Goal: Task Accomplishment & Management: Manage account settings

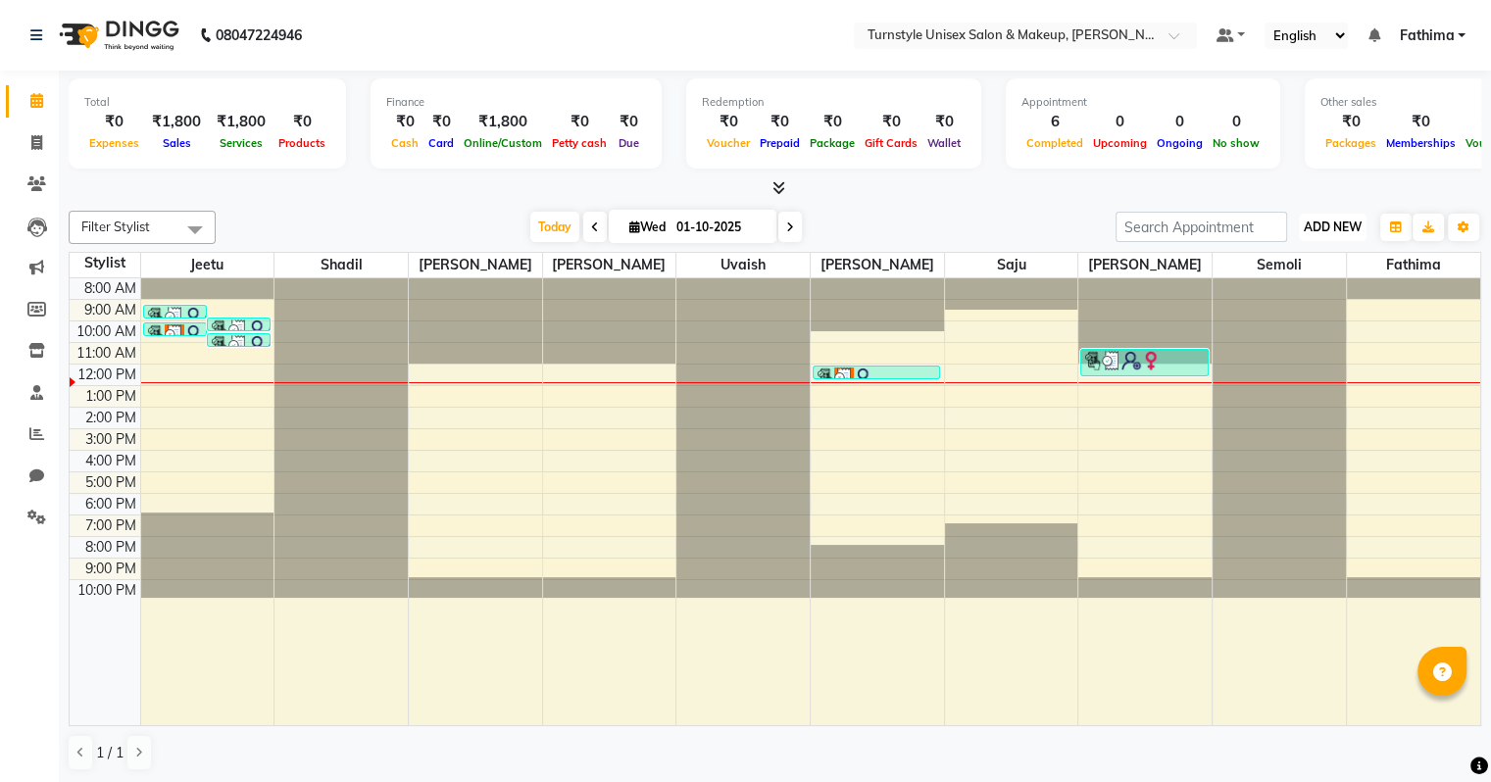
click at [1337, 229] on span "ADD NEW" at bounding box center [1333, 227] width 58 height 15
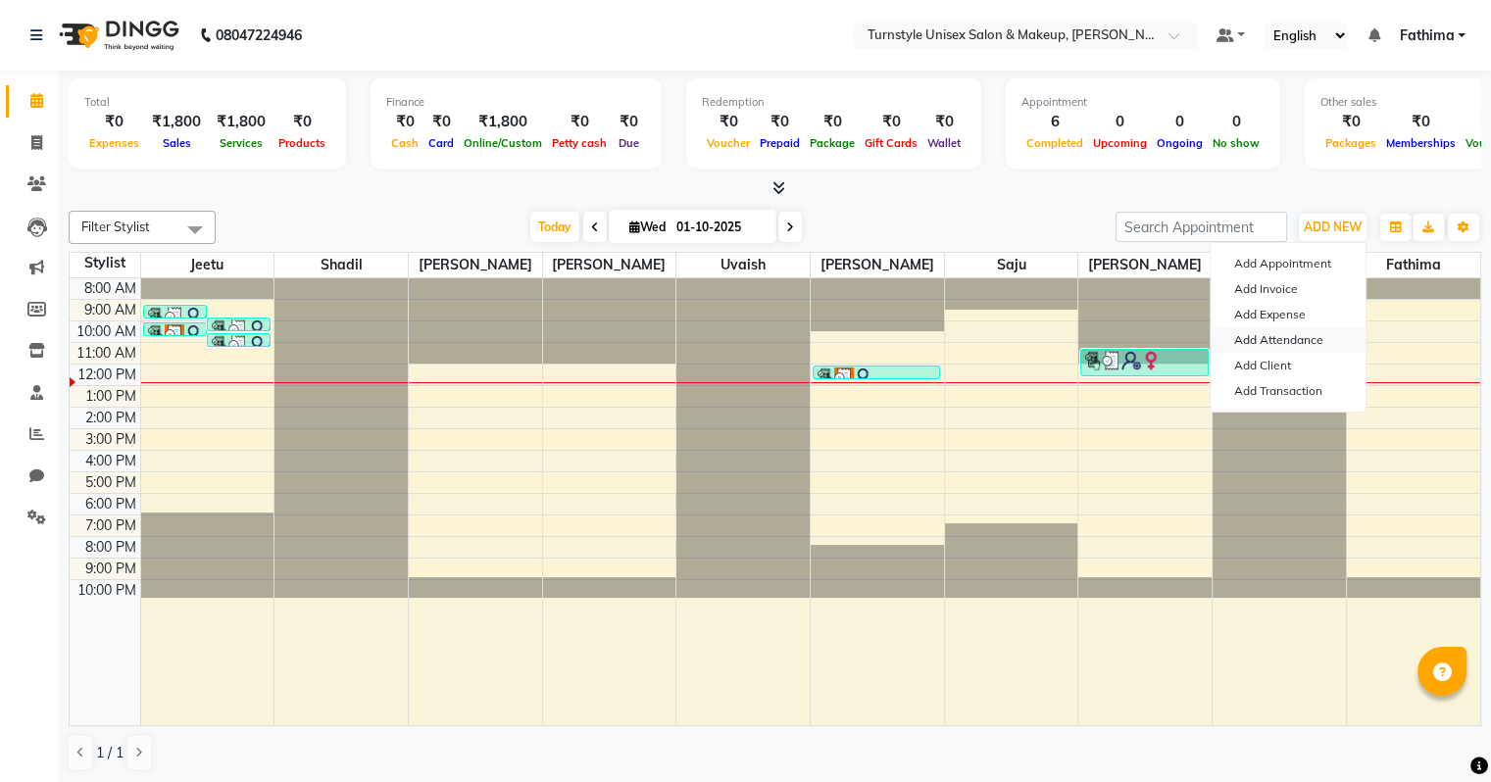
click at [1300, 335] on link "Add Attendance" at bounding box center [1288, 339] width 155 height 25
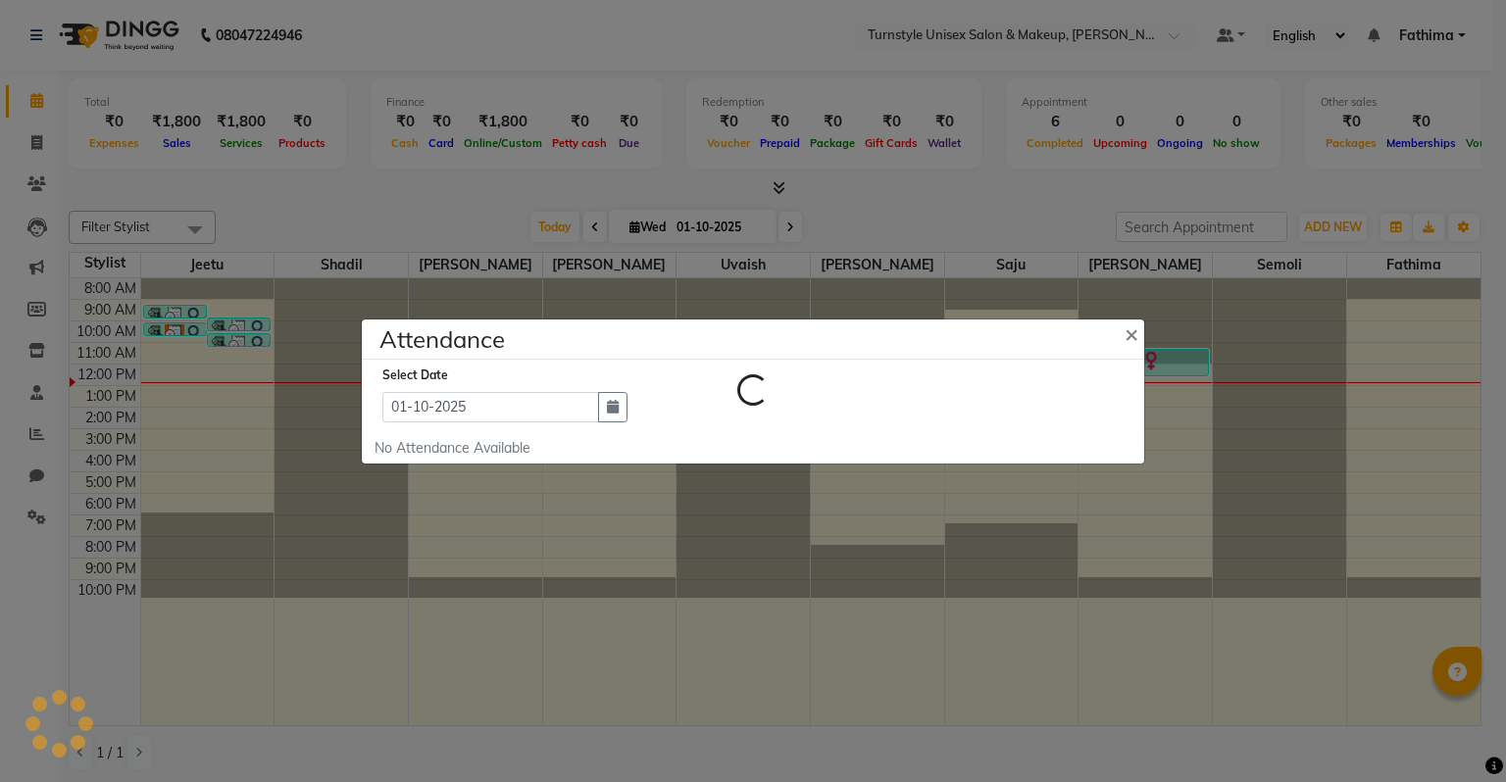
select select "W"
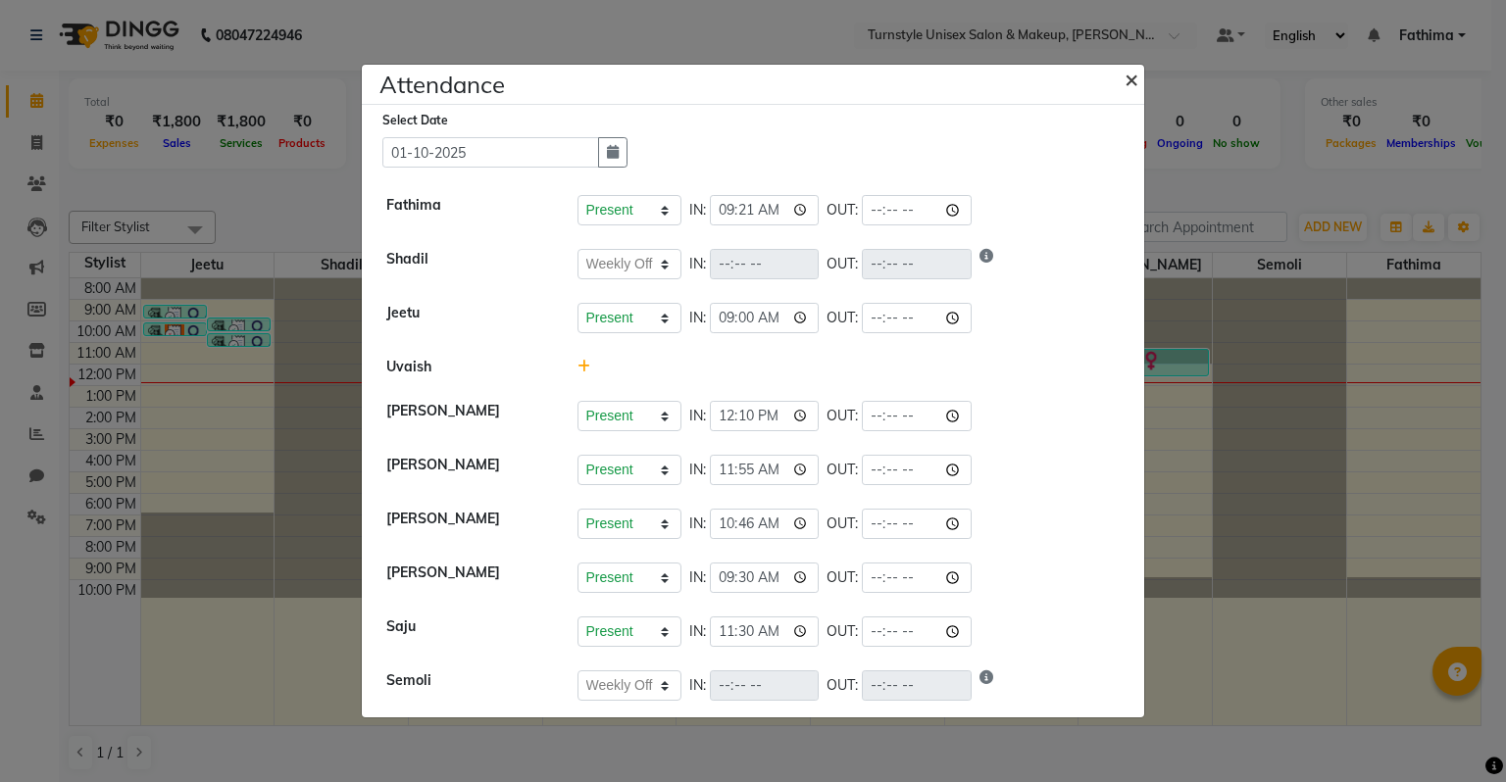
click at [1145, 80] on button "×" at bounding box center [1133, 78] width 49 height 55
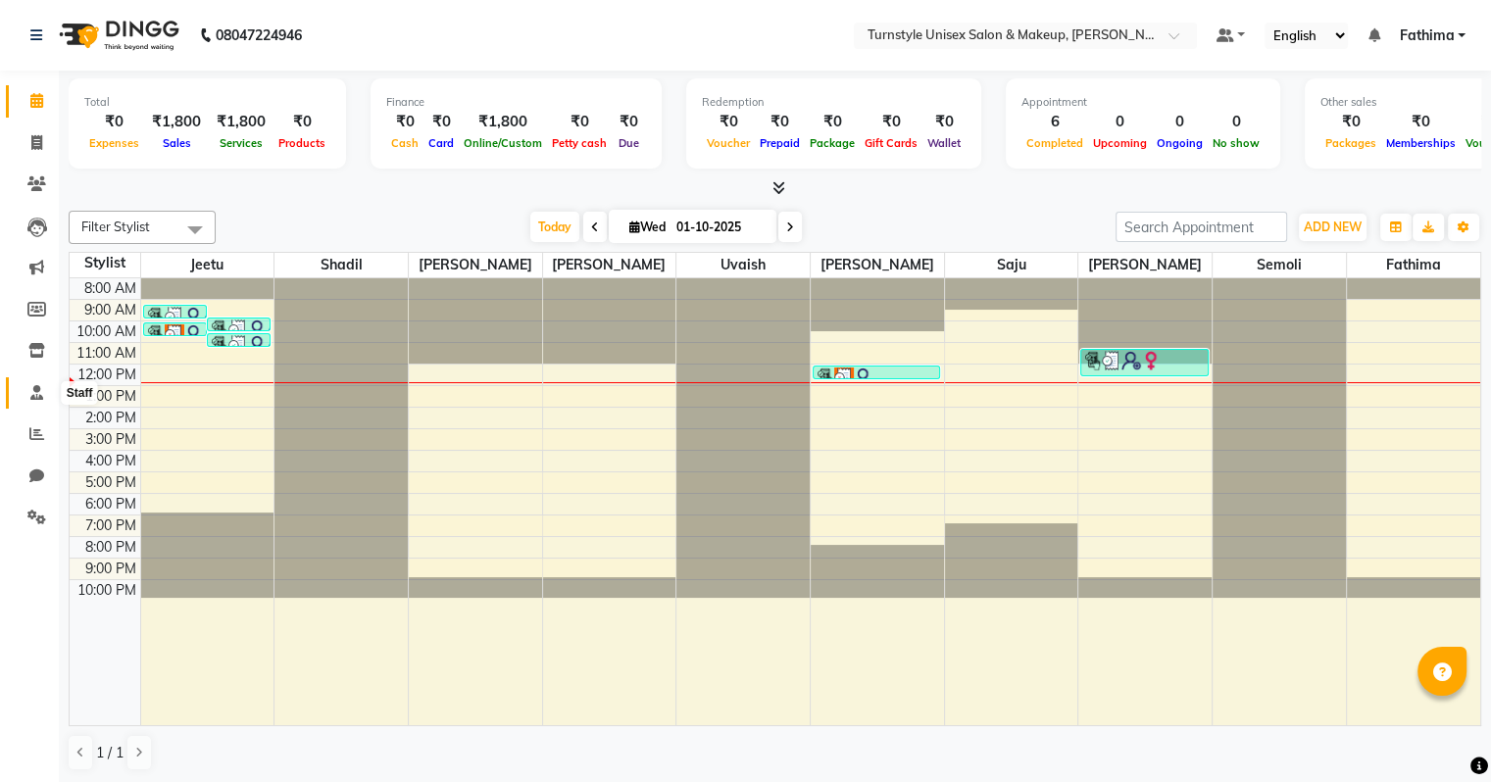
click at [36, 398] on icon at bounding box center [36, 392] width 13 height 15
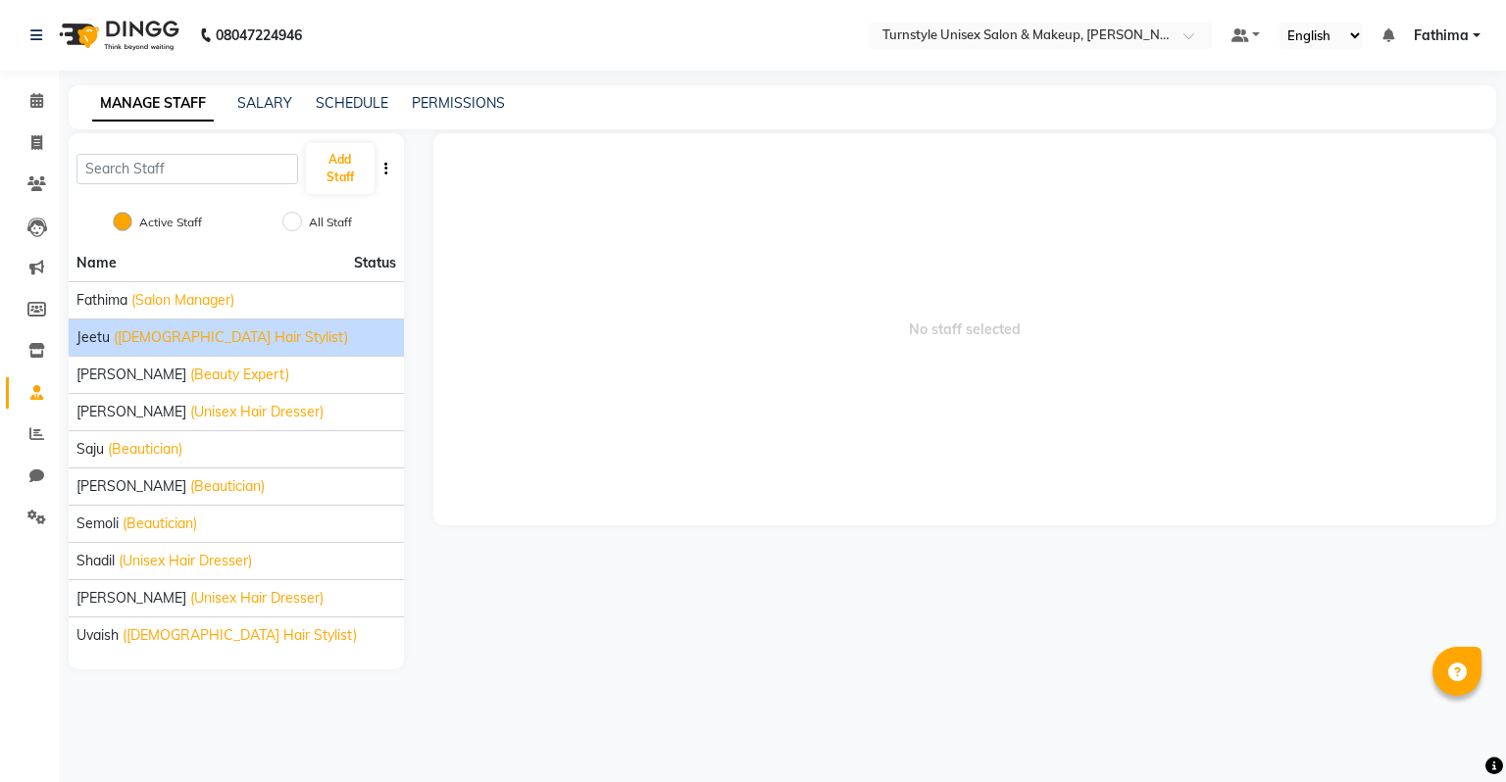
click at [122, 347] on span "(Male Hair Stylist)" at bounding box center [231, 337] width 234 height 21
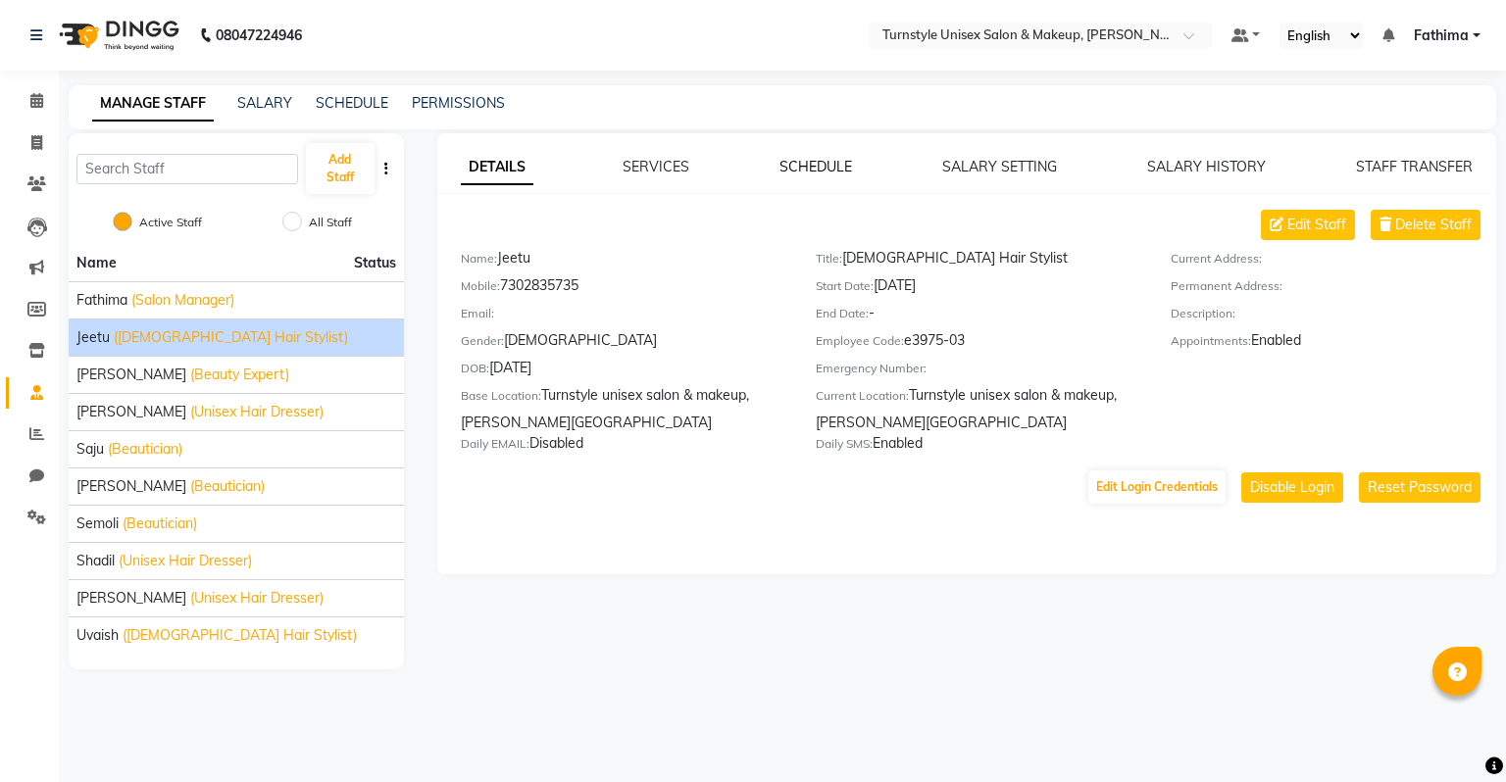
click at [845, 161] on link "SCHEDULE" at bounding box center [815, 167] width 73 height 18
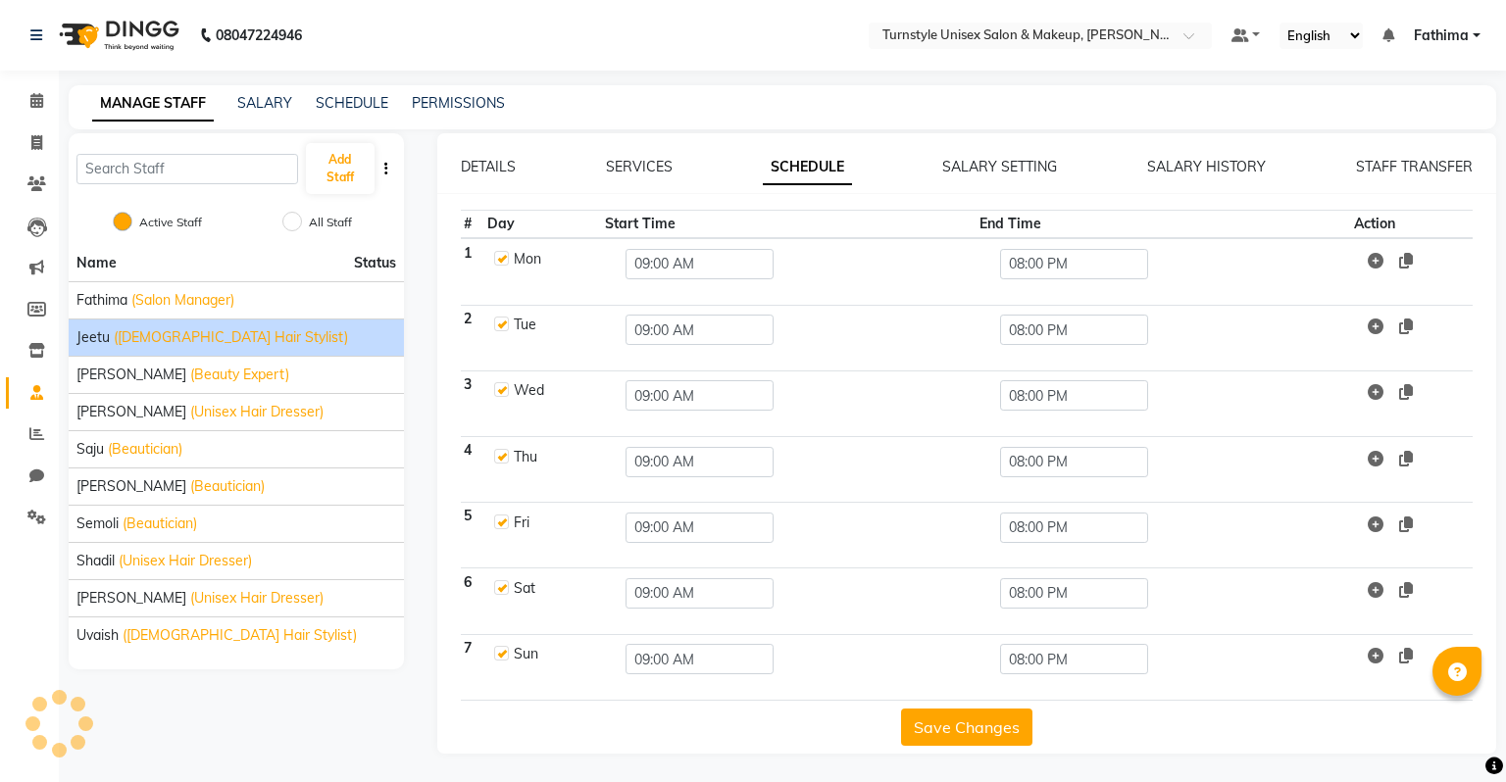
click at [788, 181] on link "SCHEDULE" at bounding box center [807, 167] width 89 height 35
click at [1051, 267] on input "08:00 PM" at bounding box center [1074, 264] width 148 height 30
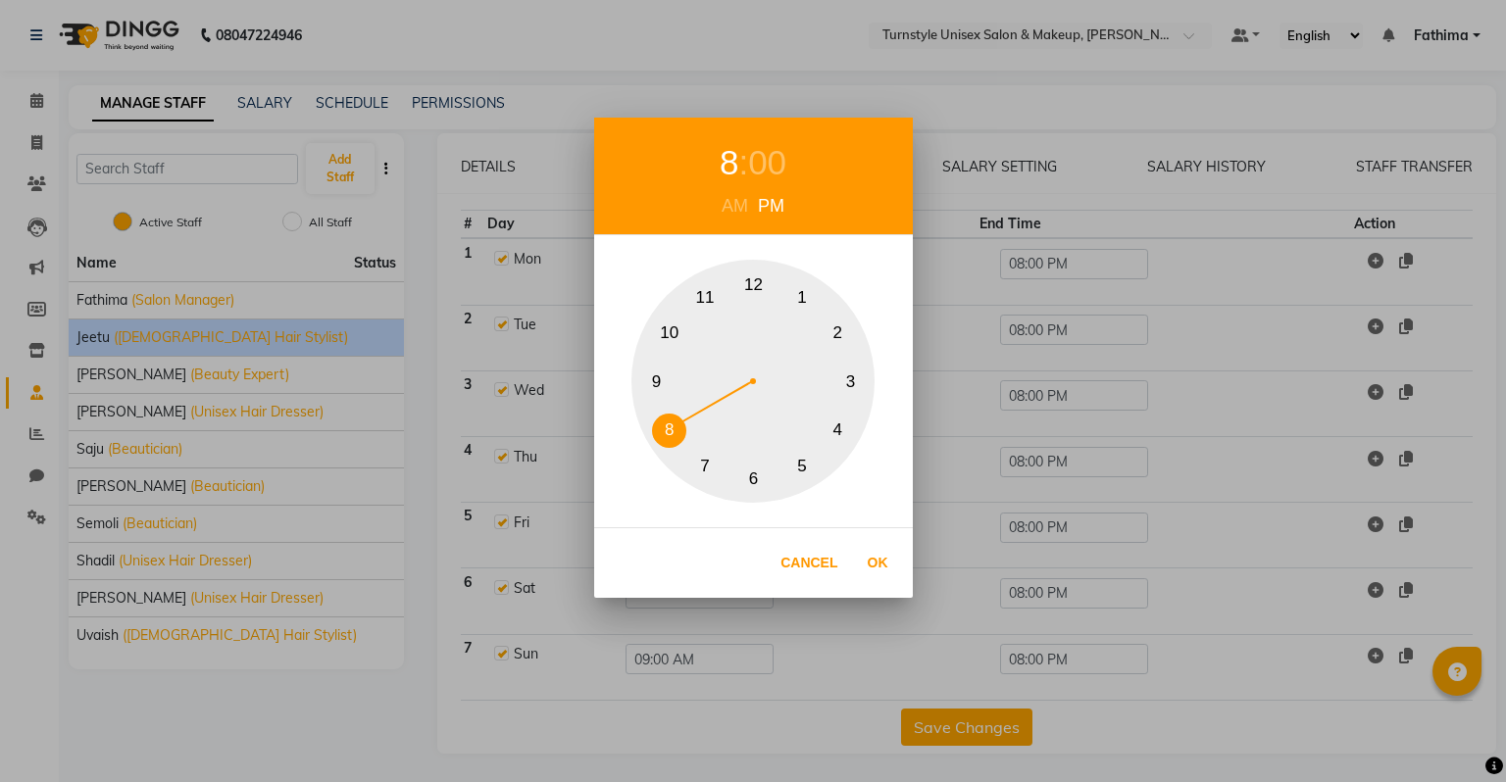
click at [655, 380] on button "9" at bounding box center [656, 382] width 34 height 34
click at [707, 461] on button "7" at bounding box center [705, 466] width 34 height 34
click at [648, 375] on button "9" at bounding box center [656, 382] width 34 height 34
click at [862, 563] on button "Ok" at bounding box center [878, 563] width 40 height 40
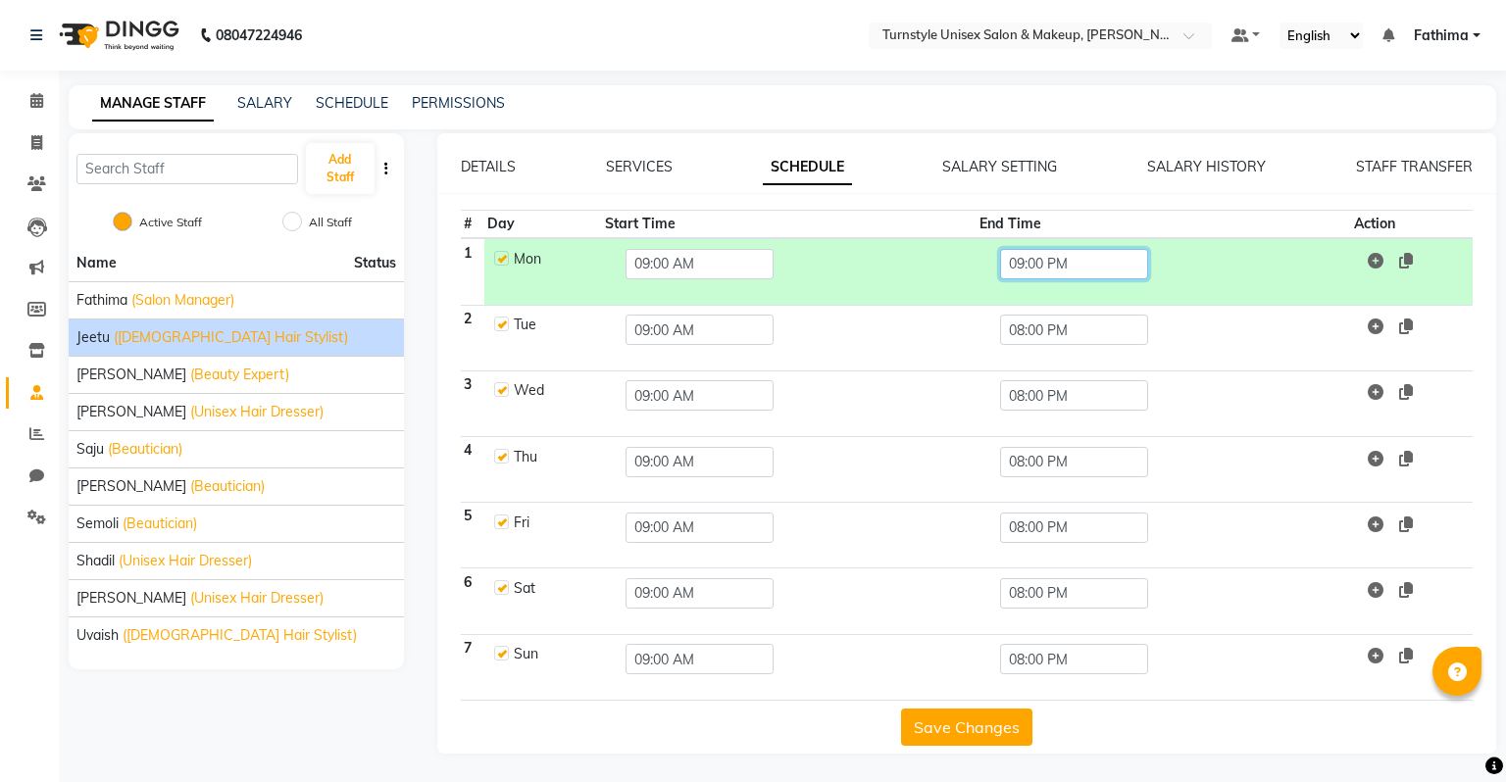
click at [1055, 273] on input "09:00 PM" at bounding box center [1074, 264] width 148 height 30
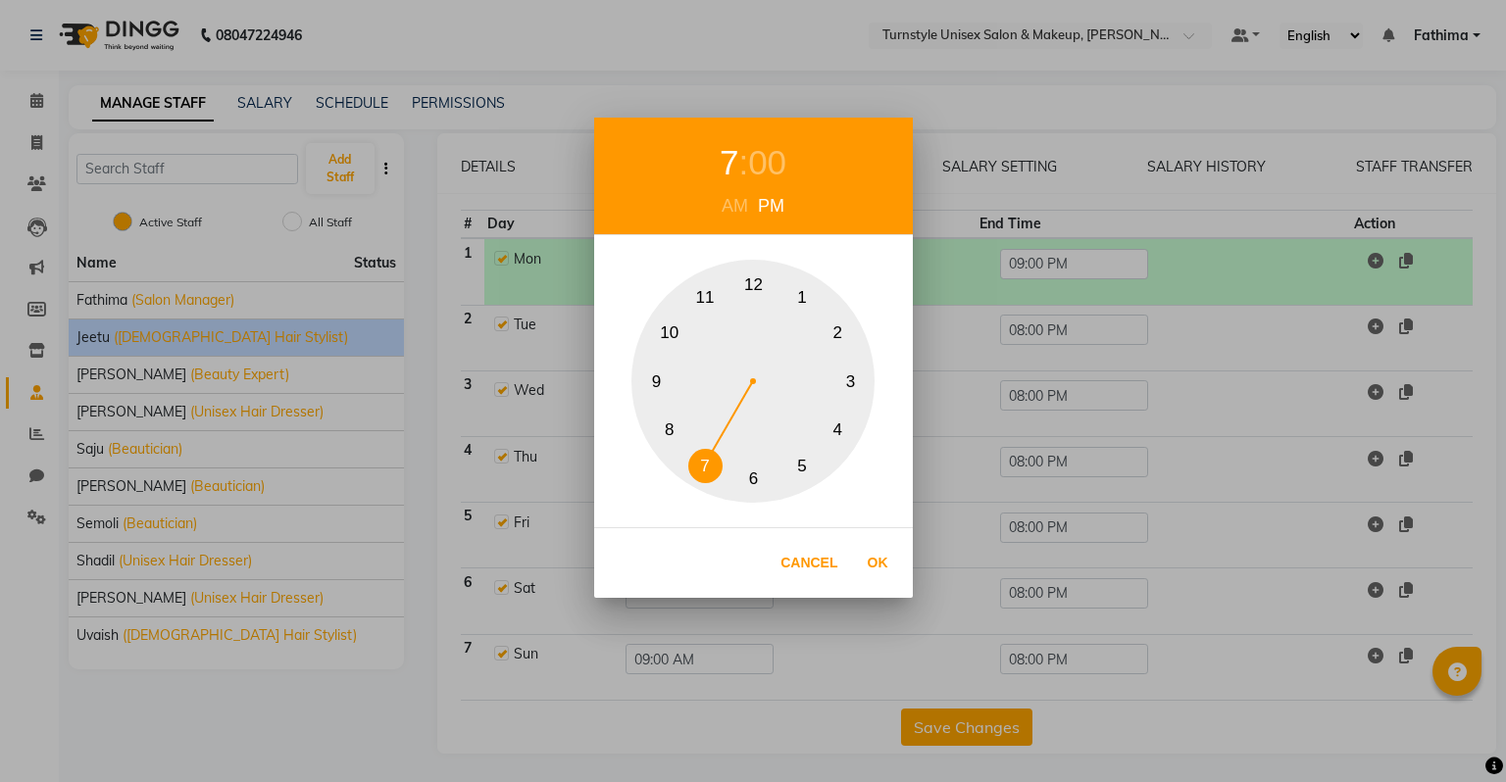
click at [706, 462] on button "7" at bounding box center [705, 466] width 34 height 34
click at [876, 557] on button "Ok" at bounding box center [878, 563] width 40 height 40
type input "07:00 PM"
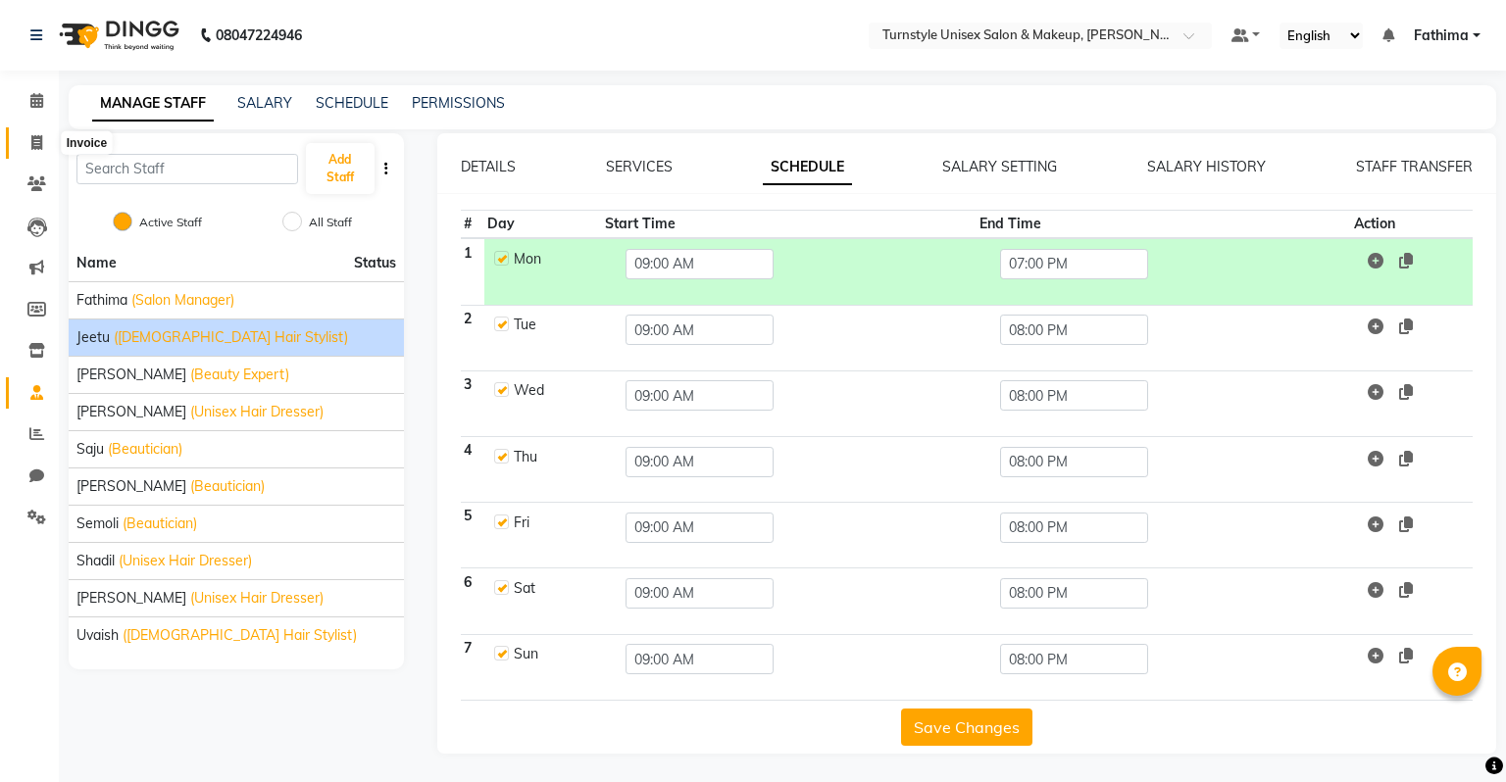
click at [33, 146] on icon at bounding box center [36, 142] width 11 height 15
select select "9091"
select select "service"
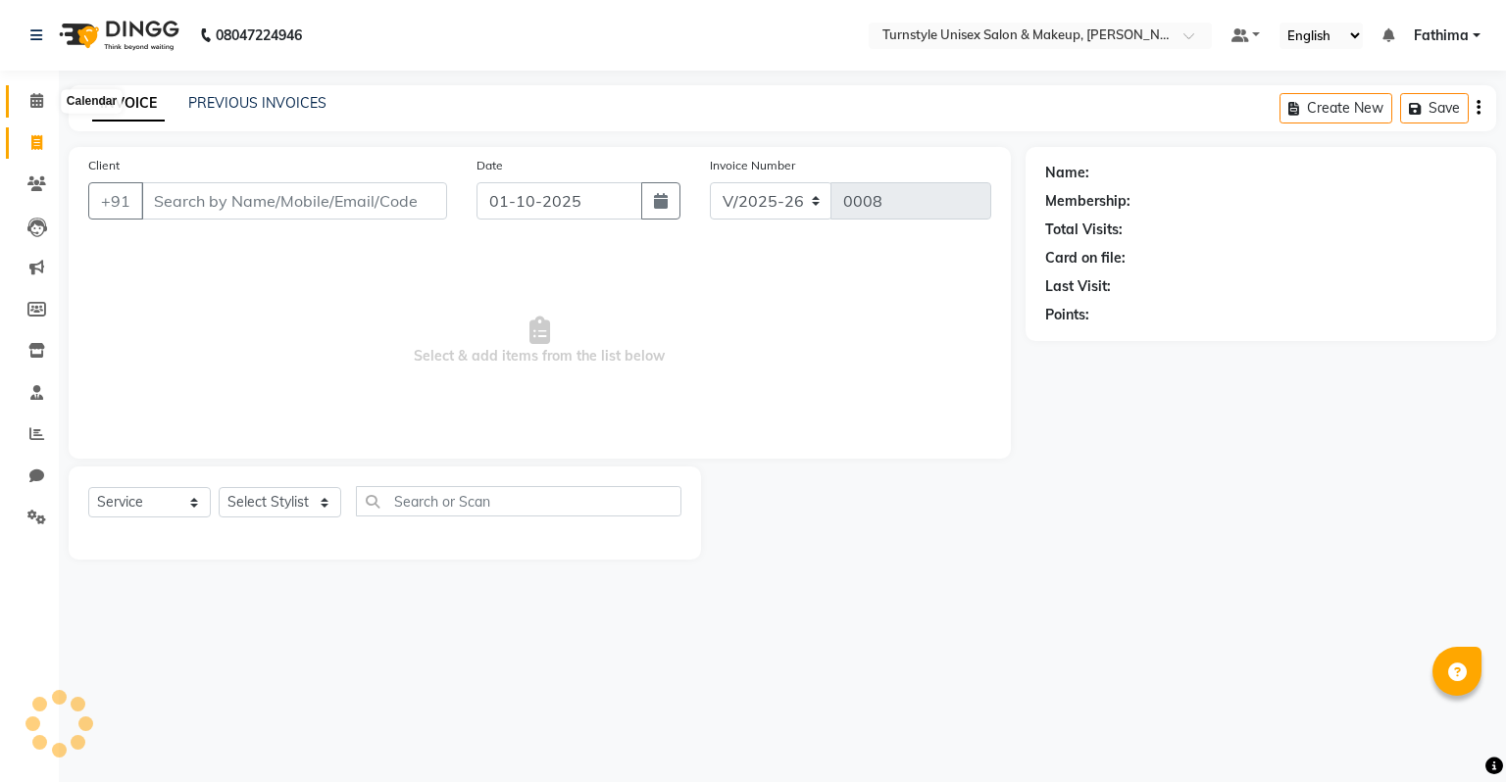
click at [34, 99] on icon at bounding box center [36, 100] width 13 height 15
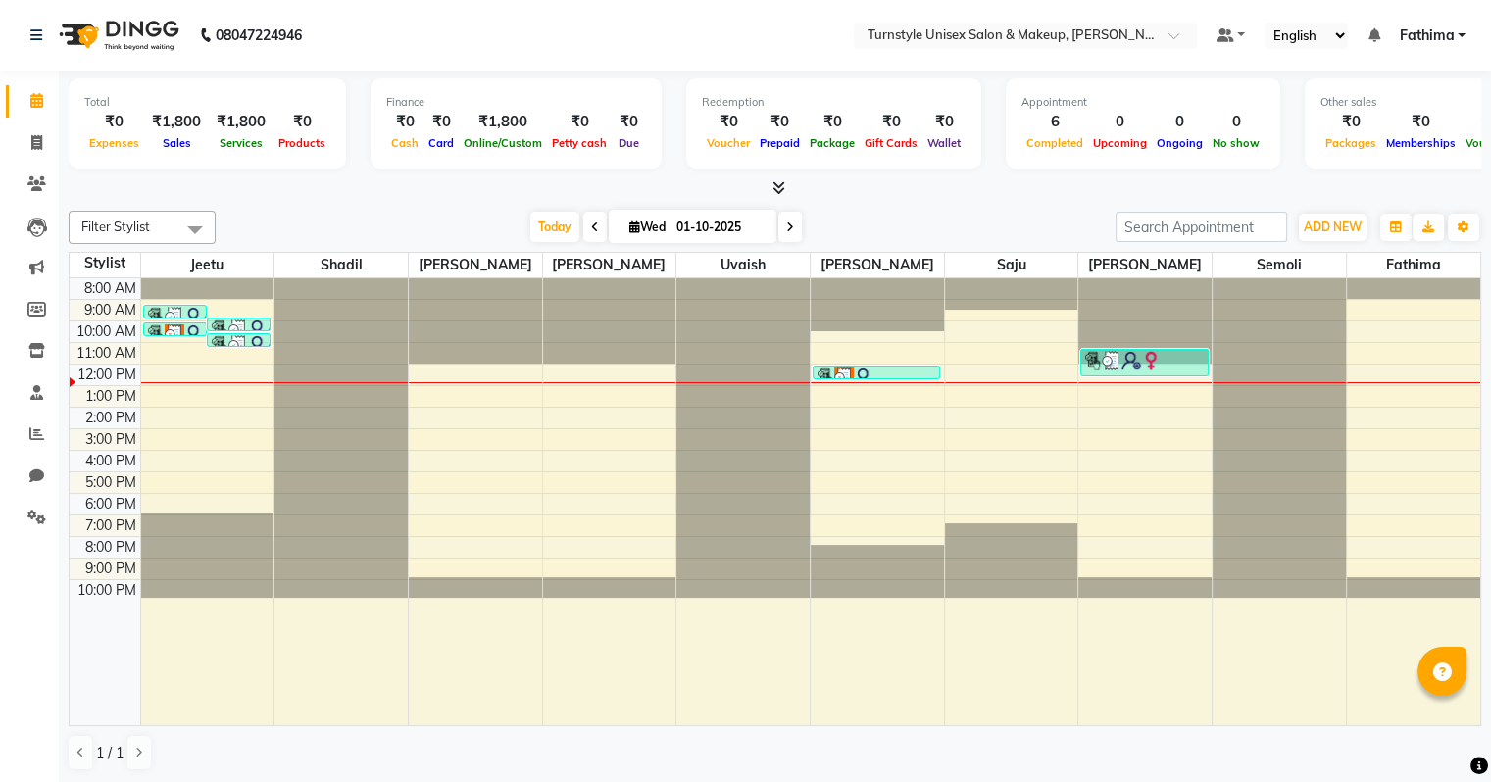
click at [123, 285] on div "8:00 AM" at bounding box center [110, 288] width 60 height 21
click at [115, 592] on div "10:00 PM" at bounding box center [107, 590] width 67 height 21
click at [124, 590] on div "10:00 PM" at bounding box center [107, 590] width 67 height 21
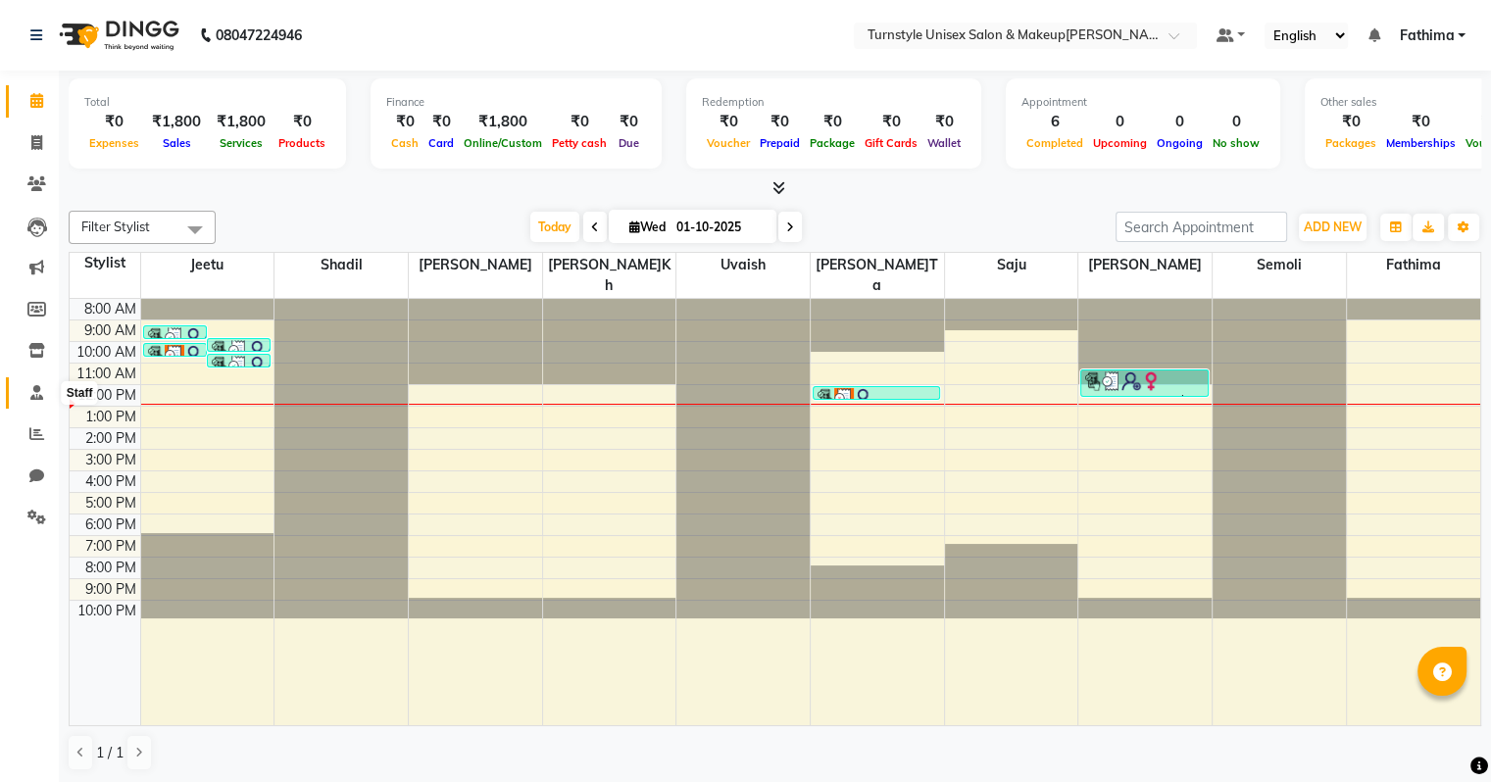
click at [32, 392] on icon at bounding box center [36, 392] width 13 height 15
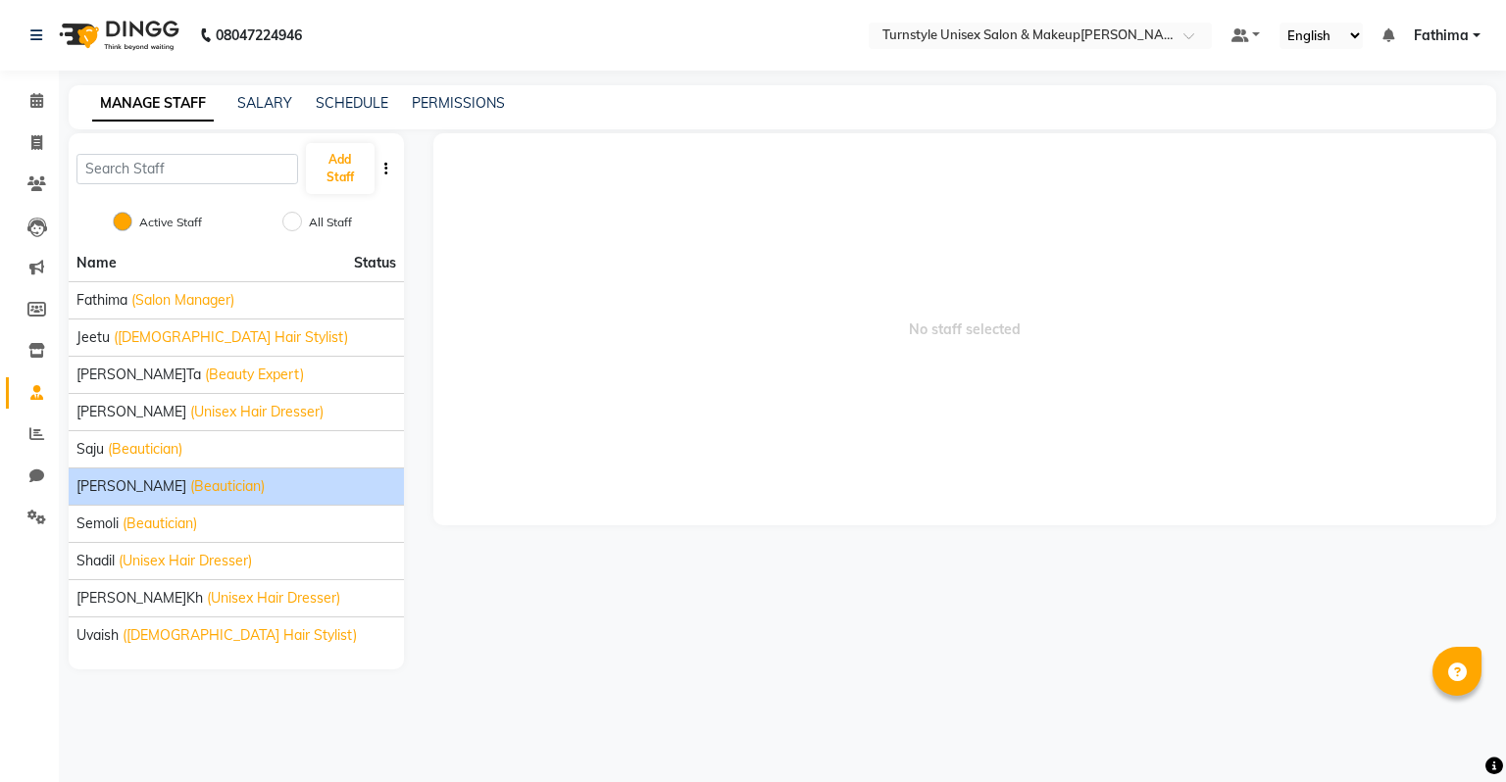
click at [190, 490] on span "(Beautician)" at bounding box center [227, 486] width 75 height 21
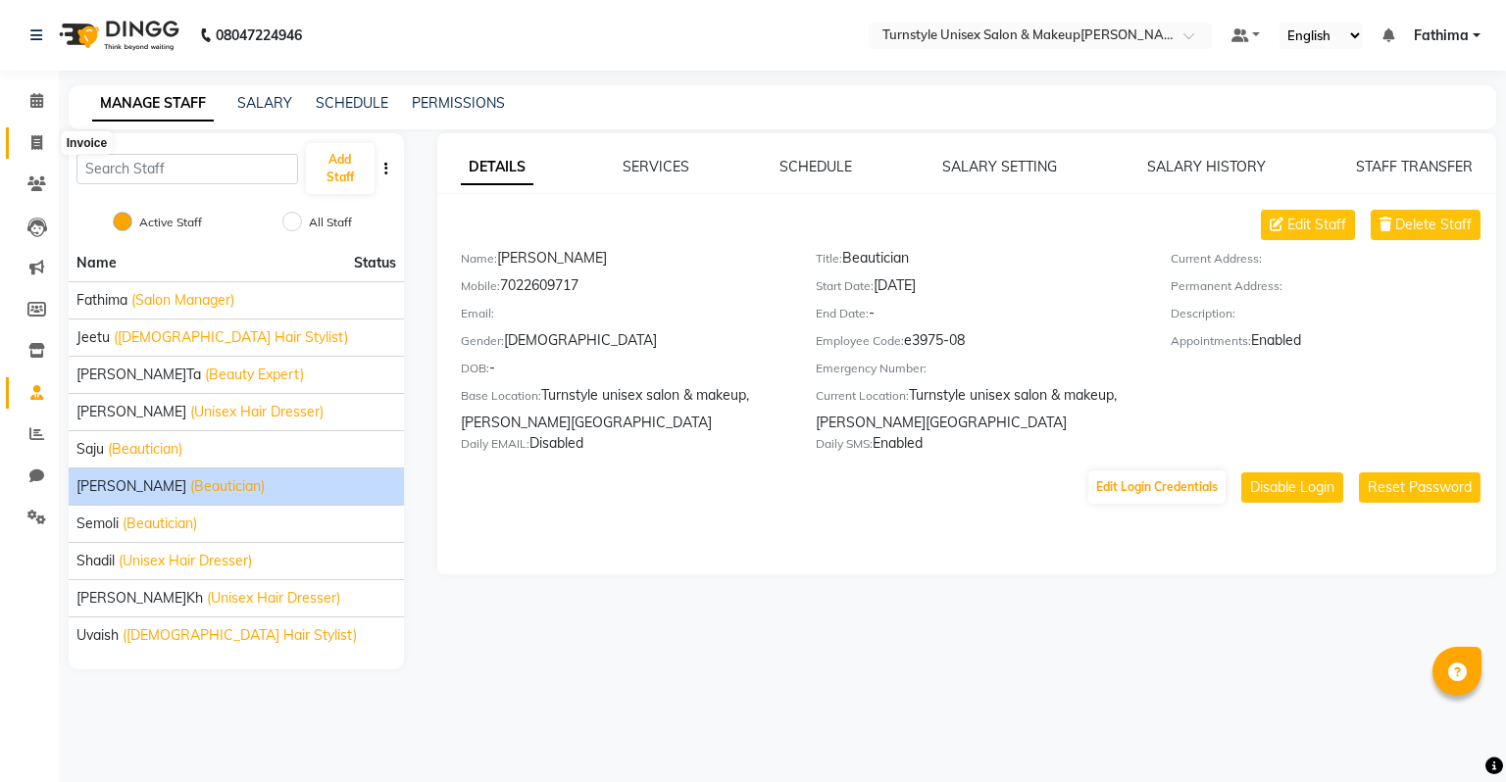
click at [36, 146] on icon at bounding box center [36, 142] width 11 height 15
select select "service"
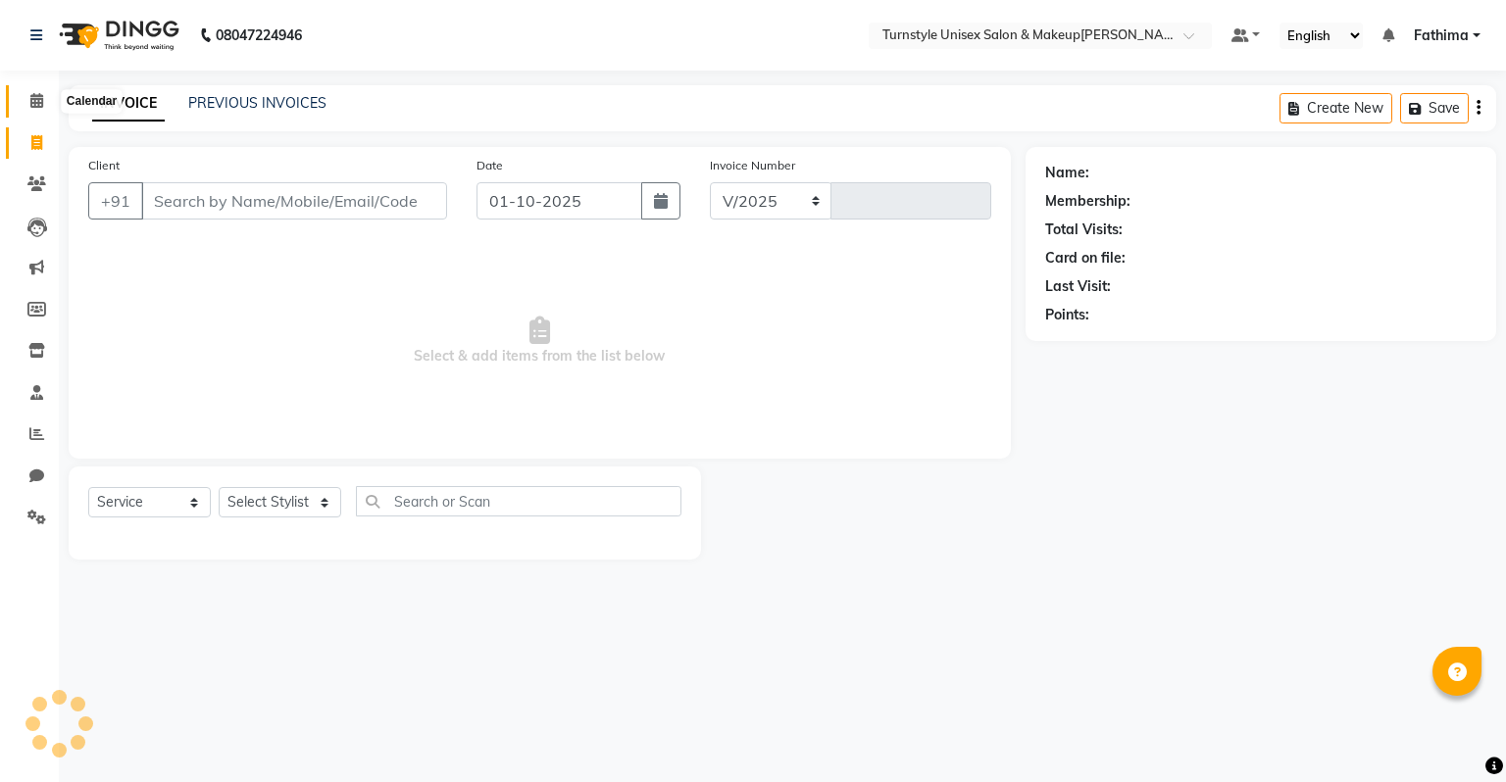
select select "9091"
type input "0008"
click at [192, 214] on input "Client" at bounding box center [294, 200] width 306 height 37
click at [241, 498] on select "Select Stylist [PERSON_NAME] [PERSON_NAME] [PERSON_NAME] [PERSON_NAME] [PERSON_…" at bounding box center [280, 502] width 123 height 30
click at [219, 488] on select "Select Stylist [PERSON_NAME] [PERSON_NAME] [PERSON_NAME] [PERSON_NAME] [PERSON_…" at bounding box center [280, 502] width 123 height 30
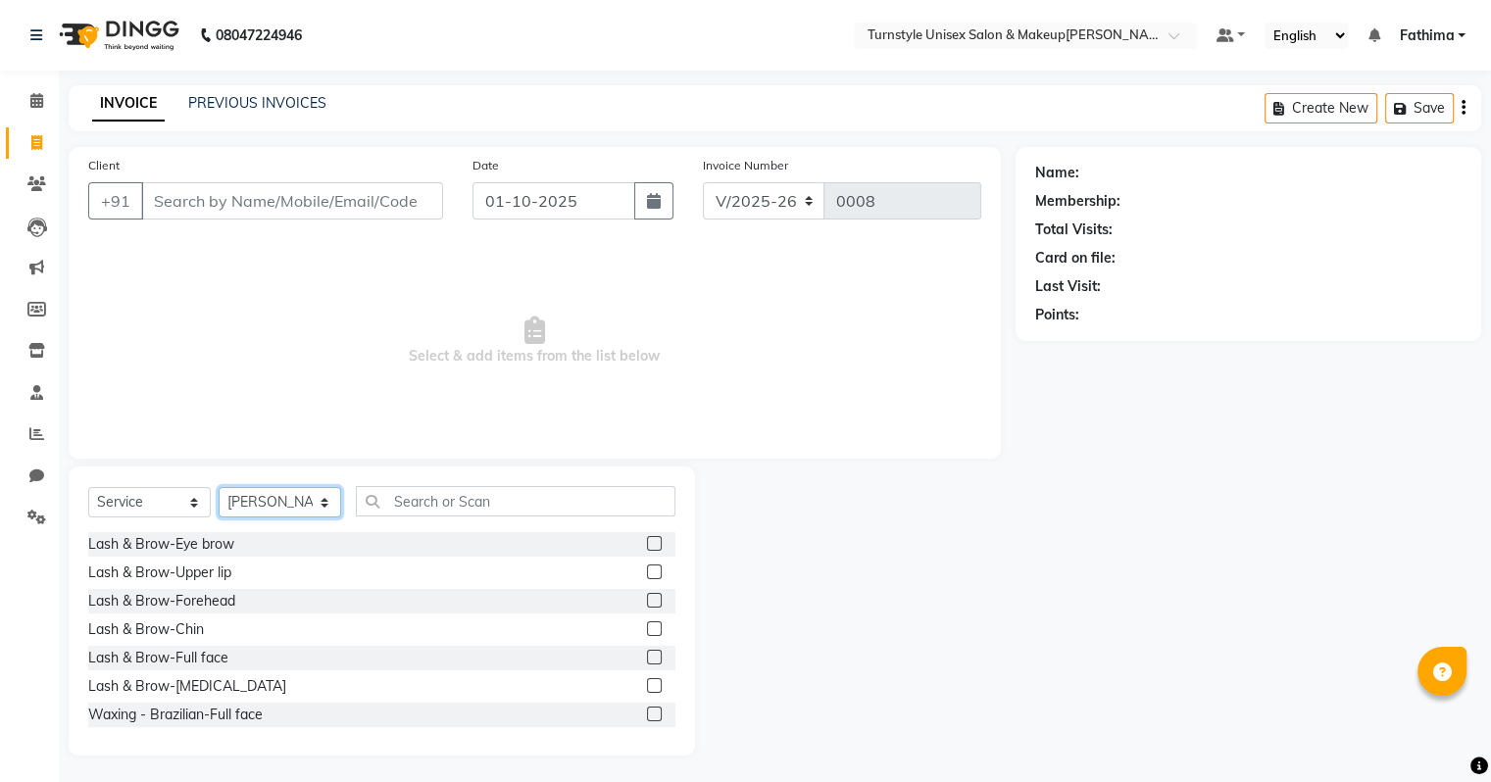
click at [243, 502] on select "Select Stylist [PERSON_NAME] [PERSON_NAME] [PERSON_NAME] [PERSON_NAME] [PERSON_…" at bounding box center [280, 502] width 123 height 30
select select "93347"
click at [219, 488] on select "Select Stylist [PERSON_NAME] [PERSON_NAME] [PERSON_NAME] [PERSON_NAME] [PERSON_…" at bounding box center [280, 502] width 123 height 30
click at [405, 497] on input "text" at bounding box center [516, 501] width 320 height 30
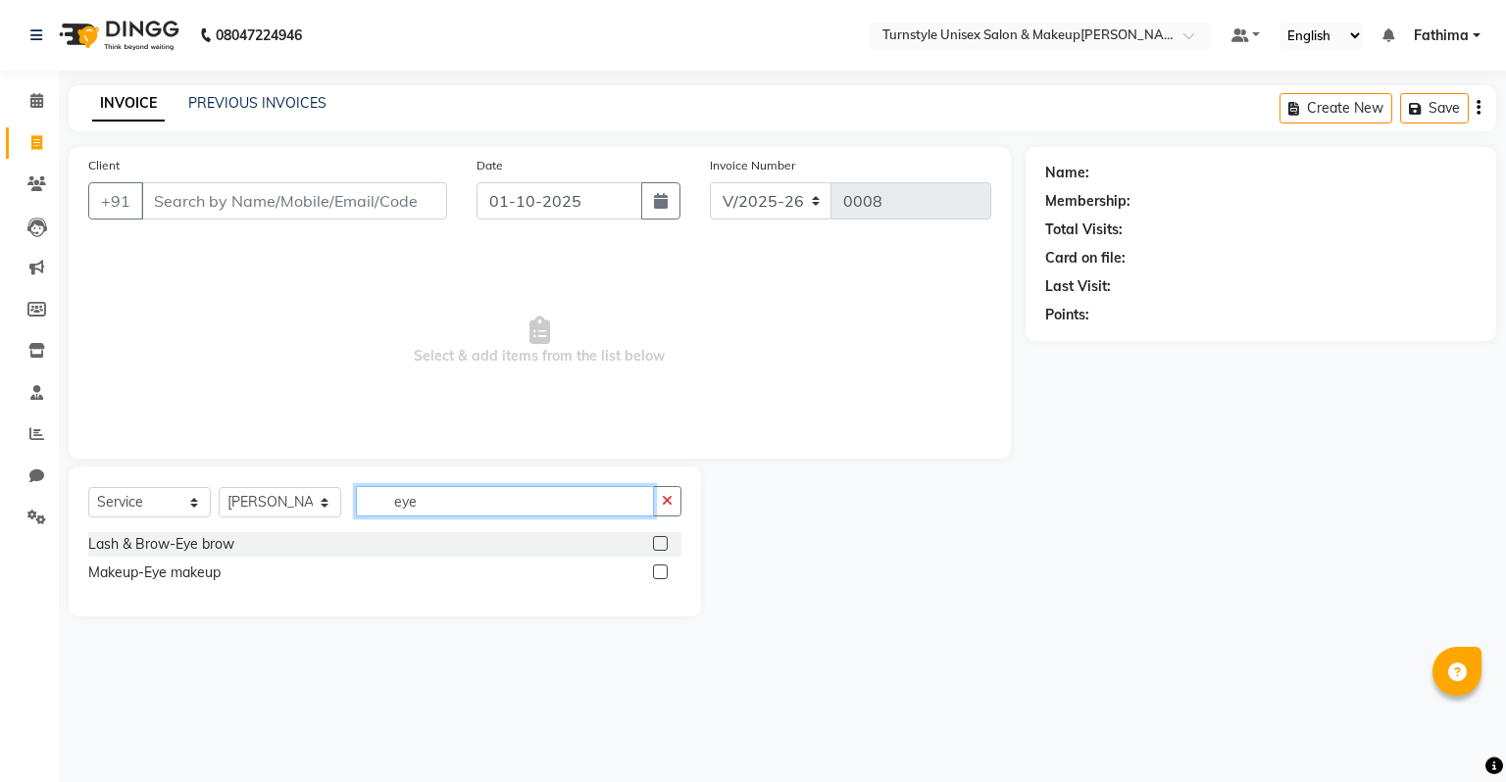
type input "eye"
click at [667, 546] on label at bounding box center [660, 543] width 15 height 15
click at [666, 546] on input "checkbox" at bounding box center [659, 544] width 13 height 13
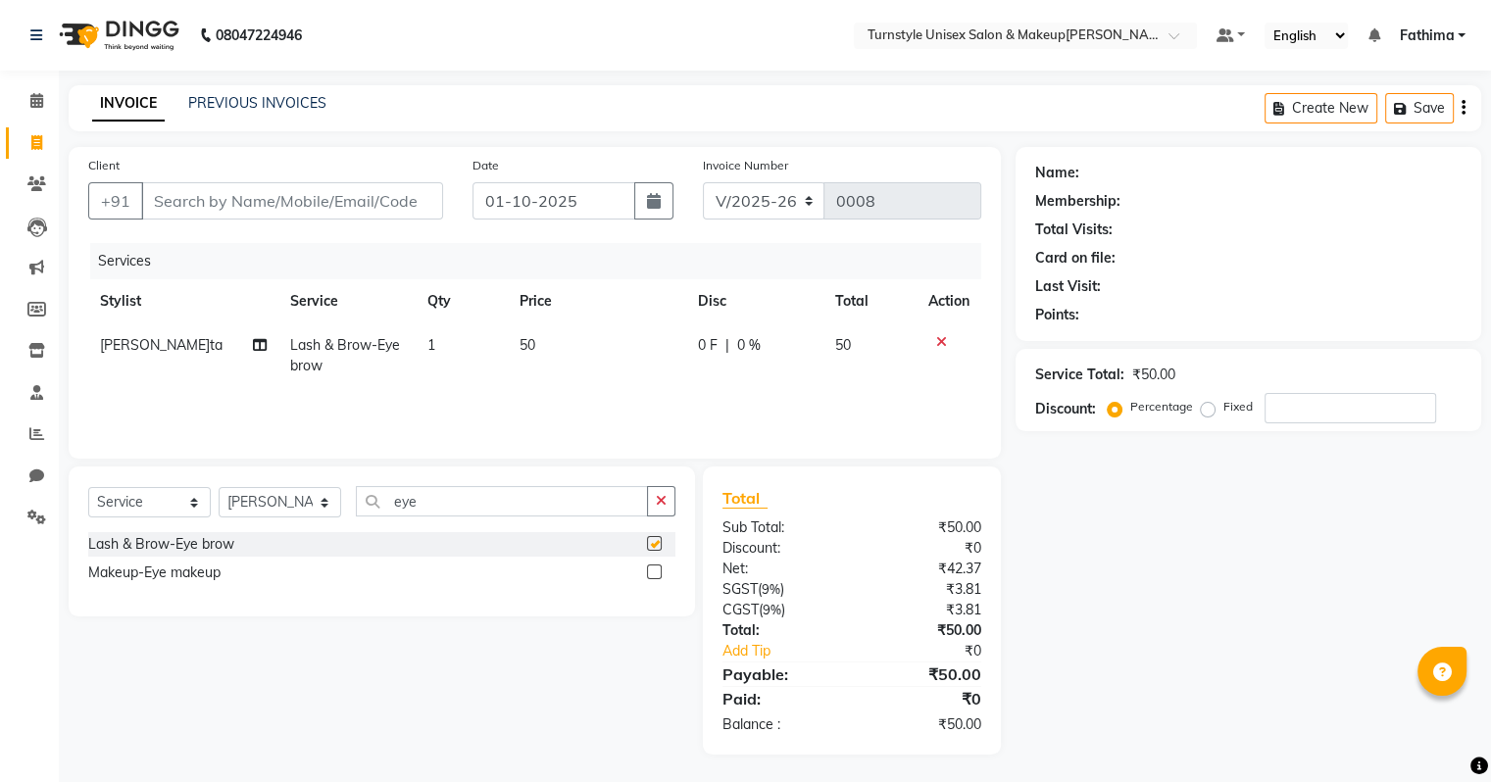
checkbox input "false"
click at [404, 200] on input "Client" at bounding box center [292, 200] width 302 height 37
type input "8"
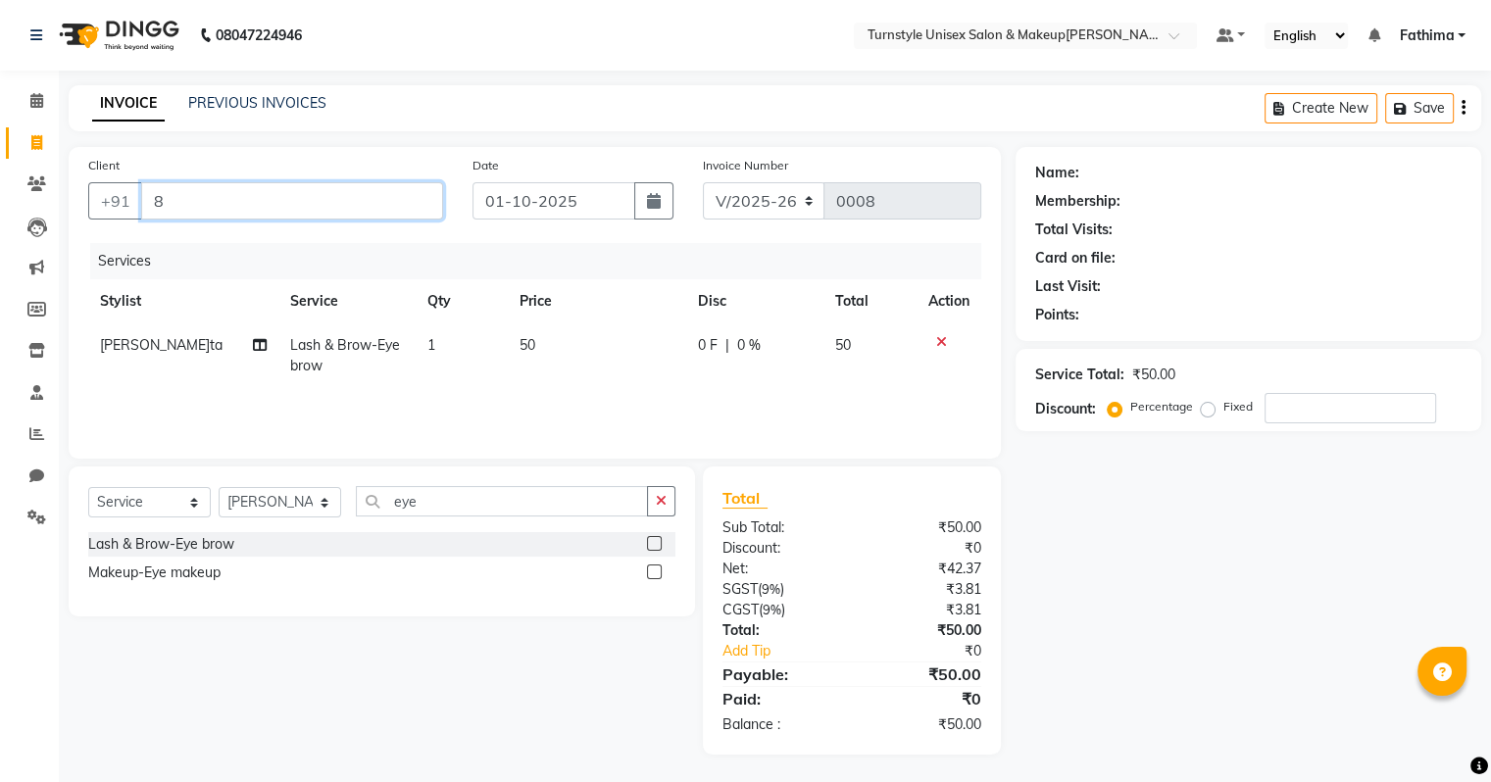
type input "0"
type input "8888815090"
click at [405, 206] on span "Add Client" at bounding box center [392, 201] width 77 height 20
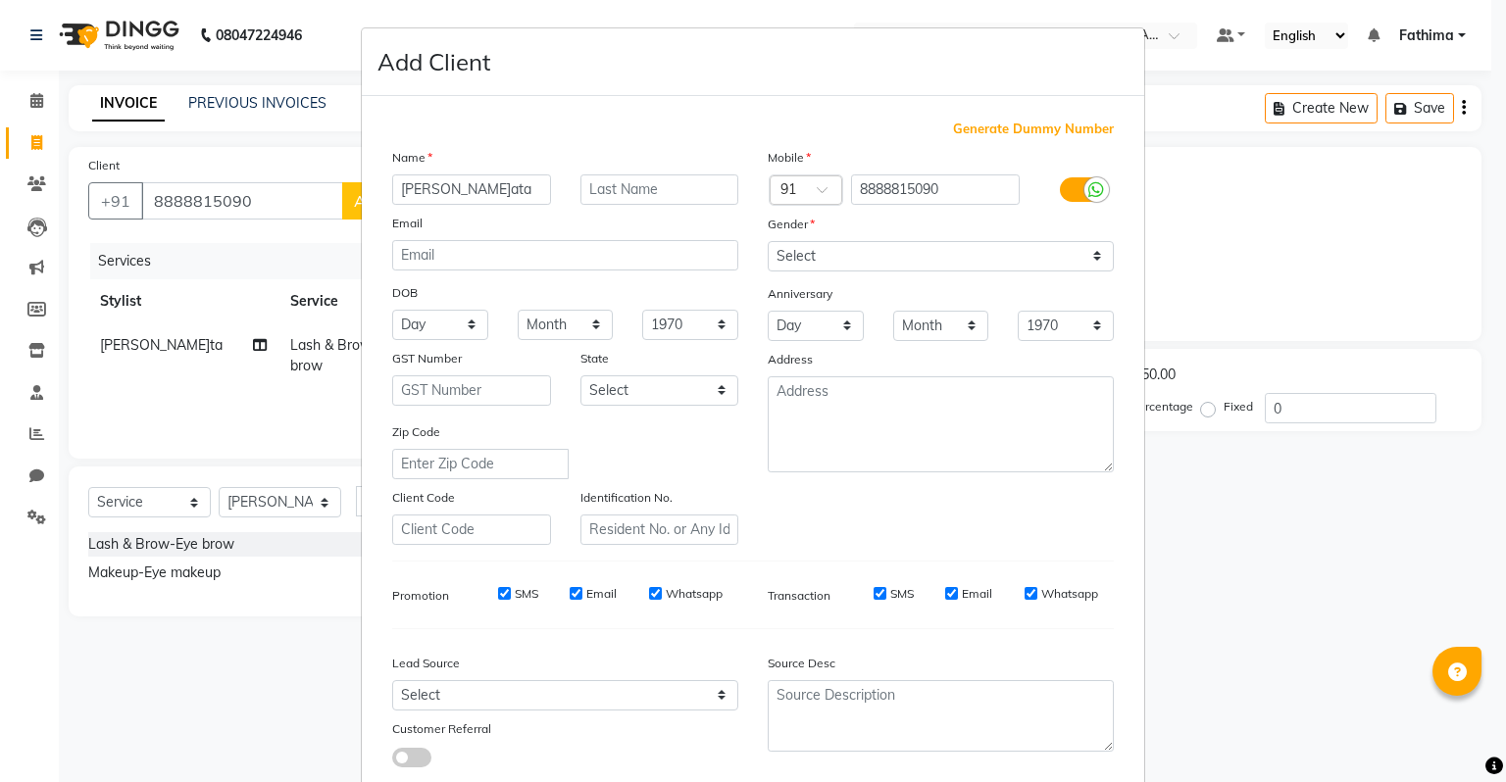
type input "Sweata"
click at [820, 253] on select "Select Male Female Other Prefer Not To Say" at bounding box center [941, 256] width 346 height 30
select select "female"
click at [768, 242] on select "Select Male Female Other Prefer Not To Say" at bounding box center [941, 256] width 346 height 30
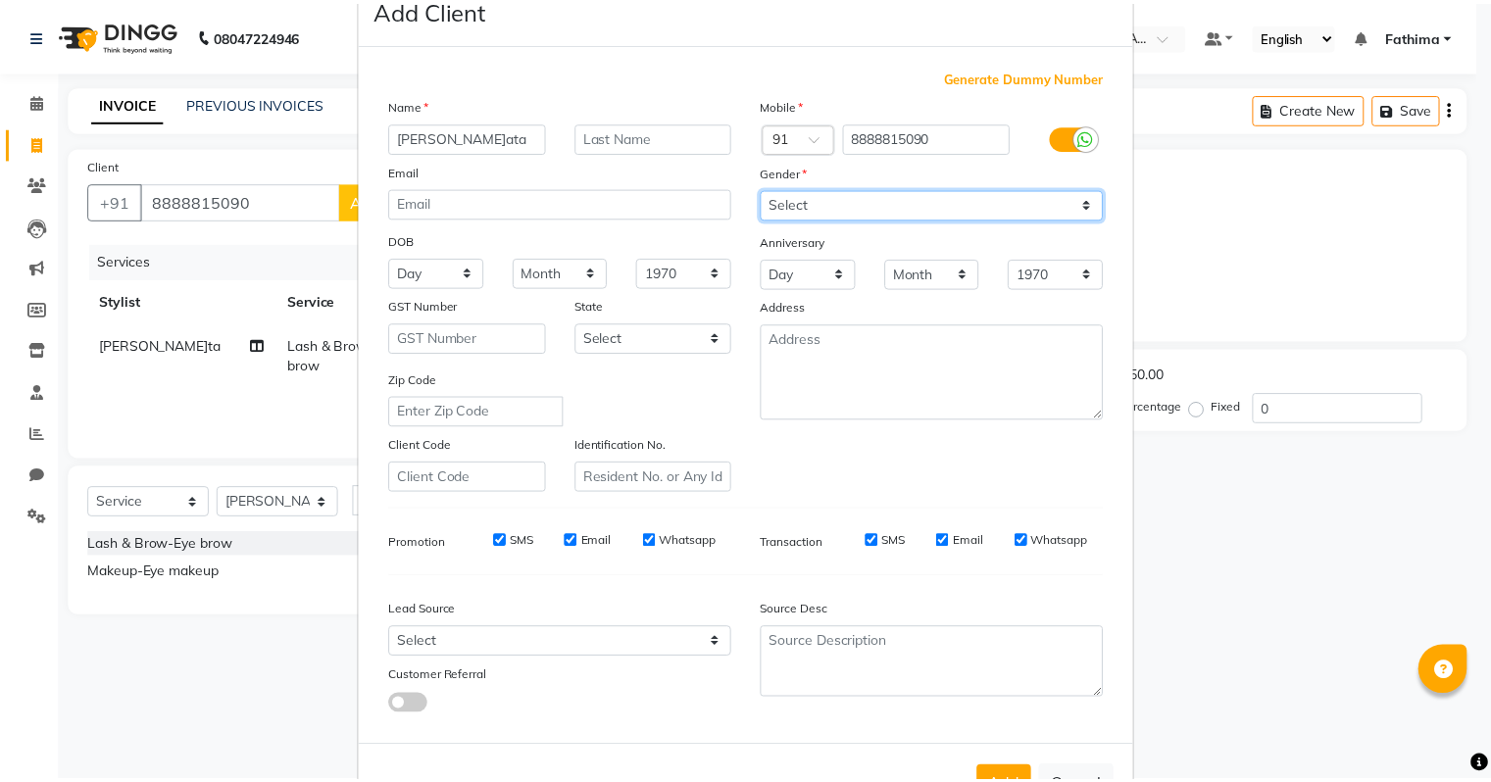
scroll to position [131, 0]
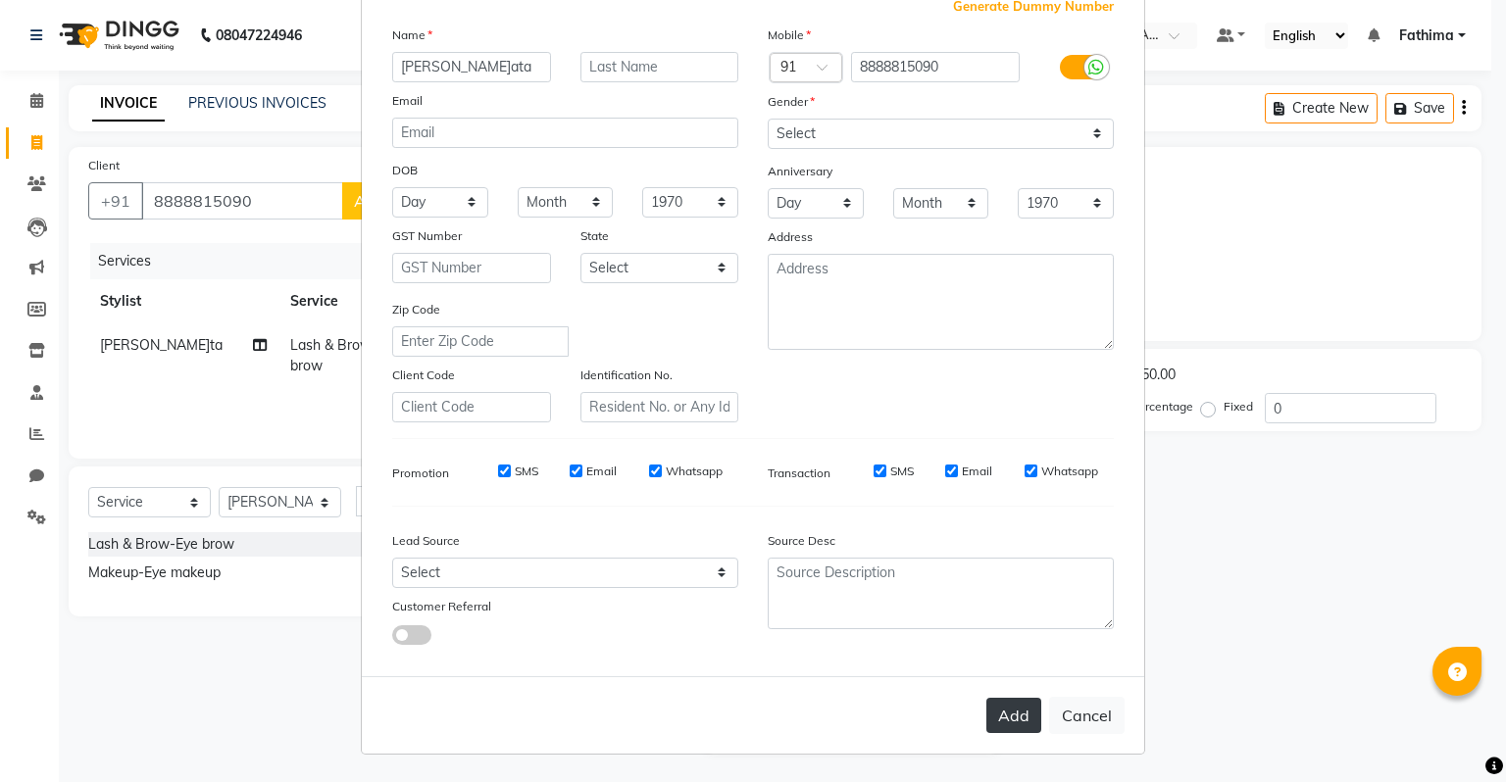
click at [980, 716] on div "Add Cancel" at bounding box center [753, 714] width 782 height 77
click at [1000, 719] on button "Add" at bounding box center [1013, 715] width 55 height 35
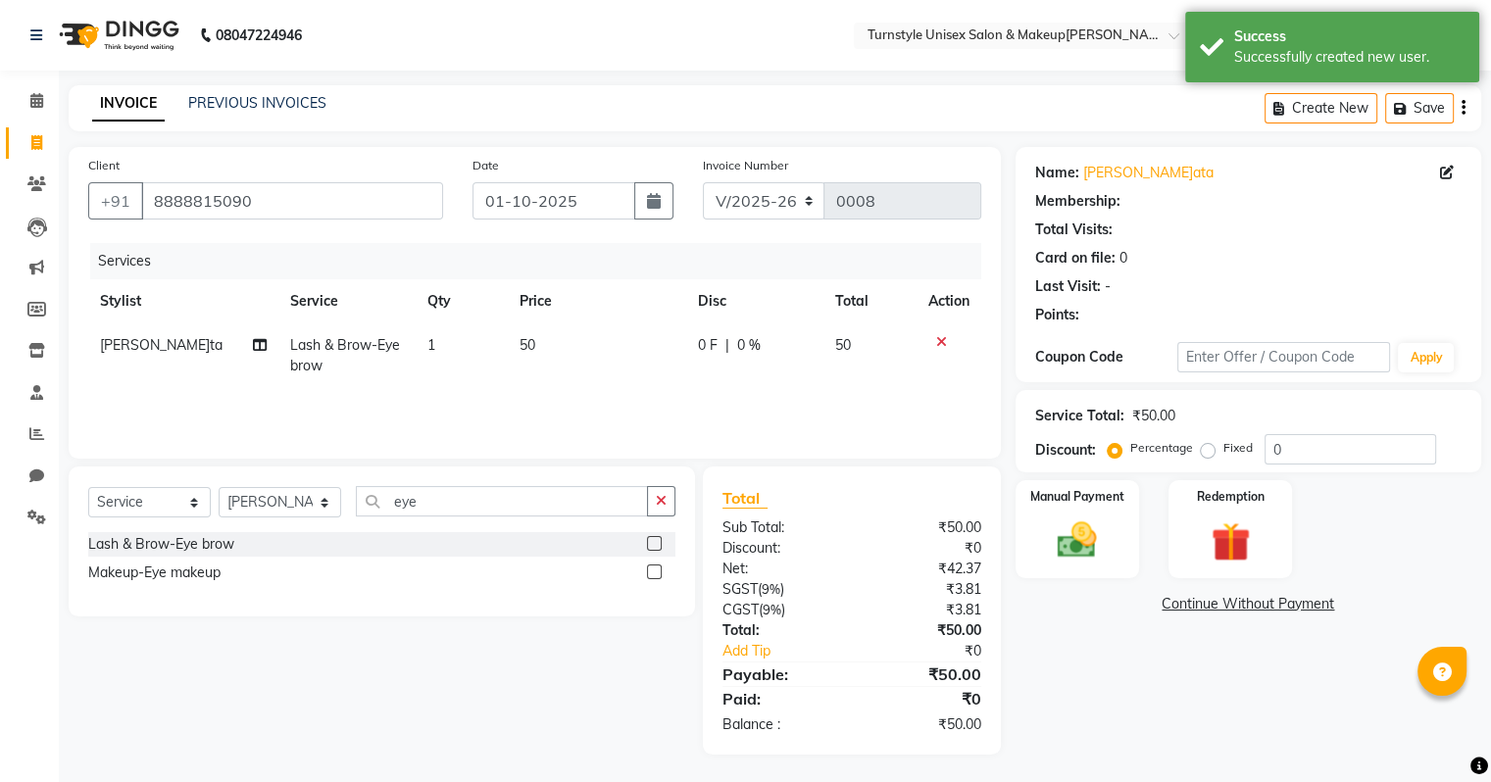
scroll to position [2, 0]
click at [1062, 539] on img at bounding box center [1077, 539] width 66 height 47
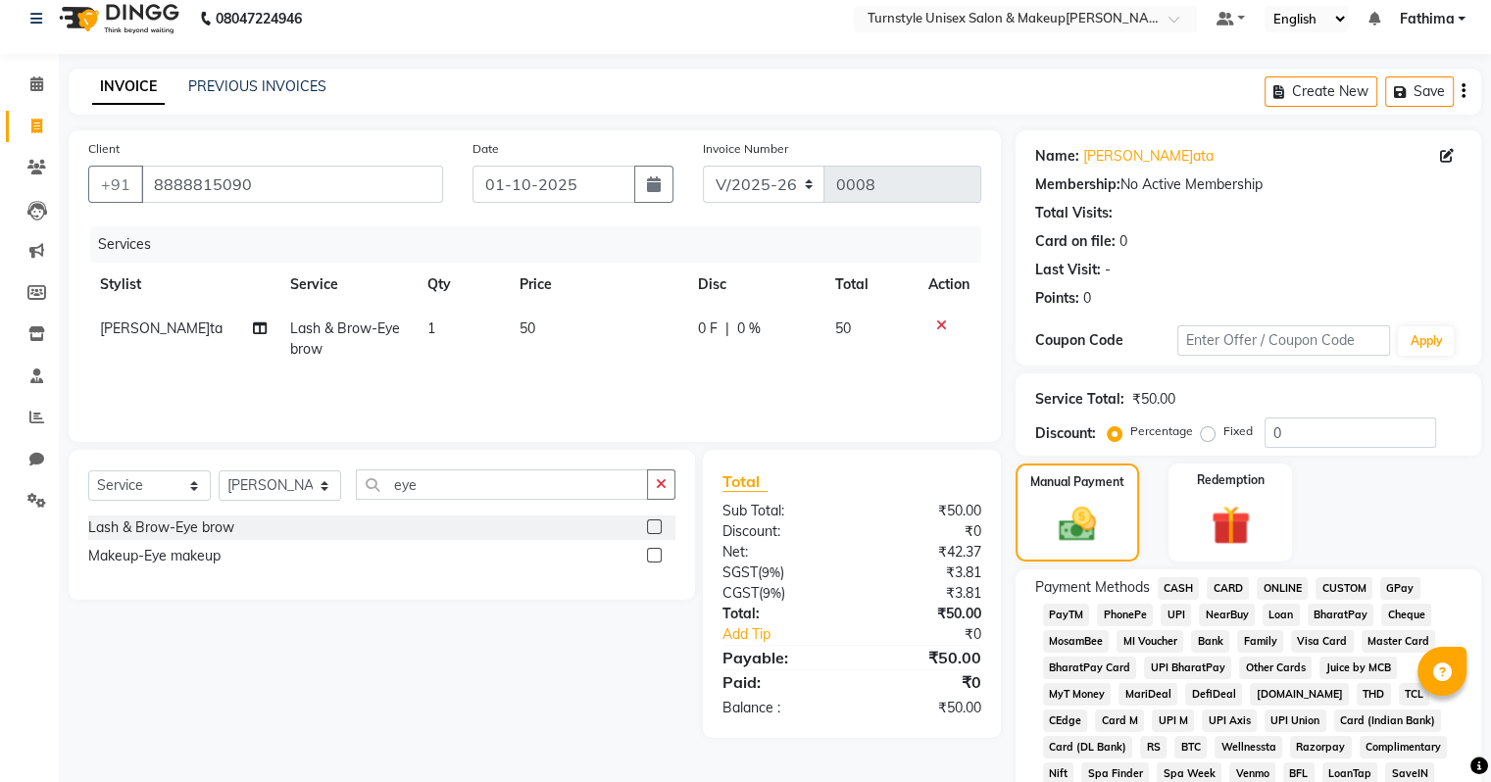
scroll to position [0, 0]
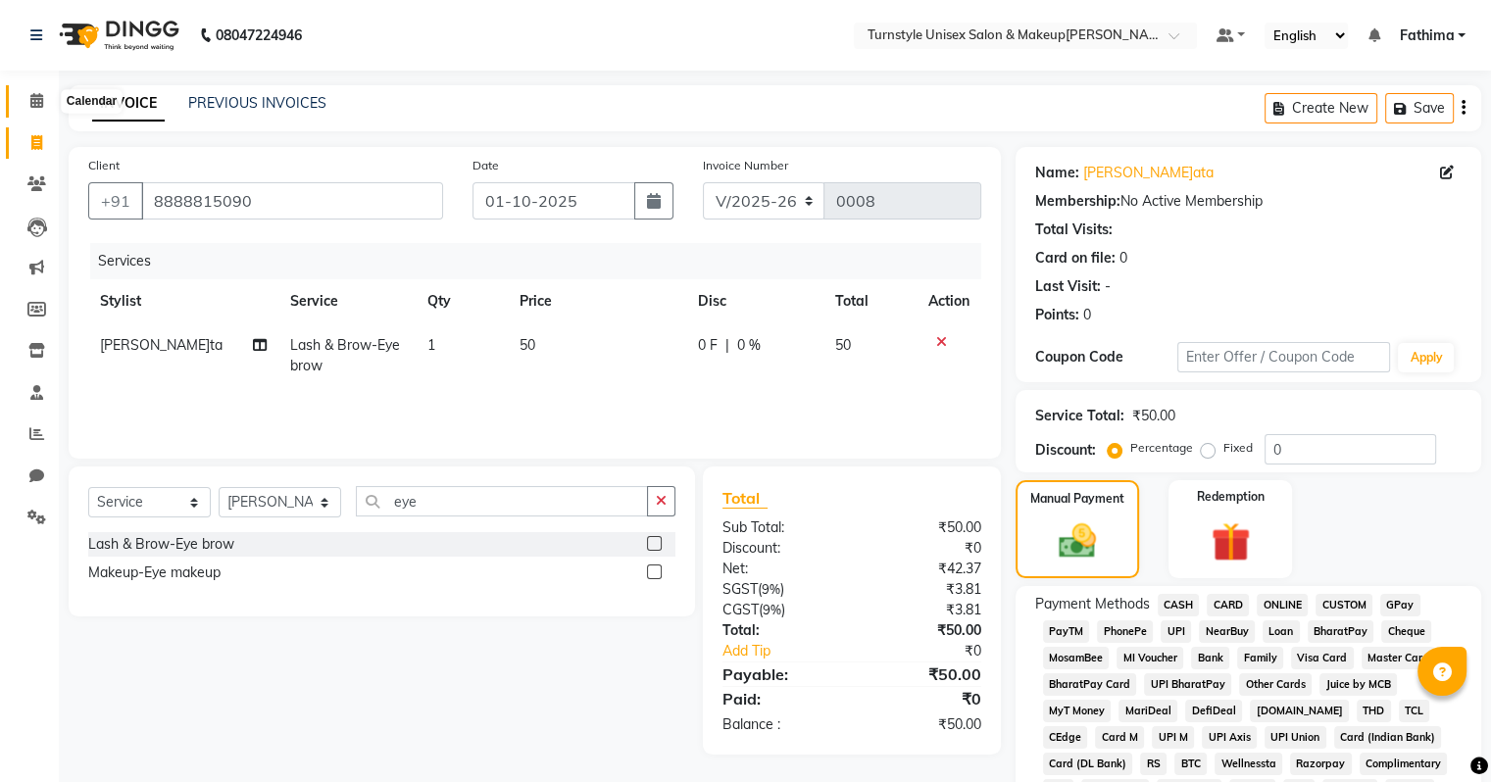
click at [25, 99] on span at bounding box center [37, 101] width 34 height 23
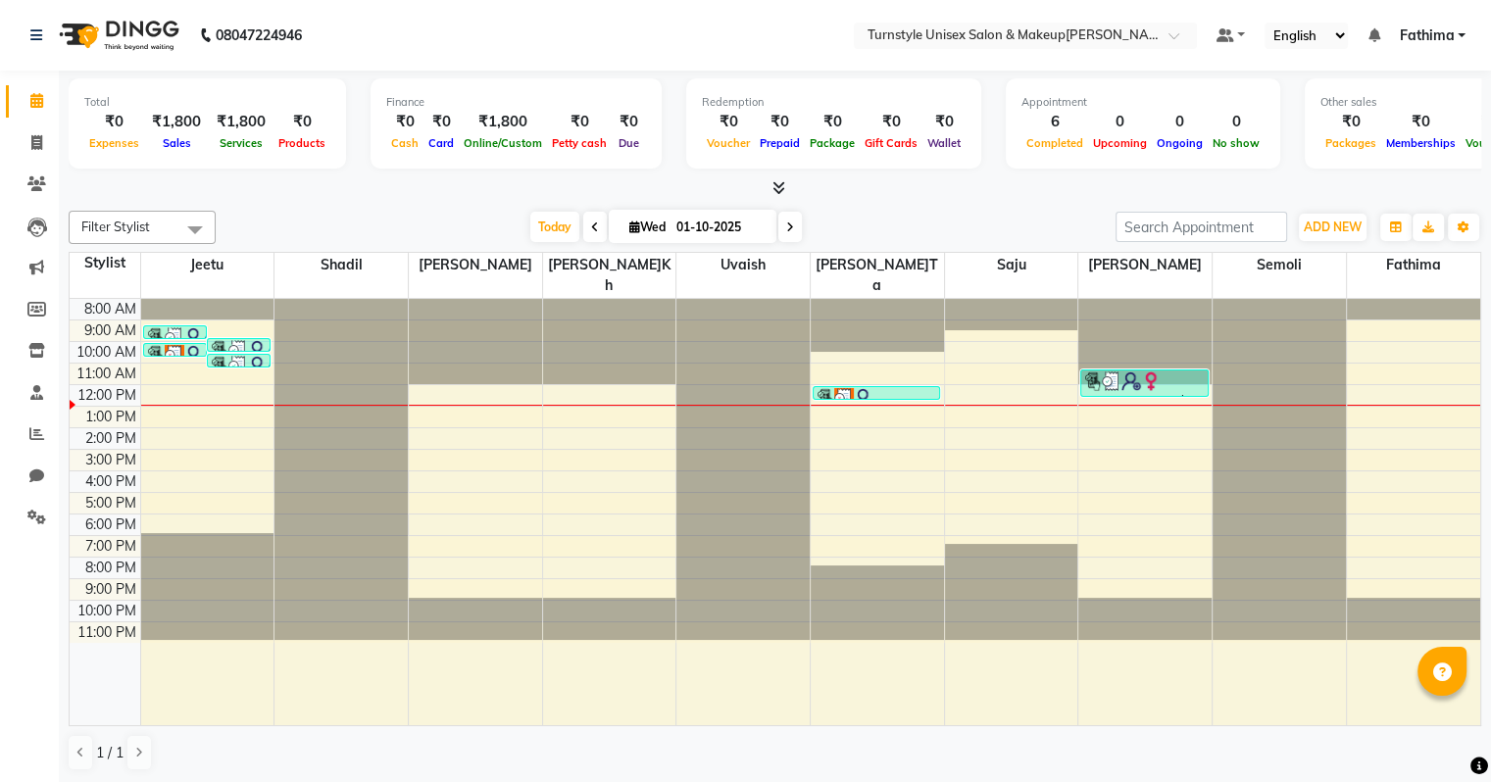
click at [110, 623] on div "11:00 PM" at bounding box center [107, 633] width 67 height 21
click at [34, 143] on icon at bounding box center [36, 142] width 11 height 15
select select "service"
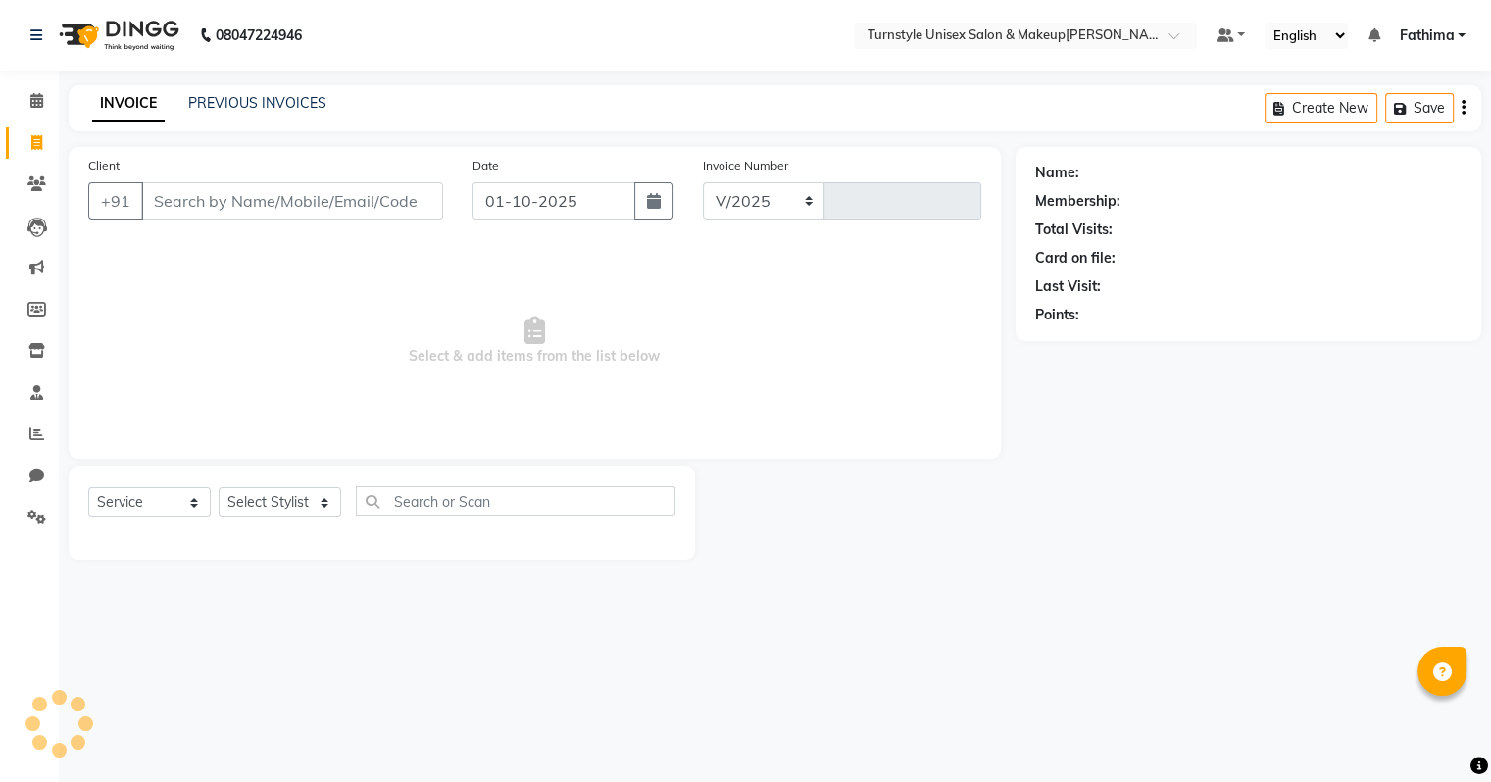
select select "9091"
type input "0008"
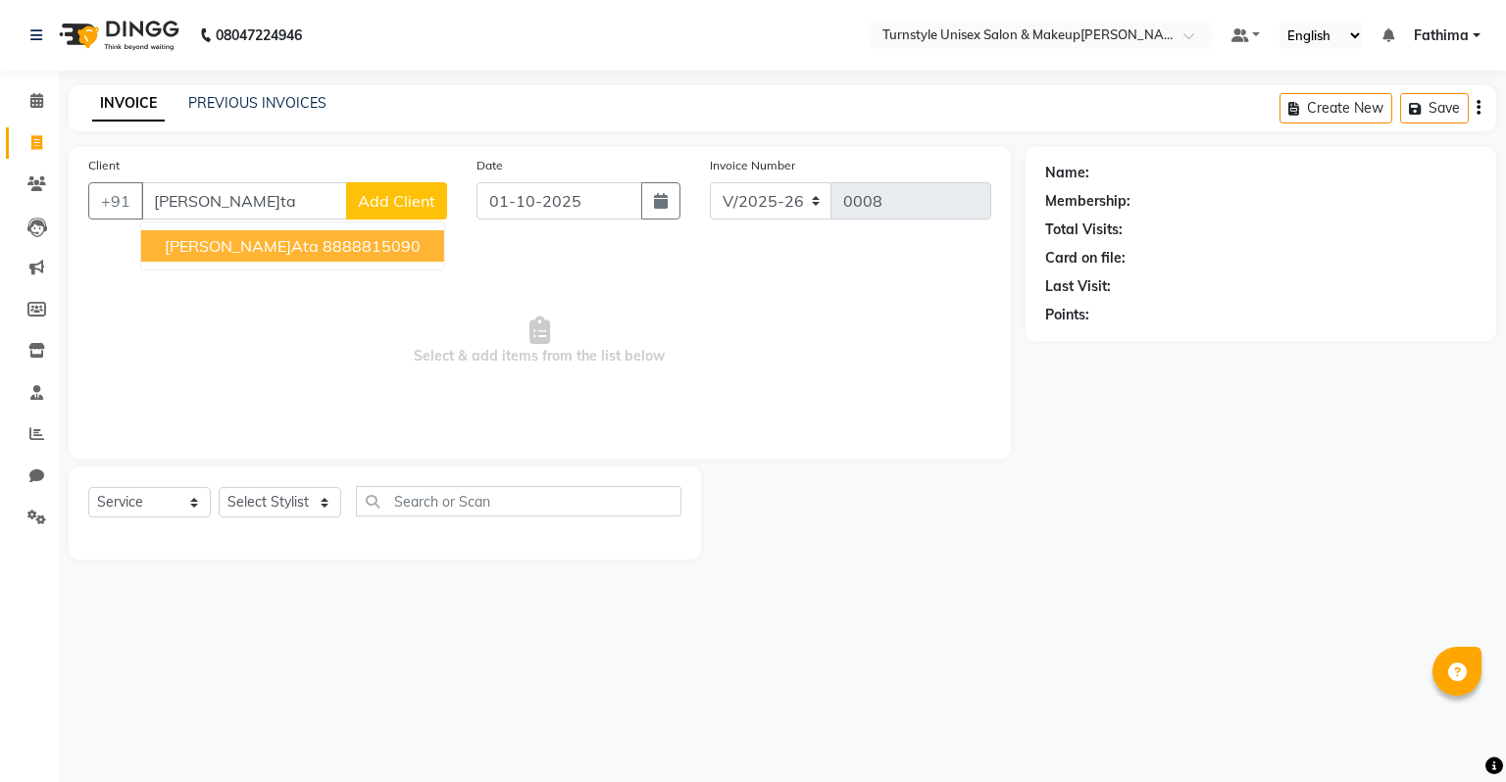
click at [323, 246] on ngb-highlight "8888815090" at bounding box center [372, 246] width 98 height 20
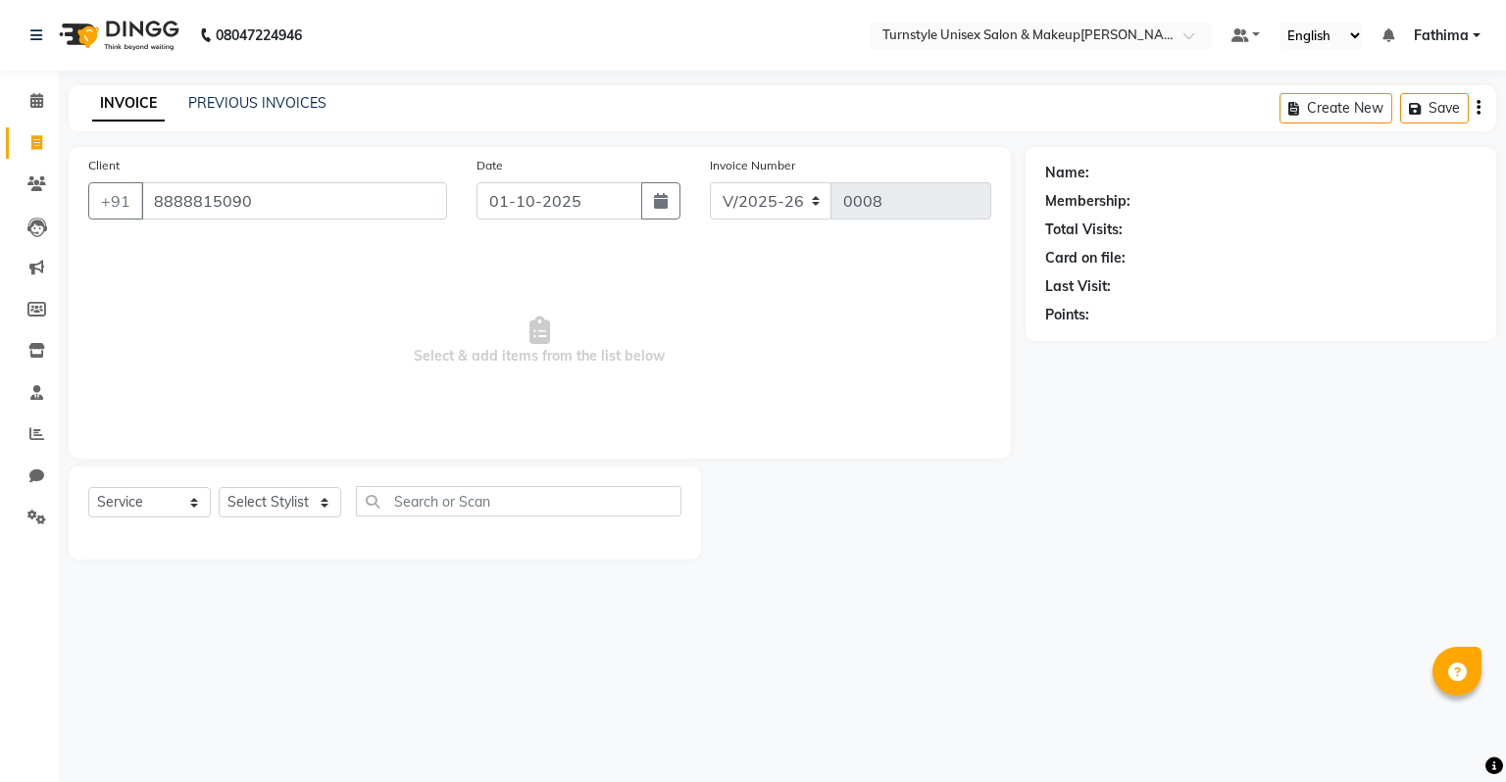
type input "8888815090"
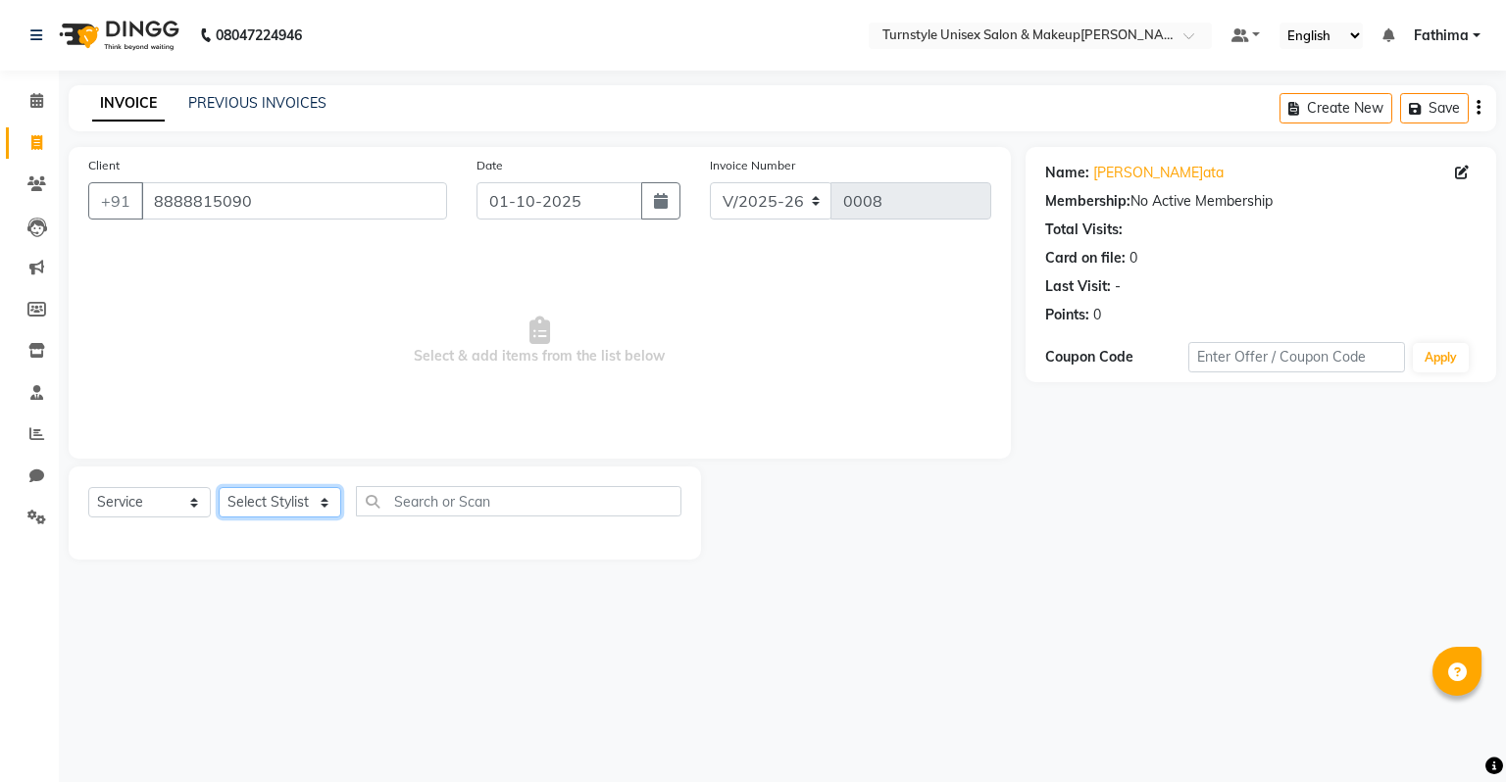
click at [276, 497] on select "Select Stylist Fathima Jeetu Lalita Saif Saju Sara Semoli Shadil Shahrukh Uvaish" at bounding box center [280, 502] width 123 height 30
select select "93347"
click at [219, 488] on select "Select Stylist Fathima Jeetu Lalita Saif Saju Sara Semoli Shadil Shahrukh Uvaish" at bounding box center [280, 502] width 123 height 30
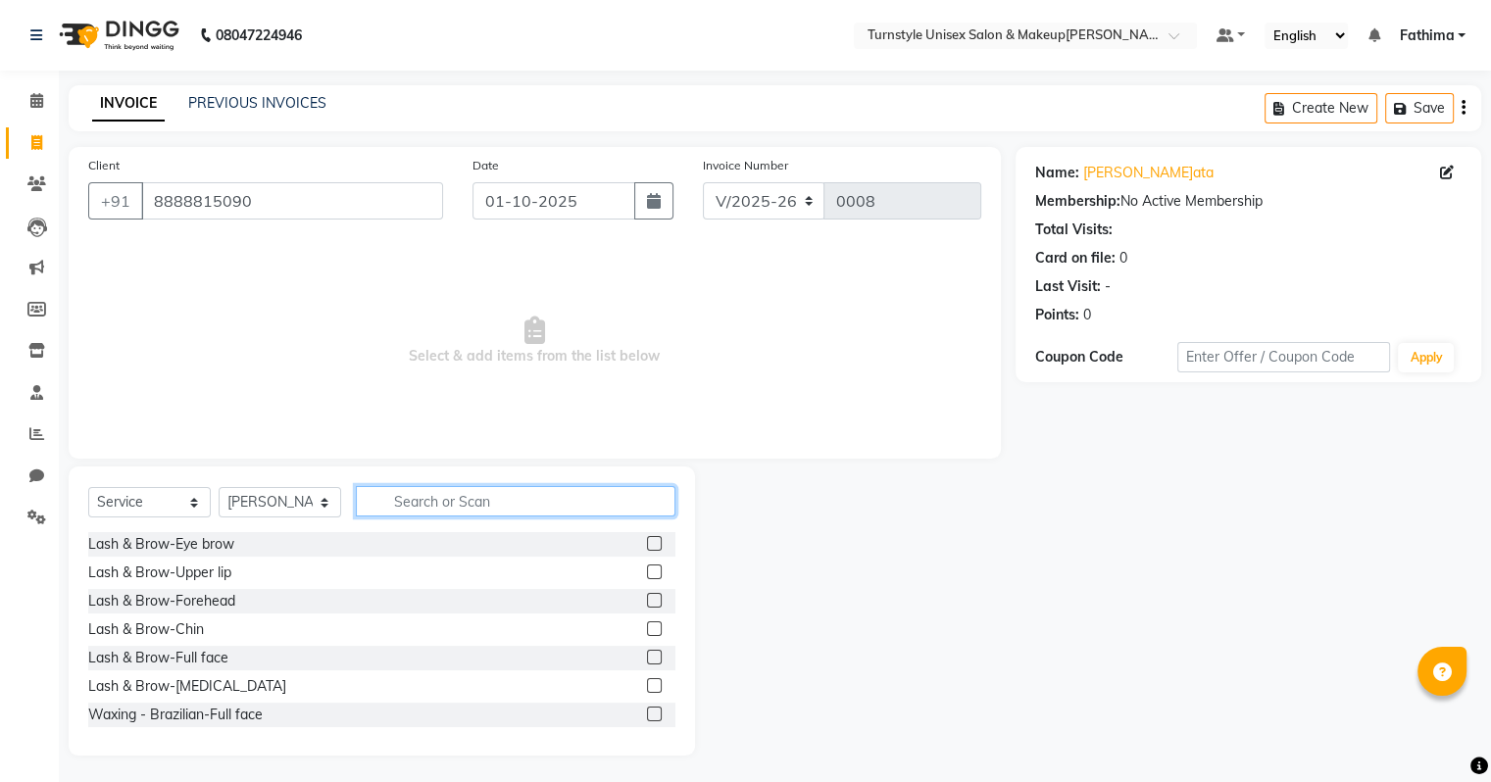
click at [412, 508] on input "text" at bounding box center [516, 501] width 320 height 30
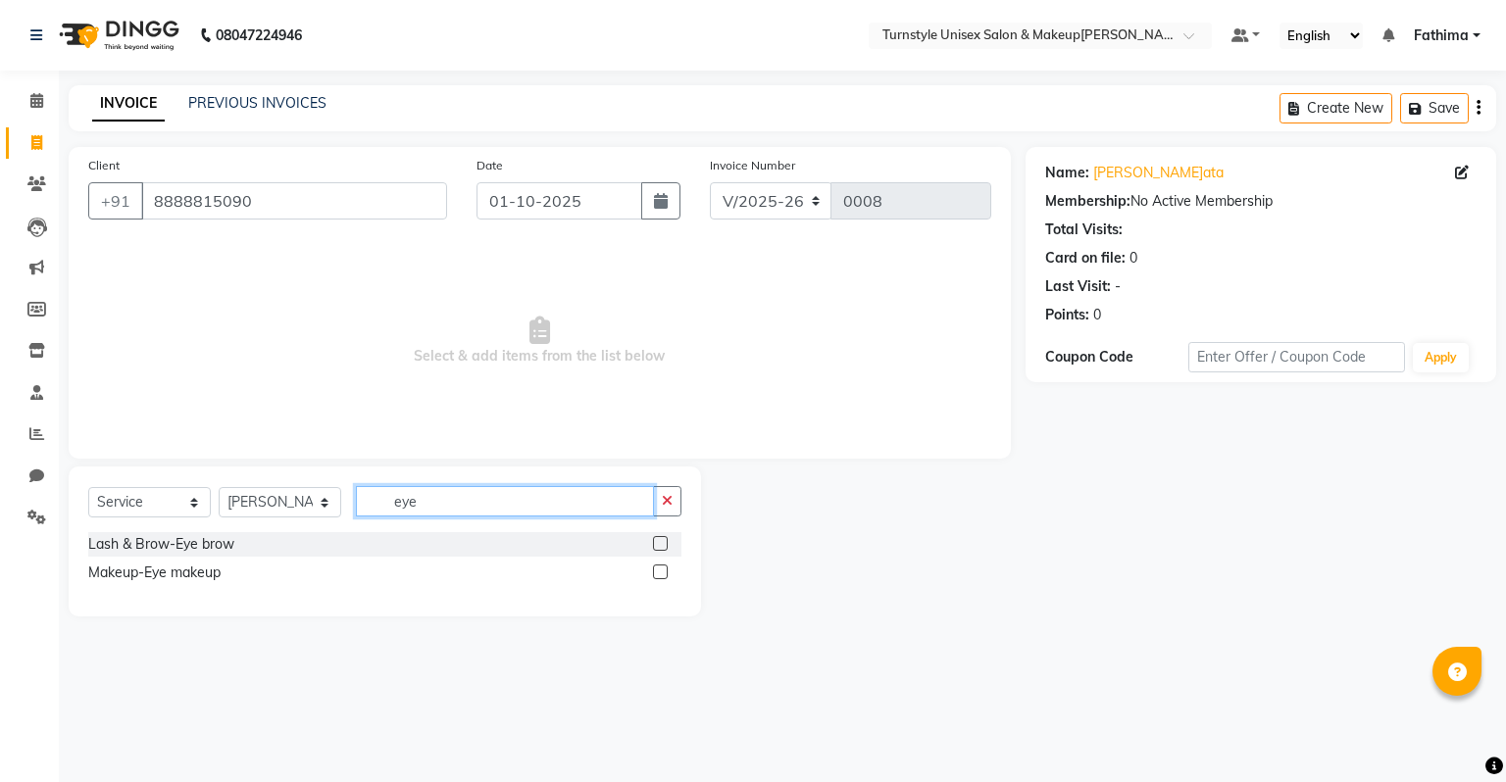
type input "eye"
click at [663, 548] on label at bounding box center [660, 543] width 15 height 15
click at [663, 548] on input "checkbox" at bounding box center [659, 544] width 13 height 13
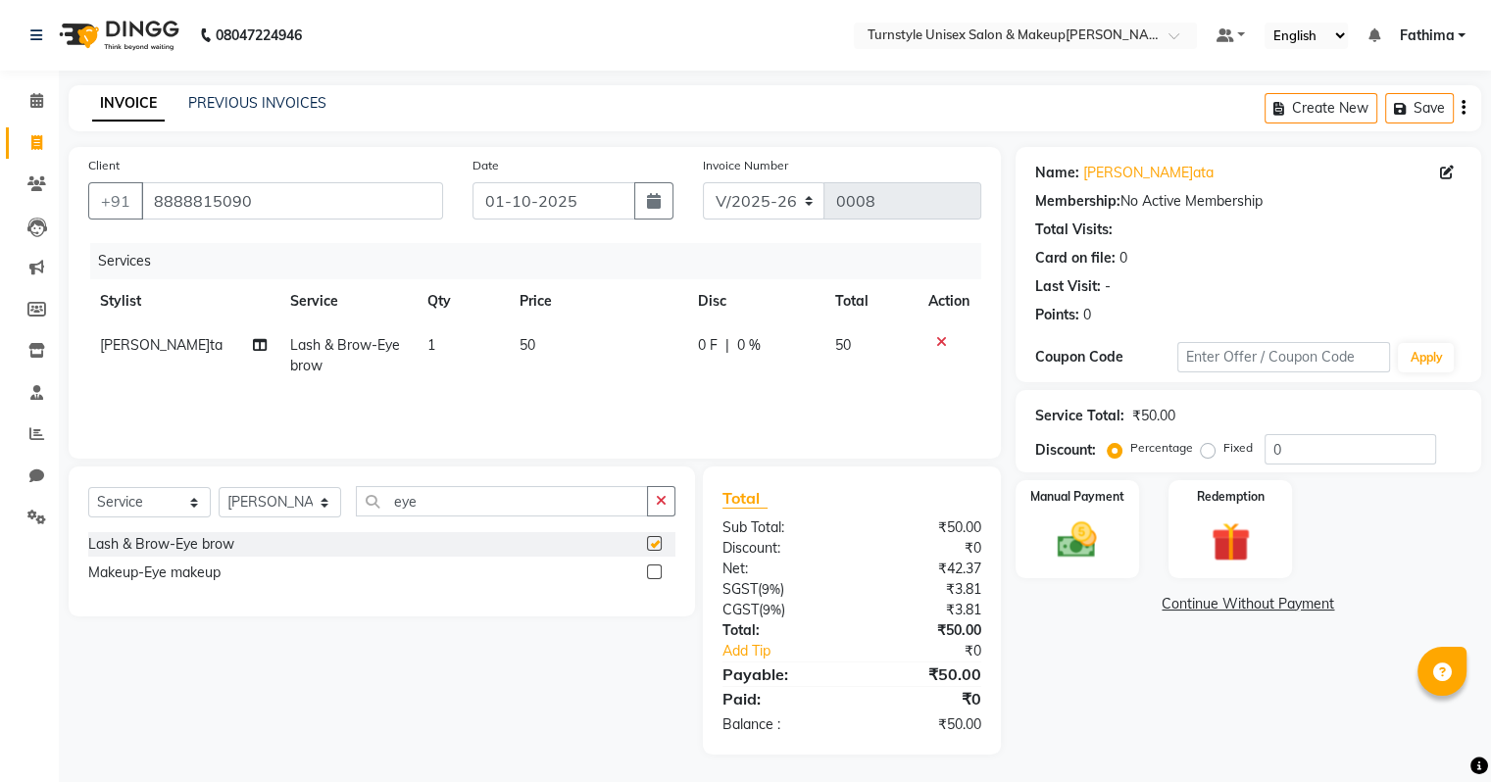
checkbox input "false"
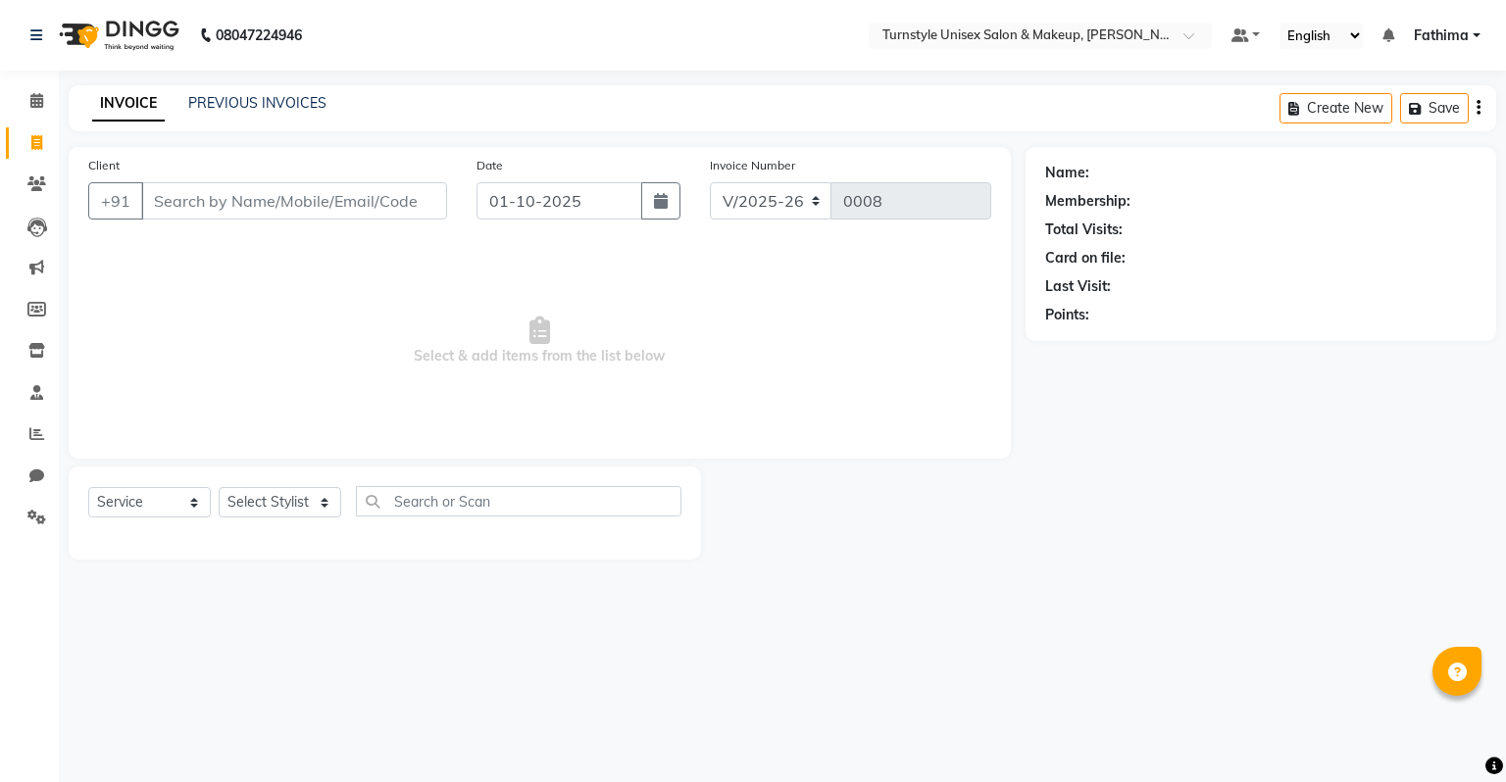
select select "9091"
select select "service"
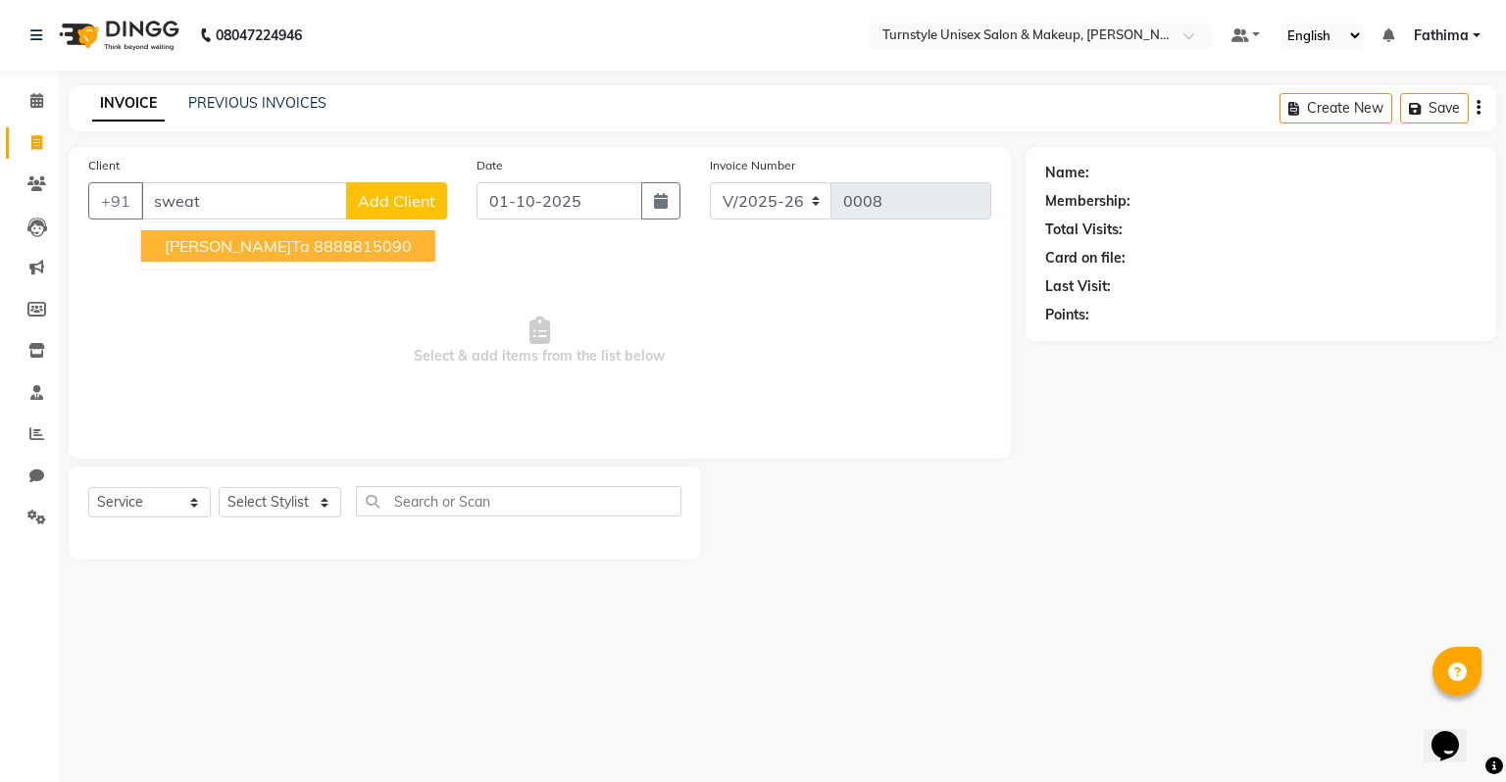
click at [314, 253] on ngb-highlight "8888815090" at bounding box center [363, 246] width 98 height 20
type input "8888815090"
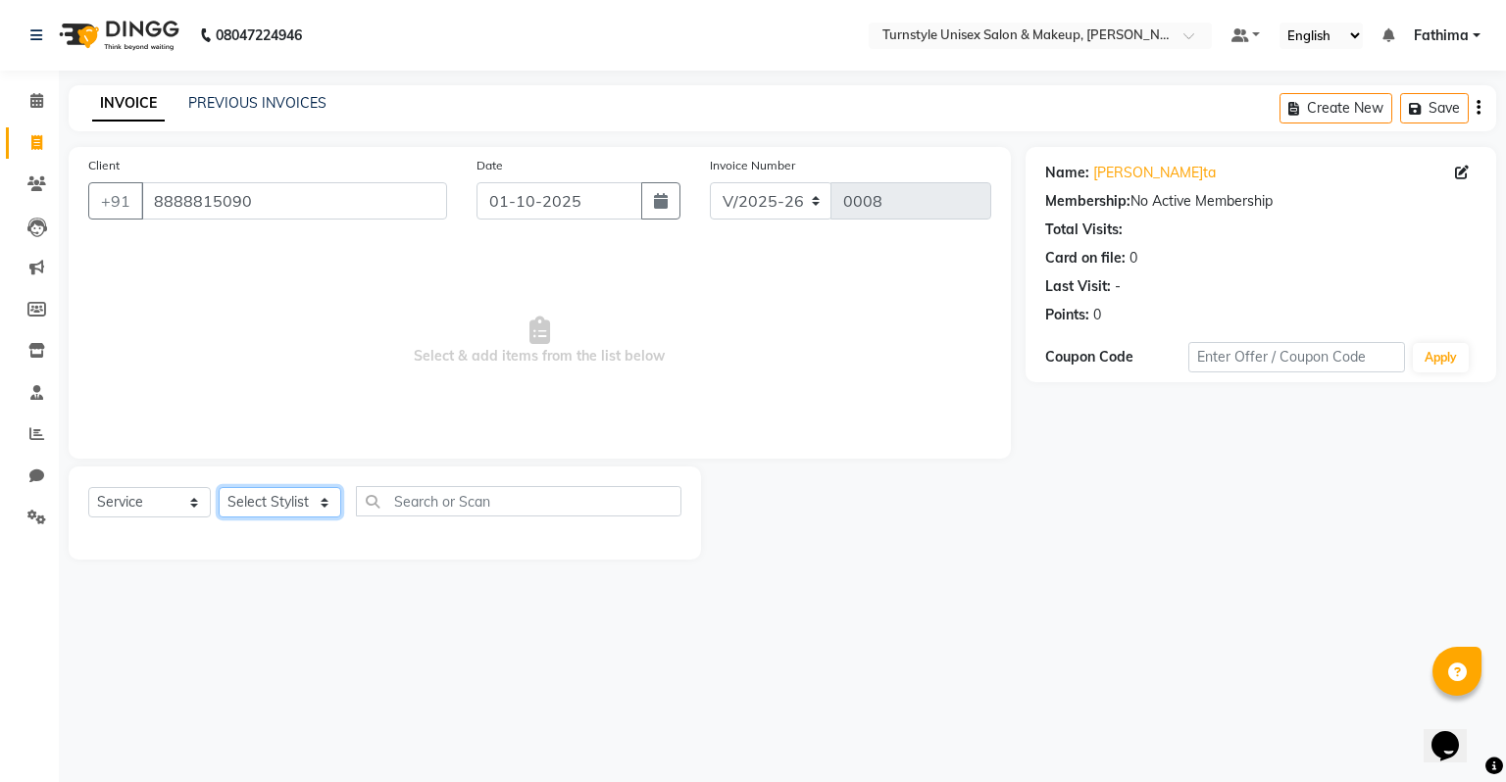
click at [278, 505] on select "Select Stylist [PERSON_NAME] [PERSON_NAME] [PERSON_NAME] [PERSON_NAME] [PERSON_…" at bounding box center [280, 502] width 123 height 30
select select "93347"
click at [219, 488] on select "Select Stylist [PERSON_NAME] [PERSON_NAME] [PERSON_NAME] [PERSON_NAME] [PERSON_…" at bounding box center [280, 502] width 123 height 30
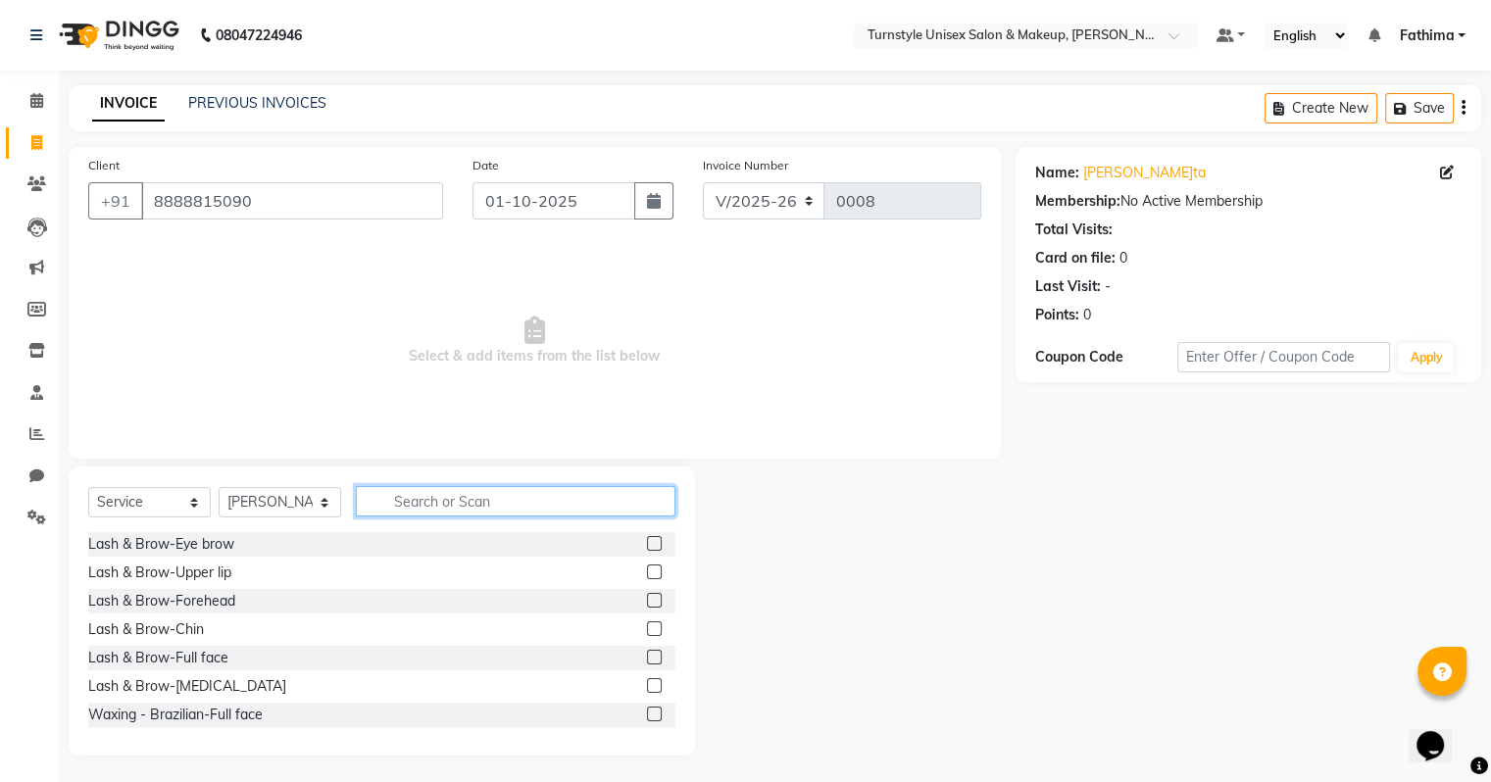
click at [432, 512] on input "text" at bounding box center [516, 501] width 320 height 30
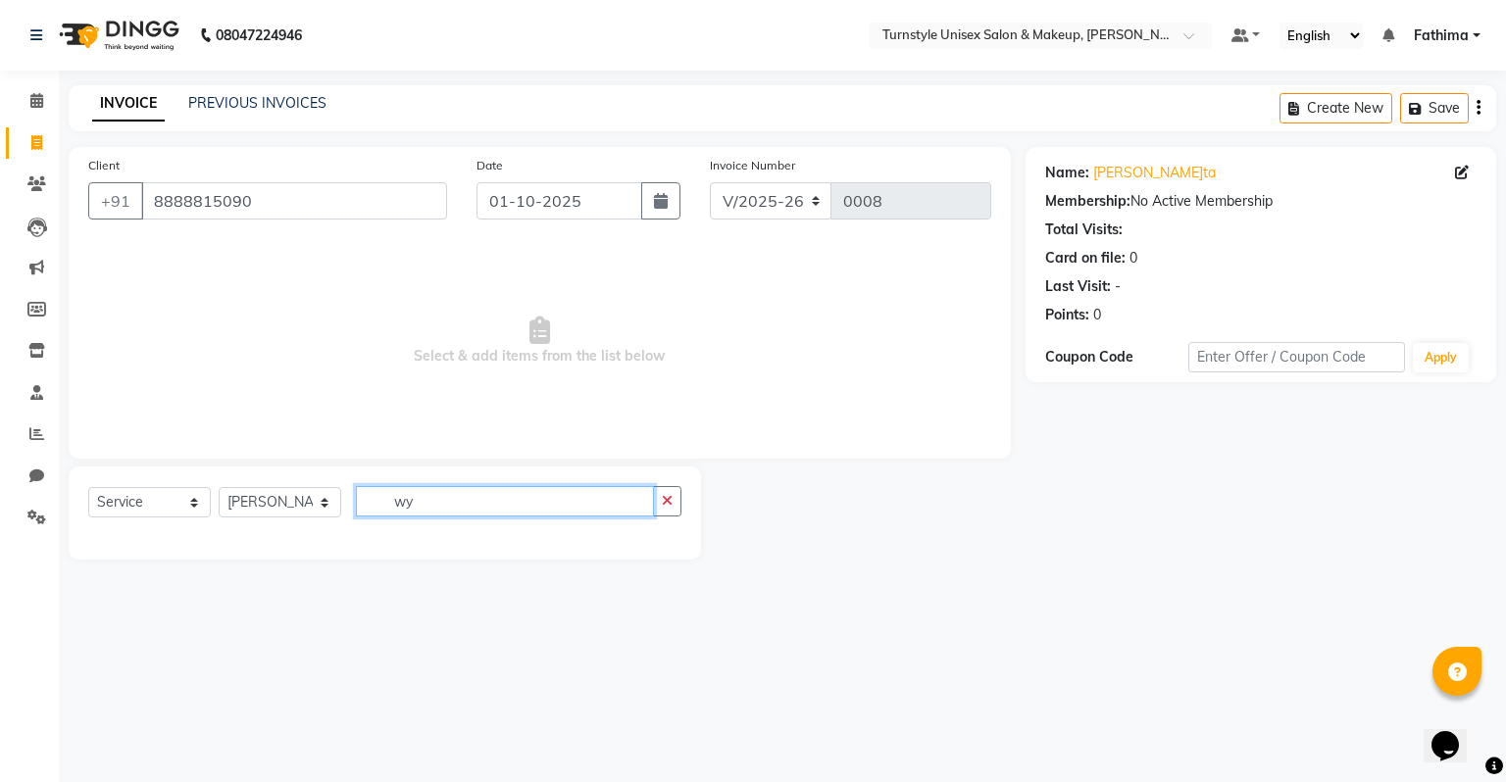
type input "w"
type input "eye"
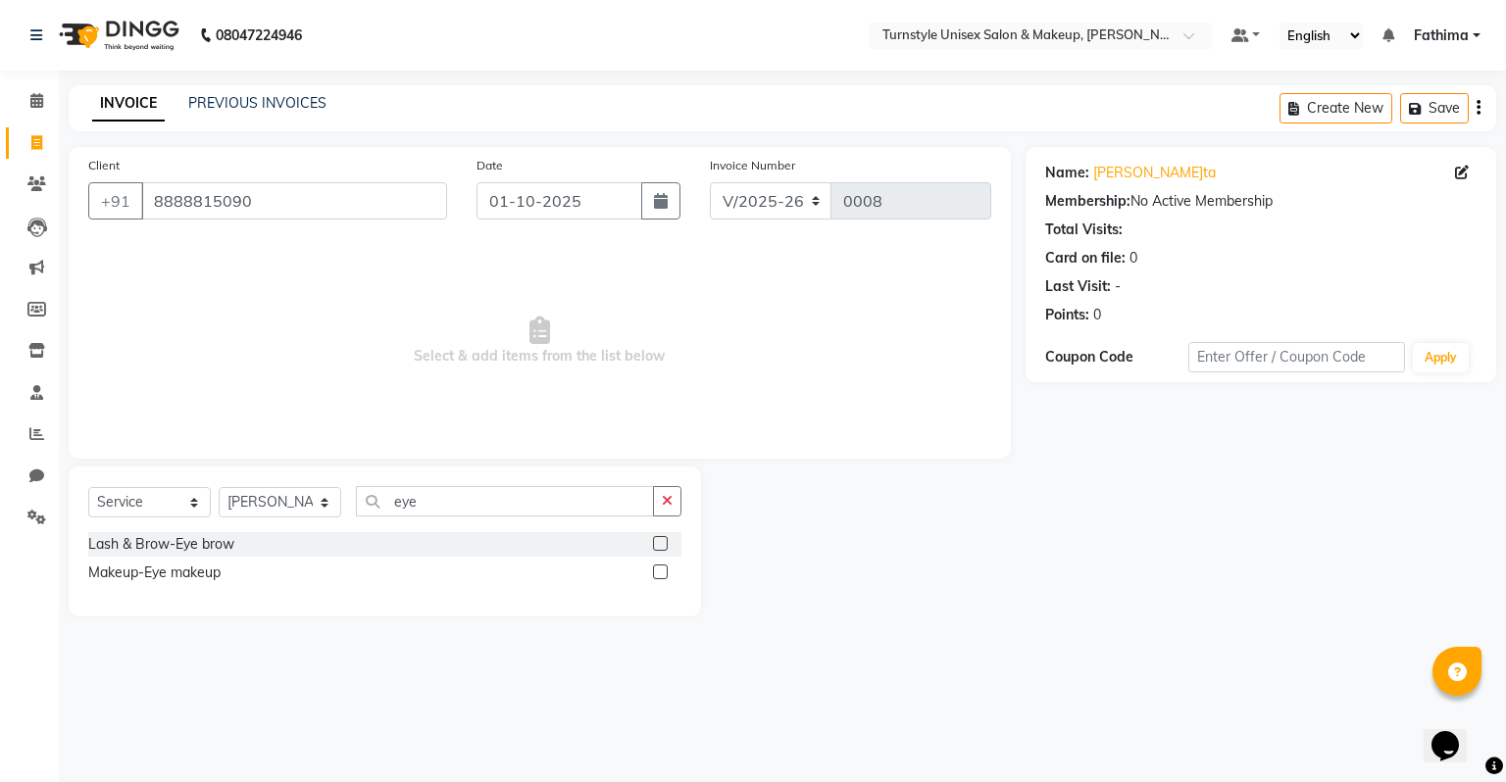
click at [659, 543] on label at bounding box center [660, 543] width 15 height 15
click at [659, 543] on input "checkbox" at bounding box center [659, 544] width 13 height 13
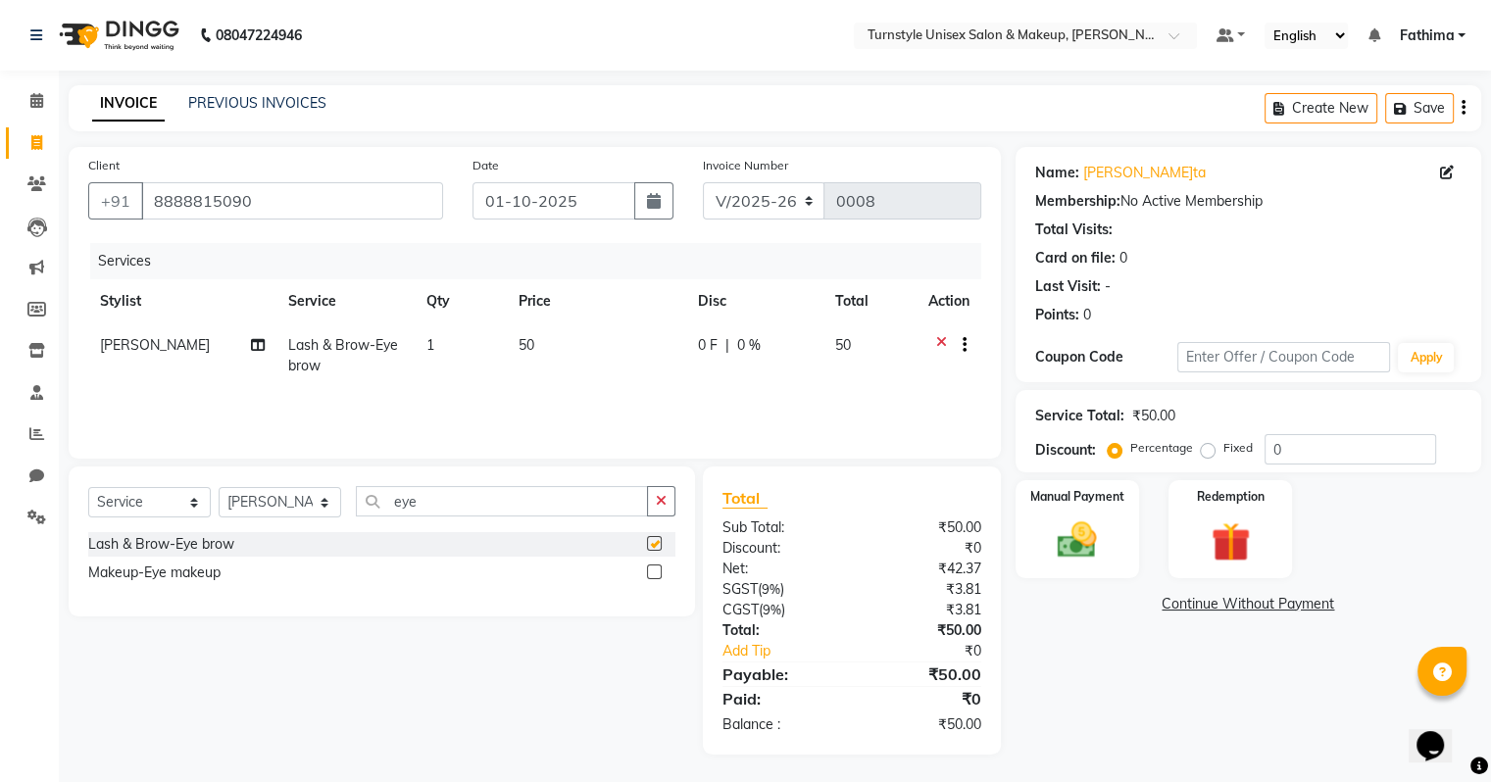
checkbox input "false"
click at [963, 346] on icon "button" at bounding box center [965, 345] width 4 height 1
click at [38, 398] on icon at bounding box center [36, 392] width 13 height 15
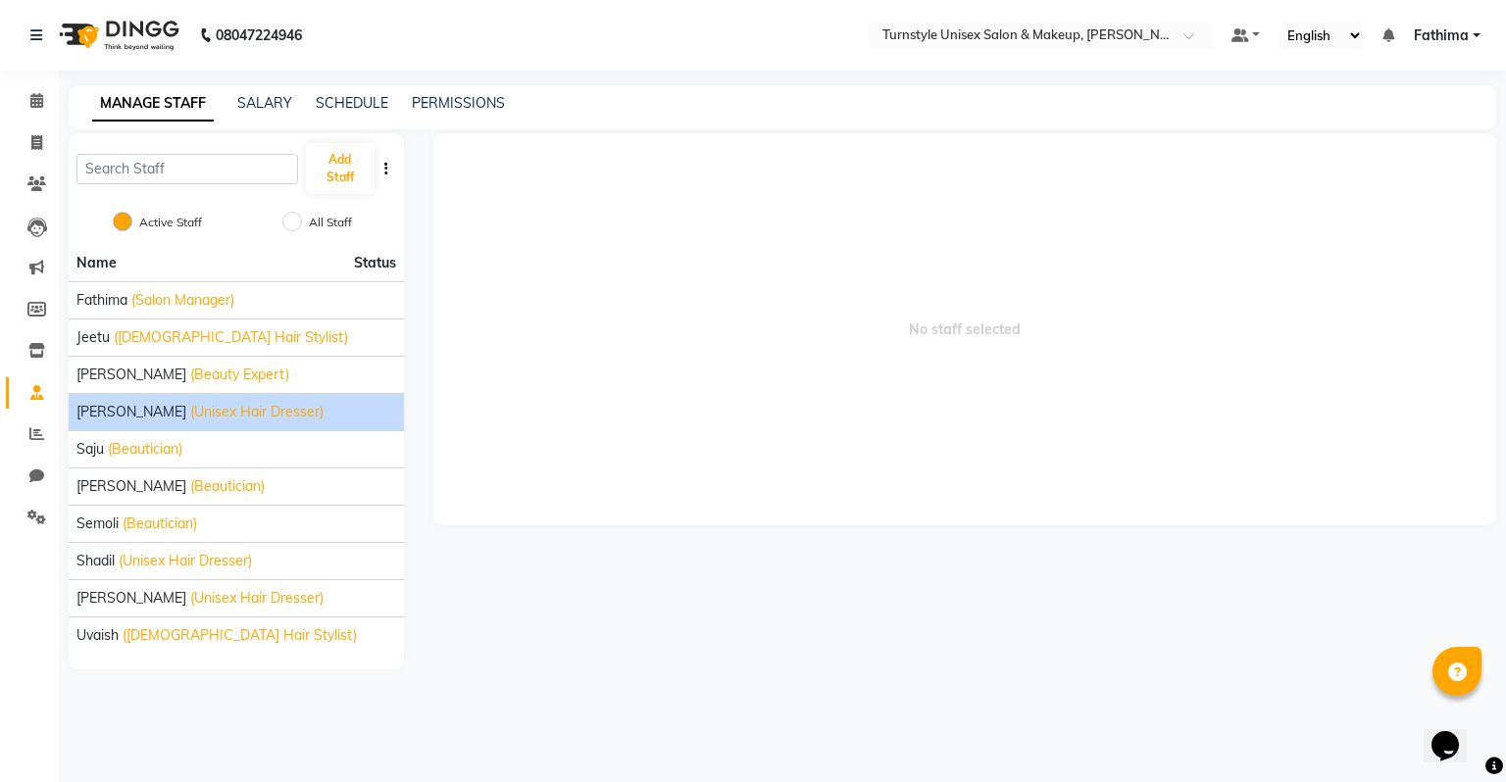
click at [196, 409] on span "(Unisex Hair Dresser)" at bounding box center [256, 412] width 133 height 21
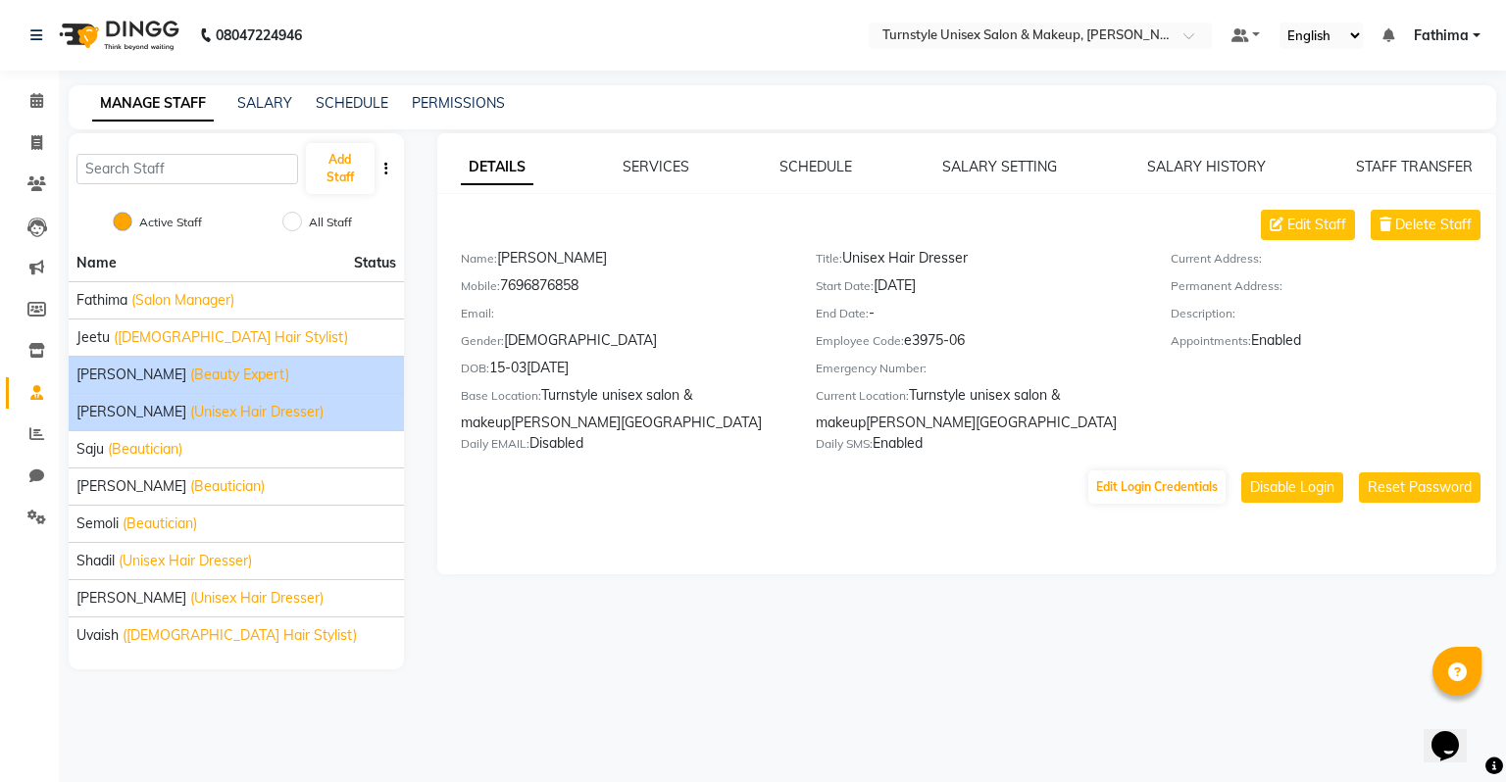
click at [223, 383] on div "Lalita (Beauty Expert)" at bounding box center [236, 375] width 320 height 21
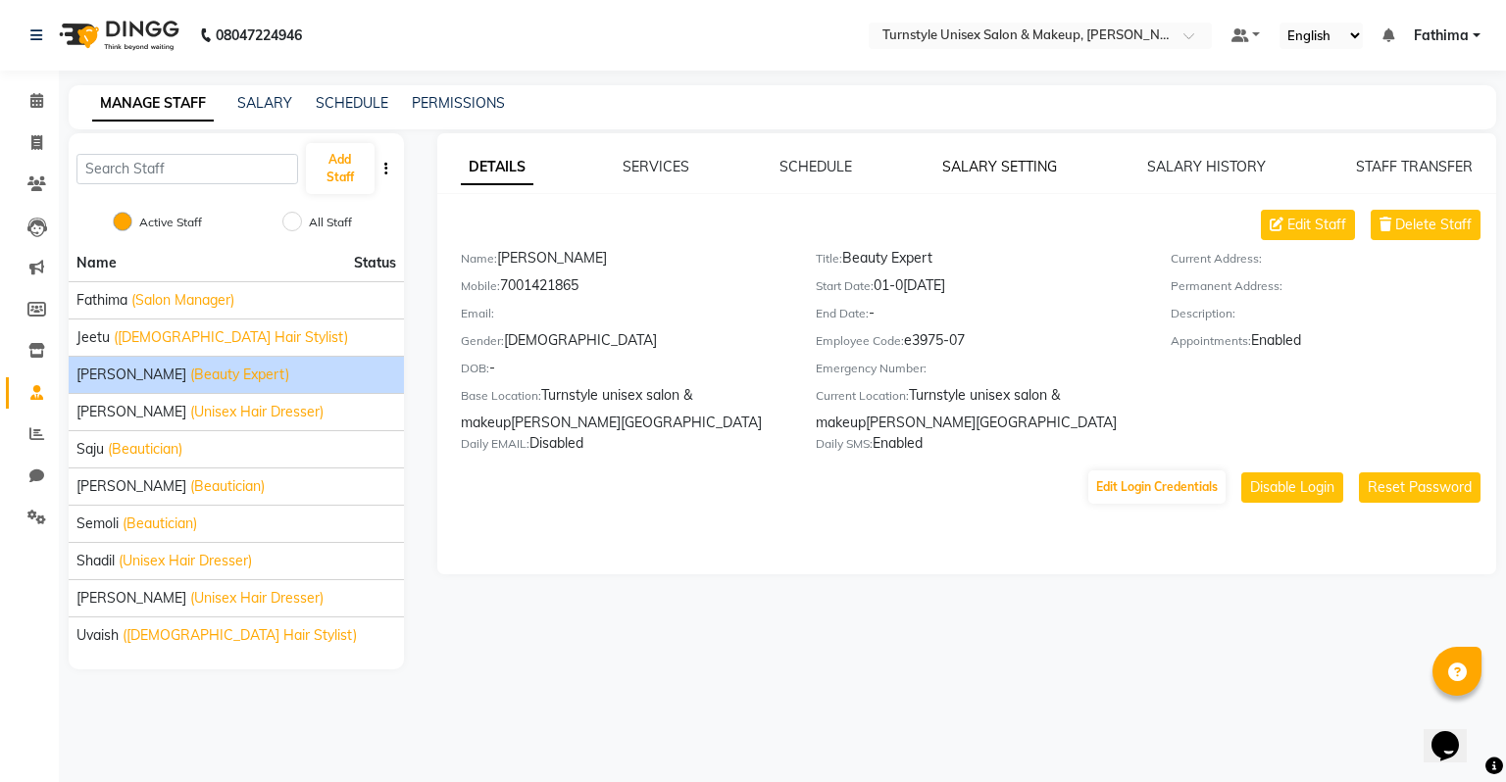
click at [945, 166] on link "SALARY SETTING" at bounding box center [999, 167] width 115 height 18
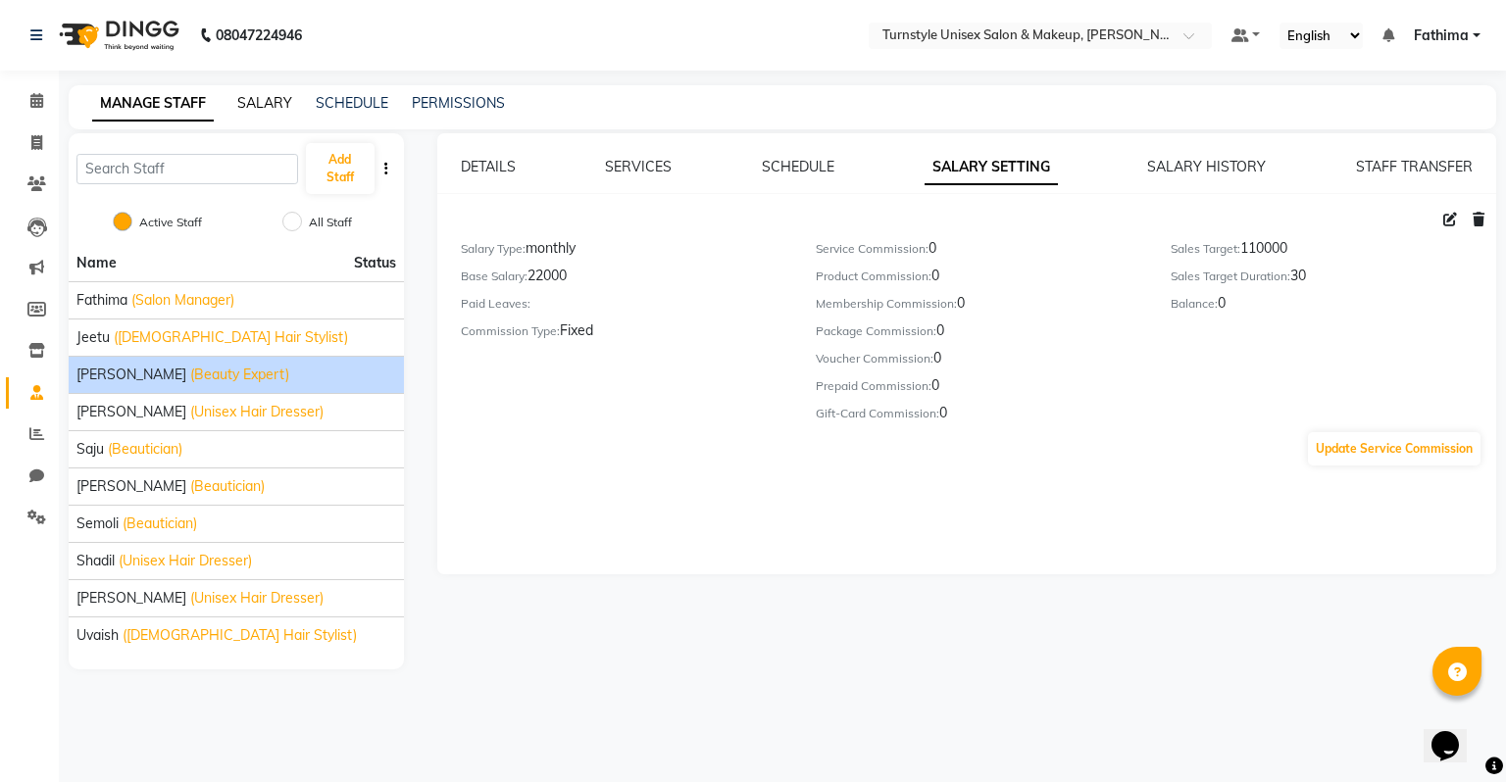
click at [276, 100] on link "SALARY" at bounding box center [264, 103] width 55 height 18
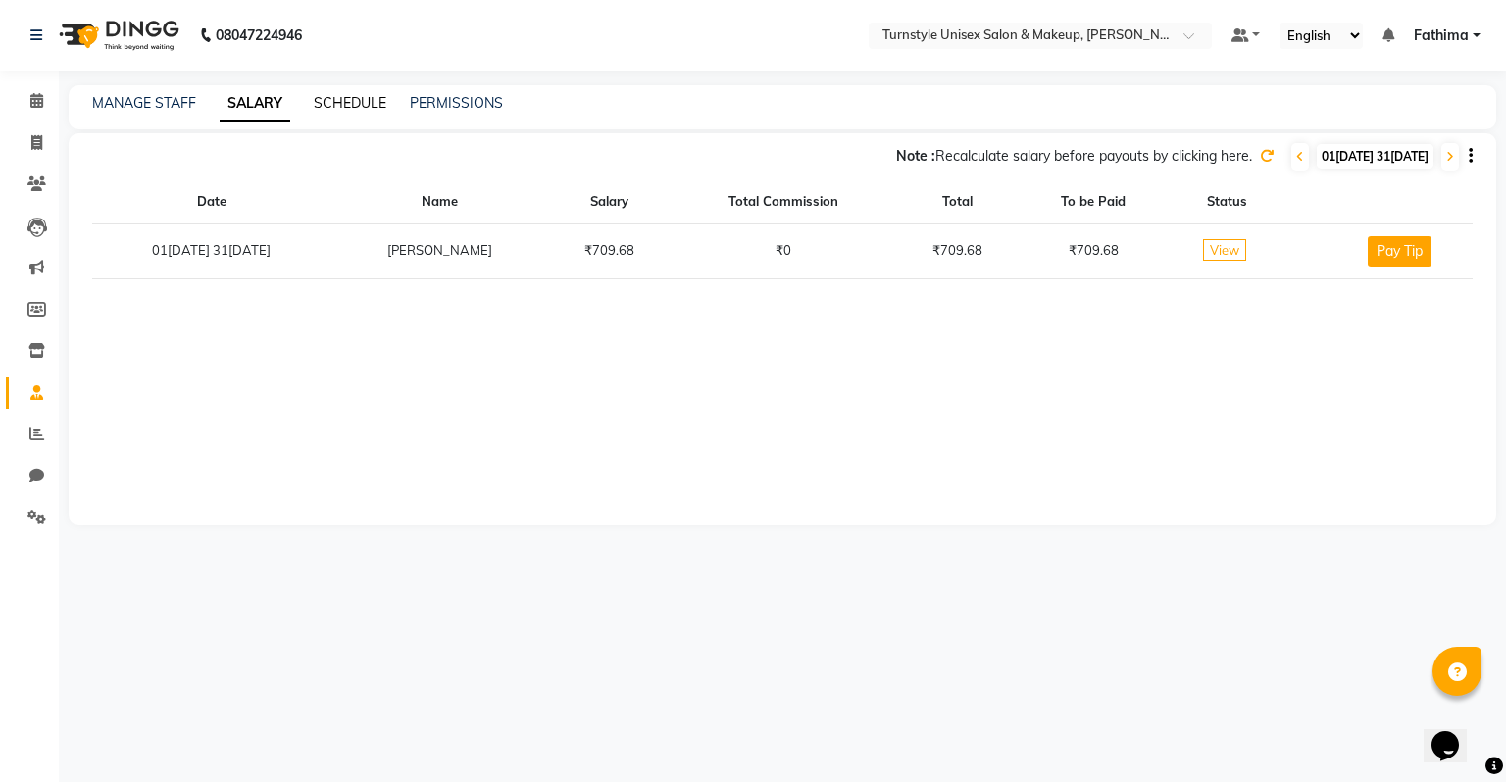
click at [342, 97] on link "SCHEDULE" at bounding box center [350, 103] width 73 height 18
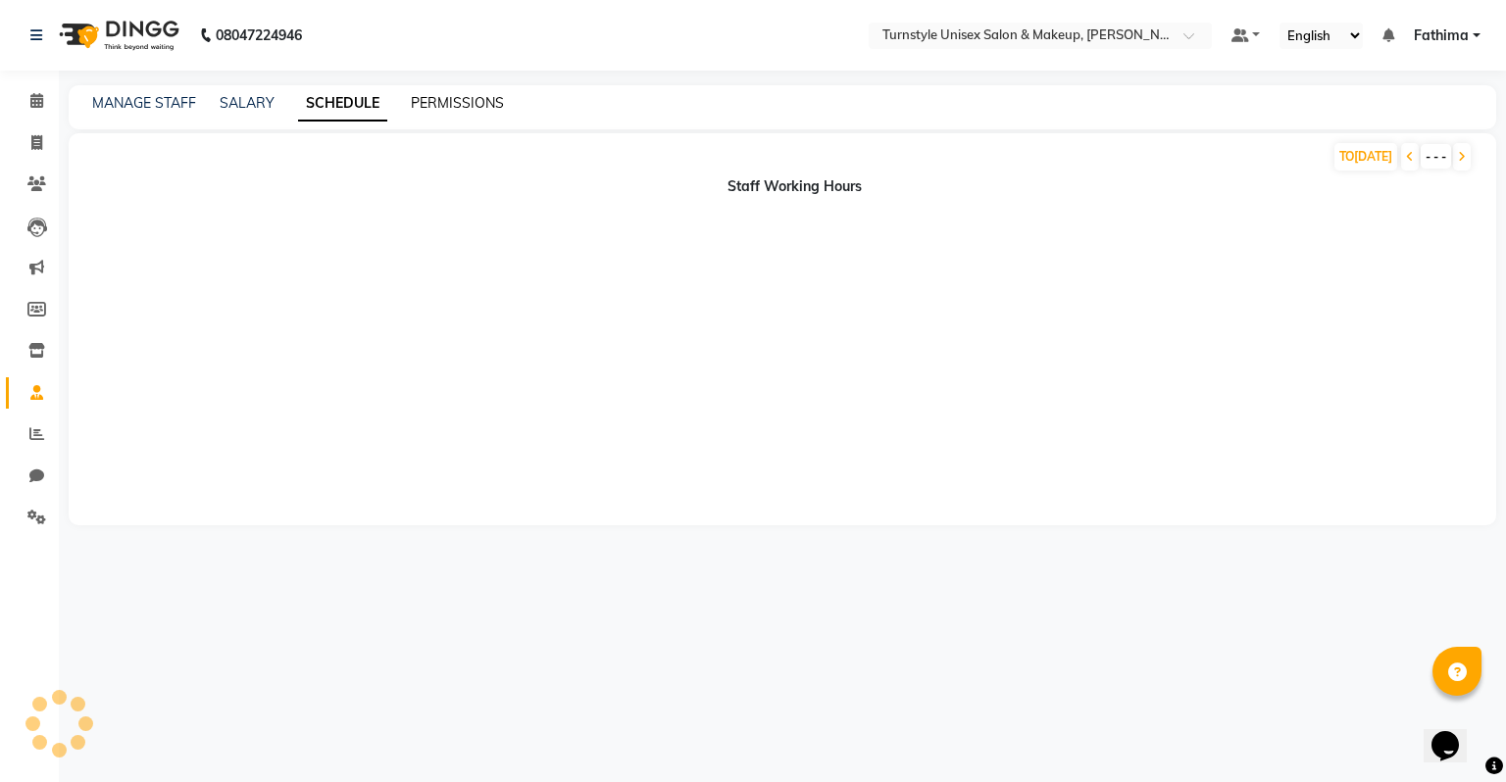
click at [469, 100] on link "PERMISSIONS" at bounding box center [457, 103] width 93 height 18
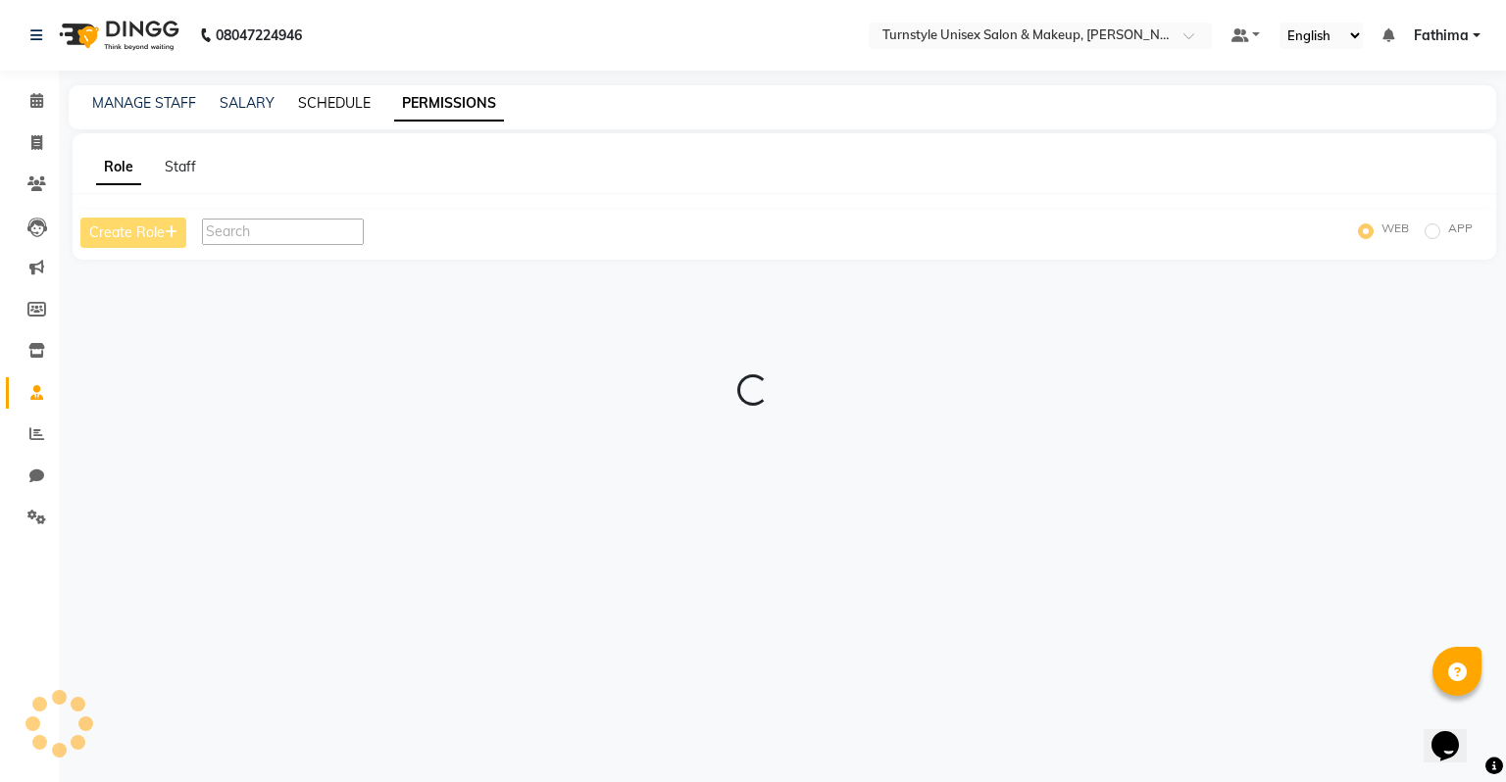
click at [310, 106] on link "SCHEDULE" at bounding box center [334, 103] width 73 height 18
click at [312, 104] on link "SCHEDULE" at bounding box center [334, 103] width 73 height 18
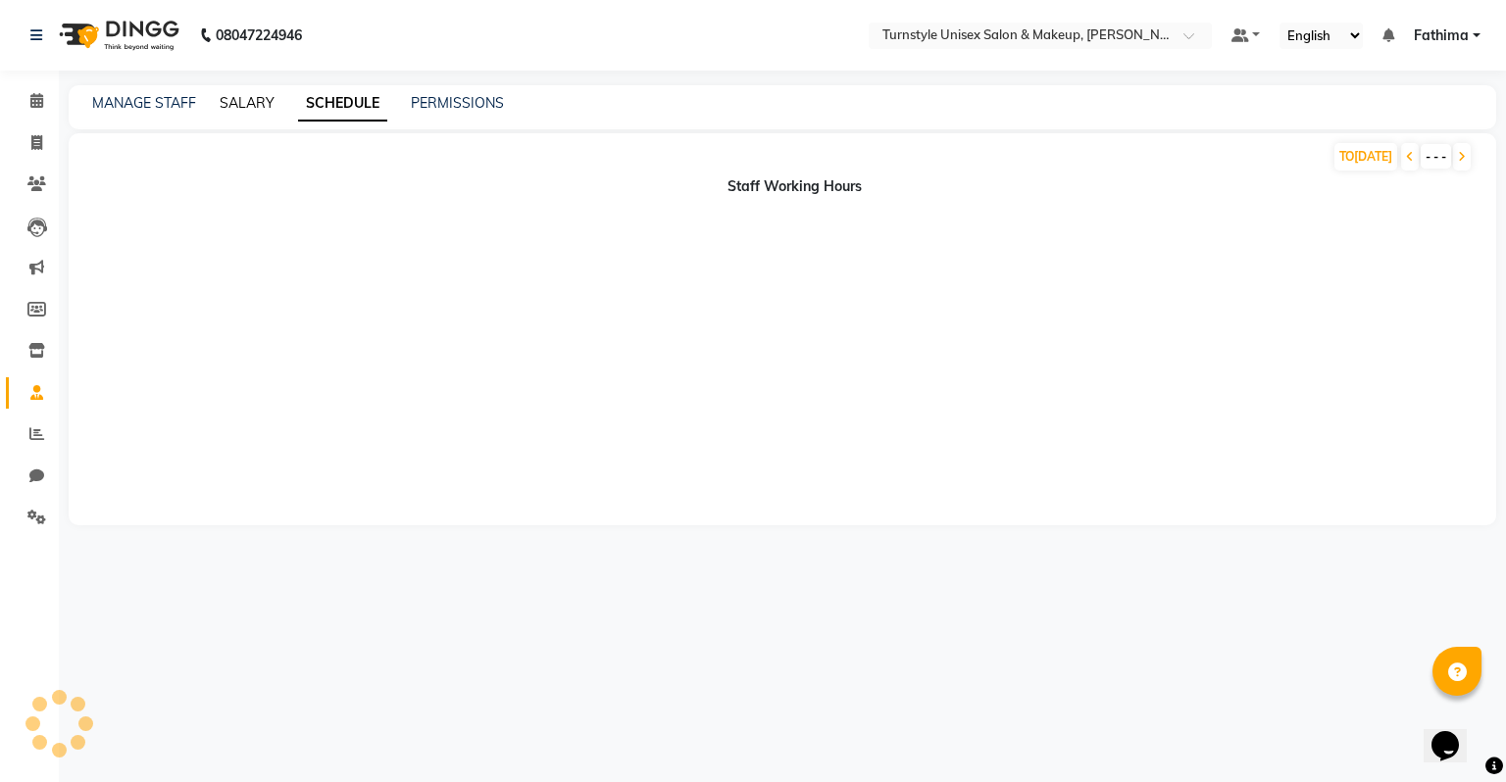
click at [228, 98] on link "SALARY" at bounding box center [247, 103] width 55 height 18
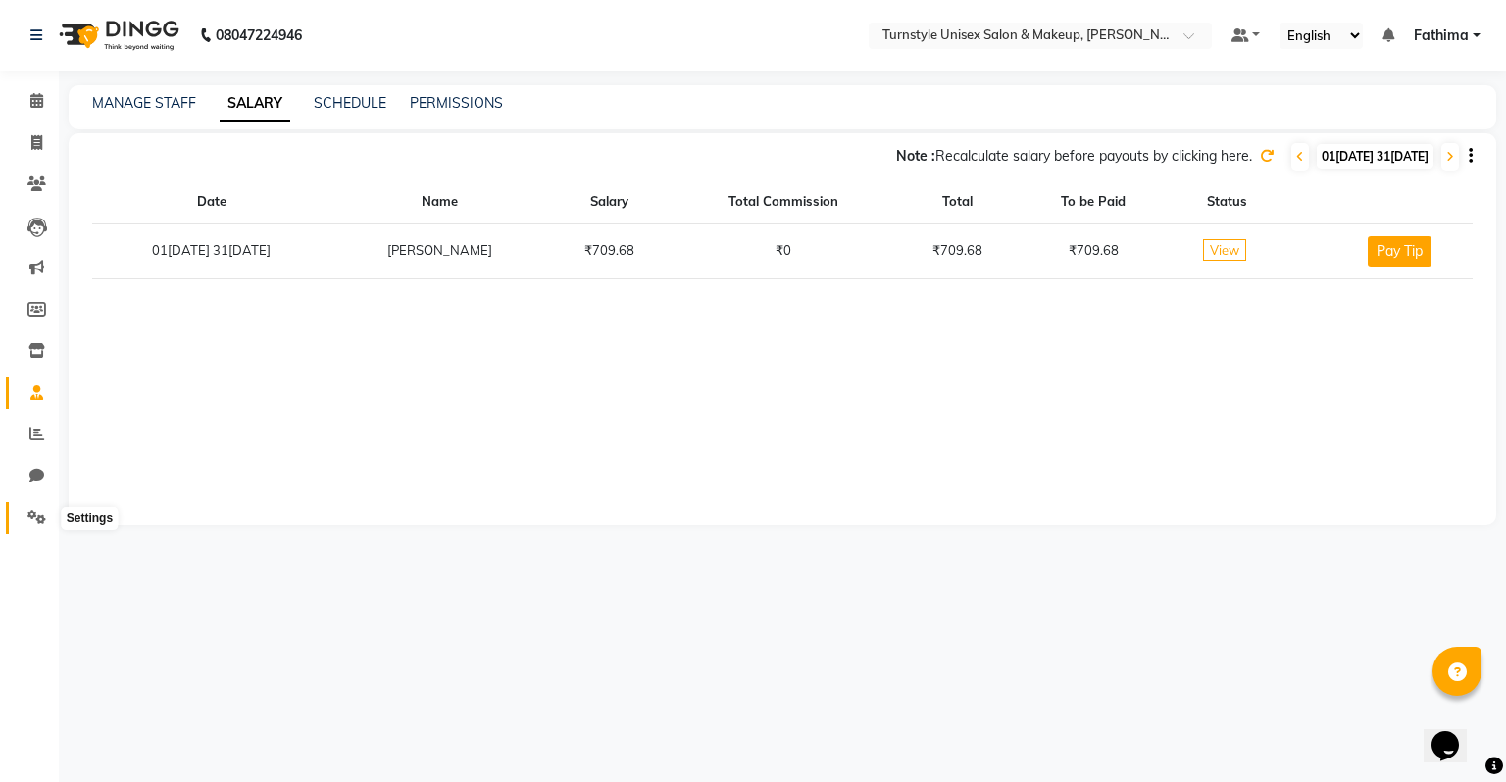
click at [39, 513] on icon at bounding box center [36, 517] width 19 height 15
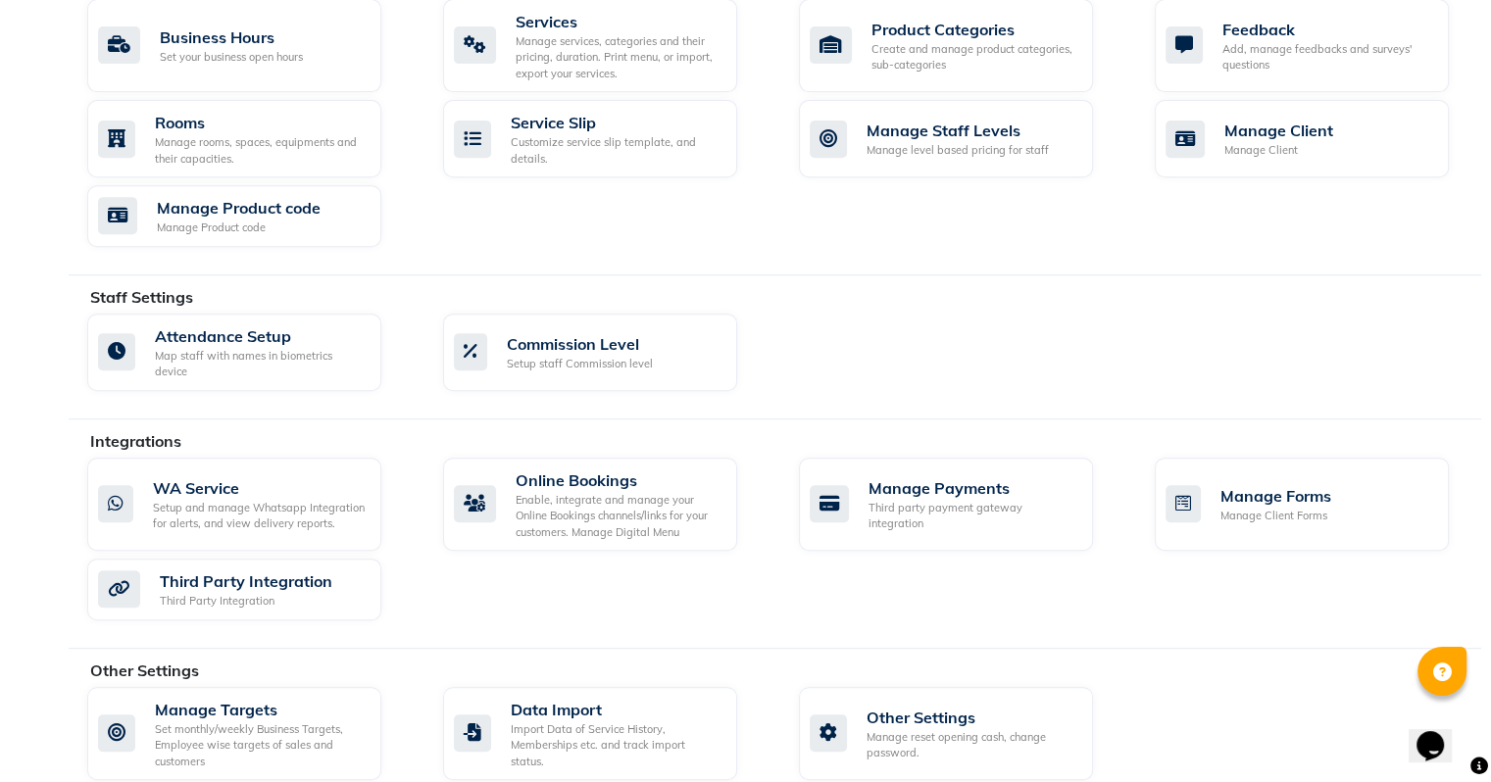
scroll to position [807, 0]
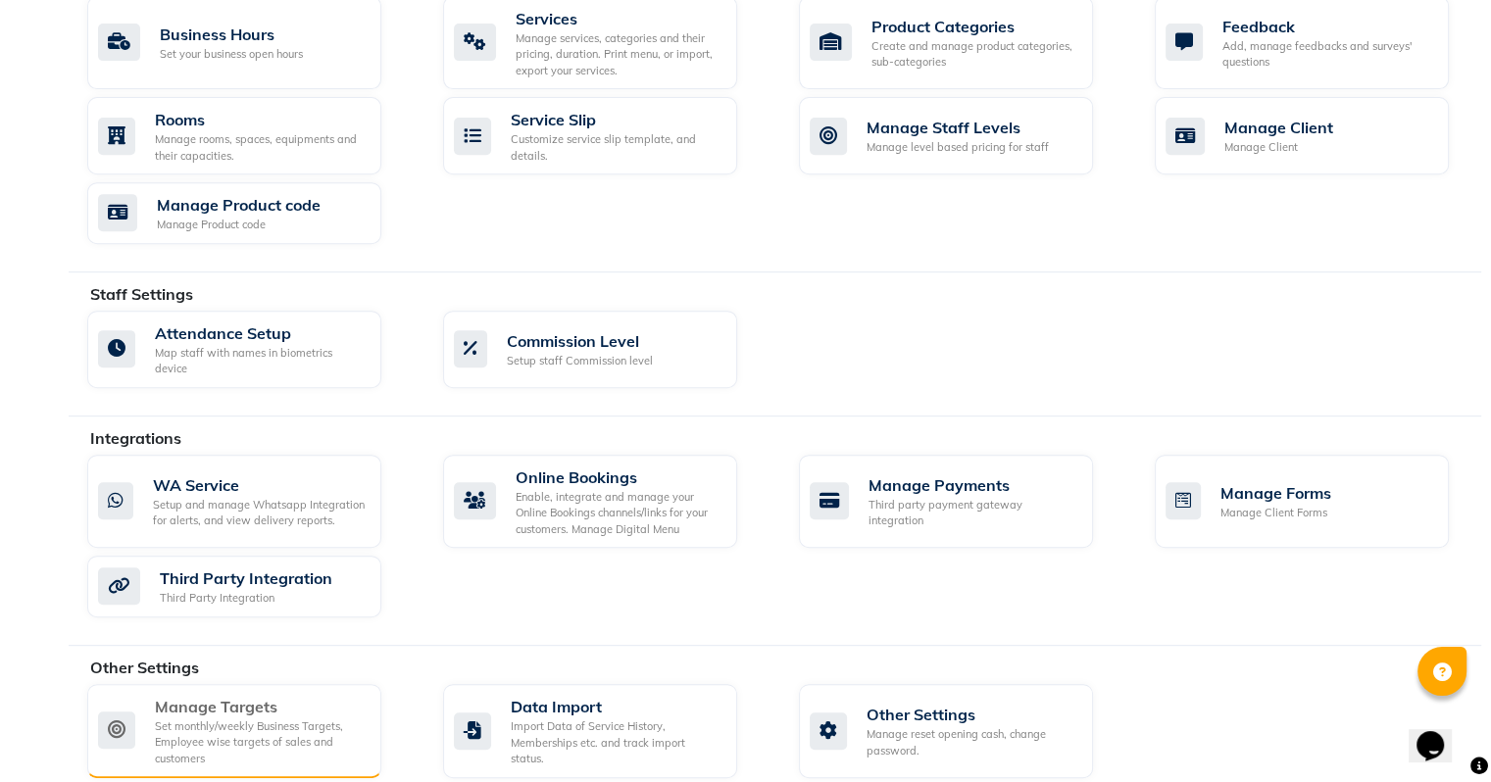
click at [258, 719] on div "Set monthly/weekly Business Targets, Employee wise targets of sales and custome…" at bounding box center [260, 743] width 211 height 49
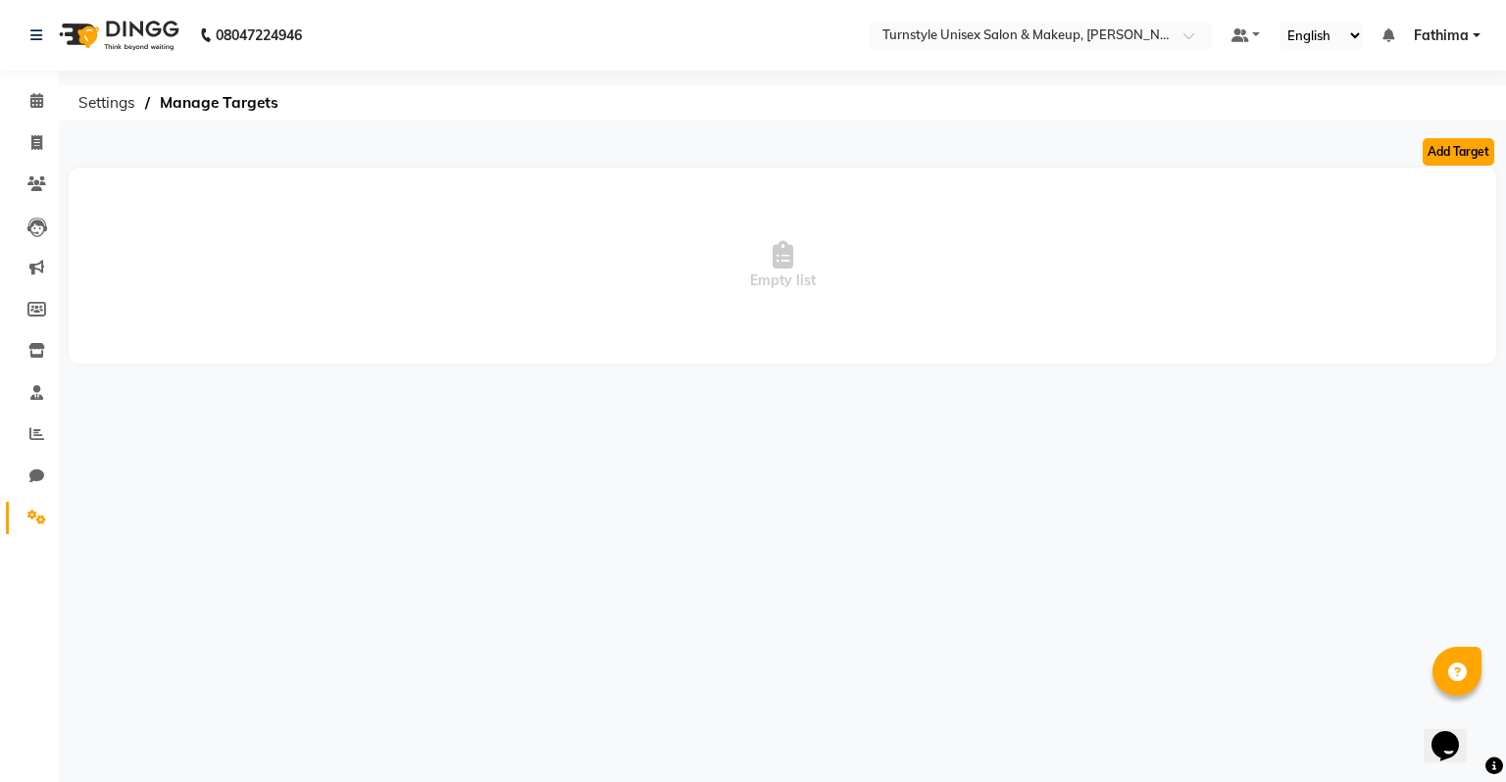
click at [1472, 146] on button "Add Target" at bounding box center [1459, 151] width 72 height 27
select select "monthly"
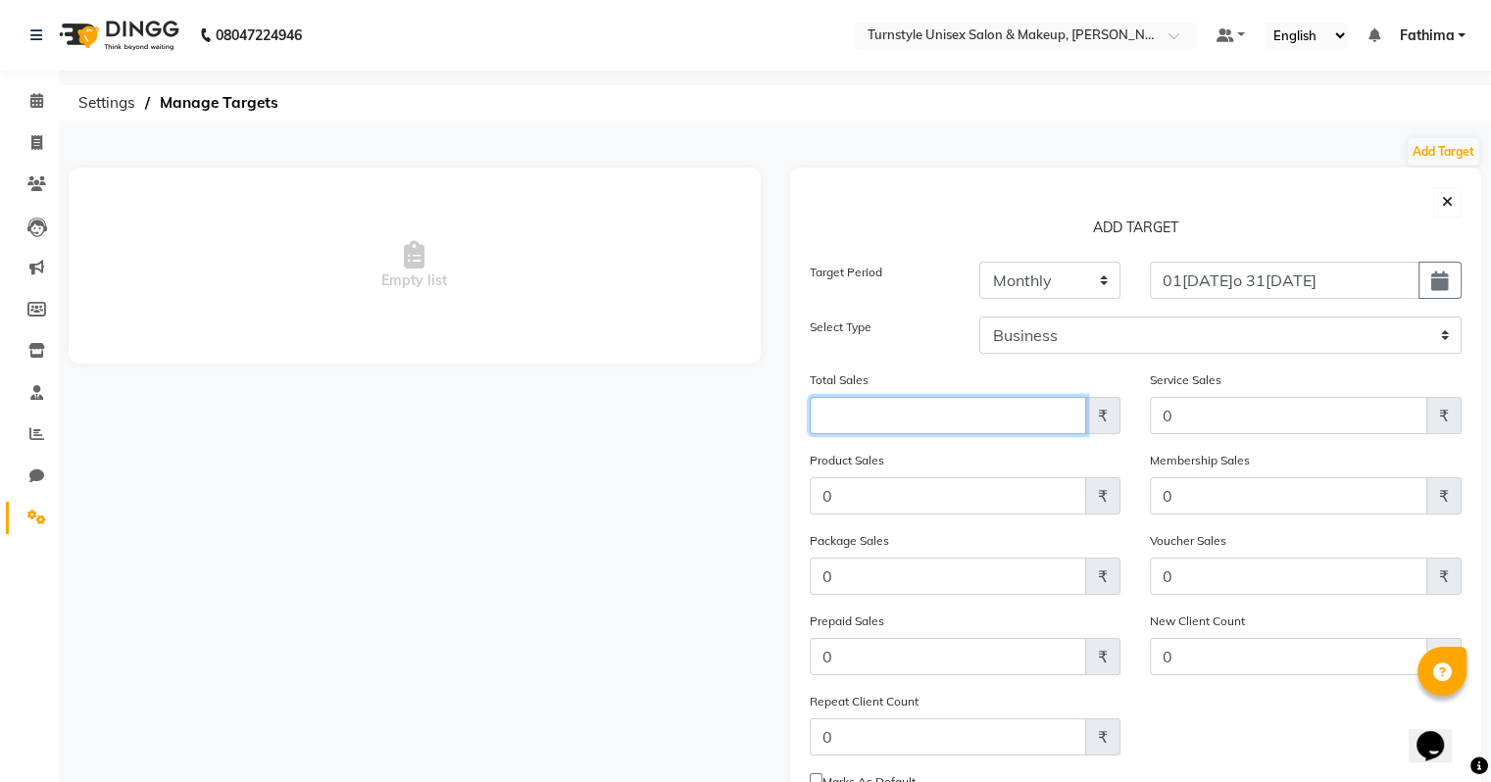
click at [1055, 418] on input "Amount (to the nearest dollar)" at bounding box center [948, 415] width 277 height 37
click at [1047, 284] on select "Weekly Monthly" at bounding box center [1049, 280] width 141 height 37
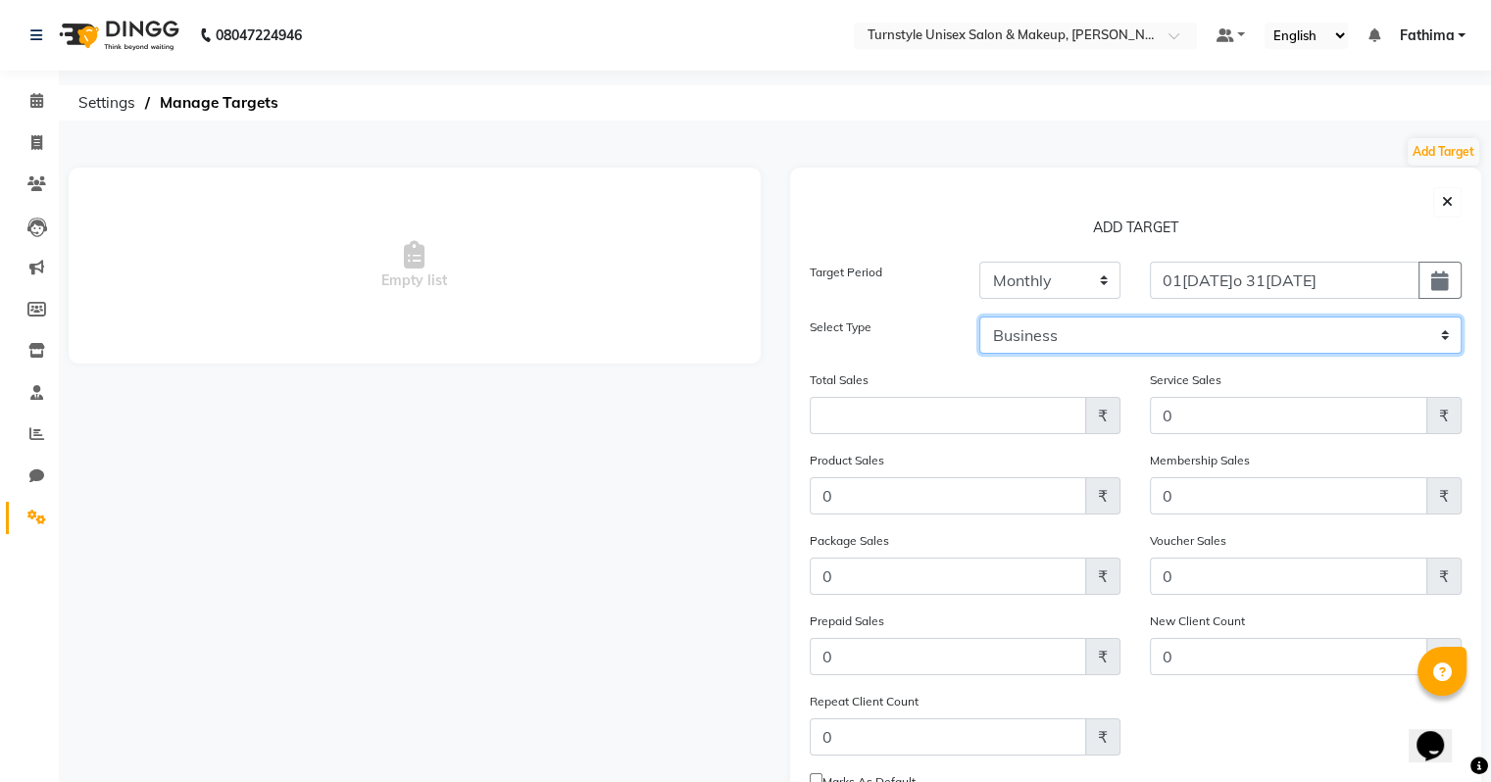
click at [1094, 335] on select "Business Employee" at bounding box center [1220, 335] width 482 height 37
select select "employee"
click at [979, 317] on select "Business Employee" at bounding box center [1220, 335] width 482 height 37
click at [1304, 341] on select "Select Fathima Jeetu Lalita Saif Saju Sara Semoli Shadil Shahrukh Uvaish" at bounding box center [1348, 335] width 226 height 37
select select "93347"
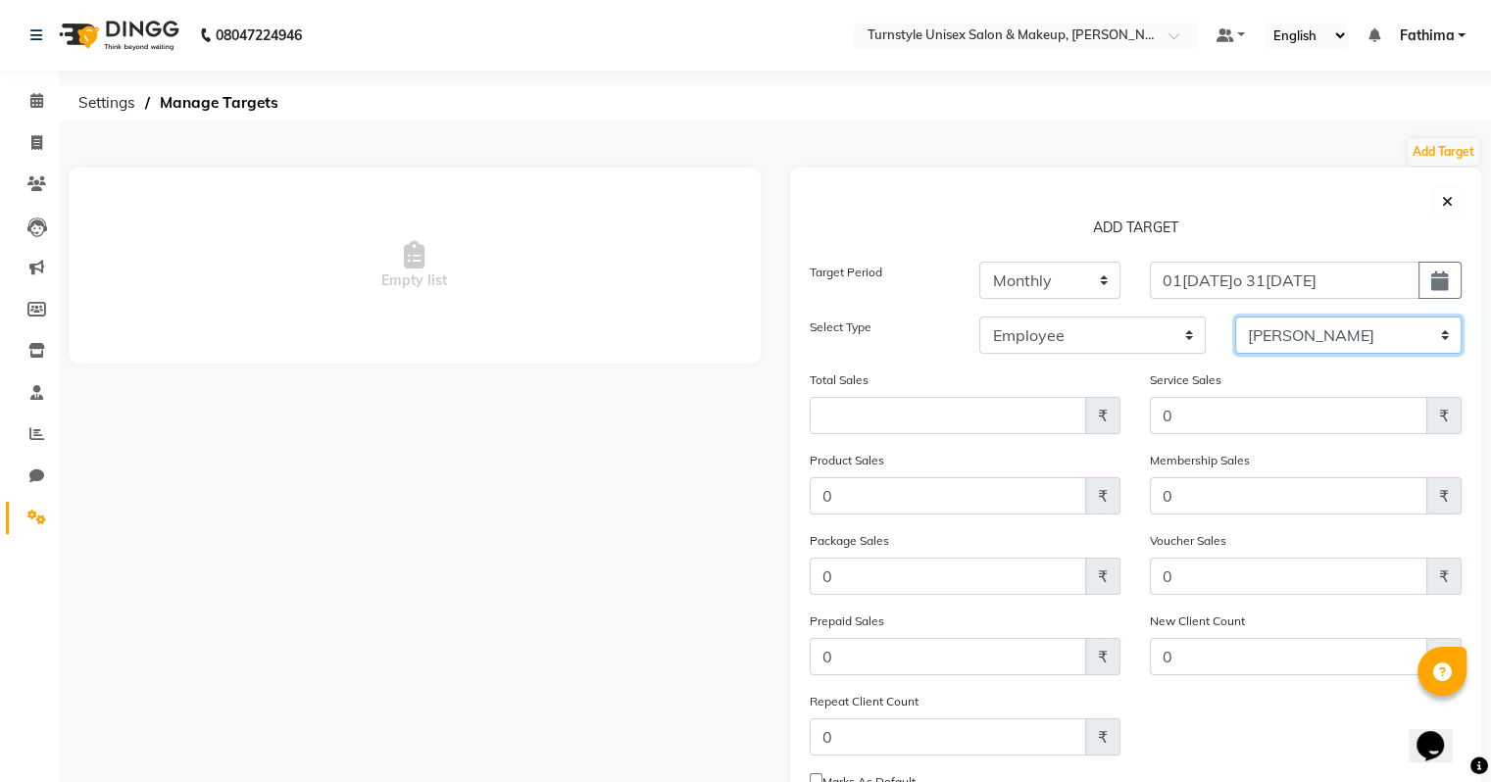
click at [1235, 317] on select "Select Fathima Jeetu Lalita Saif Saju Sara Semoli Shadil Shahrukh Uvaish" at bounding box center [1348, 335] width 226 height 37
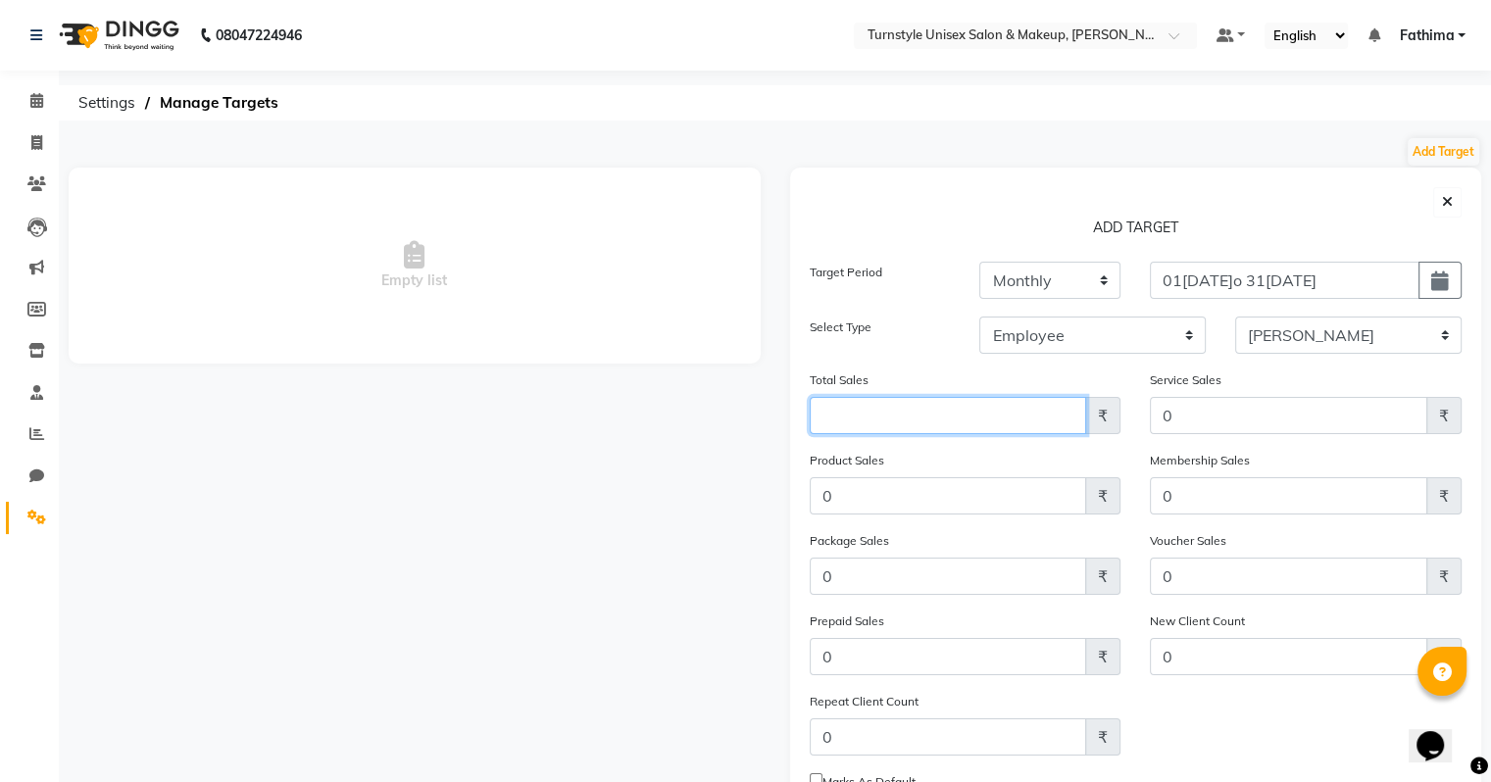
click at [915, 421] on input "Amount (to the nearest dollar)" at bounding box center [948, 415] width 277 height 37
click at [1046, 410] on input "Amount (to the nearest dollar)" at bounding box center [948, 415] width 277 height 37
type input "110000"
click at [929, 435] on div "Total Sales 110000 ₹" at bounding box center [965, 410] width 341 height 80
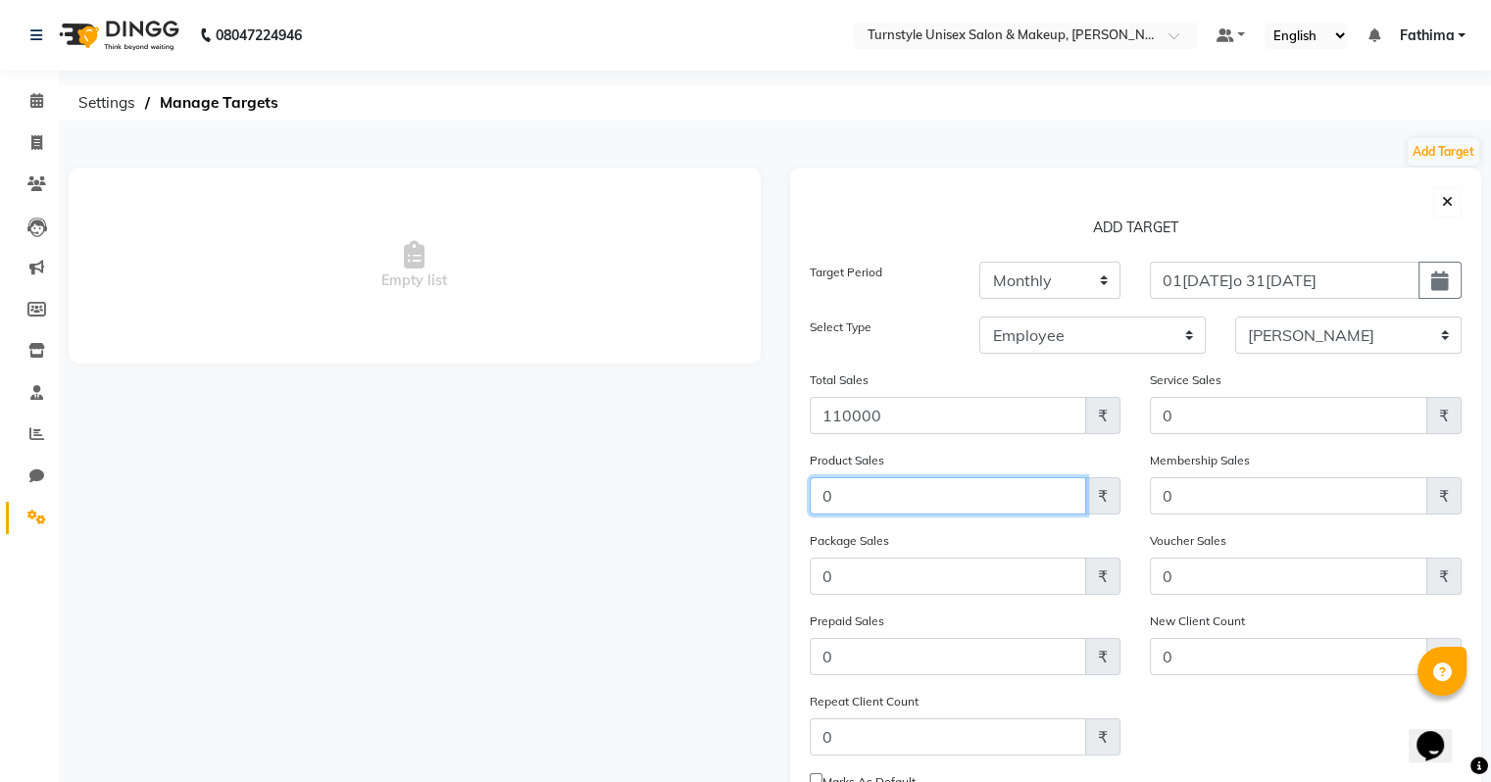
click at [883, 491] on input "0" at bounding box center [948, 495] width 277 height 37
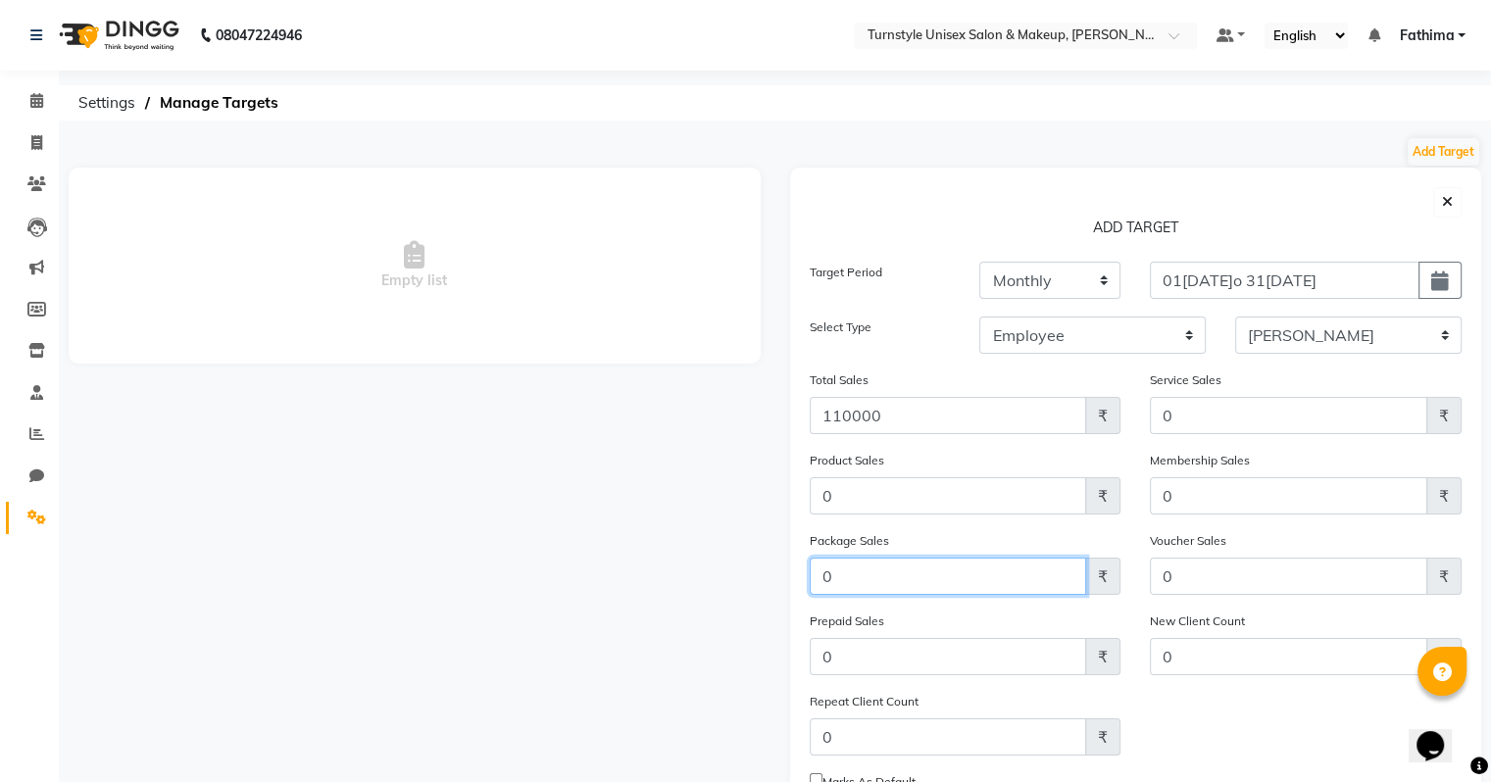
click at [888, 571] on input "0" at bounding box center [948, 576] width 277 height 37
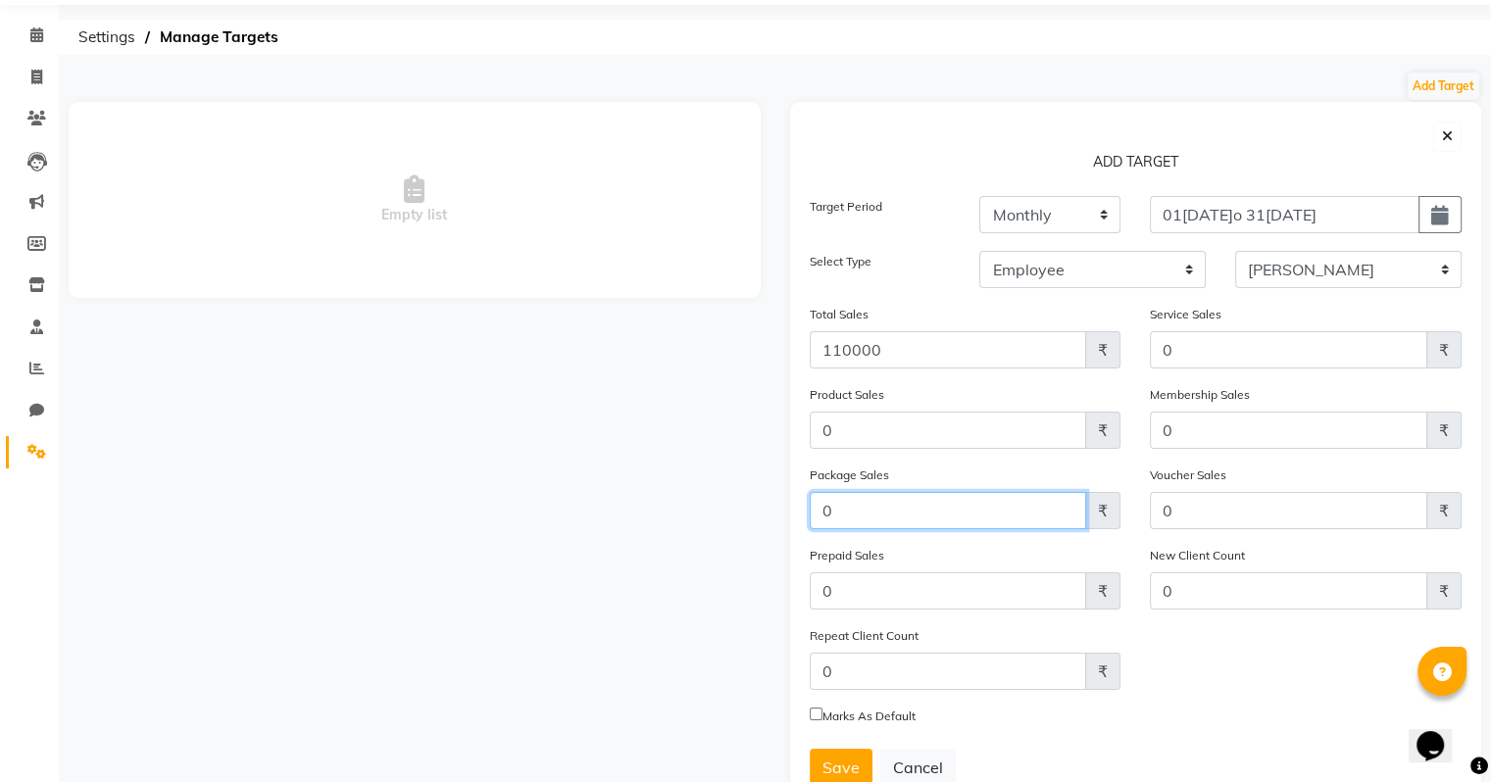
scroll to position [98, 0]
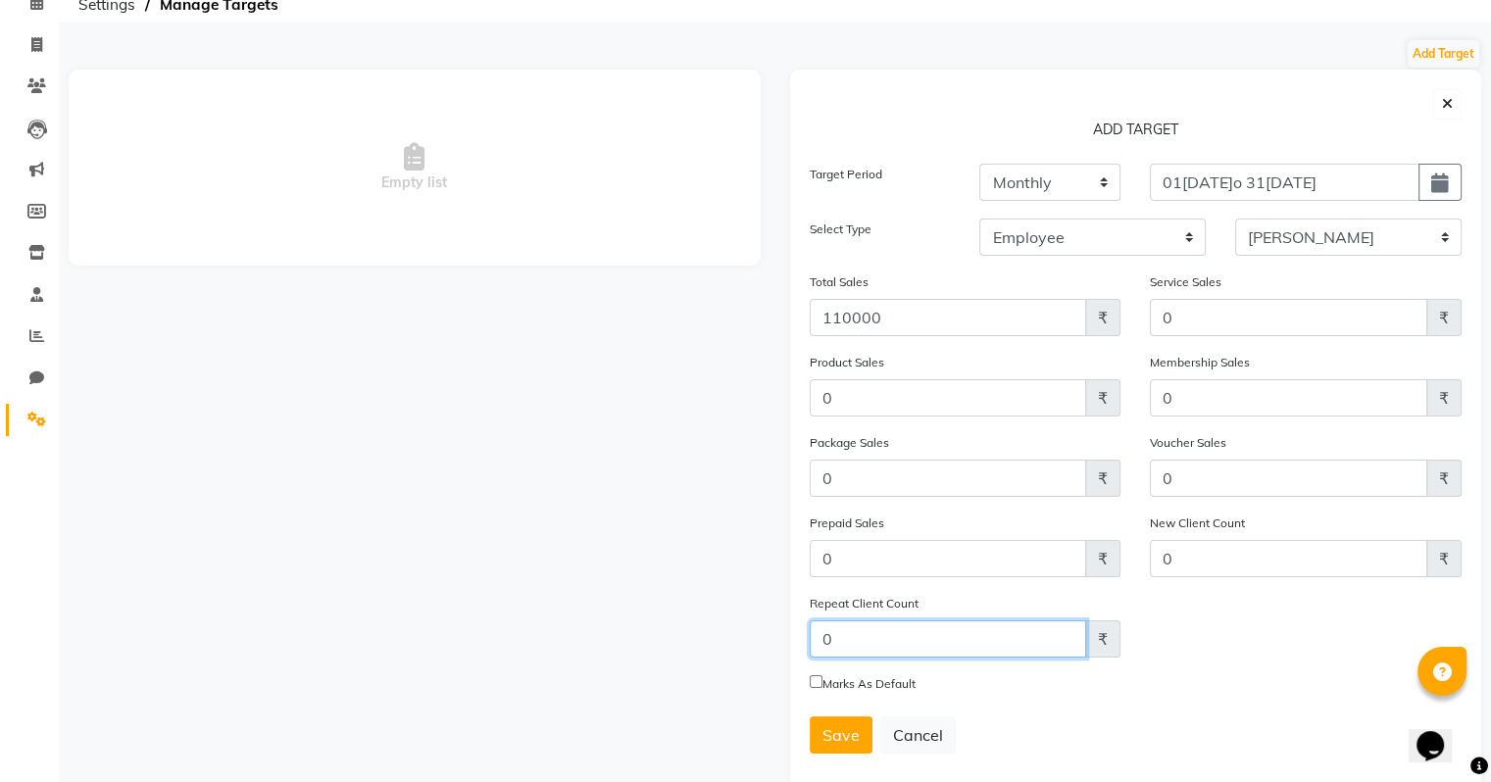
click at [958, 648] on input "Amount (to the nearest dollar)" at bounding box center [948, 639] width 277 height 37
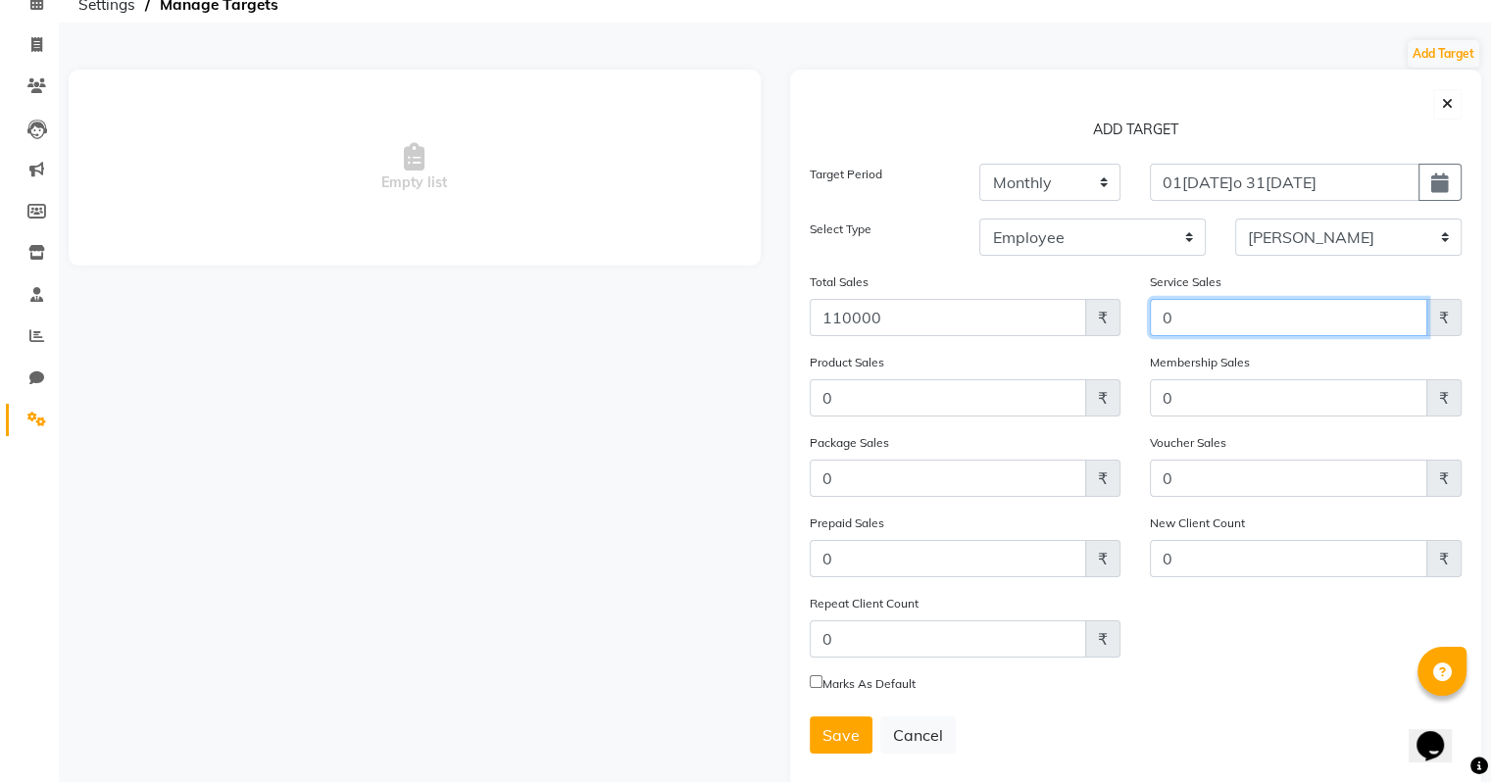
click at [1248, 316] on input "0" at bounding box center [1288, 317] width 277 height 37
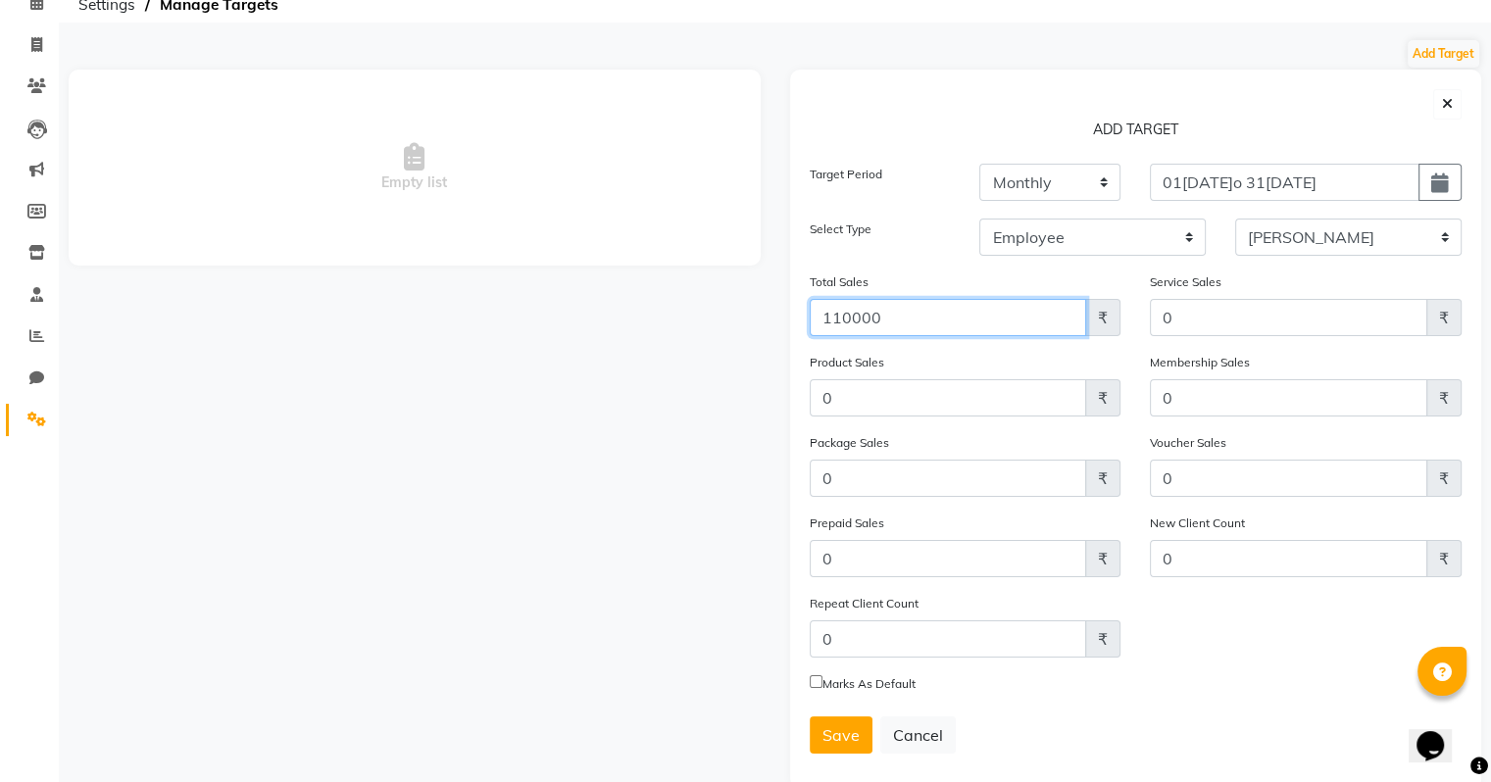
click at [950, 311] on input "110000" at bounding box center [948, 317] width 277 height 37
click at [848, 745] on span "Save" at bounding box center [841, 736] width 37 height 20
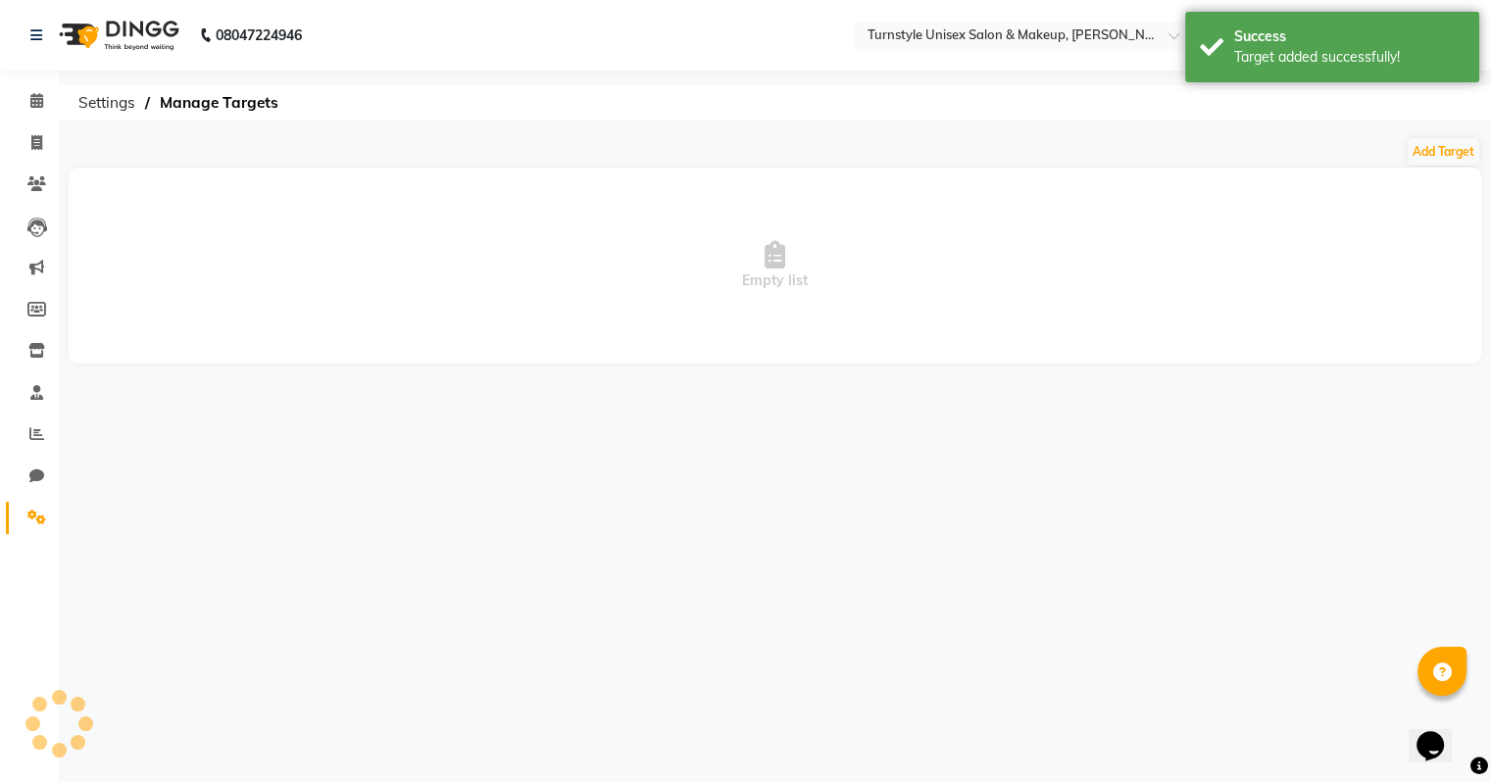
scroll to position [0, 0]
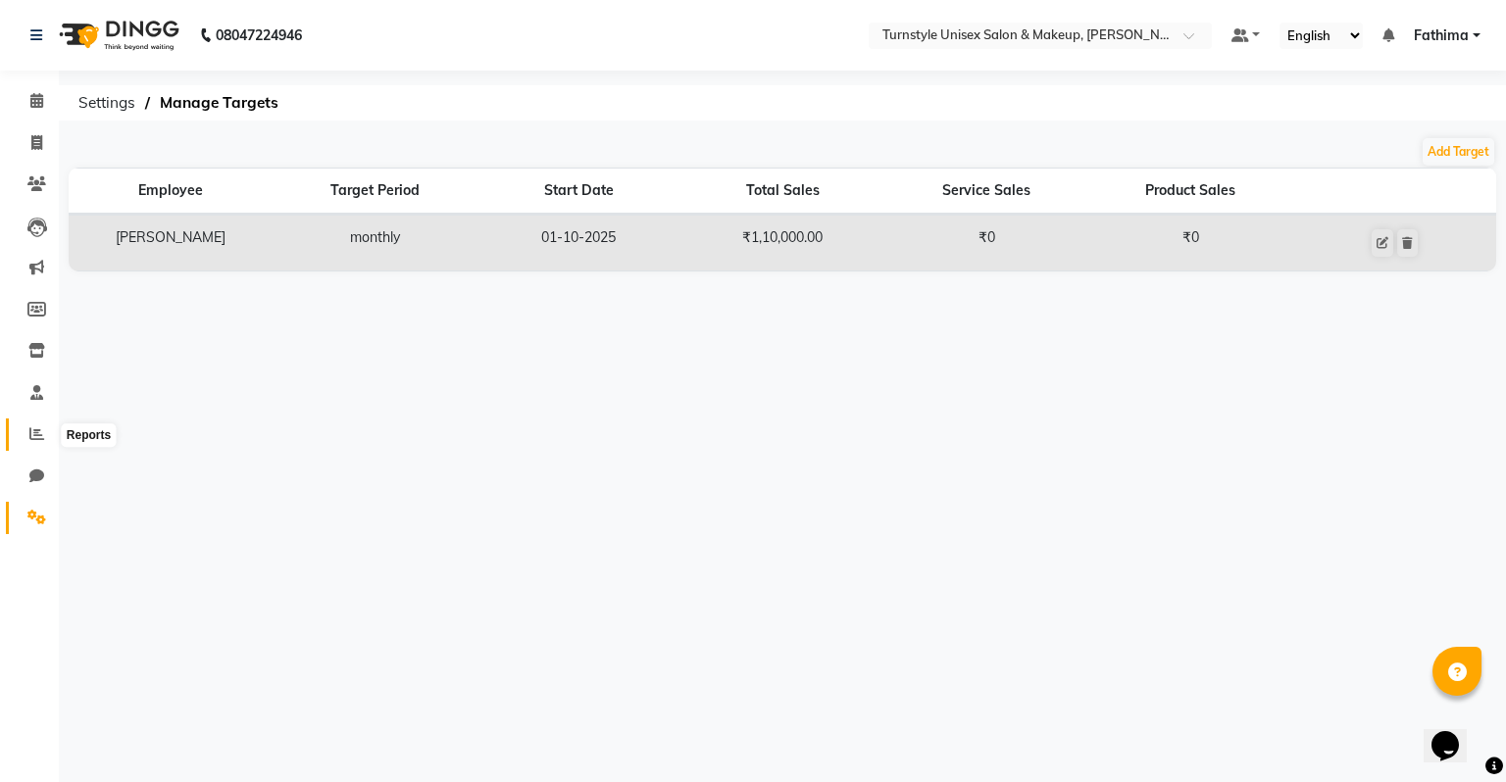
click at [34, 432] on icon at bounding box center [36, 433] width 15 height 15
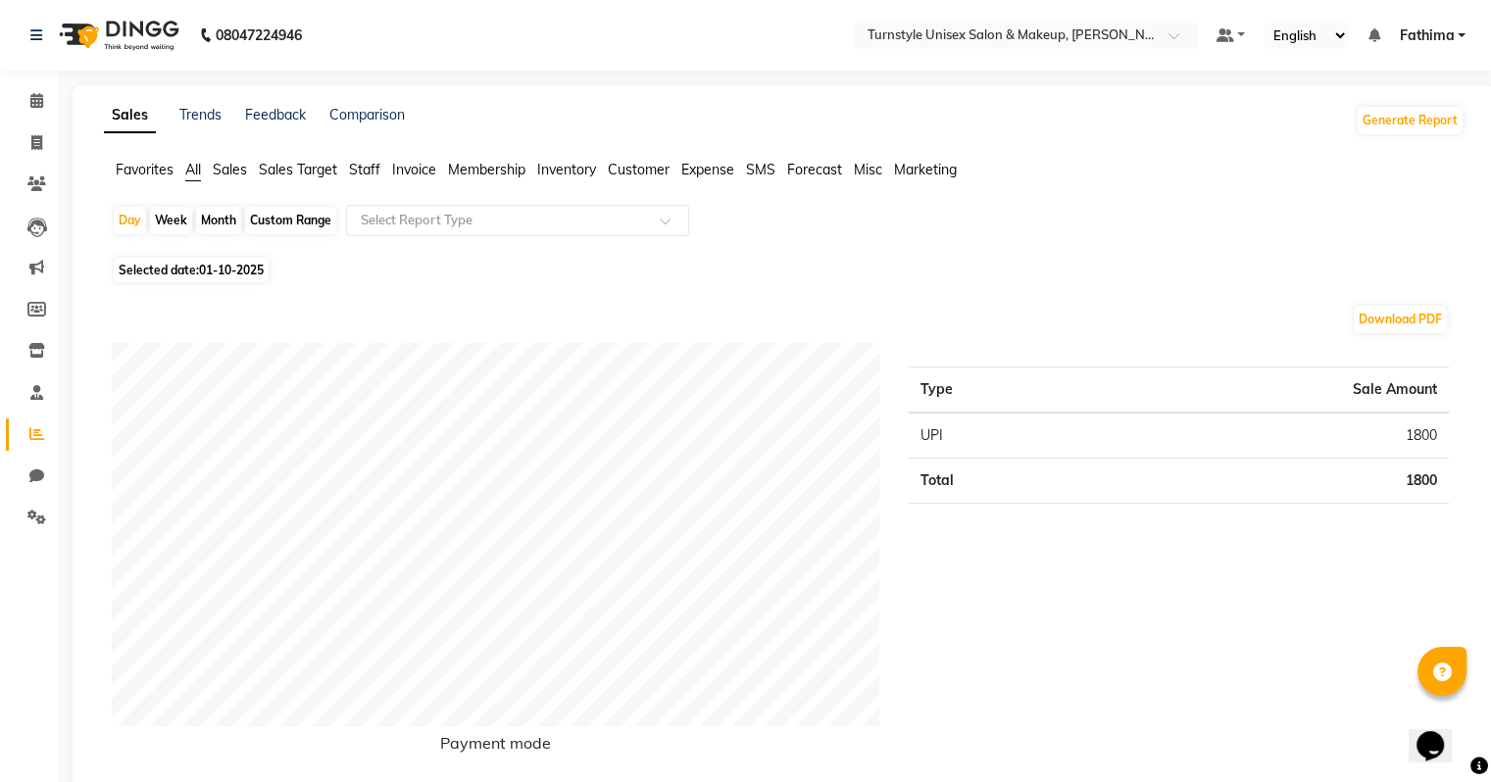
click at [327, 169] on span "Sales Target" at bounding box center [298, 170] width 78 height 18
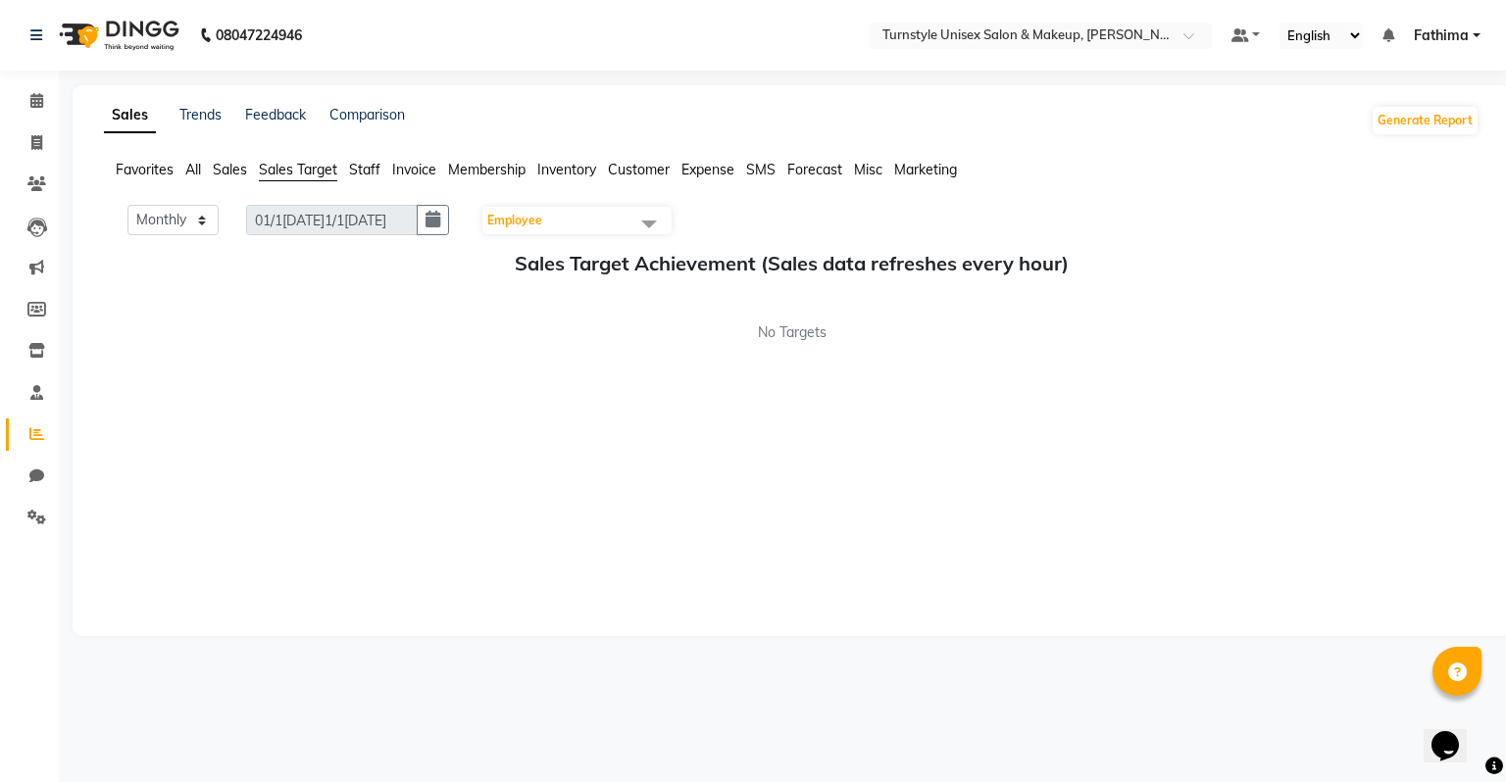
click at [573, 229] on span "Employee" at bounding box center [576, 220] width 189 height 27
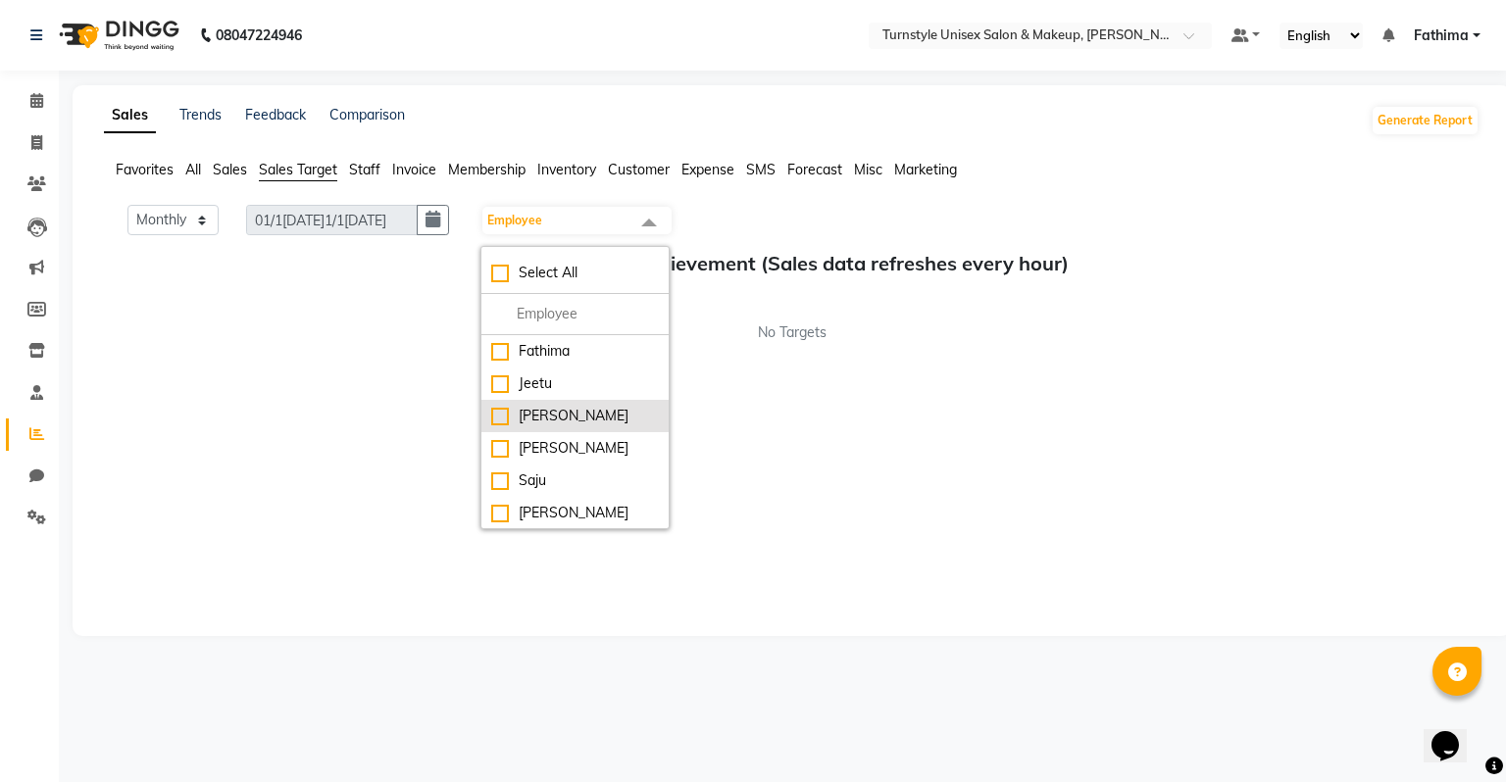
click at [567, 410] on div "Lalita" at bounding box center [575, 416] width 168 height 21
checkbox input "true"
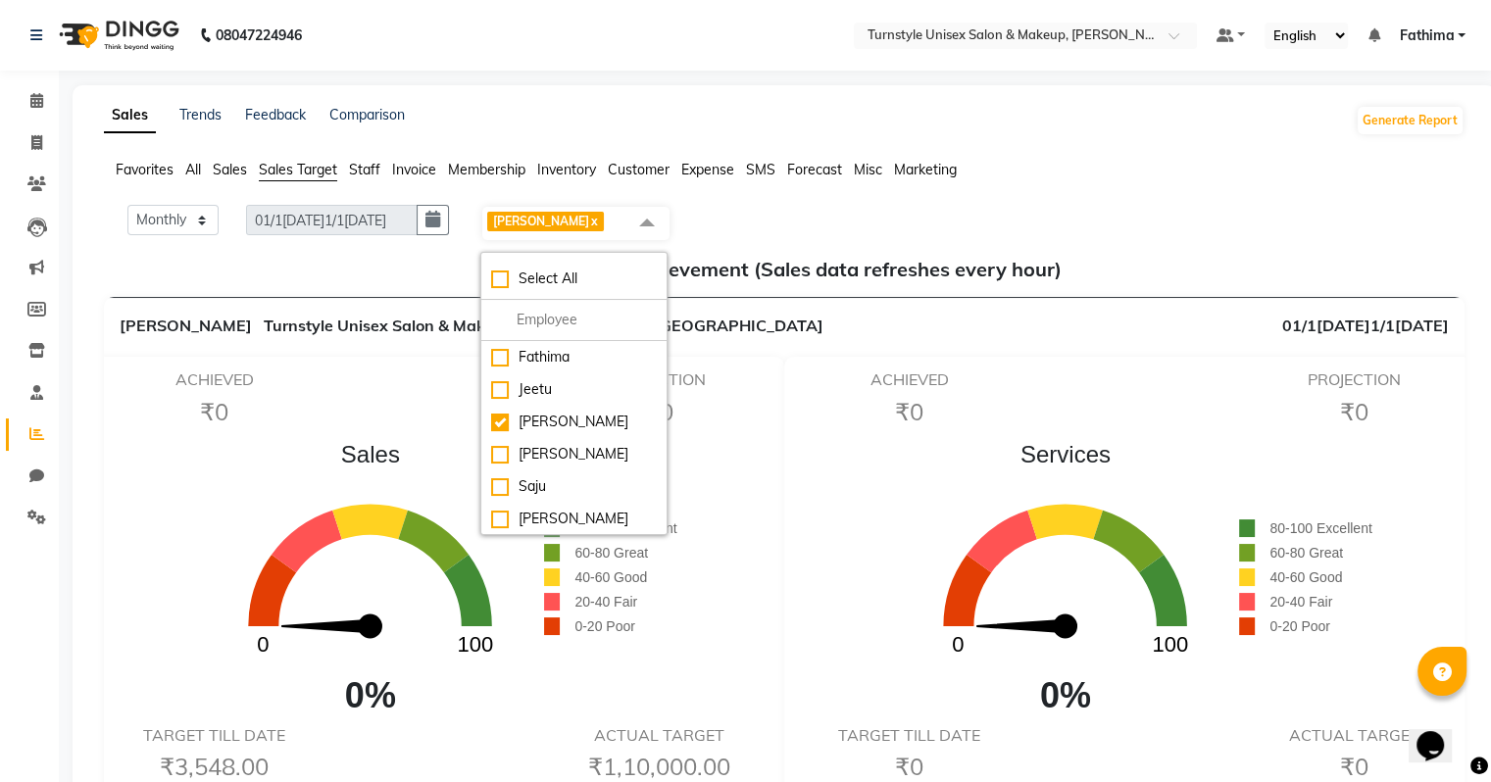
click at [663, 219] on span at bounding box center [646, 223] width 39 height 37
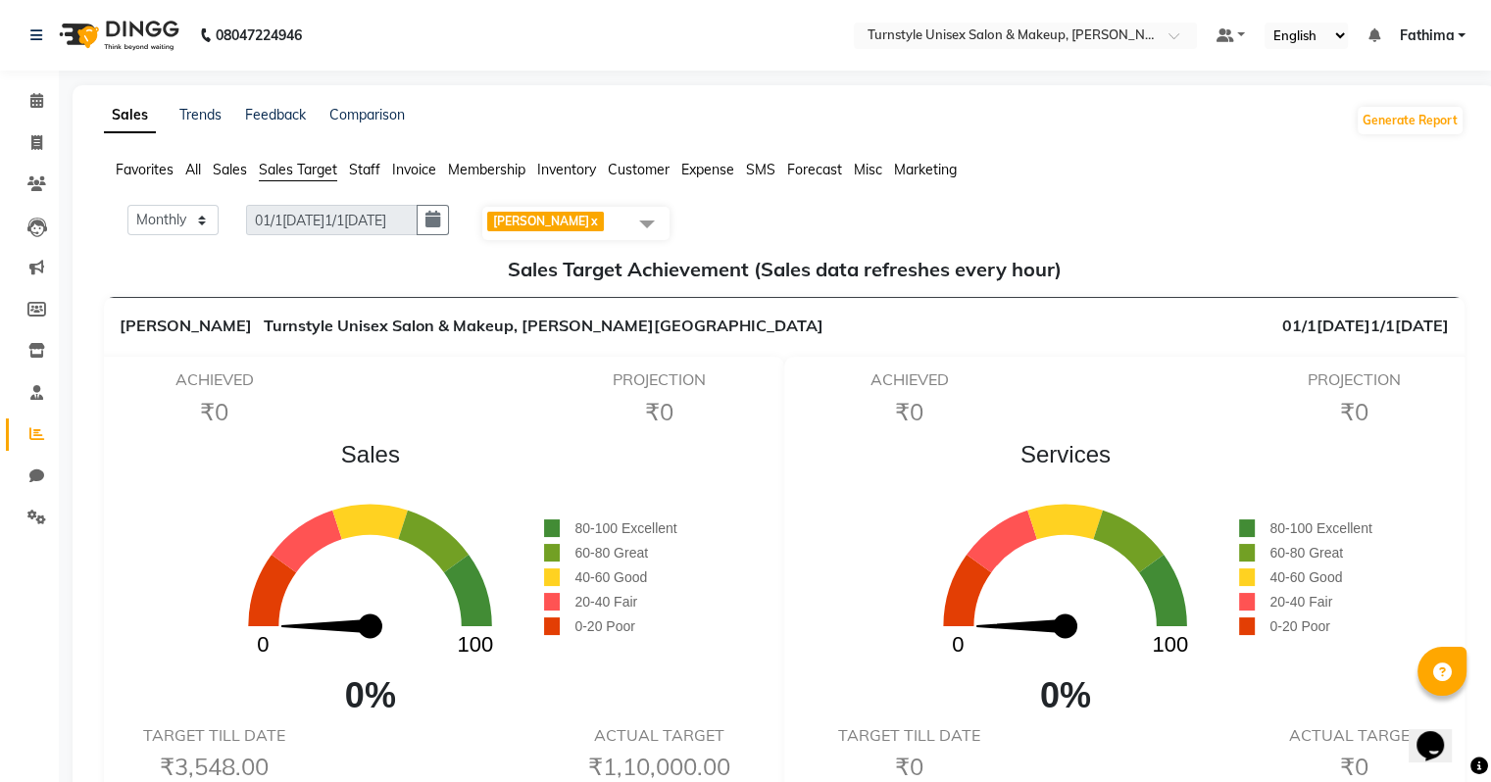
scroll to position [98, 0]
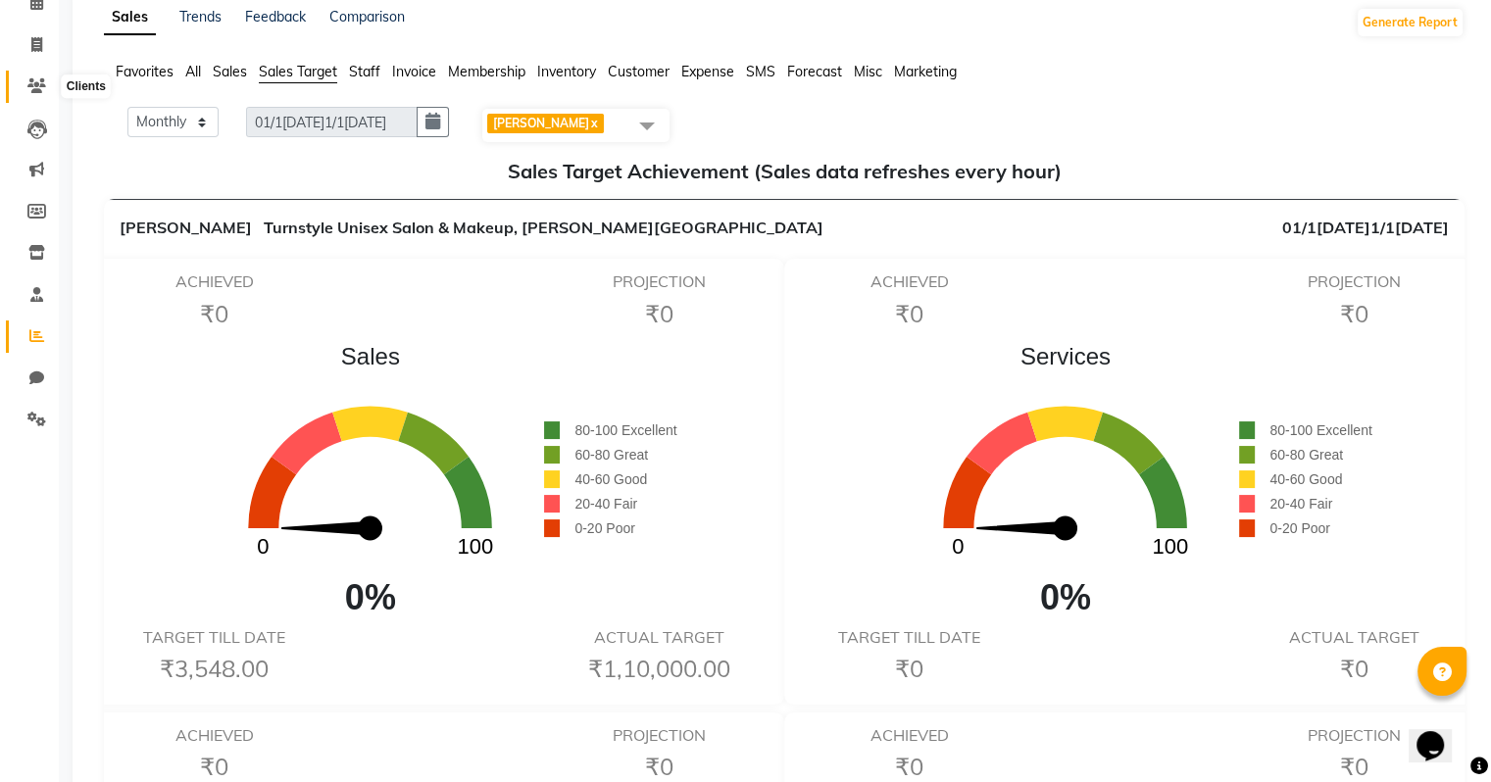
click at [39, 89] on icon at bounding box center [36, 85] width 19 height 15
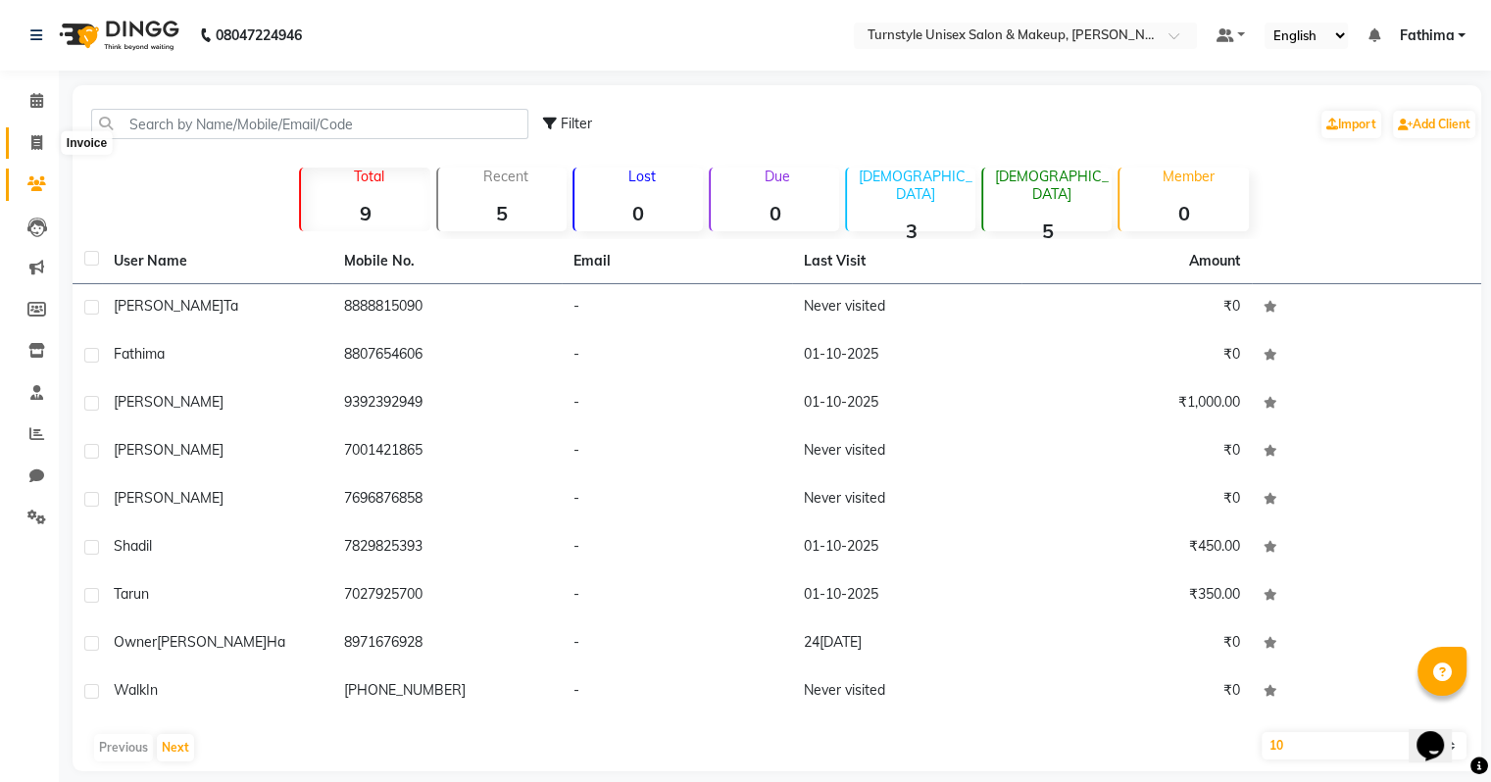
click at [35, 132] on span at bounding box center [37, 143] width 34 height 23
select select "service"
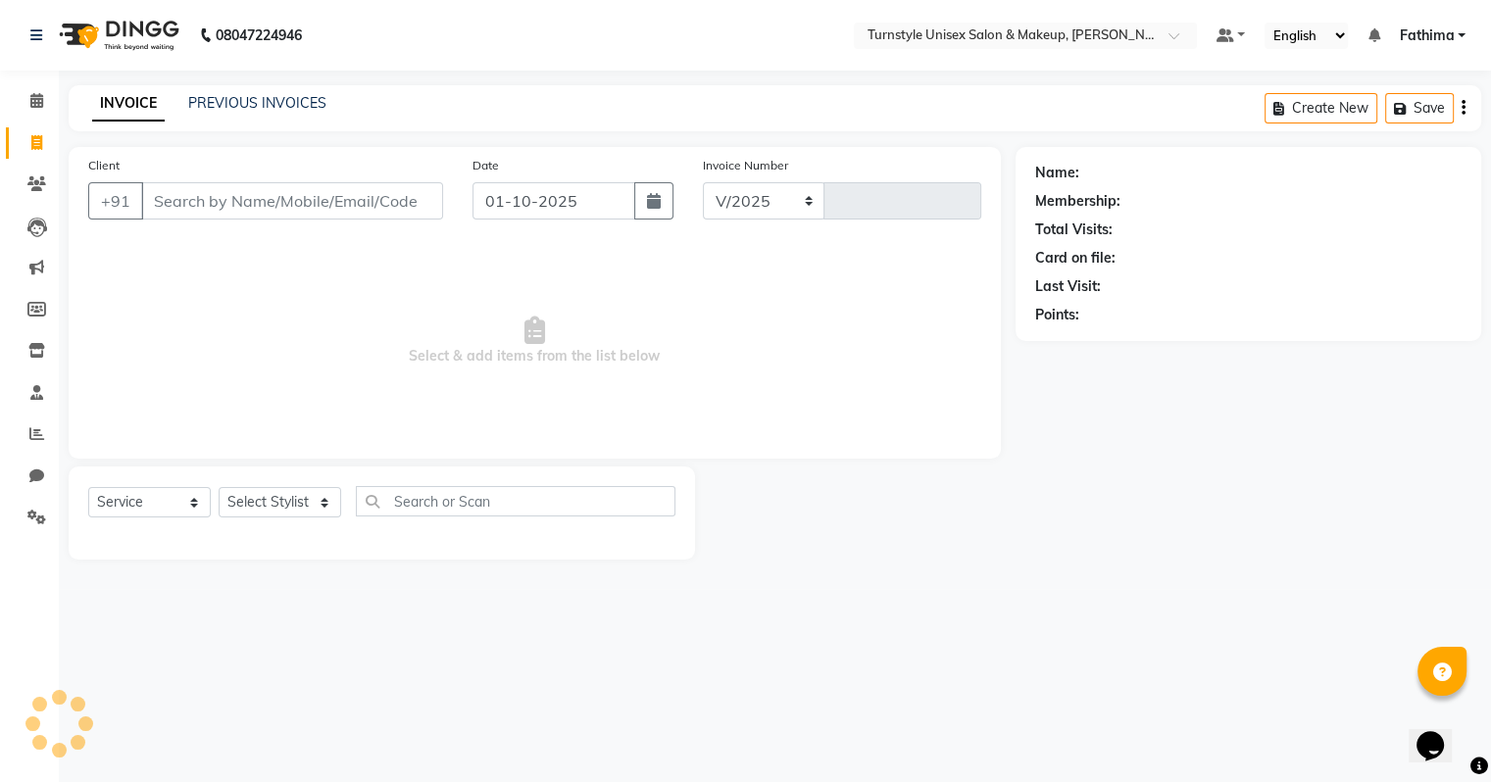
select select "9091"
type input "0008"
click at [31, 187] on icon at bounding box center [36, 183] width 19 height 15
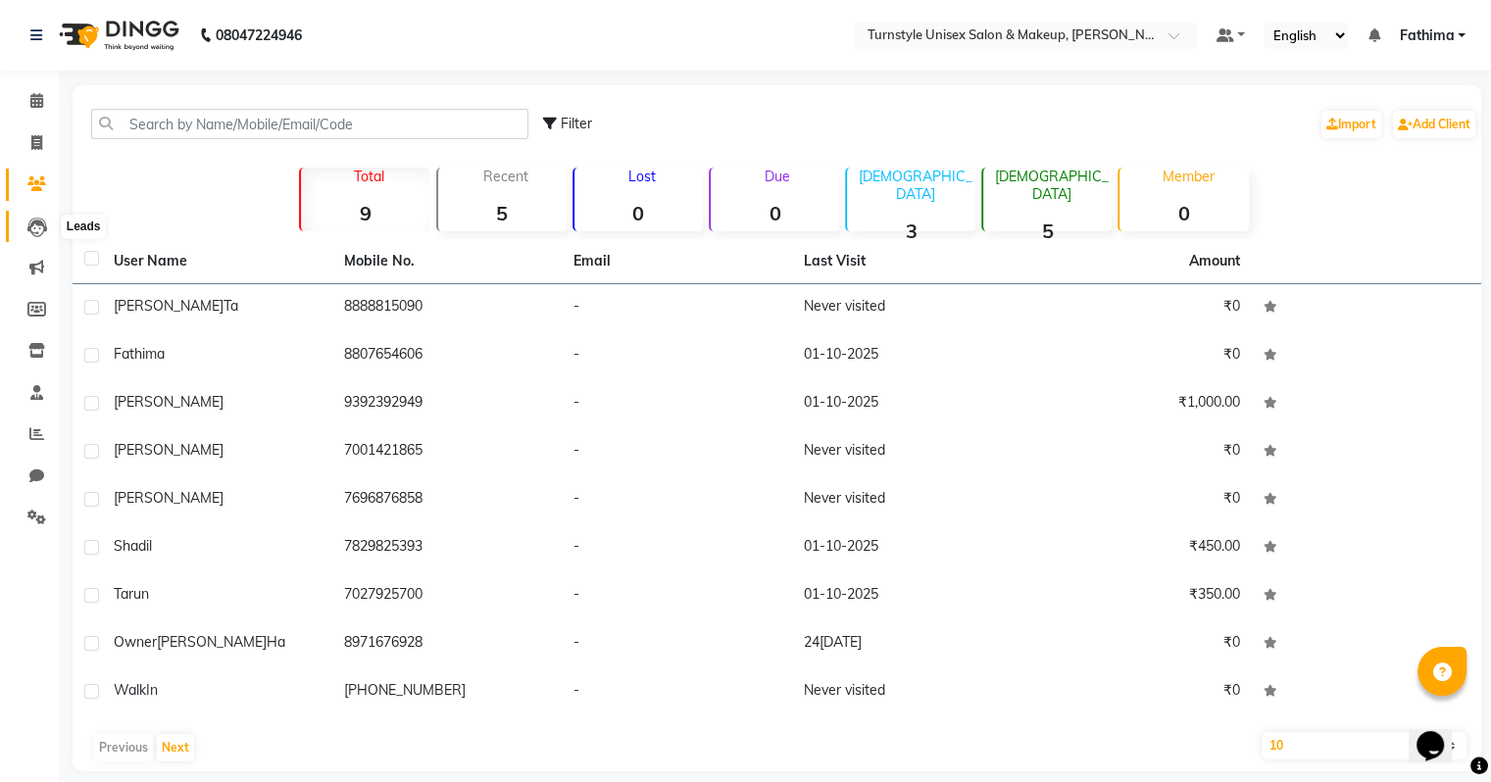
click at [31, 237] on icon at bounding box center [37, 228] width 20 height 20
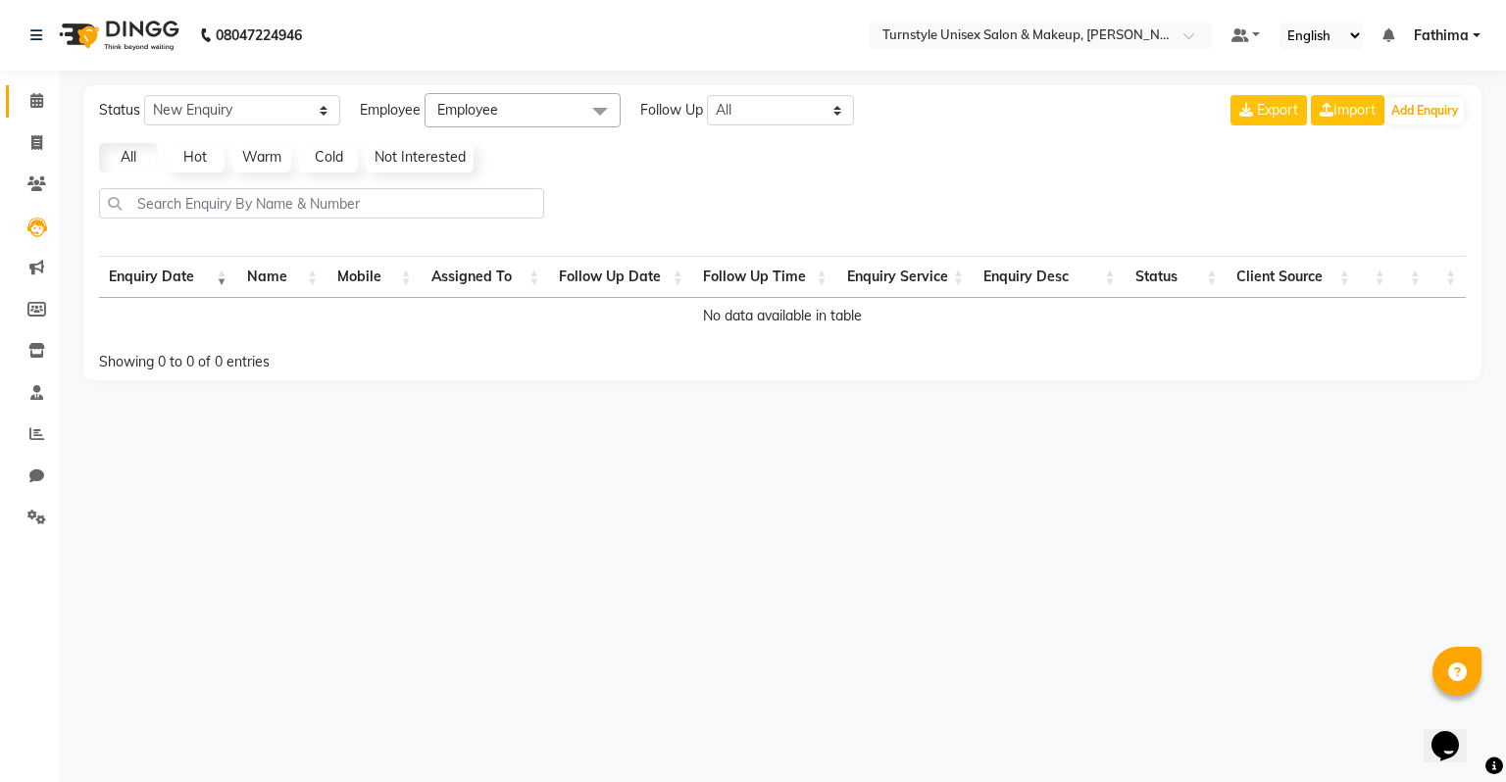
click at [29, 113] on link "Calendar" at bounding box center [29, 101] width 47 height 32
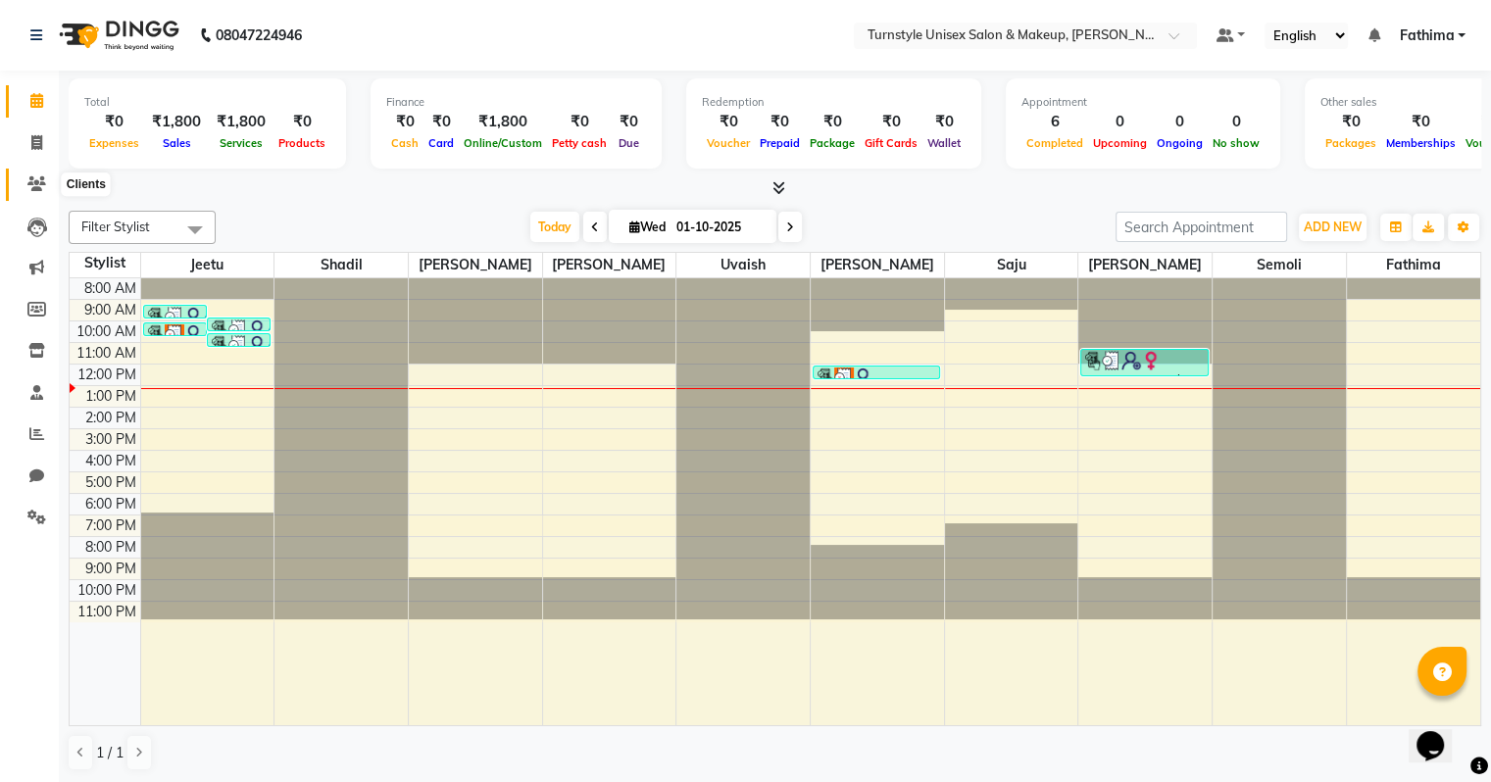
click at [39, 182] on icon at bounding box center [36, 183] width 19 height 15
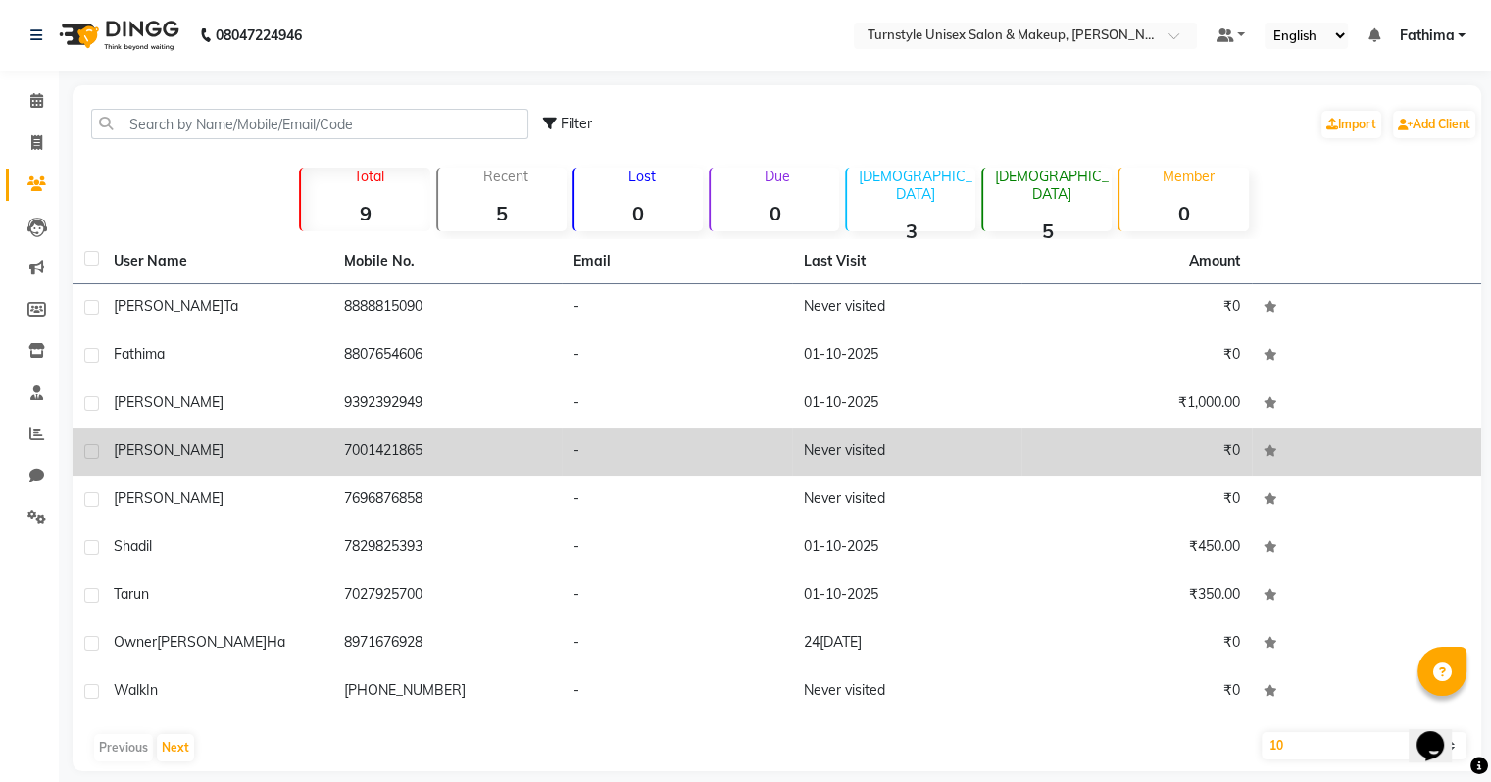
click at [152, 453] on div "Lalita" at bounding box center [217, 450] width 207 height 21
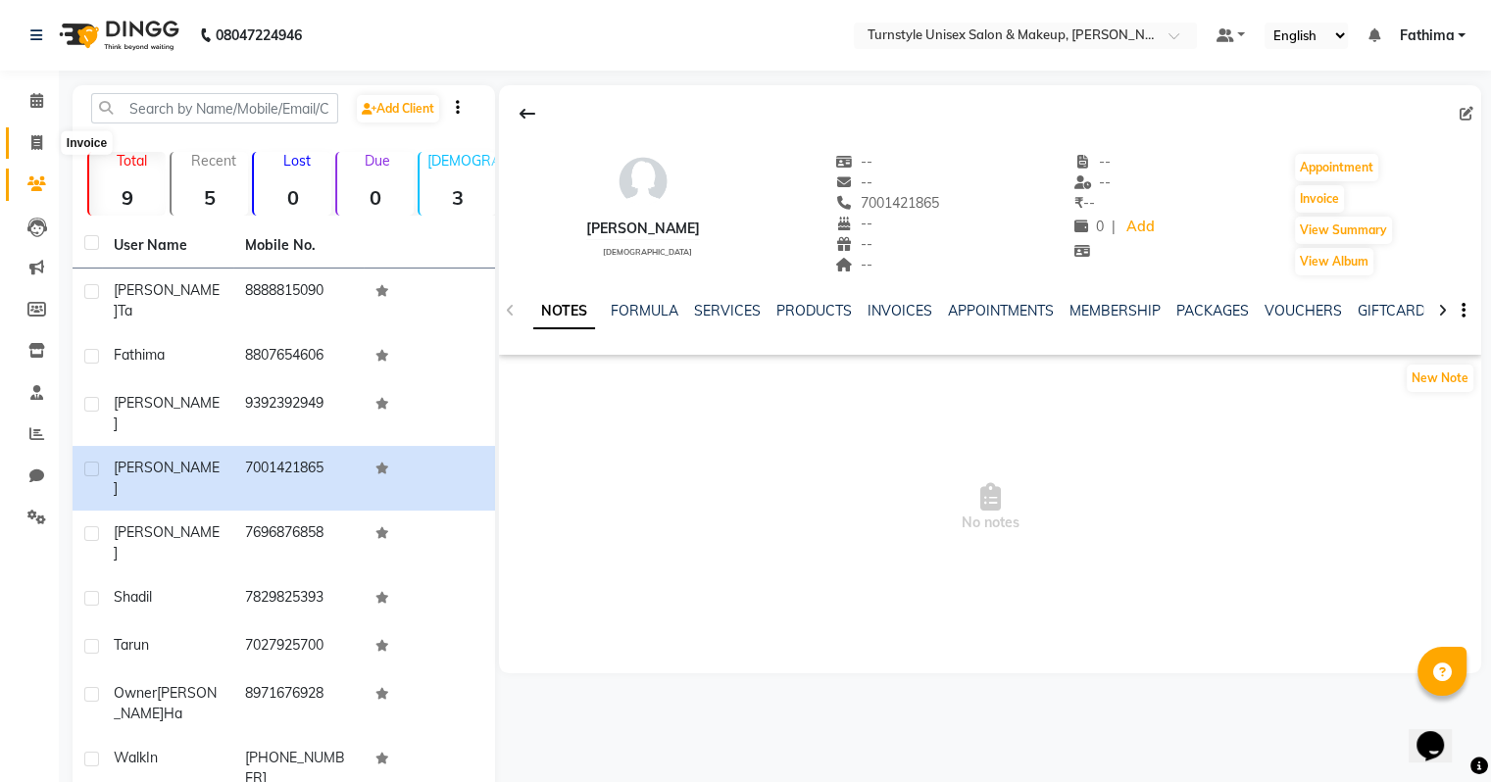
click at [38, 135] on icon at bounding box center [36, 142] width 11 height 15
select select "service"
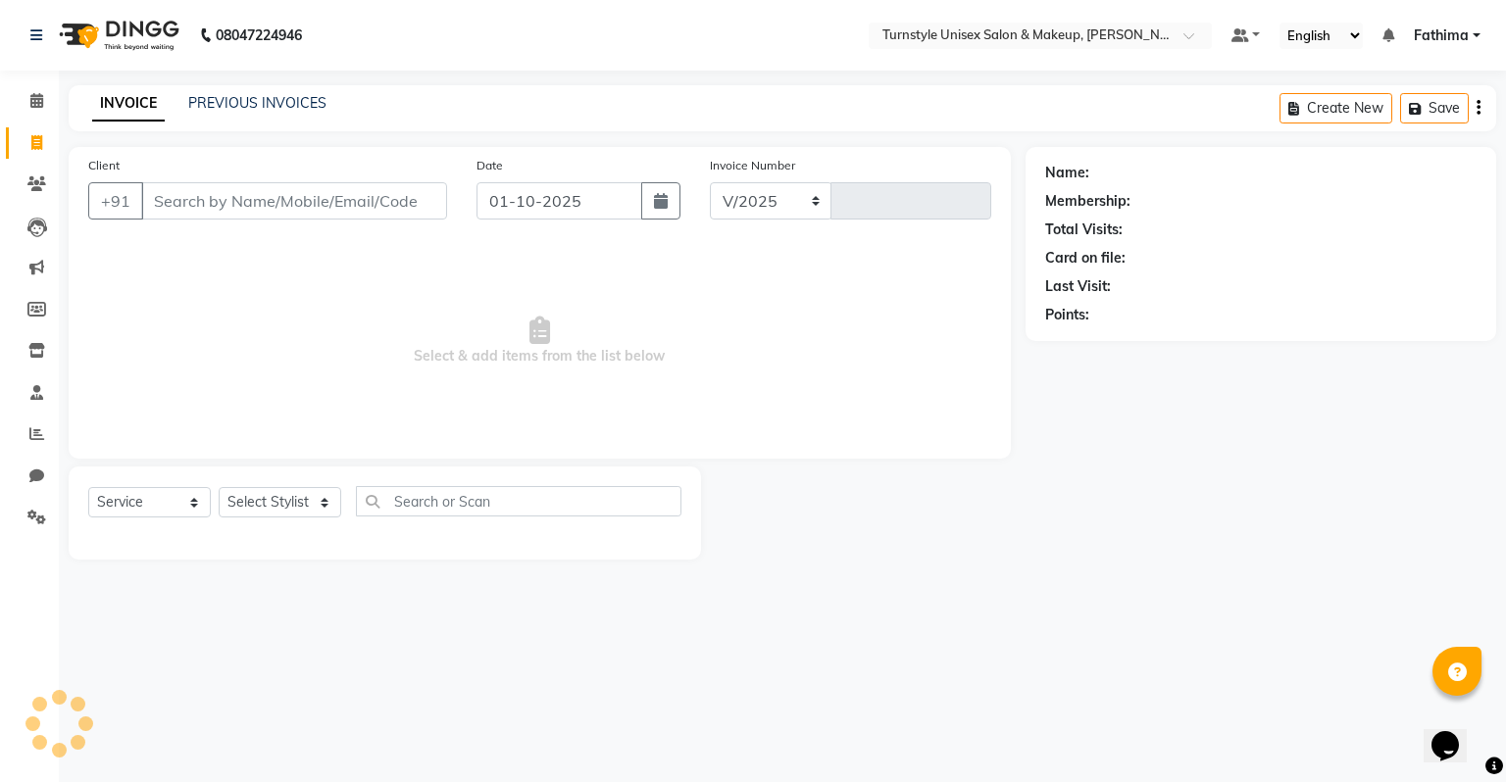
select select "9091"
type input "0008"
click at [199, 212] on input "Client" at bounding box center [294, 200] width 306 height 37
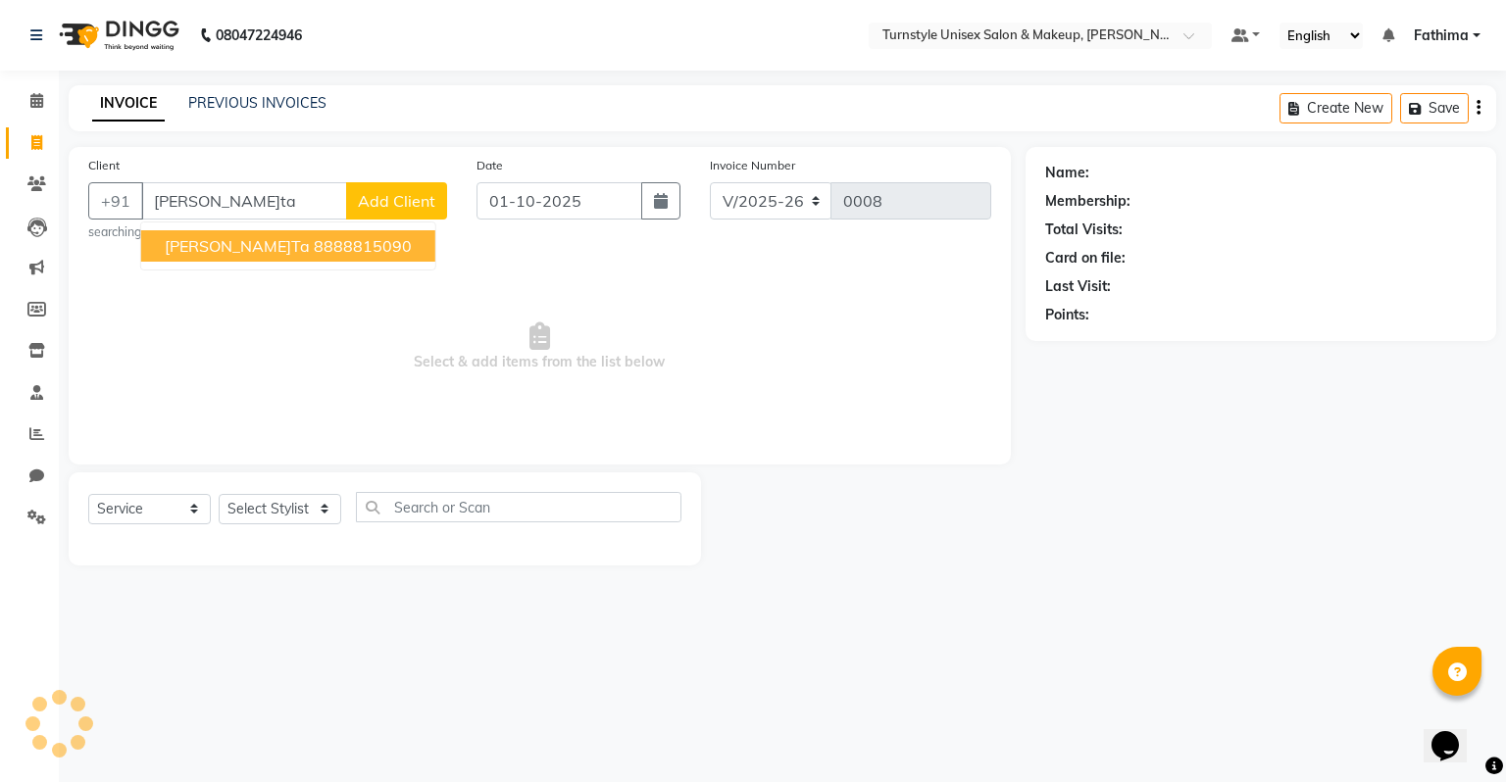
type input "sweta"
click at [260, 237] on div "Client +91 sweta Sweata 8888815090 Add Client searching... Date 01-10-2025 Invo…" at bounding box center [540, 306] width 942 height 318
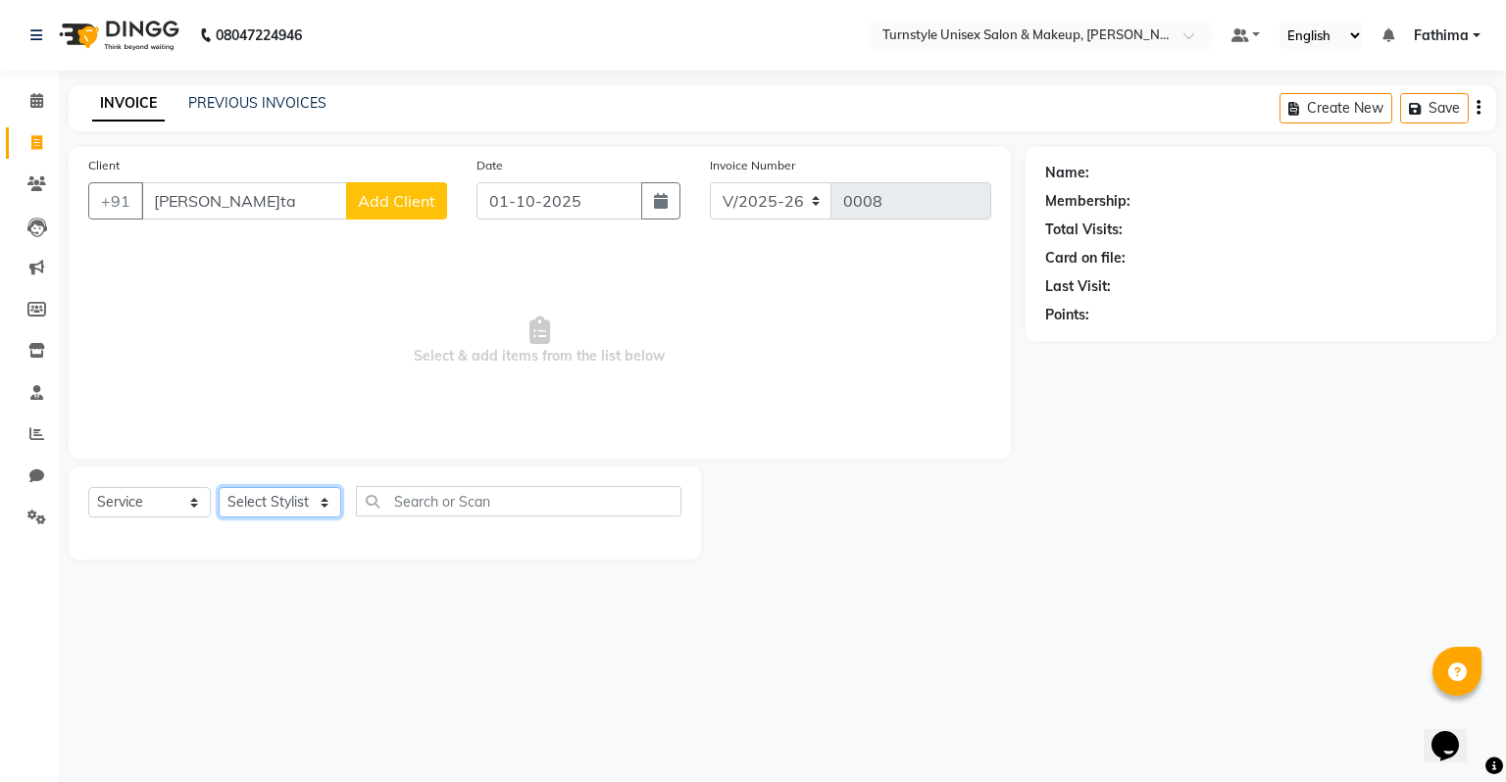
click at [262, 496] on select "Select Stylist Fathima Jeetu Lalita Saif Saju Sara Semoli Shadil Shahrukh Uvaish" at bounding box center [280, 502] width 123 height 30
select select "93347"
click at [219, 488] on select "Select Stylist Fathima Jeetu Lalita Saif Saju Sara Semoli Shadil Shahrukh Uvaish" at bounding box center [280, 502] width 123 height 30
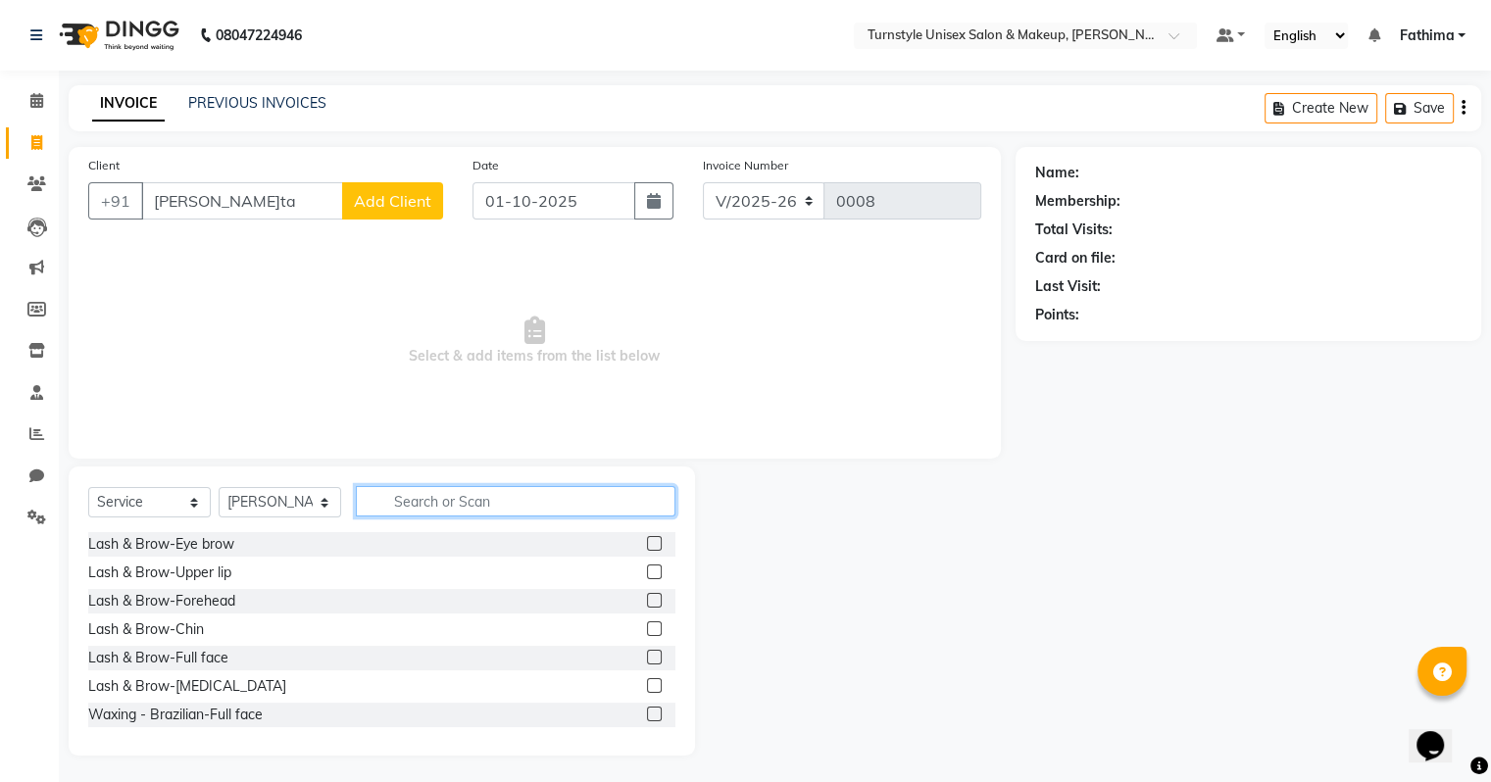
click at [455, 495] on input "text" at bounding box center [516, 501] width 320 height 30
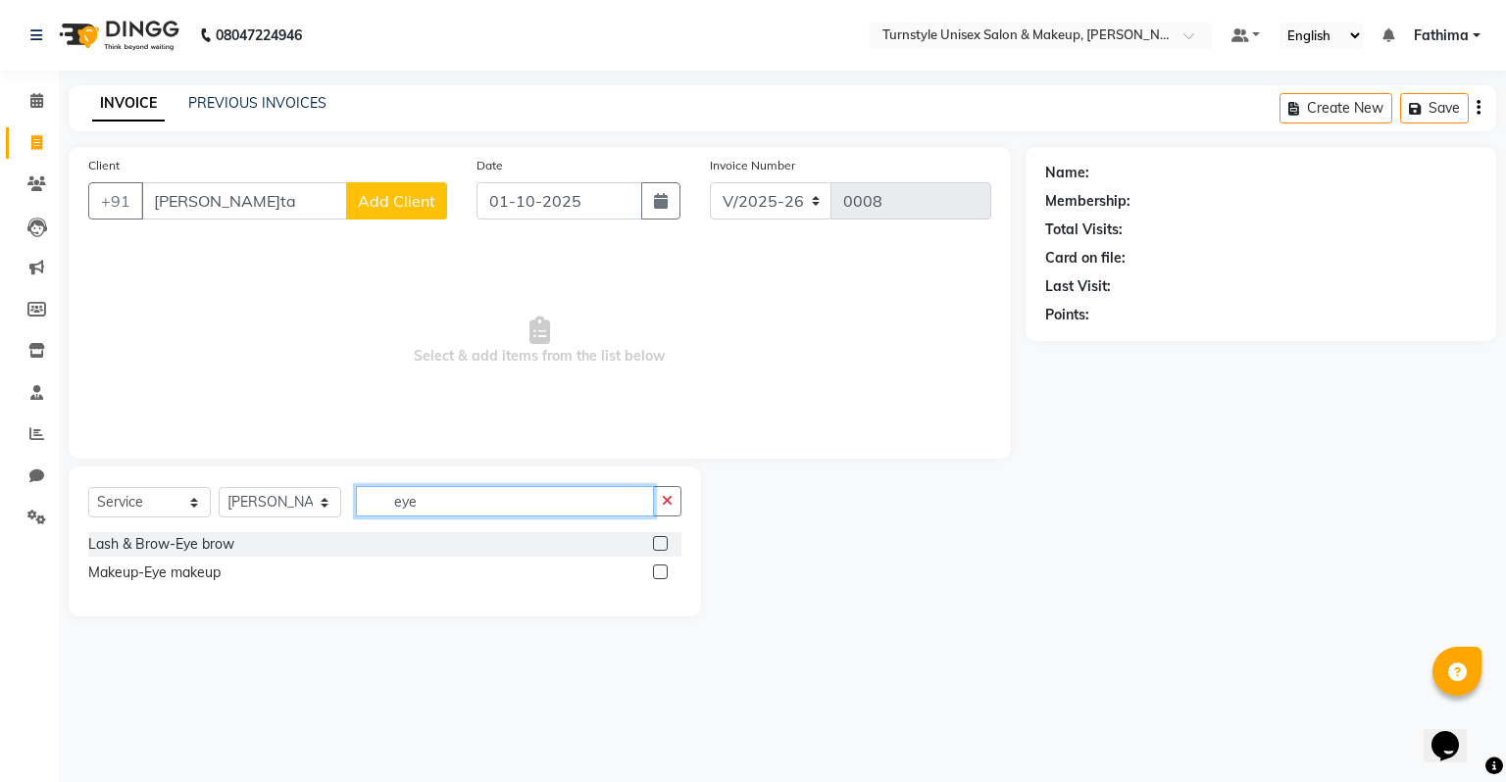
type input "eye"
click at [662, 548] on label at bounding box center [660, 543] width 15 height 15
click at [662, 548] on input "checkbox" at bounding box center [659, 544] width 13 height 13
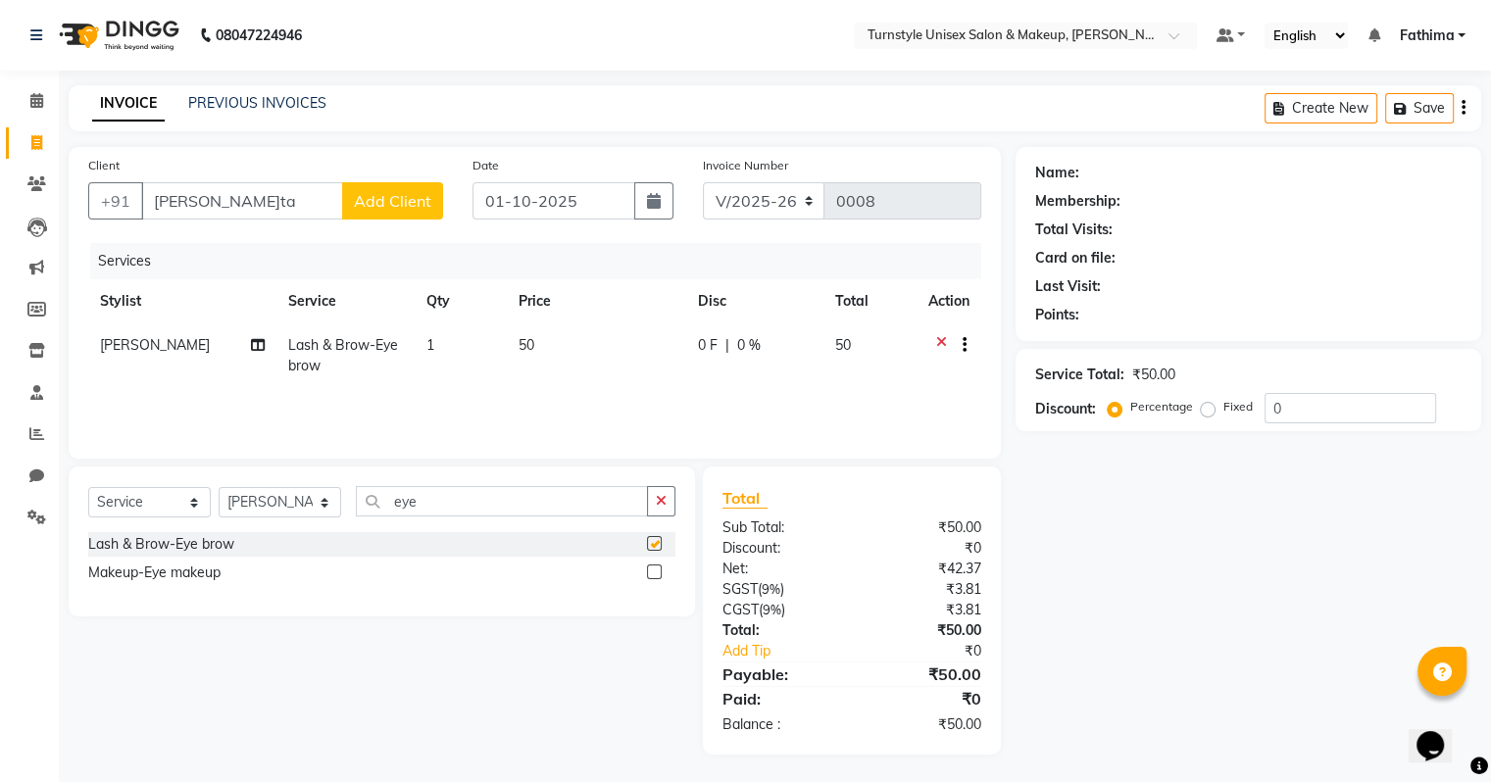
checkbox input "false"
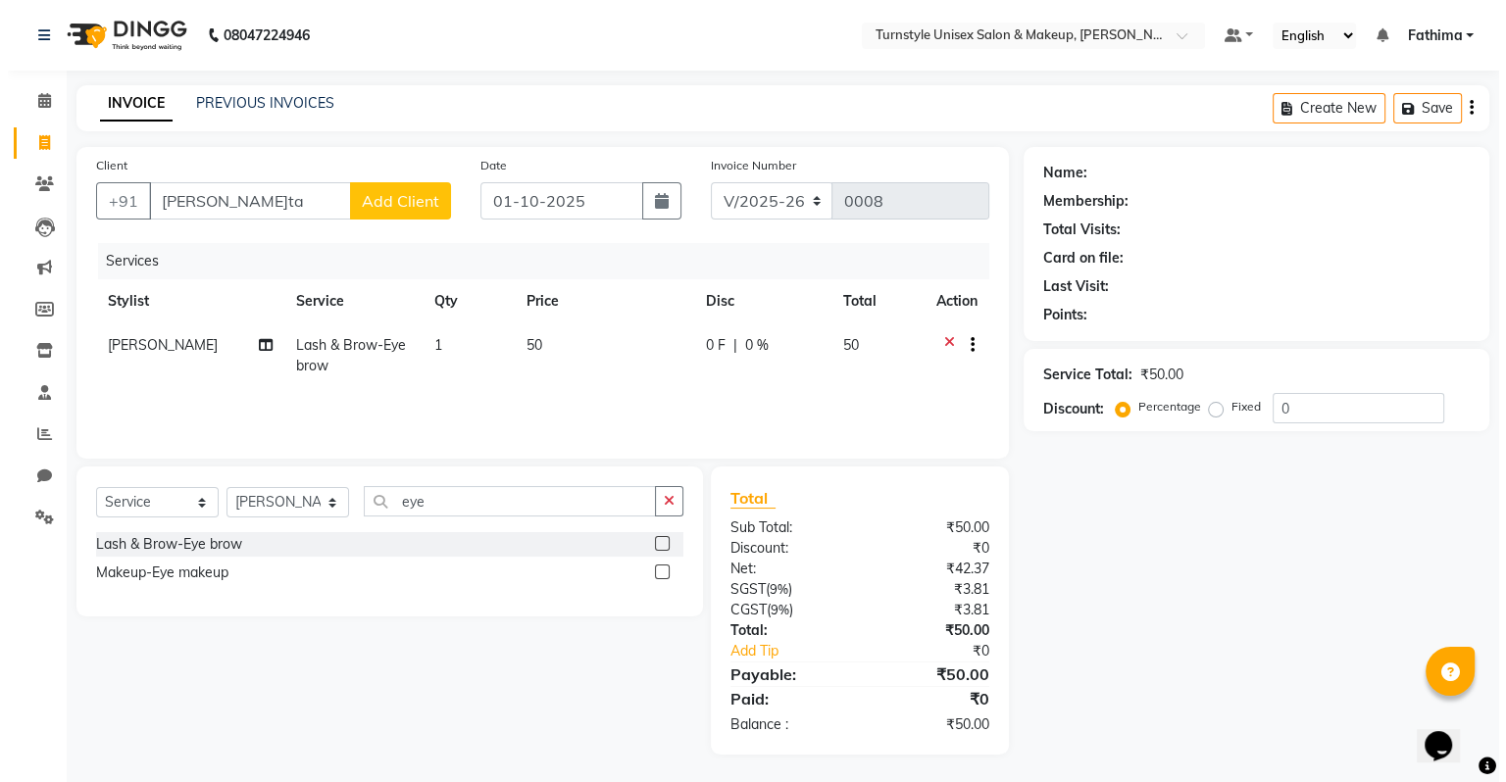
scroll to position [2, 0]
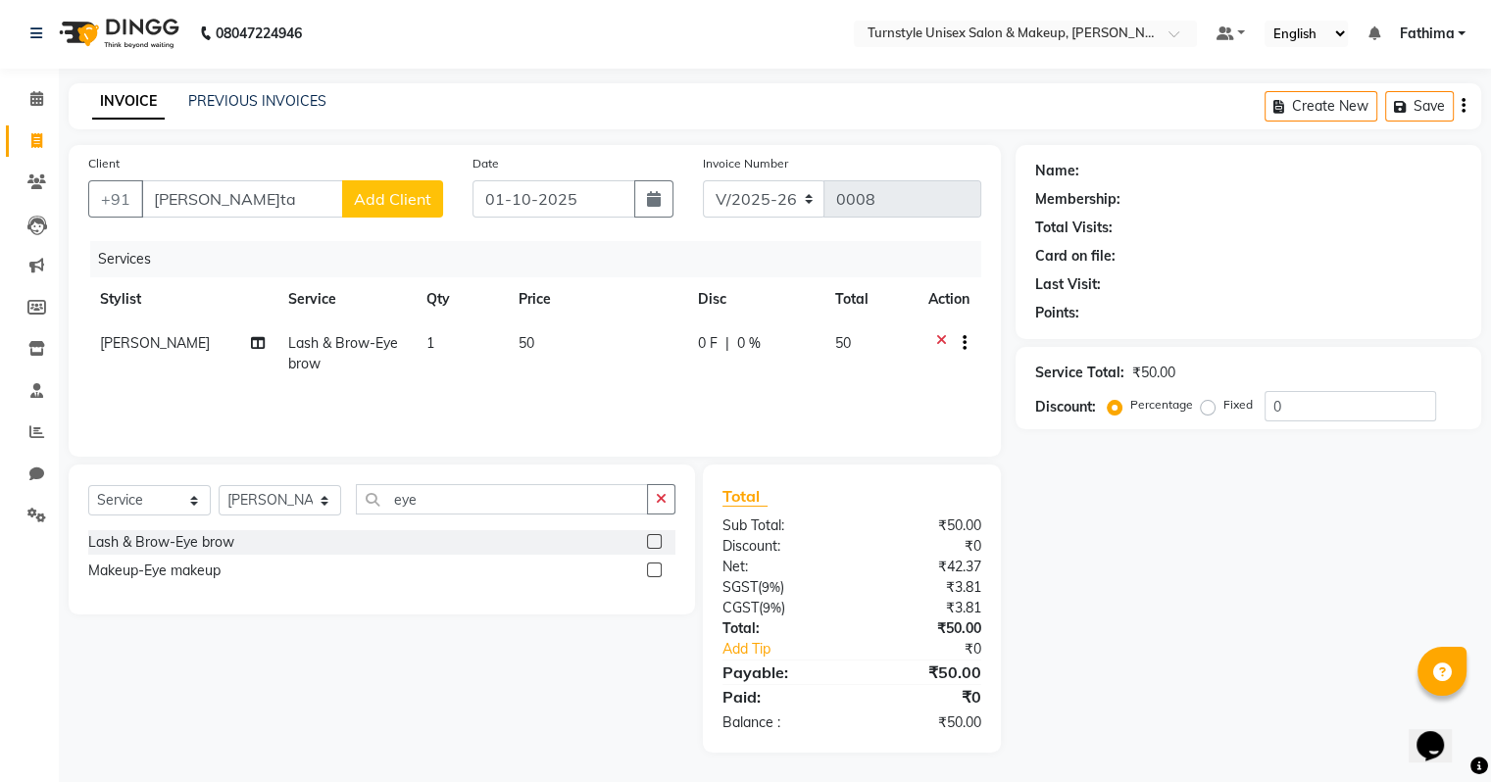
click at [398, 205] on span "Add Client" at bounding box center [392, 199] width 77 height 20
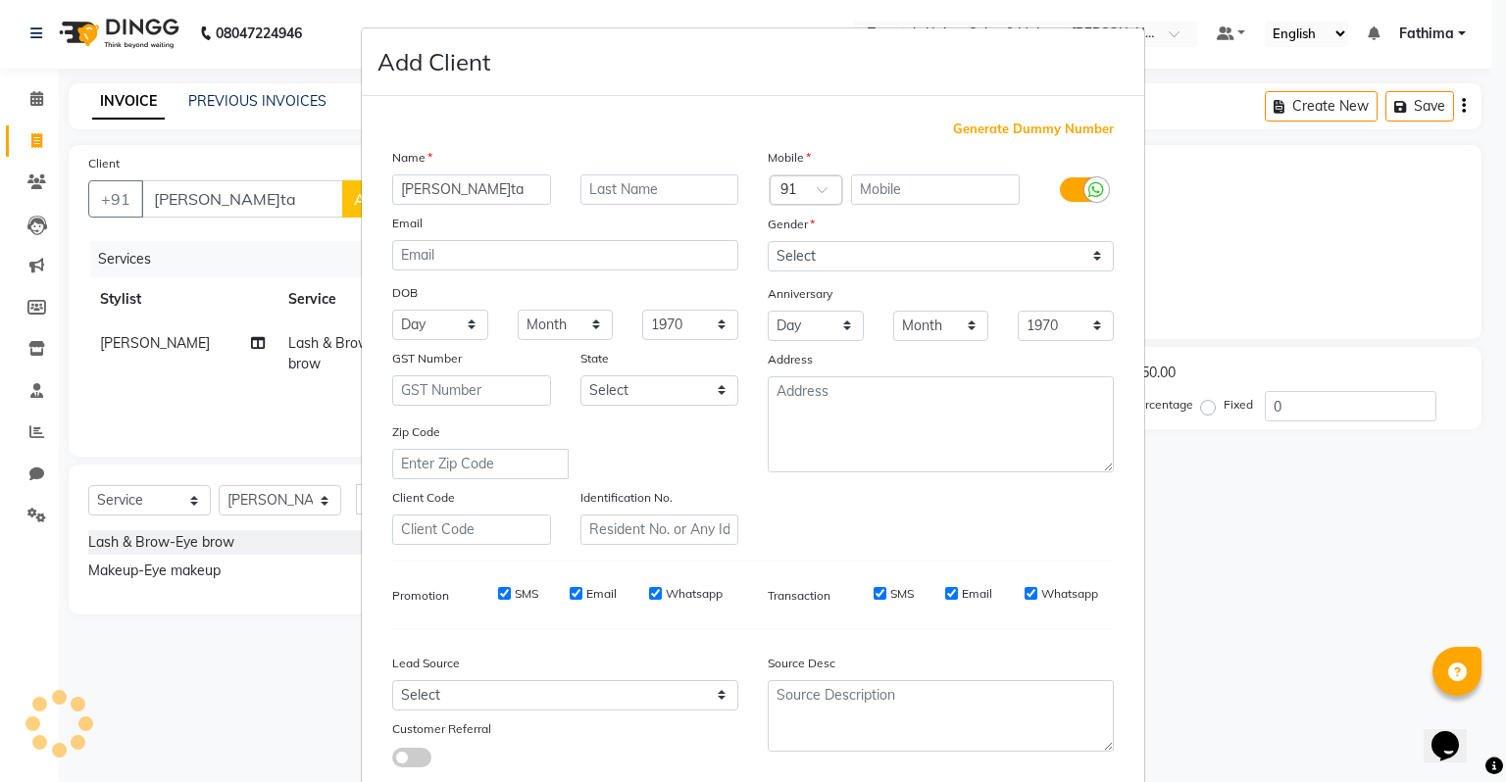
click at [1159, 510] on ngb-modal-window "Add Client Generate Dummy Number Name sweta Email DOB Day 01 02 03 04 05 06 07 …" at bounding box center [753, 391] width 1506 height 782
click at [220, 217] on ngb-modal-window "Add Client Generate Dummy Number Name sweta Email DOB Day 01 02 03 04 05 06 07 …" at bounding box center [753, 391] width 1506 height 782
click at [225, 190] on ngb-modal-window "Add Client Generate Dummy Number Name sweta Email DOB Day 01 02 03 04 05 06 07 …" at bounding box center [753, 391] width 1506 height 782
click at [1179, 578] on ngb-modal-window "Add Client Generate Dummy Number Name sweta Email DOB Day 01 02 03 04 05 06 07 …" at bounding box center [753, 391] width 1506 height 782
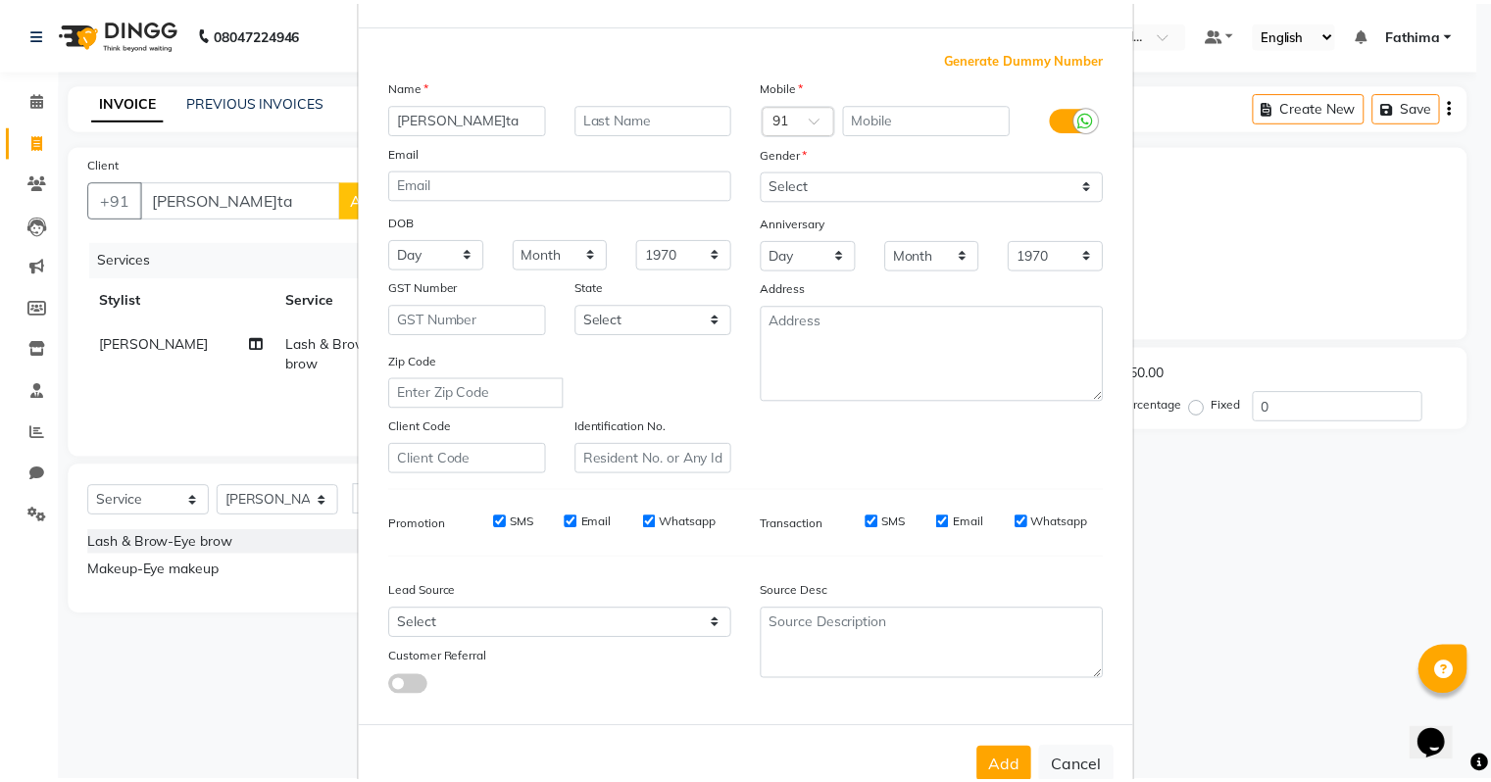
scroll to position [131, 0]
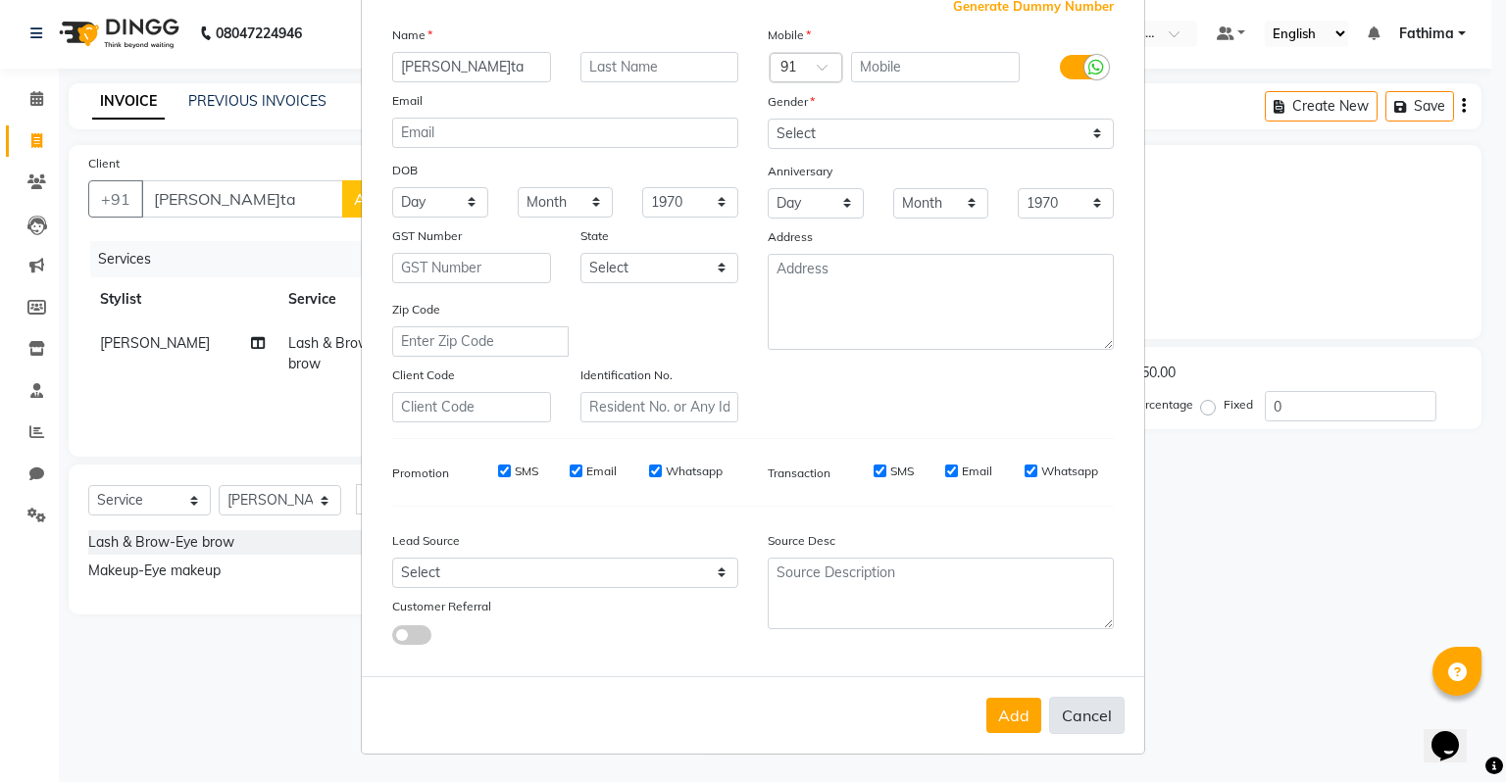
click at [1086, 716] on button "Cancel" at bounding box center [1086, 715] width 75 height 37
select select
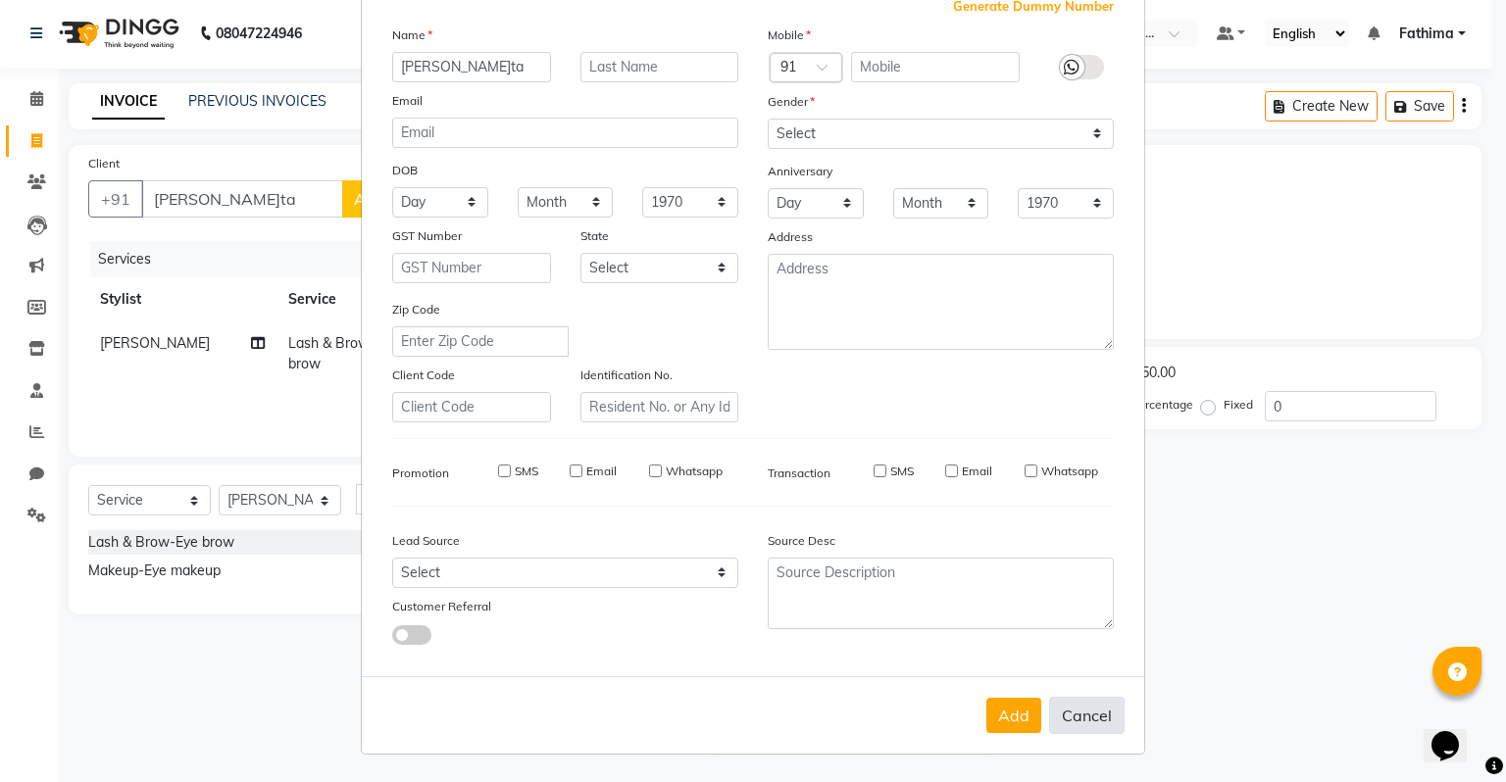
select select
checkbox input "false"
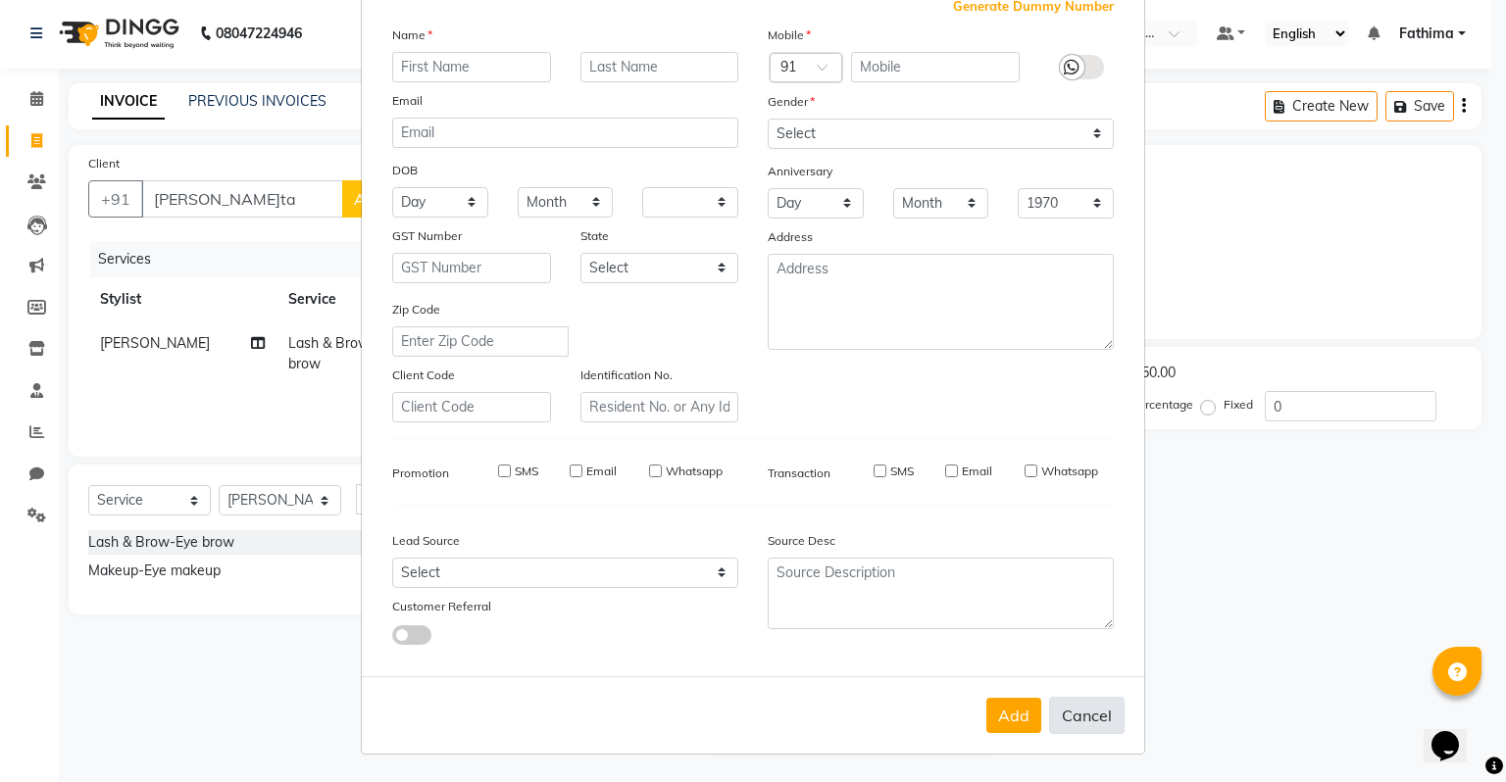
checkbox input "false"
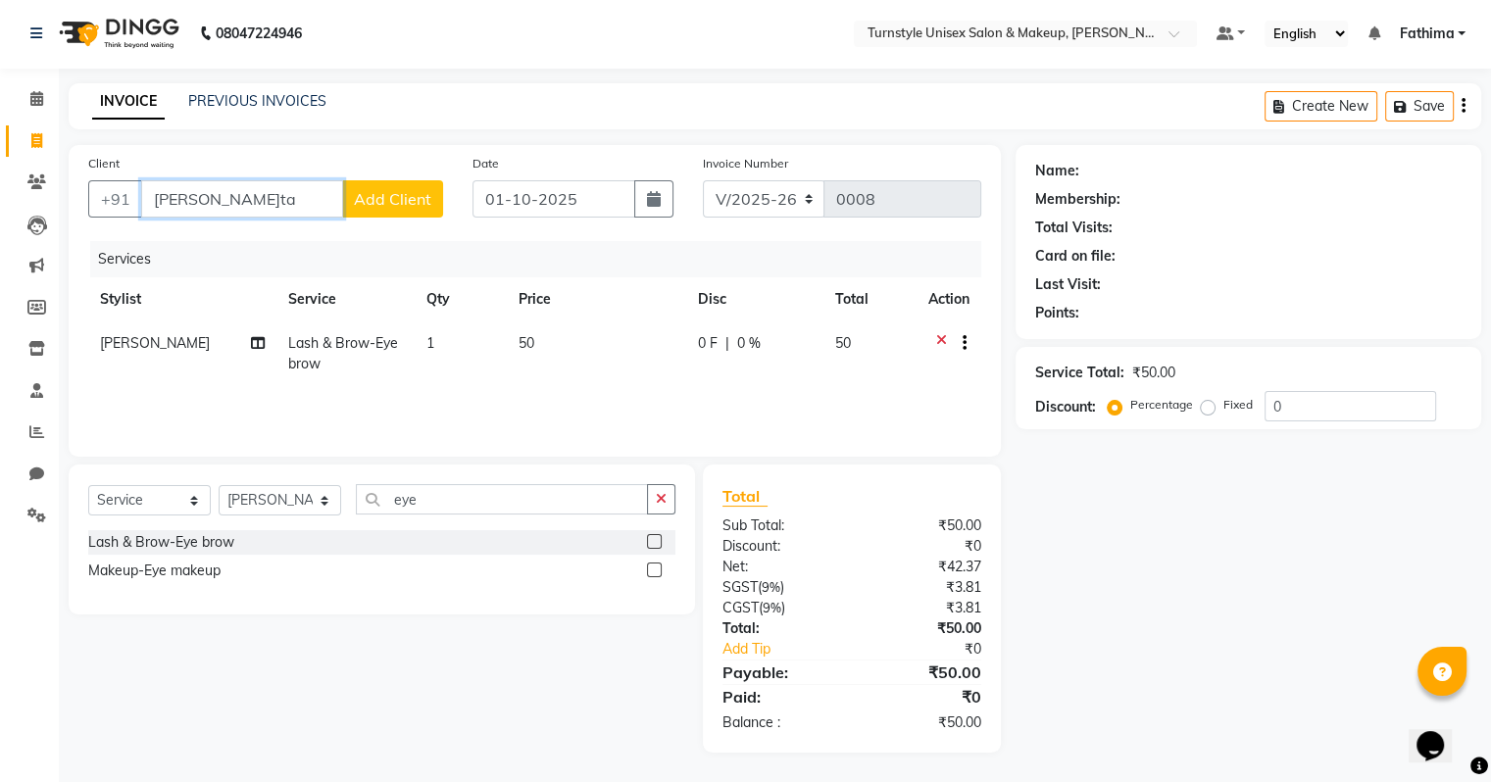
click at [249, 180] on input "sweta" at bounding box center [242, 198] width 202 height 37
type input "s"
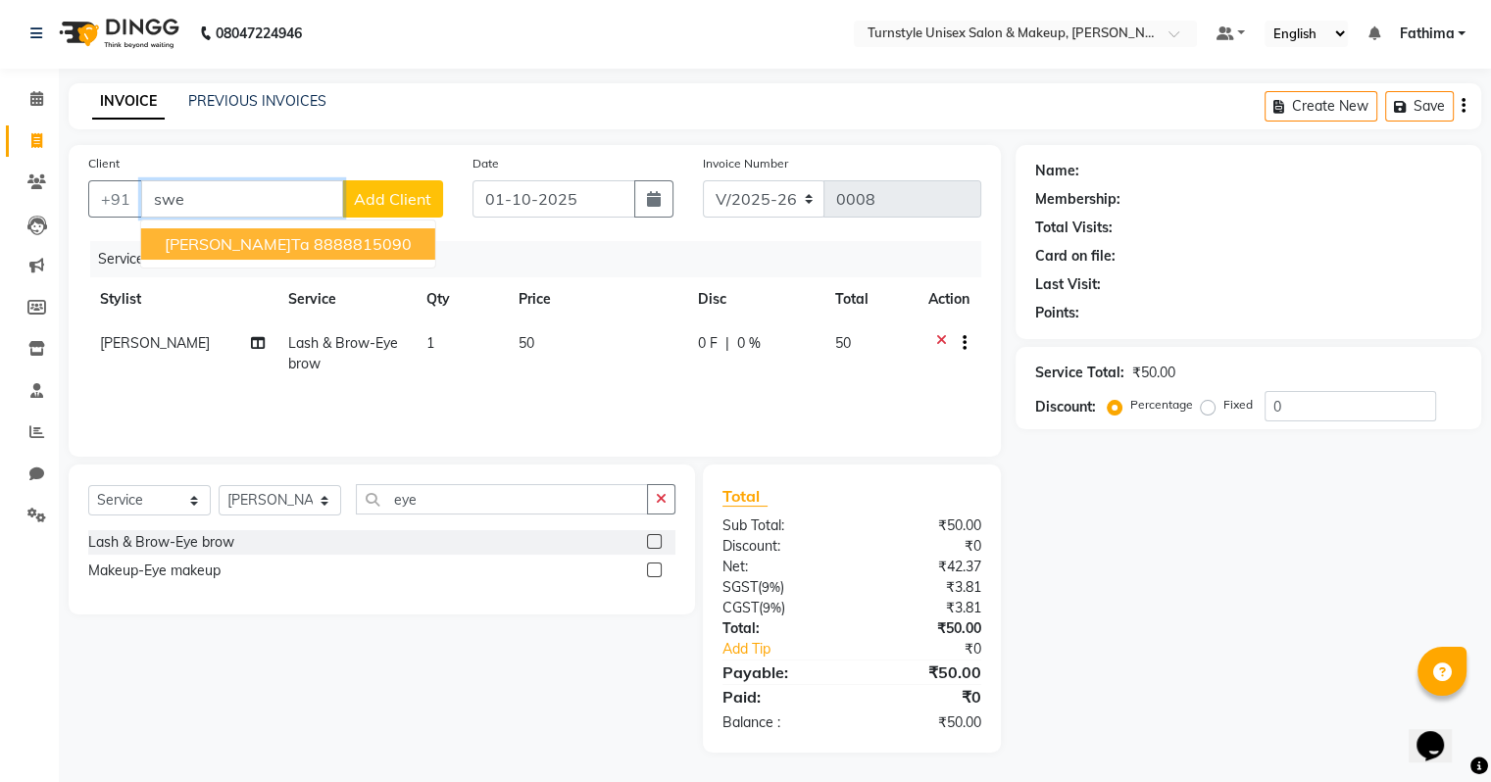
click at [294, 254] on button "Sweata 8888815090" at bounding box center [288, 243] width 294 height 31
type input "8888815090"
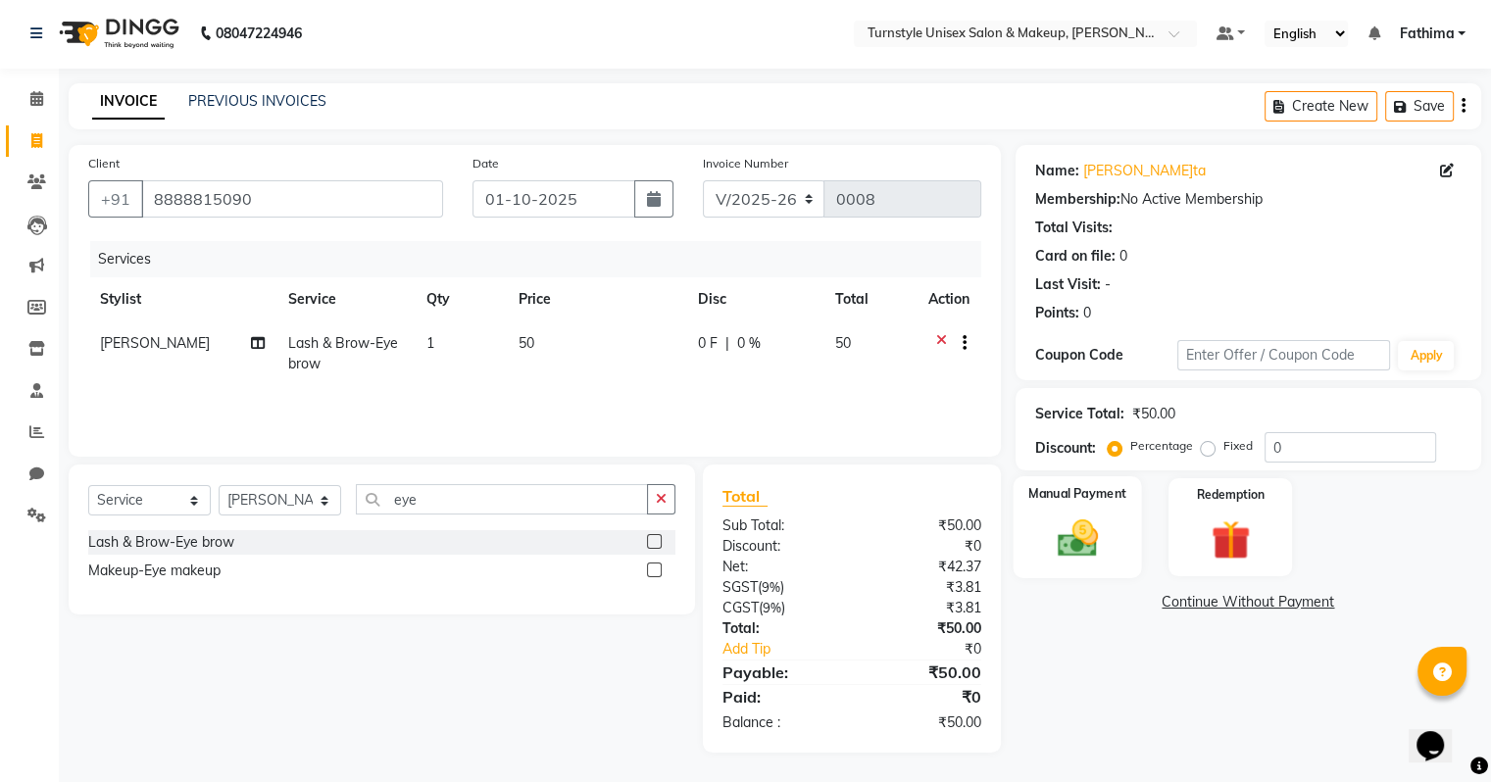
click at [1085, 537] on img at bounding box center [1077, 539] width 66 height 47
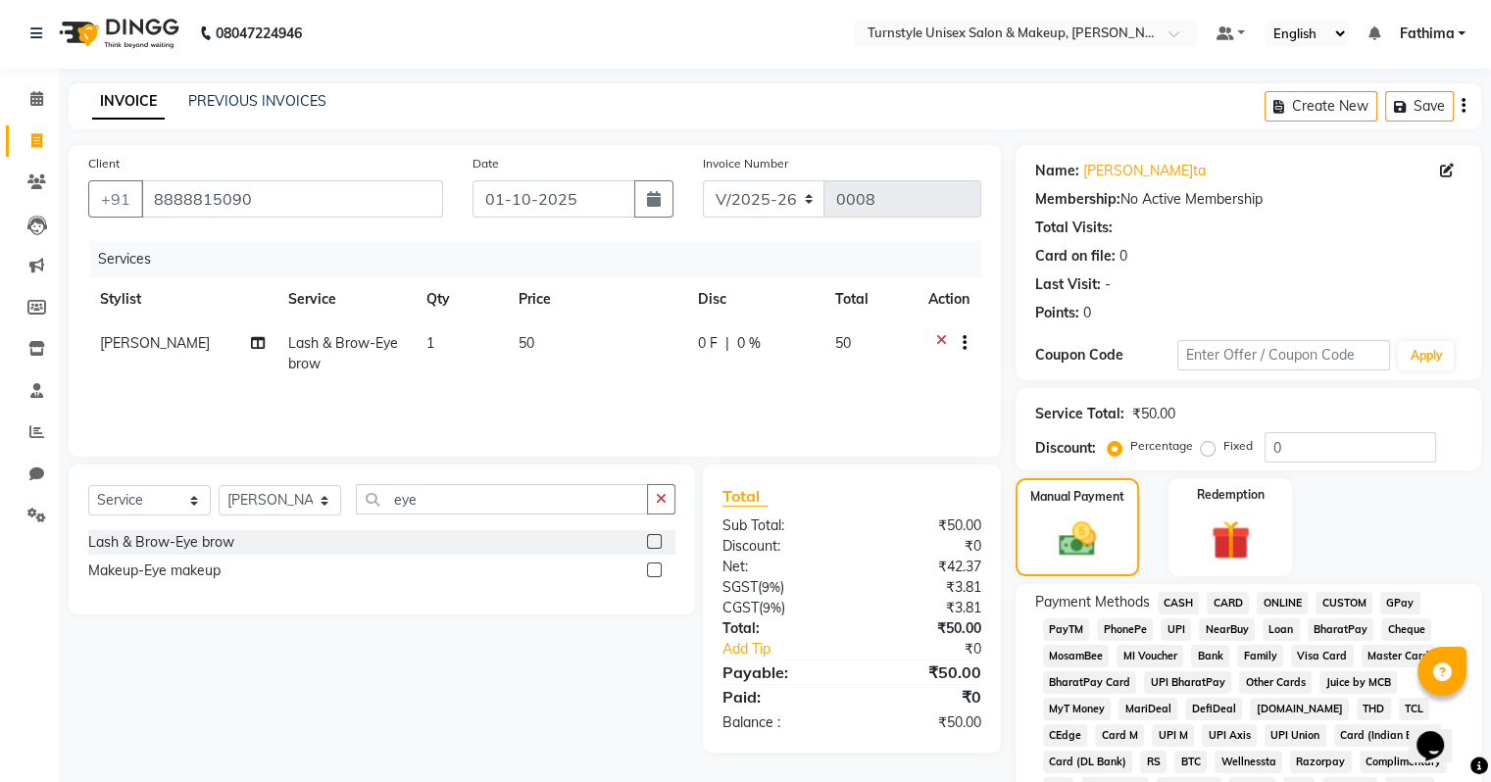
click at [1190, 601] on span "CASH" at bounding box center [1179, 603] width 42 height 23
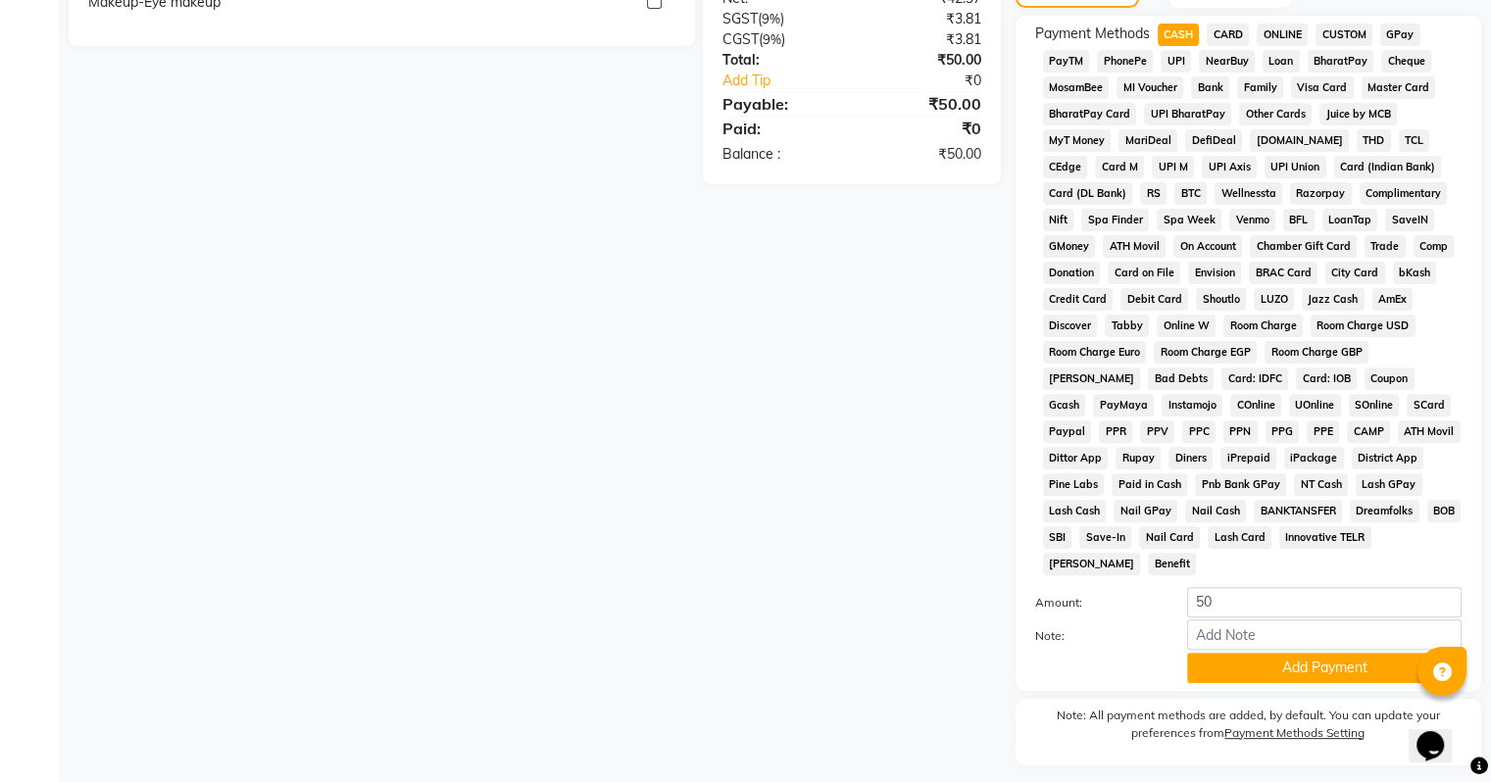
scroll to position [612, 0]
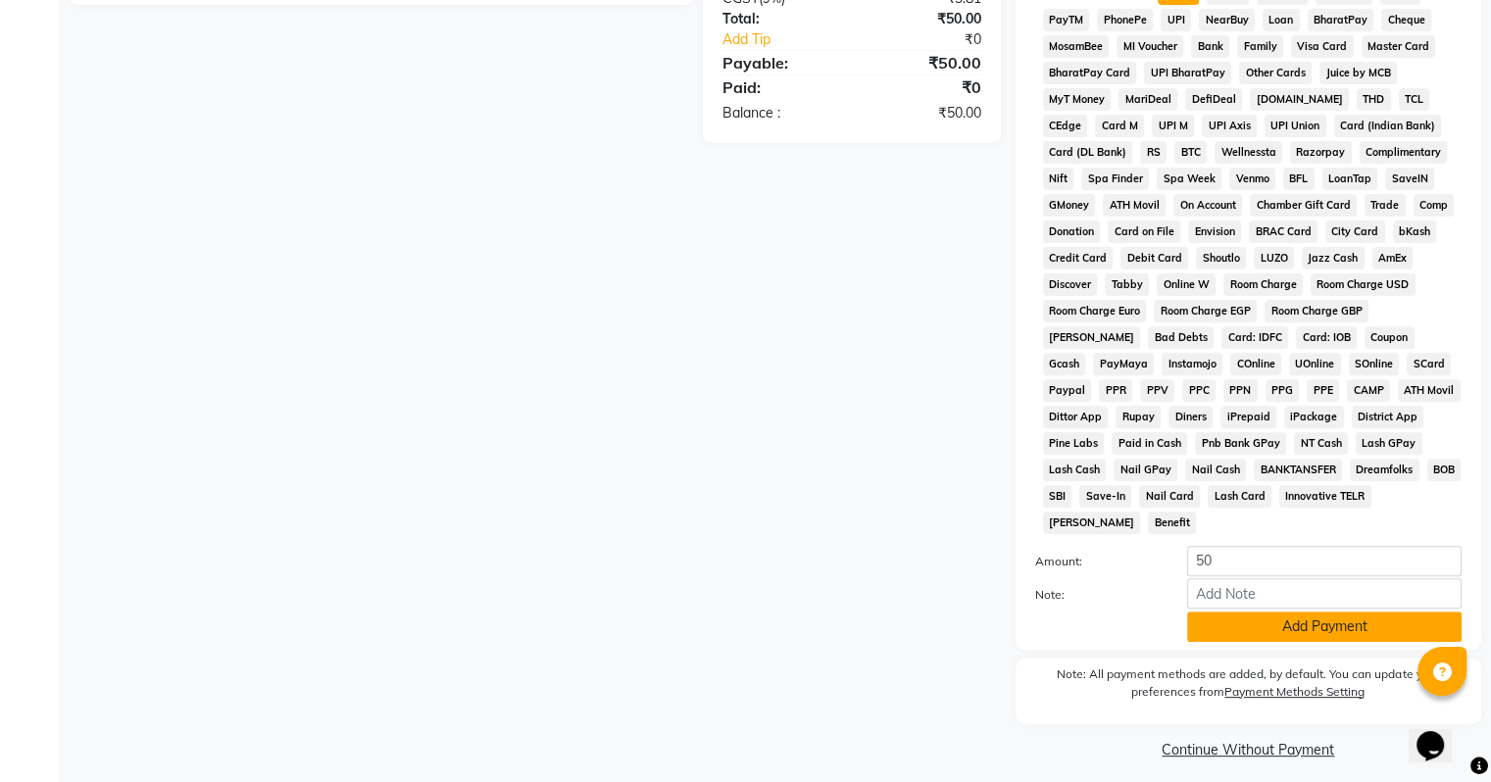
click at [1242, 616] on button "Add Payment" at bounding box center [1324, 627] width 275 height 30
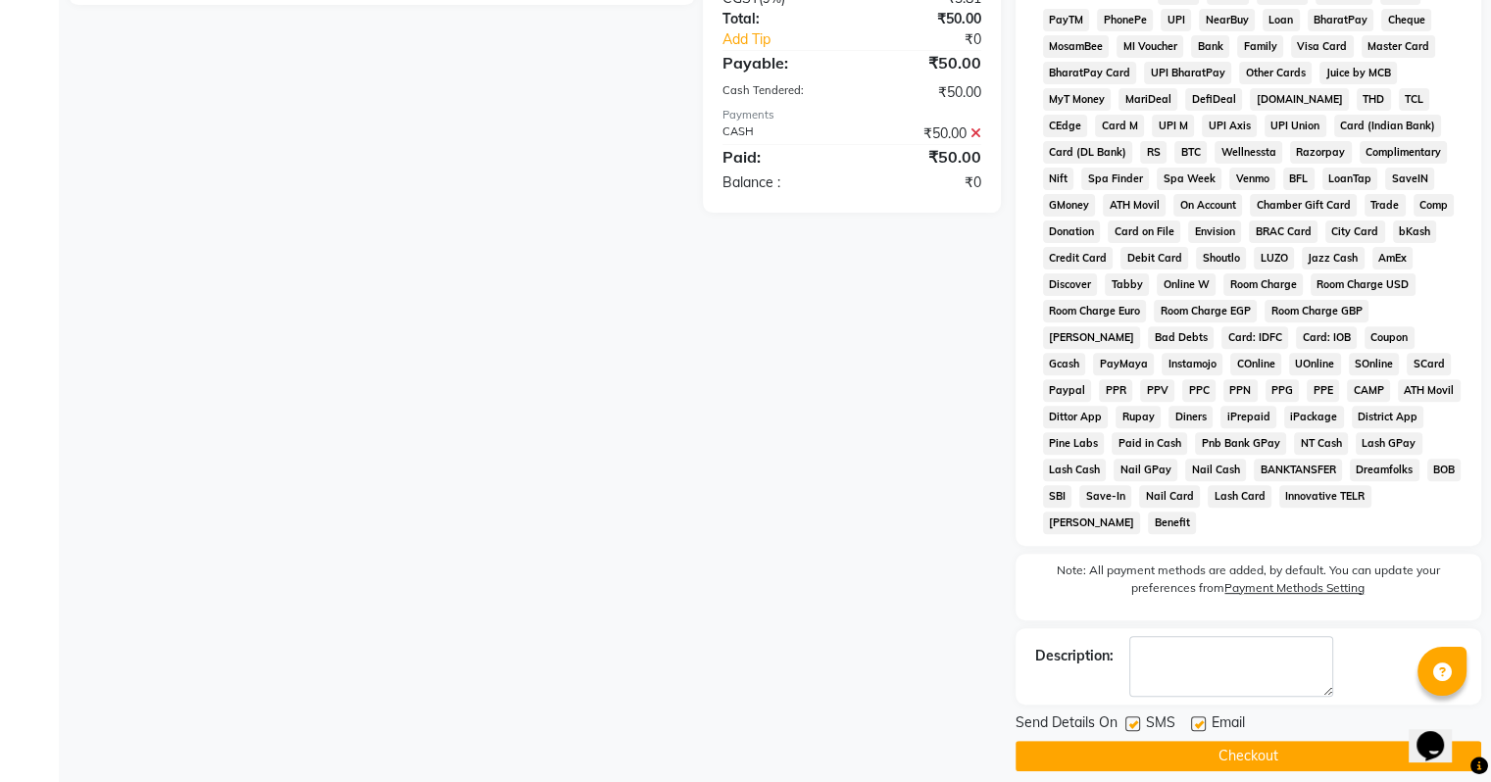
click at [1192, 717] on label at bounding box center [1198, 724] width 15 height 15
click at [1192, 719] on input "checkbox" at bounding box center [1197, 725] width 13 height 13
checkbox input "false"
click at [1185, 741] on button "Checkout" at bounding box center [1249, 756] width 466 height 30
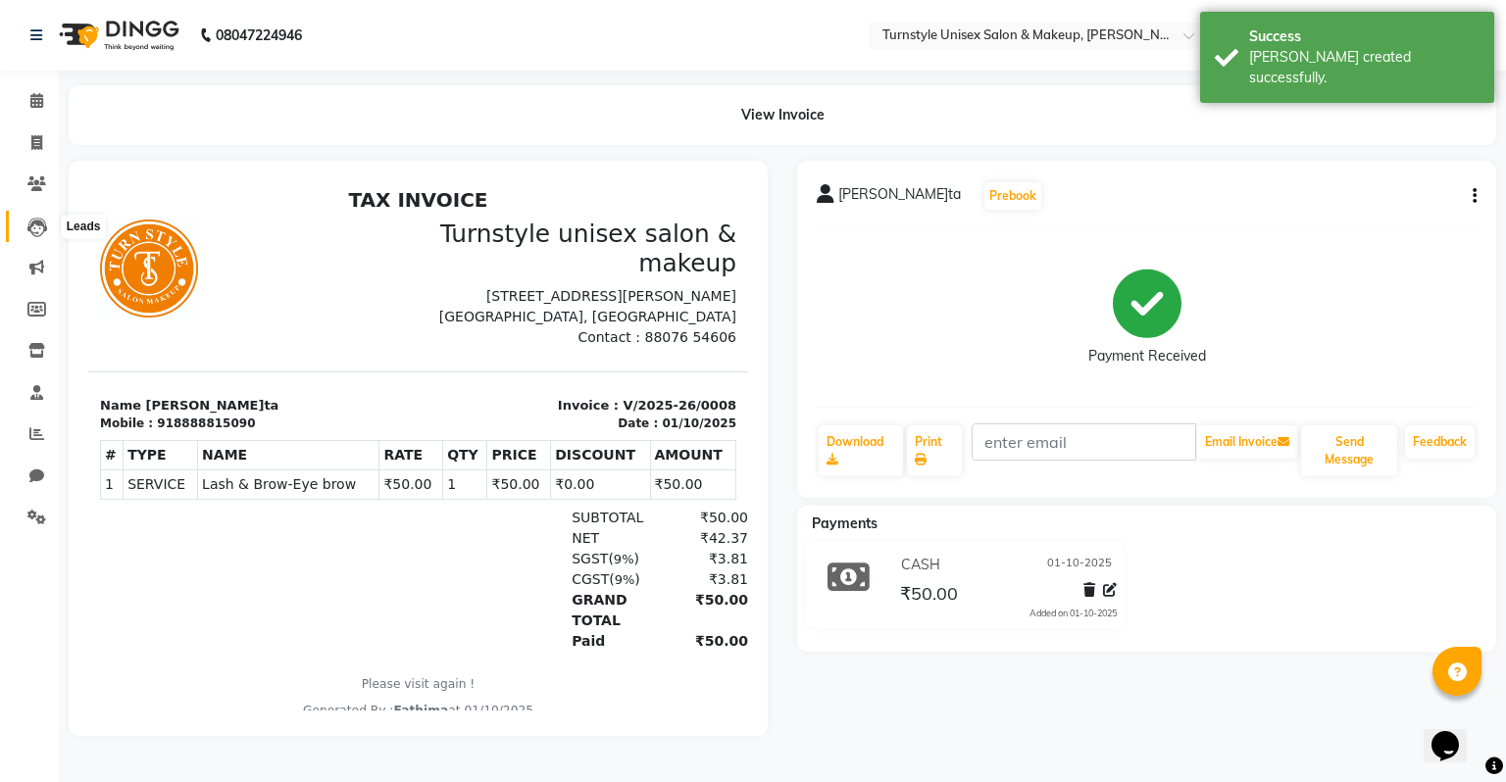
click at [27, 229] on icon at bounding box center [37, 228] width 20 height 20
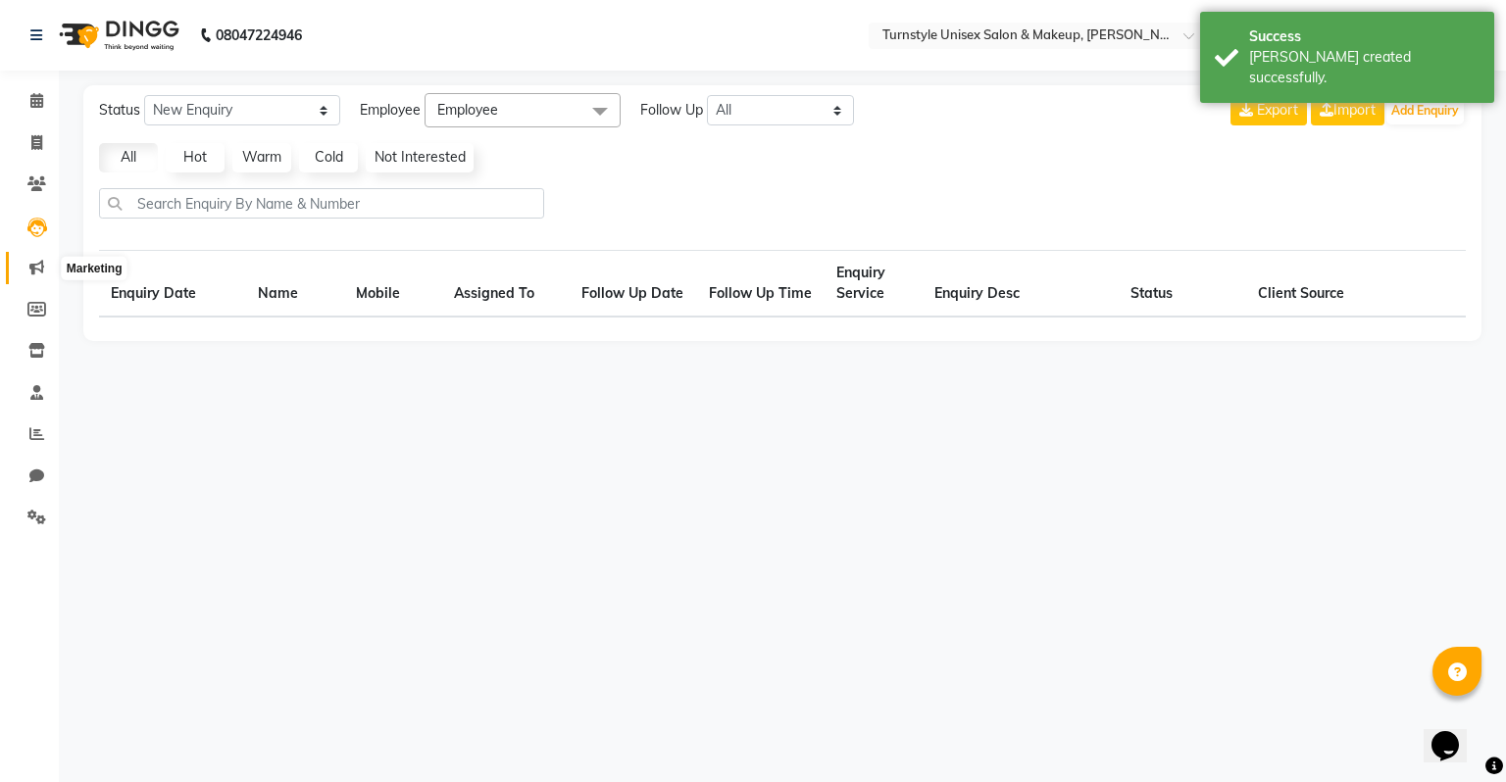
click at [32, 262] on icon at bounding box center [36, 267] width 15 height 15
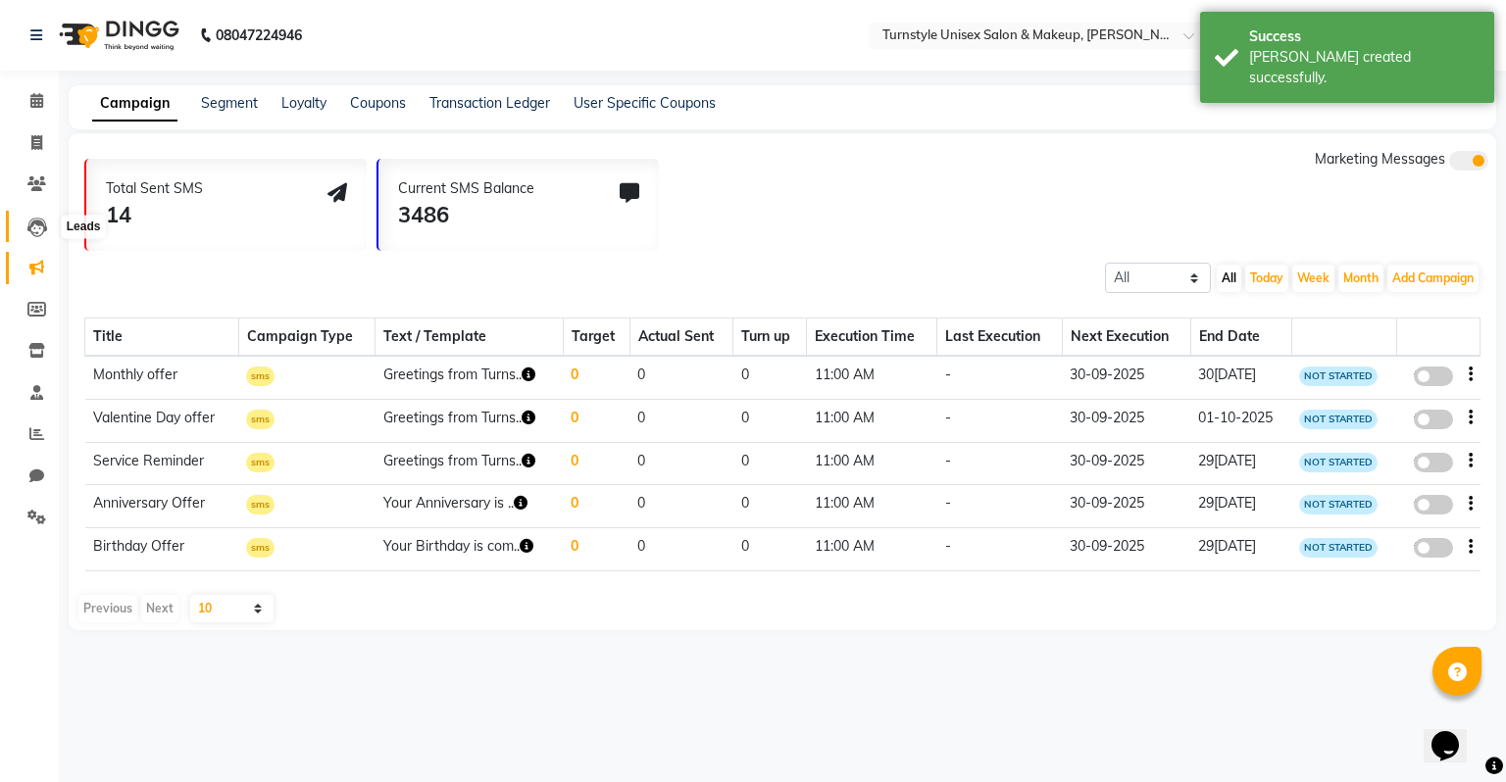
click at [33, 225] on icon at bounding box center [37, 228] width 20 height 20
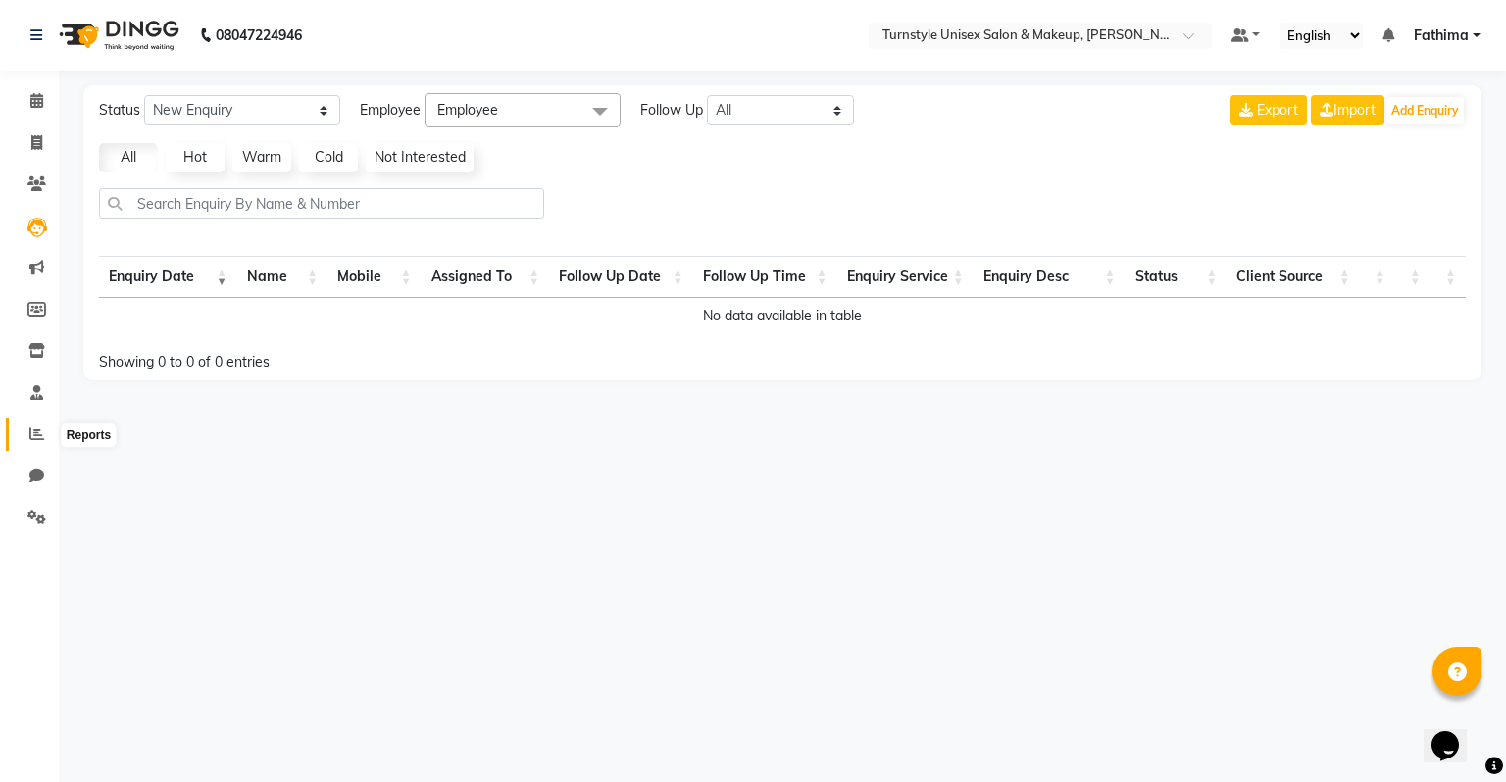
click at [33, 441] on icon at bounding box center [36, 433] width 15 height 15
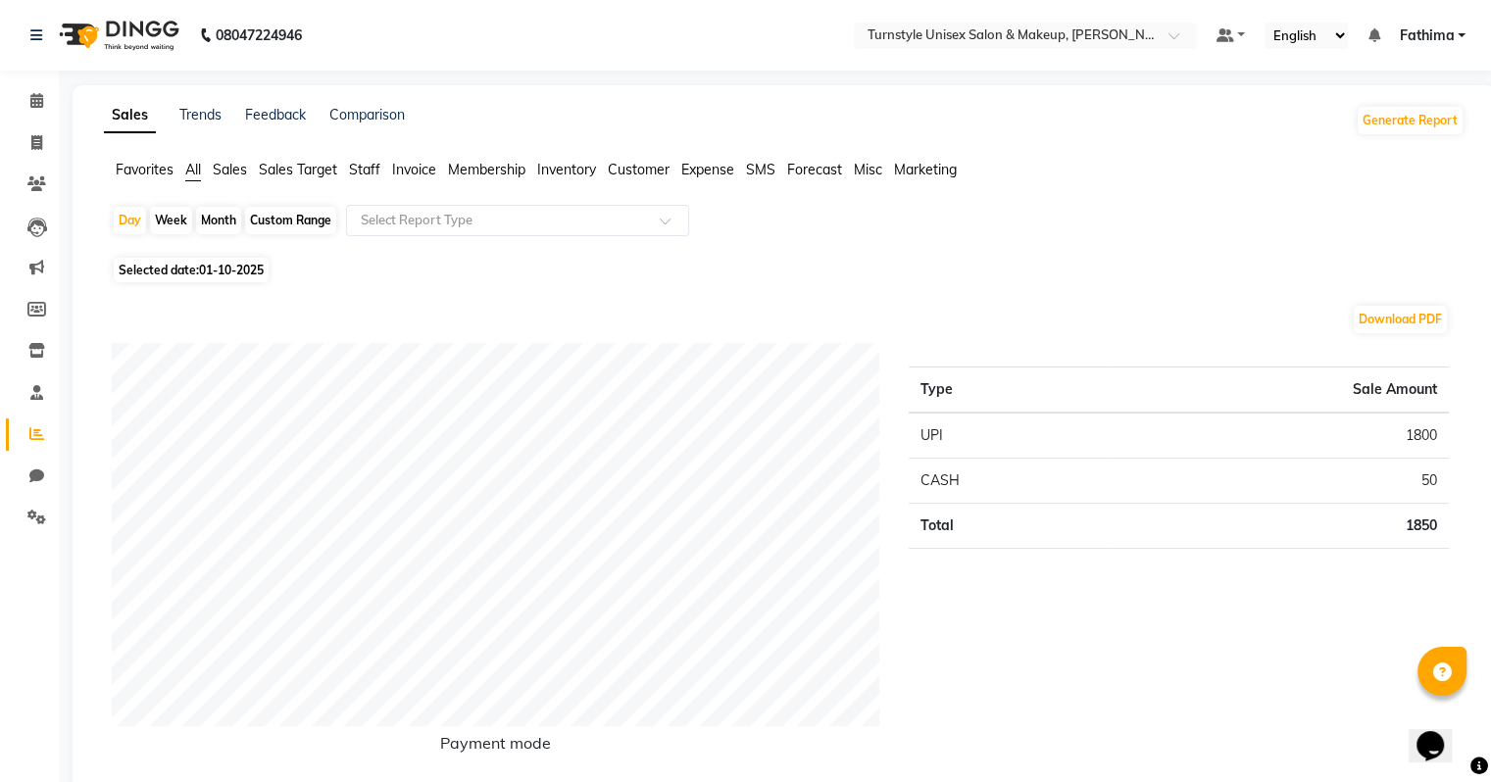
click at [295, 171] on span "Sales Target" at bounding box center [298, 170] width 78 height 18
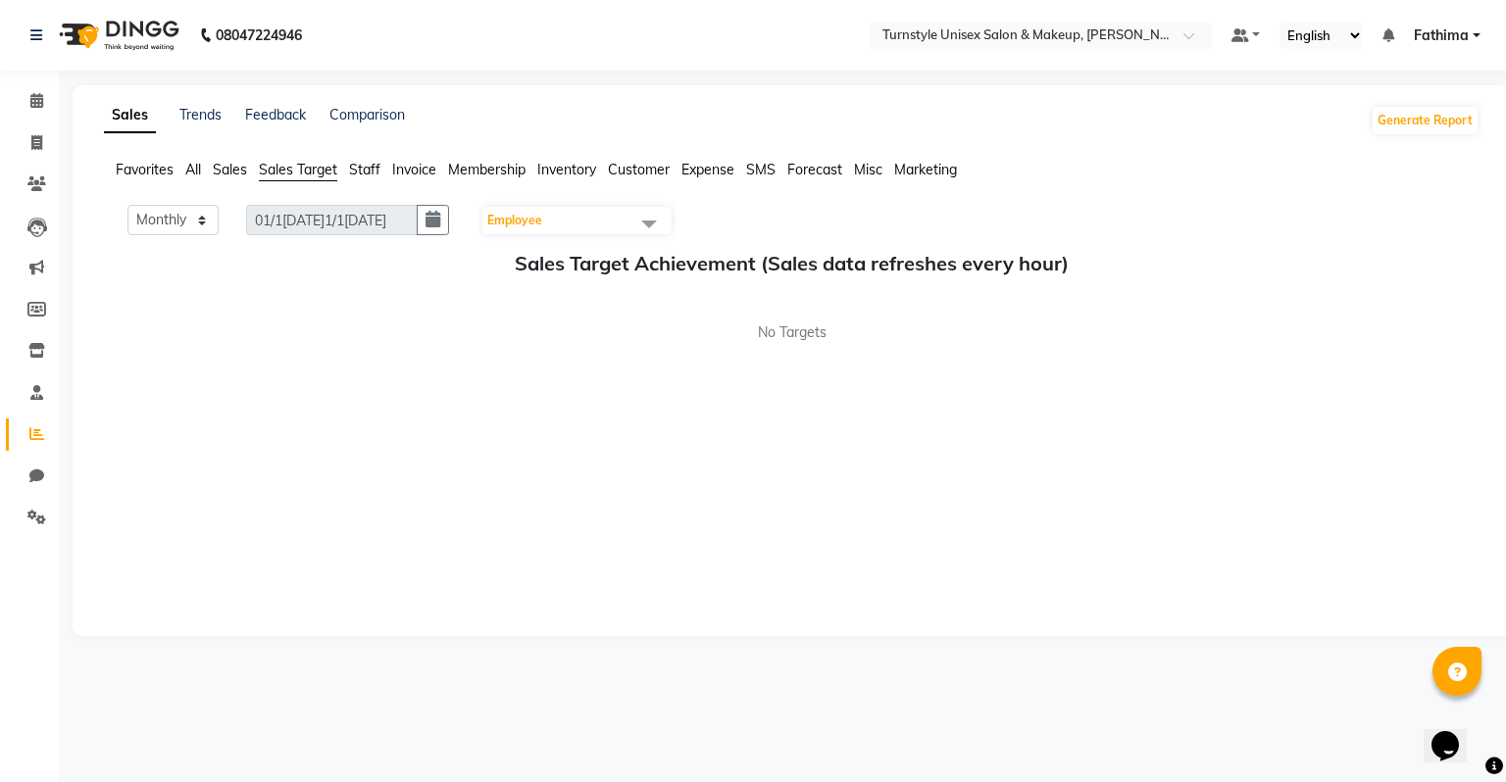
click at [724, 273] on h5 "Sales Target Achievement (Sales data refreshes every hour)" at bounding box center [792, 264] width 1344 height 24
click at [580, 232] on span "Employee" at bounding box center [576, 220] width 189 height 27
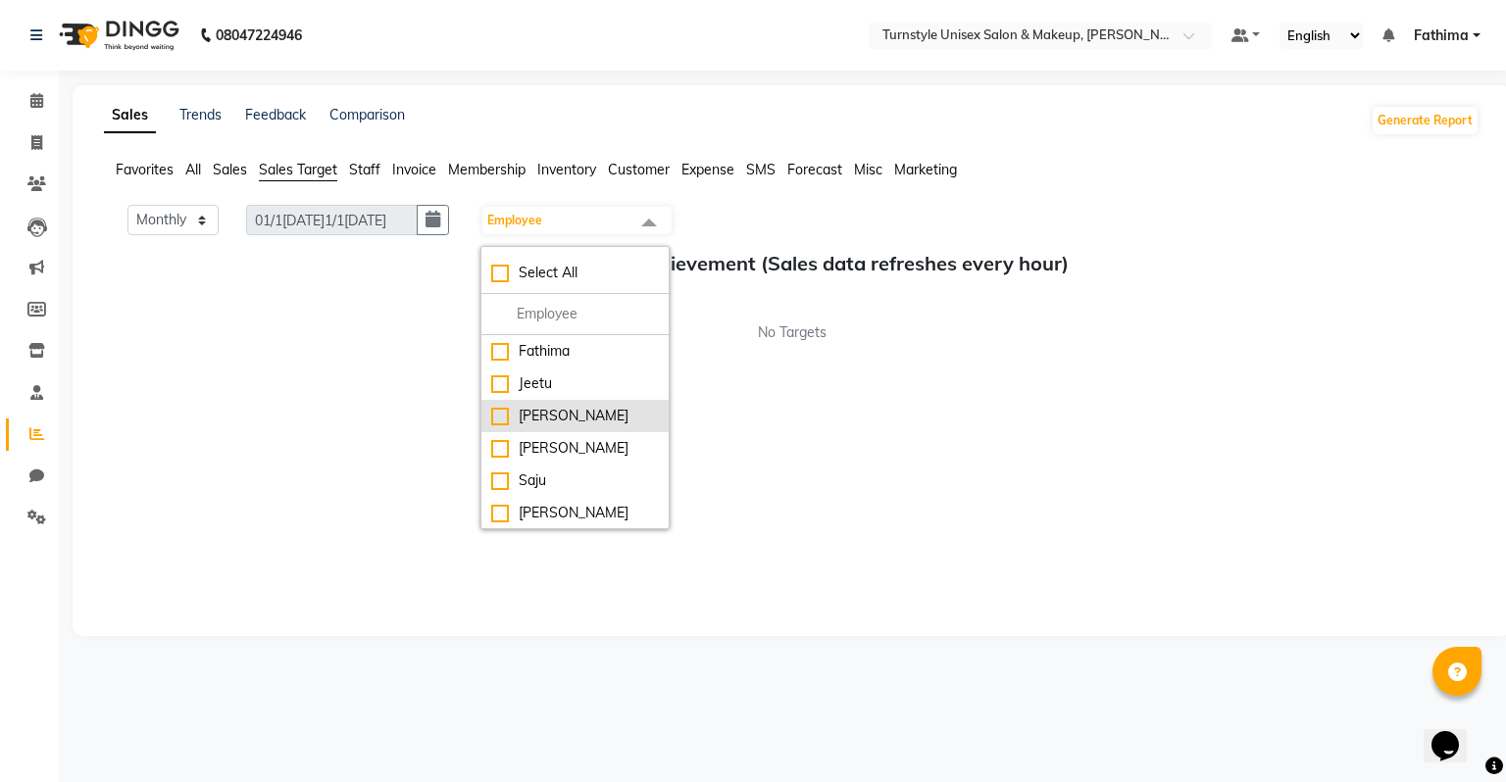
click at [544, 425] on div "Lalita" at bounding box center [575, 416] width 168 height 21
checkbox input "true"
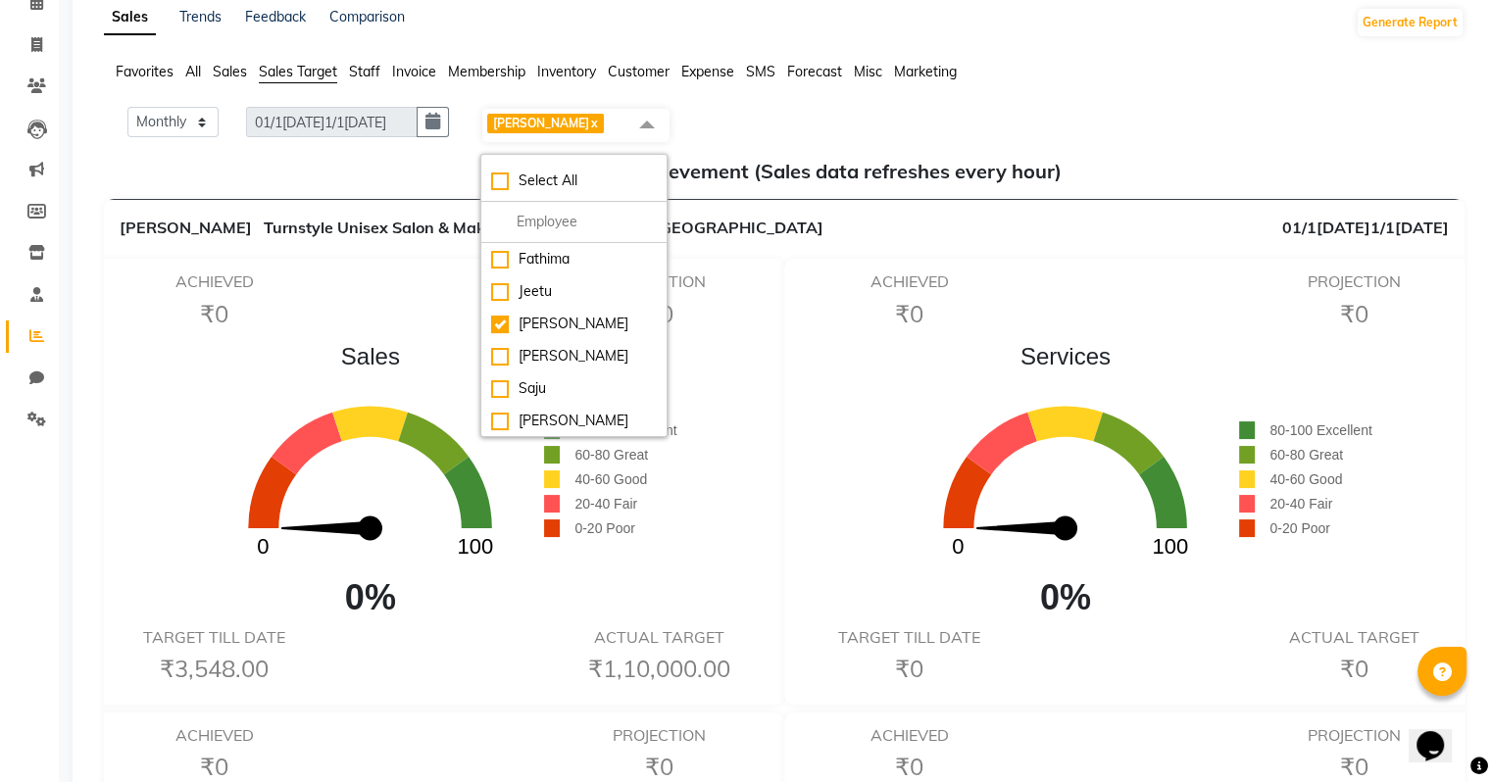
click at [726, 453] on div "Sales 0 100 0% 80-100 Excellent 60-80 Great 40-60 Good 20-40 Fair 0-20 Poor" at bounding box center [437, 481] width 676 height 285
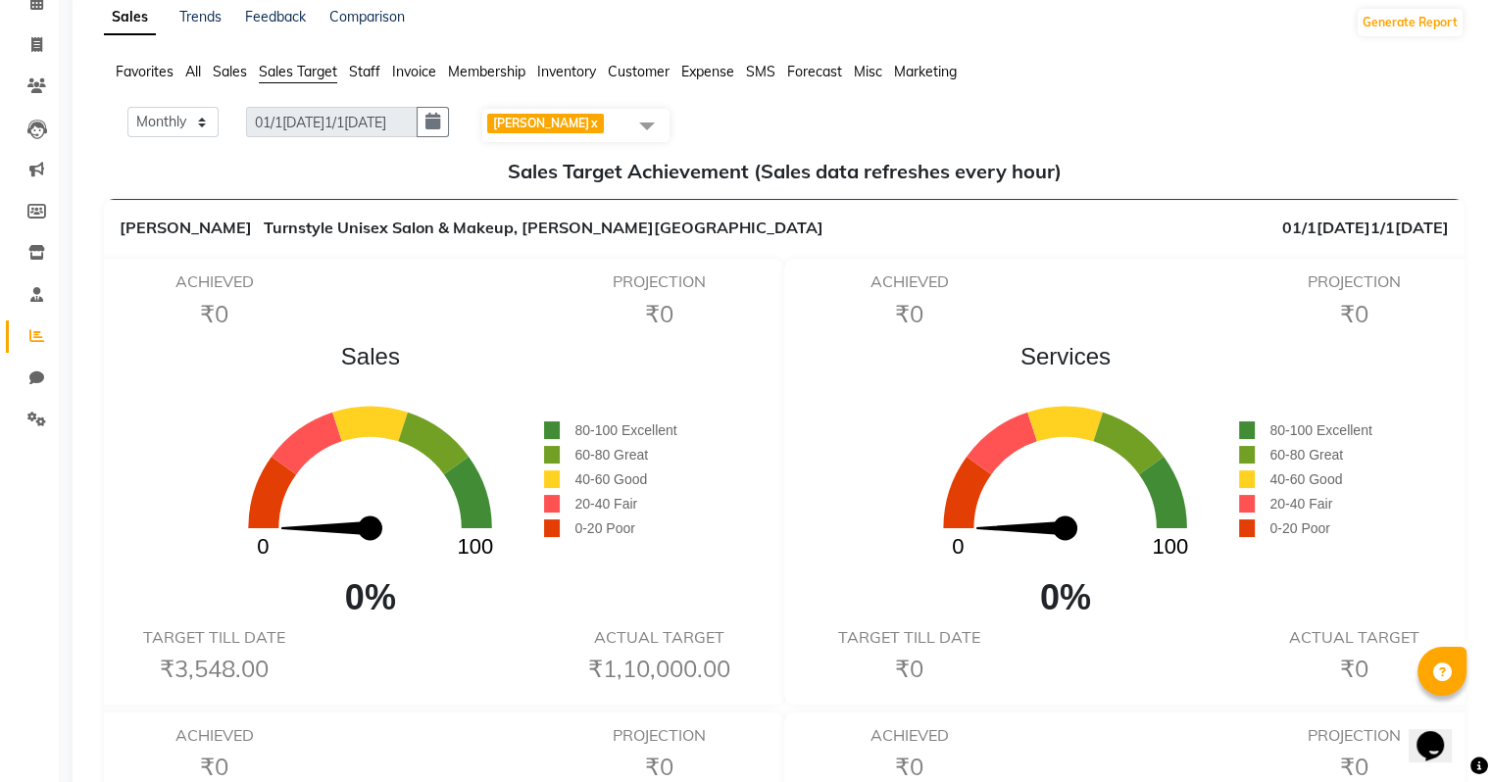
click at [618, 118] on span "Lalita x" at bounding box center [575, 125] width 187 height 33
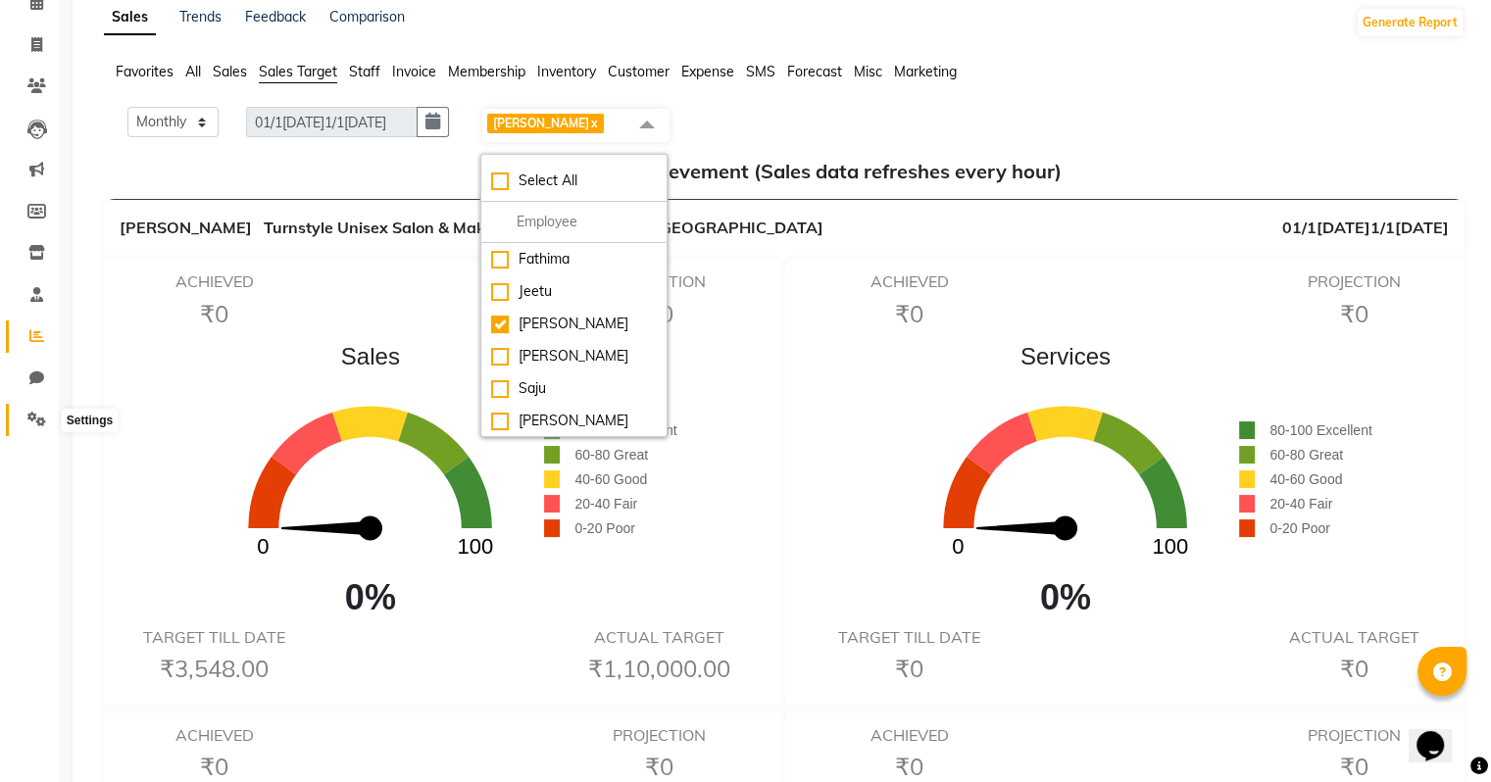
click at [36, 417] on icon at bounding box center [36, 419] width 19 height 15
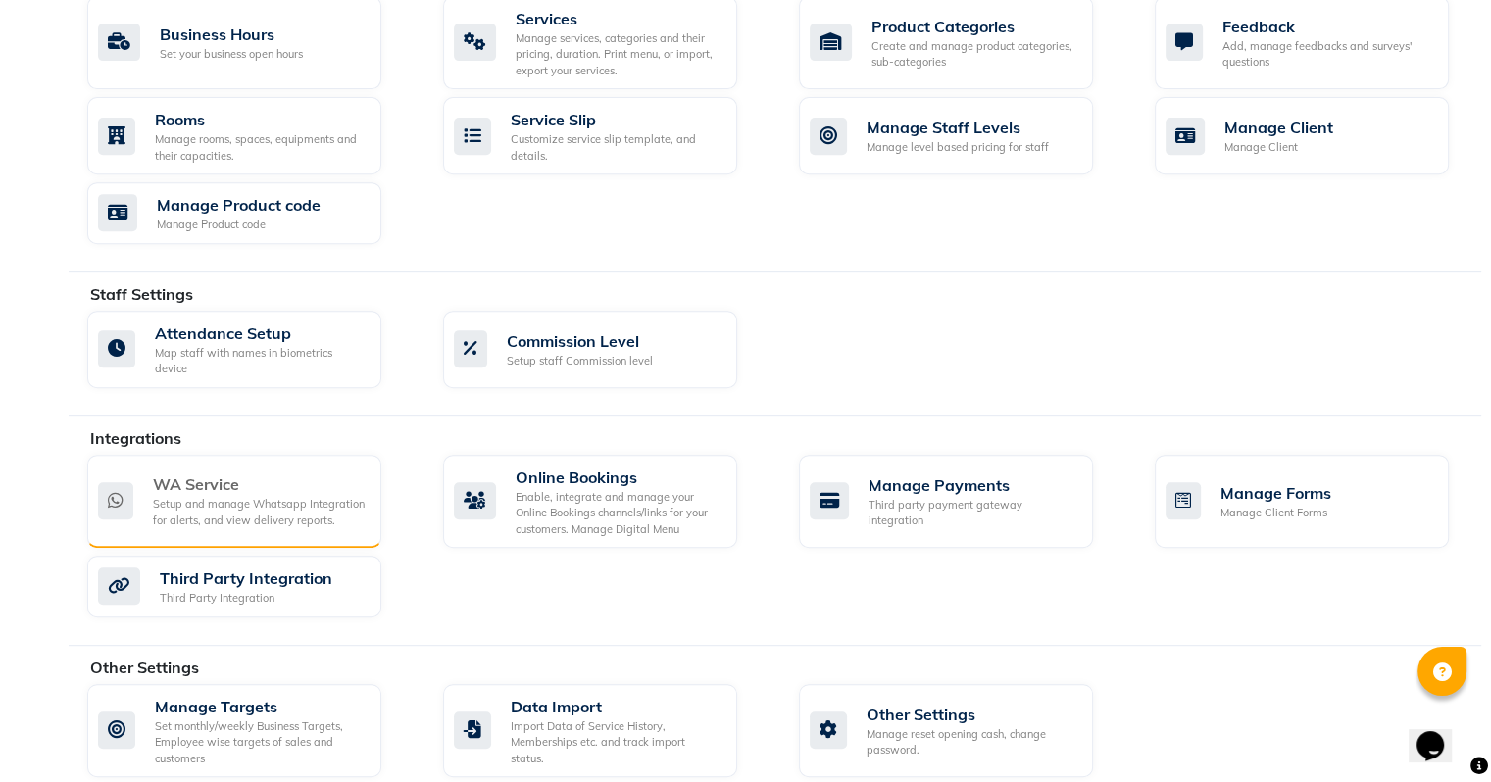
scroll to position [808, 0]
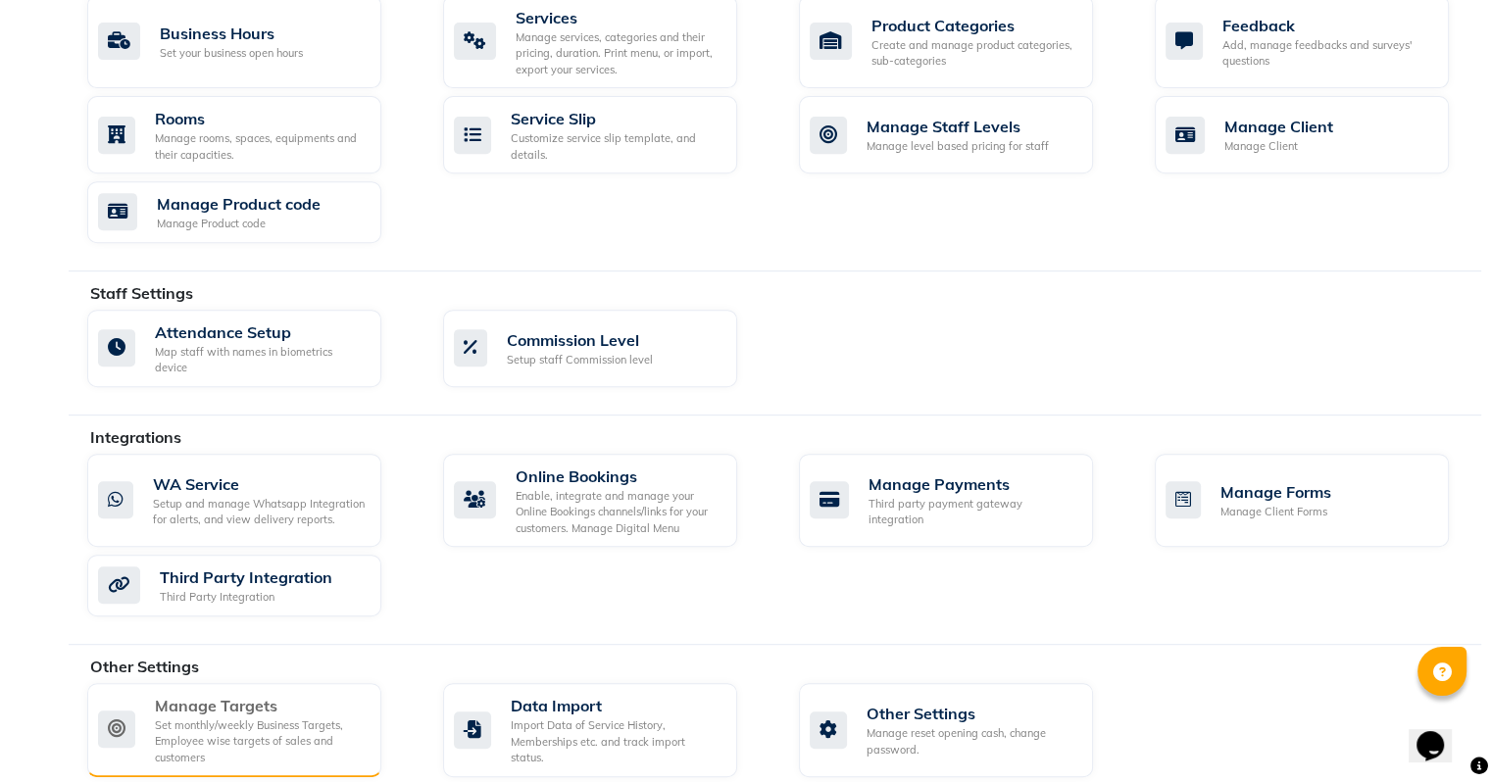
click at [278, 718] on div "Set monthly/weekly Business Targets, Employee wise targets of sales and custome…" at bounding box center [260, 742] width 211 height 49
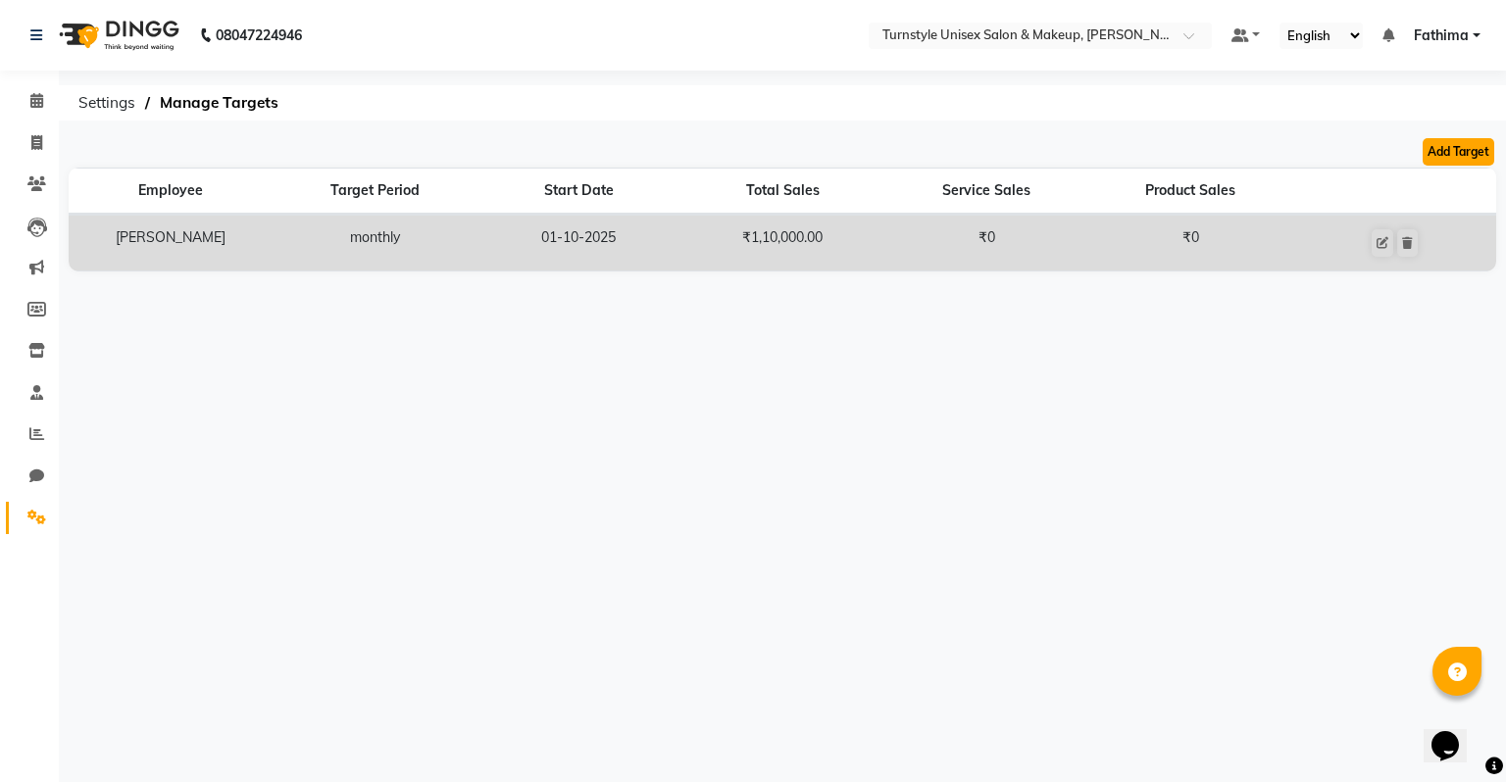
click at [1456, 157] on button "Add Target" at bounding box center [1459, 151] width 72 height 27
select select "monthly"
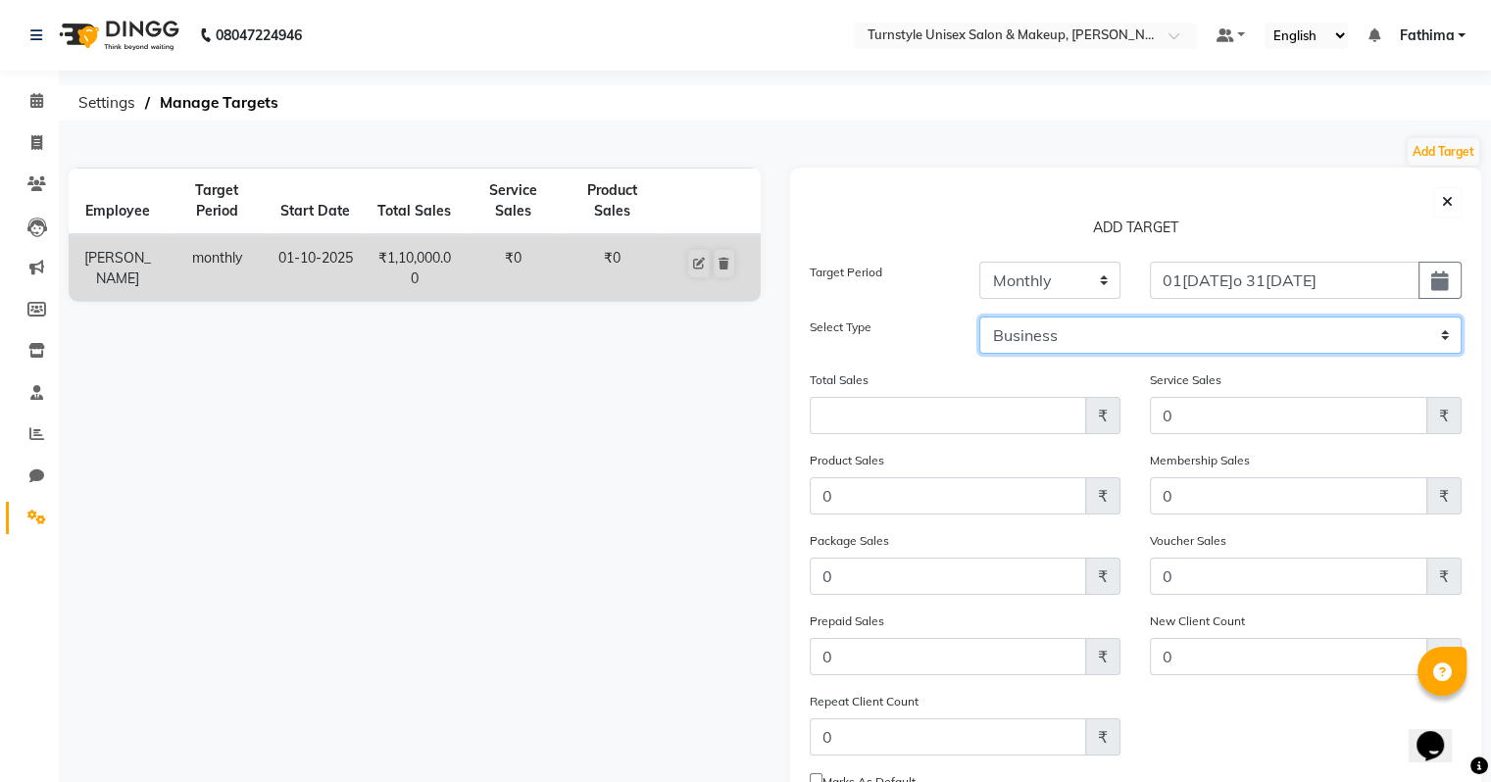
click at [1071, 343] on select "Business Employee" at bounding box center [1220, 335] width 482 height 37
select select "employee"
click at [979, 317] on select "Business Employee" at bounding box center [1220, 335] width 482 height 37
click at [1430, 333] on select "Select Fathima Jeetu Lalita Saif Saju Sara Semoli Shadil Shahrukh Uvaish" at bounding box center [1348, 335] width 226 height 37
select select "93343"
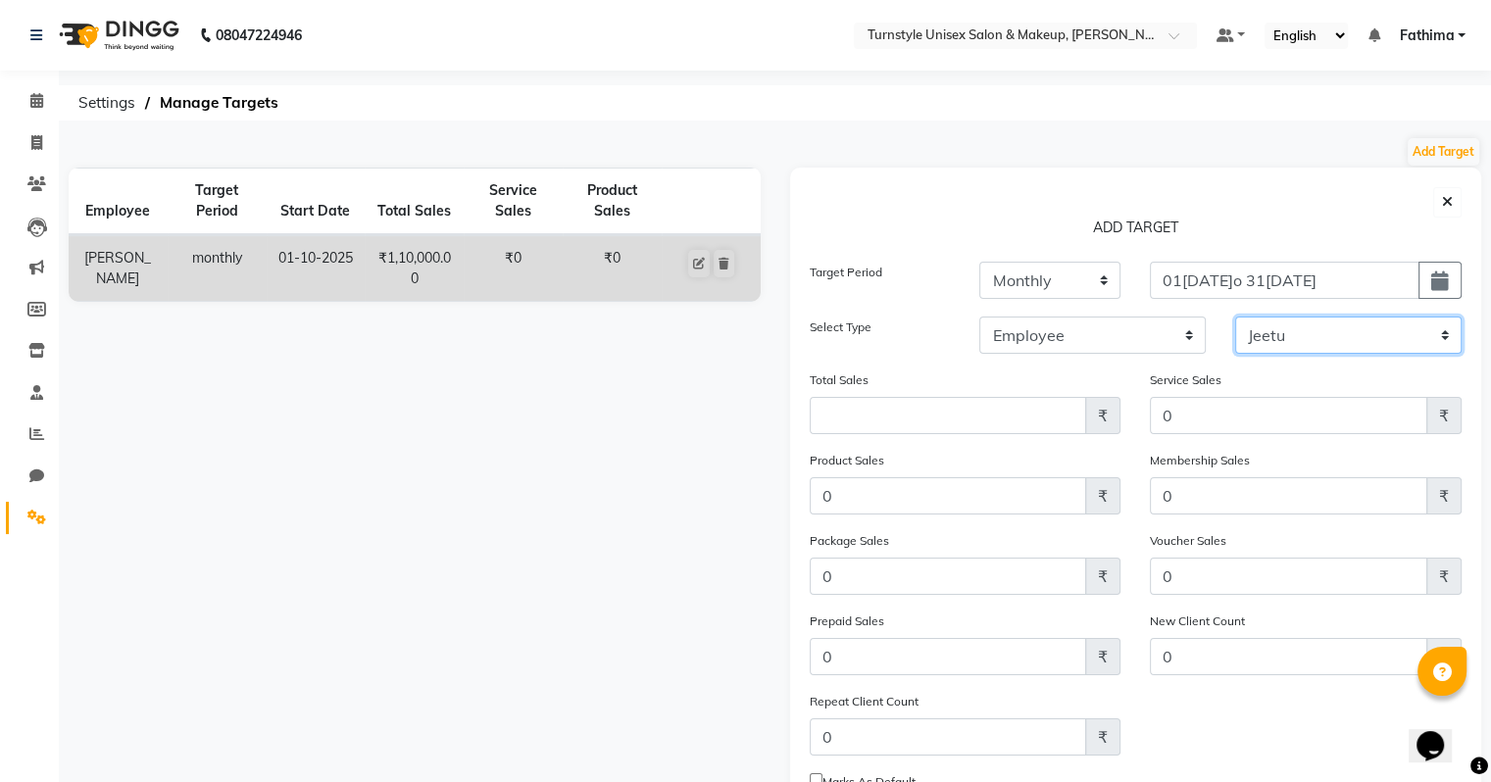
click at [1235, 317] on select "Select Fathima Jeetu Lalita Saif Saju Sara Semoli Shadil Shahrukh Uvaish" at bounding box center [1348, 335] width 226 height 37
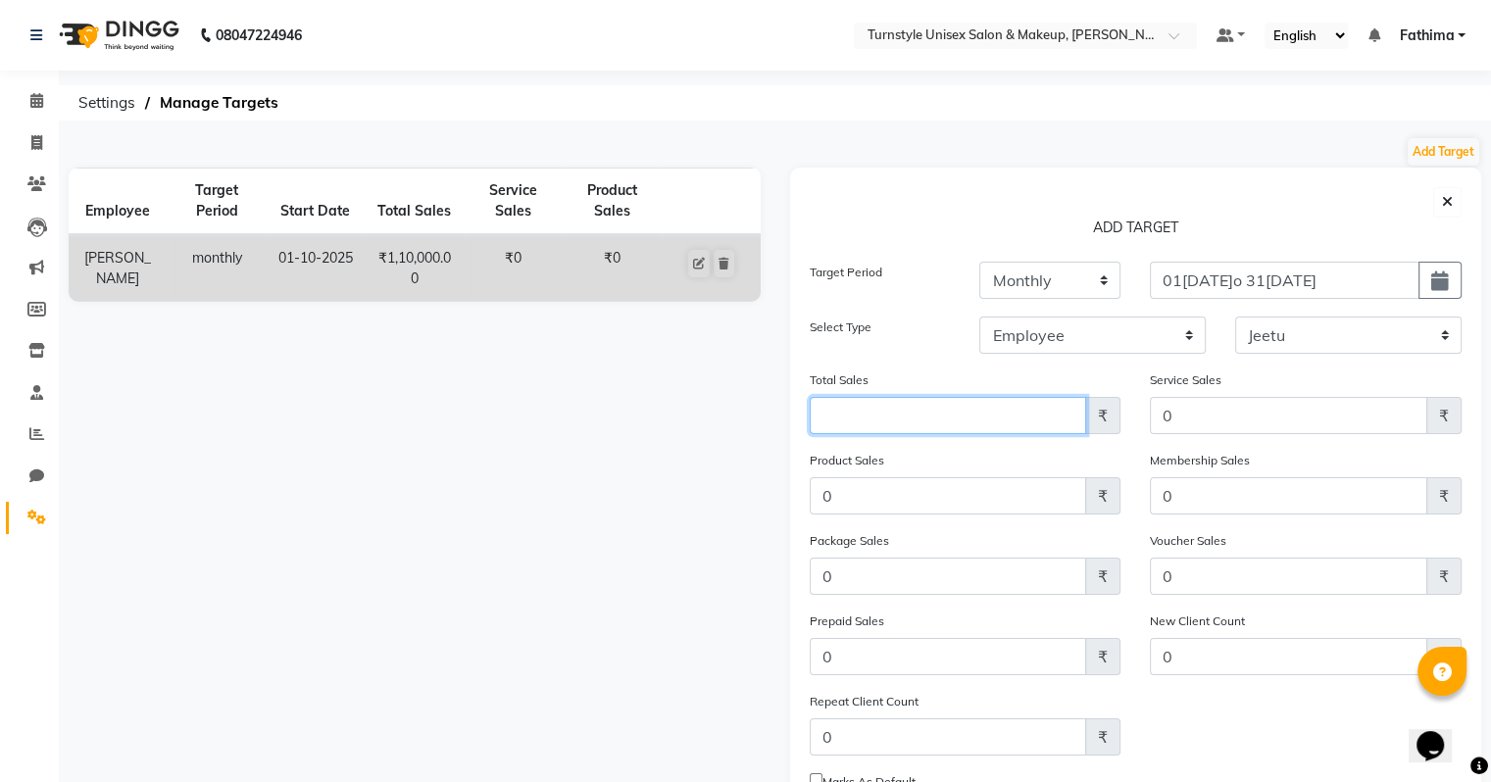
click at [945, 423] on input "Amount (to the nearest dollar)" at bounding box center [948, 415] width 277 height 37
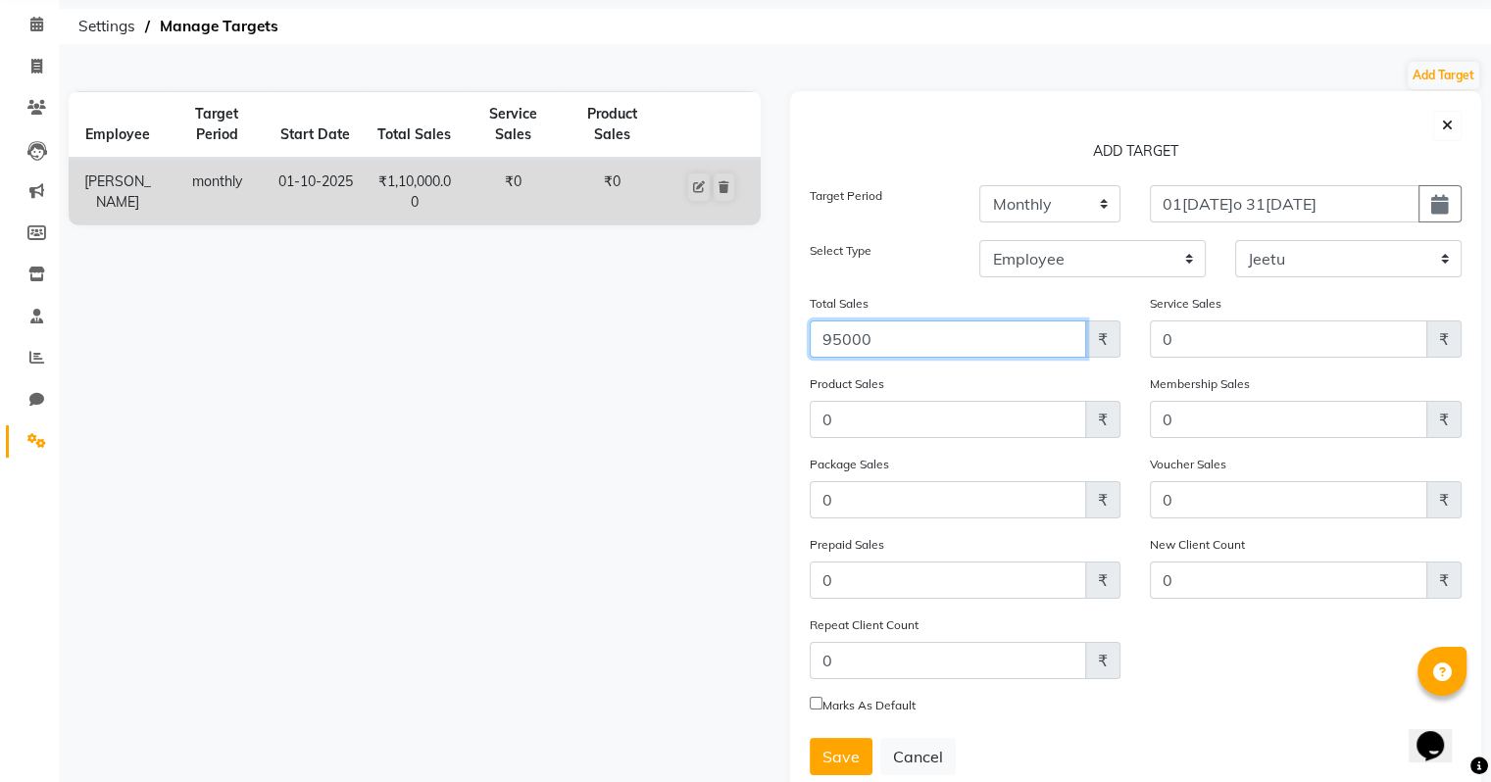
scroll to position [139, 0]
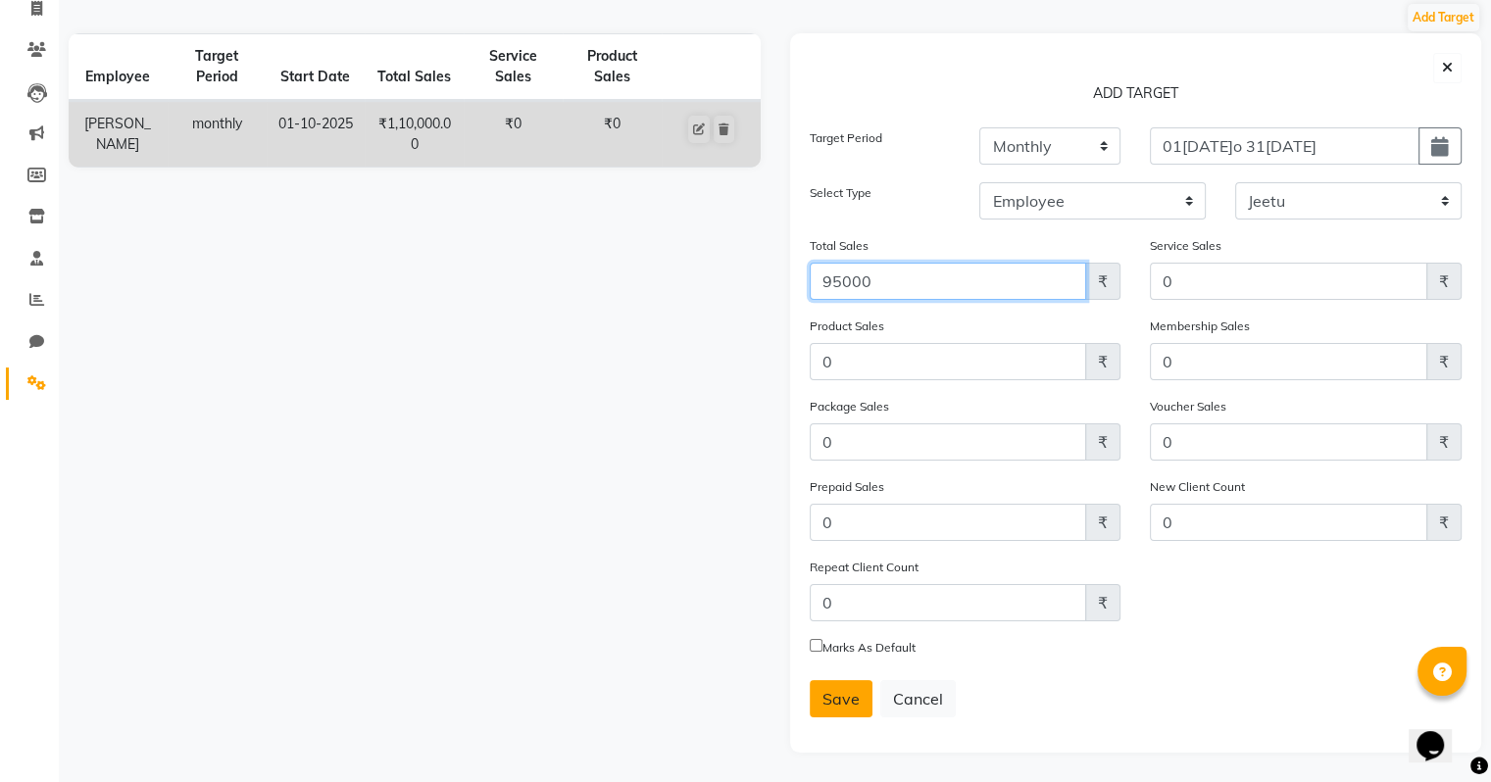
type input "95000"
click at [850, 706] on span "Save" at bounding box center [841, 699] width 37 height 20
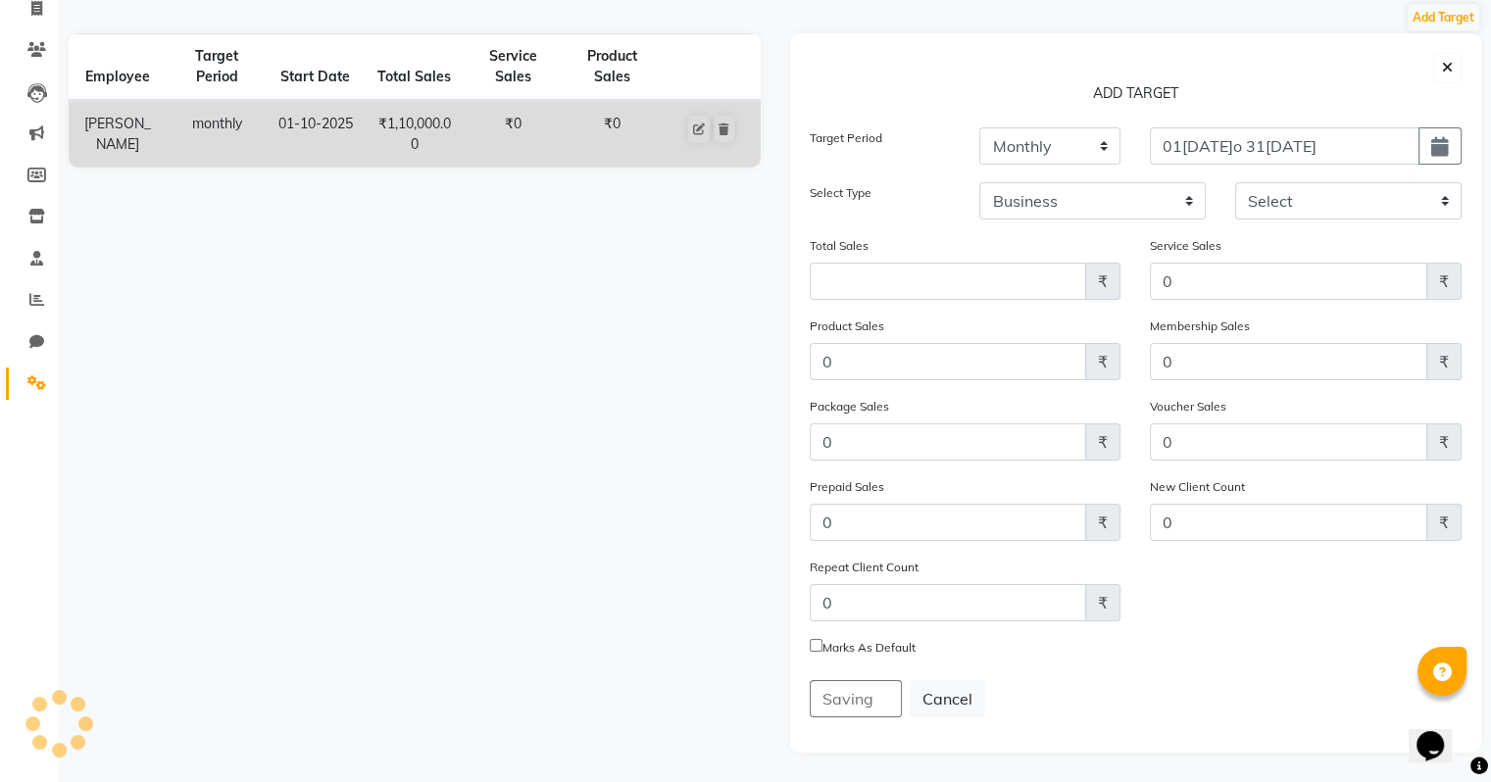
scroll to position [0, 0]
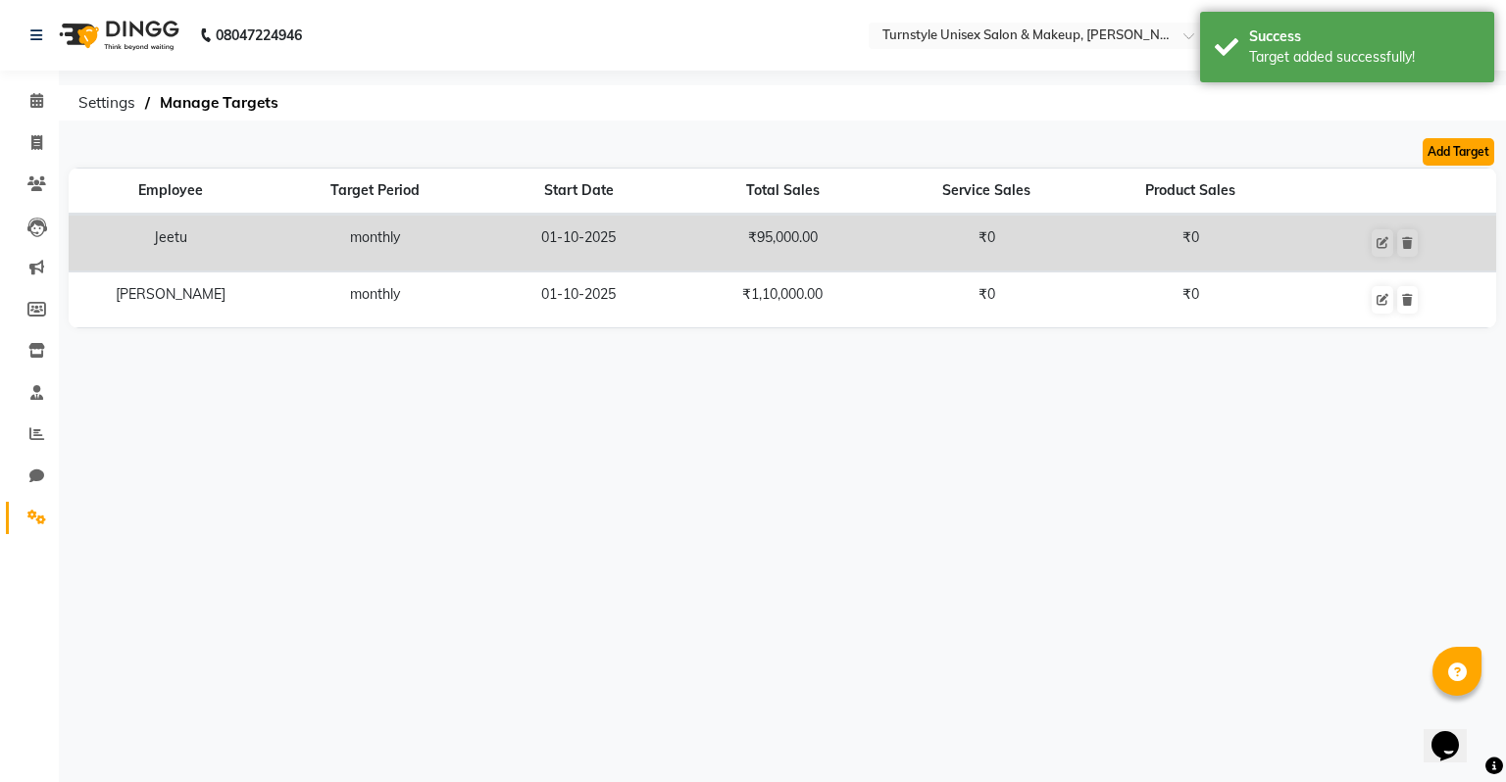
click at [1439, 160] on button "Add Target" at bounding box center [1459, 151] width 72 height 27
select select "monthly"
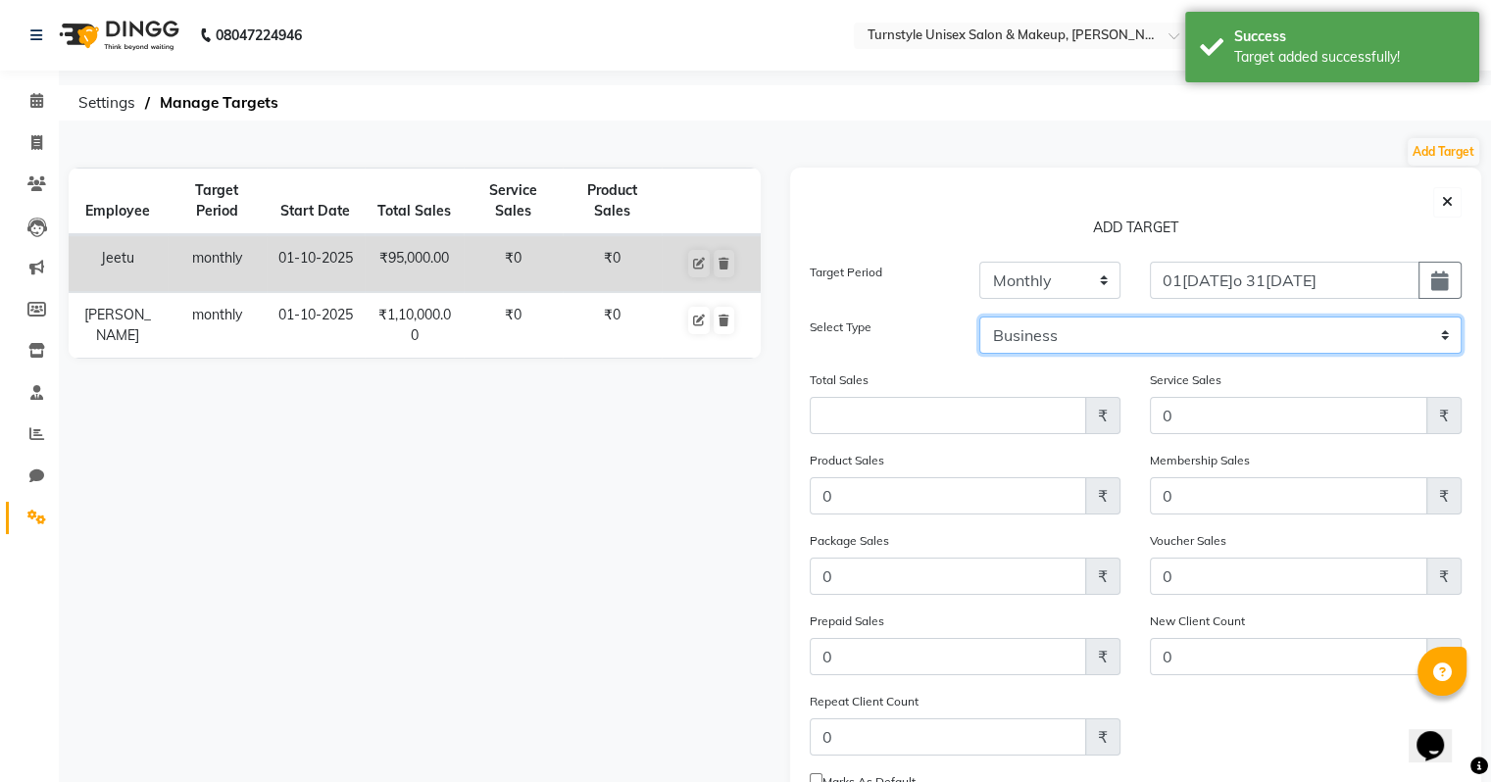
drag, startPoint x: 1095, startPoint y: 324, endPoint x: 1099, endPoint y: 351, distance: 27.7
click at [1095, 324] on select "Business Employee" at bounding box center [1220, 335] width 482 height 37
select select "employee"
click at [979, 317] on select "Business Employee" at bounding box center [1220, 335] width 482 height 37
click at [1424, 331] on select "Select Fathima Jeetu Lalita Saif Saju Sara Semoli Shadil Shahrukh Uvaish" at bounding box center [1348, 335] width 226 height 37
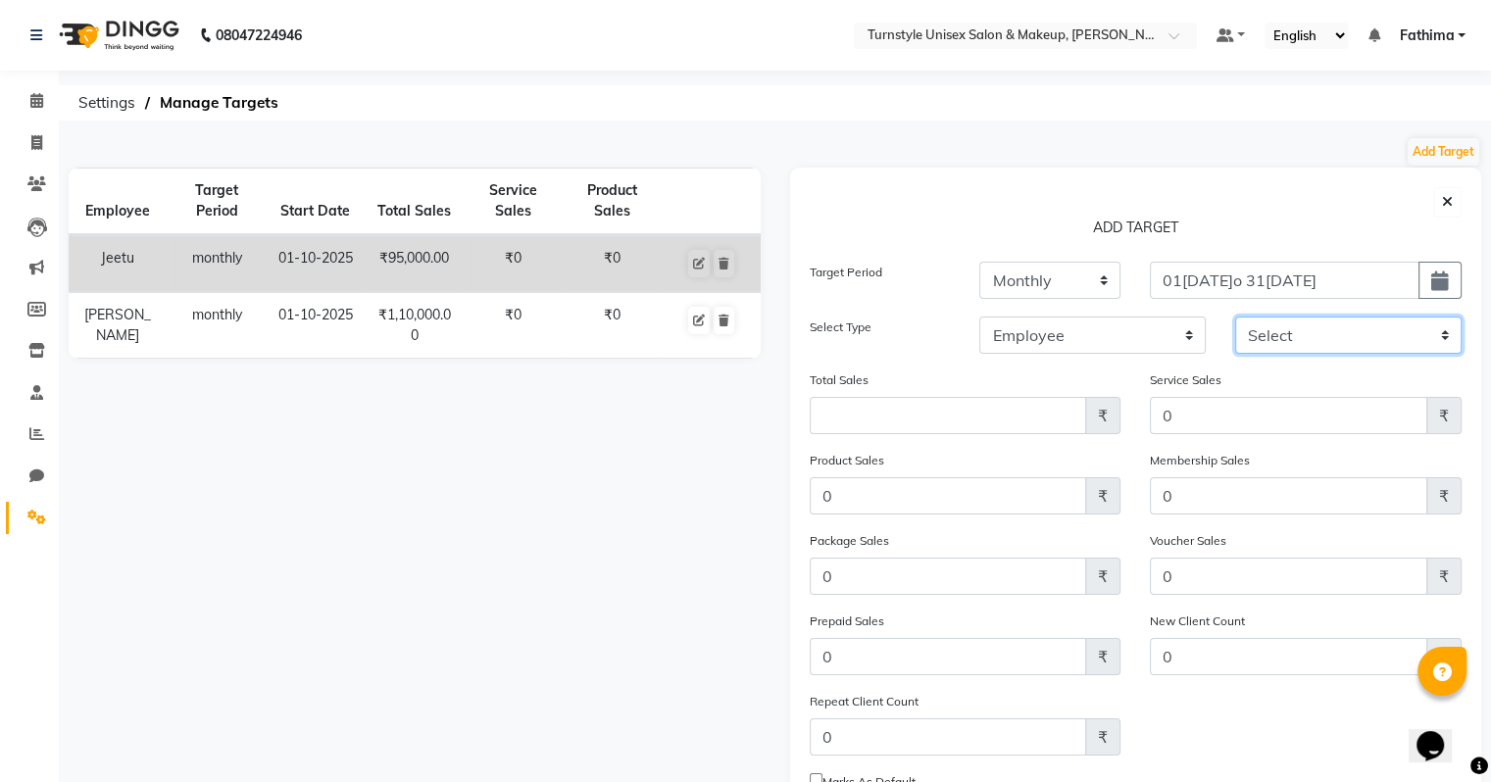
select select "93346"
click at [1235, 317] on select "Select Fathima Jeetu Lalita Saif Saju Sara Semoli Shadil Shahrukh Uvaish" at bounding box center [1348, 335] width 226 height 37
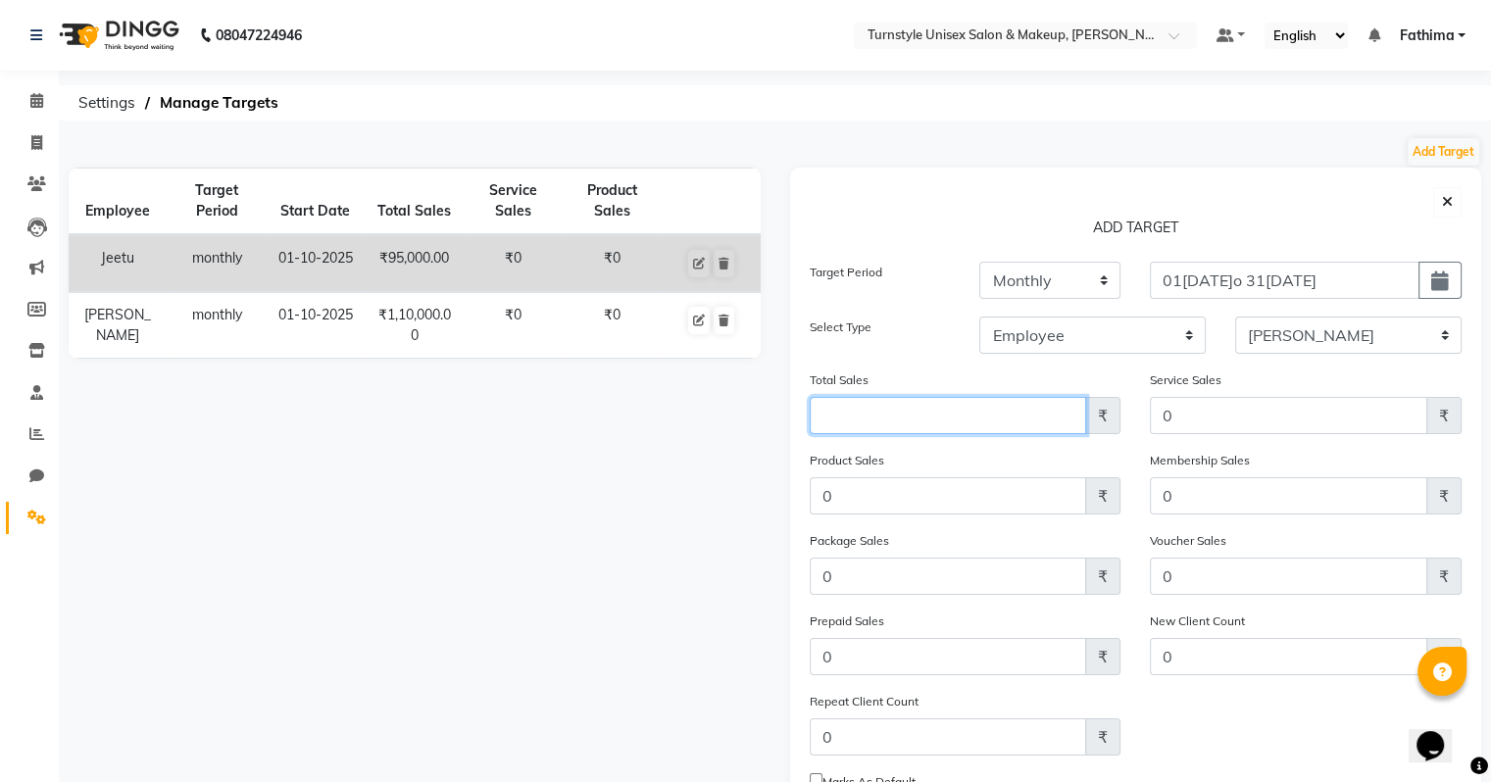
click at [1000, 427] on input "Amount (to the nearest dollar)" at bounding box center [948, 415] width 277 height 37
click at [849, 413] on input "150000" at bounding box center [948, 415] width 277 height 37
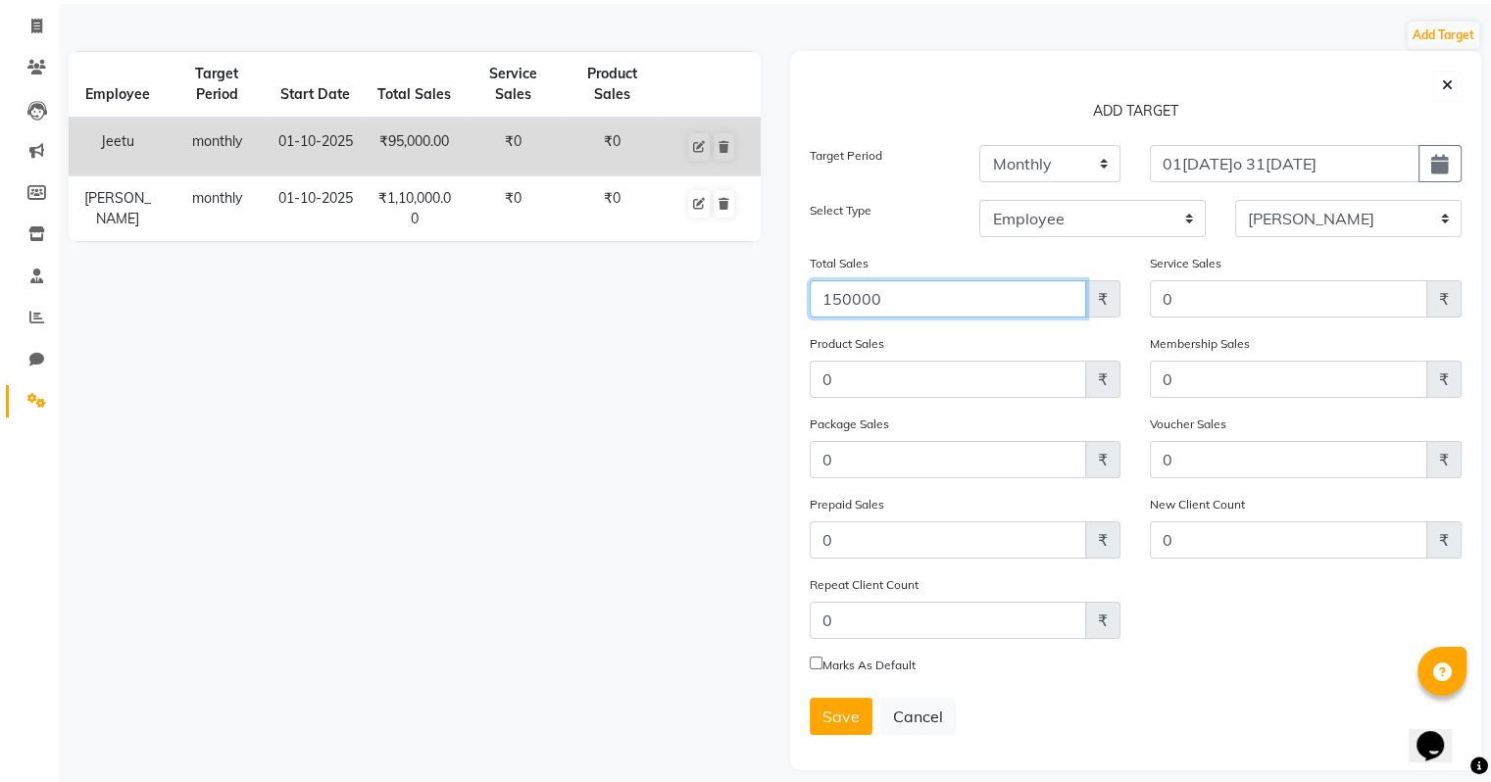
scroll to position [139, 0]
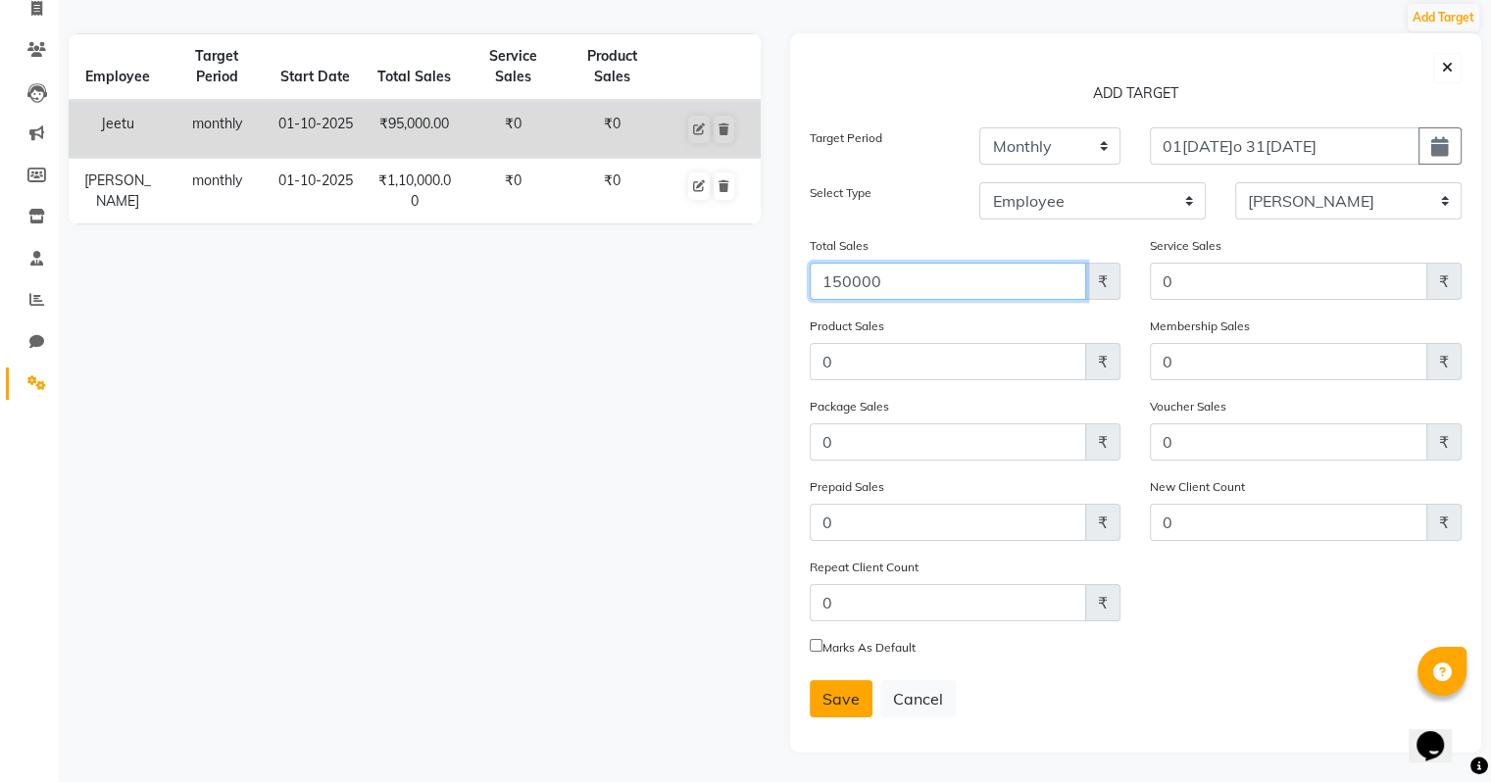
type input "150000"
click at [838, 705] on span "Save" at bounding box center [841, 699] width 37 height 20
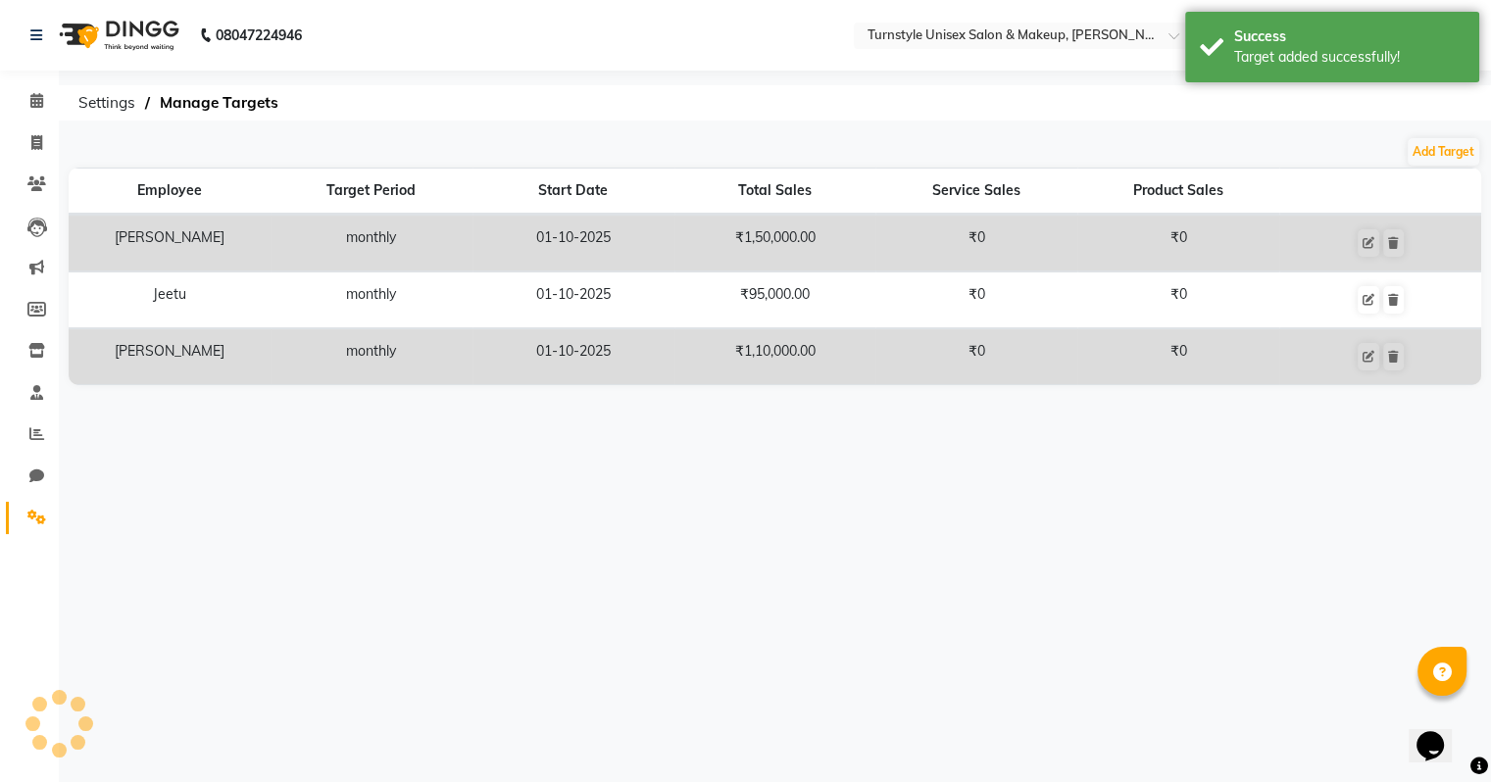
scroll to position [0, 0]
click at [1449, 157] on button "Add Target" at bounding box center [1459, 151] width 72 height 27
select select "monthly"
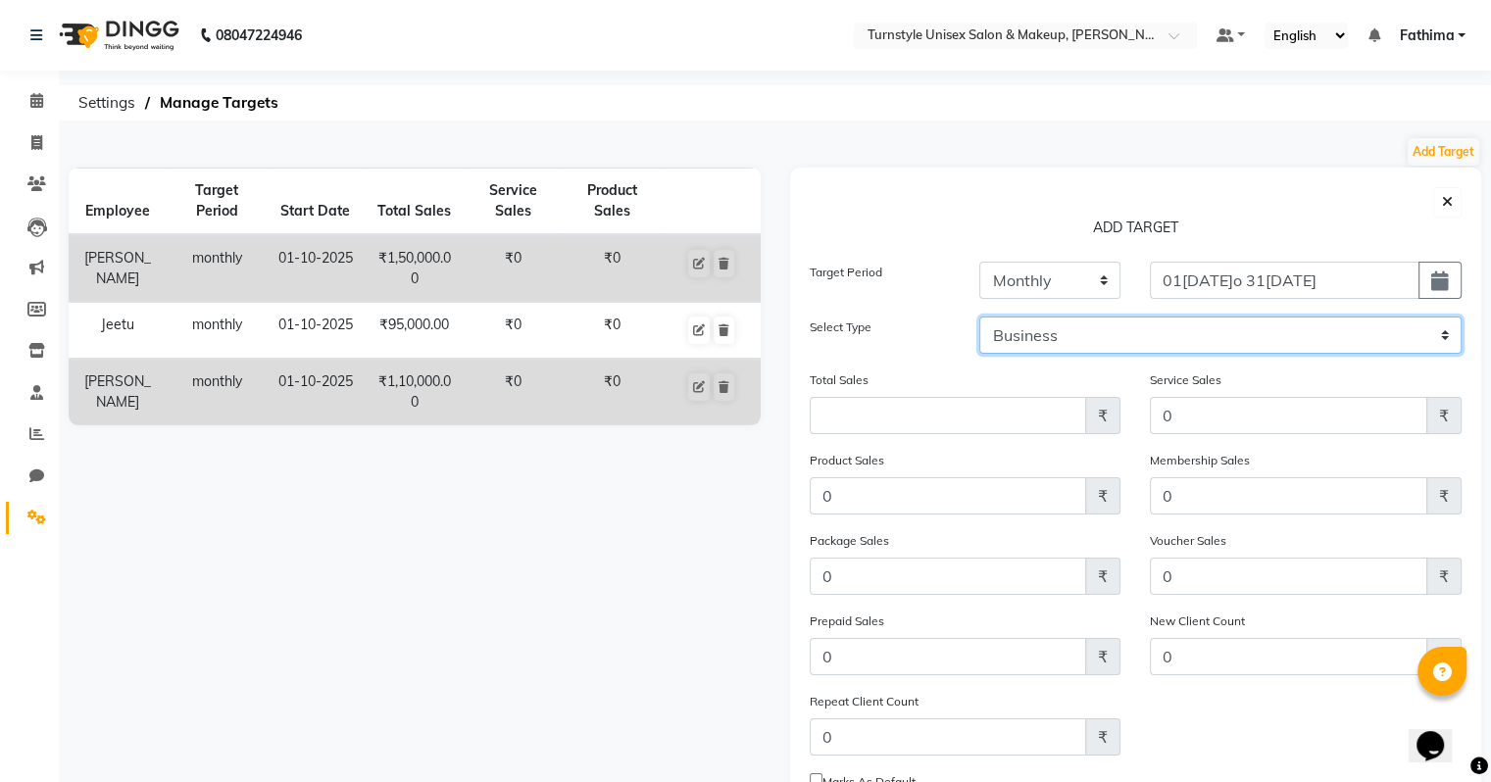
click at [1080, 341] on select "Business Employee" at bounding box center [1220, 335] width 482 height 37
select select "employee"
click at [979, 317] on select "Business Employee" at bounding box center [1220, 335] width 482 height 37
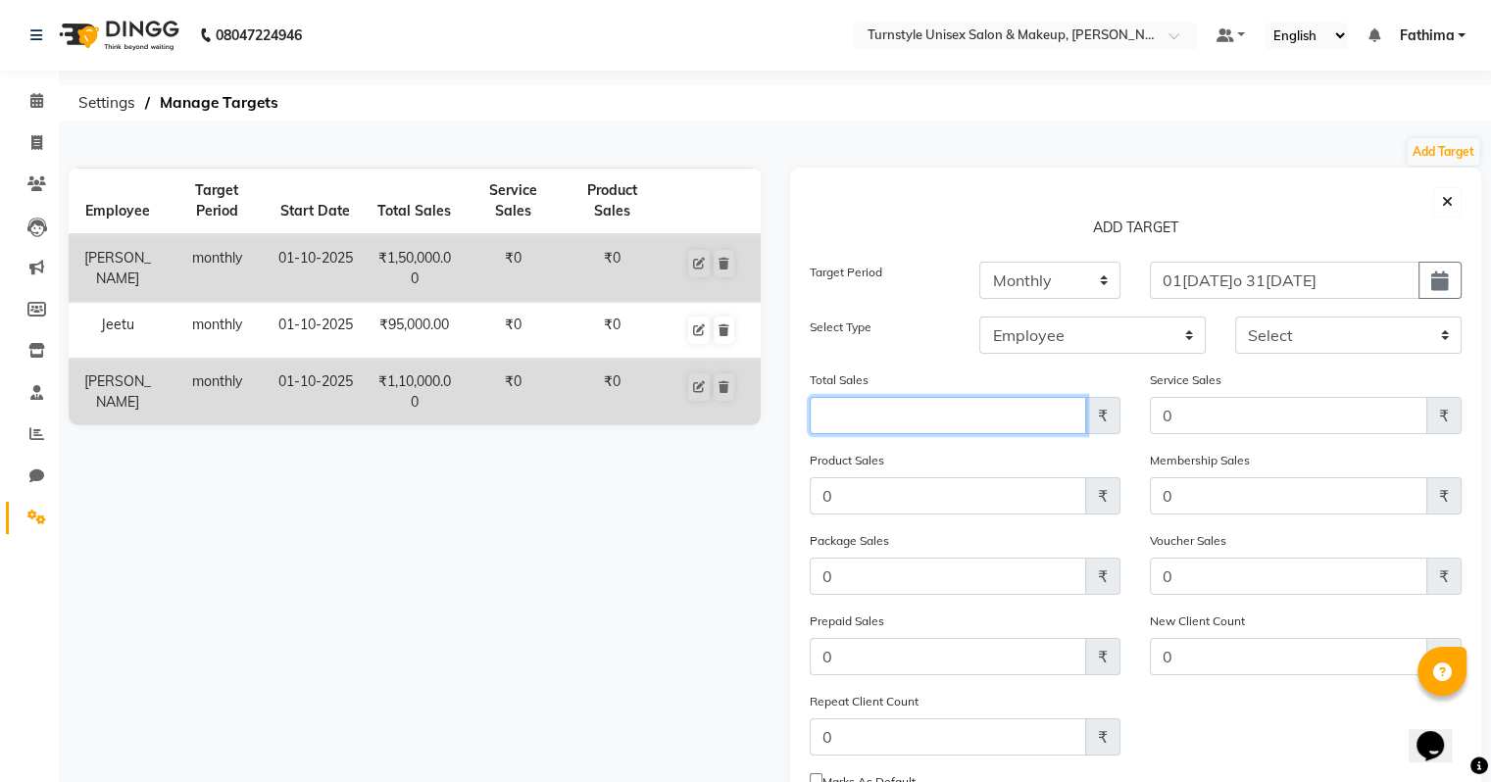
click at [988, 419] on input "Amount (to the nearest dollar)" at bounding box center [948, 415] width 277 height 37
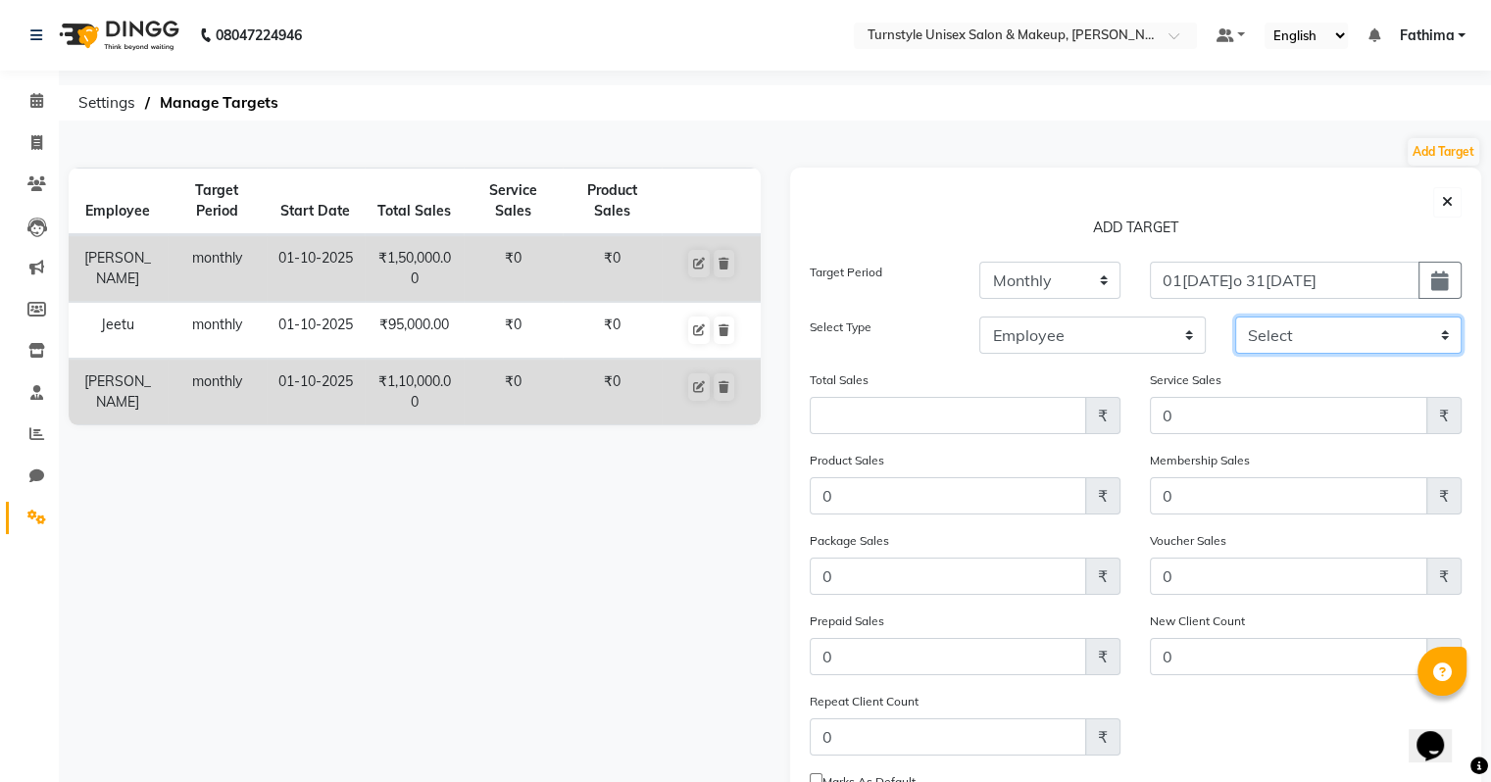
click at [1300, 327] on select "Select Fathima Jeetu Lalita Saif Saju Sara Semoli Shadil Shahrukh Uvaish" at bounding box center [1348, 335] width 226 height 37
select select "92761"
click at [1235, 317] on select "Select Fathima Jeetu Lalita Saif Saju Sara Semoli Shadil Shahrukh Uvaish" at bounding box center [1348, 335] width 226 height 37
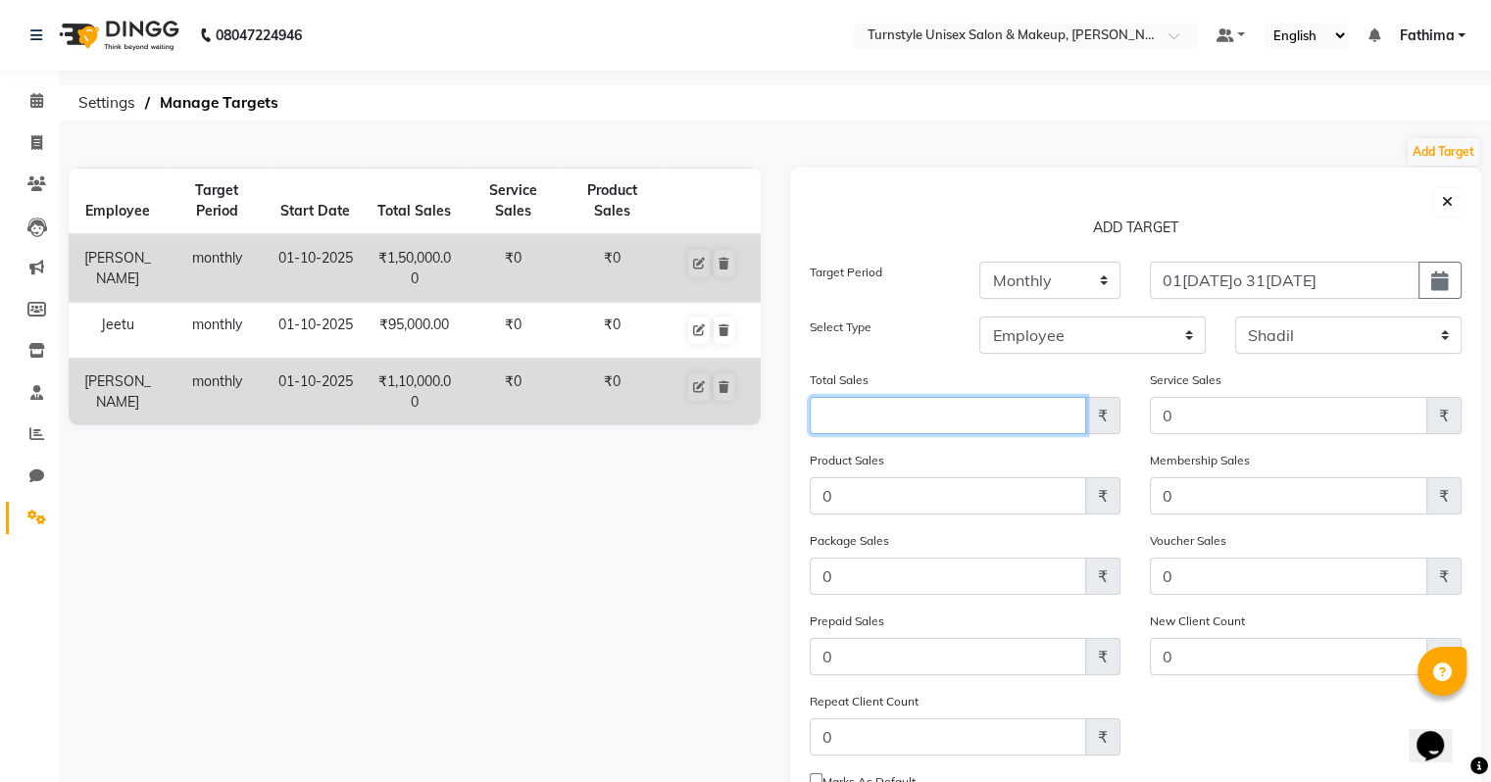
click at [1012, 415] on input "Amount (to the nearest dollar)" at bounding box center [948, 415] width 277 height 37
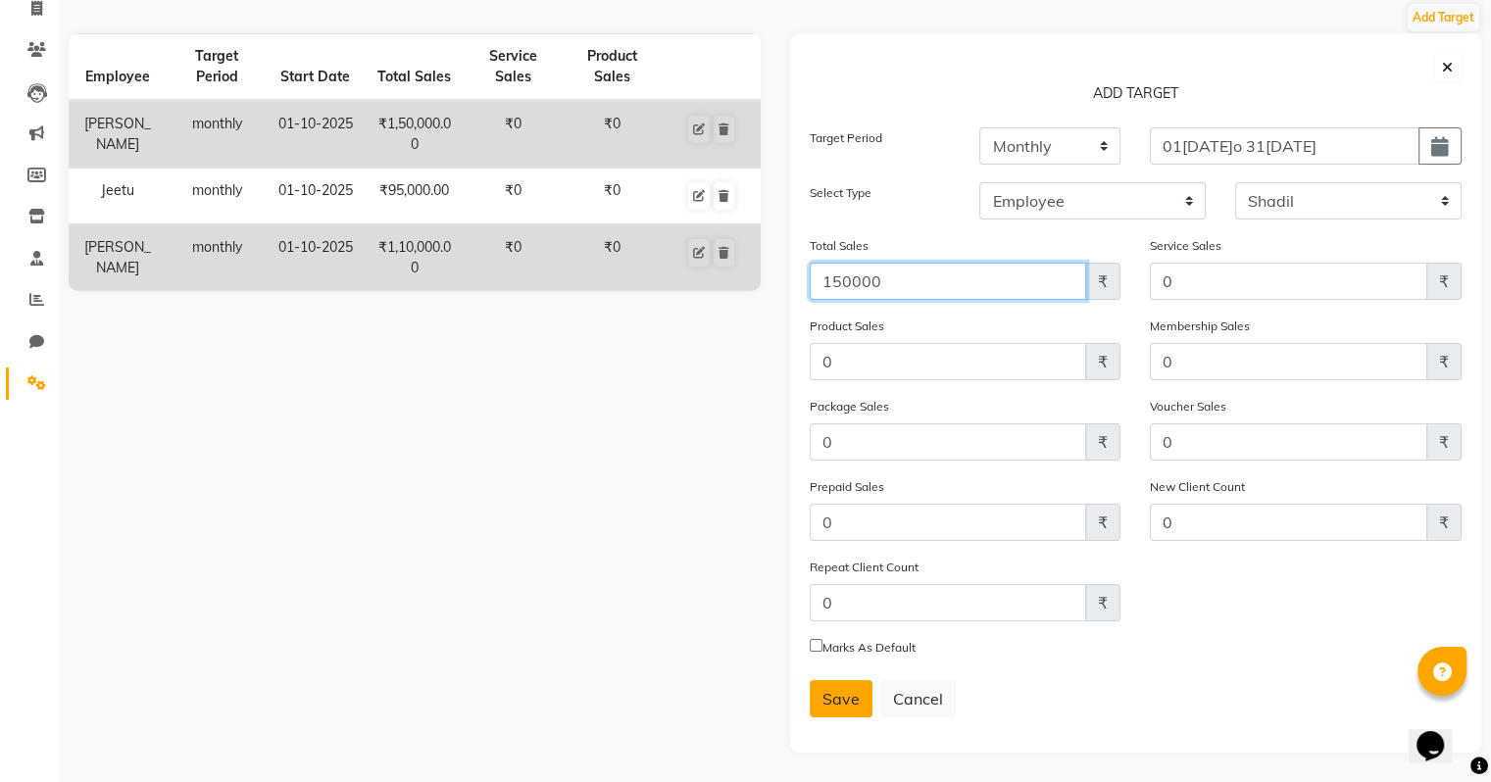
type input "150000"
click at [820, 693] on button "Save" at bounding box center [841, 698] width 63 height 37
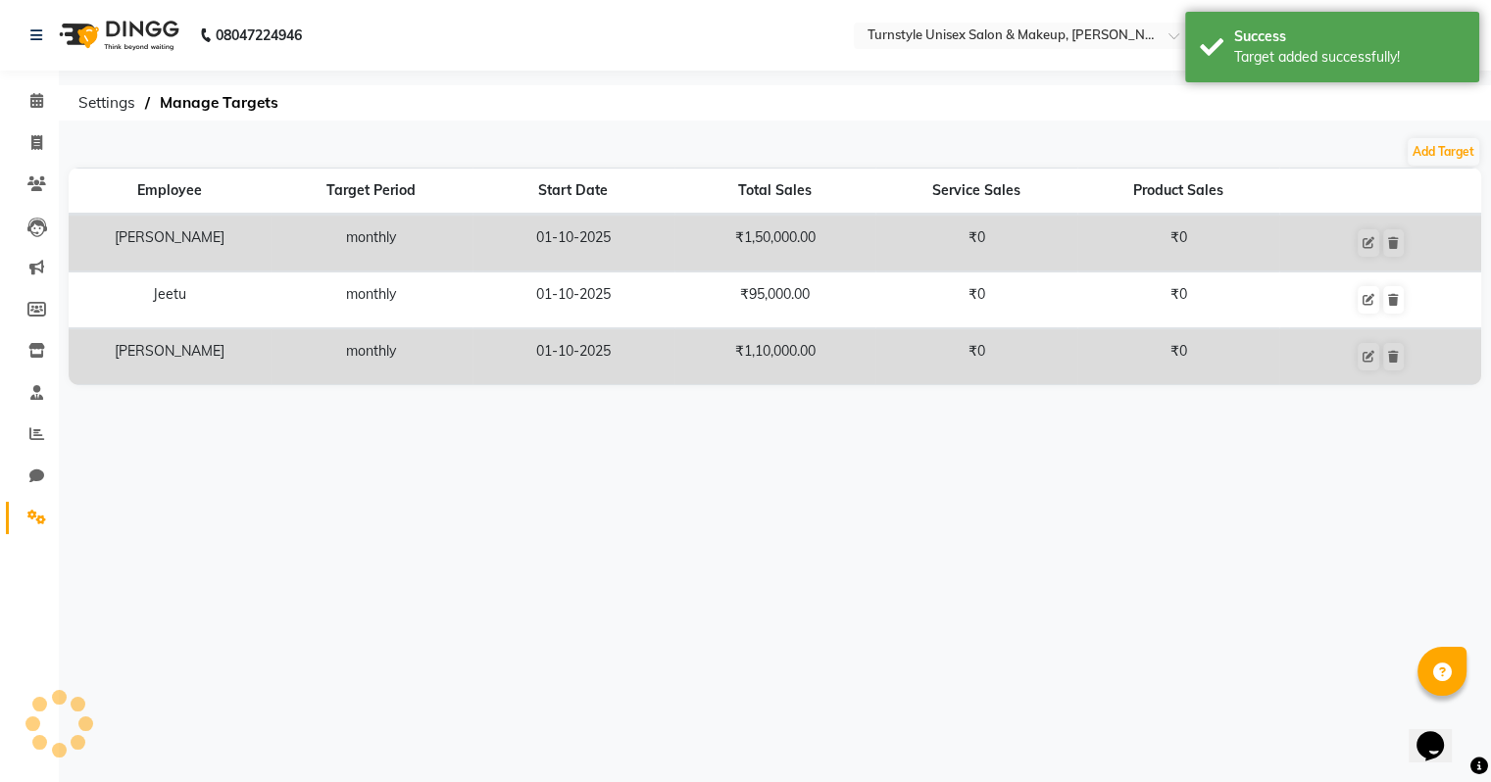
scroll to position [0, 0]
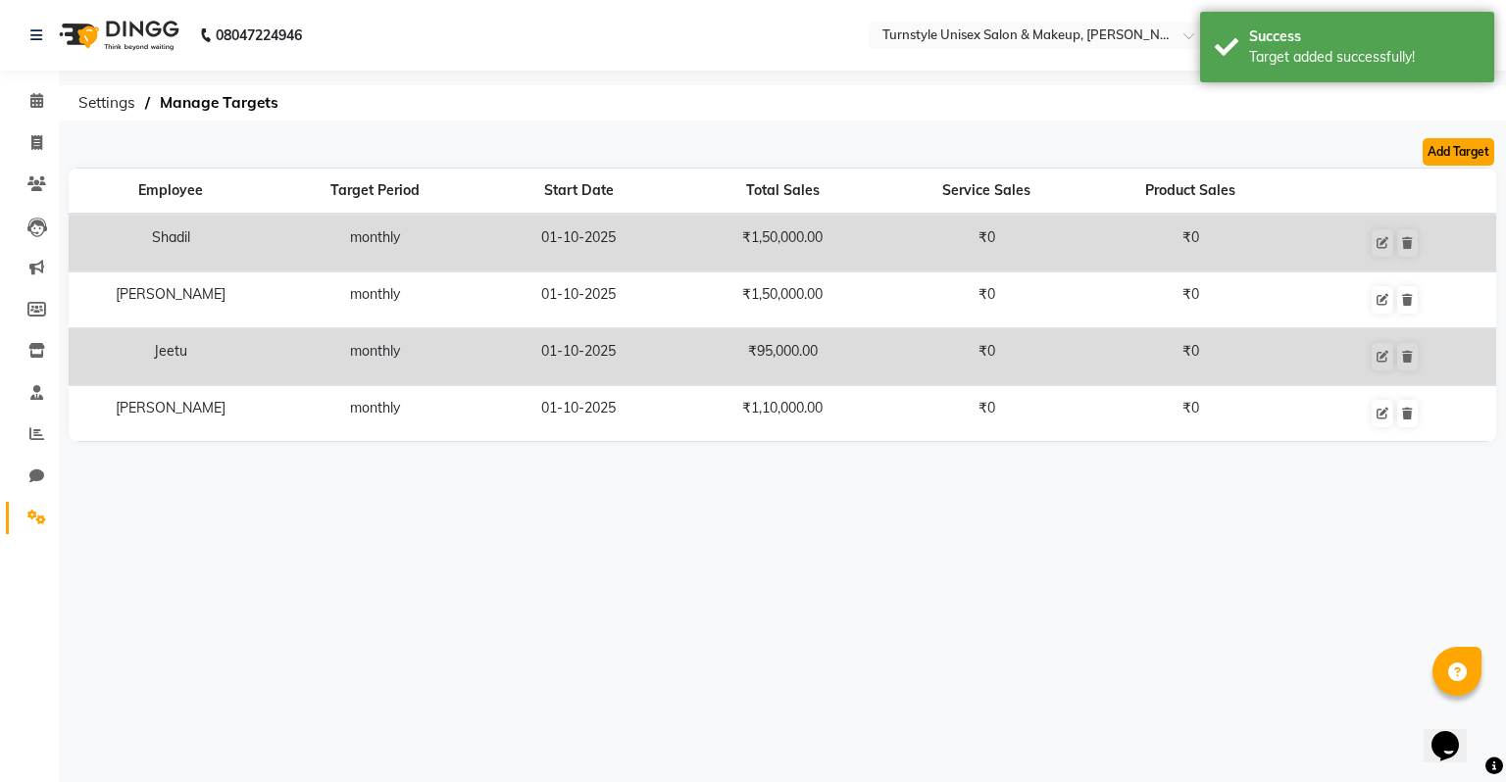
click at [1460, 147] on button "Add Target" at bounding box center [1459, 151] width 72 height 27
select select "monthly"
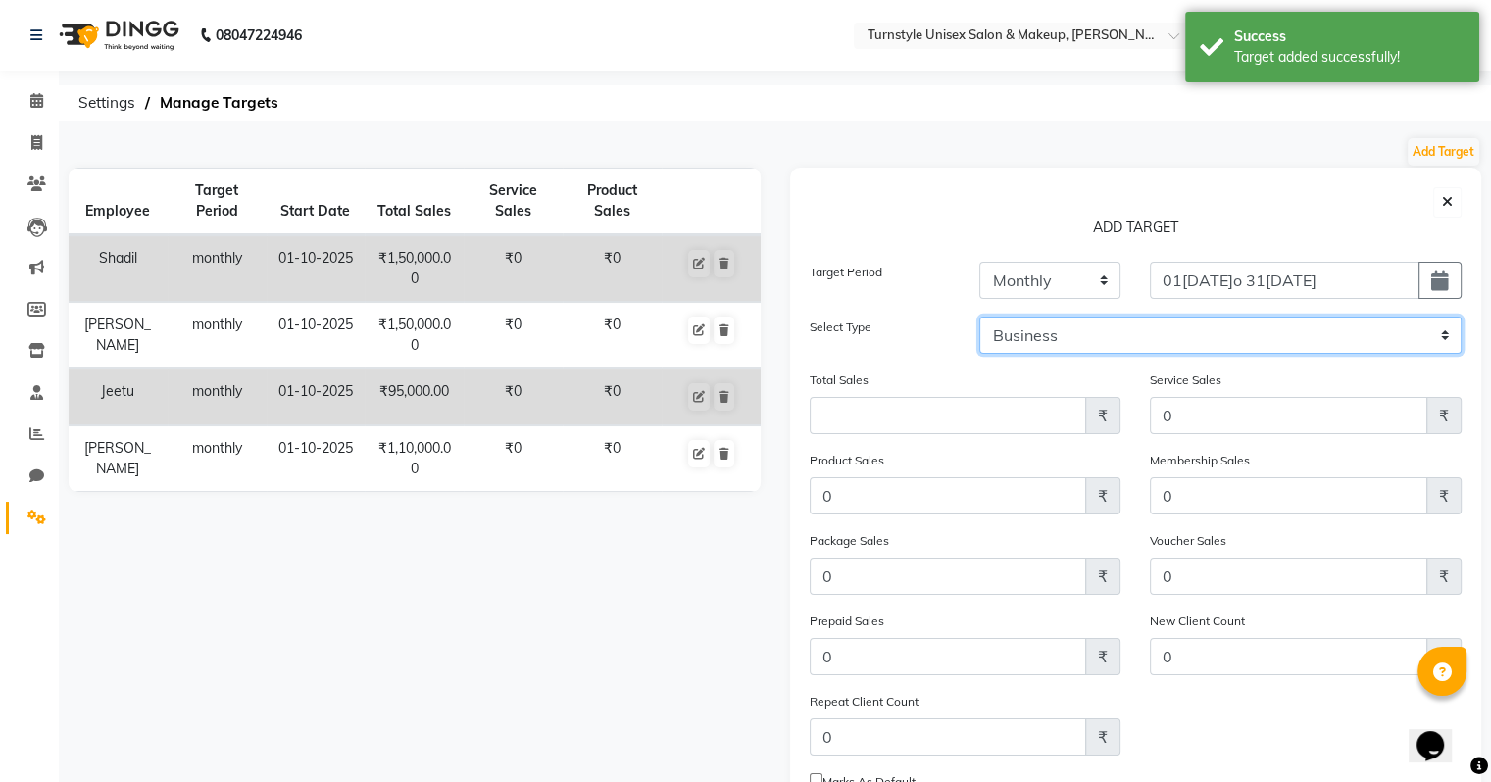
click at [1030, 342] on select "Business Employee" at bounding box center [1220, 335] width 482 height 37
select select "employee"
click at [979, 317] on select "Business Employee" at bounding box center [1220, 335] width 482 height 37
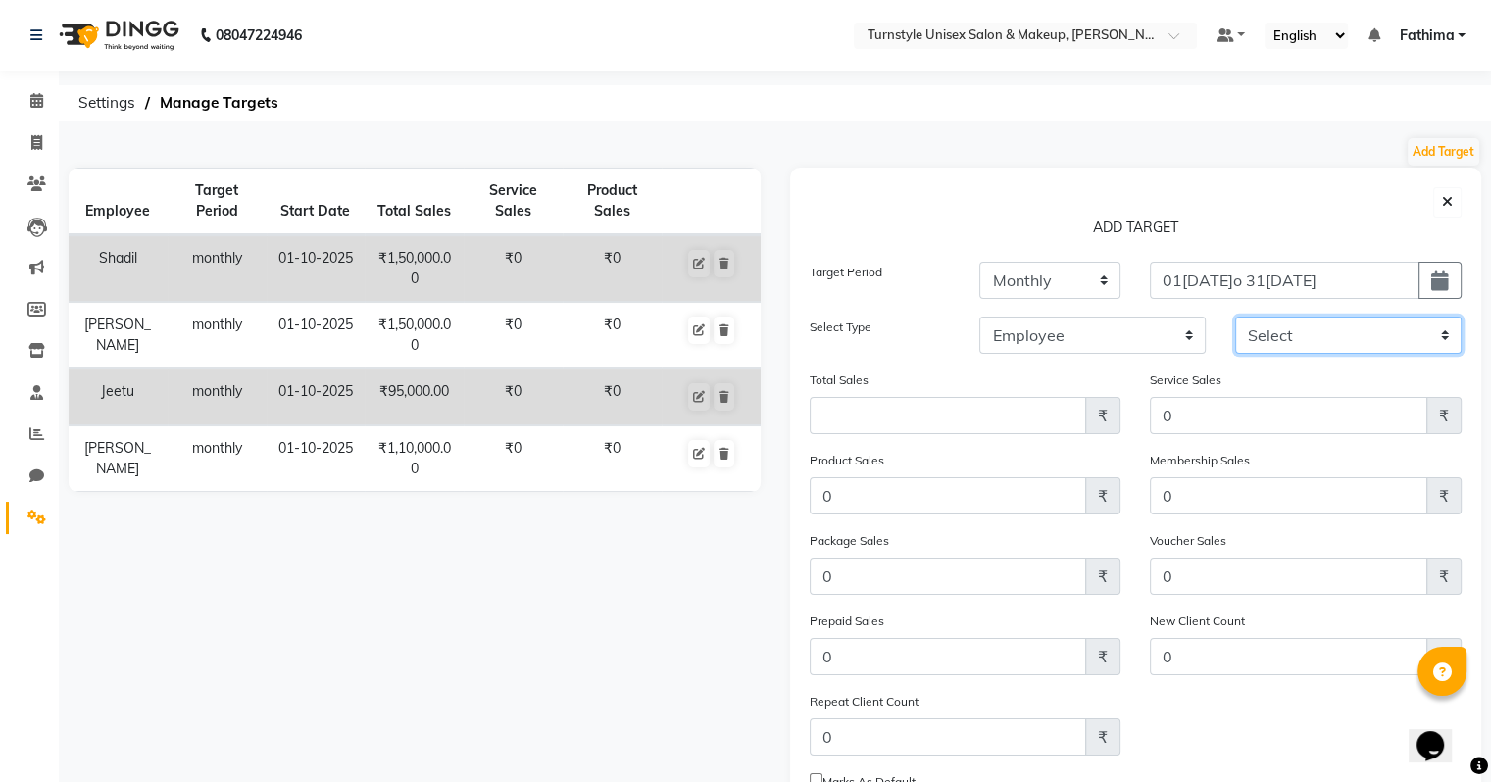
click at [1244, 346] on select "Select Fathima Jeetu Lalita Saif Saju Sara Semoli Shadil Shahrukh Uvaish" at bounding box center [1348, 335] width 226 height 37
select select "93345"
click at [1235, 317] on select "Select Fathima Jeetu Lalita Saif Saju Sara Semoli Shadil Shahrukh Uvaish" at bounding box center [1348, 335] width 226 height 37
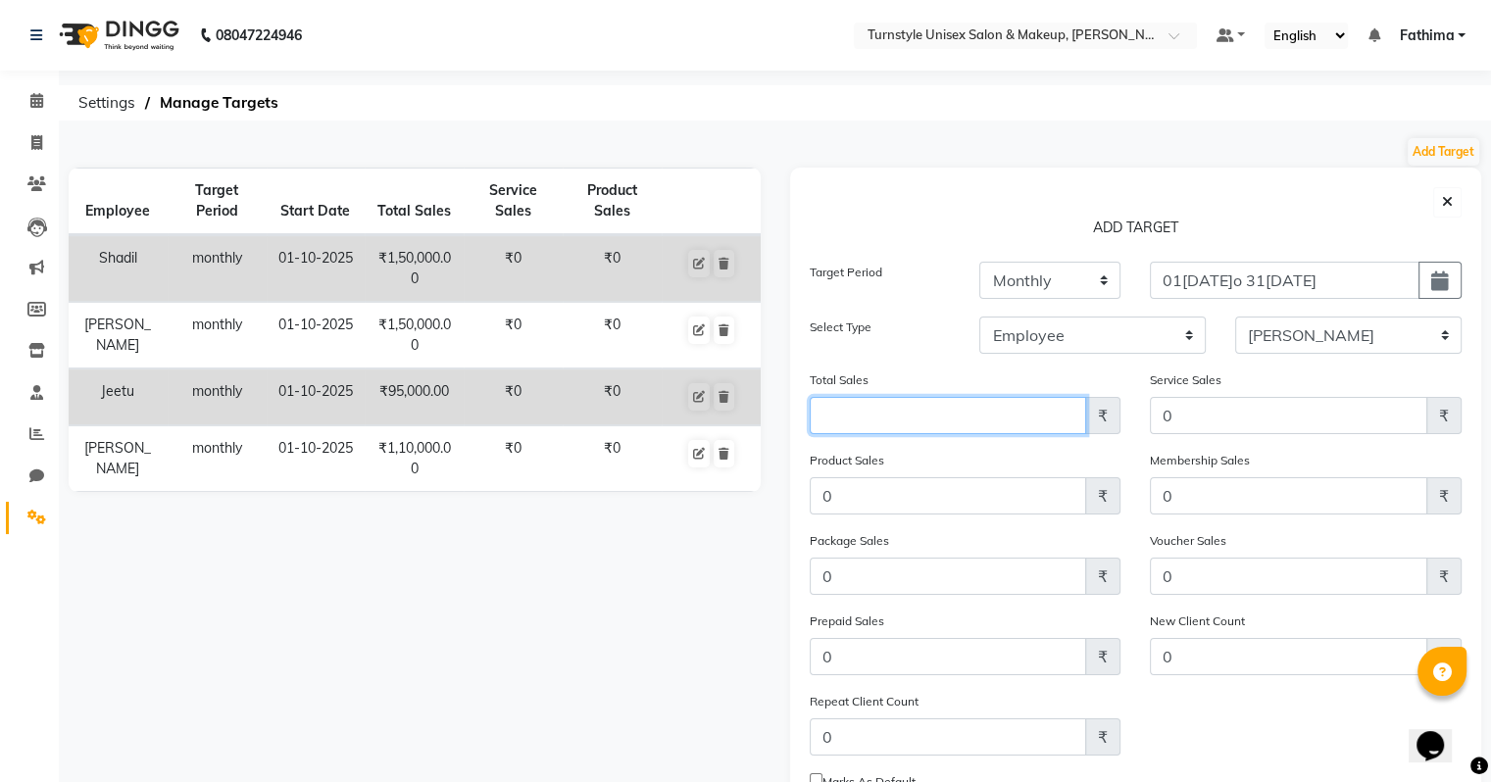
click at [1027, 416] on input "Amount (to the nearest dollar)" at bounding box center [948, 415] width 277 height 37
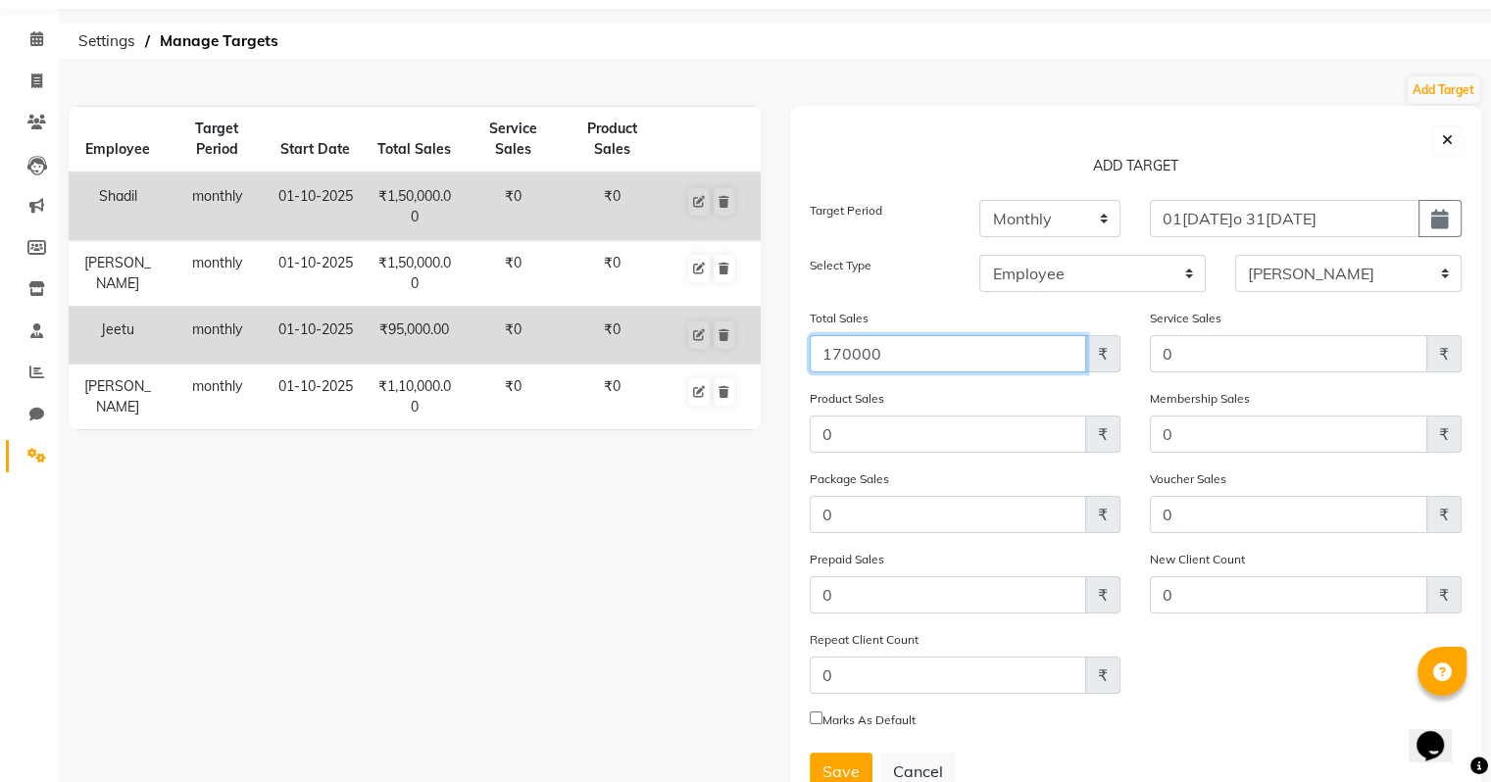
scroll to position [139, 0]
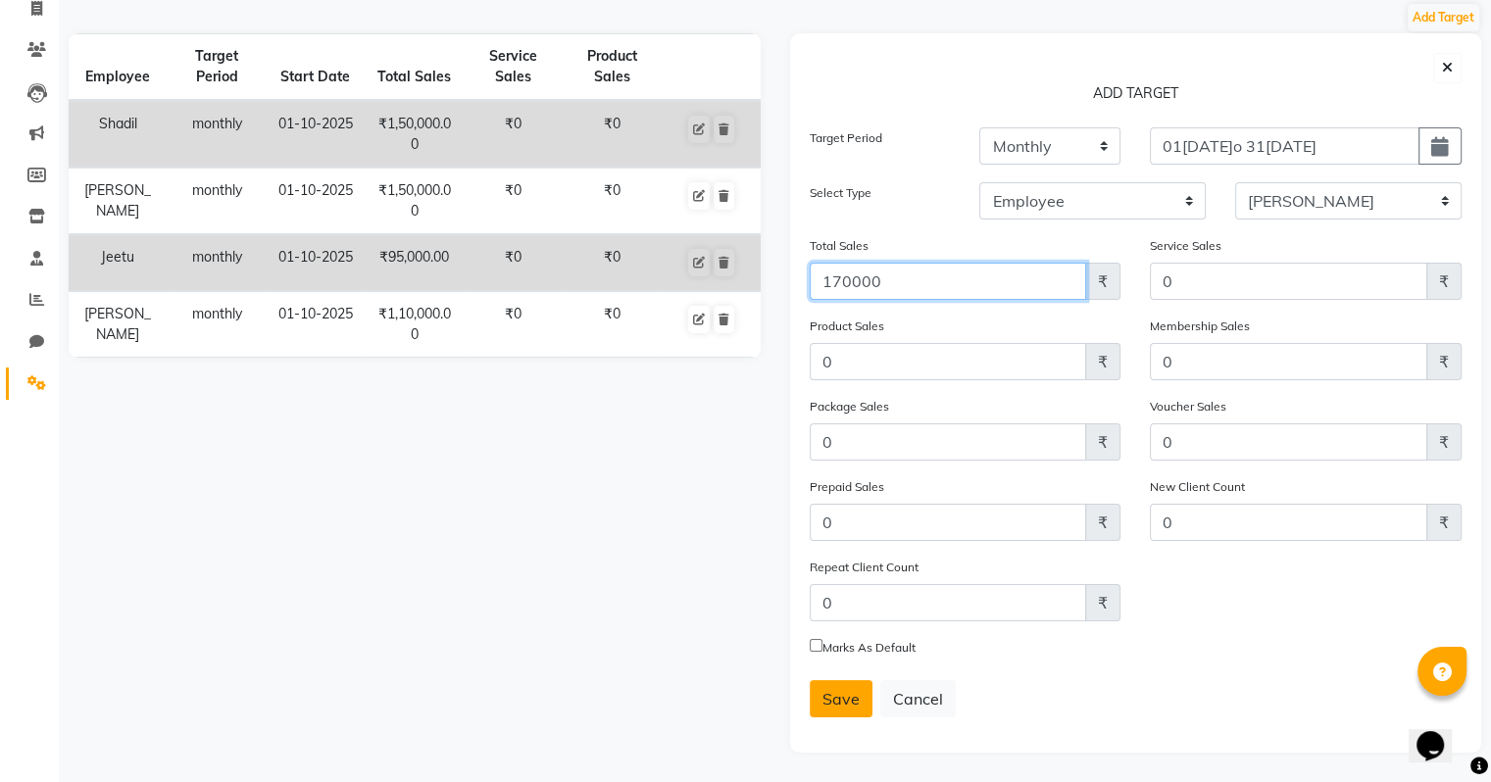
type input "170000"
click at [849, 704] on span "Save" at bounding box center [841, 699] width 37 height 20
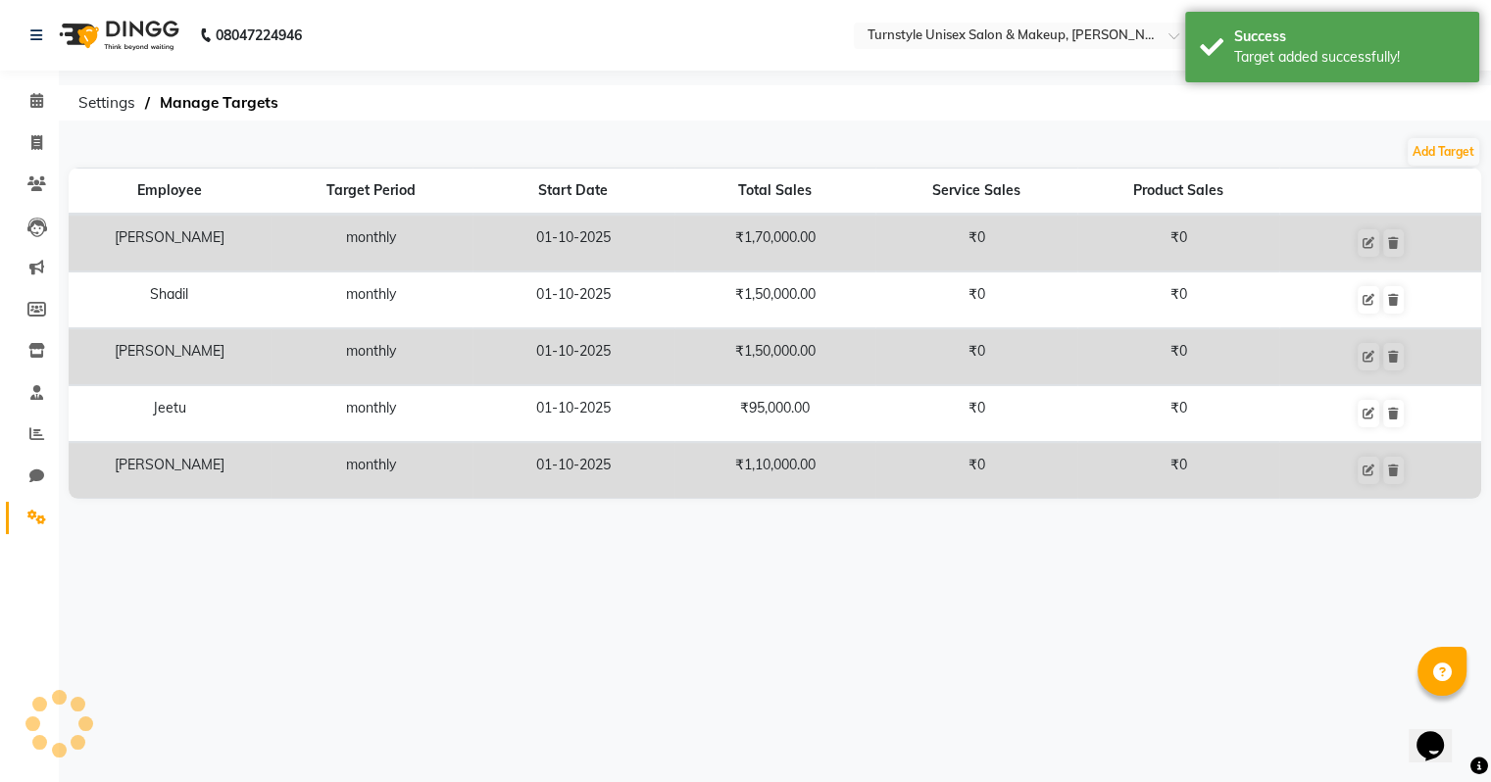
scroll to position [0, 0]
click at [1438, 147] on button "Add Target" at bounding box center [1459, 151] width 72 height 27
select select "monthly"
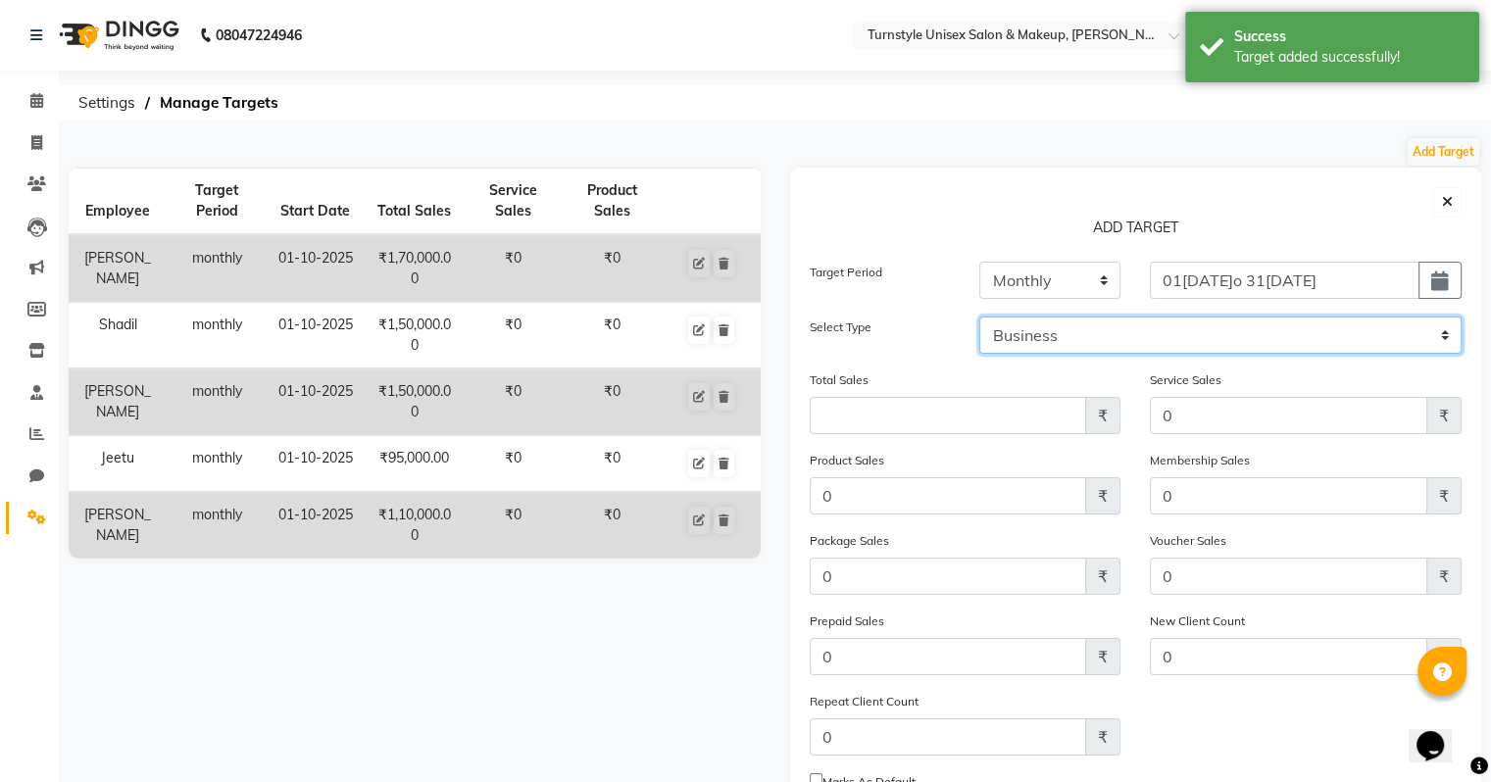
click at [1238, 326] on select "Business Employee" at bounding box center [1220, 335] width 482 height 37
select select "employee"
click at [979, 317] on select "Business Employee" at bounding box center [1220, 335] width 482 height 37
click at [1349, 336] on select "Select Fathima Jeetu Lalita Saif Saju Sara Semoli Shadil Shahrukh Uvaish" at bounding box center [1348, 335] width 226 height 37
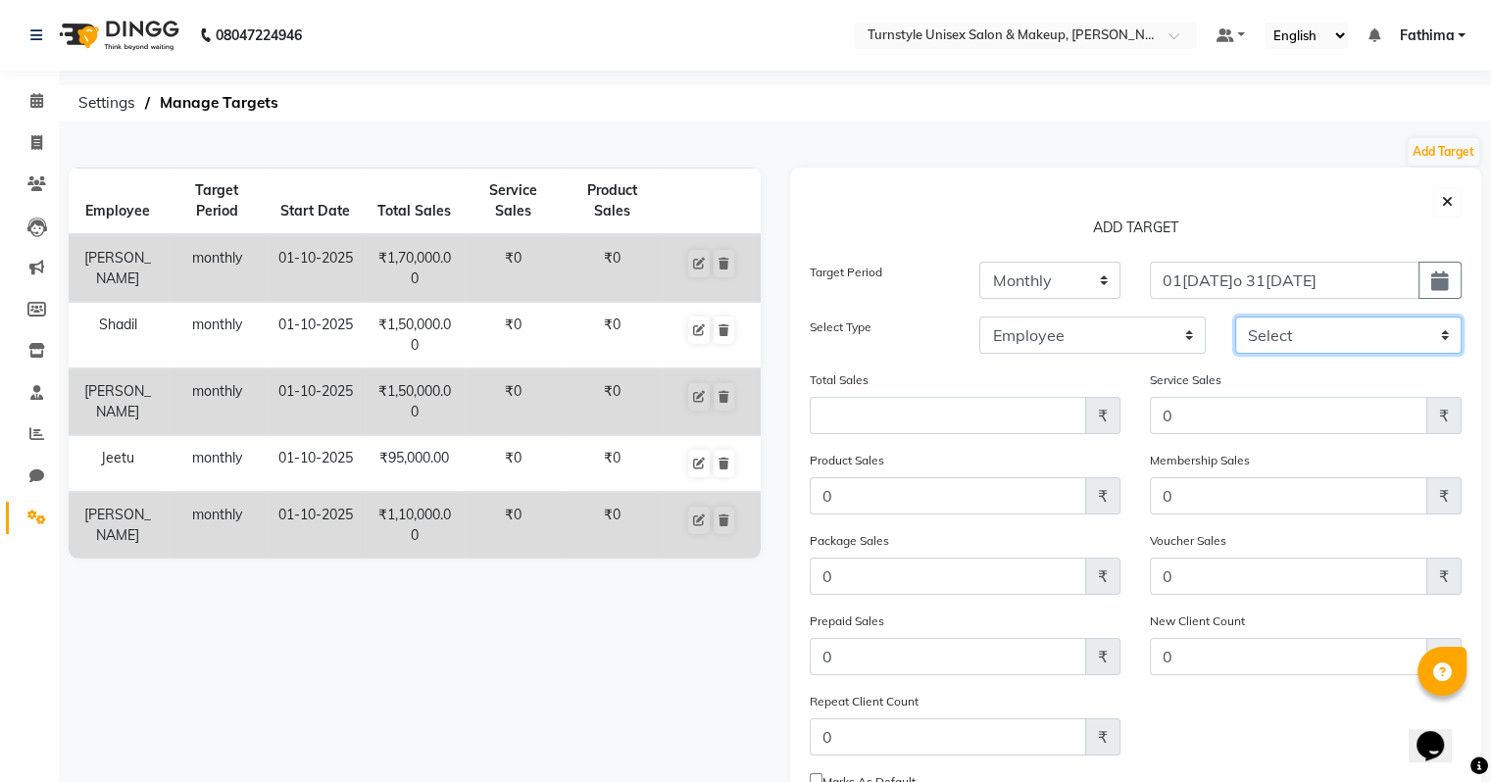
select select "93349"
click at [1235, 317] on select "Select Fathima Jeetu Lalita Saif Saju Sara Semoli Shadil Shahrukh Uvaish" at bounding box center [1348, 335] width 226 height 37
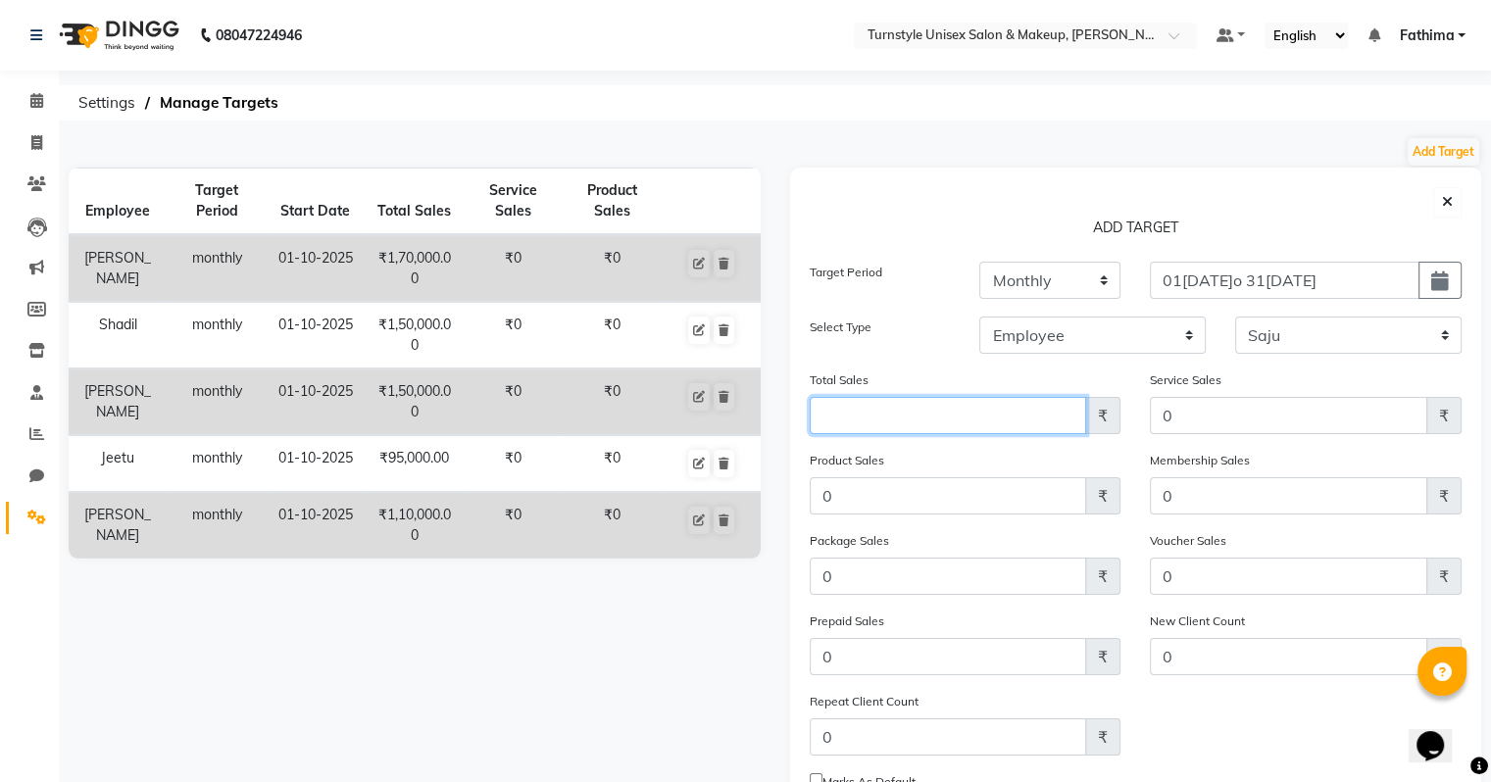
click at [948, 423] on input "Amount (to the nearest dollar)" at bounding box center [948, 415] width 277 height 37
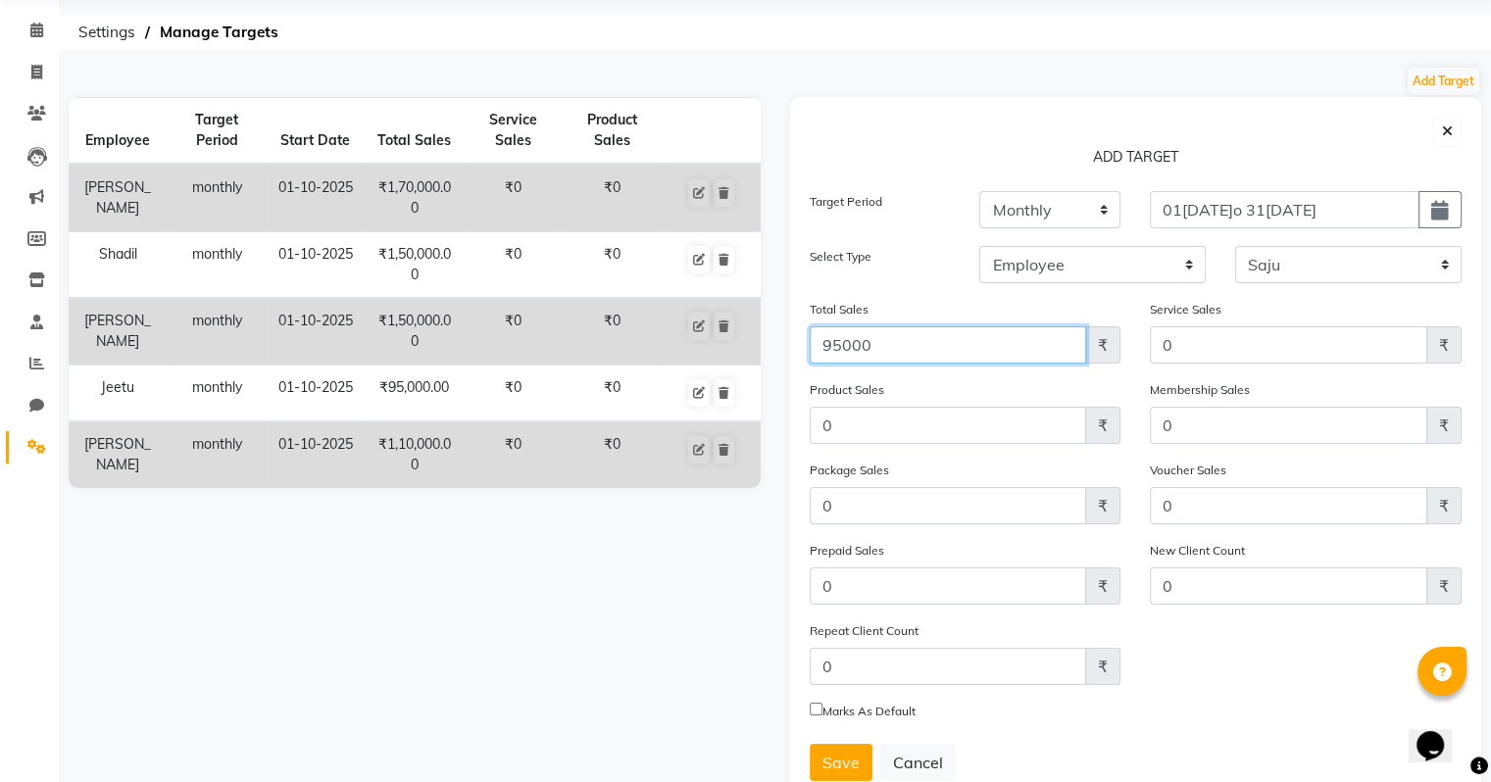
scroll to position [139, 0]
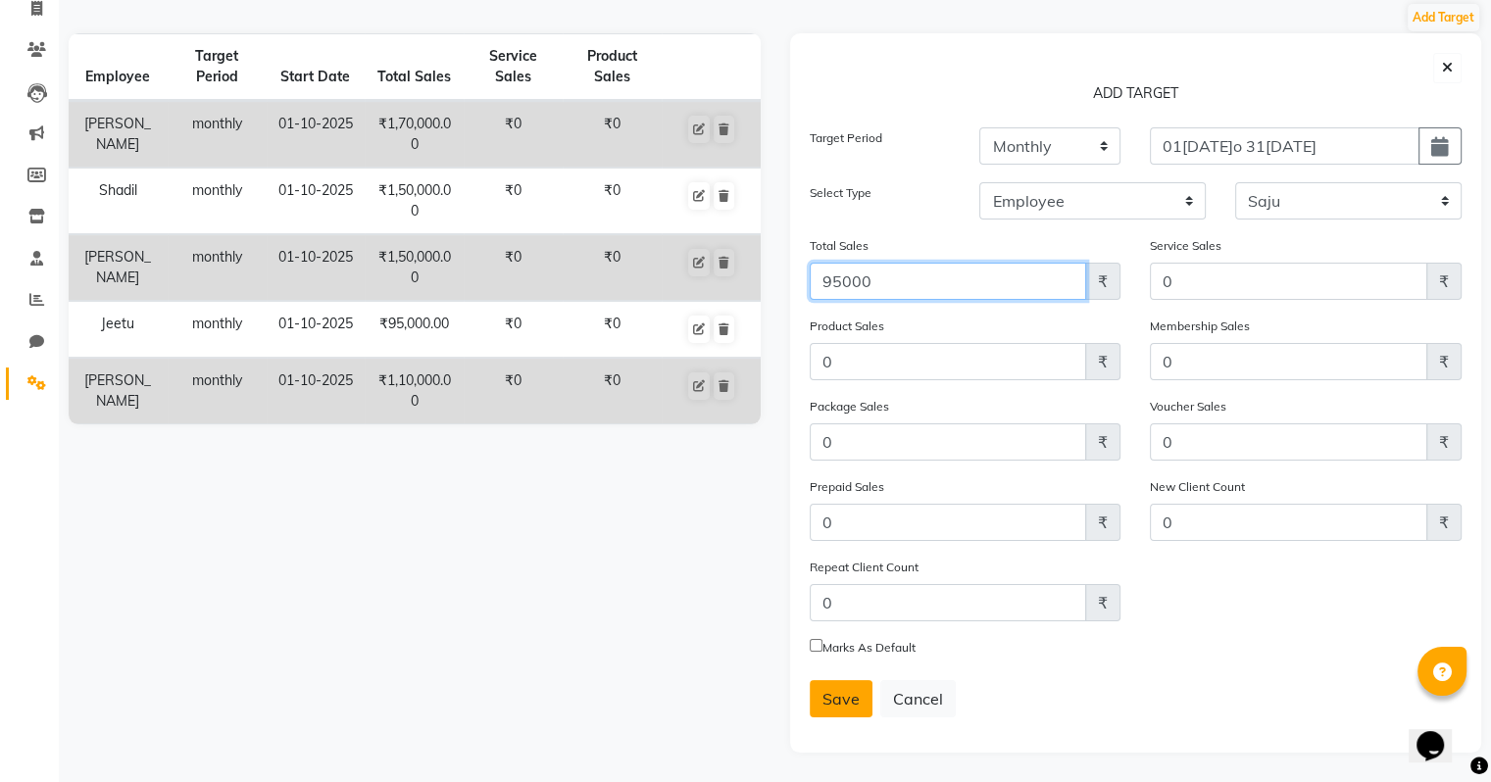
type input "95000"
click at [851, 695] on span "Save" at bounding box center [841, 699] width 37 height 20
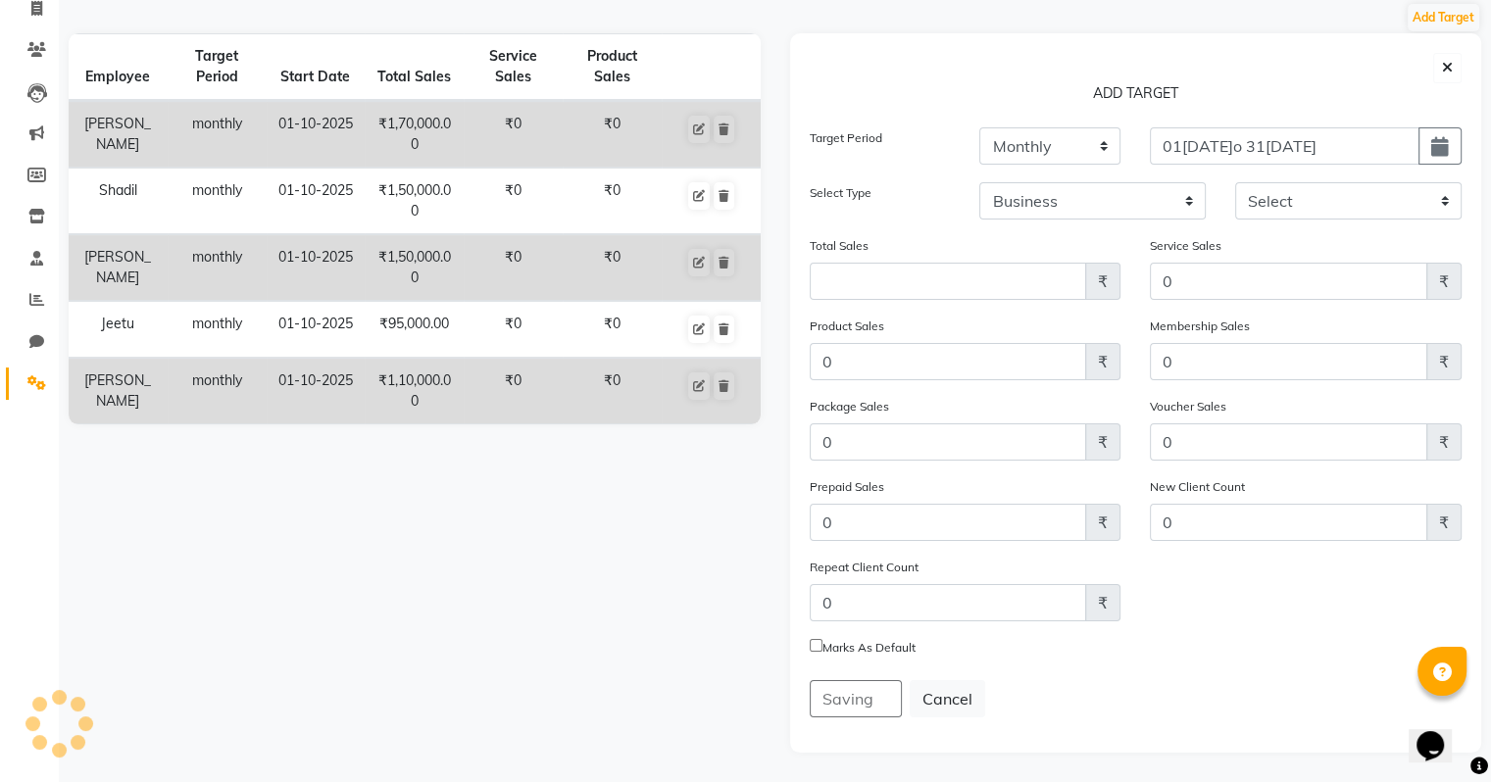
scroll to position [0, 0]
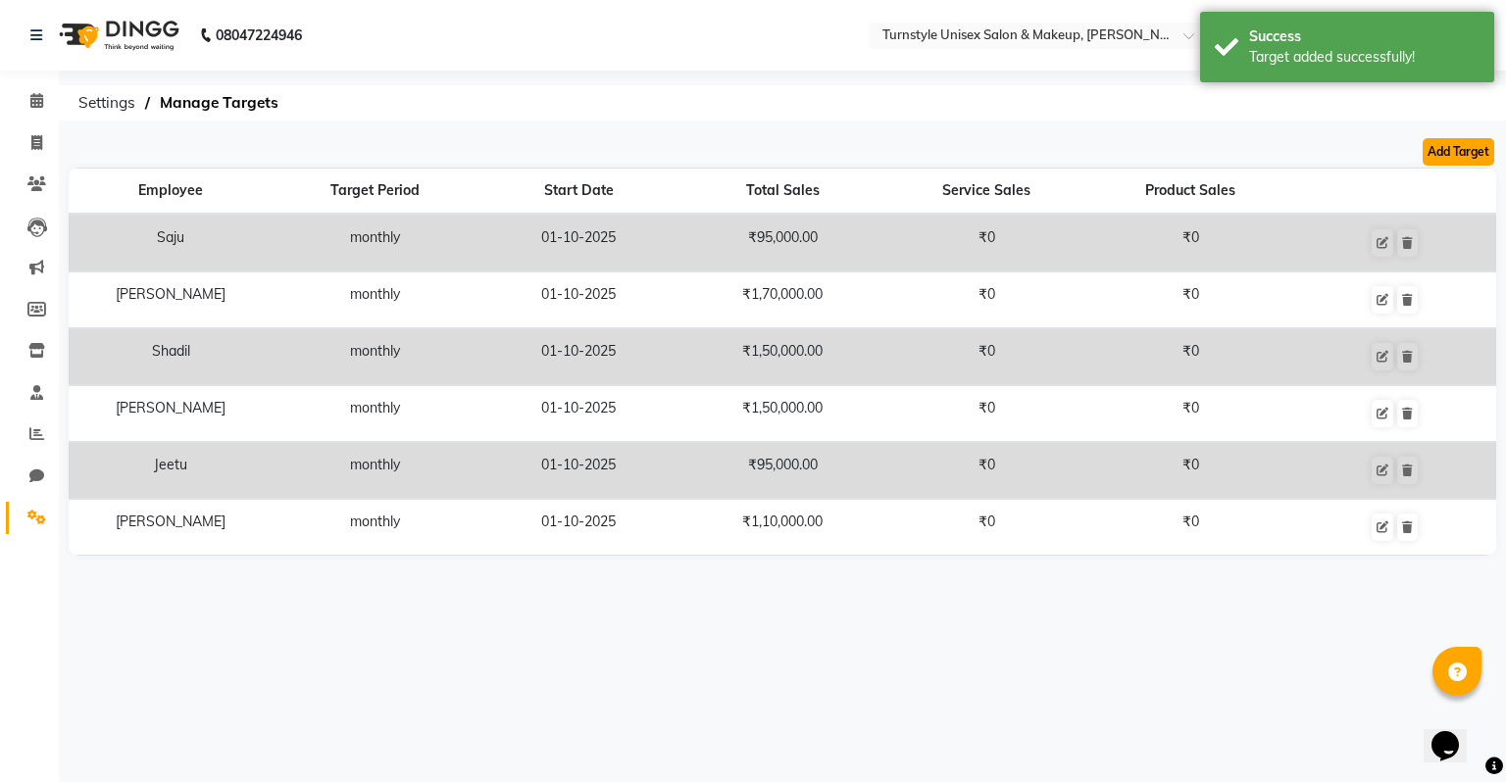
click at [1476, 158] on button "Add Target" at bounding box center [1459, 151] width 72 height 27
select select "monthly"
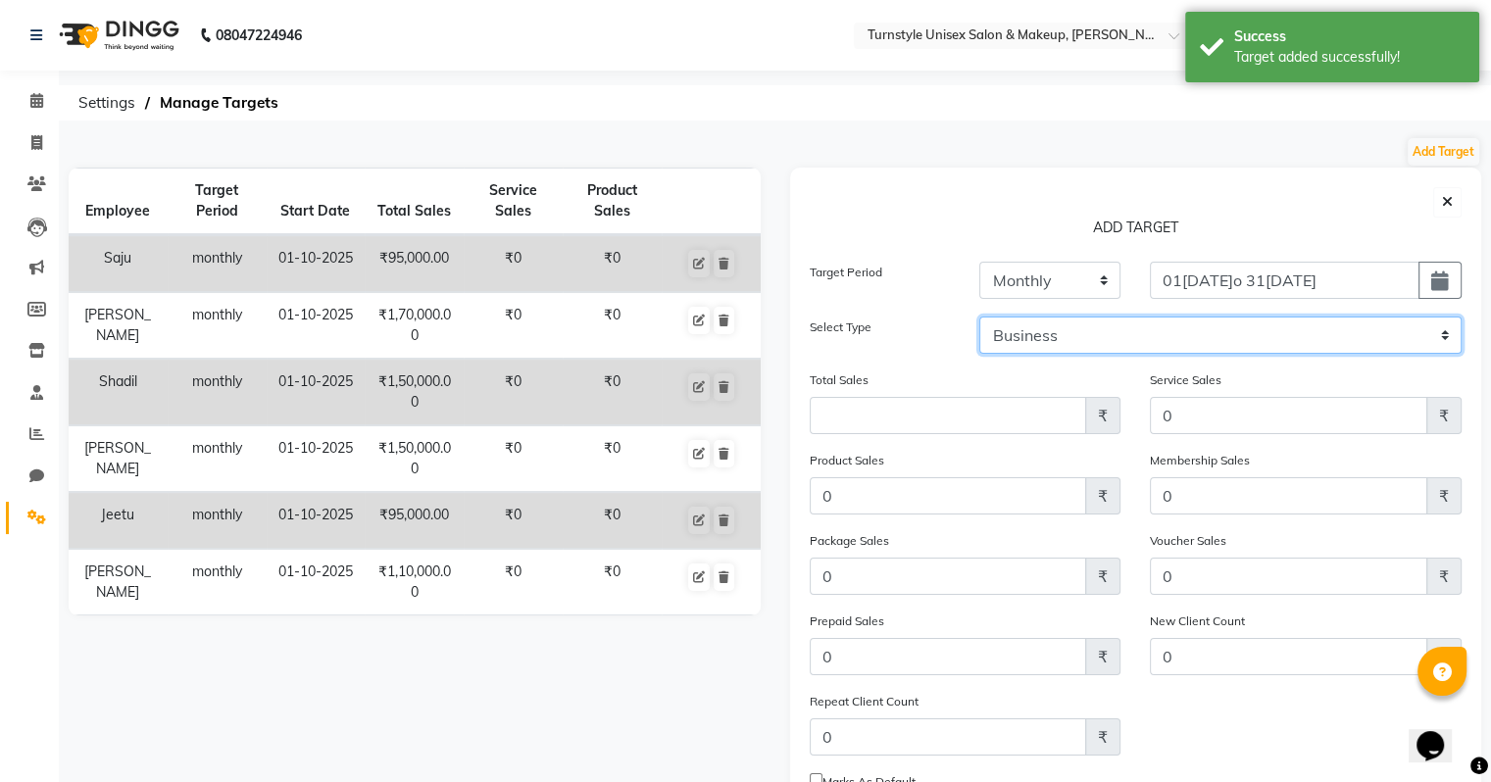
click at [1437, 322] on select "Business Employee" at bounding box center [1220, 335] width 482 height 37
select select "employee"
click at [979, 317] on select "Business Employee" at bounding box center [1220, 335] width 482 height 37
click at [1429, 345] on select "Select Fathima Jeetu Lalita Saif Saju Sara Semoli Shadil Shahrukh Uvaish" at bounding box center [1348, 335] width 226 height 37
select select "93350"
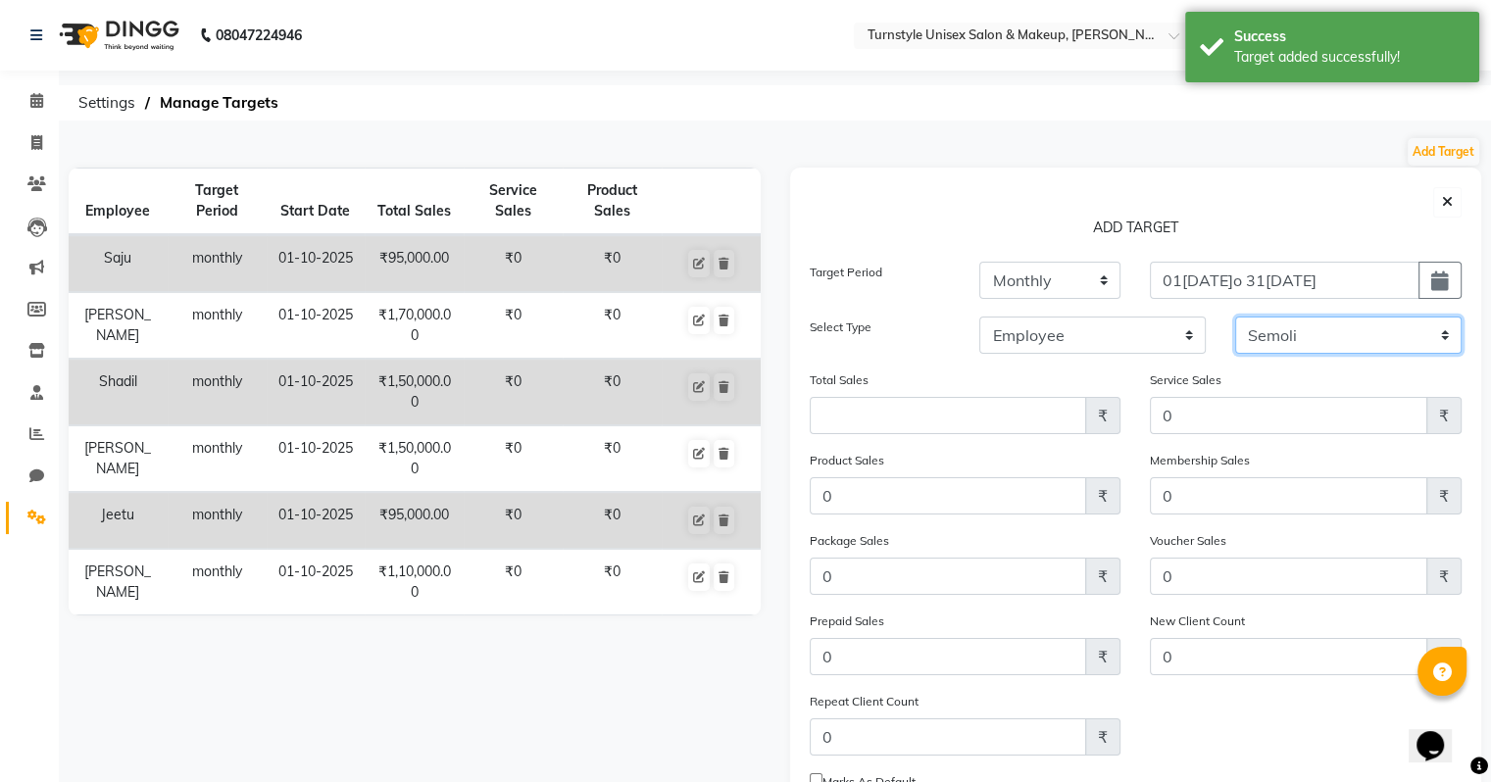
click at [1235, 317] on select "Select Fathima Jeetu Lalita Saif Saju Sara Semoli Shadil Shahrukh Uvaish" at bounding box center [1348, 335] width 226 height 37
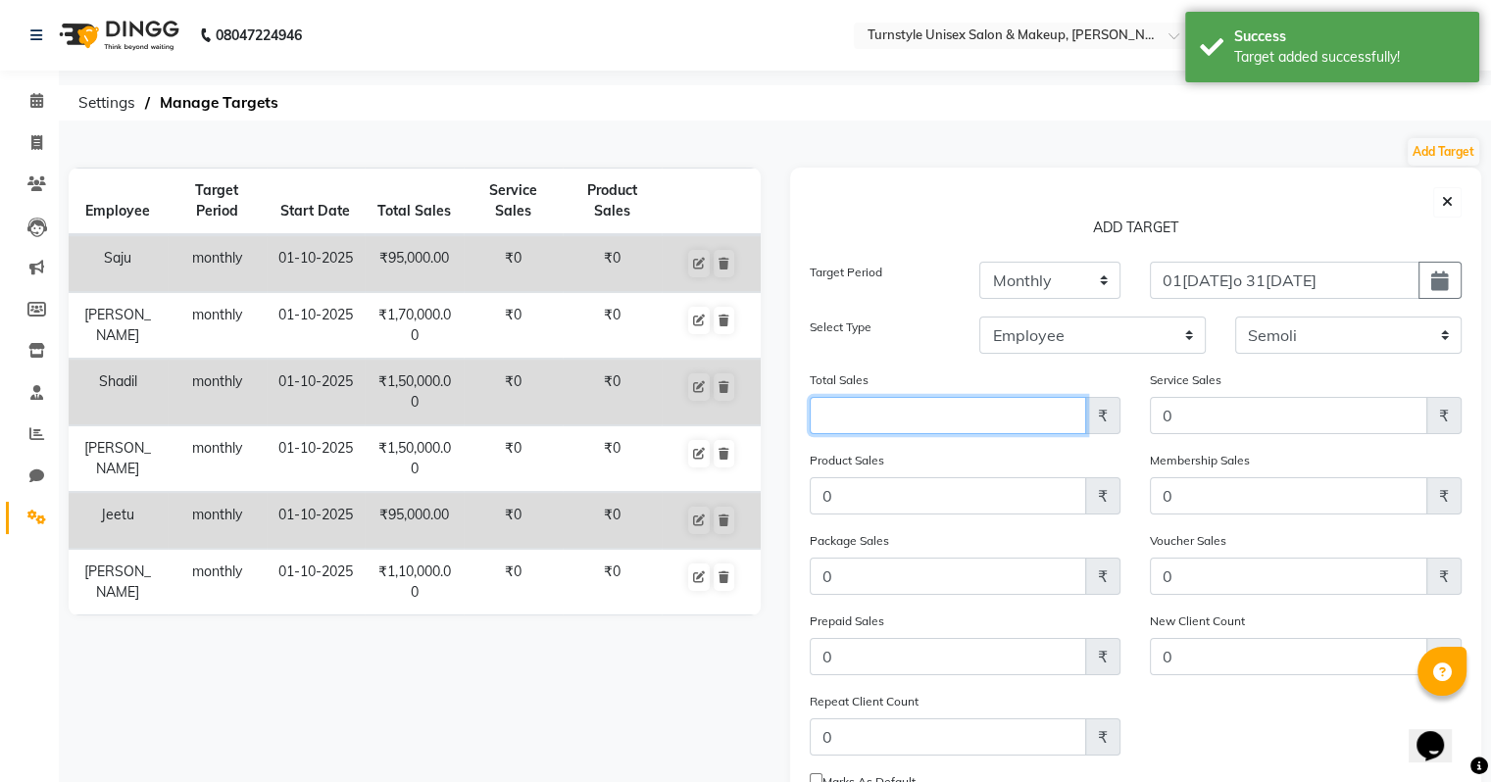
click at [949, 429] on input "Amount (to the nearest dollar)" at bounding box center [948, 415] width 277 height 37
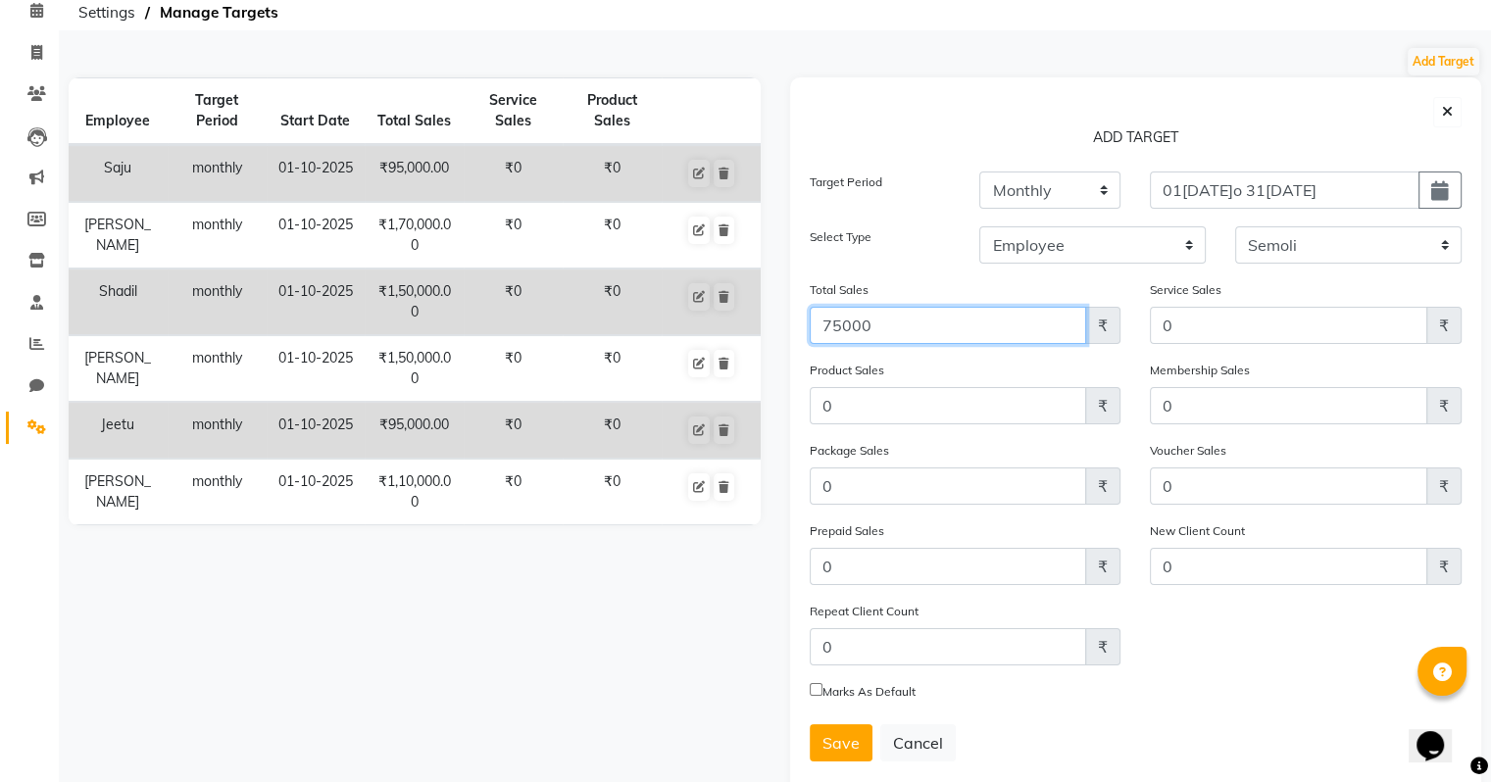
scroll to position [139, 0]
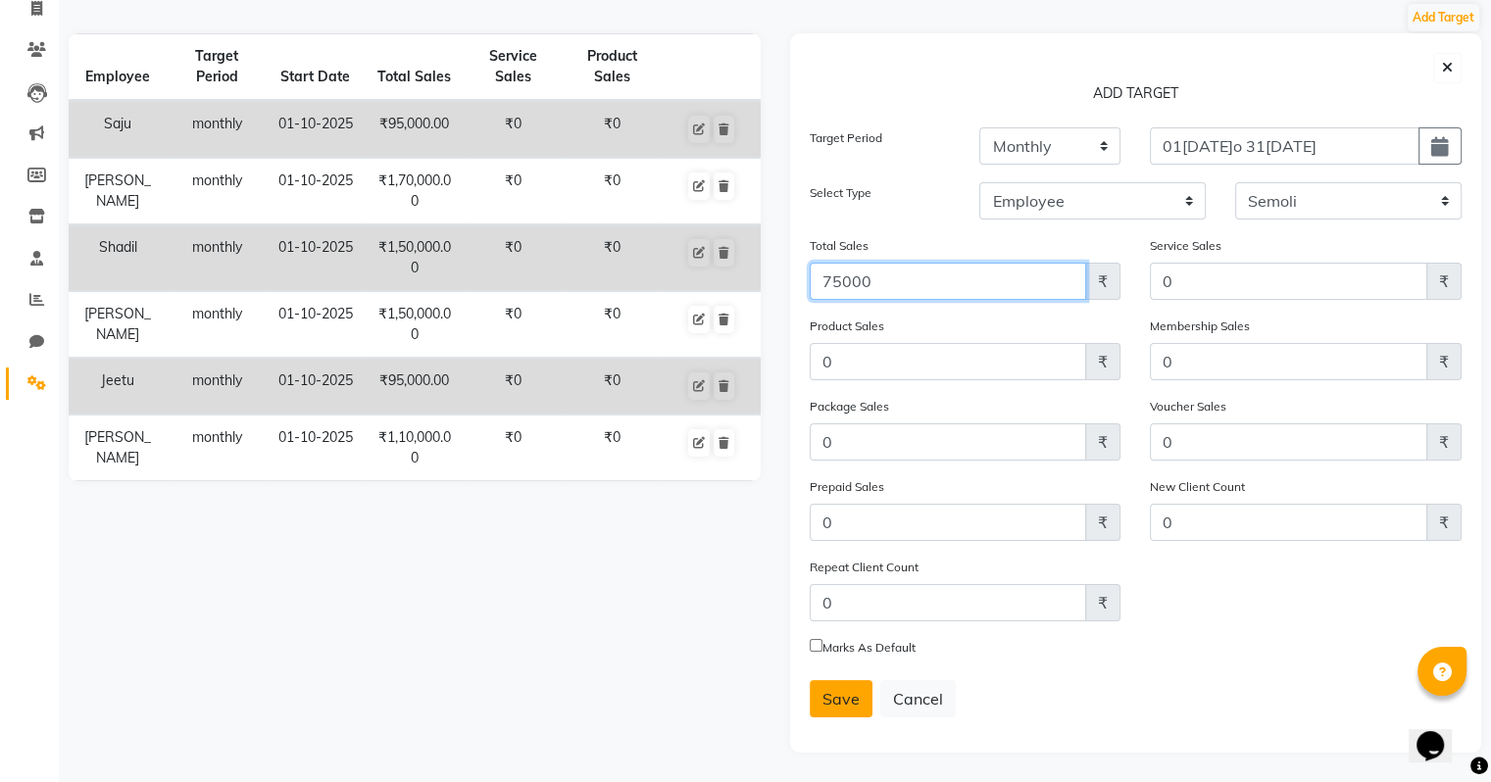
type input "75000"
click at [827, 716] on button "Save" at bounding box center [841, 698] width 63 height 37
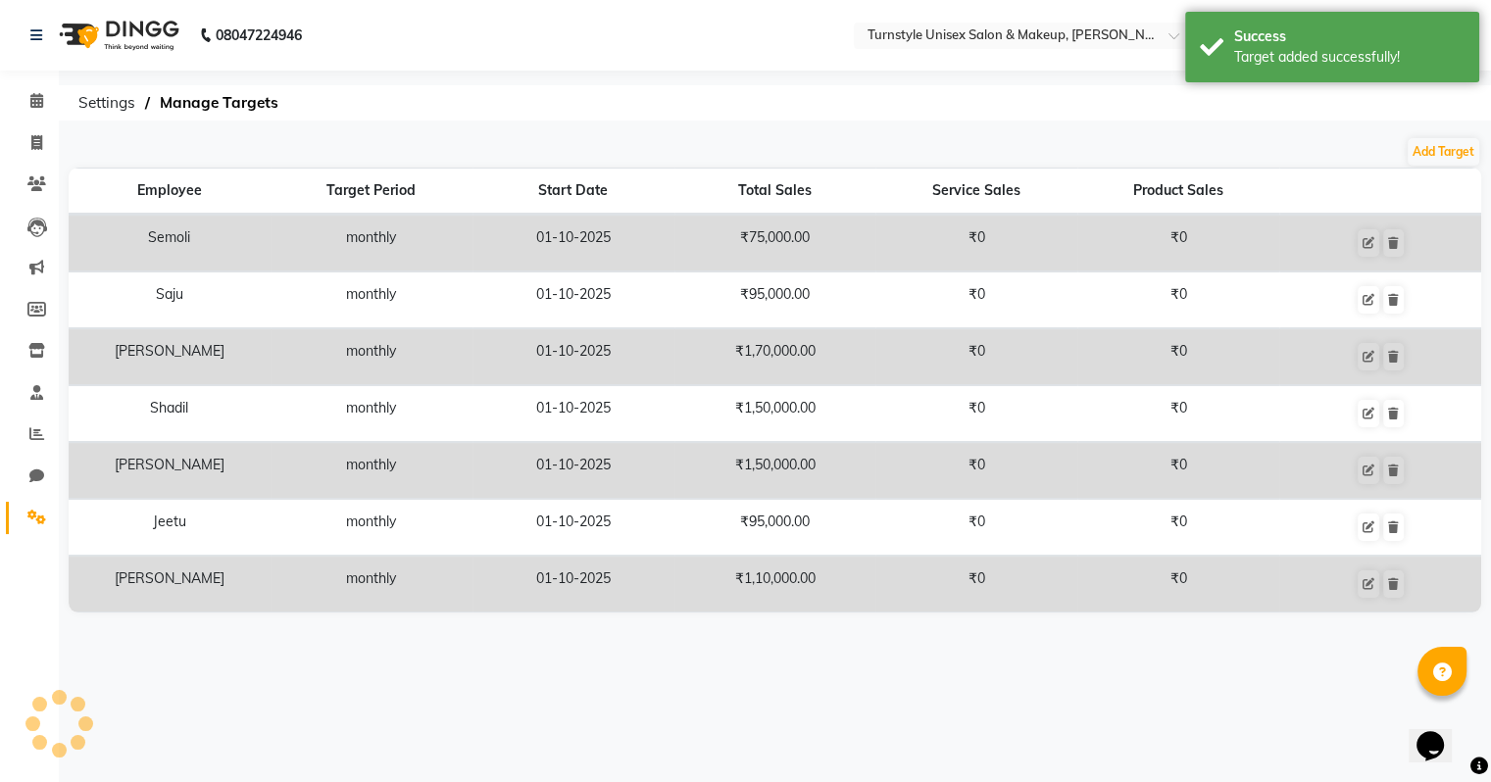
scroll to position [0, 0]
click at [1459, 159] on button "Add Target" at bounding box center [1459, 151] width 72 height 27
select select "monthly"
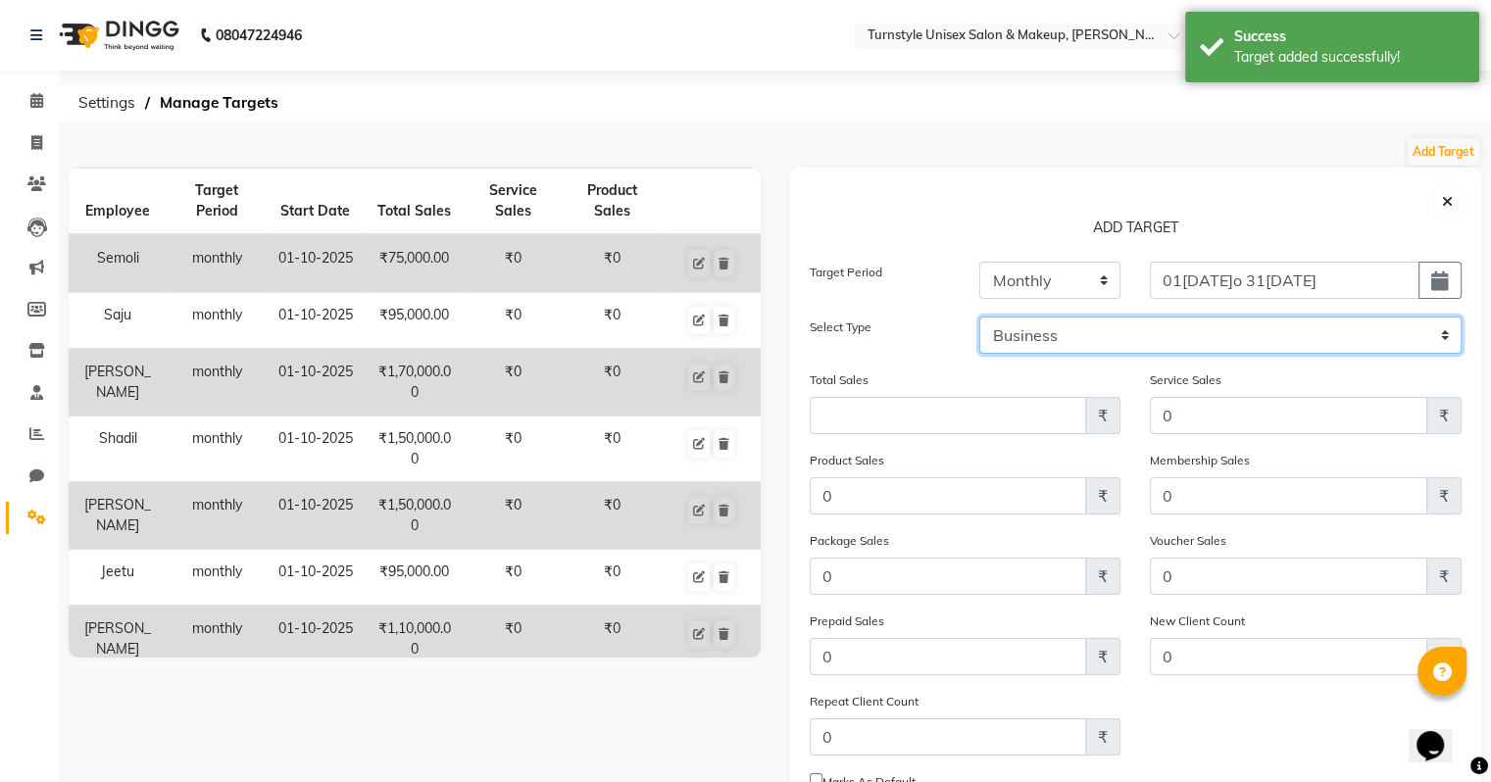
click at [1319, 321] on select "Business Employee" at bounding box center [1220, 335] width 482 height 37
select select "employee"
click at [979, 317] on select "Business Employee" at bounding box center [1220, 335] width 482 height 37
click at [1349, 339] on select "Select Fathima Jeetu Lalita Saif Saju Sara Semoli Shadil Shahrukh Uvaish" at bounding box center [1348, 335] width 226 height 37
select select "93348"
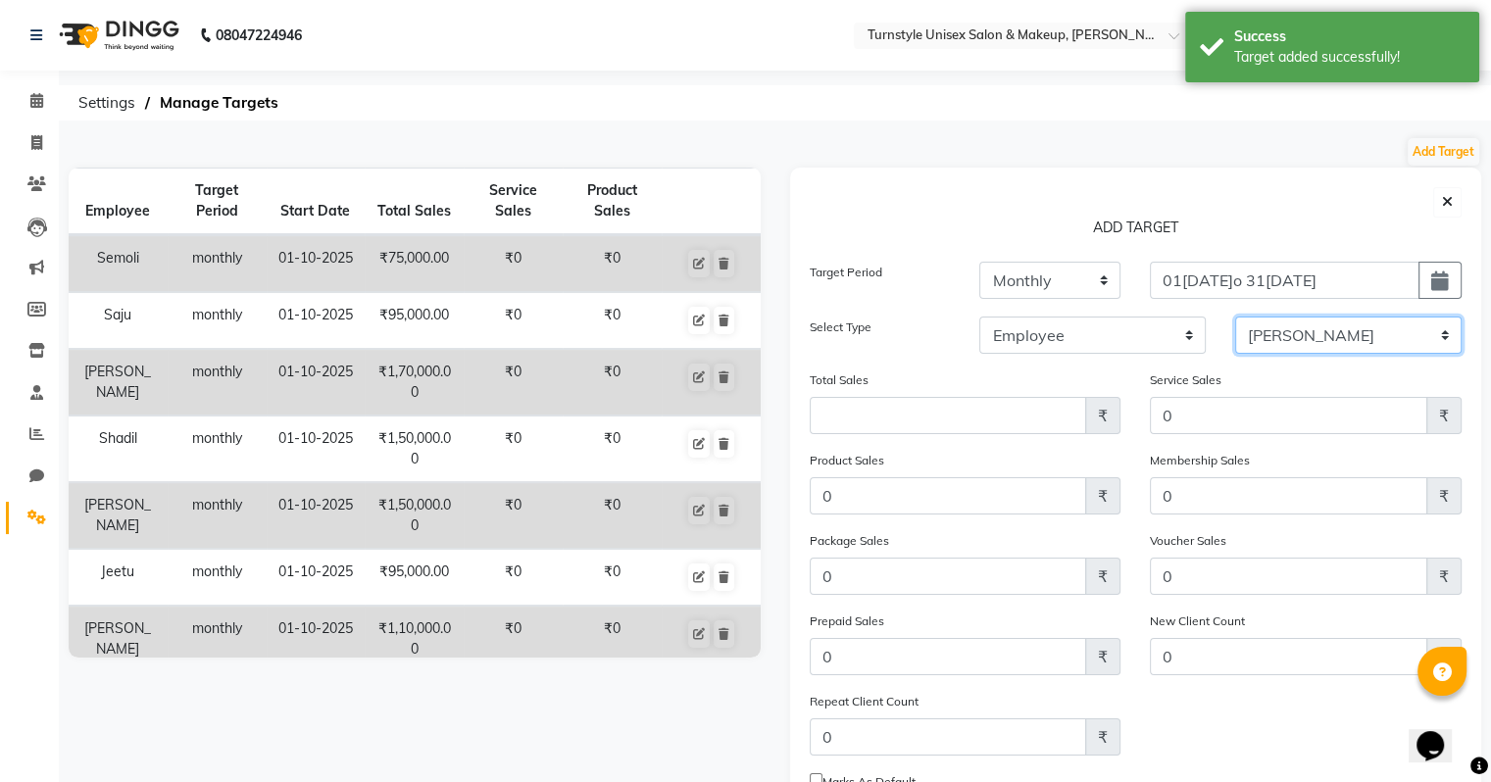
click at [1235, 317] on select "Select Fathima Jeetu Lalita Saif Saju Sara Semoli Shadil Shahrukh Uvaish" at bounding box center [1348, 335] width 226 height 37
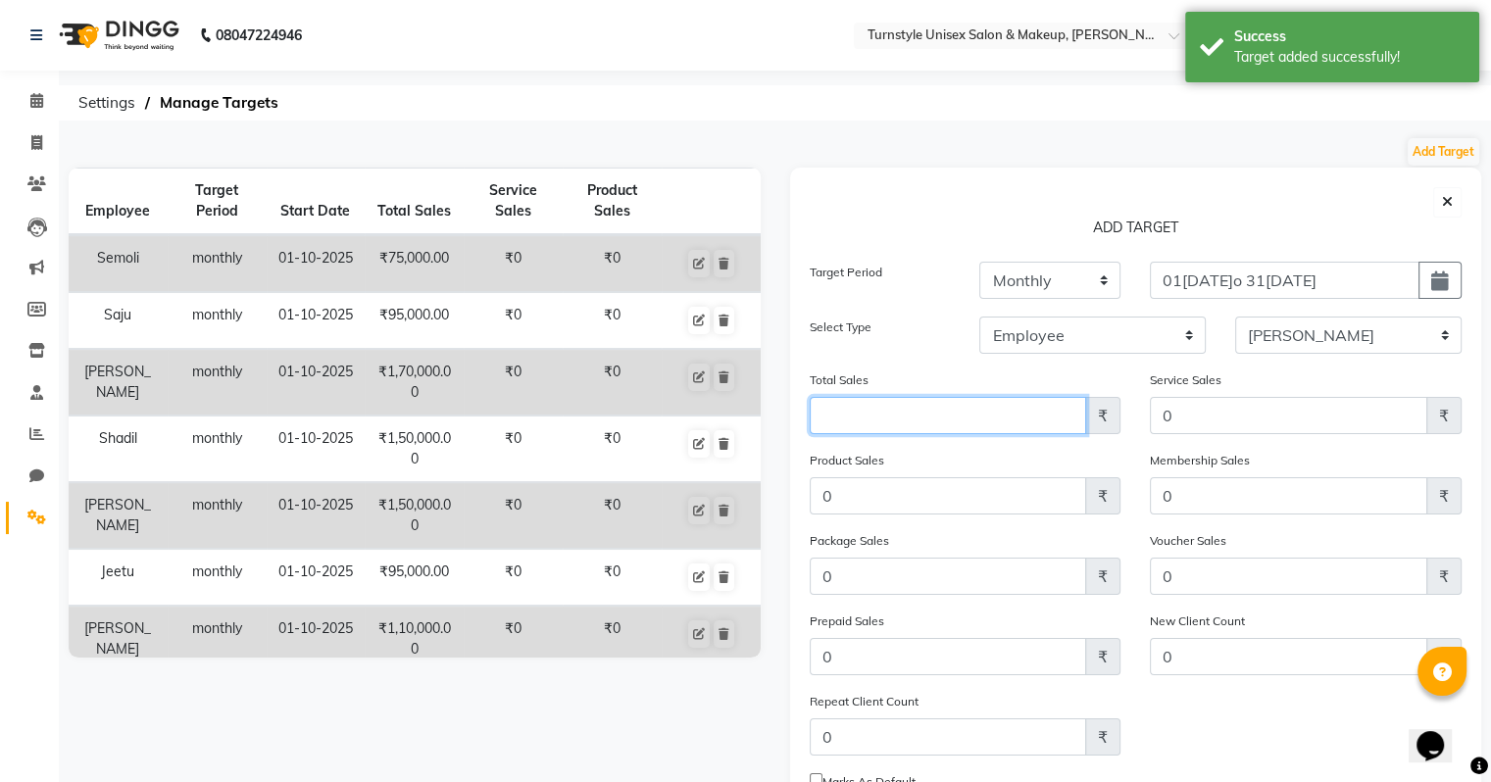
click at [972, 410] on input "Amount (to the nearest dollar)" at bounding box center [948, 415] width 277 height 37
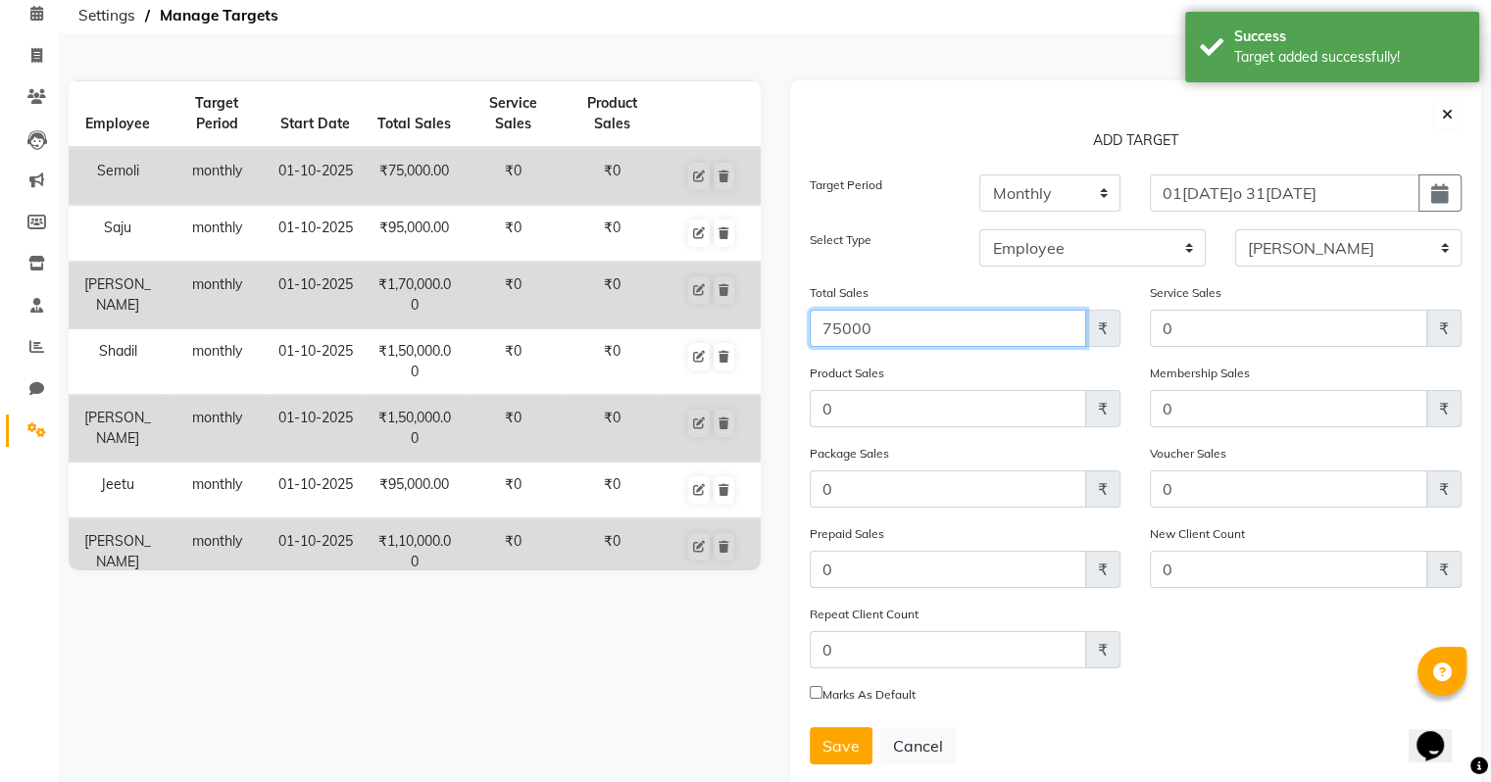
scroll to position [139, 0]
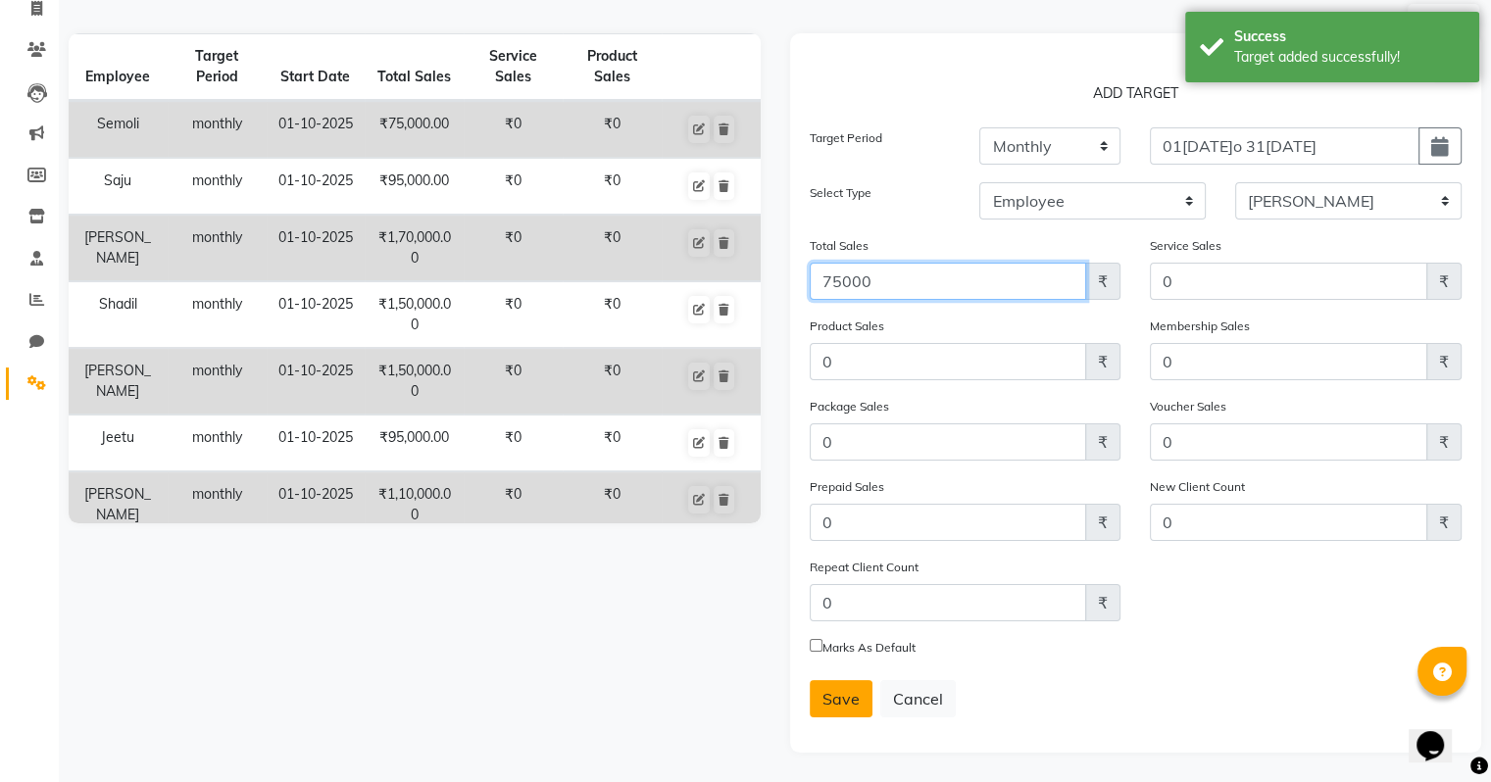
type input "75000"
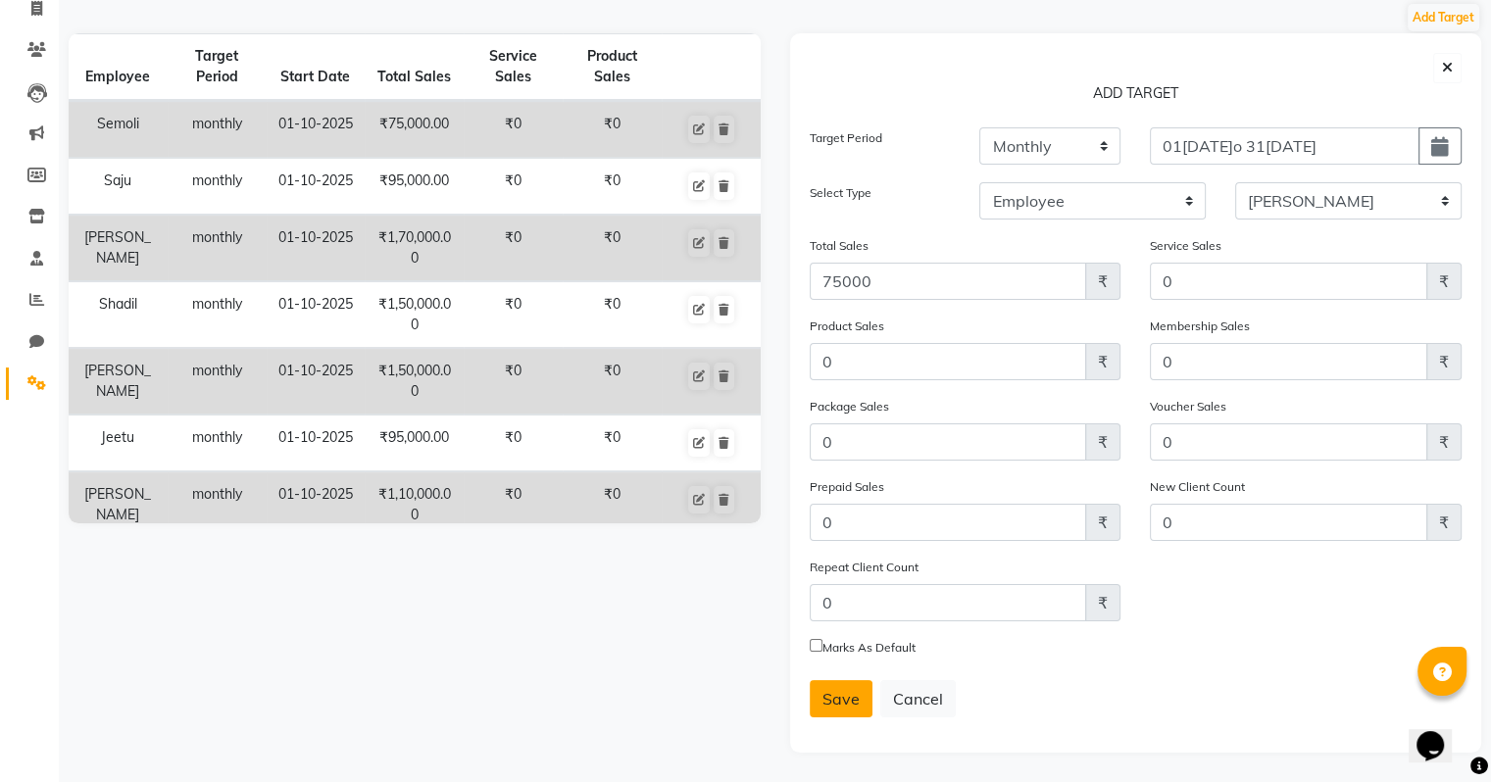
click at [825, 698] on span "Save" at bounding box center [841, 699] width 37 height 20
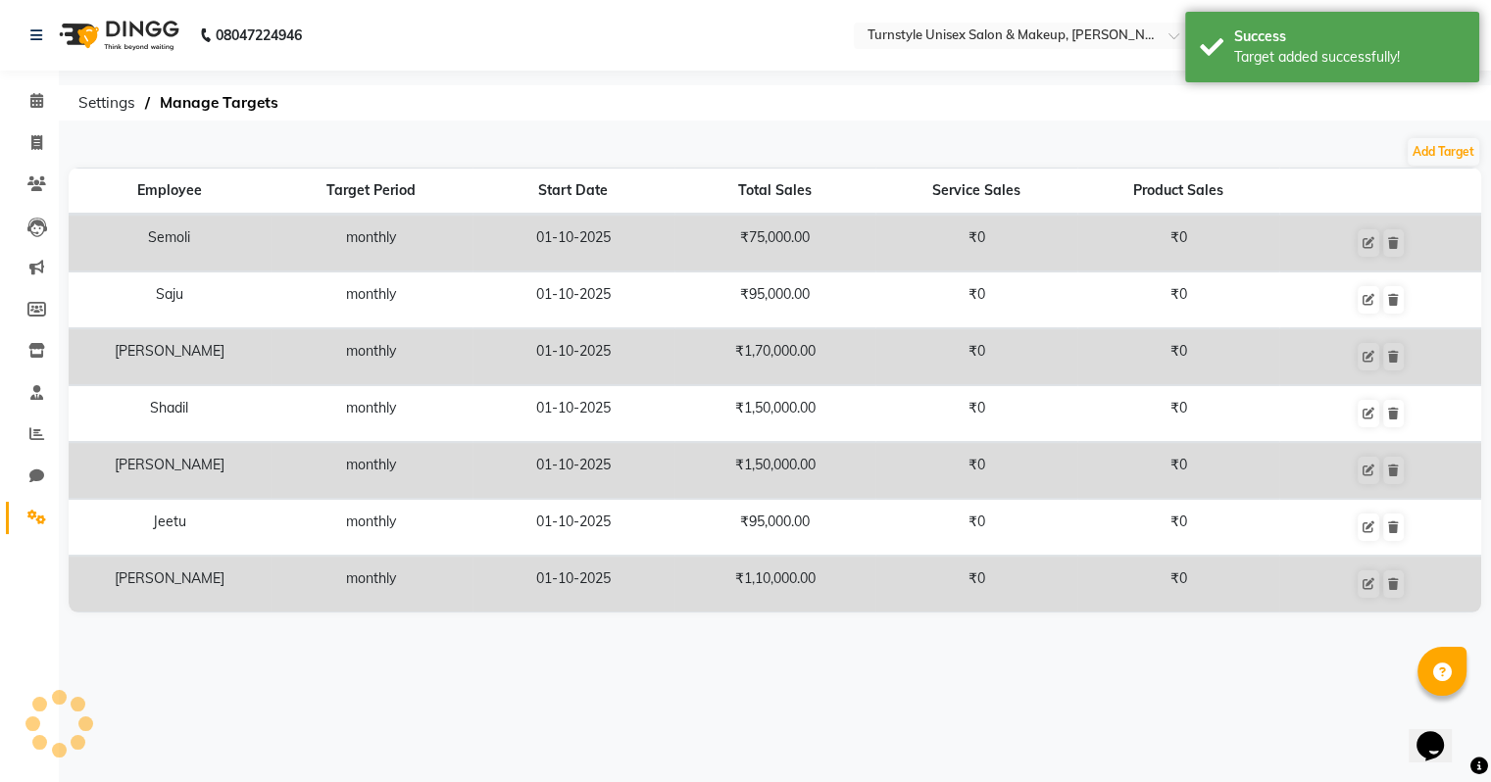
scroll to position [0, 0]
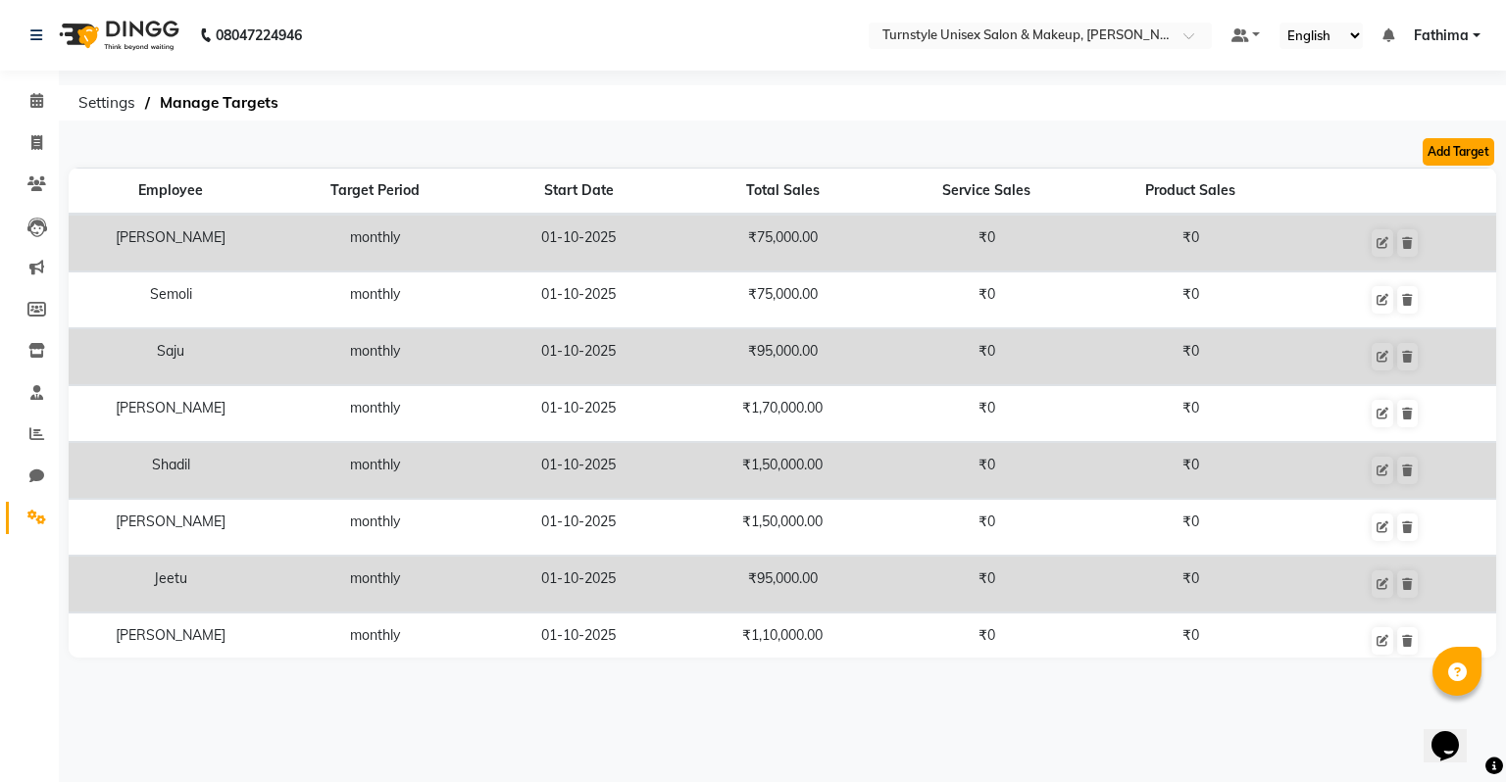
click at [1433, 152] on button "Add Target" at bounding box center [1459, 151] width 72 height 27
select select "monthly"
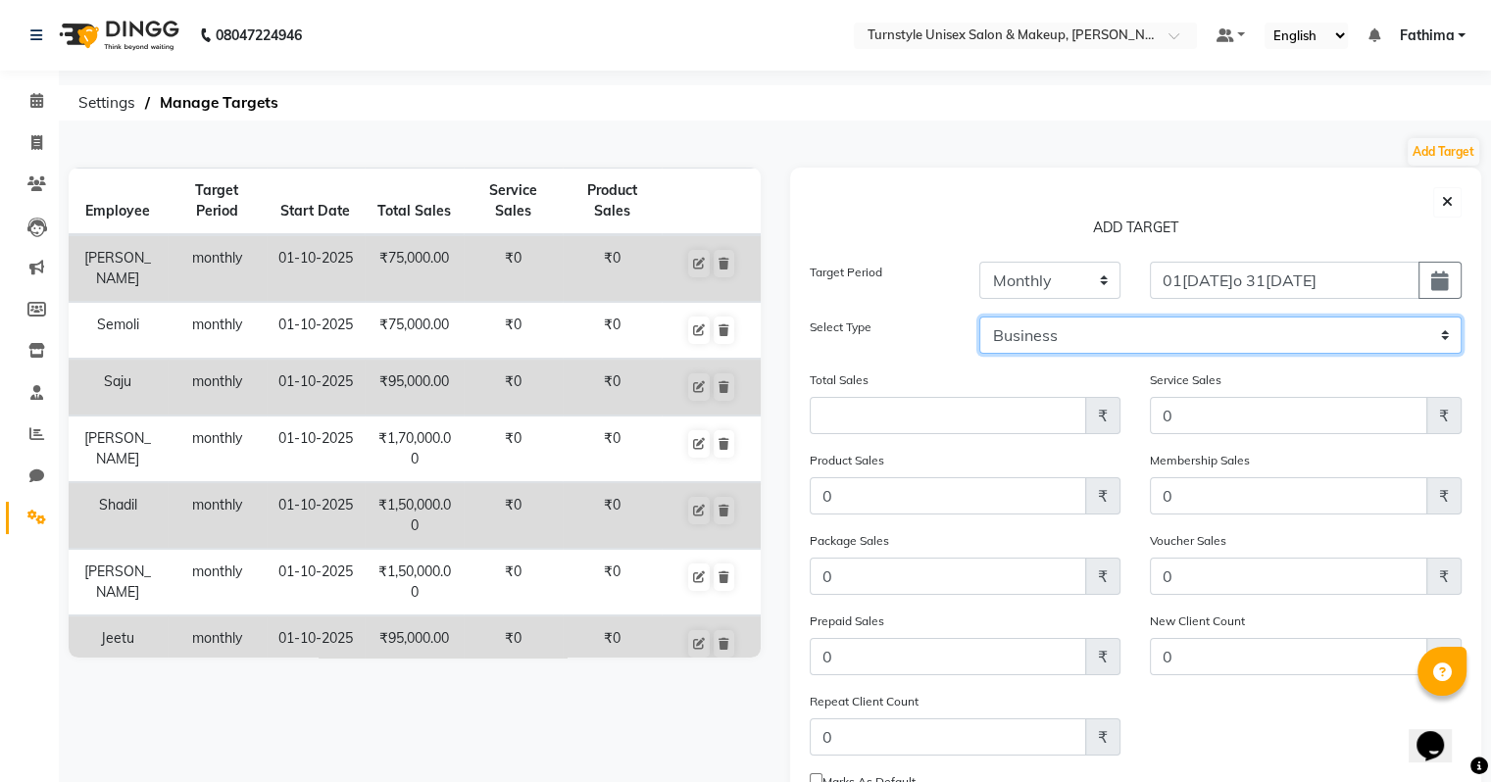
click at [1122, 336] on select "Business Employee" at bounding box center [1220, 335] width 482 height 37
select select "employee"
click at [979, 317] on select "Business Employee" at bounding box center [1220, 335] width 482 height 37
click at [1364, 331] on select "Select Fathima Jeetu Lalita Saif Saju Sara Semoli Shadil Shahrukh Uvaish" at bounding box center [1348, 335] width 226 height 37
select select "93344"
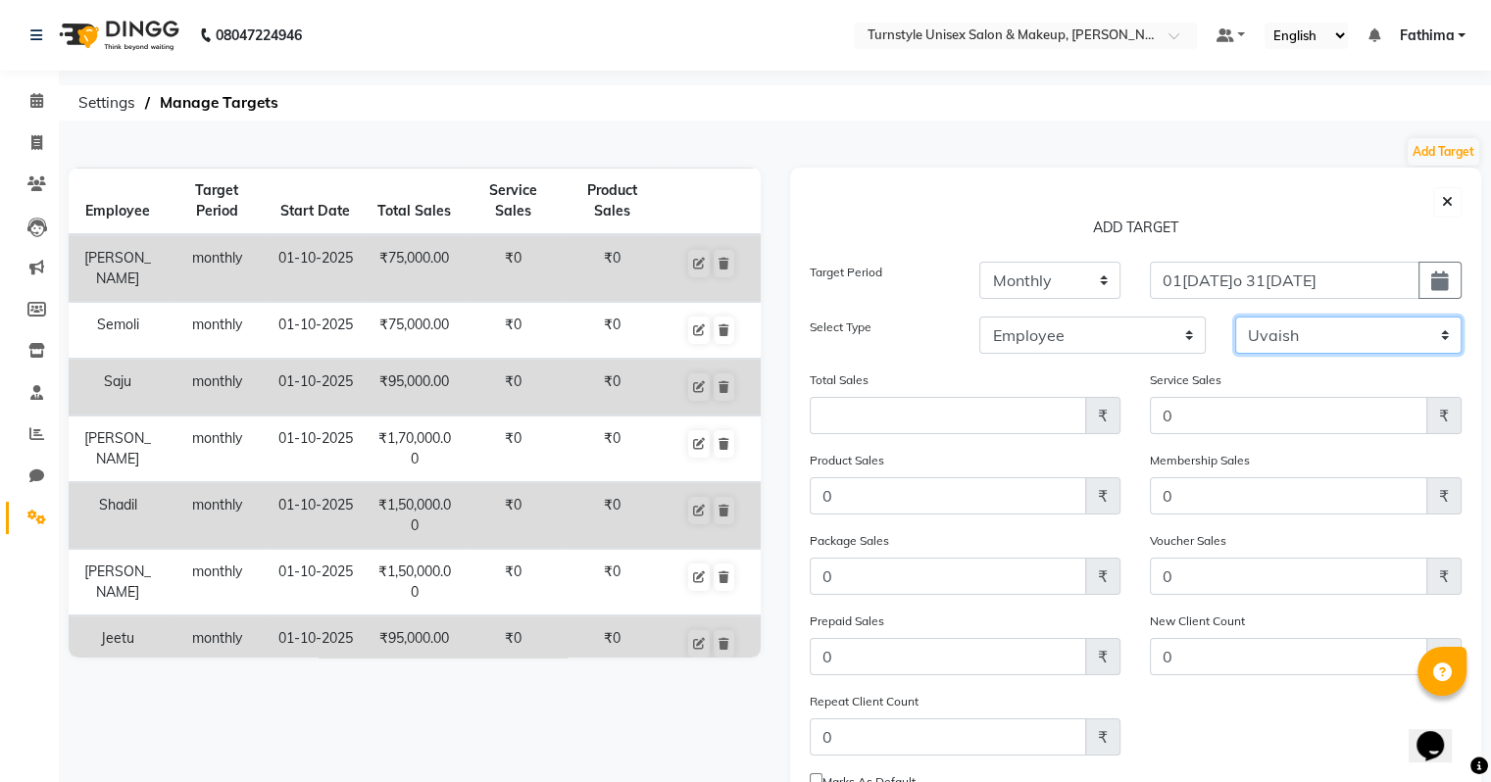
click at [1235, 317] on select "Select Fathima Jeetu Lalita Saif Saju Sara Semoli Shadil Shahrukh Uvaish" at bounding box center [1348, 335] width 226 height 37
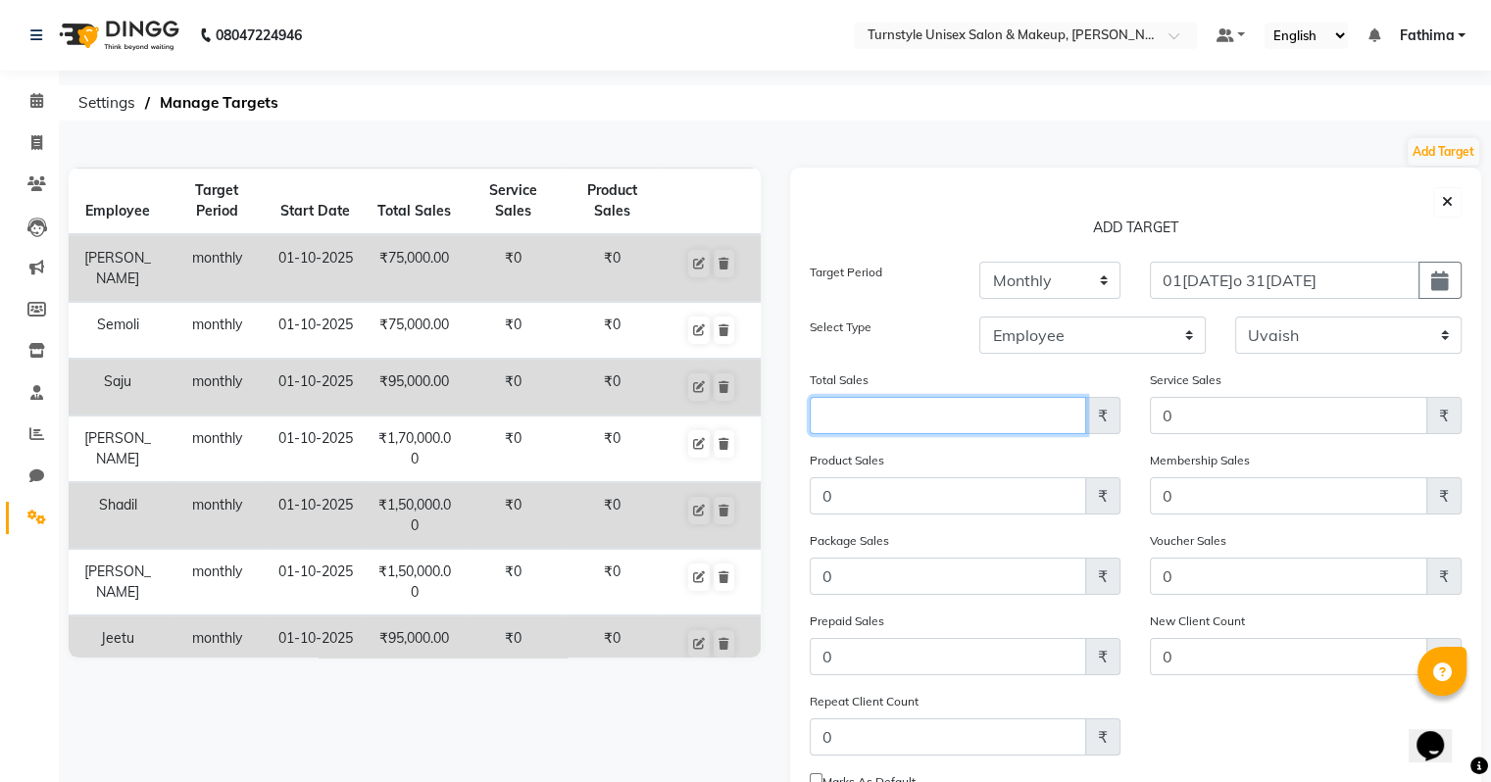
click at [996, 433] on input "Amount (to the nearest dollar)" at bounding box center [948, 415] width 277 height 37
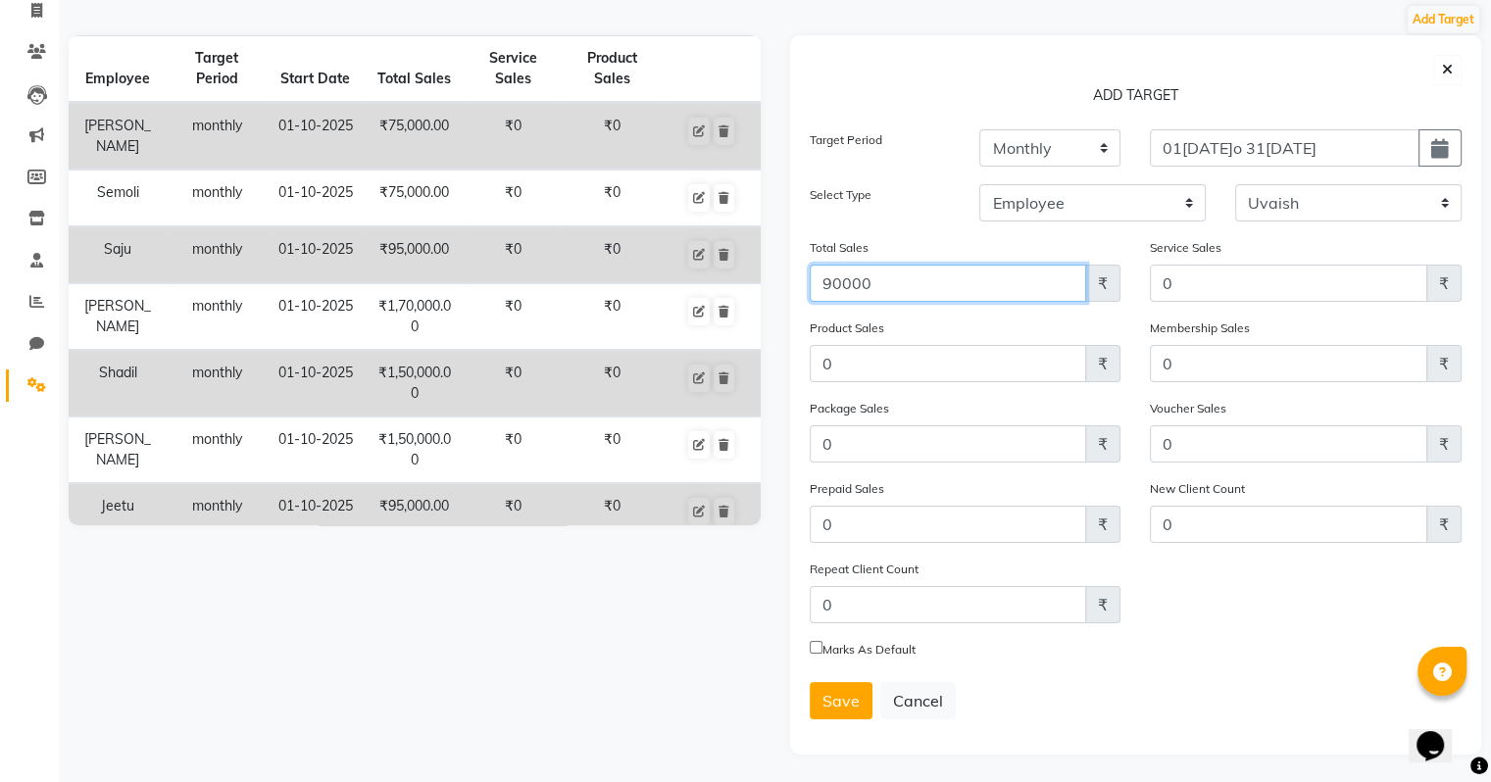
scroll to position [139, 0]
type input "90000"
click at [859, 704] on button "Save" at bounding box center [841, 698] width 63 height 37
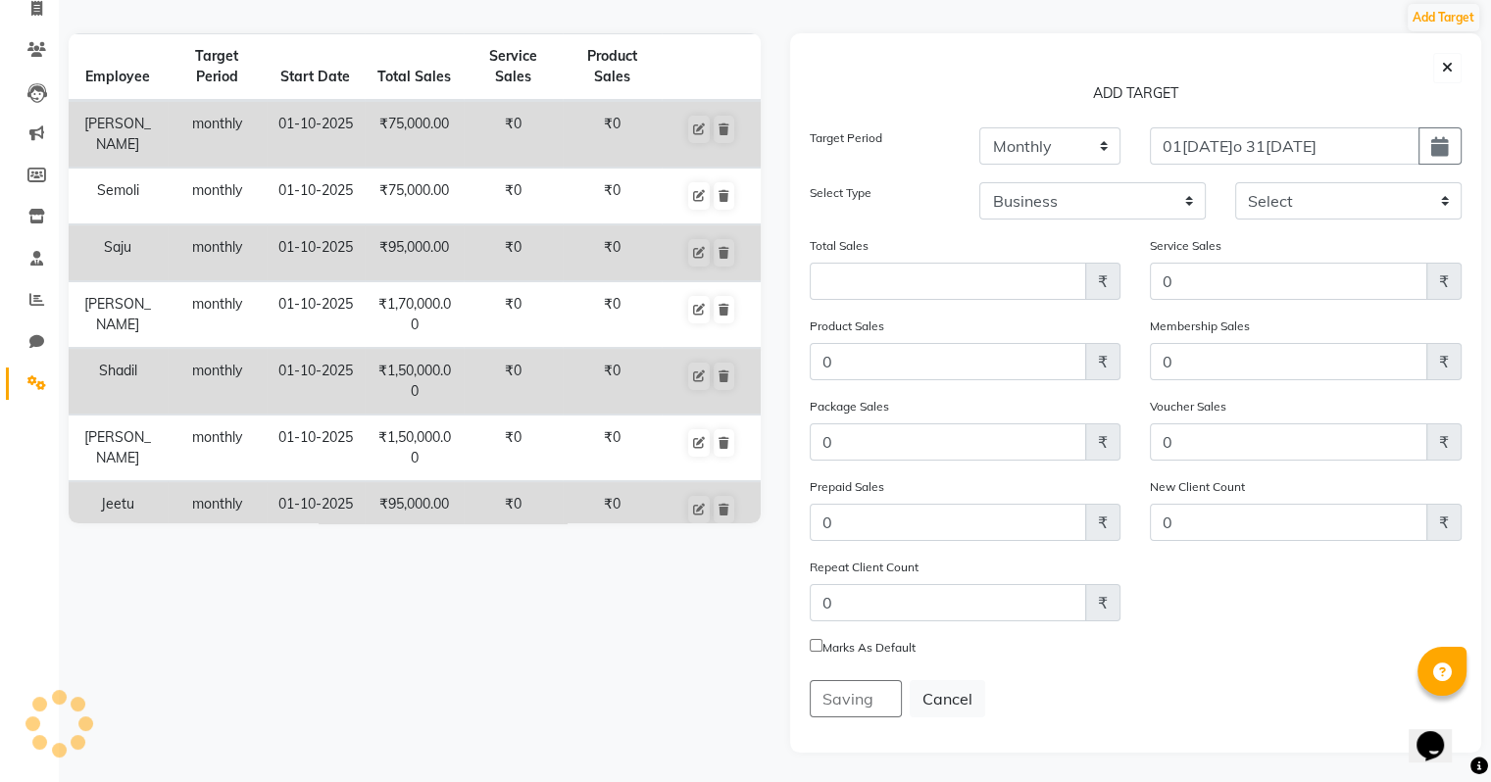
scroll to position [0, 0]
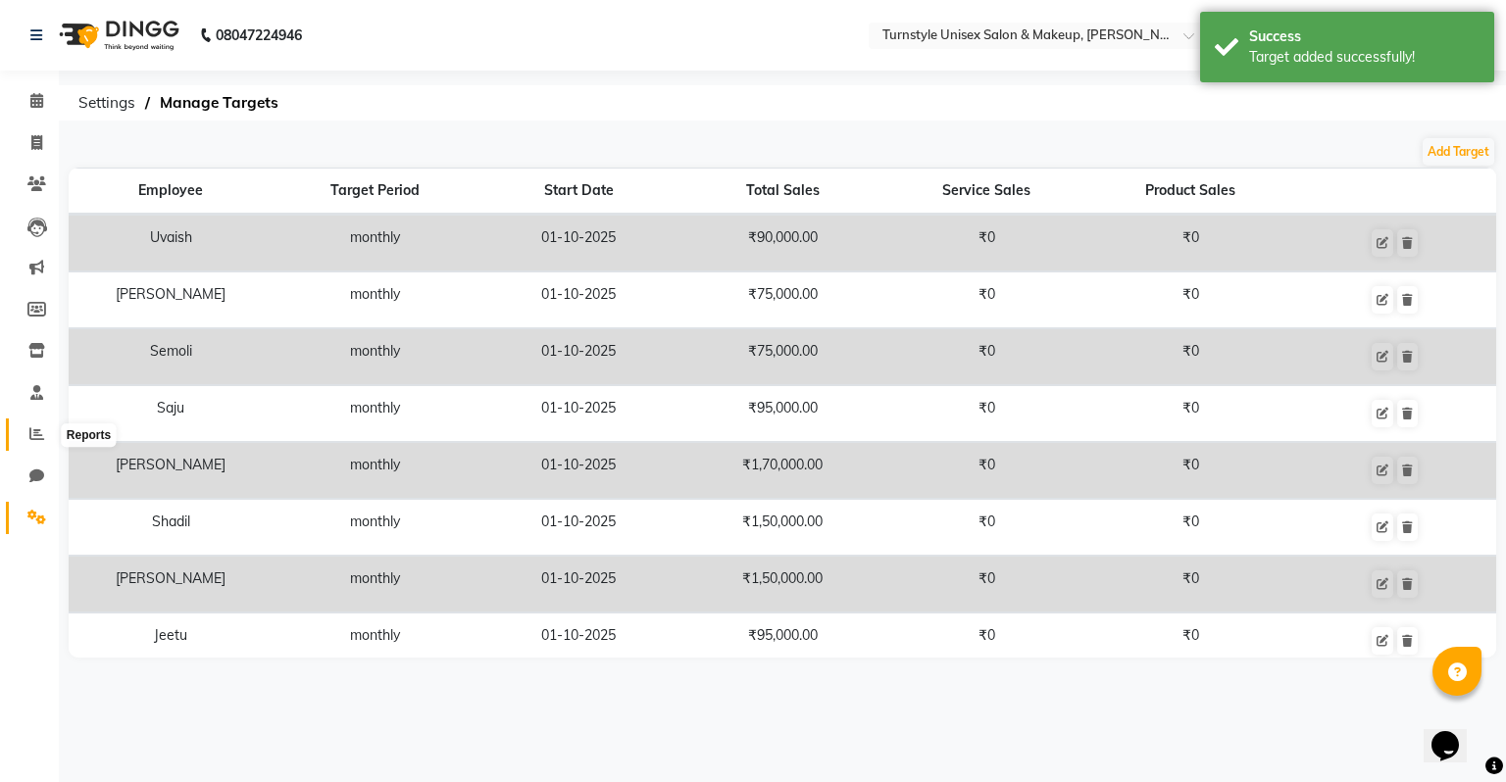
click at [29, 437] on icon at bounding box center [36, 433] width 15 height 15
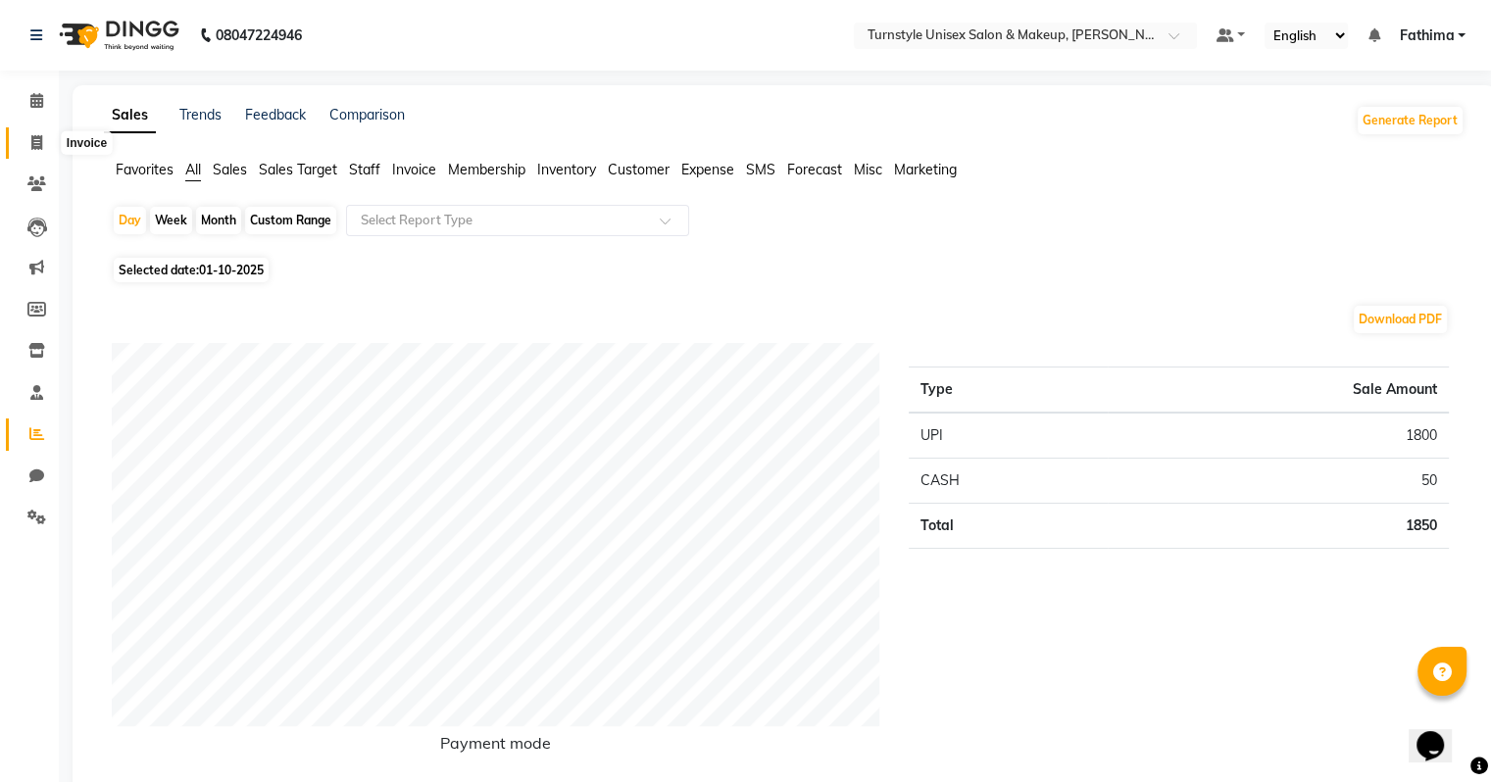
click at [26, 143] on span at bounding box center [37, 143] width 34 height 23
select select "service"
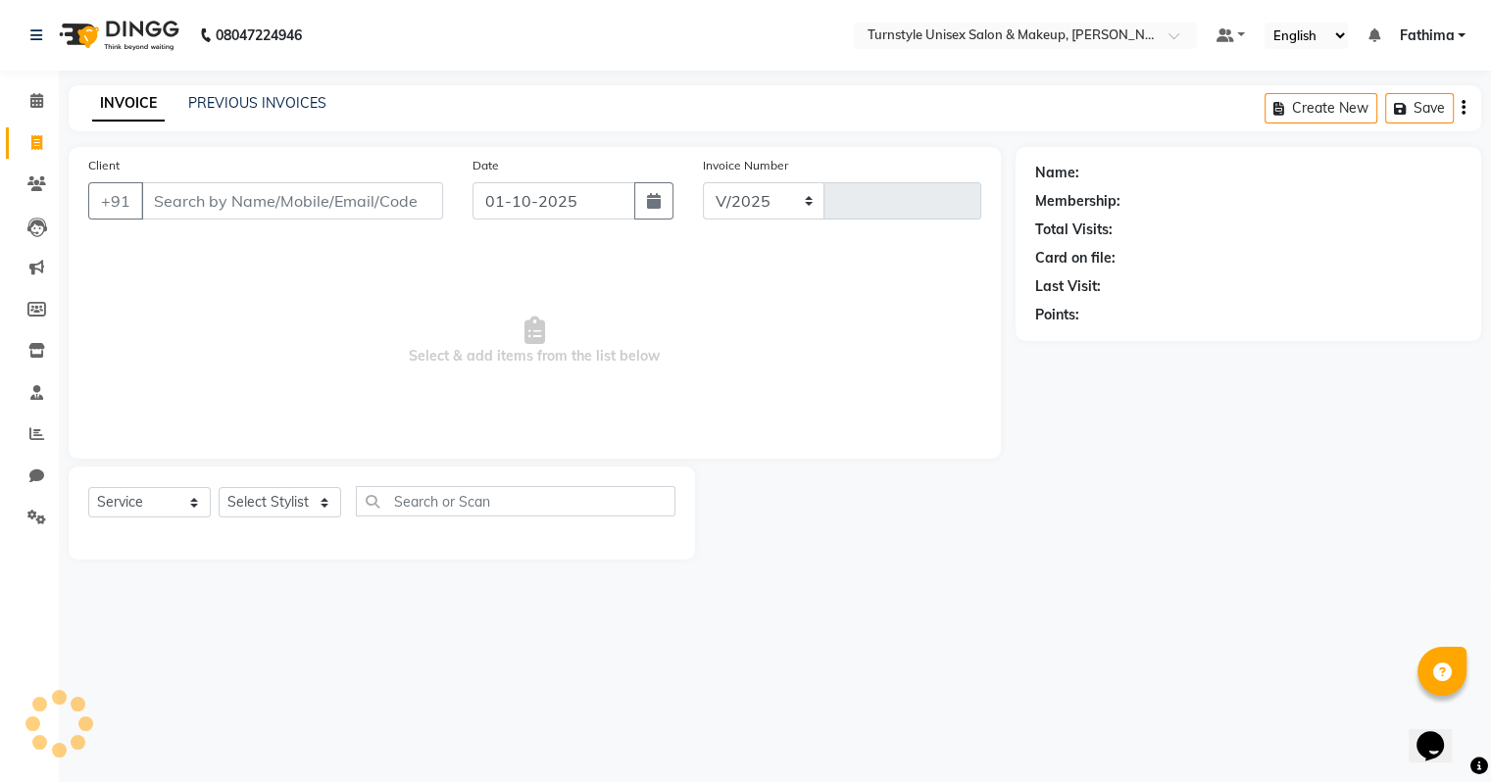
select select "9091"
type input "0009"
click at [208, 113] on div "PREVIOUS INVOICES" at bounding box center [257, 103] width 138 height 21
click at [212, 108] on link "PREVIOUS INVOICES" at bounding box center [257, 103] width 138 height 18
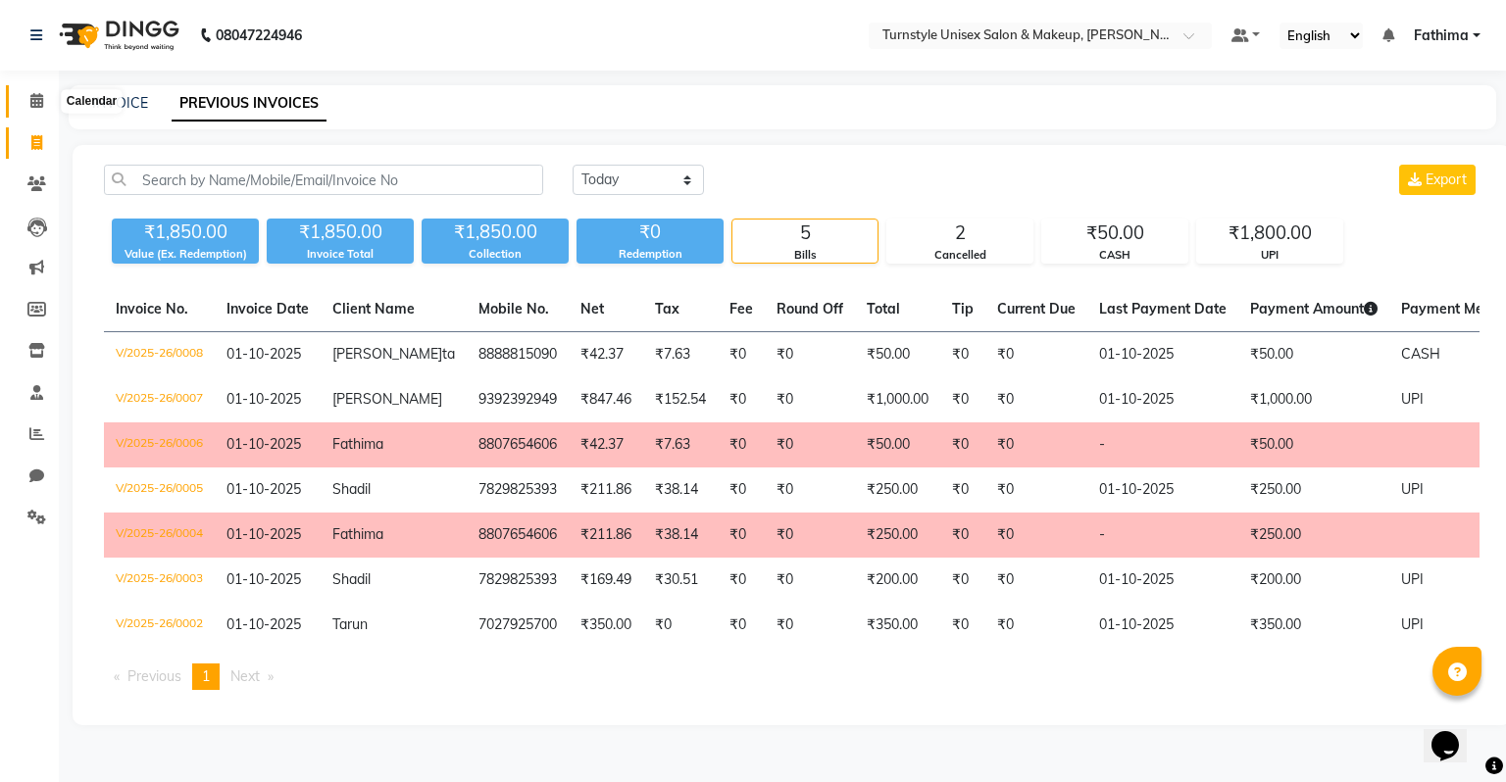
click at [35, 93] on icon at bounding box center [36, 100] width 13 height 15
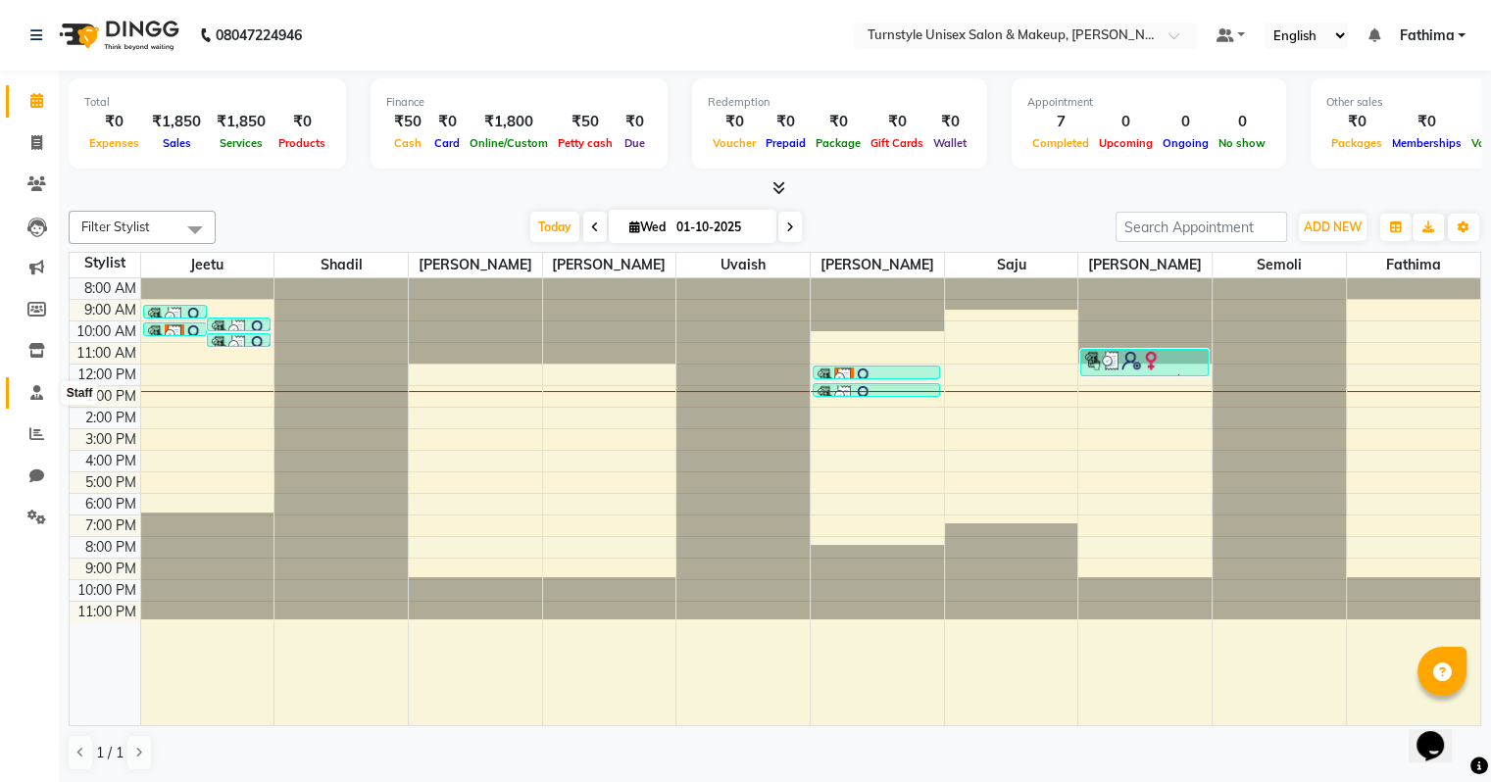
click at [37, 389] on icon at bounding box center [36, 392] width 13 height 15
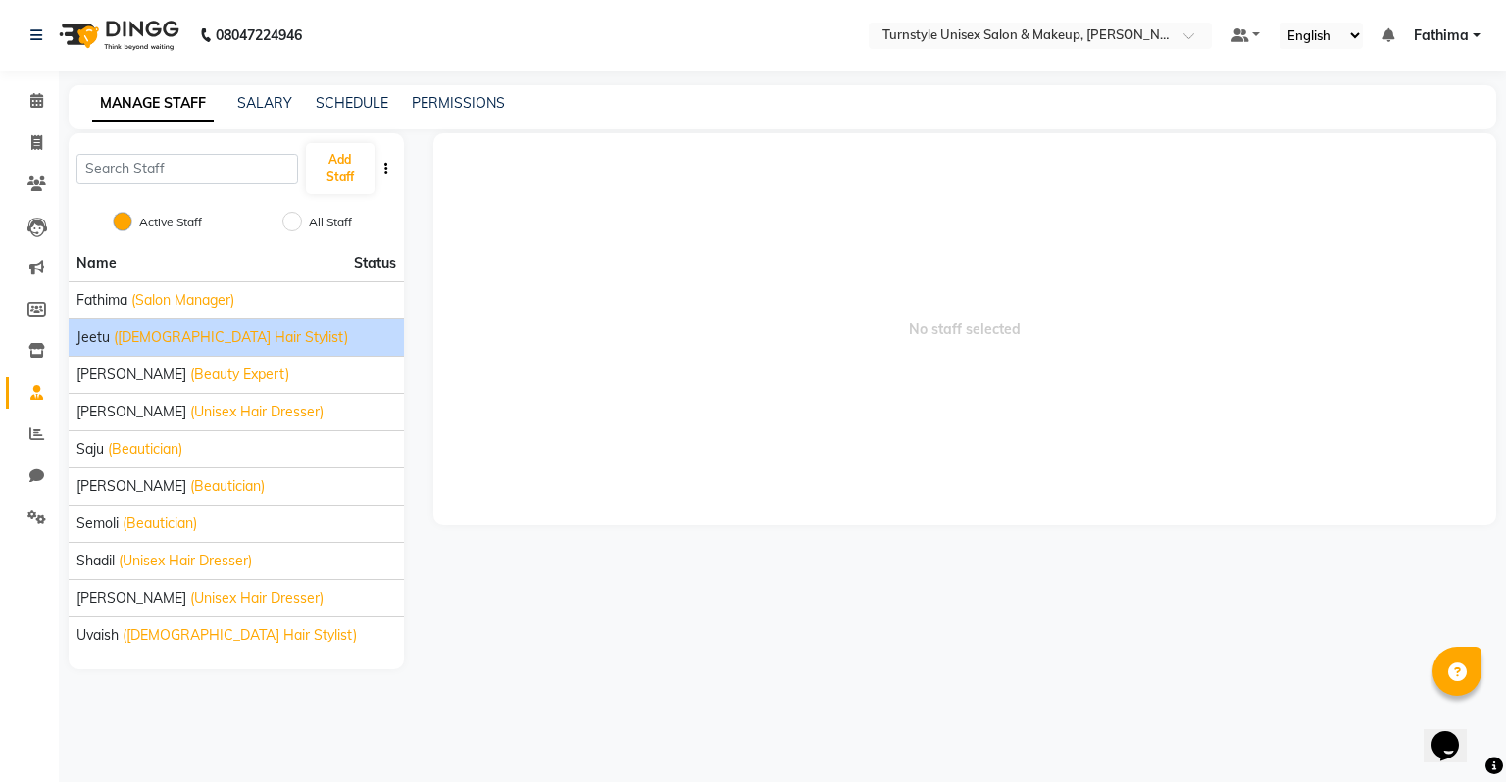
click at [119, 322] on li "Jeetu (Male Hair Stylist)" at bounding box center [236, 337] width 335 height 37
click at [210, 325] on li "Jeetu (Male Hair Stylist)" at bounding box center [236, 337] width 335 height 37
click at [204, 342] on span "(Male Hair Stylist)" at bounding box center [231, 337] width 234 height 21
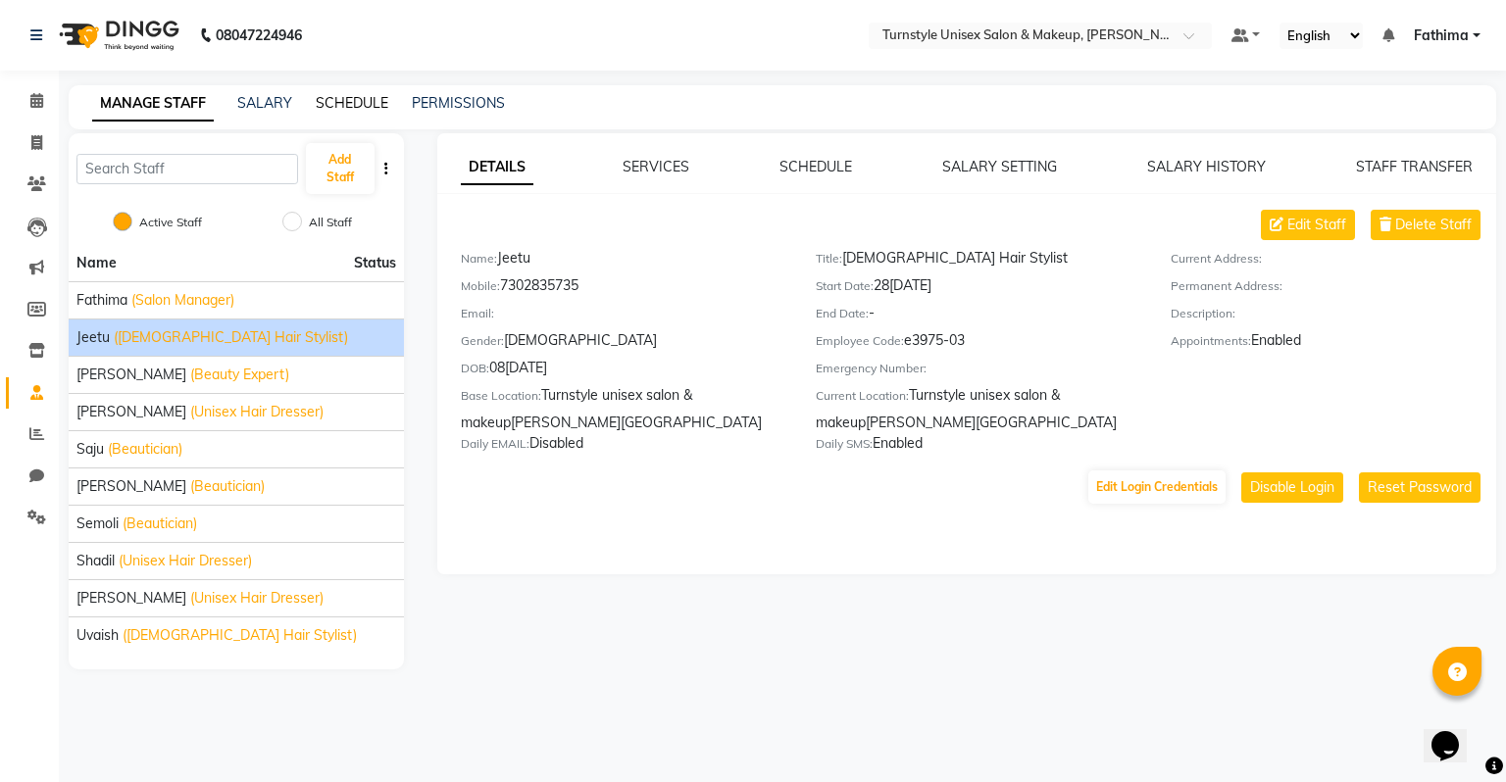
click at [349, 106] on link "SCHEDULE" at bounding box center [352, 103] width 73 height 18
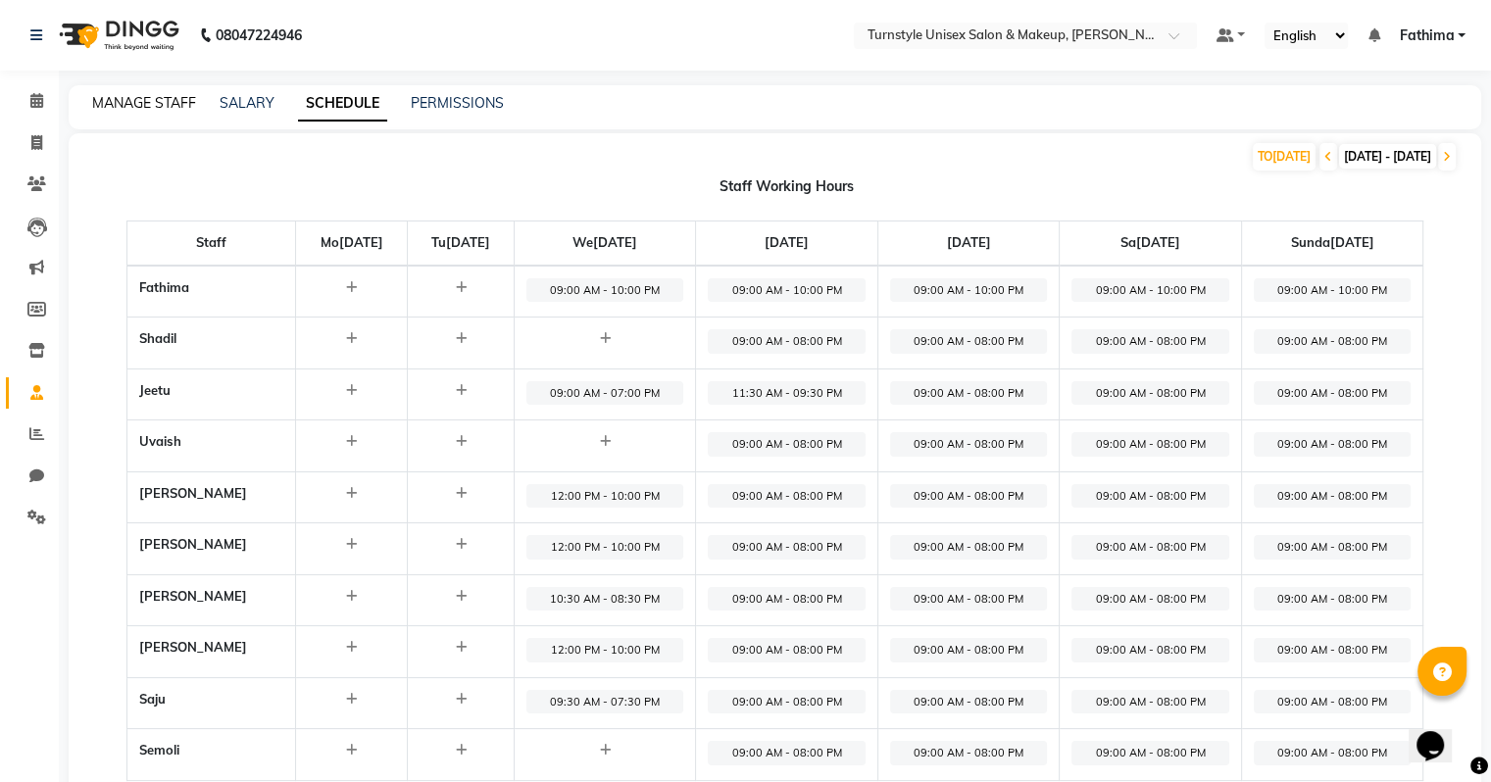
click at [122, 99] on link "MANAGE STAFF" at bounding box center [144, 103] width 104 height 18
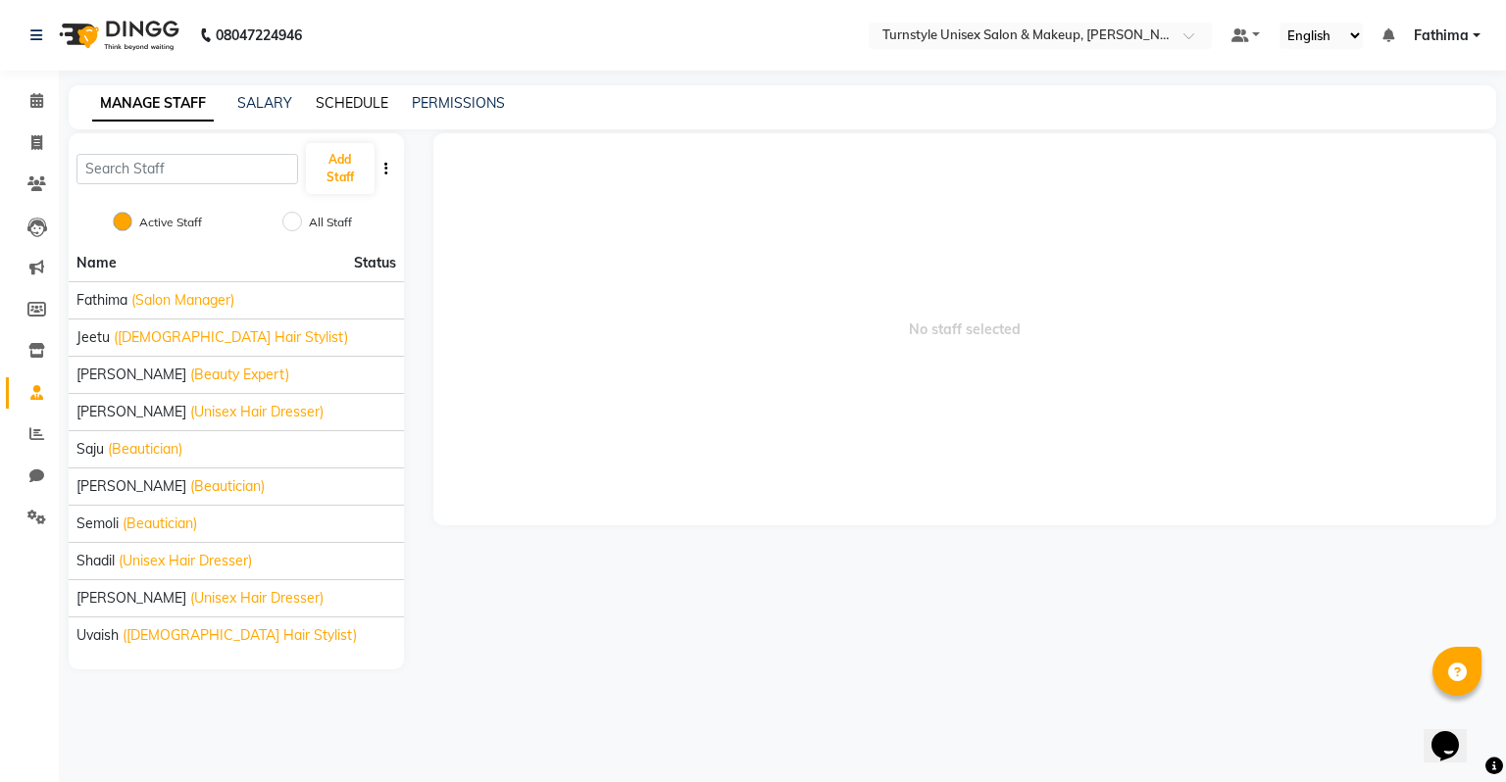
click at [369, 99] on link "SCHEDULE" at bounding box center [352, 103] width 73 height 18
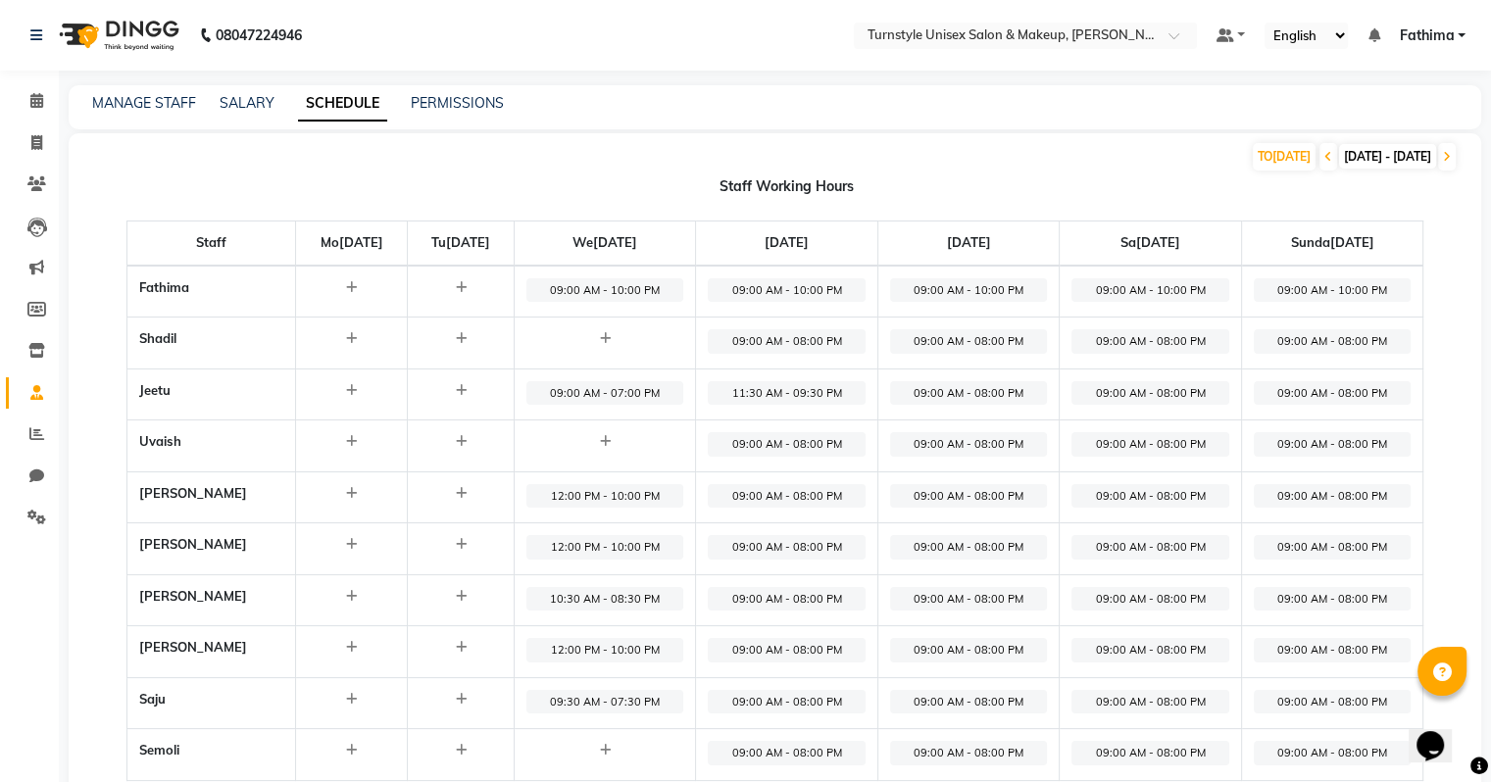
click at [1169, 289] on span "09:00 AM - 10:00 PM" at bounding box center [1150, 290] width 157 height 25
select select "09:00 AM"
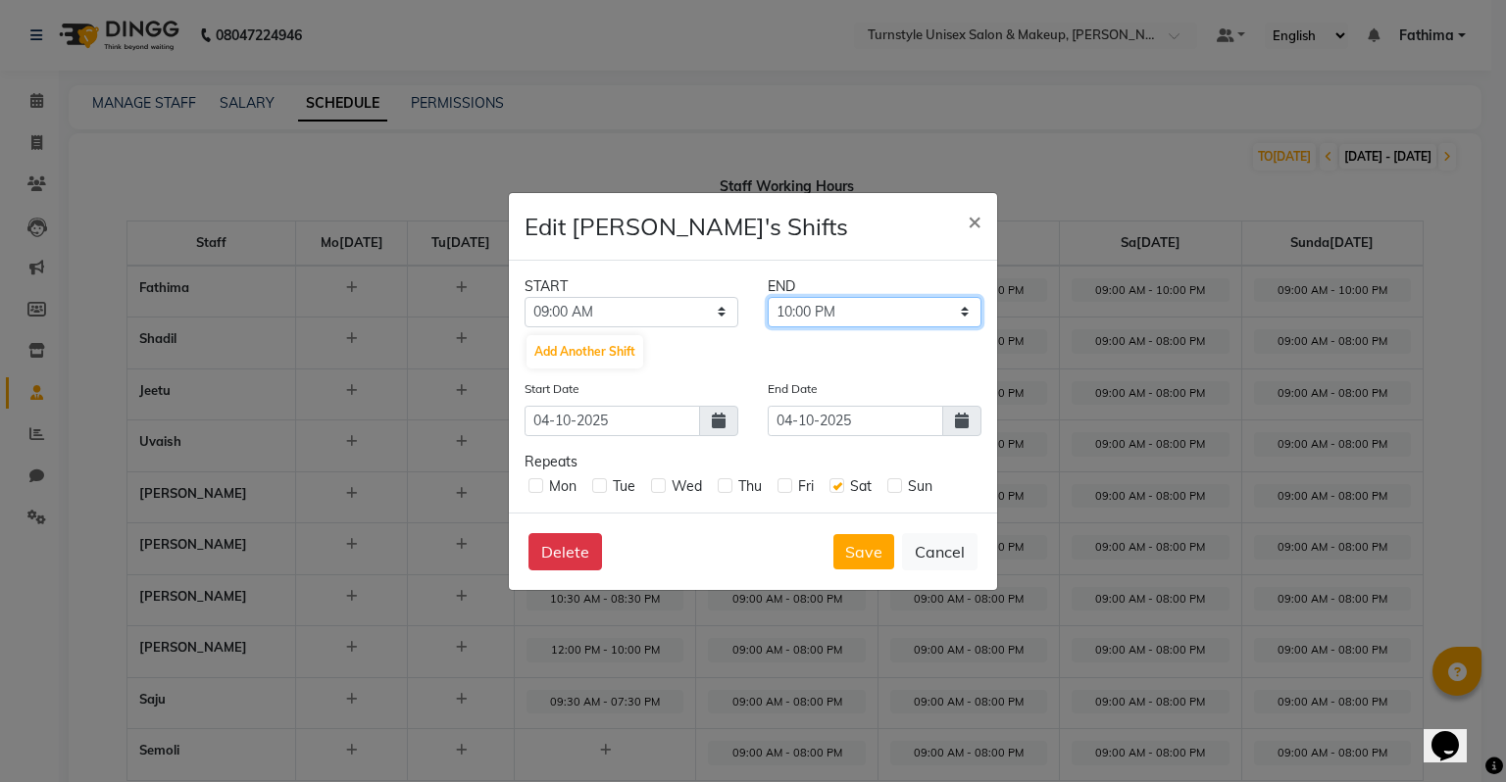
click at [878, 314] on select "09:15 AM 09:30 AM 09:45 AM 10:00 AM 10:15 AM 10:30 AM 10:45 AM 11:00 AM 11:15 A…" at bounding box center [875, 312] width 214 height 30
select select "10:30 PM"
click at [768, 297] on select "09:15 AM 09:30 AM 09:45 AM 10:00 AM 10:15 AM 10:30 AM 10:45 AM 11:00 AM 11:15 A…" at bounding box center [875, 312] width 214 height 30
click at [863, 556] on button "Save" at bounding box center [863, 551] width 61 height 35
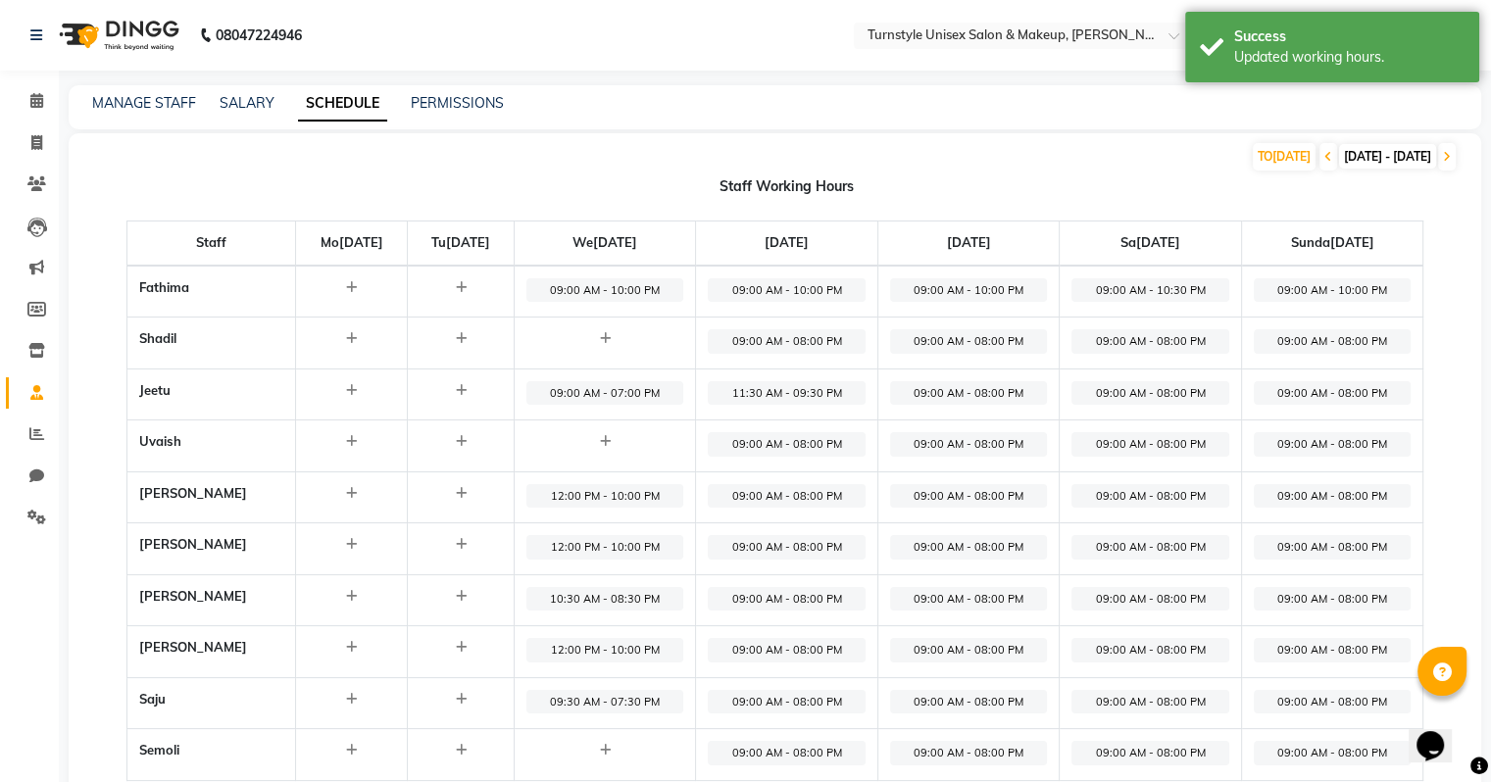
click at [1366, 285] on span "09:00 AM - 10:00 PM" at bounding box center [1333, 290] width 158 height 25
select select "09:00 AM"
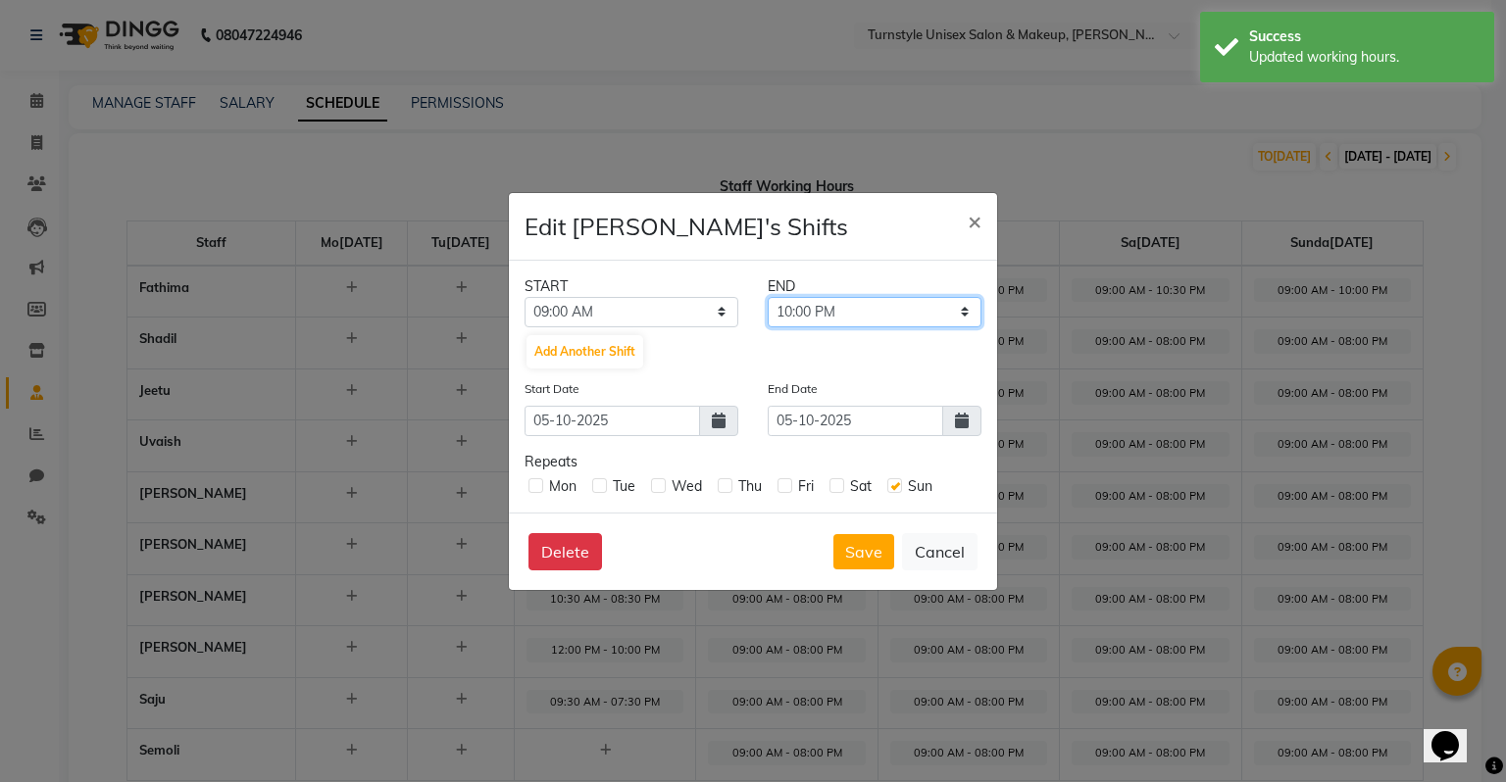
click at [819, 313] on select "09:15 AM 09:30 AM 09:45 AM 10:00 AM 10:15 AM 10:30 AM 10:45 AM 11:00 AM 11:15 A…" at bounding box center [875, 312] width 214 height 30
select select "10:30 PM"
click at [768, 297] on select "09:15 AM 09:30 AM 09:45 AM 10:00 AM 10:15 AM 10:30 AM 10:45 AM 11:00 AM 11:15 A…" at bounding box center [875, 312] width 214 height 30
click at [856, 555] on button "Save" at bounding box center [863, 551] width 61 height 35
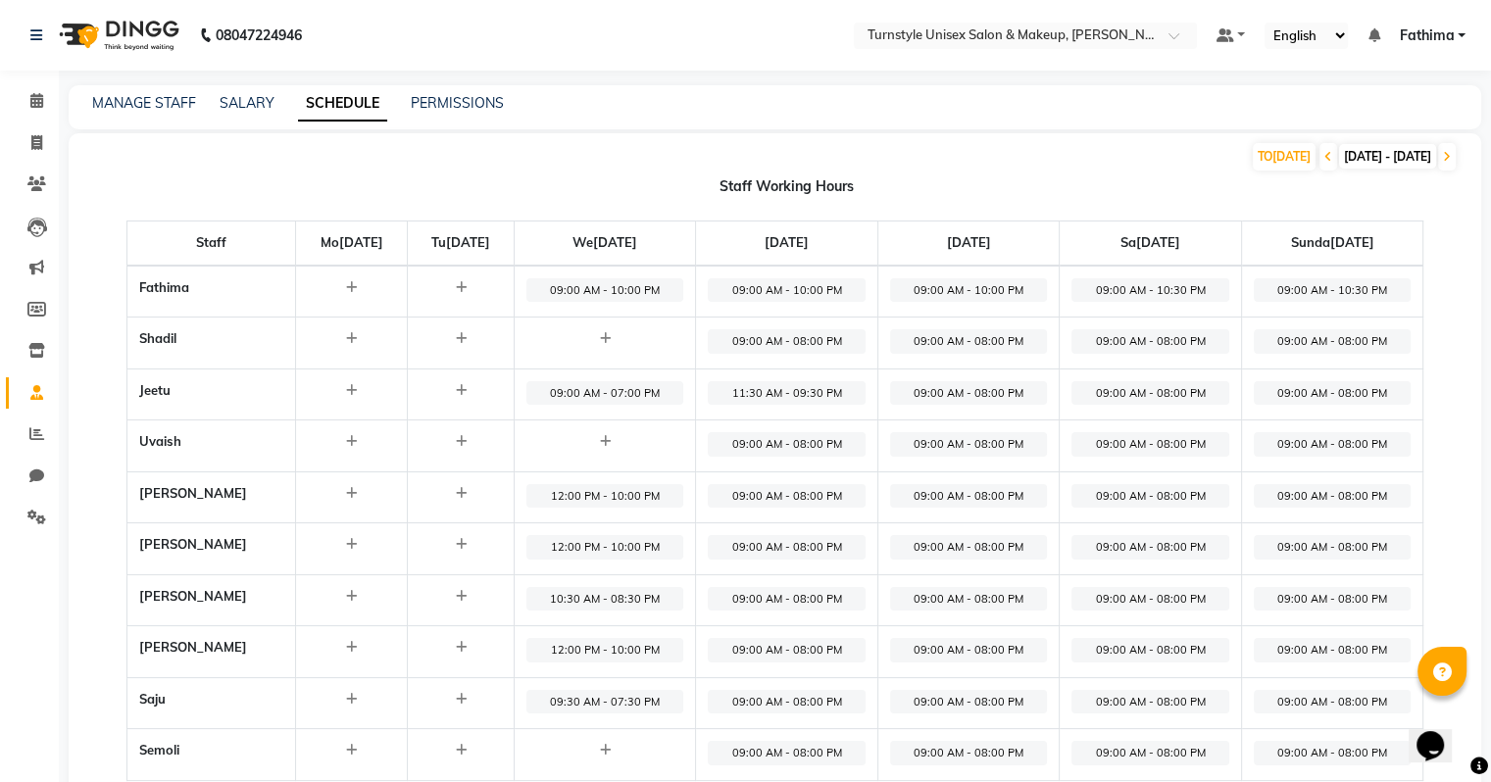
click at [854, 342] on span "09:00 AM - 08:00 PM" at bounding box center [786, 341] width 157 height 25
select select "09:00 AM"
select select "08:00 PM"
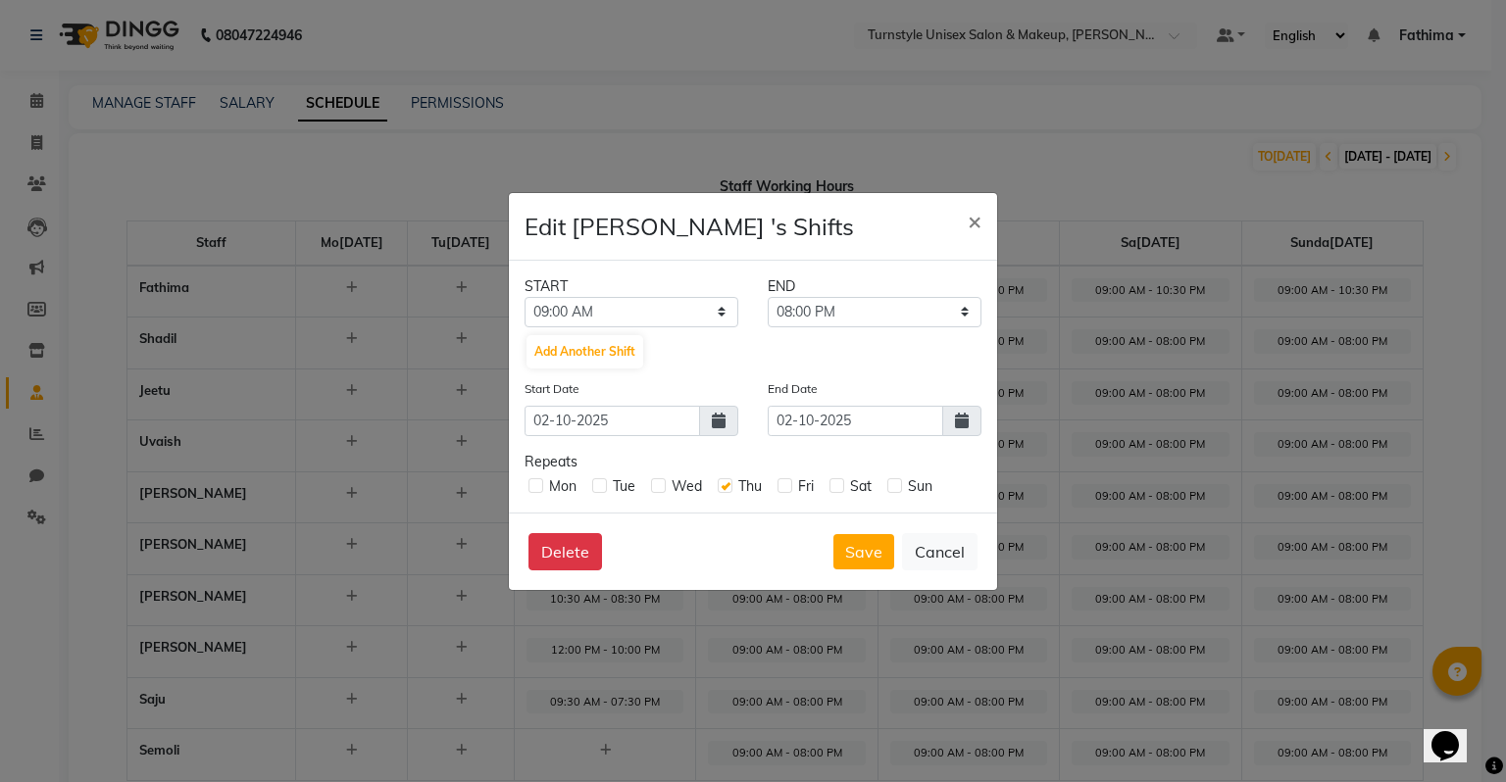
click at [787, 485] on label at bounding box center [784, 485] width 15 height 15
click at [787, 485] on input "checkbox" at bounding box center [783, 484] width 13 height 13
checkbox input "true"
click at [723, 306] on select "12:00 AM 12:15 AM 12:30 AM 12:45 AM 01:00 AM 01:15 AM 01:30 AM 01:45 AM 02:00 A…" at bounding box center [632, 312] width 214 height 30
click at [592, 297] on select "12:00 AM 12:15 AM 12:30 AM 12:45 AM 01:00 AM 01:15 AM 01:30 AM 01:45 AM 02:00 A…" at bounding box center [632, 312] width 214 height 30
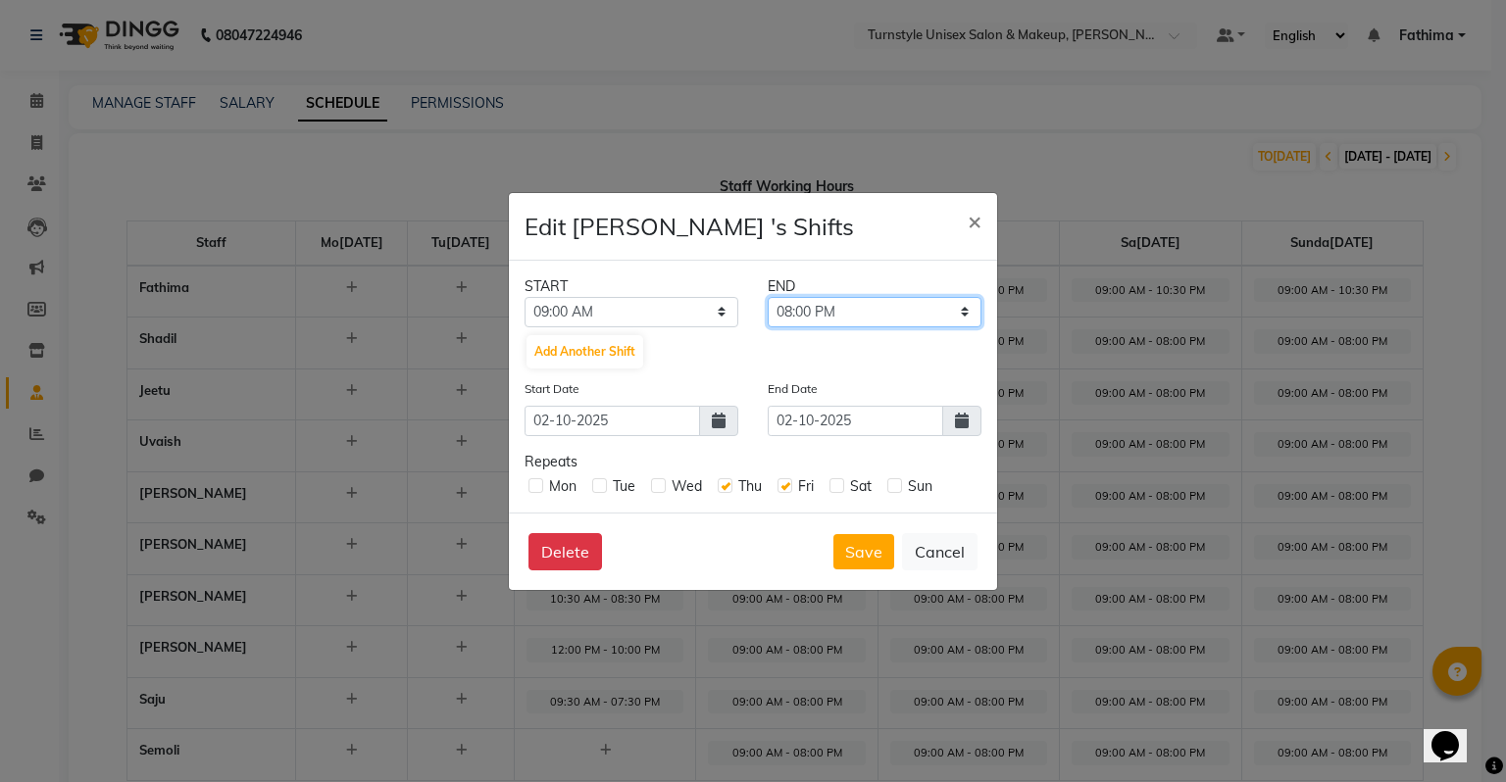
click at [827, 305] on select "09:15 AM 09:30 AM 09:45 AM 10:00 AM 10:15 AM 10:30 AM 10:45 AM 11:00 AM 11:15 A…" at bounding box center [875, 312] width 214 height 30
select select "07:00 PM"
click at [768, 297] on select "09:15 AM 09:30 AM 09:45 AM 10:00 AM 10:15 AM 10:30 AM 10:45 AM 11:00 AM 11:15 A…" at bounding box center [875, 312] width 214 height 30
click at [862, 551] on button "Save" at bounding box center [863, 551] width 61 height 35
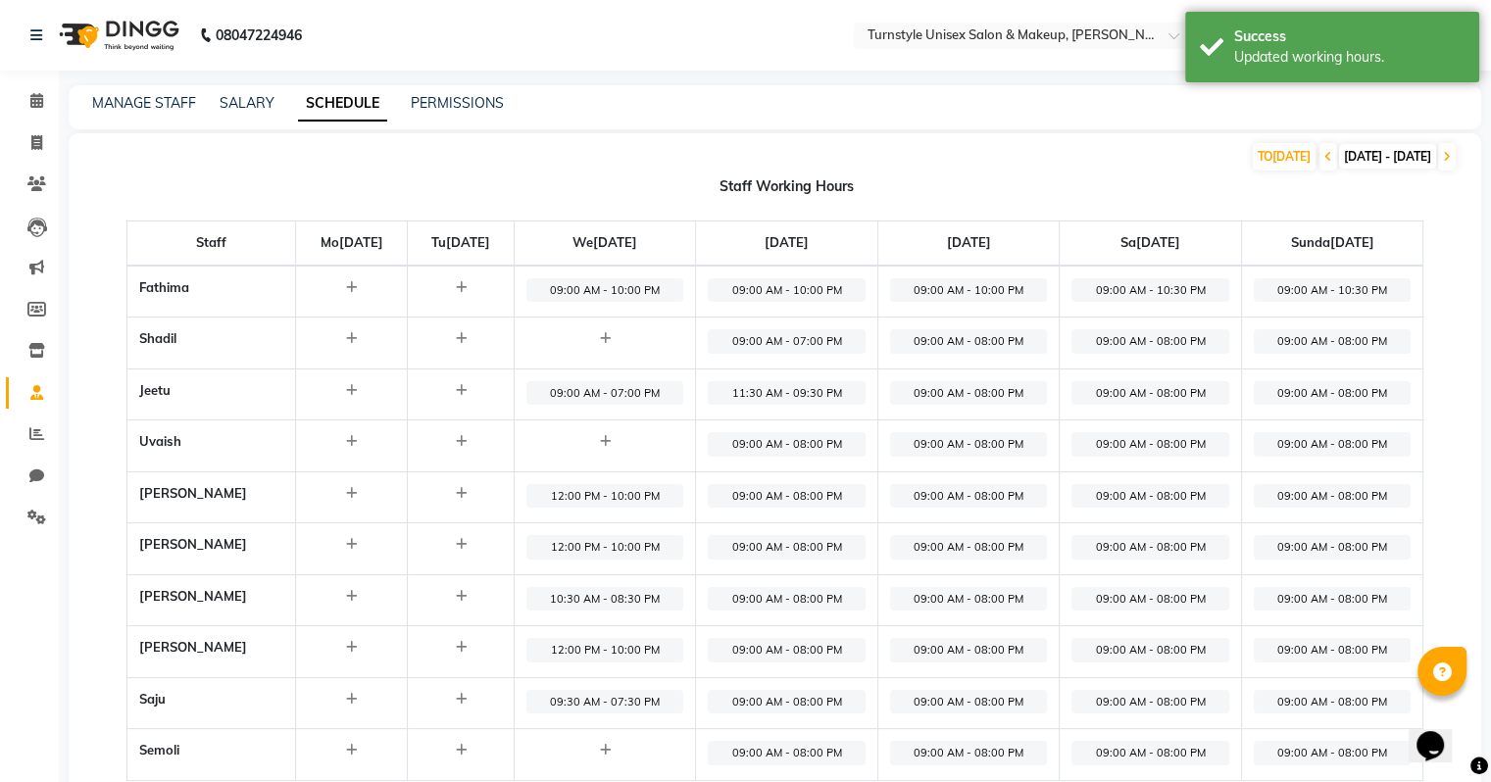
click at [960, 340] on span "09:00 AM - 08:00 PM" at bounding box center [968, 341] width 157 height 25
select select "09:00 AM"
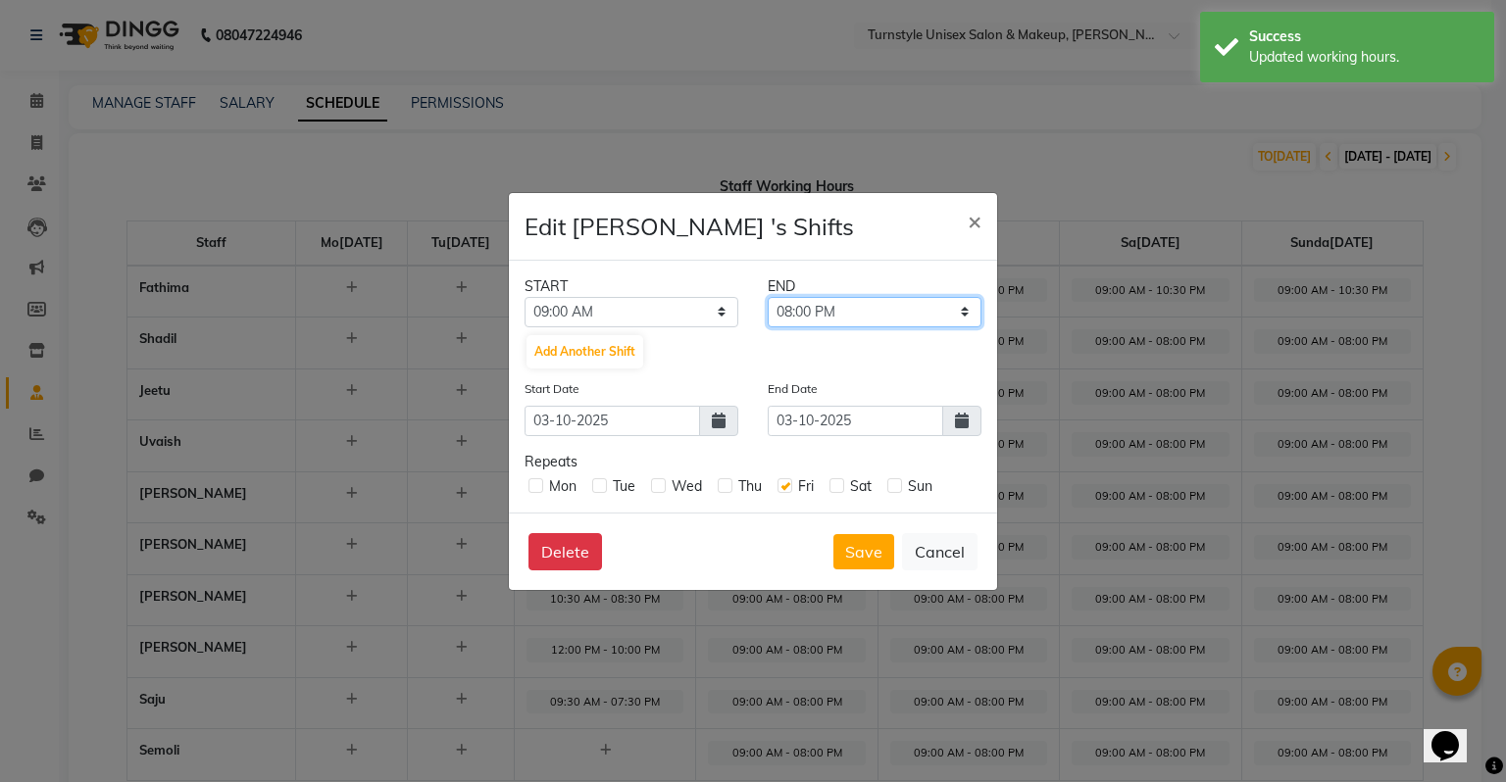
click at [822, 316] on select "09:15 AM 09:30 AM 09:45 AM 10:00 AM 10:15 AM 10:30 AM 10:45 AM 11:00 AM 11:15 A…" at bounding box center [875, 312] width 214 height 30
select select "07:00 PM"
click at [768, 297] on select "09:15 AM 09:30 AM 09:45 AM 10:00 AM 10:15 AM 10:30 AM 10:45 AM 11:00 AM 11:15 A…" at bounding box center [875, 312] width 214 height 30
click at [871, 556] on button "Save" at bounding box center [863, 551] width 61 height 35
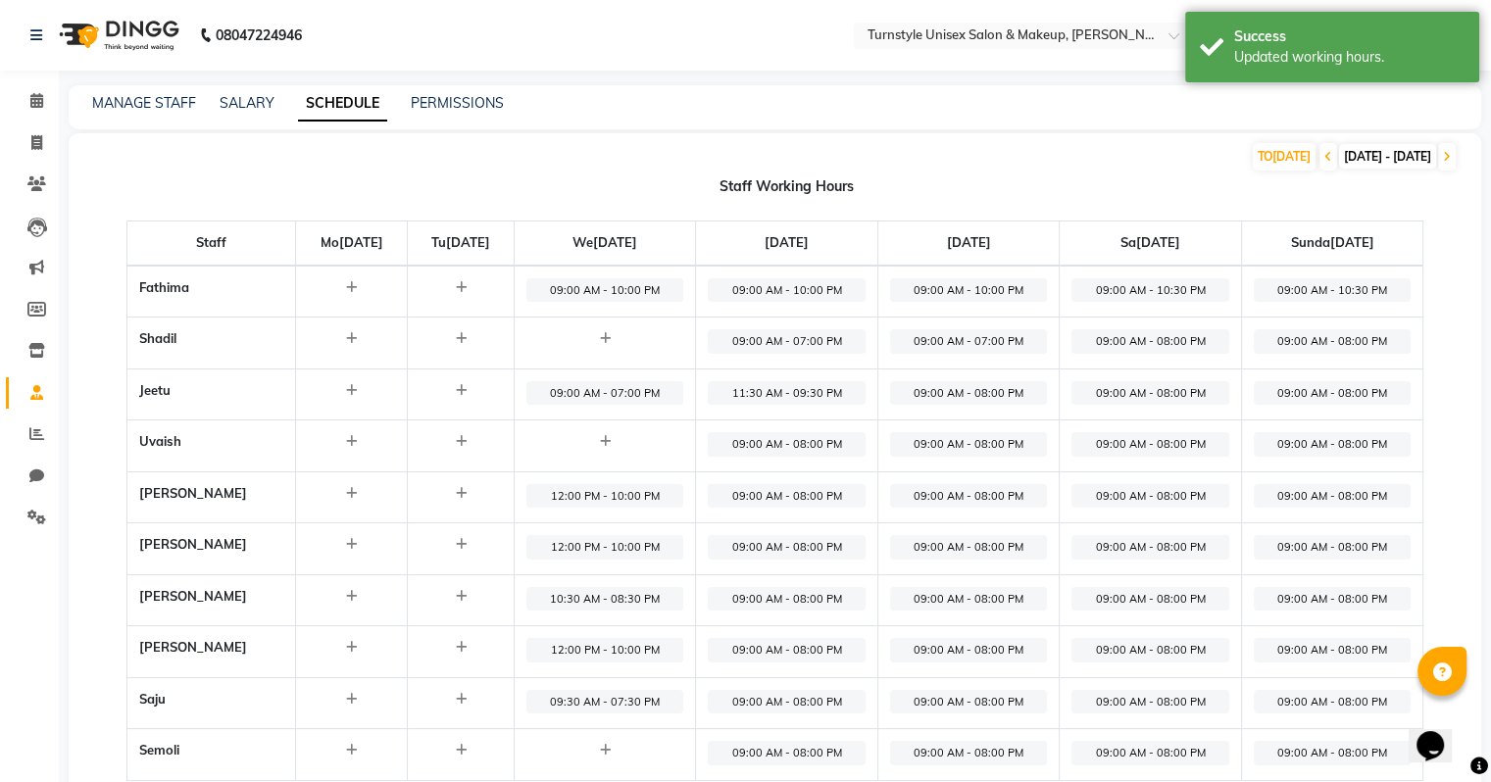
click at [1177, 344] on span "09:00 AM - 08:00 PM" at bounding box center [1150, 341] width 157 height 25
select select "09:00 AM"
select select "08:00 PM"
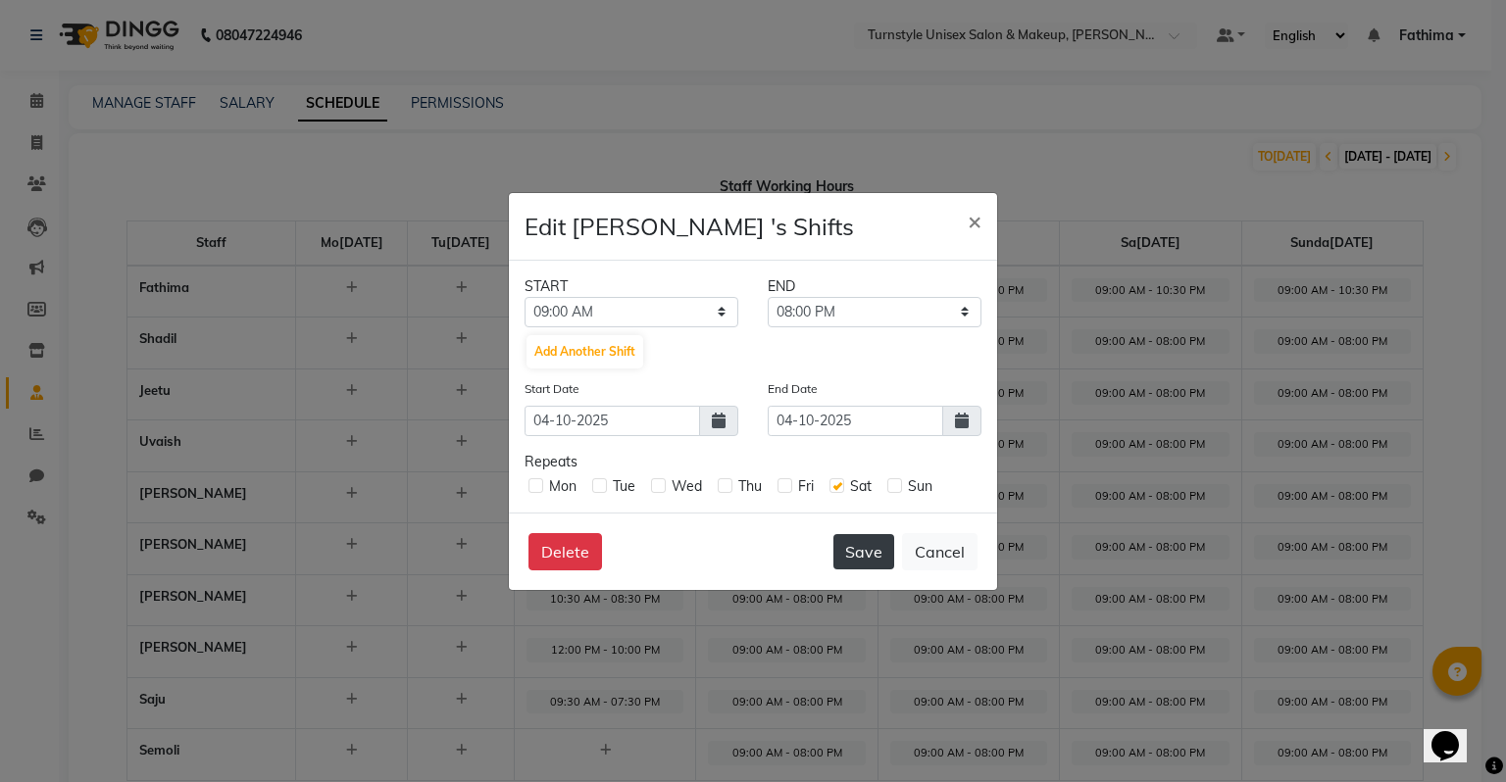
click at [850, 543] on button "Save" at bounding box center [863, 551] width 61 height 35
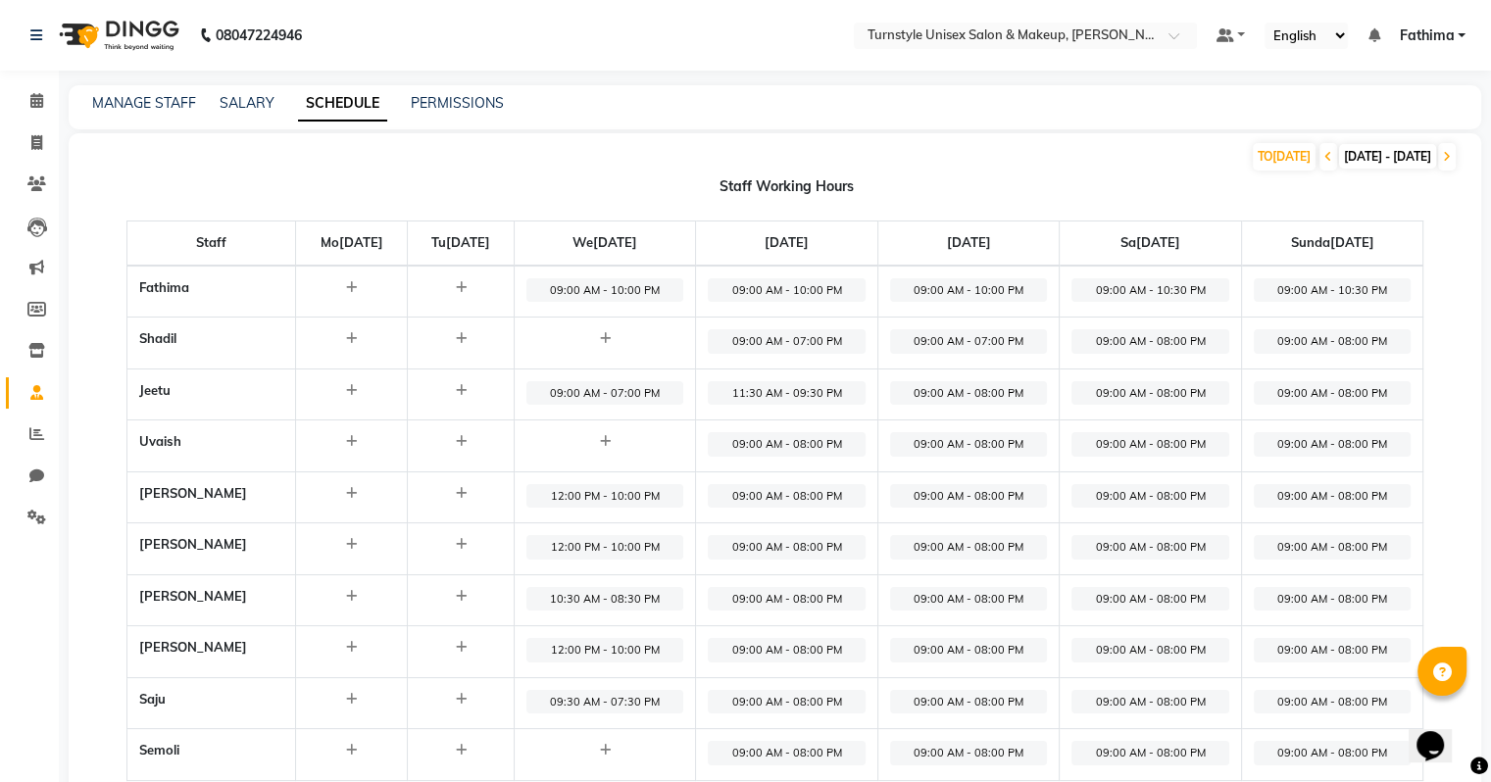
click at [829, 449] on span "09:00 AM - 08:00 PM" at bounding box center [786, 444] width 157 height 25
select select "09:00 AM"
select select "08:00 PM"
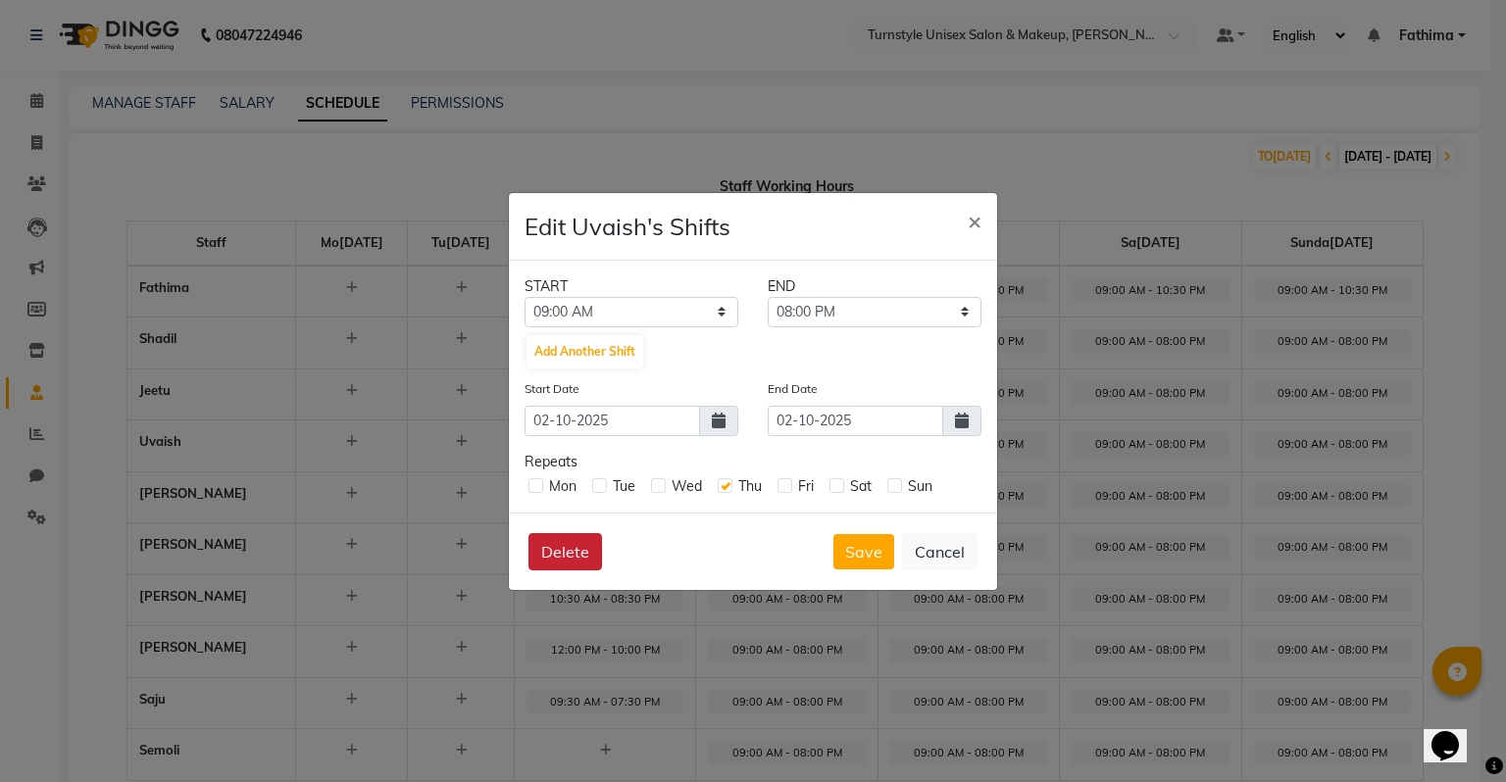
click at [564, 554] on button "Delete" at bounding box center [565, 551] width 74 height 37
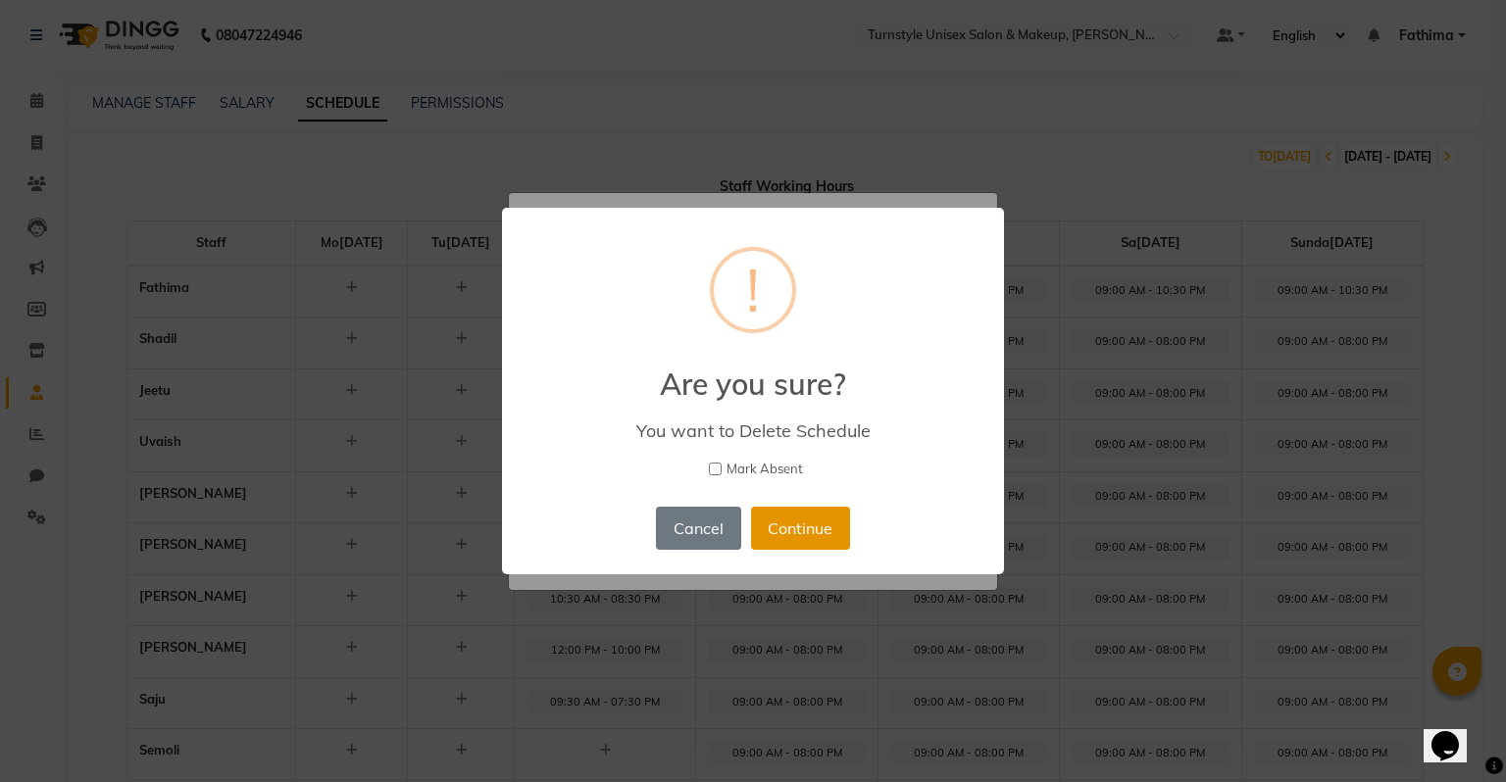
click at [796, 531] on button "Continue" at bounding box center [800, 528] width 99 height 43
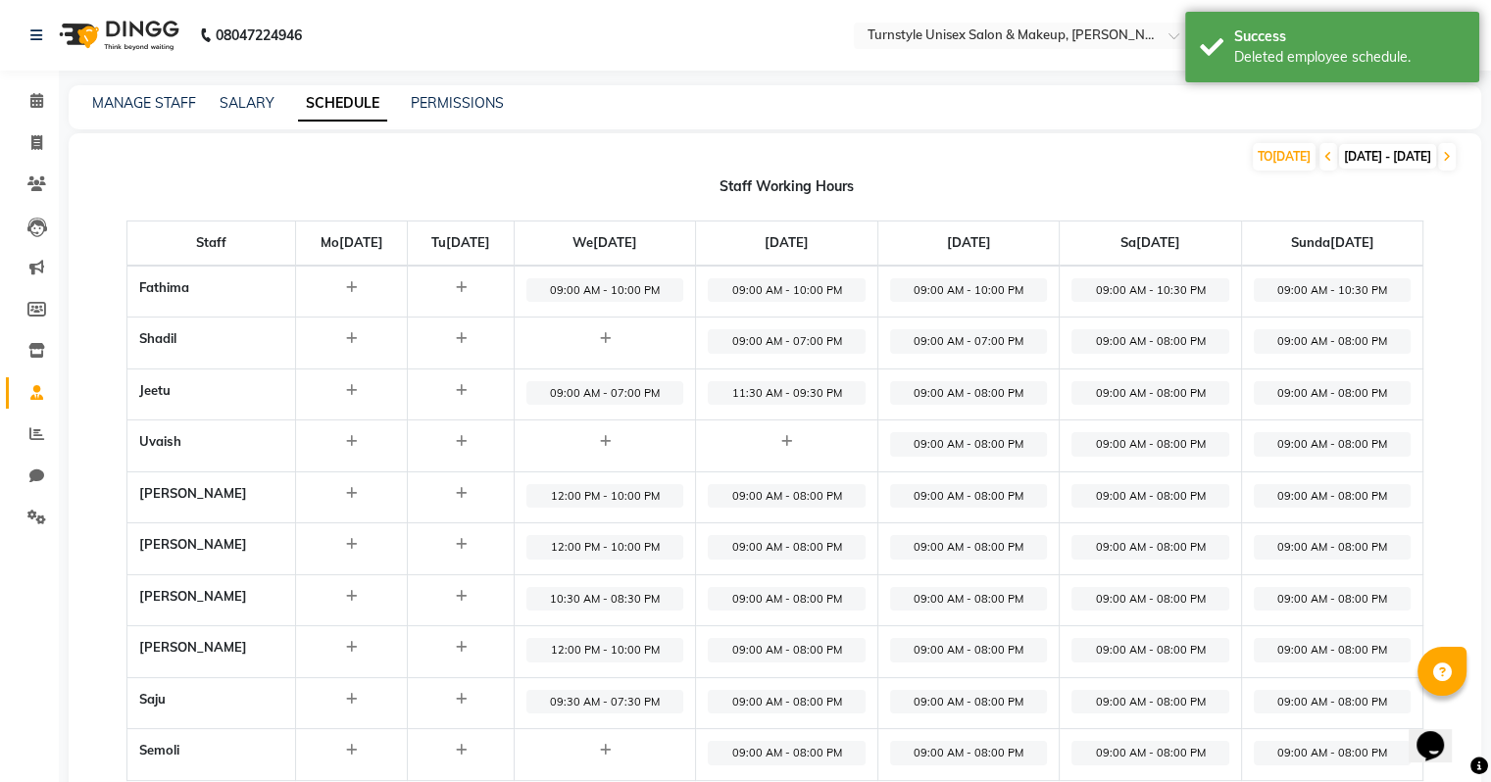
click at [930, 453] on span "09:00 AM - 08:00 PM" at bounding box center [968, 444] width 157 height 25
select select "09:00 AM"
select select "08:00 PM"
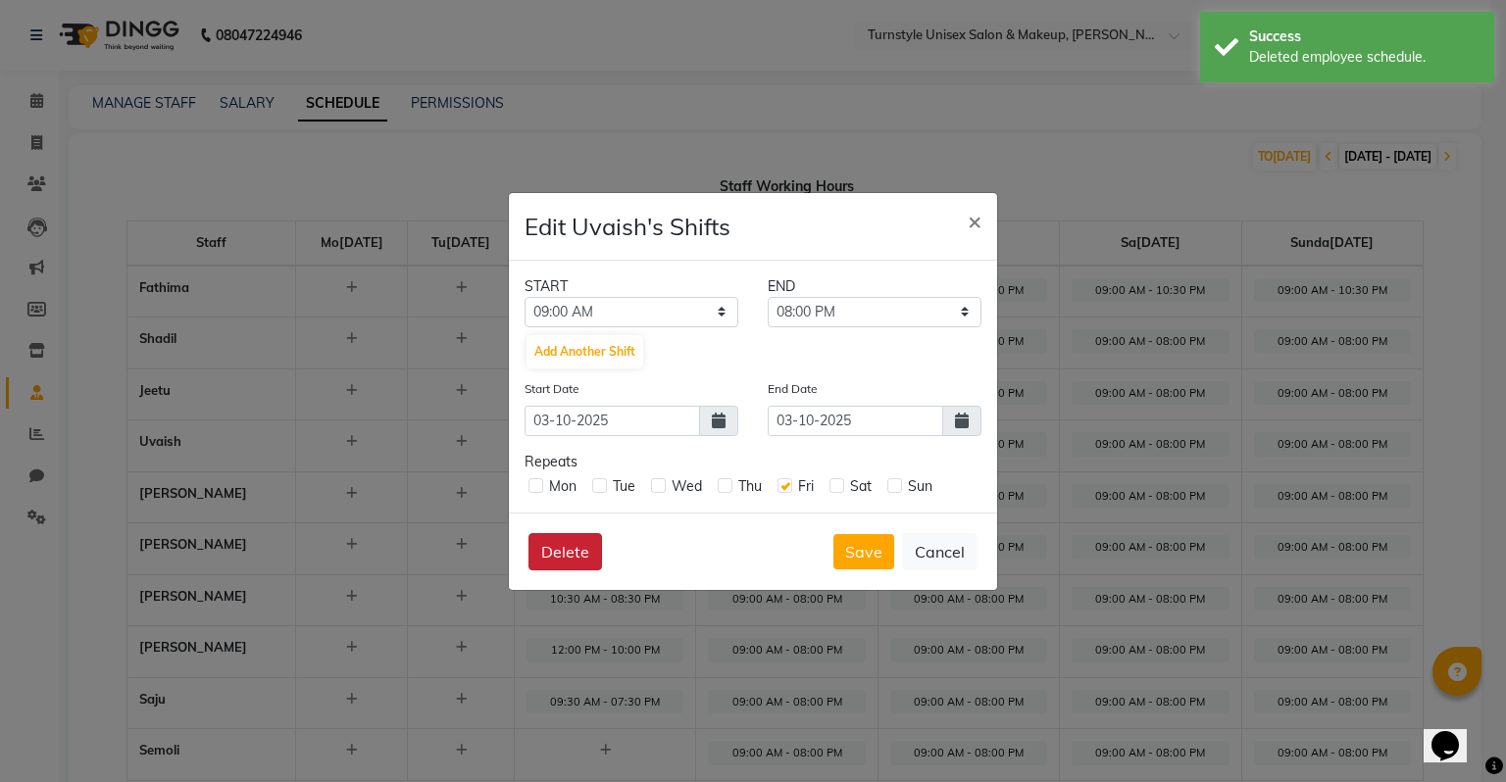
click at [573, 551] on button "Delete" at bounding box center [565, 551] width 74 height 37
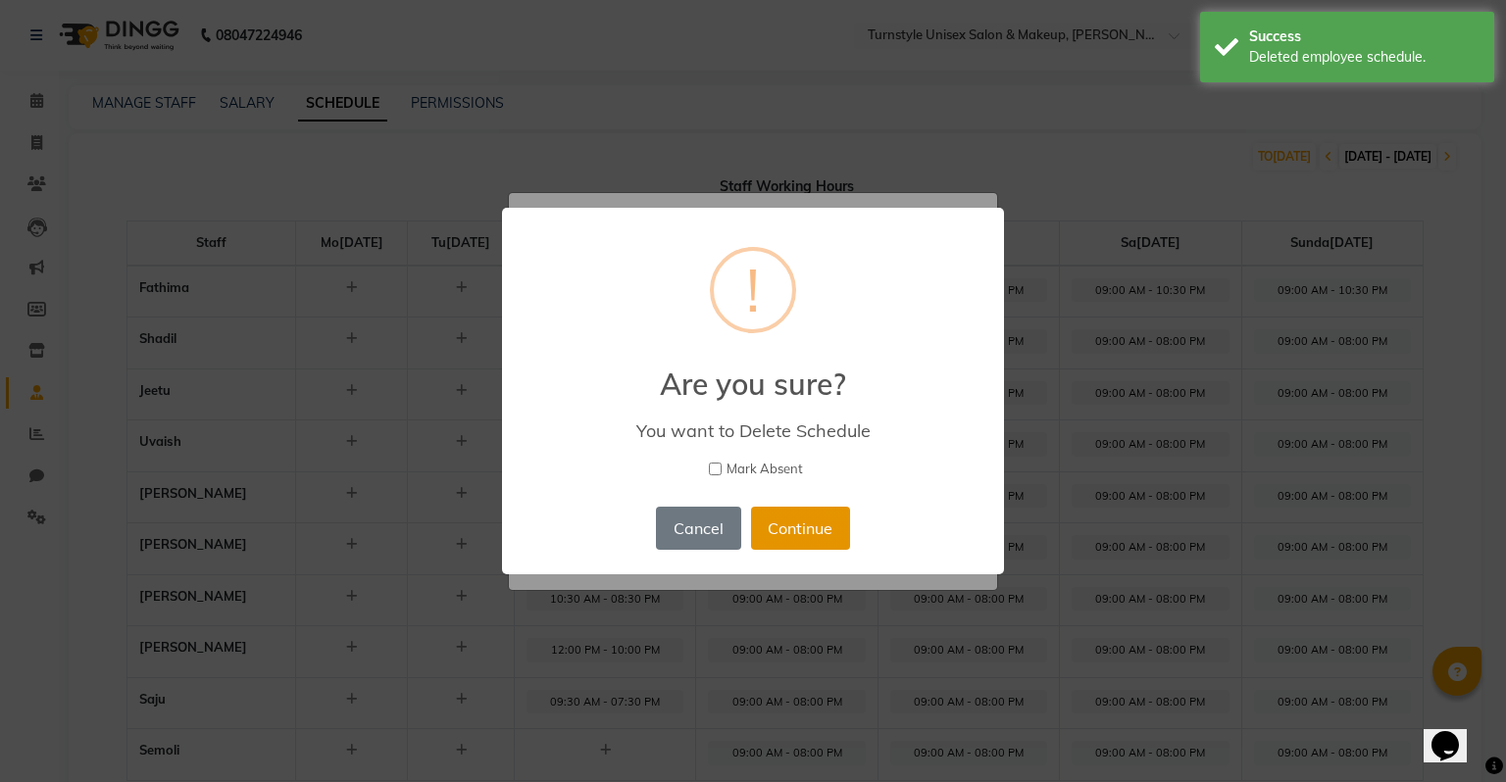
click at [817, 528] on button "Continue" at bounding box center [800, 528] width 99 height 43
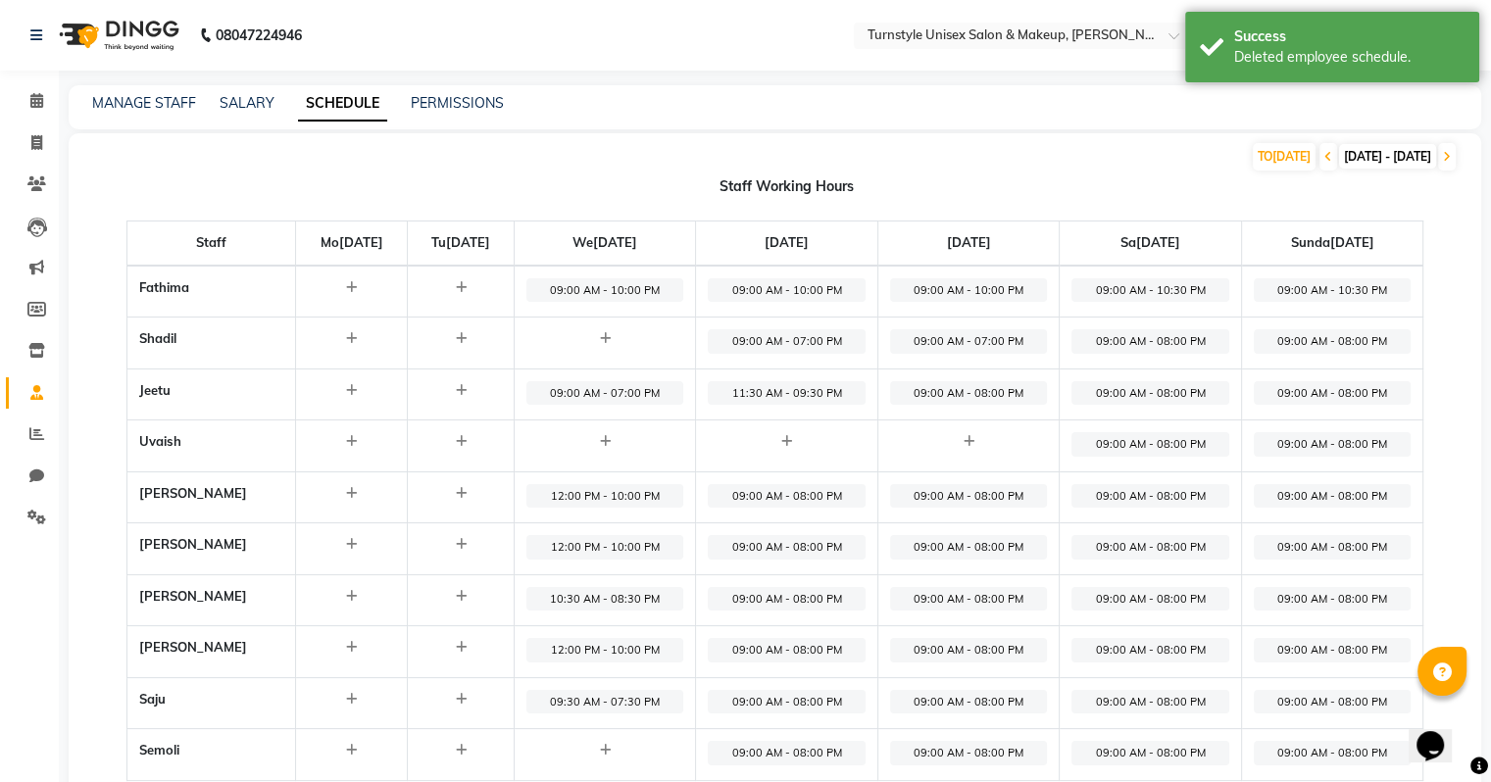
click at [1121, 449] on span "09:00 AM - 08:00 PM" at bounding box center [1150, 444] width 157 height 25
select select "09:00 AM"
select select "08:00 PM"
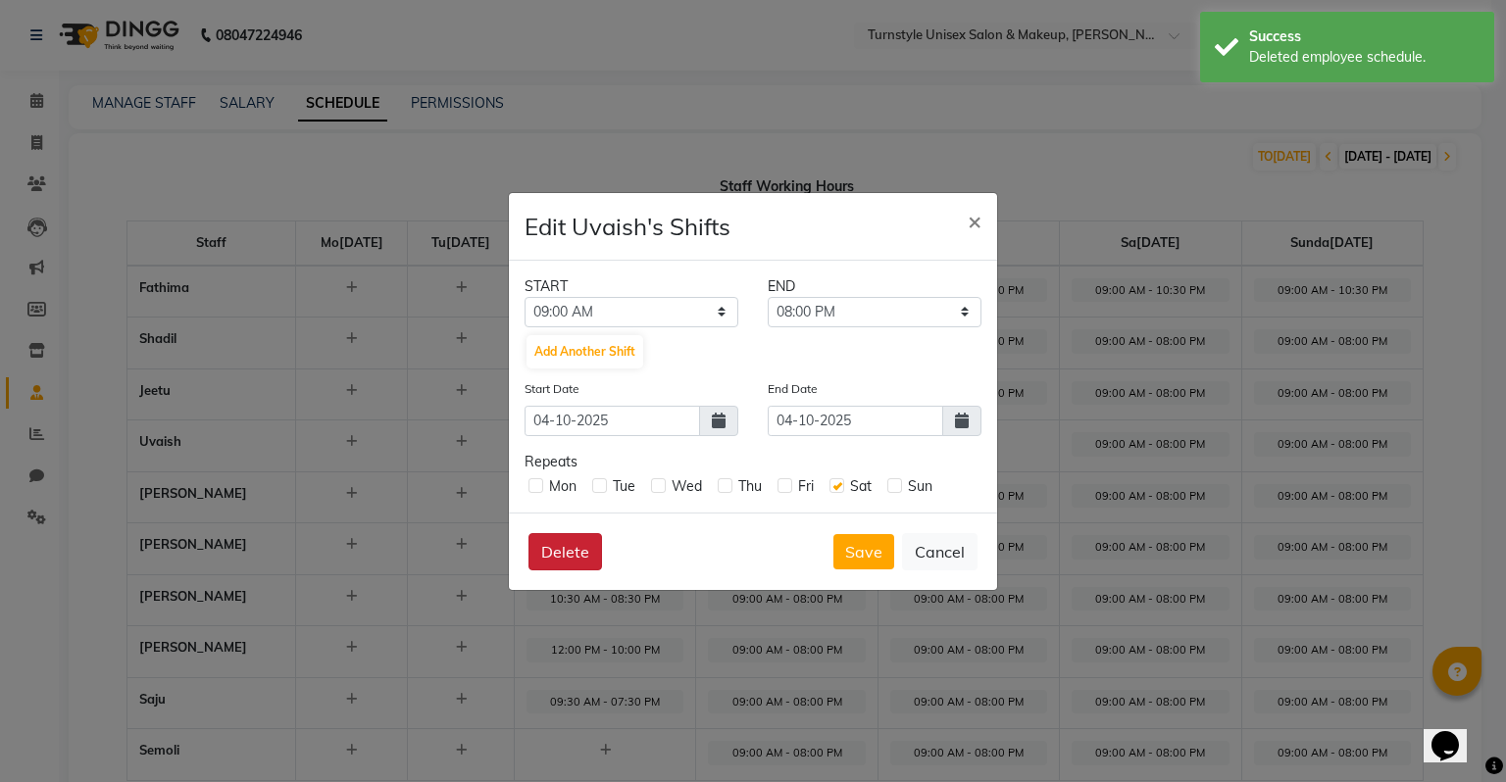
click at [557, 547] on button "Delete" at bounding box center [565, 551] width 74 height 37
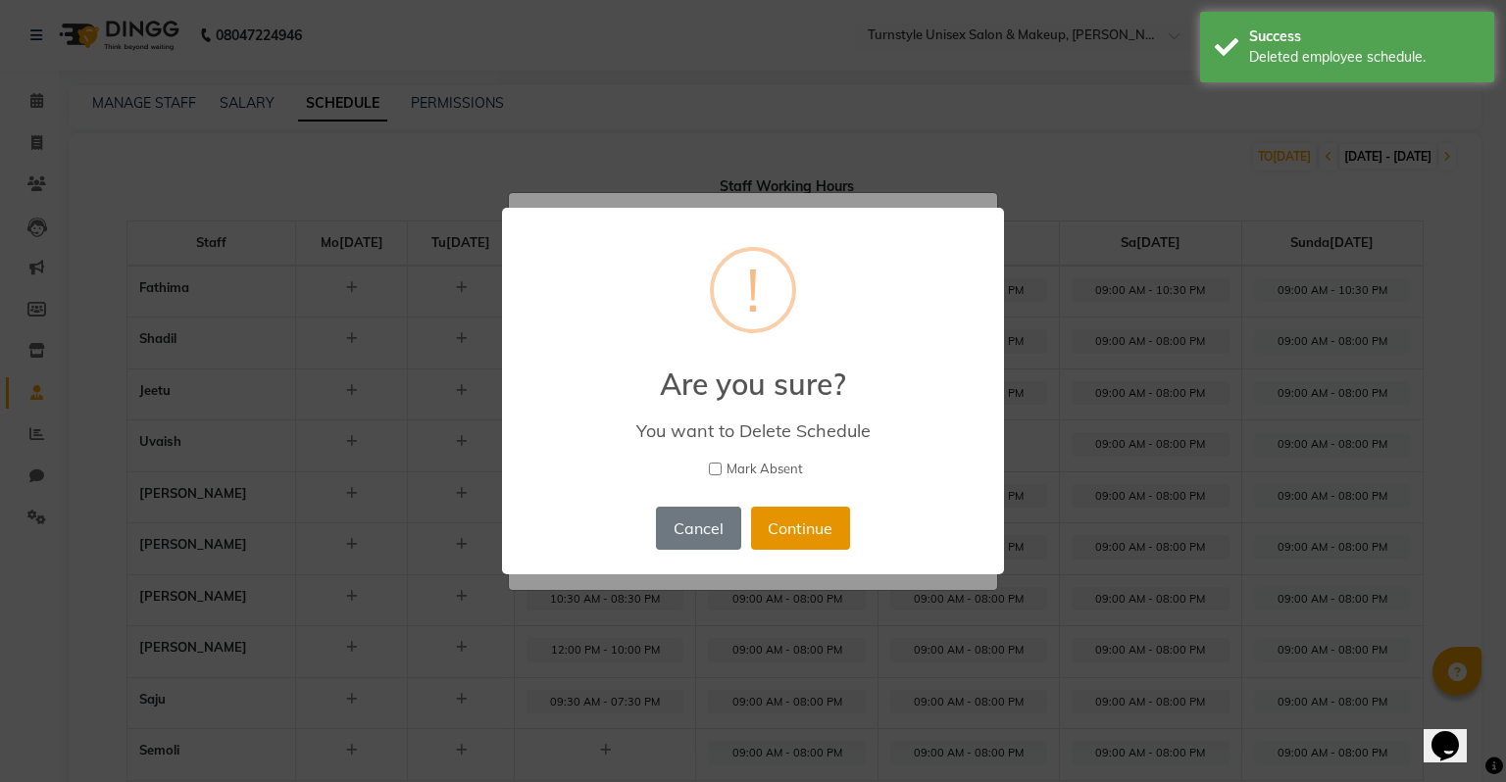
click at [769, 524] on button "Continue" at bounding box center [800, 528] width 99 height 43
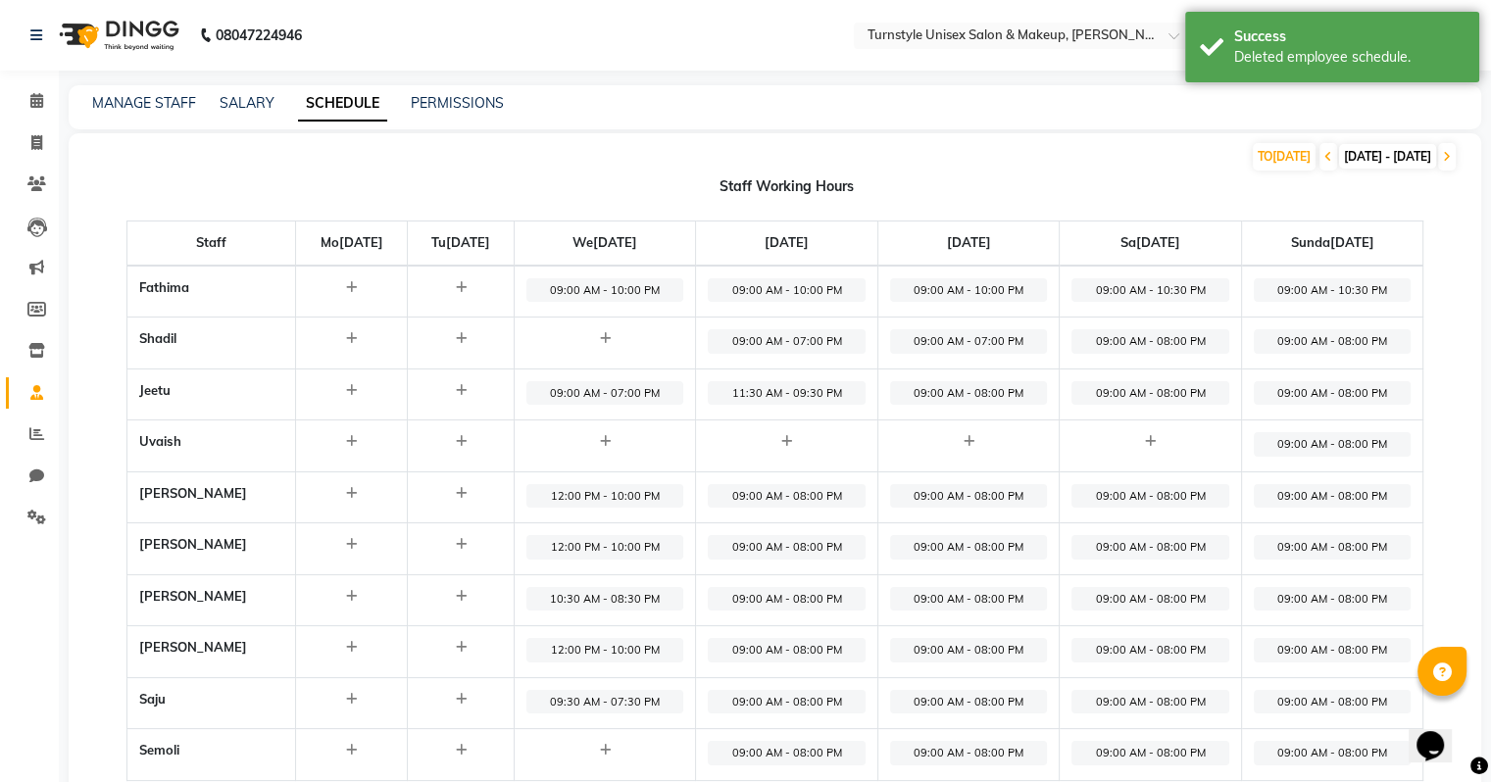
click at [1349, 440] on span "09:00 AM - 08:00 PM" at bounding box center [1333, 444] width 158 height 25
select select "09:00 AM"
select select "08:00 PM"
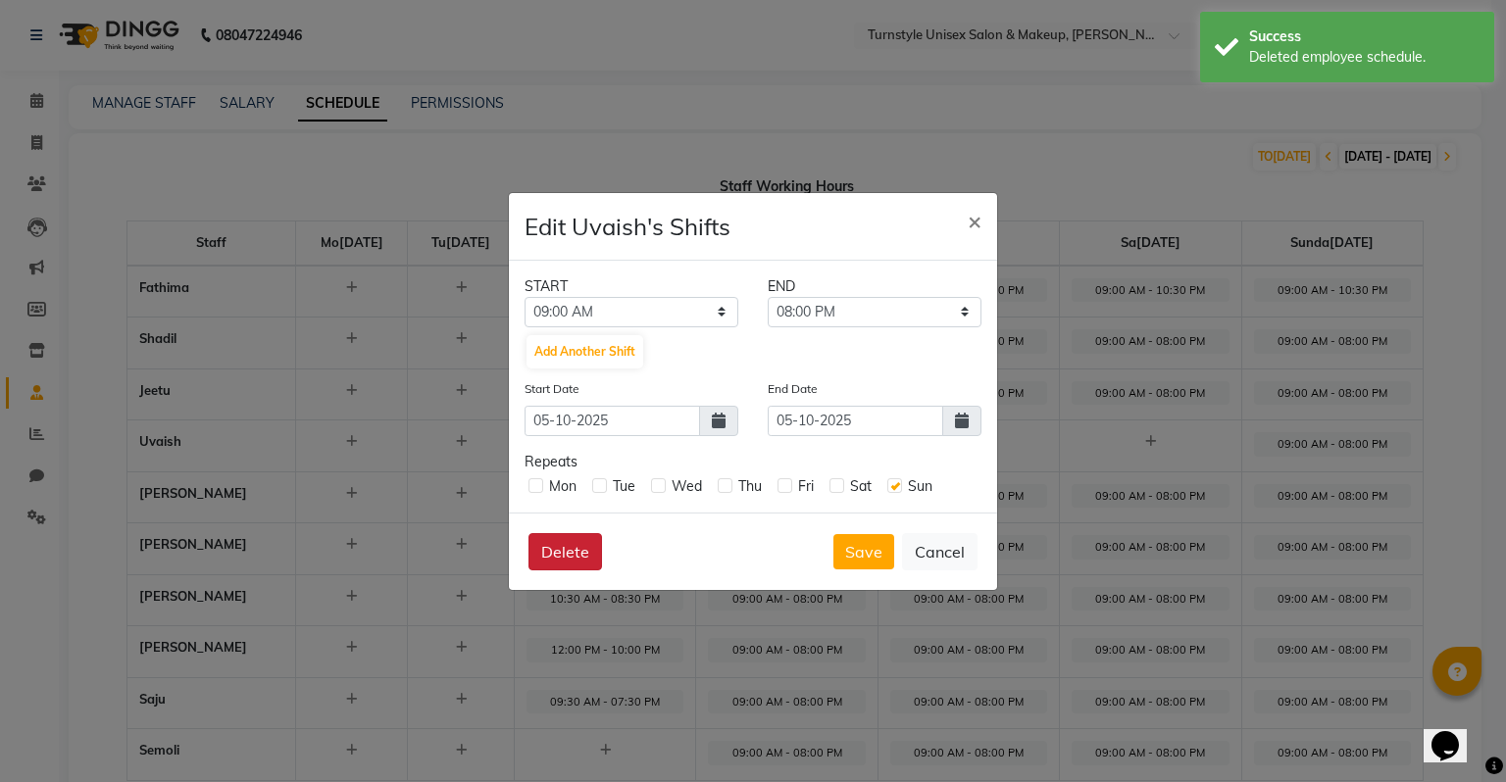
click at [568, 545] on button "Delete" at bounding box center [565, 551] width 74 height 37
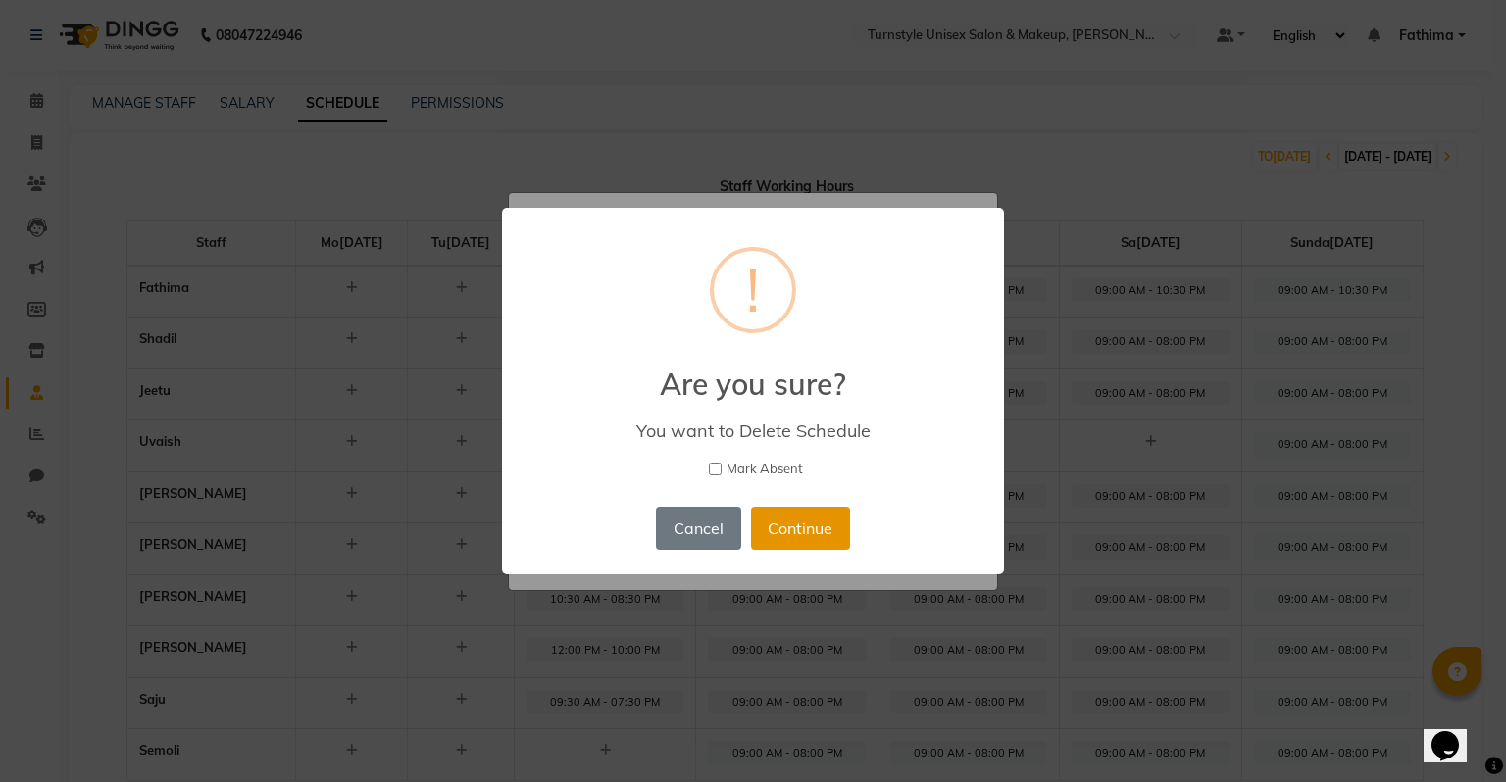
click at [813, 531] on button "Continue" at bounding box center [800, 528] width 99 height 43
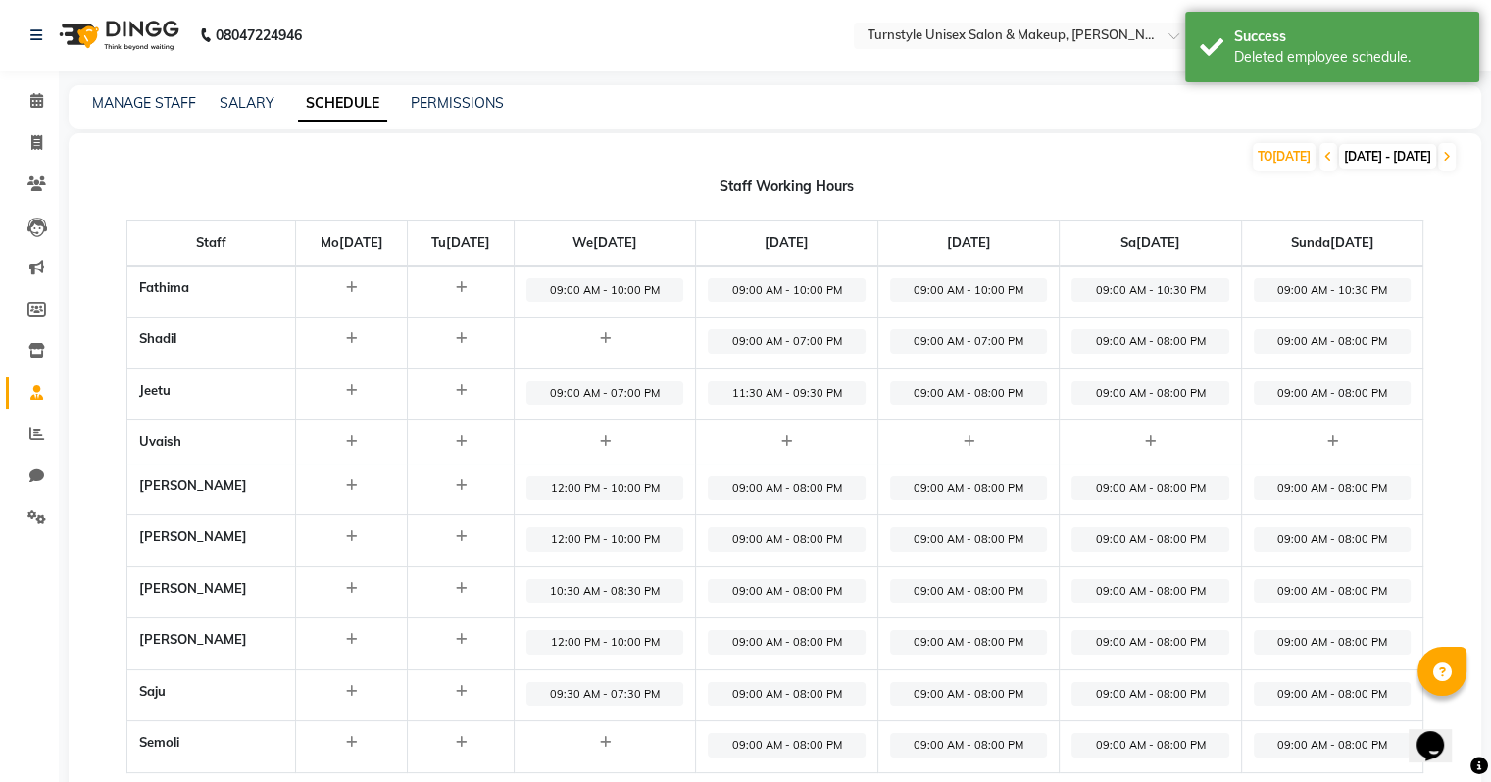
click at [946, 383] on span "09:00 AM - 08:00 PM" at bounding box center [968, 393] width 157 height 25
select select "09:00 AM"
select select "08:00 PM"
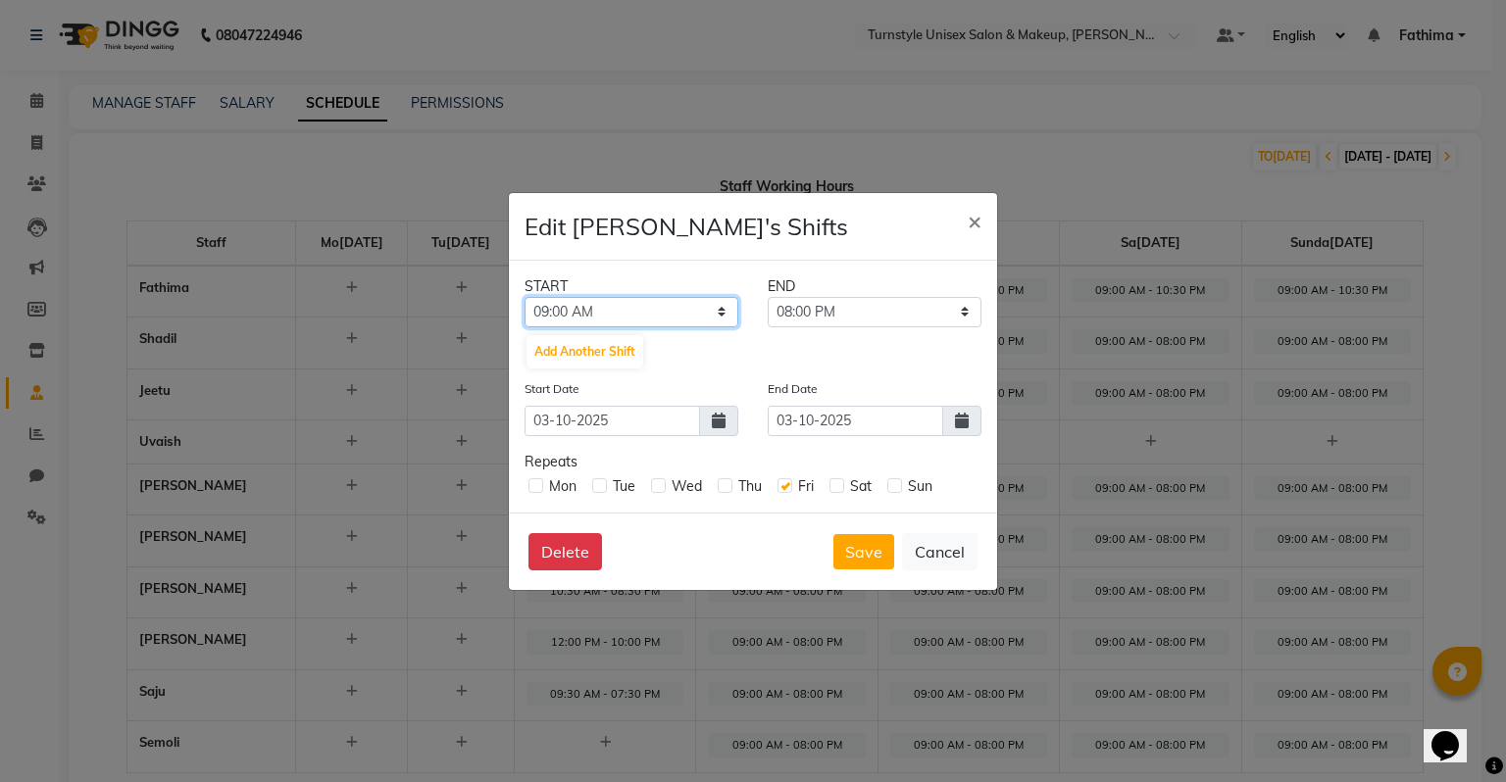
click at [663, 306] on select "12:00 AM 12:15 AM 12:30 AM 12:45 AM 01:00 AM 01:15 AM 01:30 AM 01:45 AM 02:00 A…" at bounding box center [632, 312] width 214 height 30
select select "11:30 AM"
click at [525, 297] on select "12:00 AM 12:15 AM 12:30 AM 12:45 AM 01:00 AM 01:15 AM 01:30 AM 01:45 AM 02:00 A…" at bounding box center [632, 312] width 214 height 30
click at [834, 316] on select "11:45 AM 12:00 PM 12:15 PM 12:30 PM 12:45 PM 01:00 PM 01:15 PM 01:30 PM 01:45 P…" at bounding box center [875, 312] width 214 height 30
select select "09:30 PM"
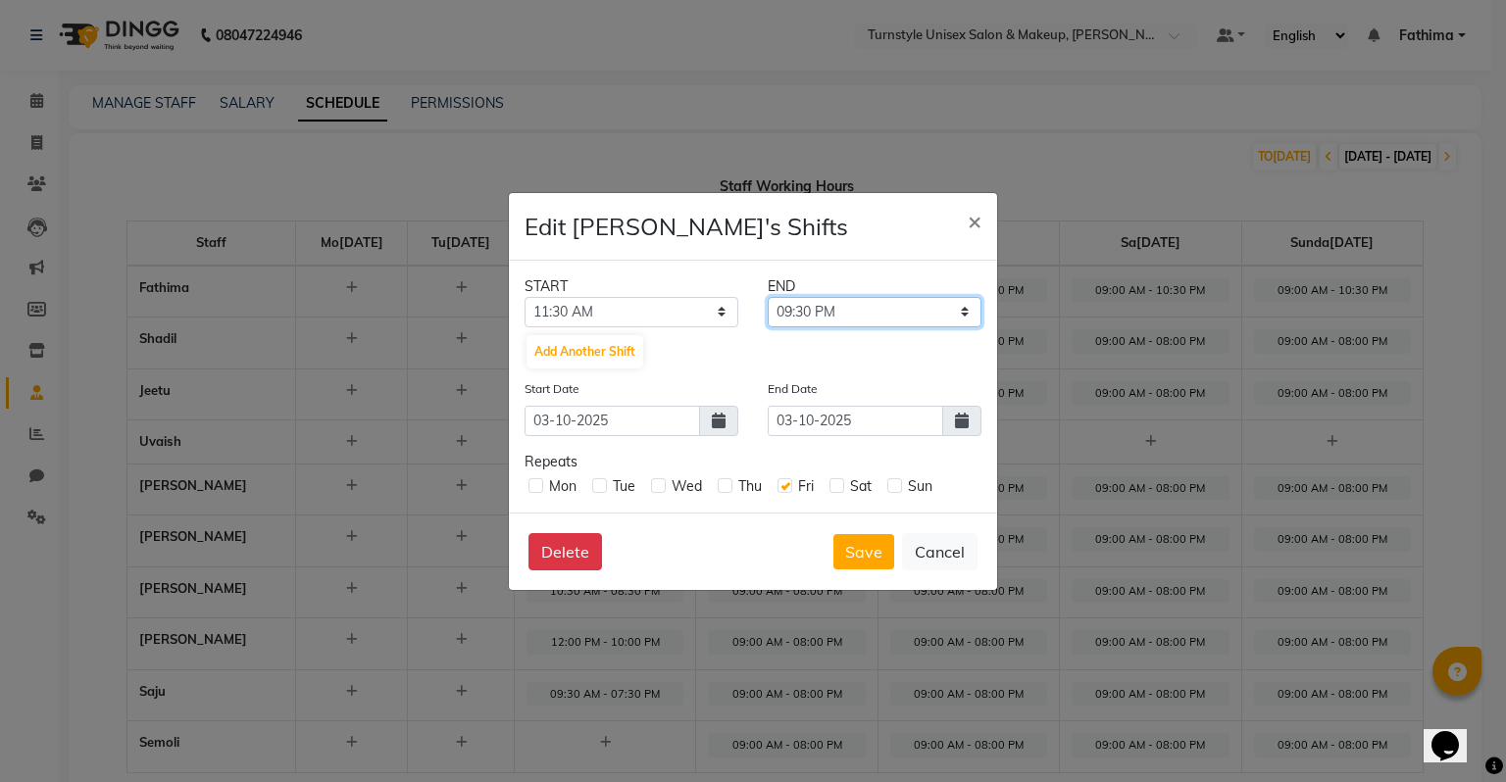
click at [768, 297] on select "11:45 AM 12:00 PM 12:15 PM 12:30 PM 12:45 PM 01:00 PM 01:15 PM 01:30 PM 01:45 P…" at bounding box center [875, 312] width 214 height 30
click at [877, 567] on button "Save" at bounding box center [863, 551] width 61 height 35
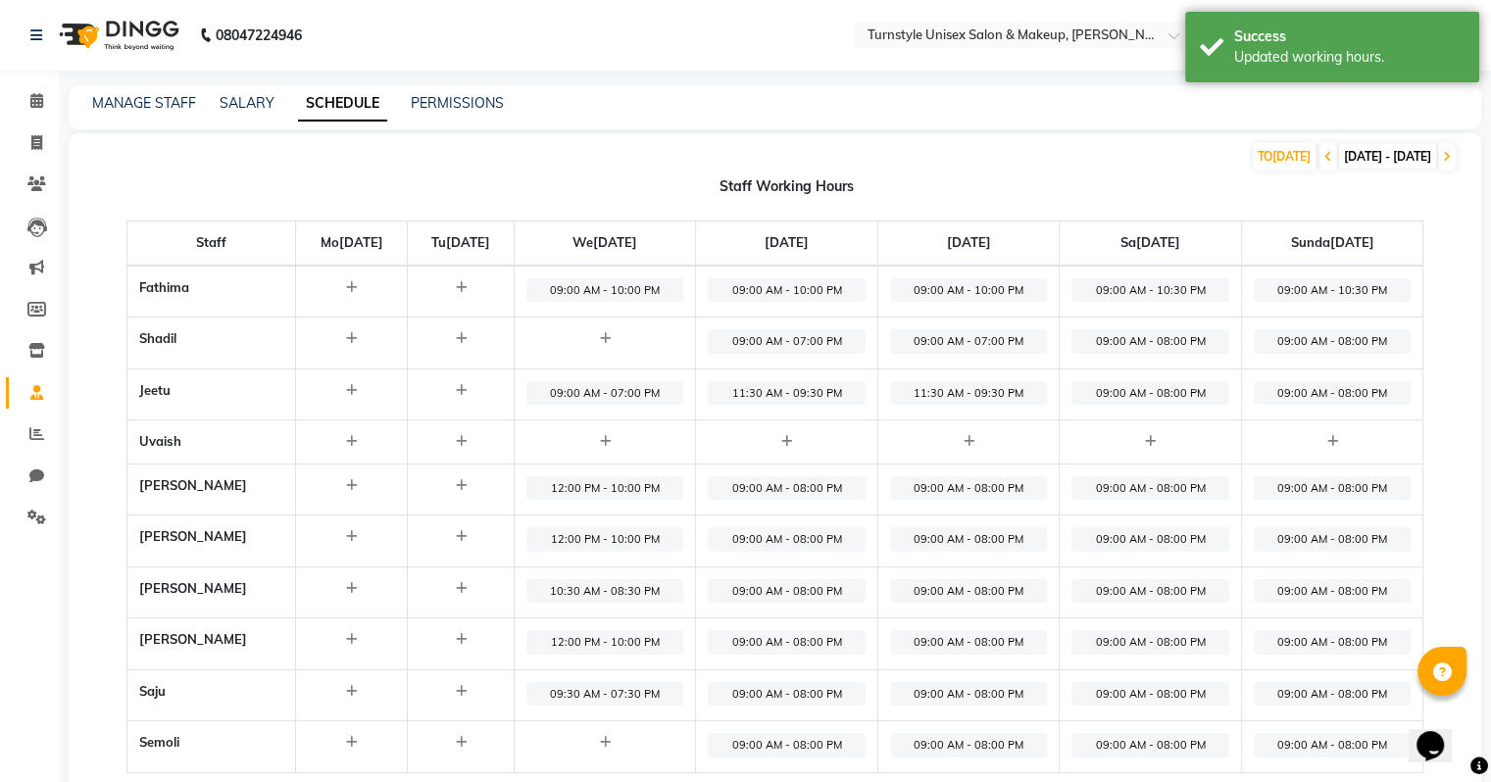
click at [1188, 394] on span "09:00 AM - 08:00 PM" at bounding box center [1150, 393] width 157 height 25
select select "09:00 AM"
select select "08:00 PM"
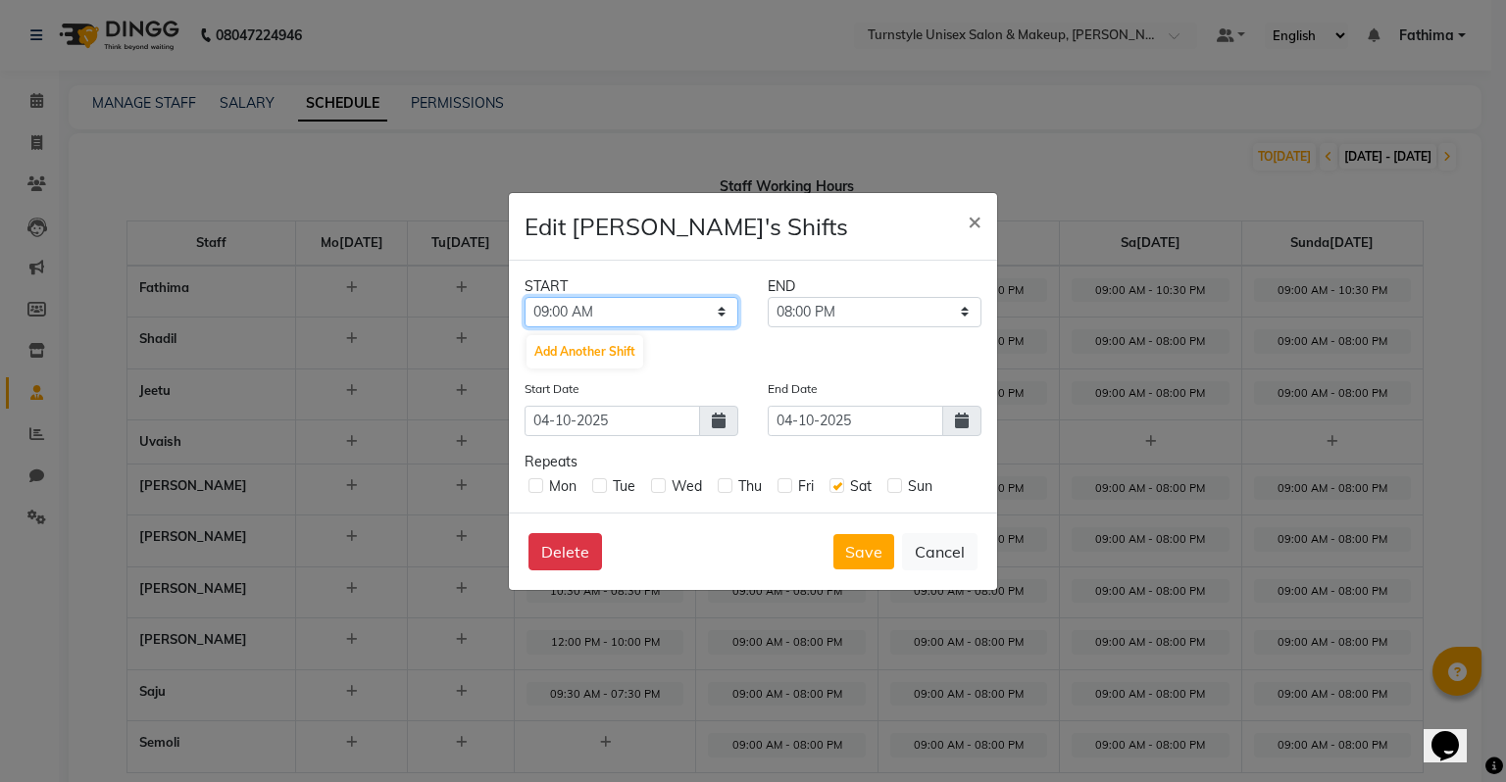
click at [603, 298] on select "12:00 AM 12:15 AM 12:30 AM 12:45 AM 01:00 AM 01:15 AM 01:30 AM 01:45 AM 02:00 A…" at bounding box center [632, 312] width 214 height 30
click at [1144, 454] on ngb-modal-window "Edit Jeetu's Shifts × START END 12:00 AM 12:15 AM 12:30 AM 12:45 AM 01:00 AM 01…" at bounding box center [753, 391] width 1506 height 782
click at [977, 215] on span "×" at bounding box center [975, 220] width 14 height 29
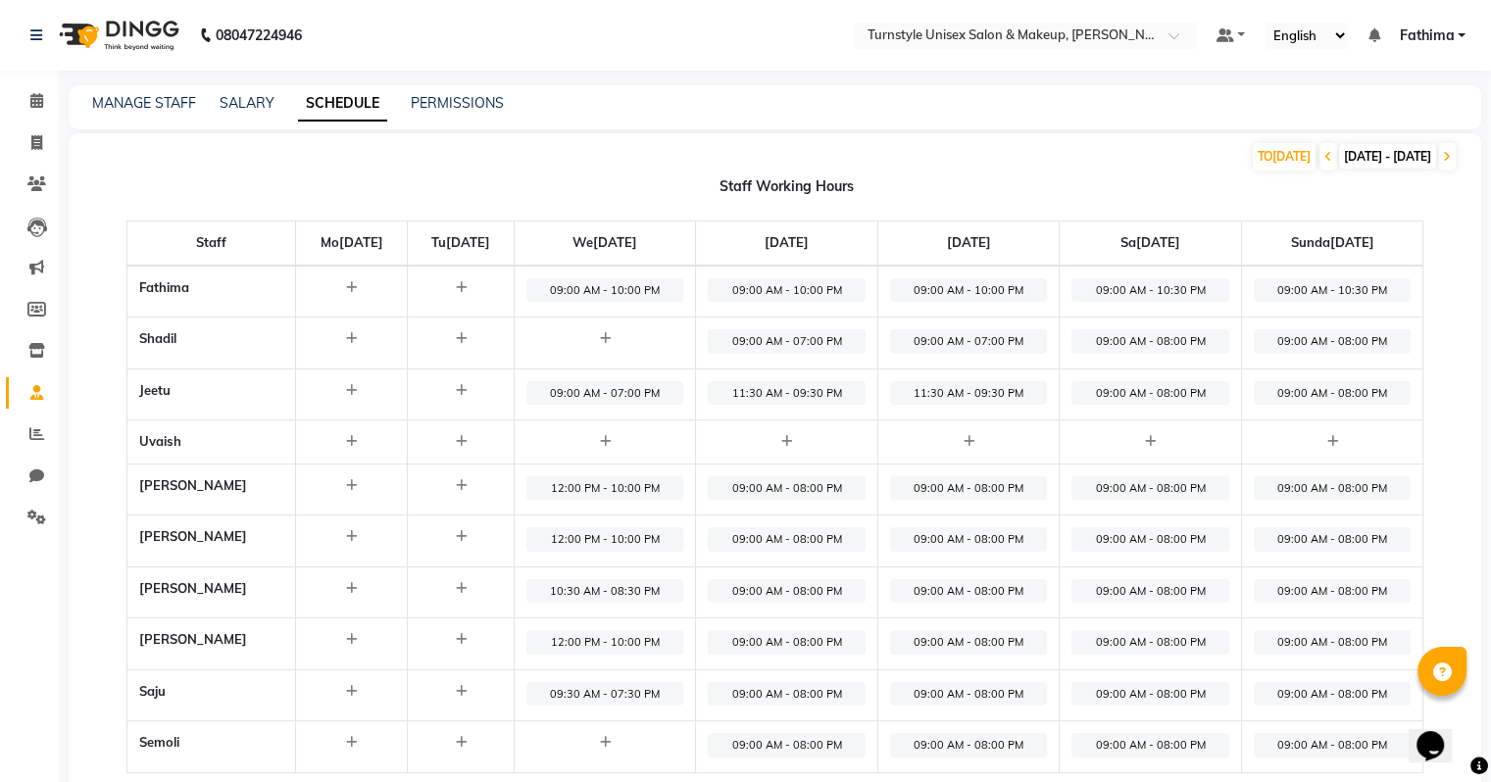
click at [1164, 389] on span "09:00 AM - 08:00 PM" at bounding box center [1150, 393] width 157 height 25
select select "09:00 AM"
select select "08:00 PM"
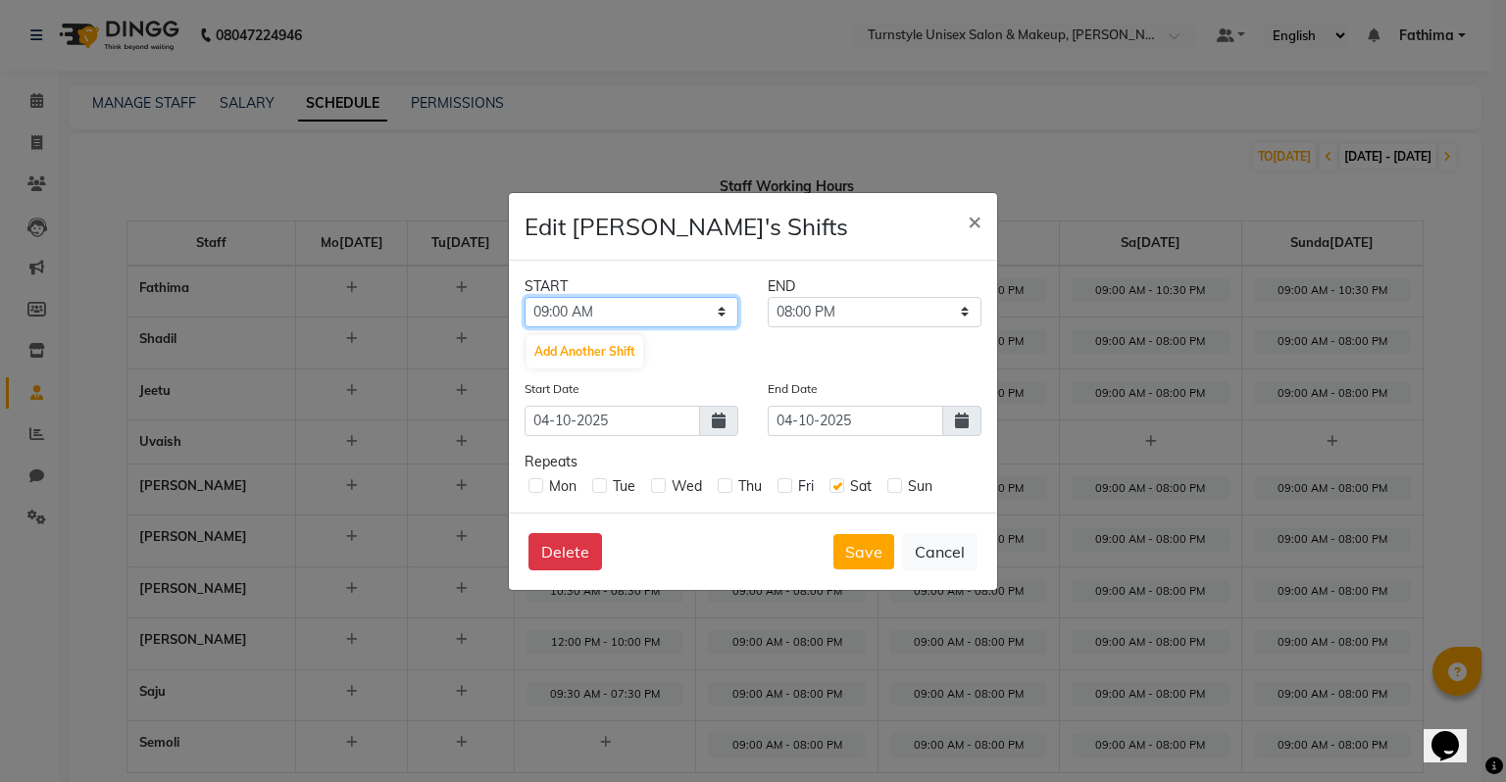
click at [667, 313] on select "12:00 AM 12:15 AM 12:30 AM 12:45 AM 01:00 AM 01:15 AM 01:30 AM 01:45 AM 02:00 A…" at bounding box center [632, 312] width 214 height 30
select select "11:00 AM"
click at [525, 297] on select "12:00 AM 12:15 AM 12:30 AM 12:45 AM 01:00 AM 01:15 AM 01:30 AM 01:45 AM 02:00 A…" at bounding box center [632, 312] width 214 height 30
click at [804, 323] on select "11:15 AM 11:30 AM 11:45 AM 12:00 PM 12:15 PM 12:30 PM 12:45 PM 01:00 PM 01:15 P…" at bounding box center [875, 312] width 214 height 30
select select "09:30 PM"
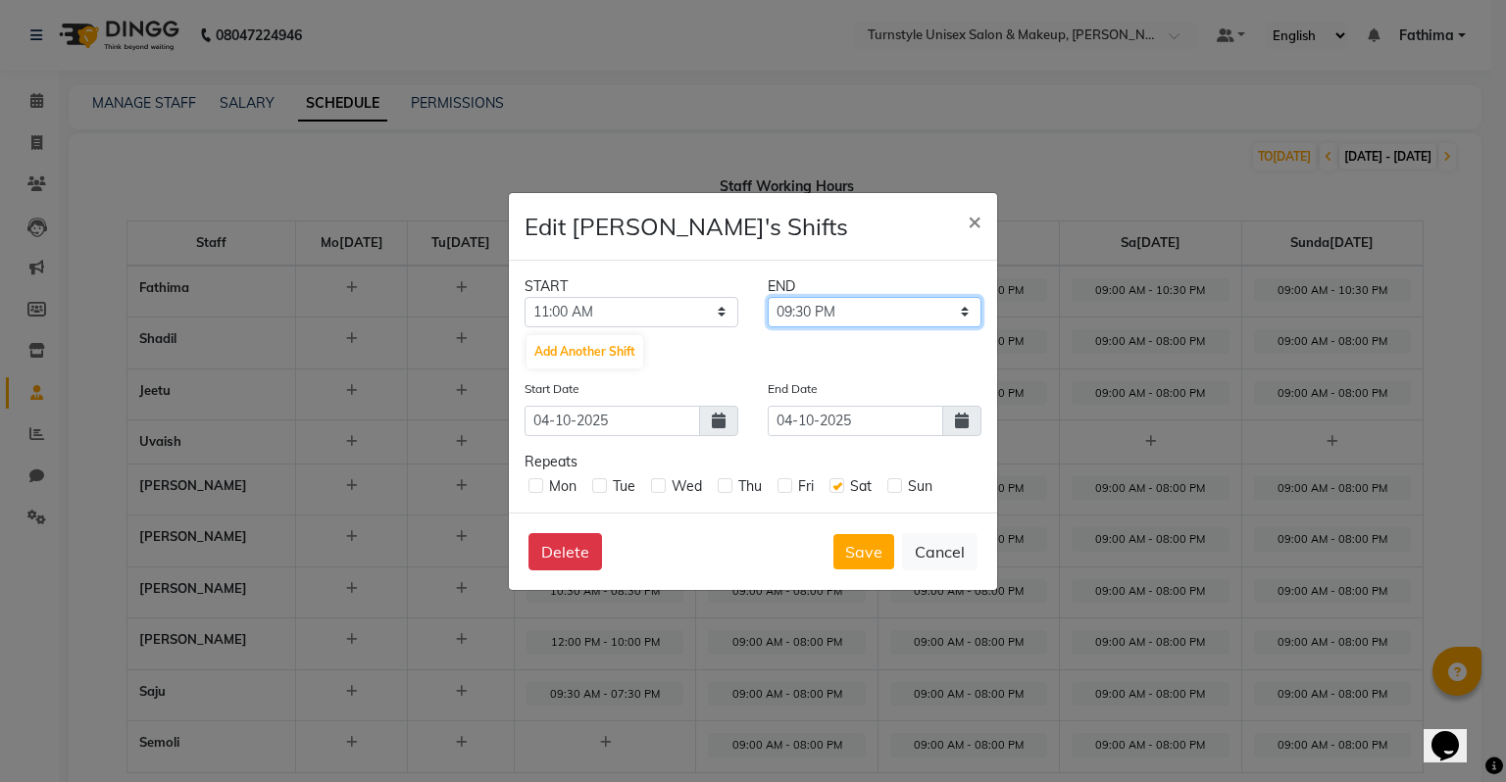
click at [768, 297] on select "11:15 AM 11:30 AM 11:45 AM 12:00 PM 12:15 PM 12:30 PM 12:45 PM 01:00 PM 01:15 P…" at bounding box center [875, 312] width 214 height 30
click at [871, 543] on button "Save" at bounding box center [863, 551] width 61 height 35
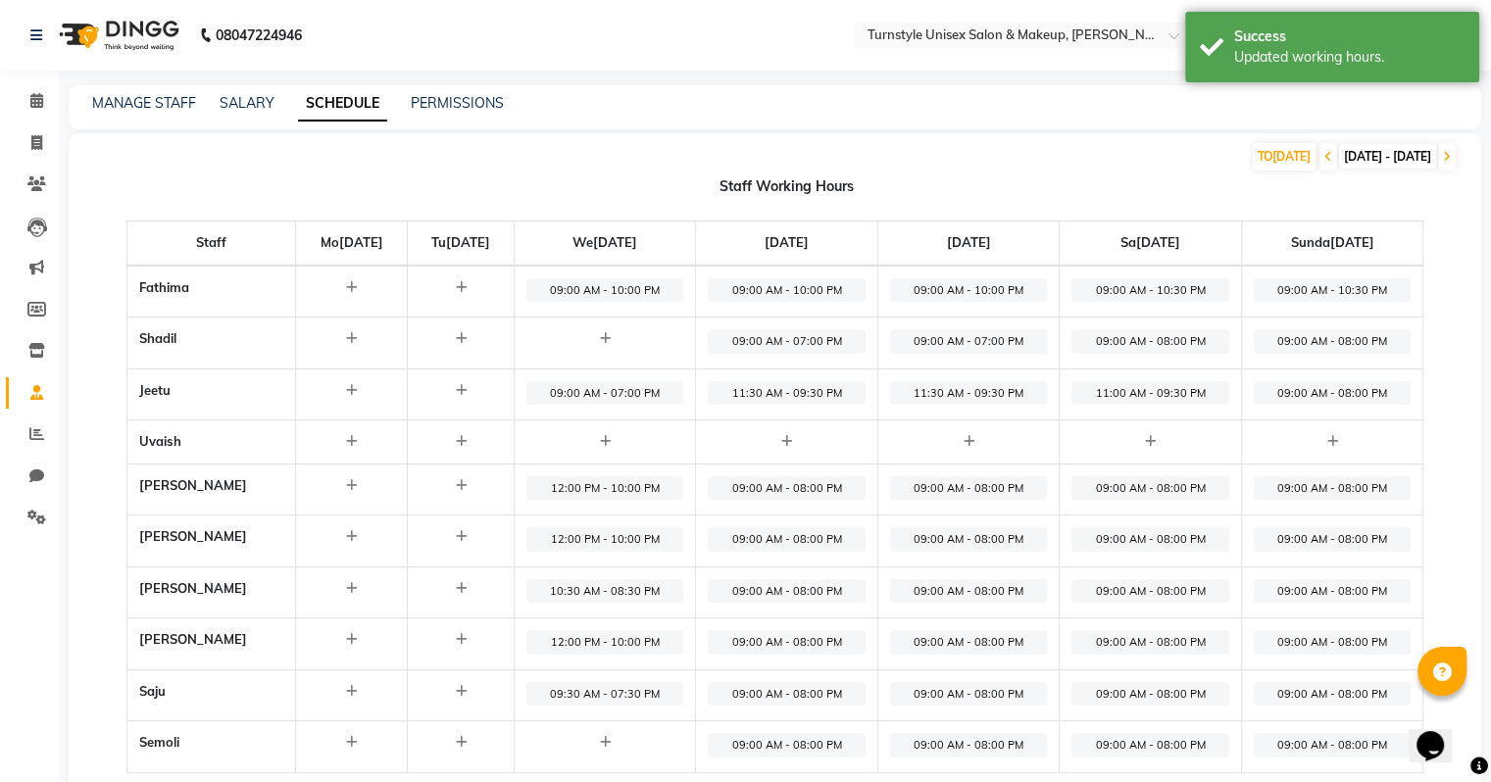
click at [1309, 396] on span "09:00 AM - 08:00 PM" at bounding box center [1333, 393] width 158 height 25
select select "09:00 AM"
select select "08:00 PM"
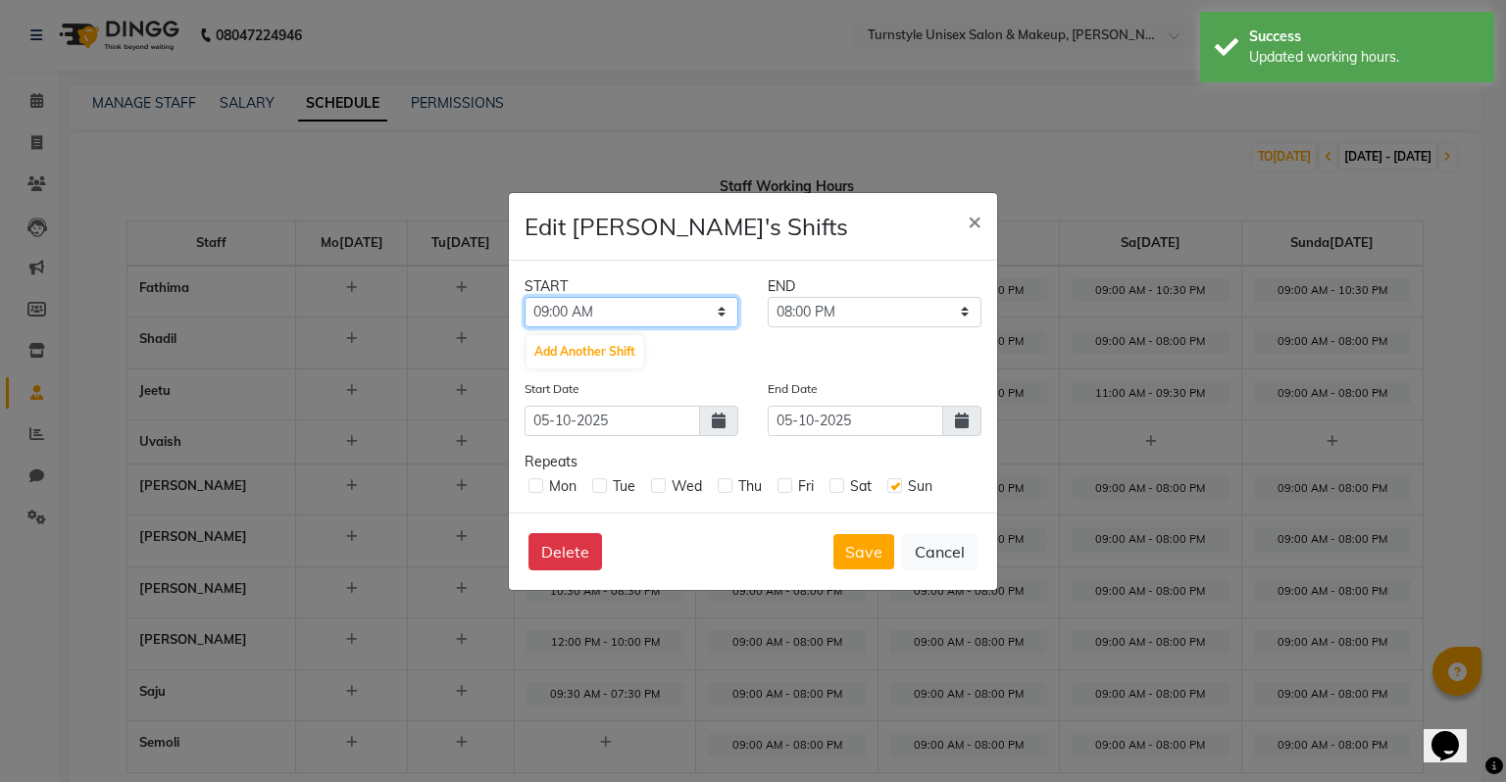
click at [569, 301] on select "12:00 AM 12:15 AM 12:30 AM 12:45 AM 01:00 AM 01:15 AM 01:30 AM 01:45 AM 02:00 A…" at bounding box center [632, 312] width 214 height 30
select select "11:00 AM"
click at [525, 297] on select "12:00 AM 12:15 AM 12:30 AM 12:45 AM 01:00 AM 01:15 AM 01:30 AM 01:45 AM 02:00 A…" at bounding box center [632, 312] width 214 height 30
click at [828, 312] on select "11:15 AM 11:30 AM 11:45 AM 12:00 PM 12:15 PM 12:30 PM 12:45 PM 01:00 PM 01:15 P…" at bounding box center [875, 312] width 214 height 30
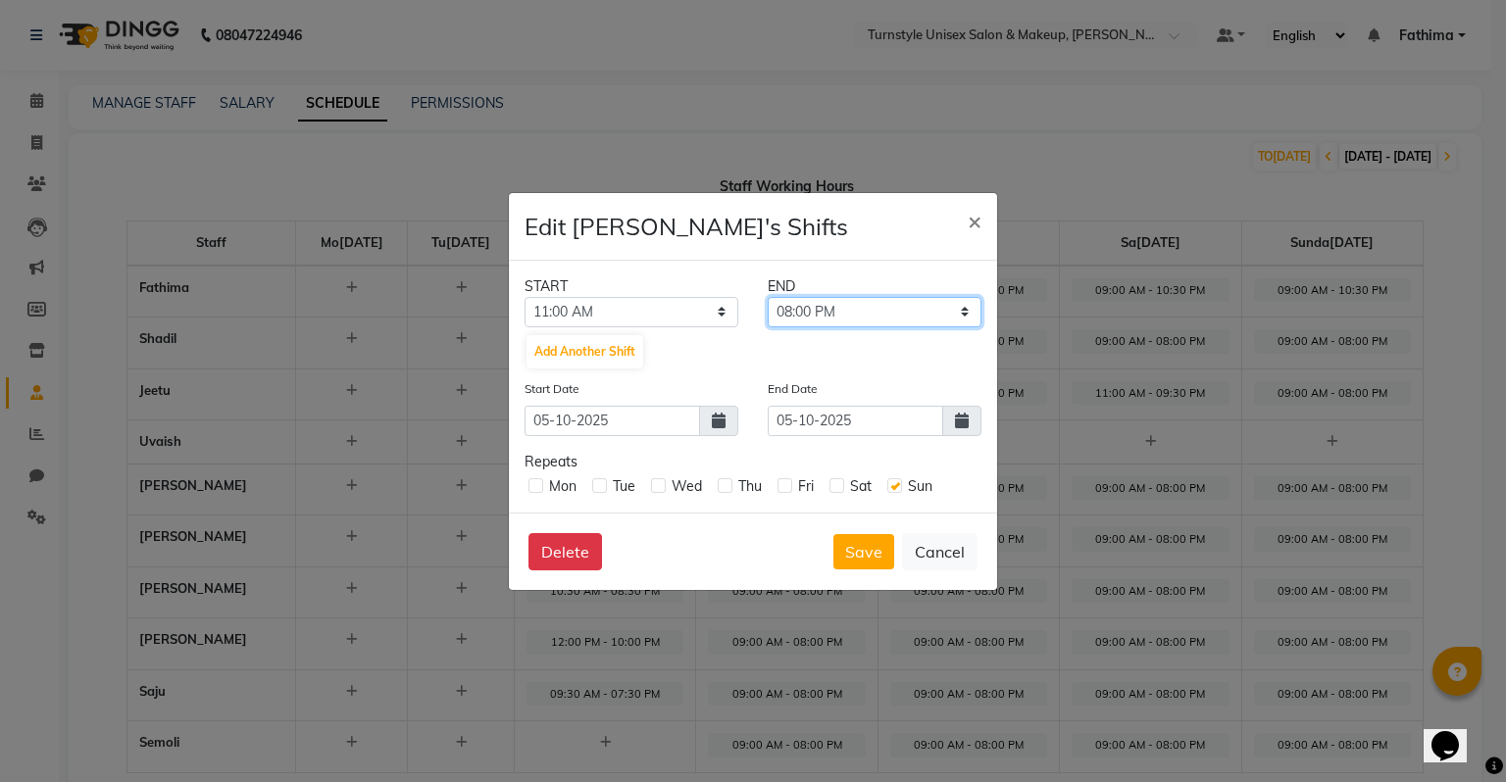
select select "09:30 PM"
click at [768, 297] on select "11:15 AM 11:30 AM 11:45 AM 12:00 PM 12:15 PM 12:30 PM 12:45 PM 01:00 PM 01:15 P…" at bounding box center [875, 312] width 214 height 30
click at [861, 541] on button "Save" at bounding box center [863, 551] width 61 height 35
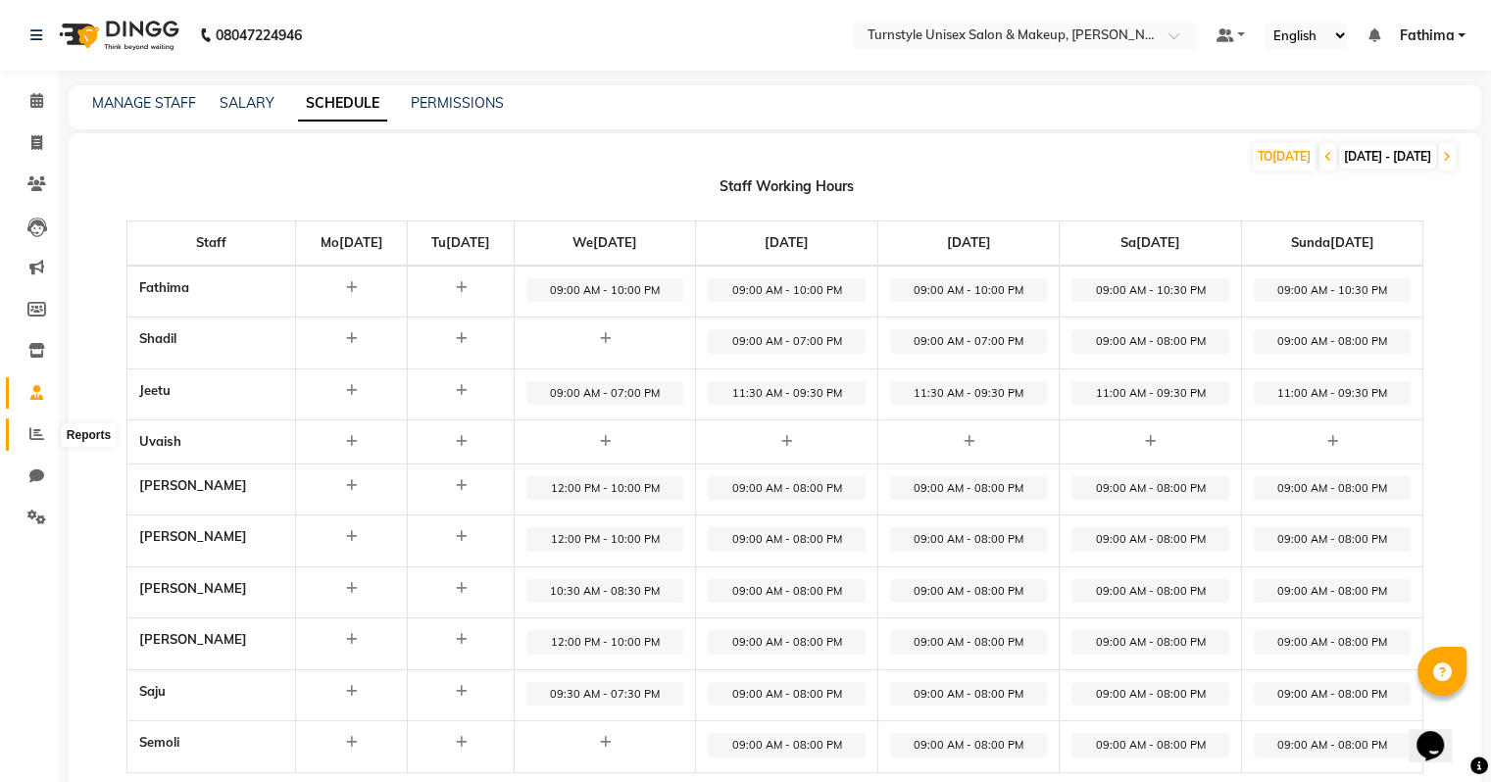
click at [46, 440] on span at bounding box center [37, 435] width 34 height 23
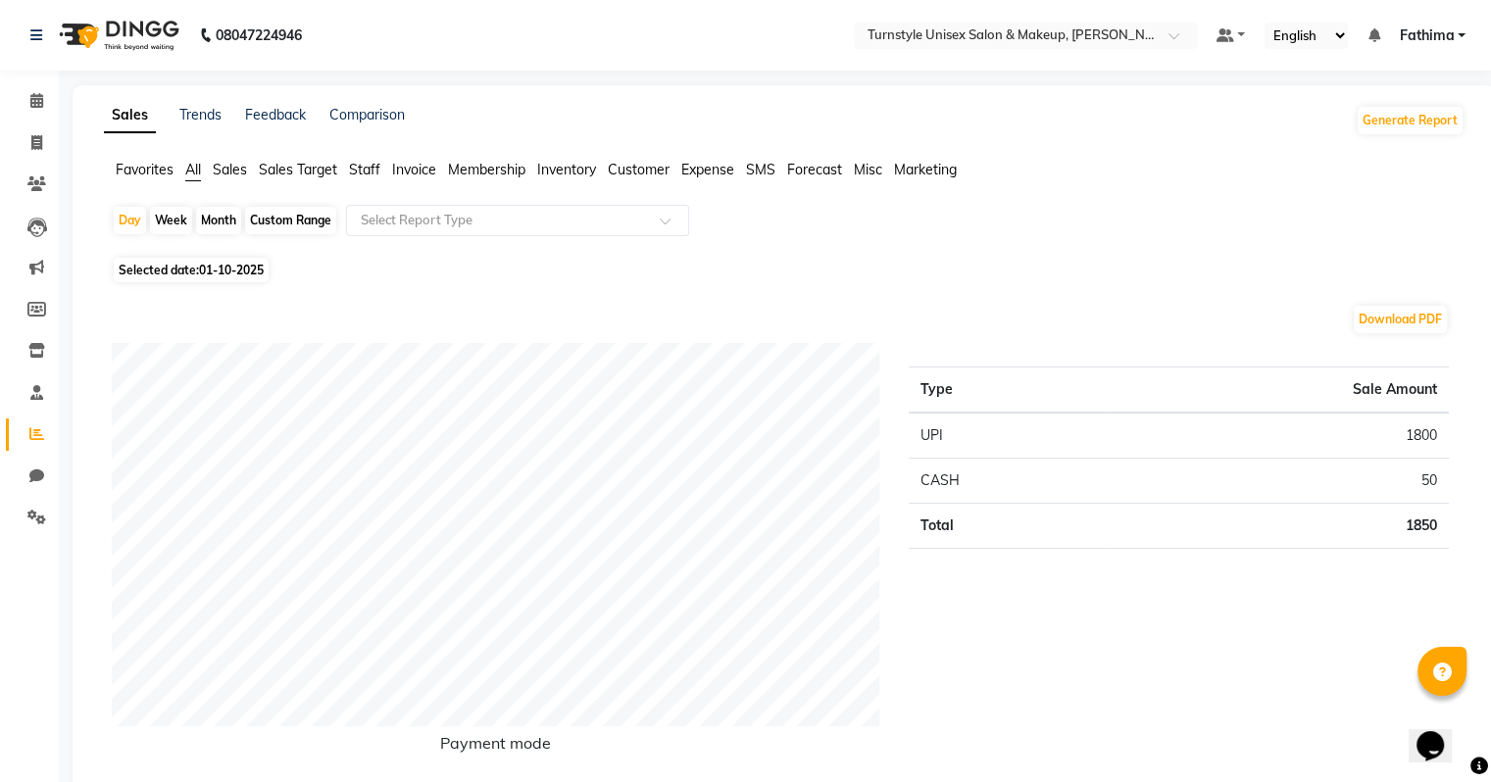
click at [290, 174] on span "Sales Target" at bounding box center [298, 170] width 78 height 18
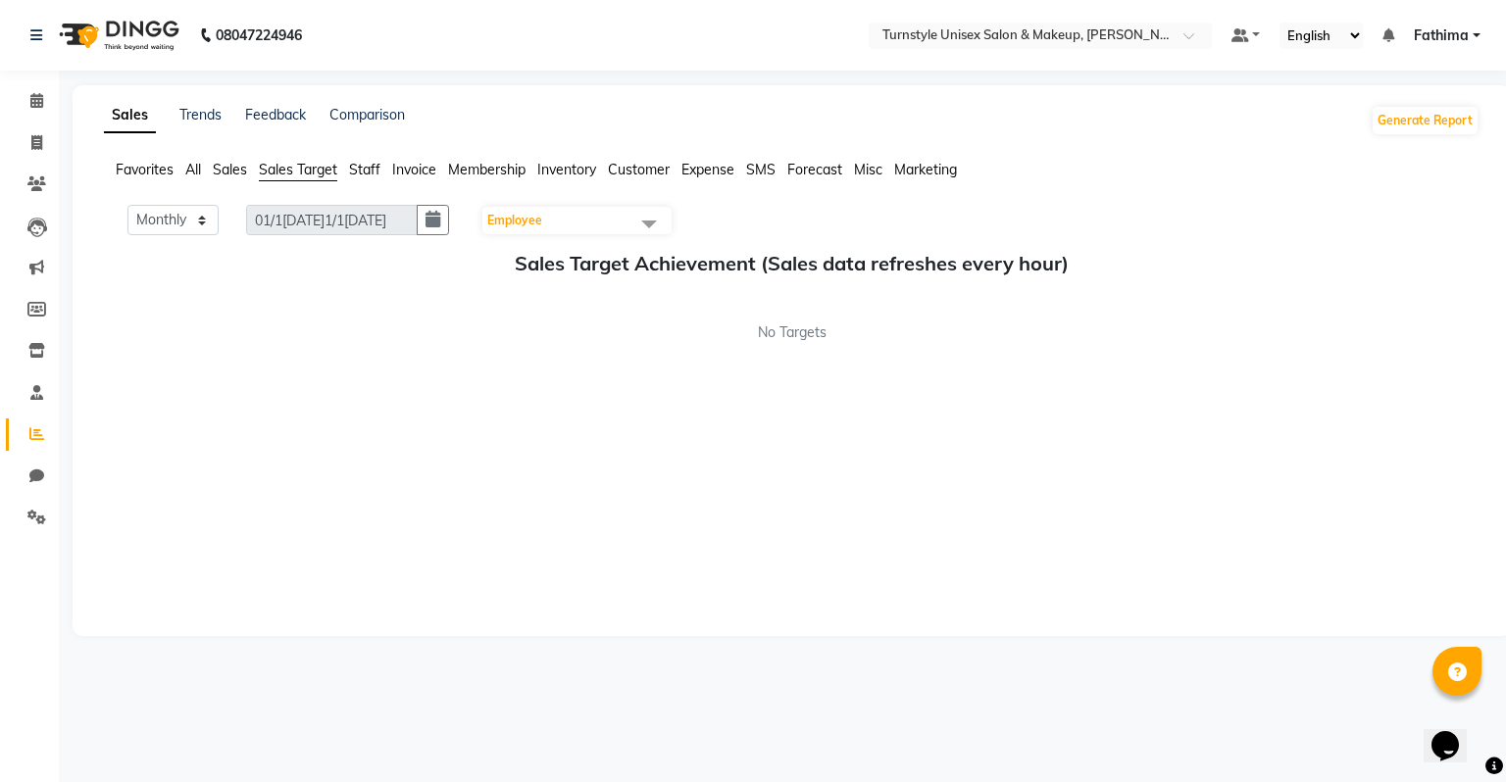
click at [640, 228] on span at bounding box center [648, 223] width 39 height 37
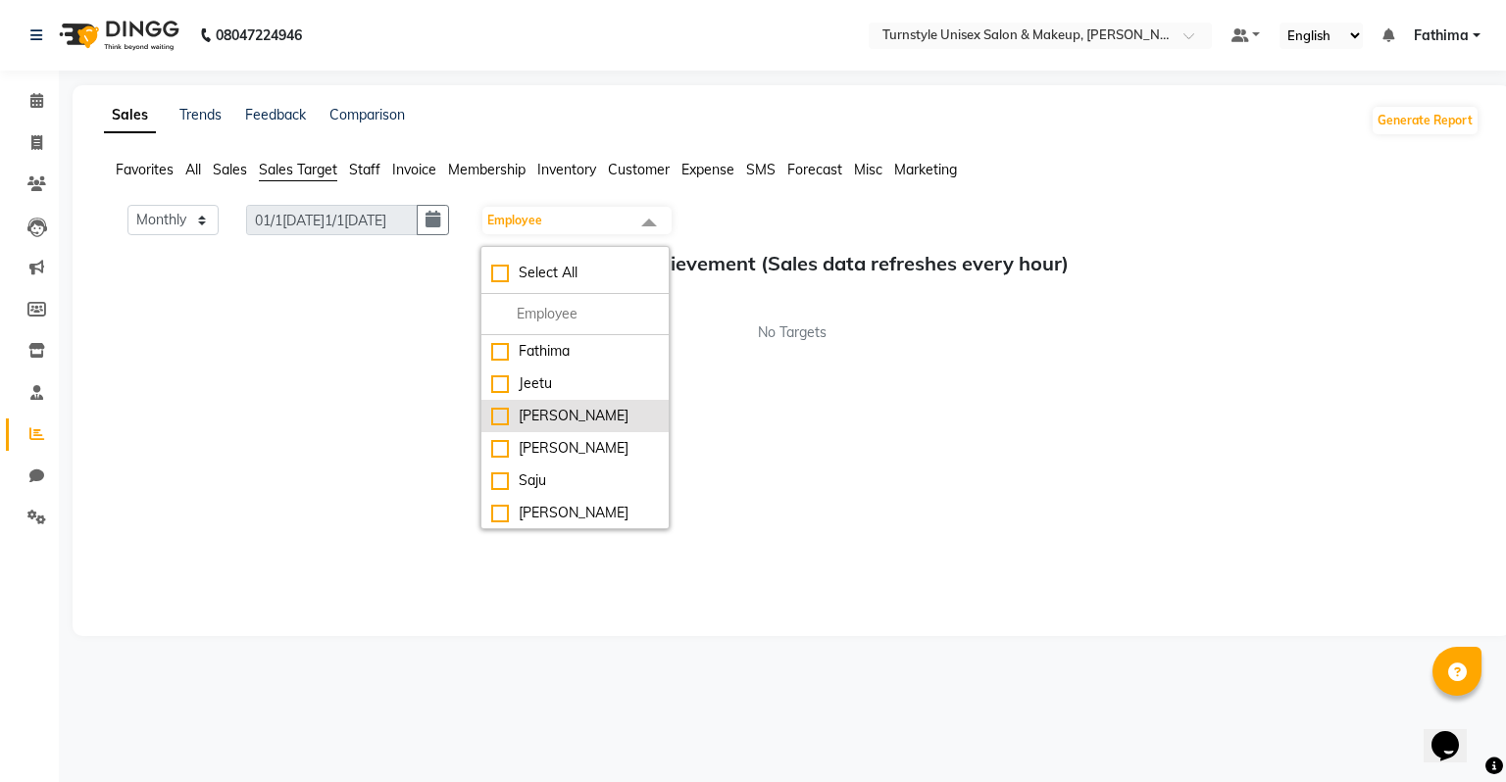
click at [573, 415] on div "Lalita" at bounding box center [575, 416] width 168 height 21
checkbox input "true"
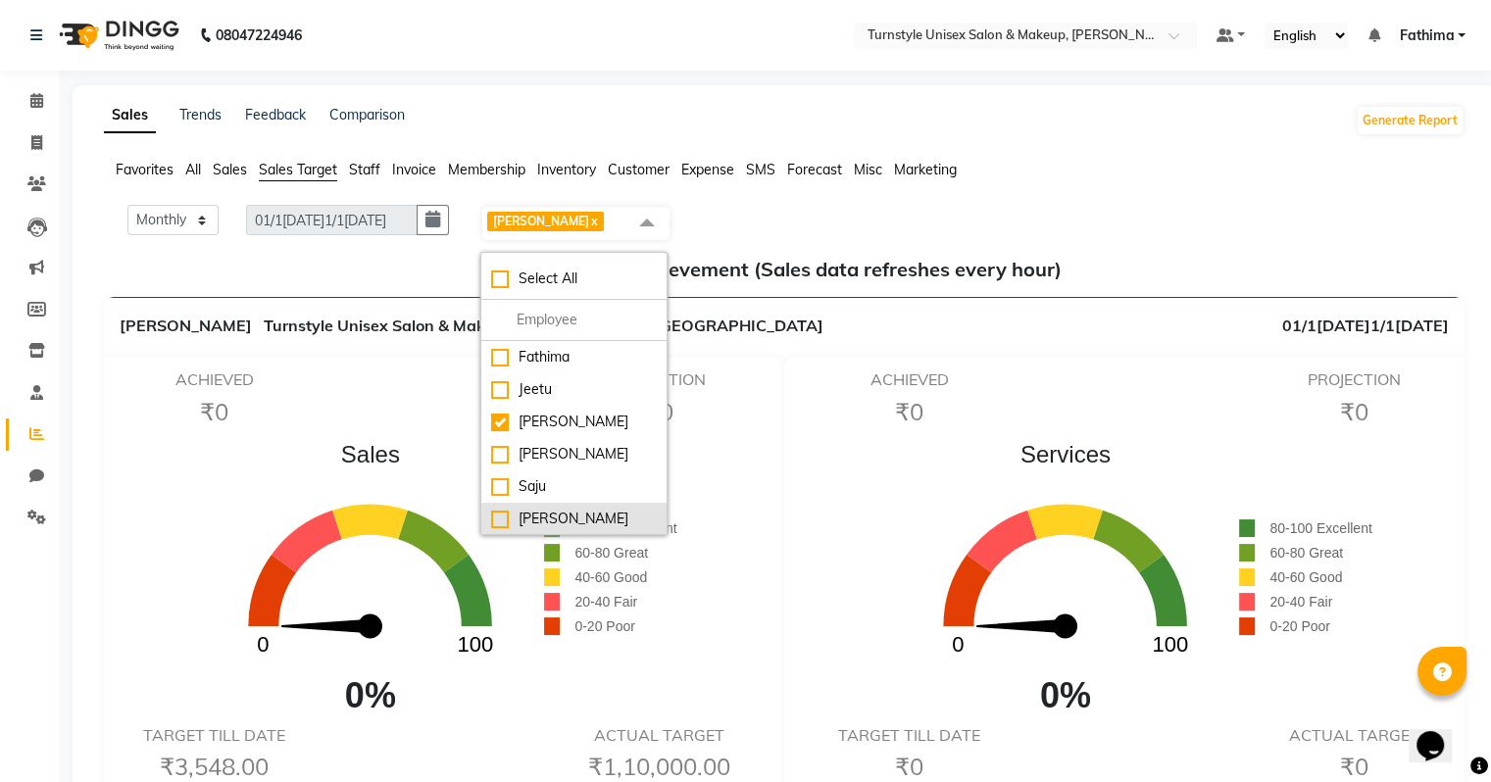
click at [564, 515] on div "Sara" at bounding box center [574, 519] width 166 height 21
checkbox input "true"
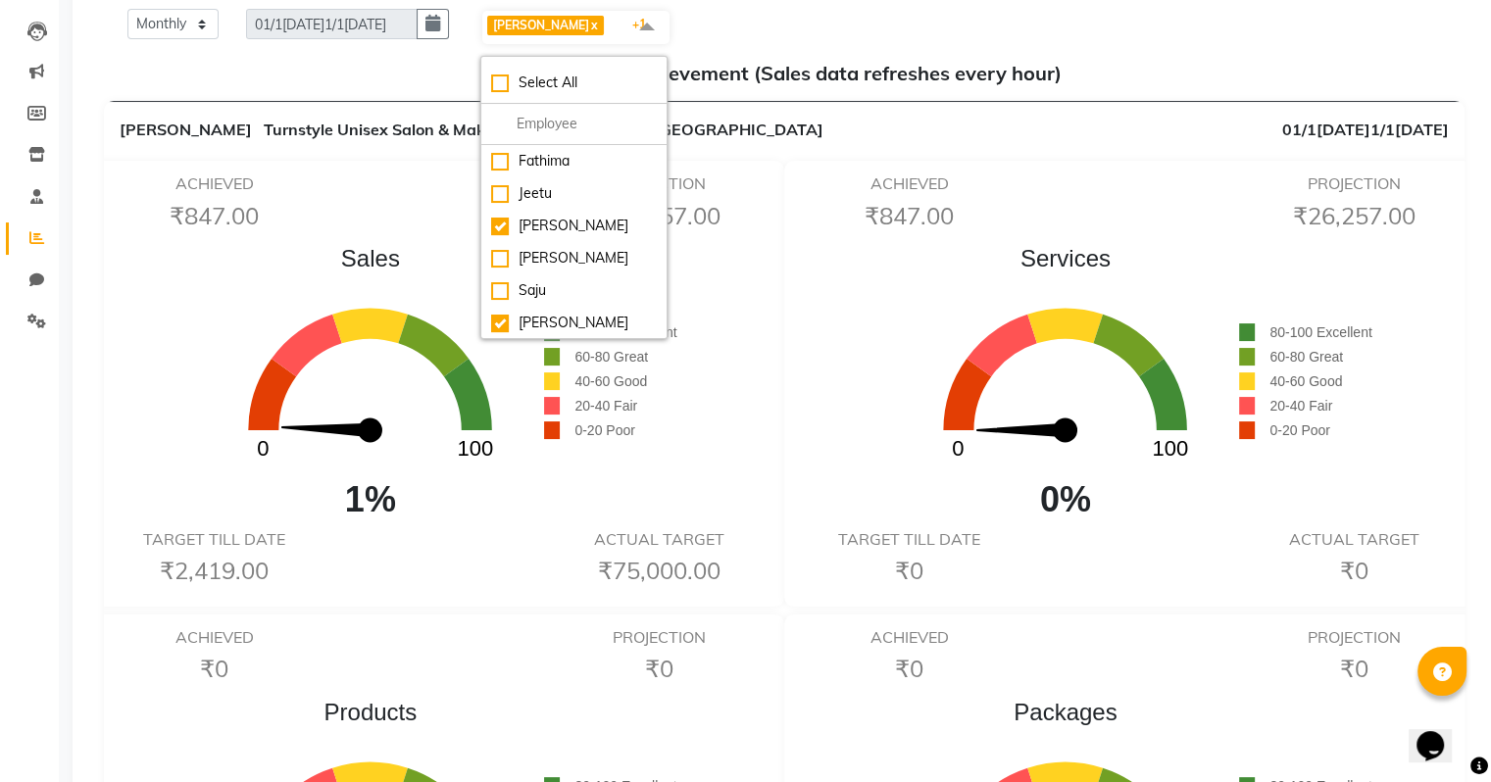
scroll to position [98, 0]
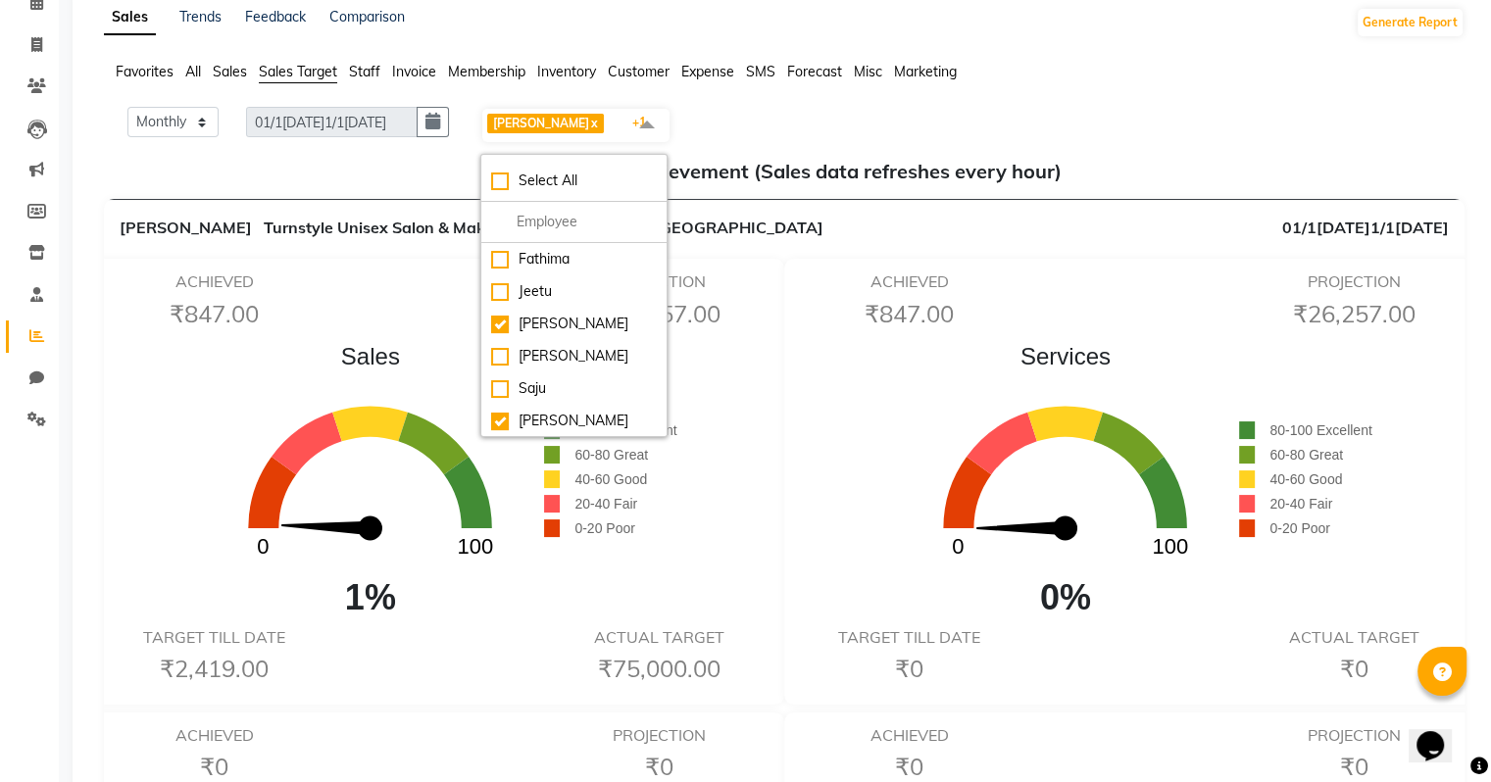
click at [698, 492] on div "Sales 0 100 1% 80-100 Excellent 60-80 Great 40-60 Good 20-40 Fair 0-20 Poor" at bounding box center [437, 481] width 676 height 285
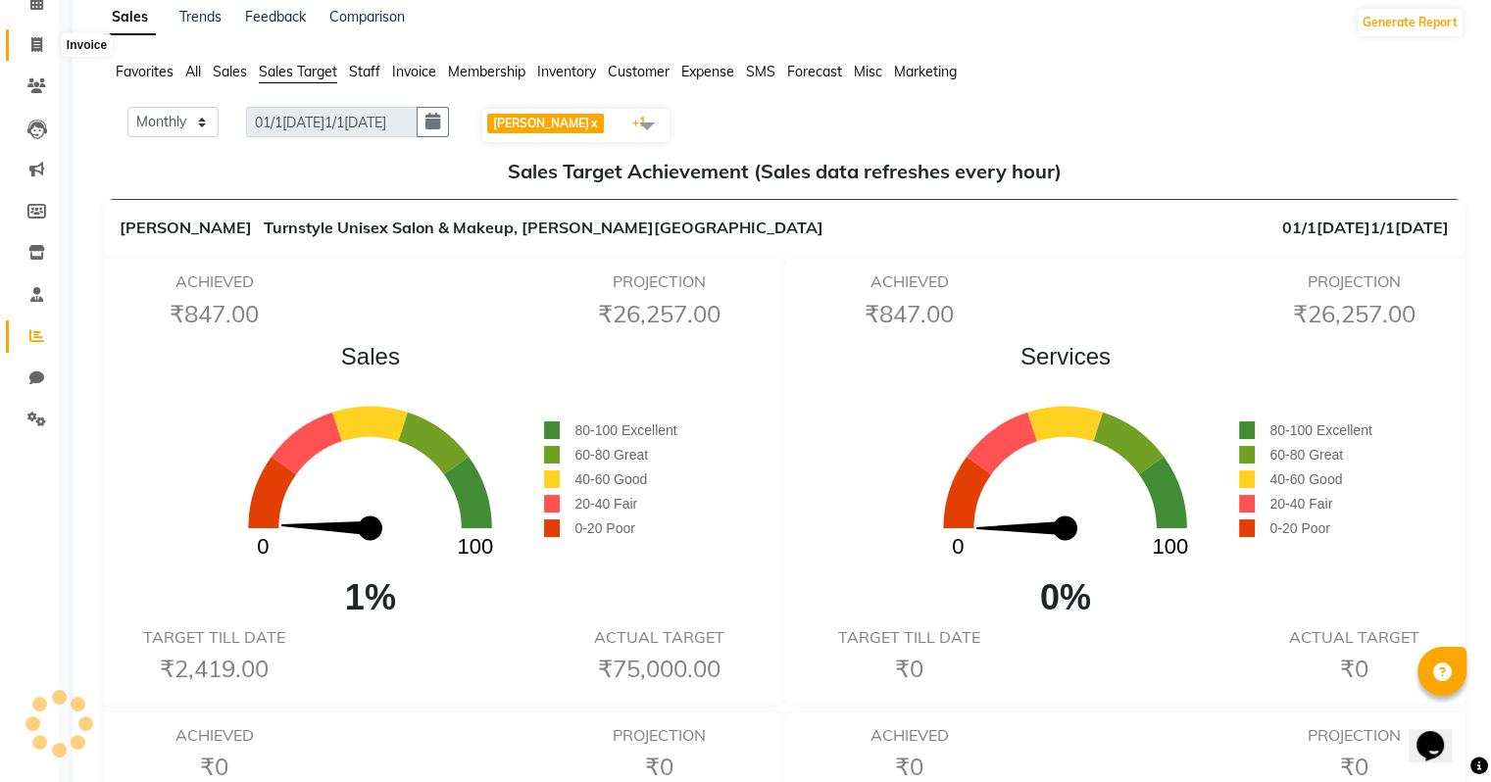
click at [36, 45] on icon at bounding box center [36, 44] width 11 height 15
select select "9091"
select select "service"
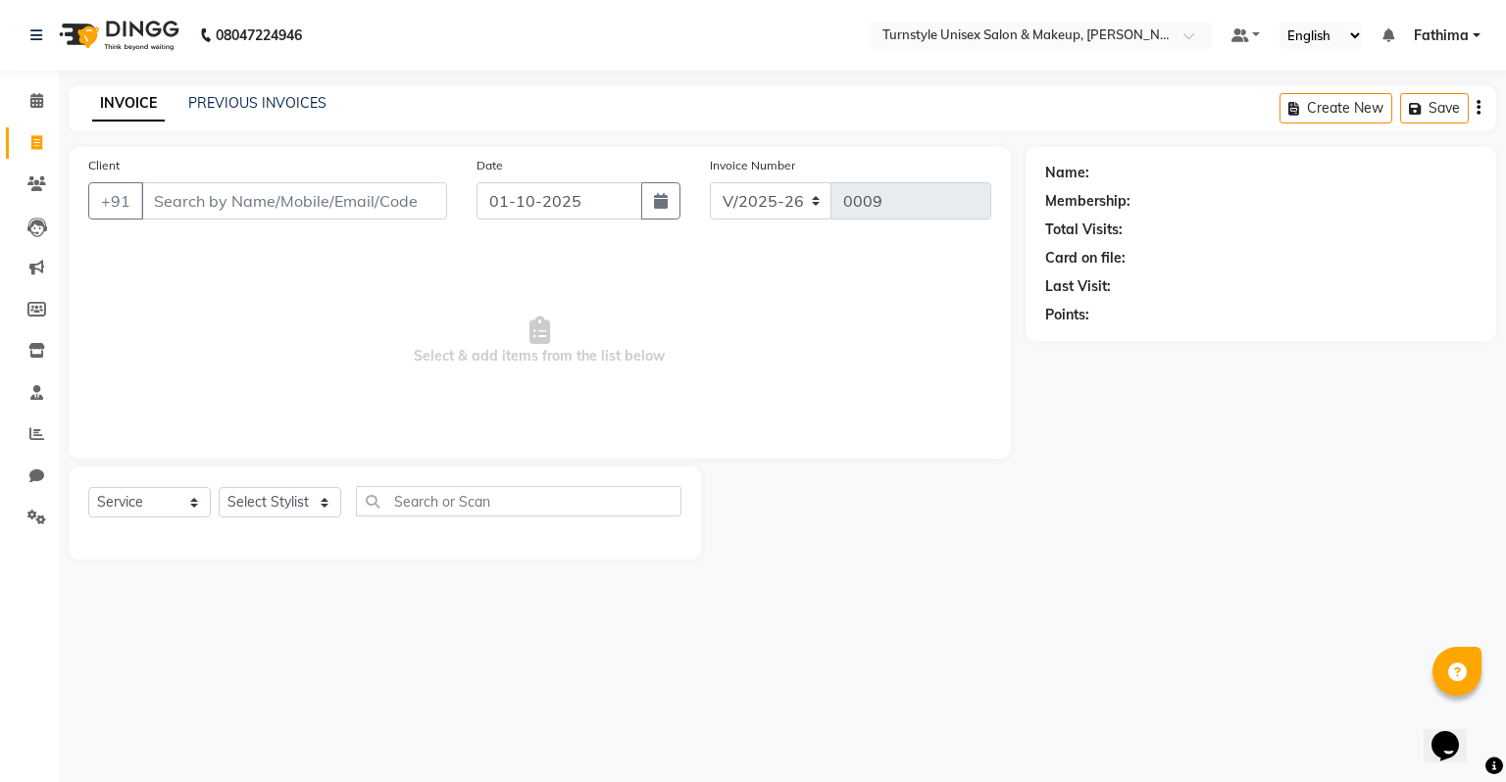
click at [164, 204] on input "Client" at bounding box center [294, 200] width 306 height 37
type input "7736817614"
click at [425, 208] on span "Add Client" at bounding box center [396, 201] width 77 height 20
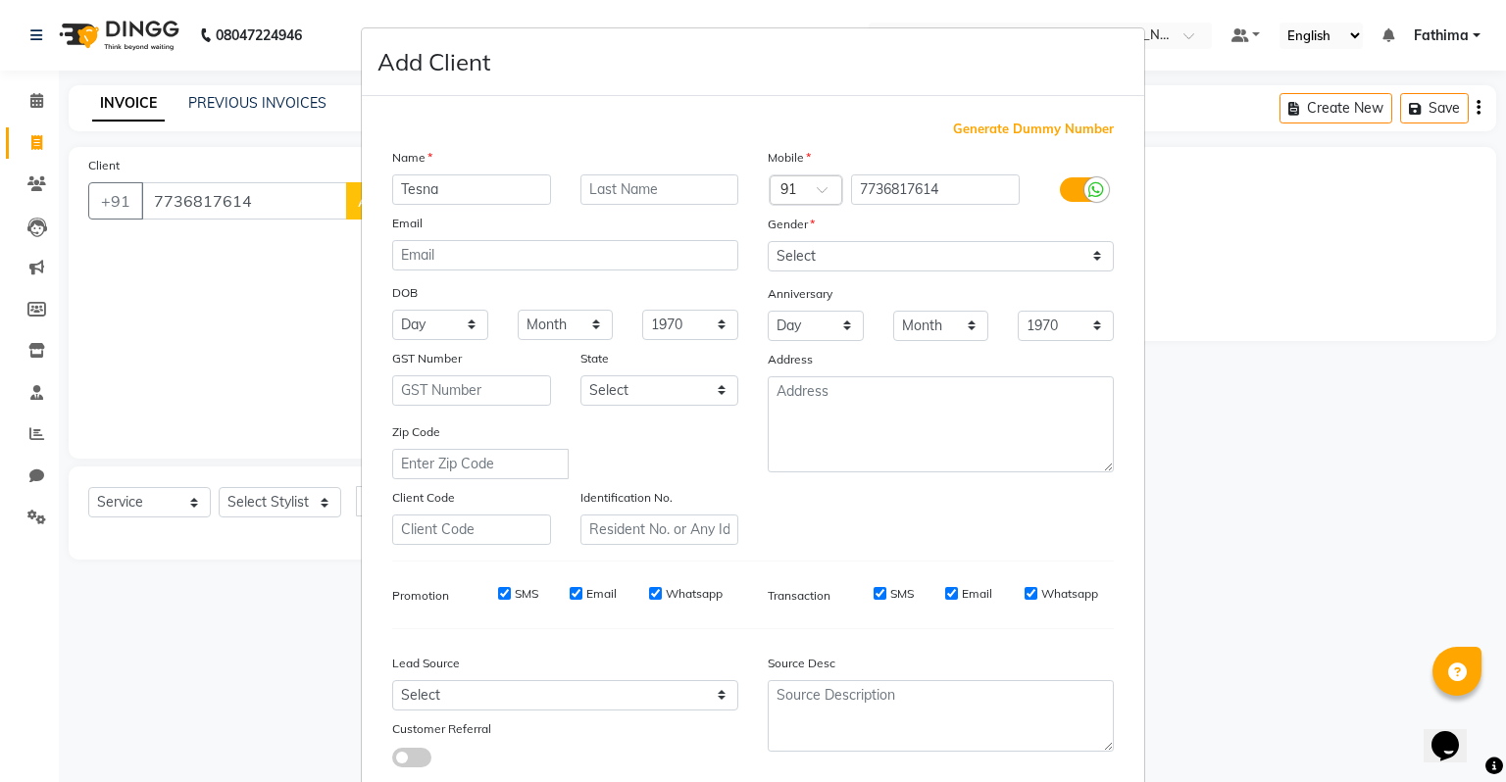
type input "Tesna"
click at [959, 253] on select "Select Male Female Other Prefer Not To Say" at bounding box center [941, 256] width 346 height 30
select select "female"
click at [768, 242] on select "Select Male Female Other Prefer Not To Say" at bounding box center [941, 256] width 346 height 30
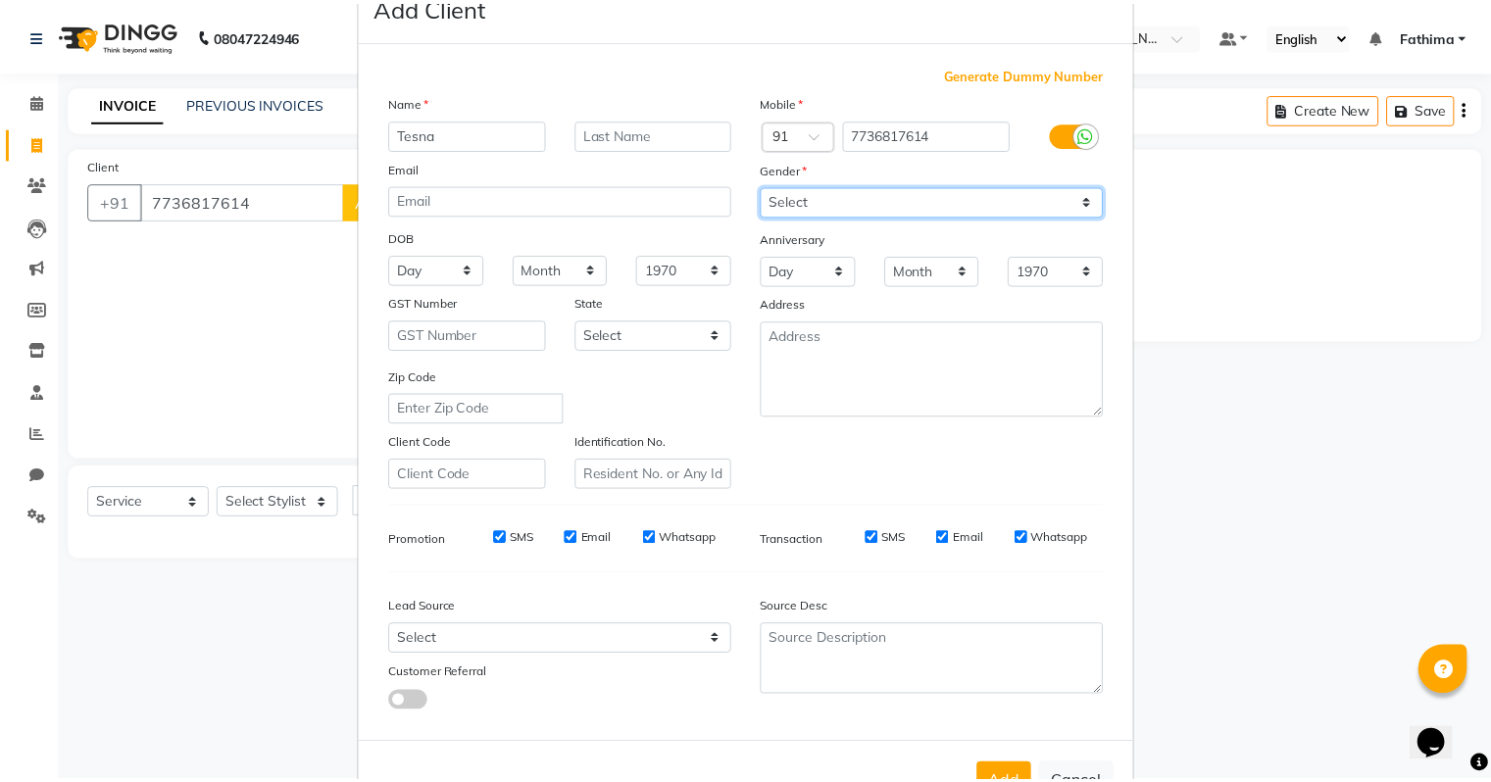
scroll to position [131, 0]
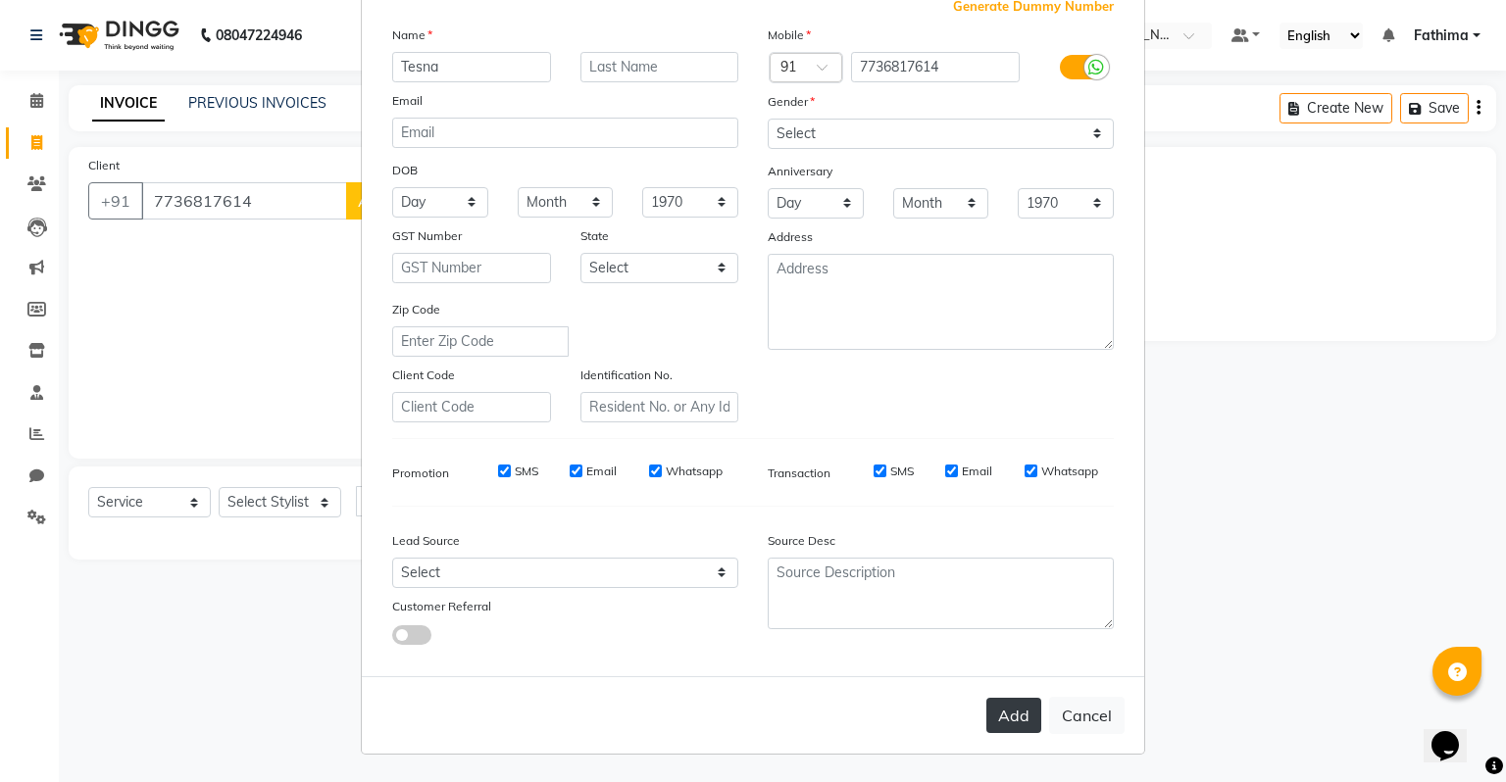
click at [1010, 726] on button "Add" at bounding box center [1013, 715] width 55 height 35
select select
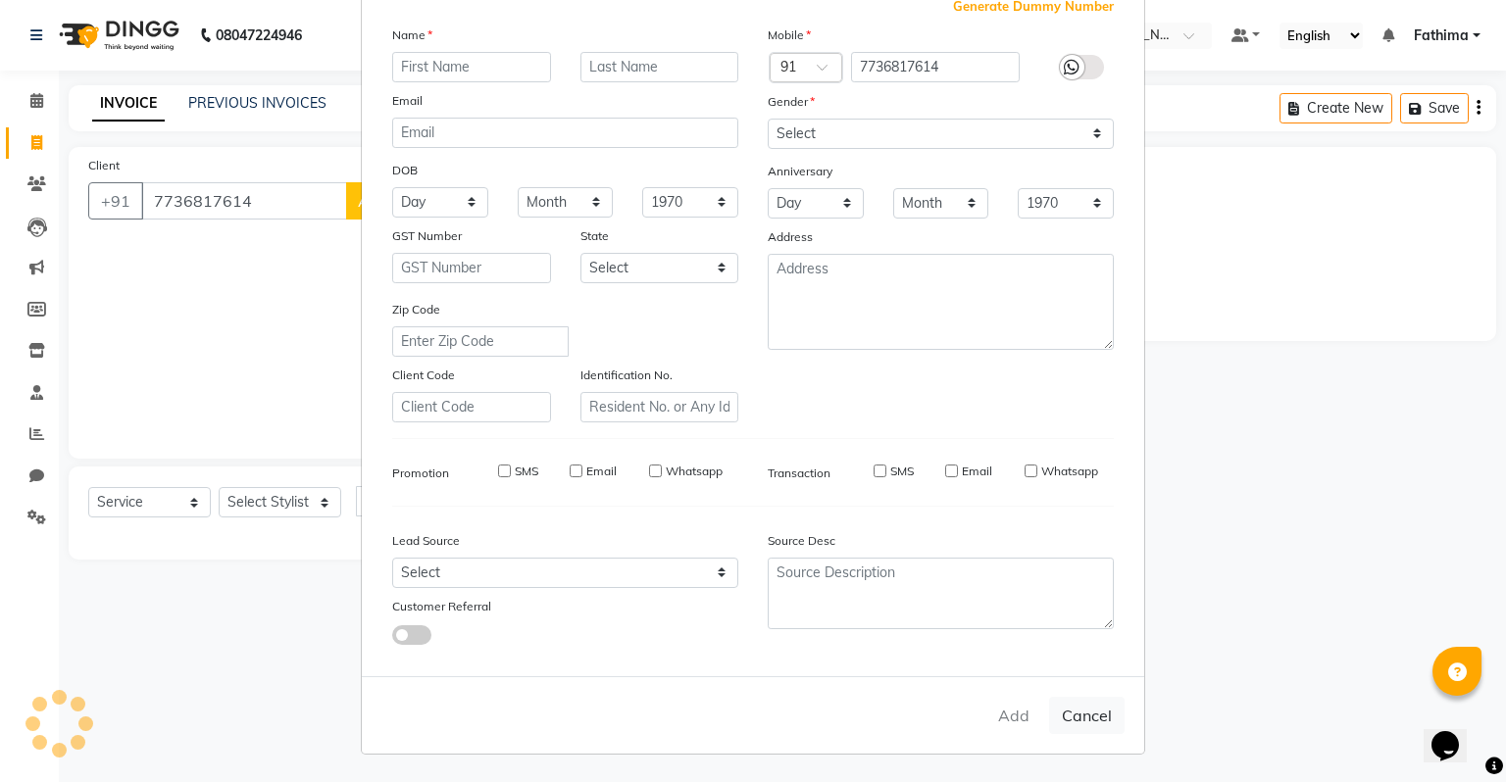
select select
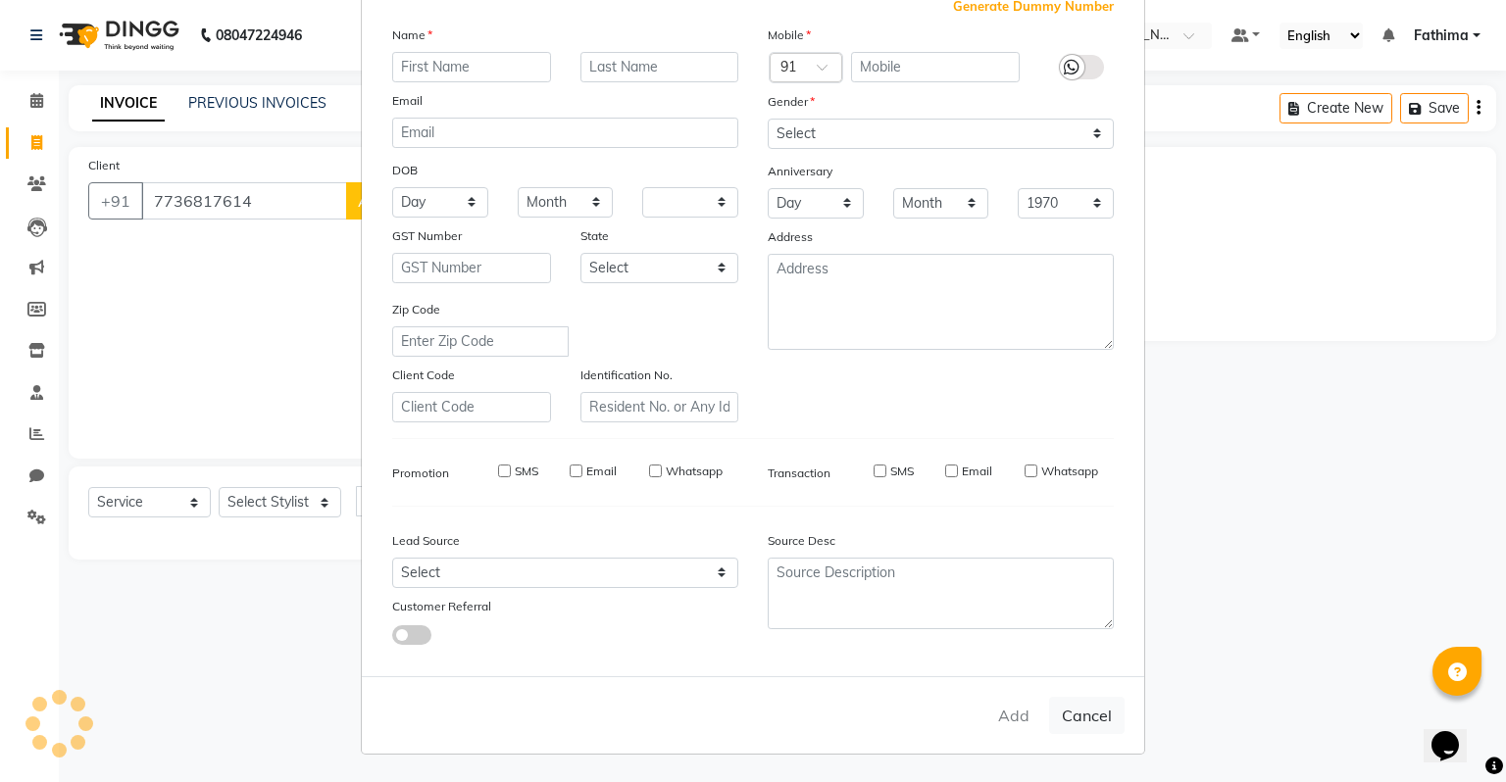
checkbox input "false"
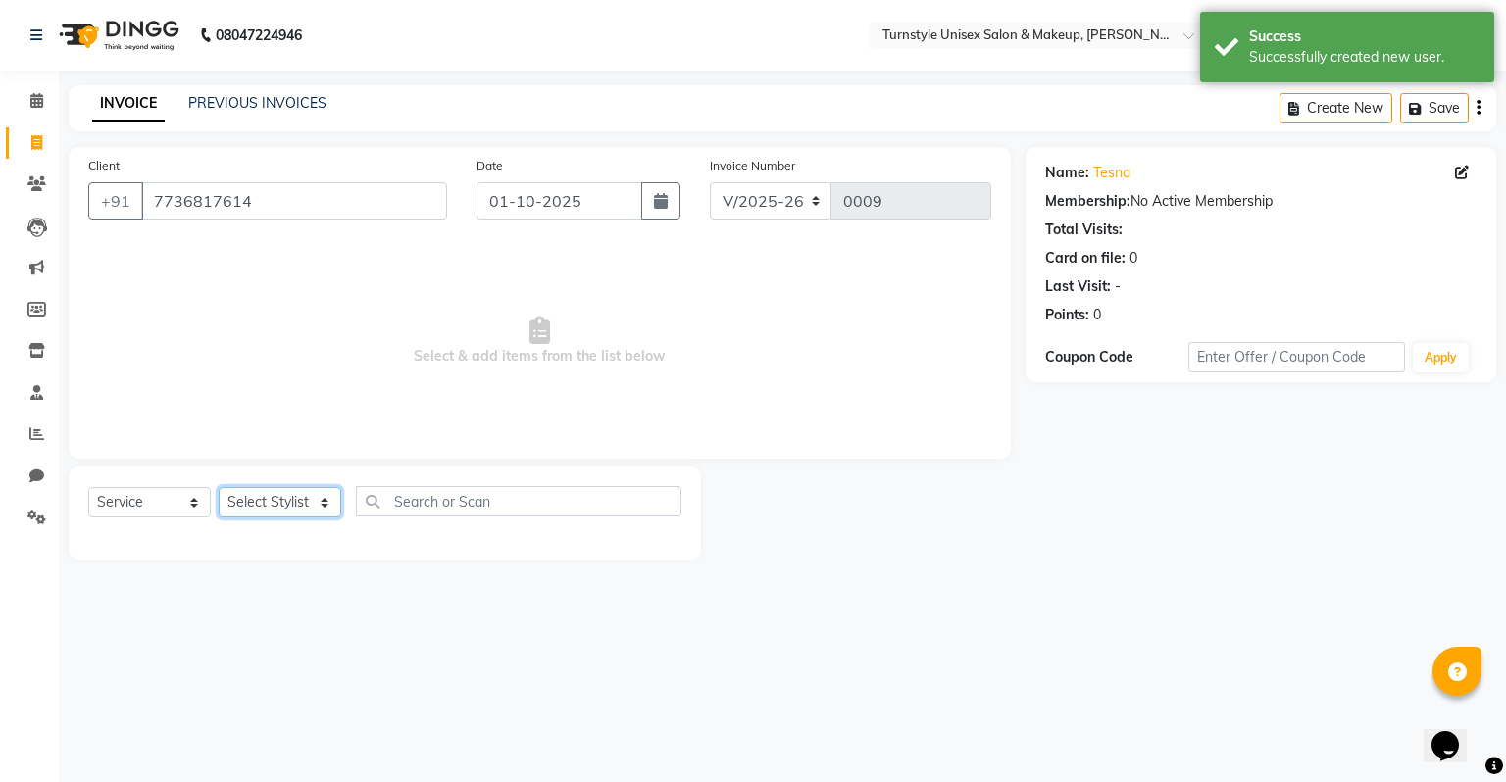
click at [273, 496] on select "Select Stylist Fathima Jeetu Lalita Saif Saju Sara Semoli Shadil Shahrukh Uvaish" at bounding box center [280, 502] width 123 height 30
select select "93348"
click at [219, 488] on select "Select Stylist Fathima Jeetu Lalita Saif Saju Sara Semoli Shadil Shahrukh Uvaish" at bounding box center [280, 502] width 123 height 30
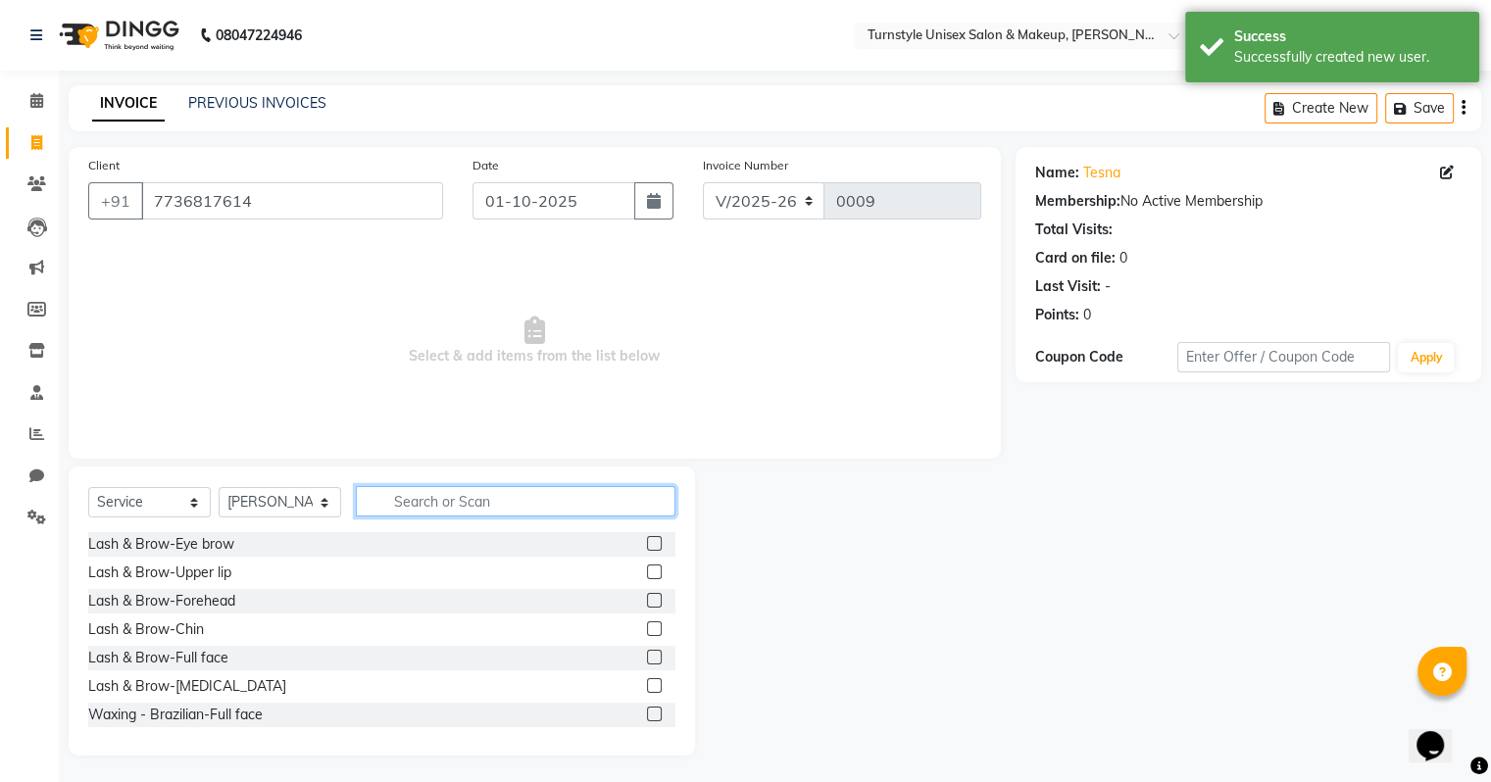
click at [396, 497] on input "text" at bounding box center [516, 501] width 320 height 30
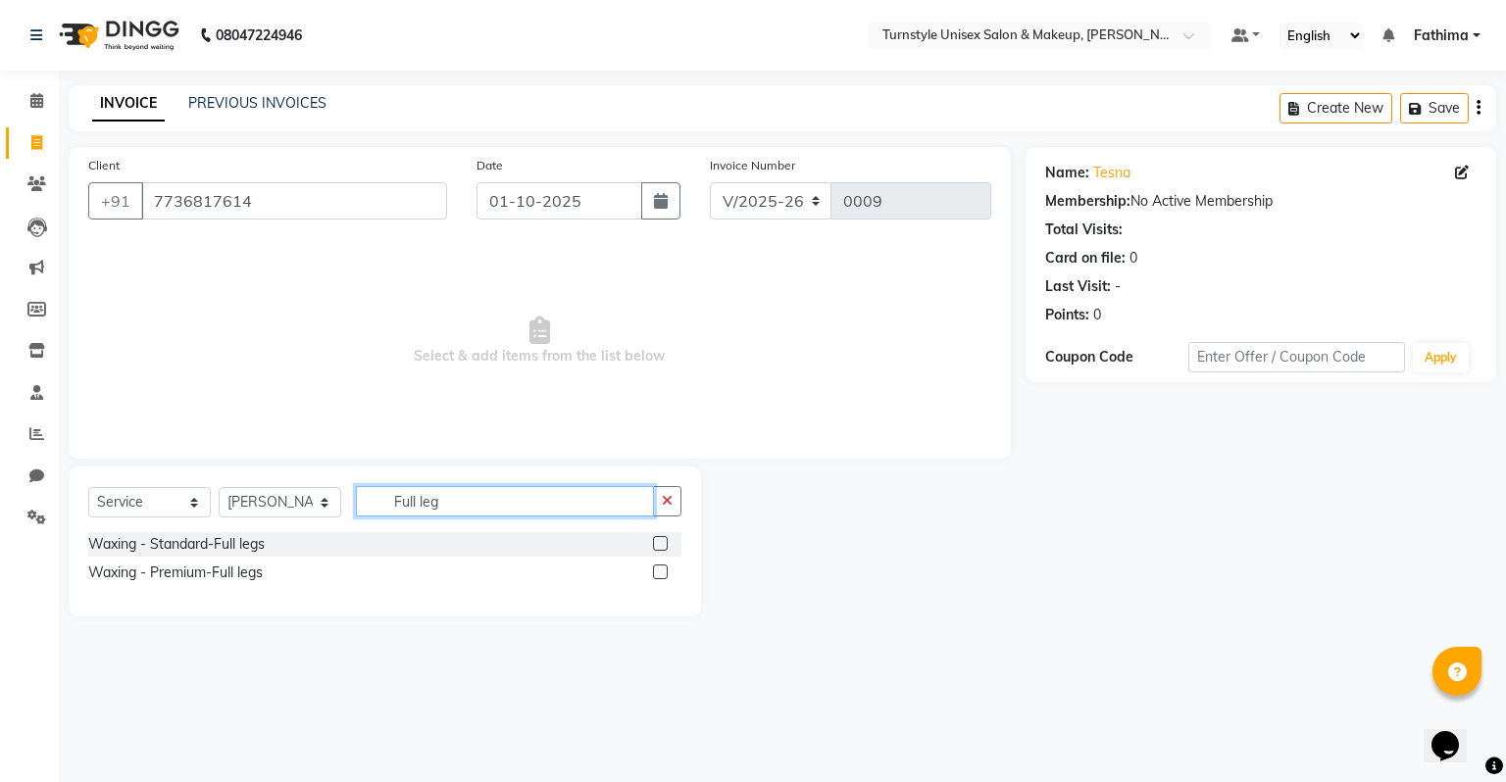
type input "Full leg"
click at [658, 571] on label at bounding box center [660, 572] width 15 height 15
click at [658, 571] on input "checkbox" at bounding box center [659, 573] width 13 height 13
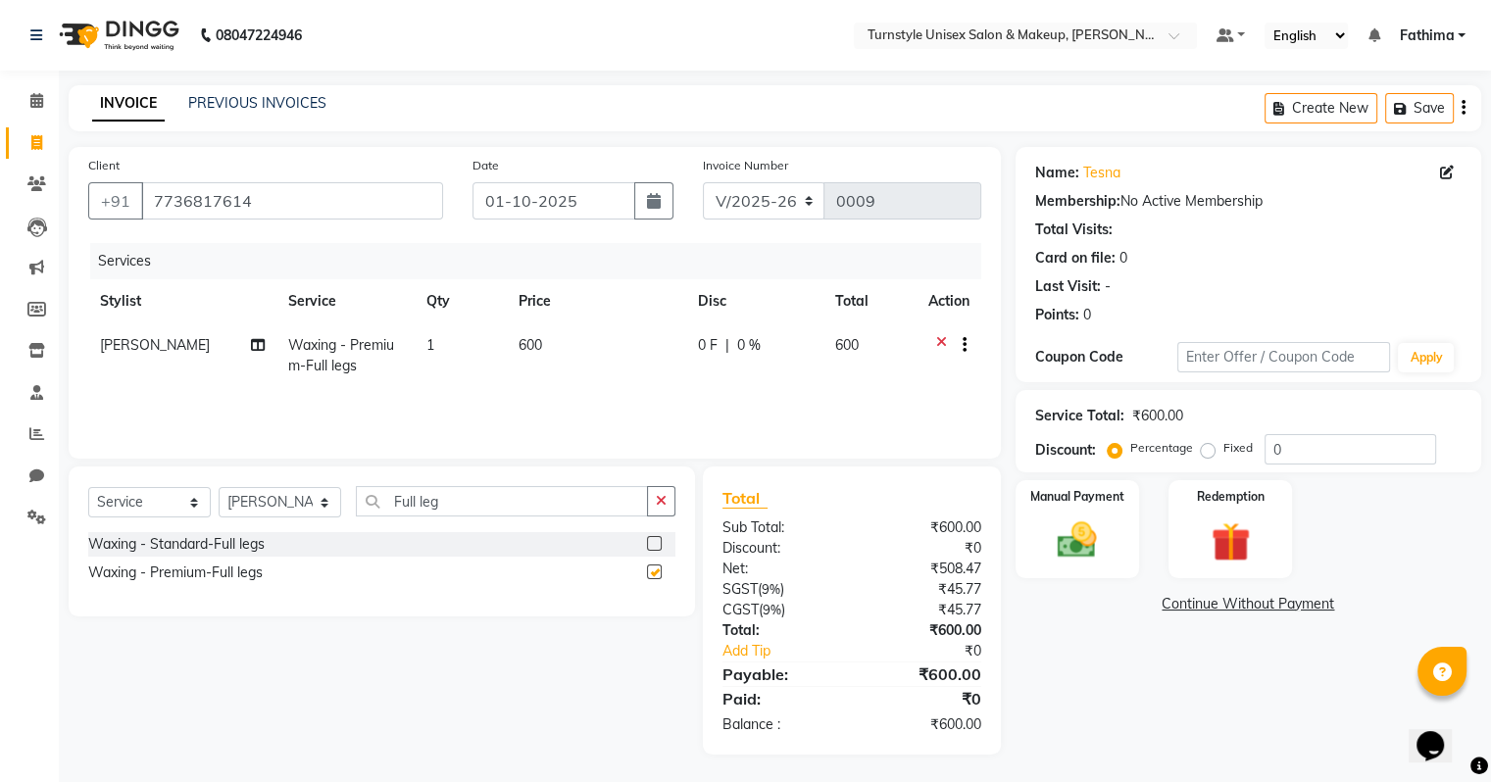
checkbox input "false"
click at [518, 506] on input "Full leg" at bounding box center [502, 501] width 292 height 30
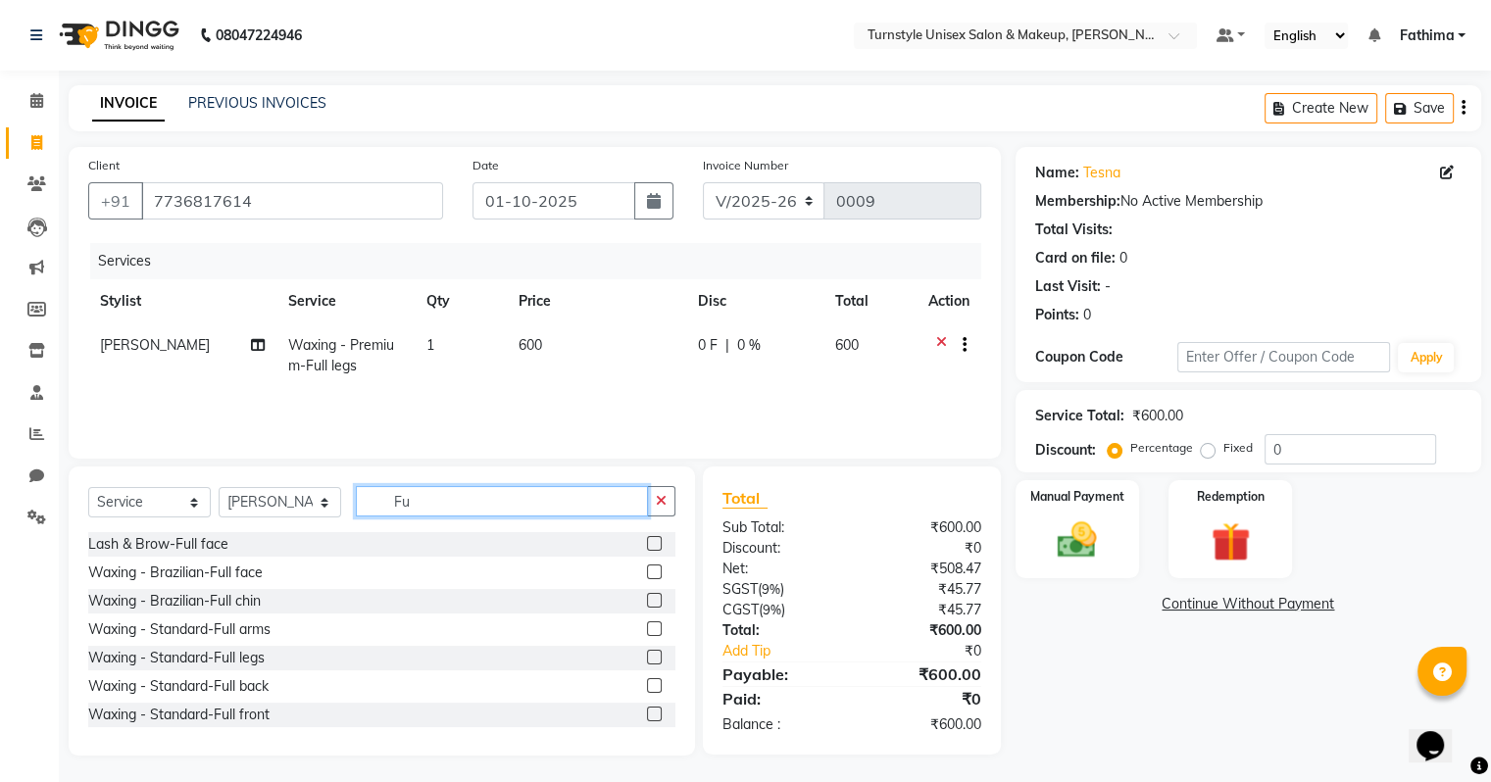
type input "F"
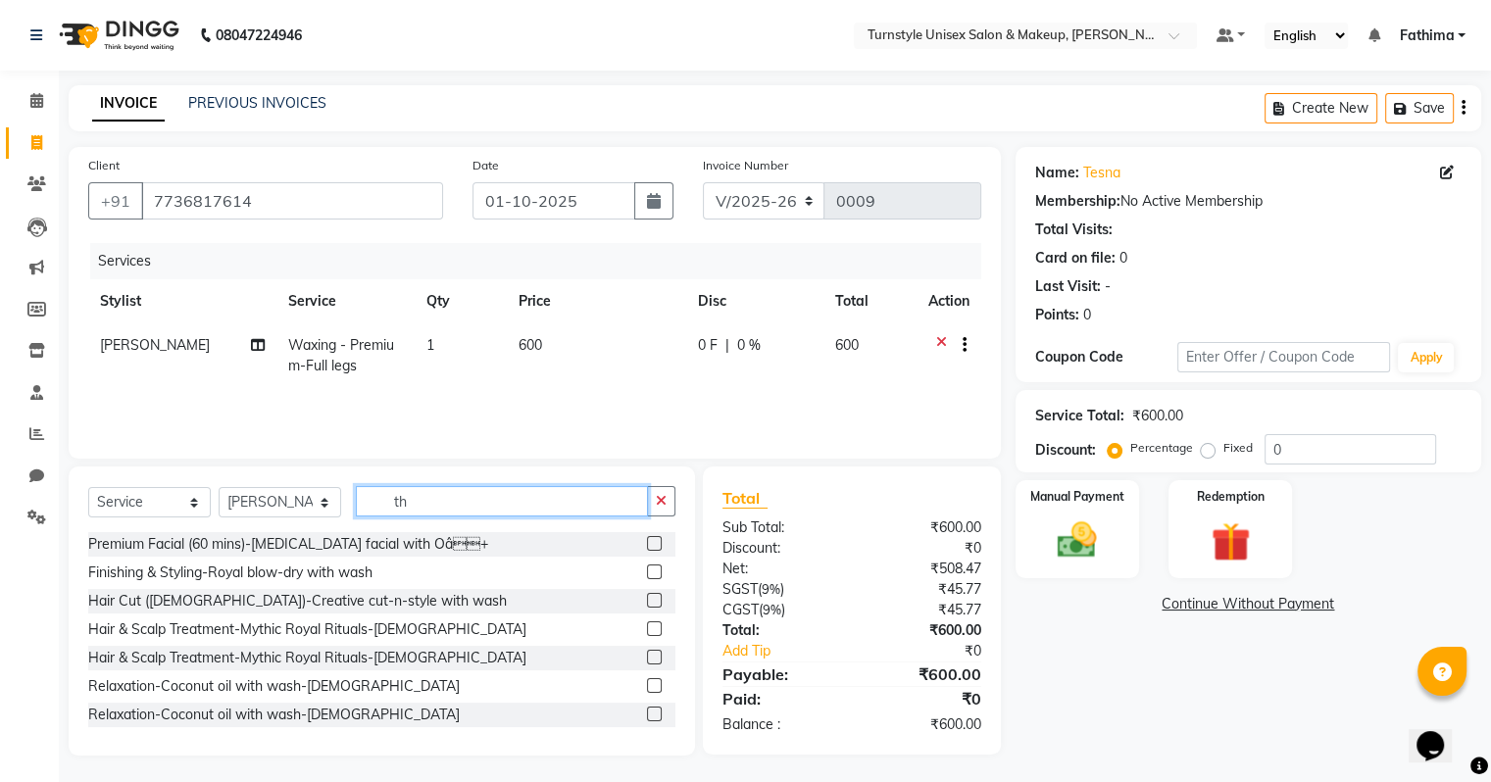
type input "t"
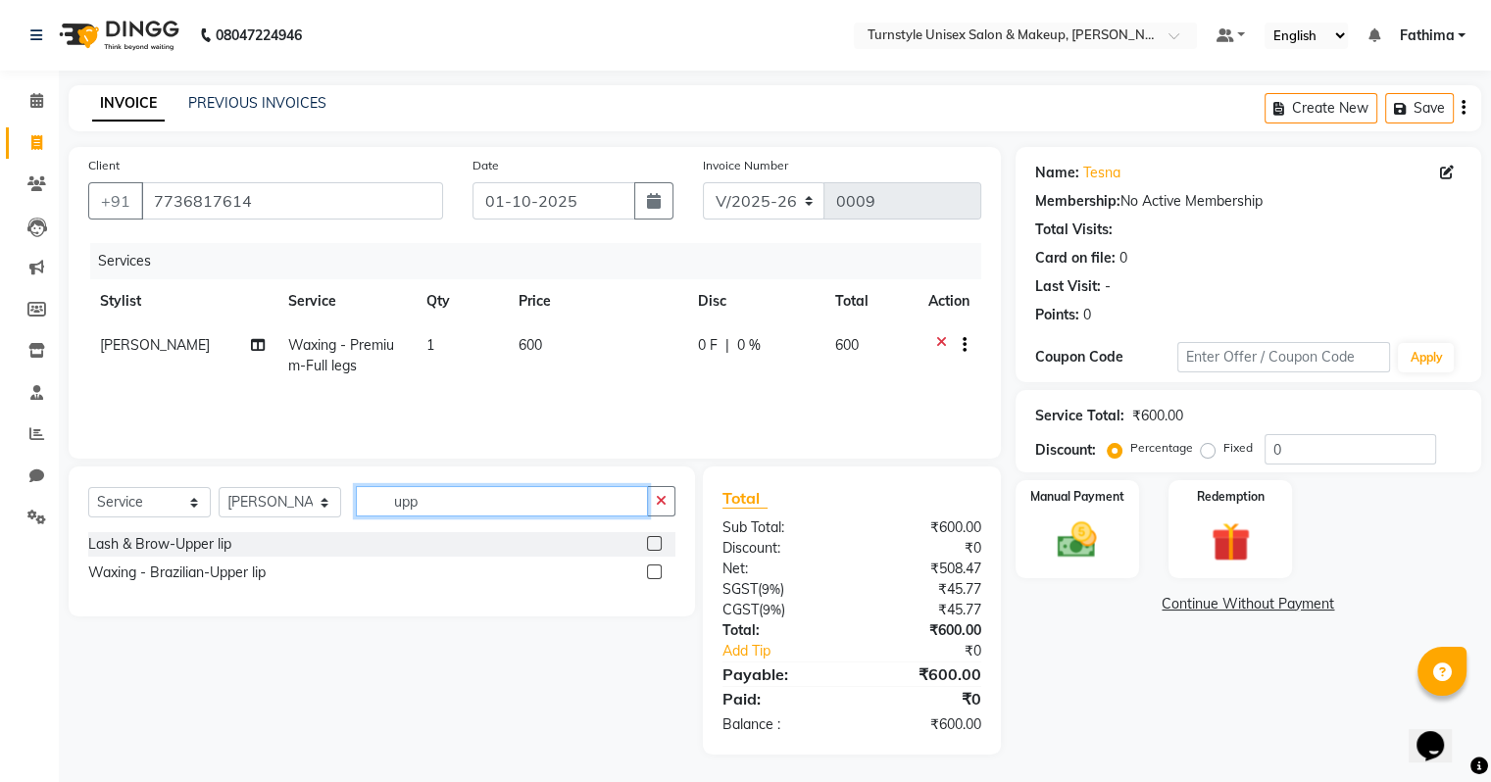
type input "upp"
click at [656, 547] on label at bounding box center [654, 543] width 15 height 15
click at [656, 547] on input "checkbox" at bounding box center [653, 544] width 13 height 13
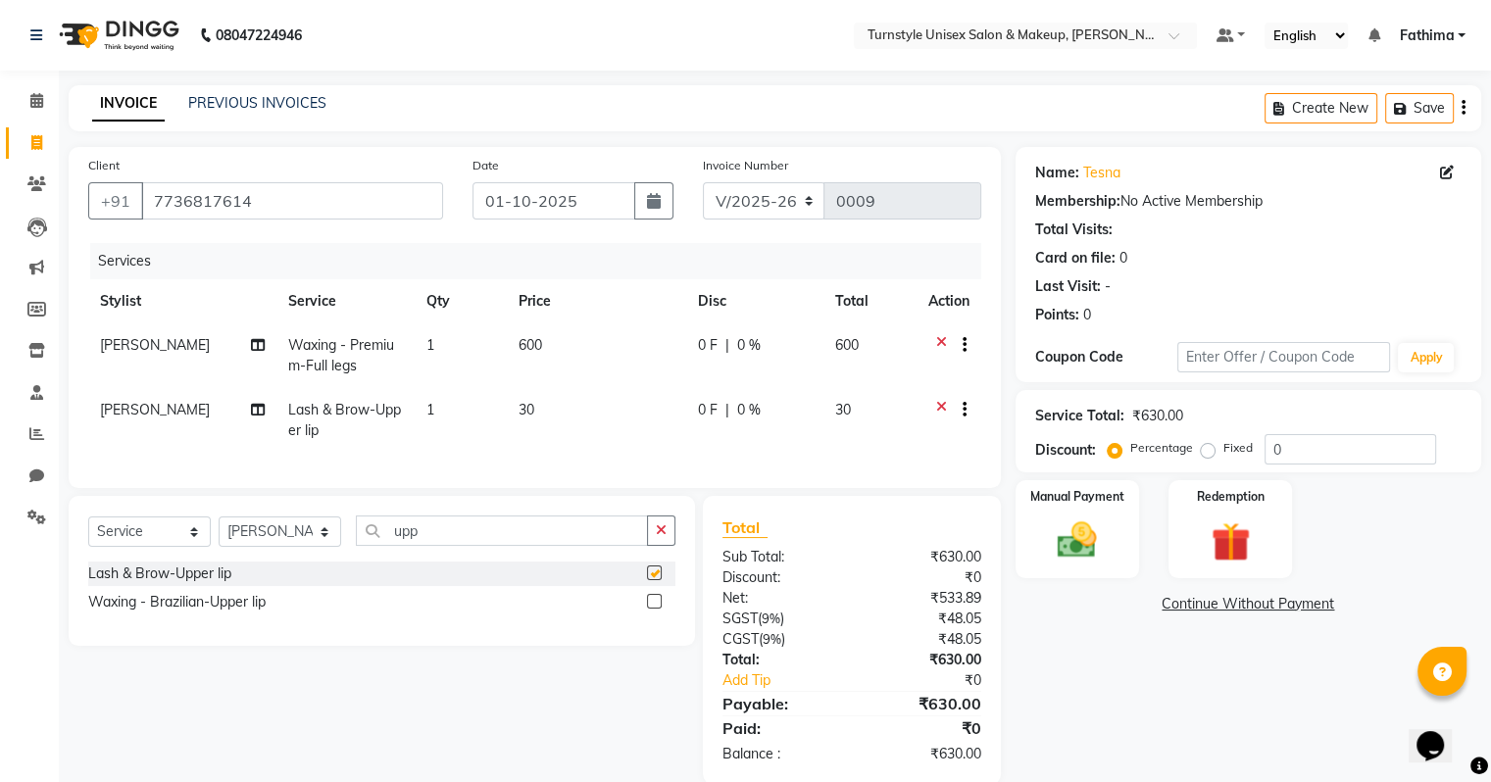
checkbox input "false"
click at [457, 546] on input "upp" at bounding box center [502, 531] width 292 height 30
type input "u"
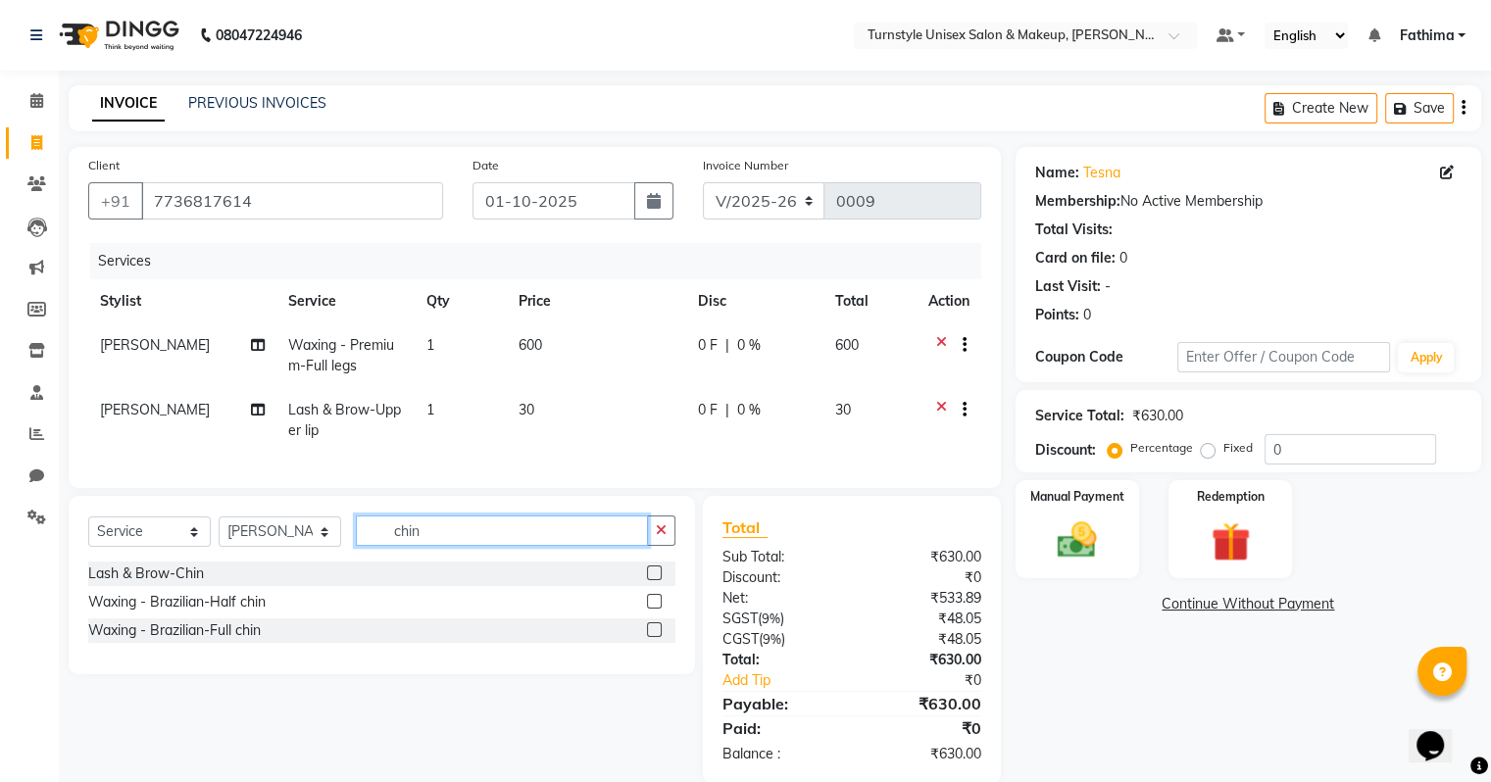
type input "chin"
click at [669, 586] on div at bounding box center [661, 574] width 28 height 25
click at [649, 580] on label at bounding box center [654, 573] width 15 height 15
click at [649, 580] on input "checkbox" at bounding box center [653, 574] width 13 height 13
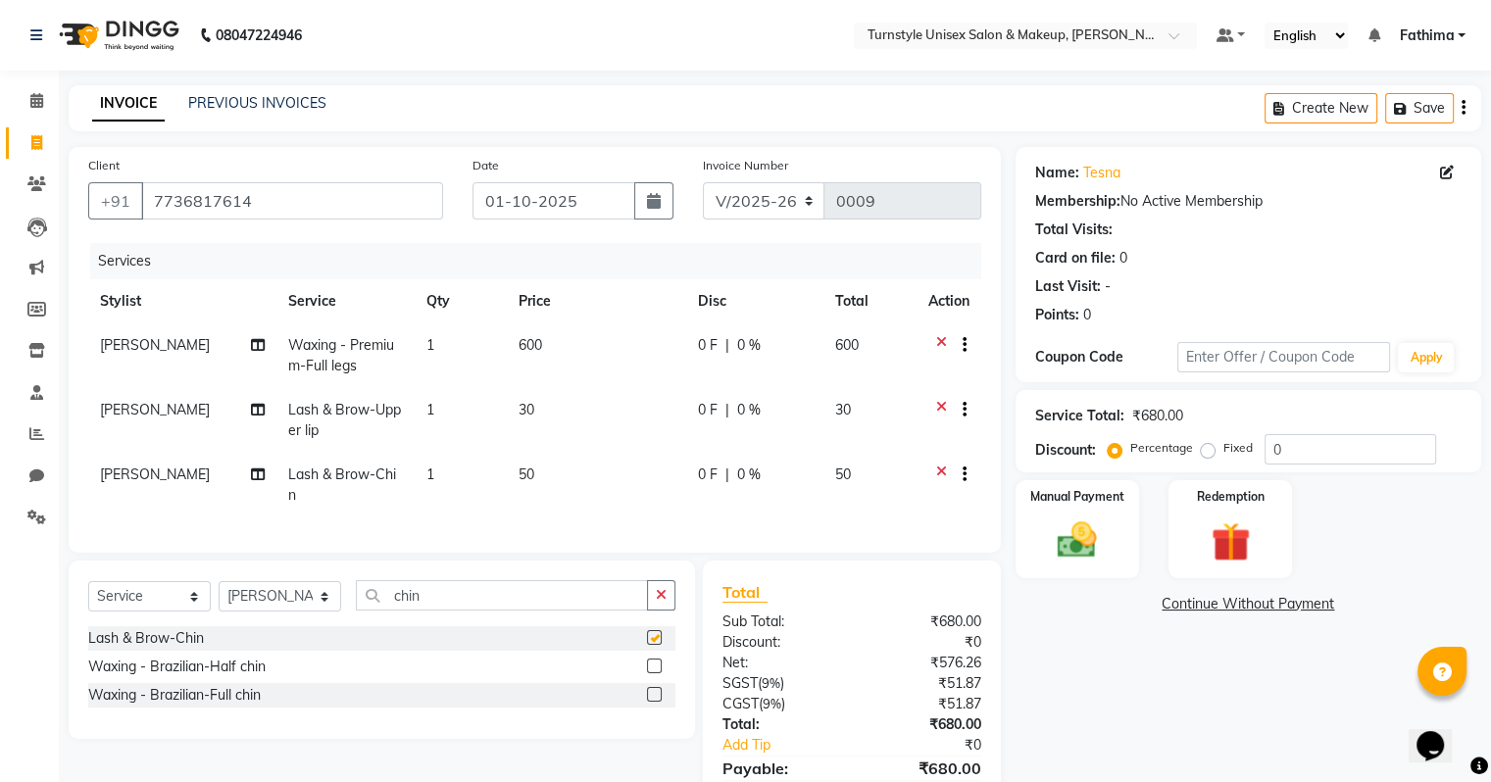
checkbox input "false"
click at [655, 666] on label at bounding box center [654, 666] width 15 height 15
click at [655, 666] on input "checkbox" at bounding box center [653, 667] width 13 height 13
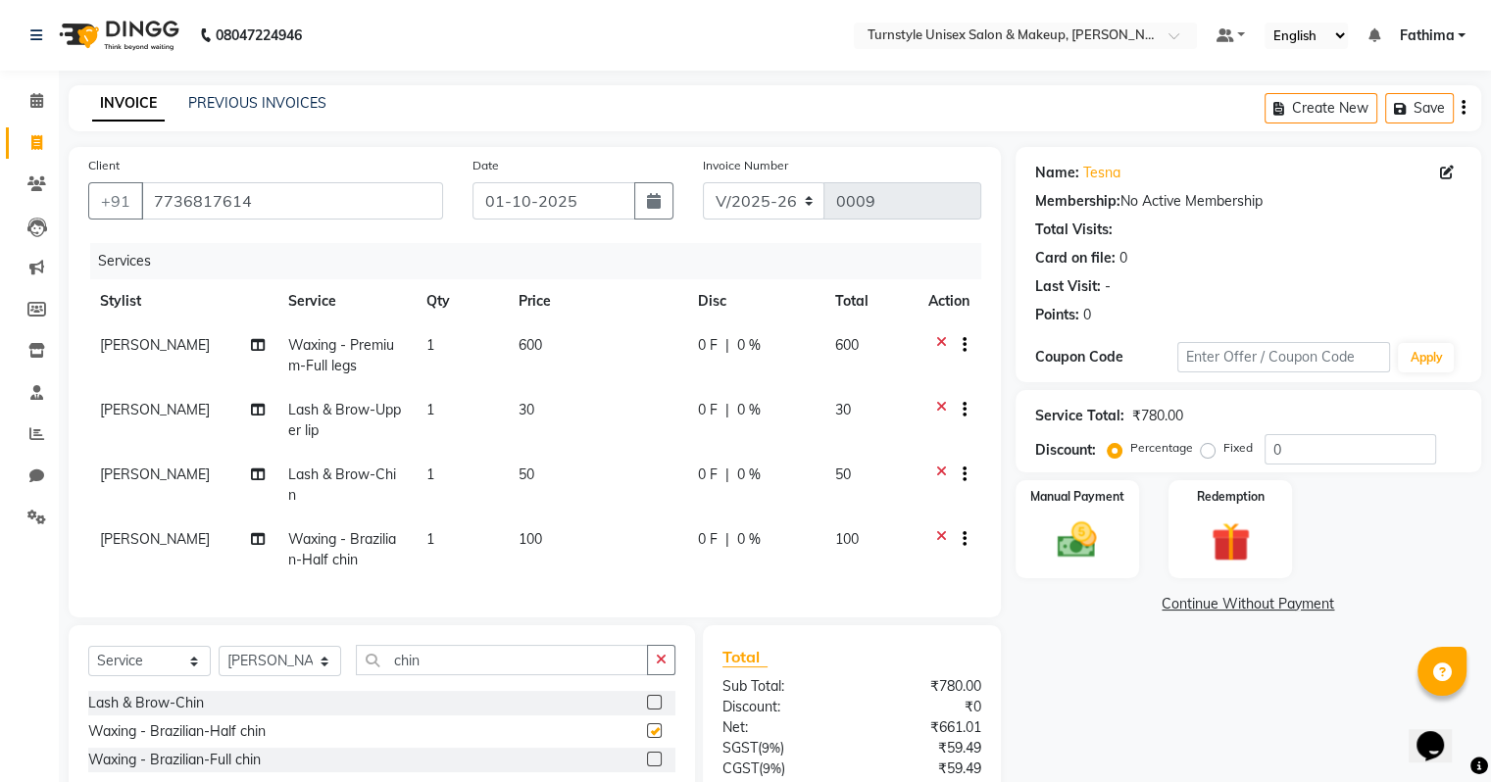
checkbox input "false"
click at [659, 759] on label at bounding box center [654, 759] width 15 height 15
click at [659, 759] on input "checkbox" at bounding box center [653, 760] width 13 height 13
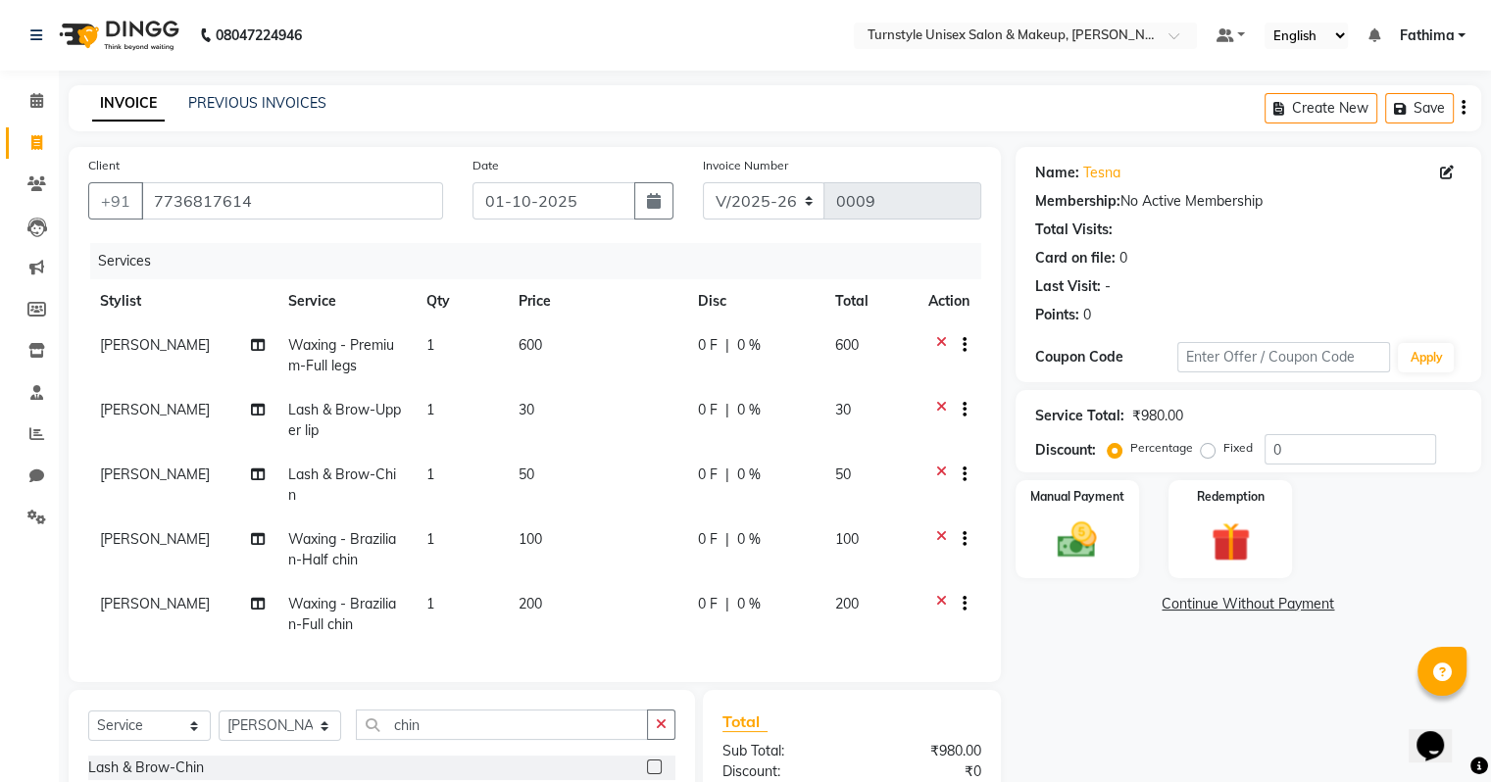
checkbox input "false"
click at [938, 594] on icon at bounding box center [941, 606] width 11 height 25
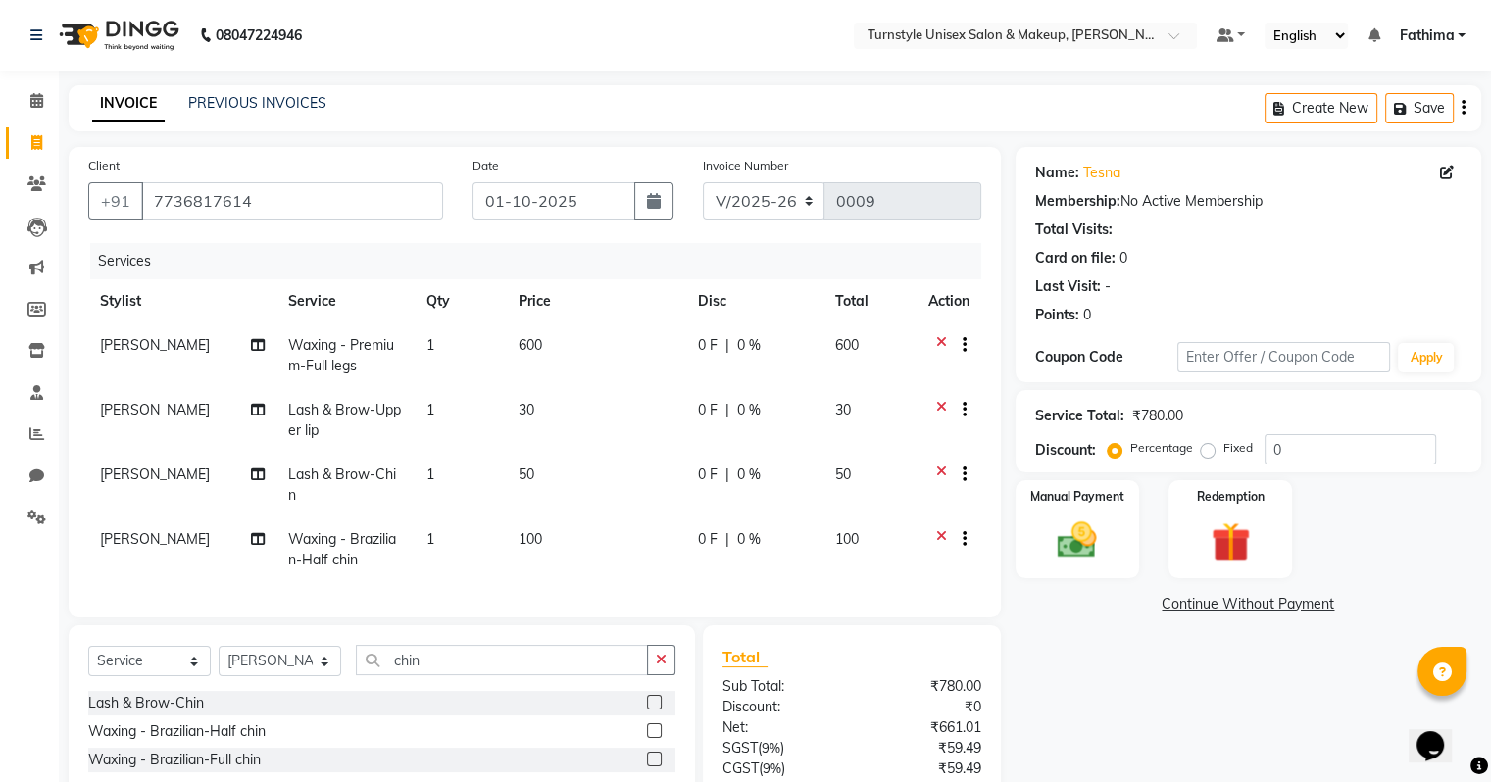
click at [941, 529] on icon at bounding box center [941, 541] width 11 height 25
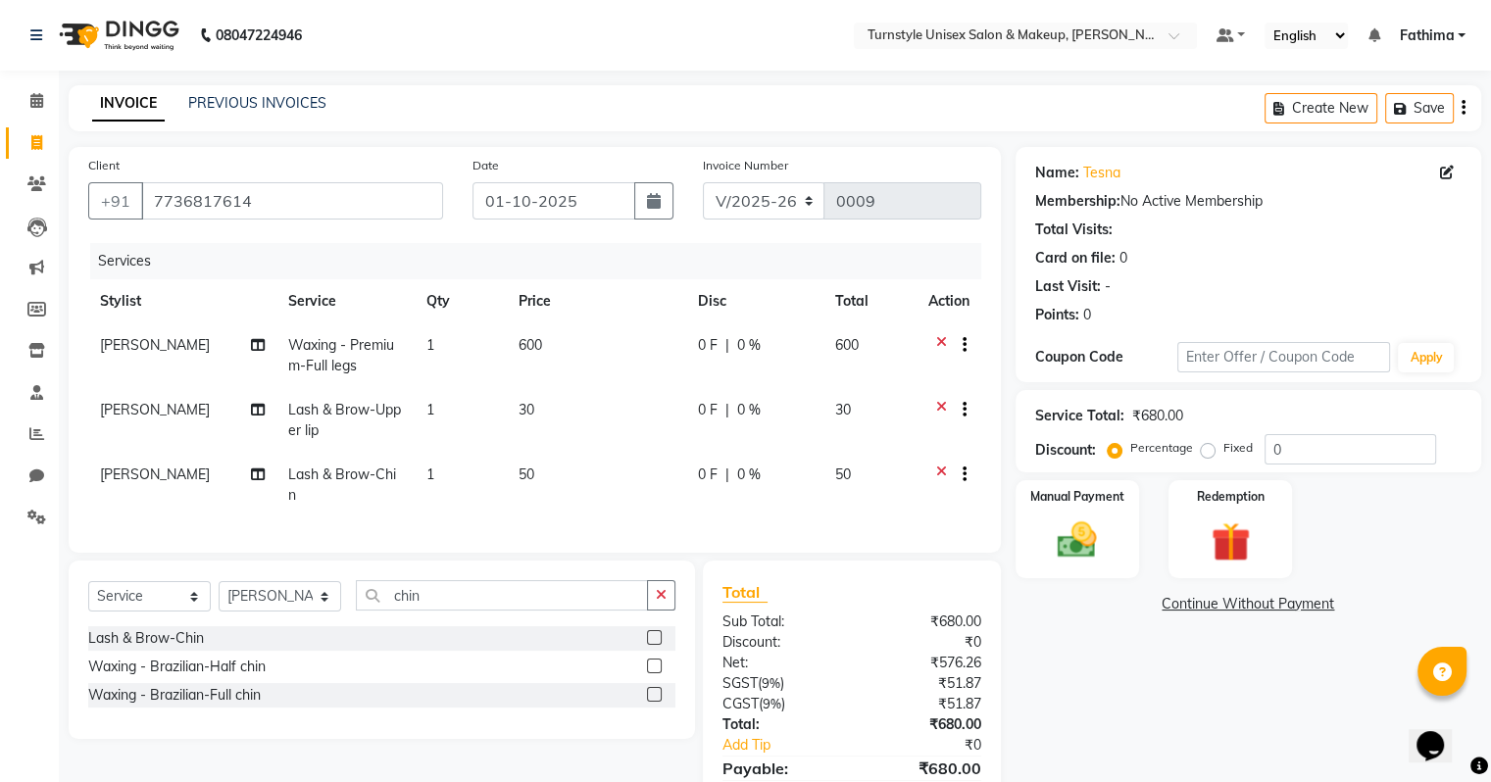
click at [529, 471] on span "50" at bounding box center [527, 475] width 16 height 18
select select "93348"
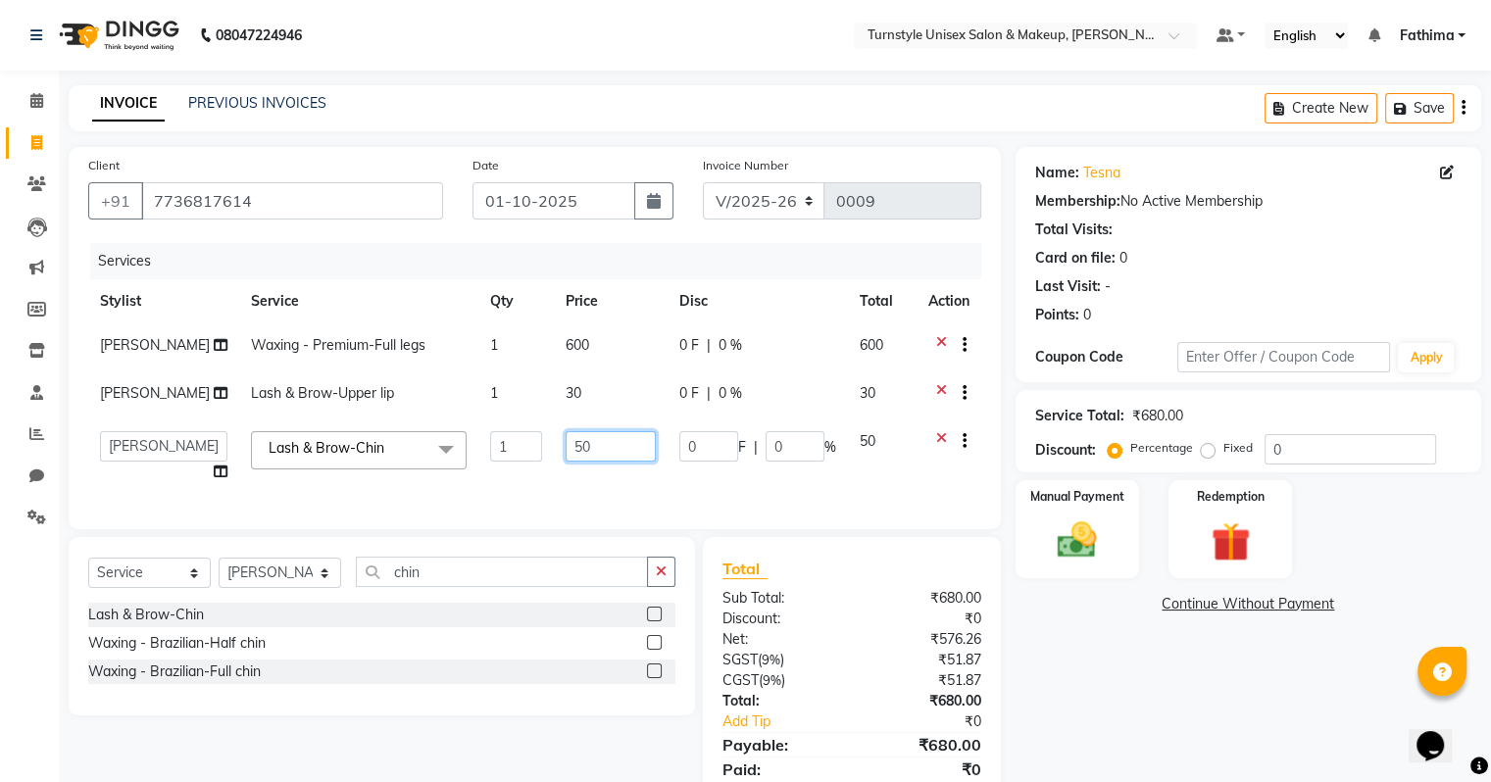
click at [577, 444] on input "50" at bounding box center [611, 446] width 90 height 30
type input "5"
type input "30"
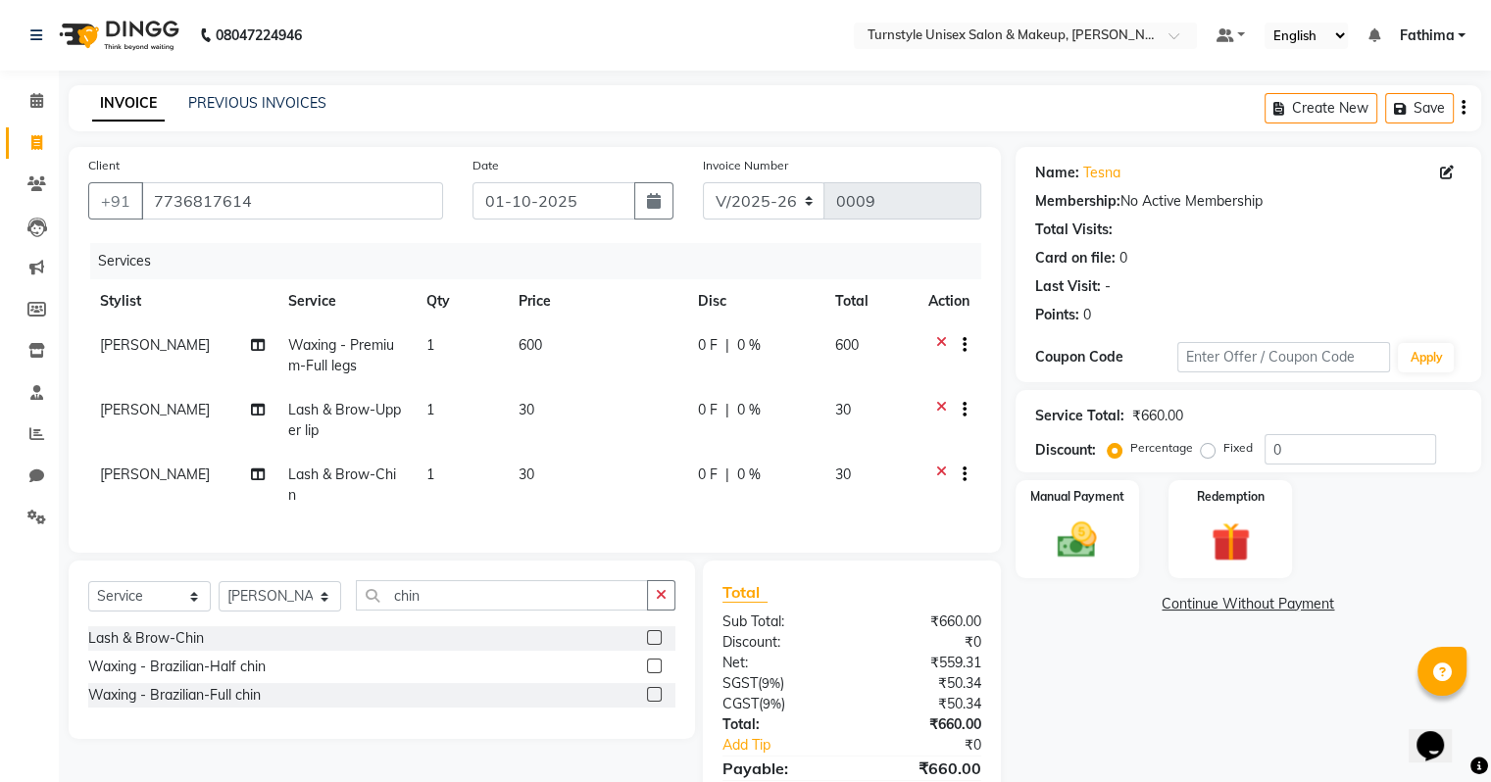
click at [608, 468] on td "30" at bounding box center [596, 485] width 179 height 65
select select "93348"
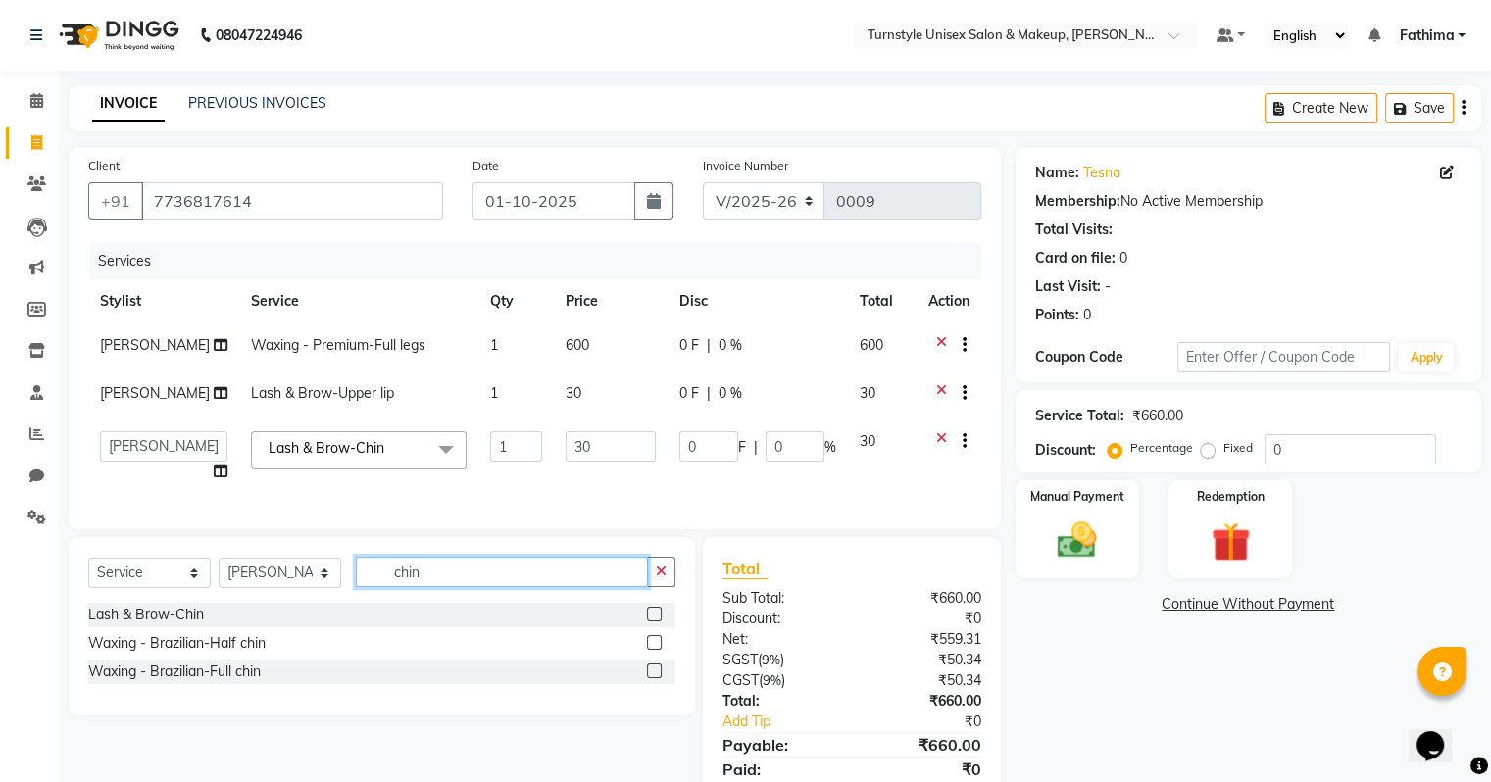
click at [432, 587] on input "chin" at bounding box center [502, 572] width 292 height 30
type input "c"
type input "sid"
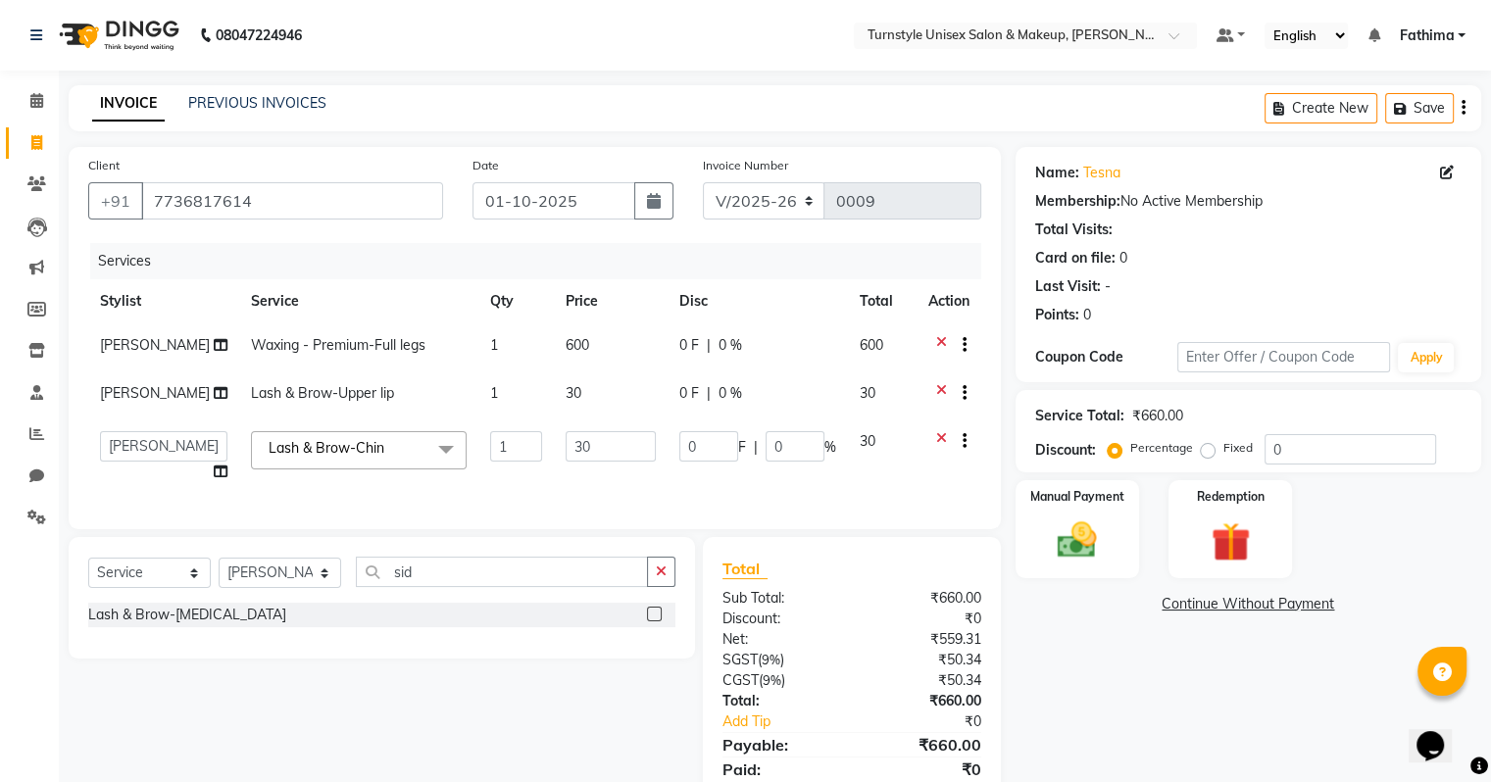
click at [659, 622] on label at bounding box center [654, 614] width 15 height 15
click at [659, 622] on input "checkbox" at bounding box center [653, 615] width 13 height 13
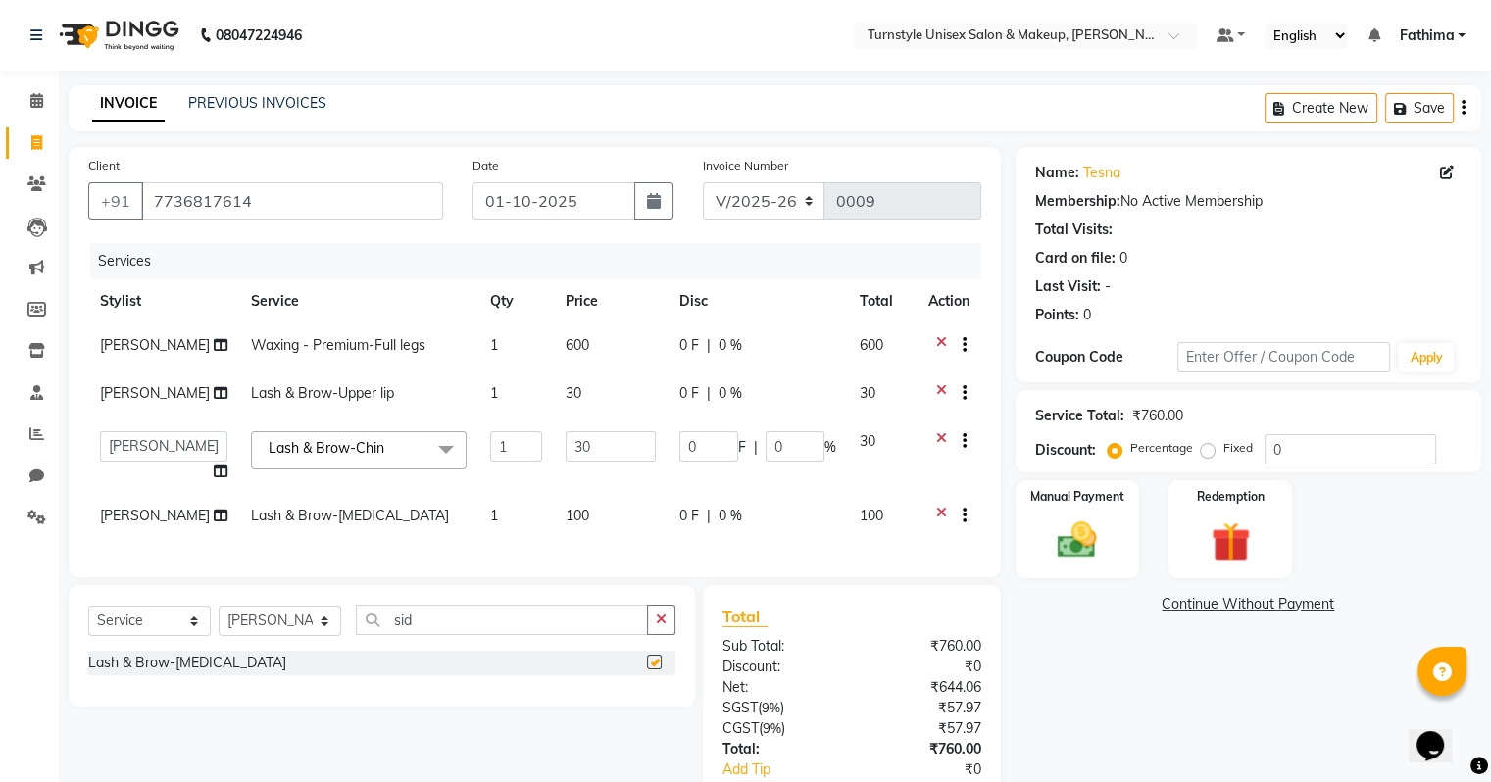
checkbox input "false"
click at [1099, 544] on img at bounding box center [1077, 541] width 66 height 47
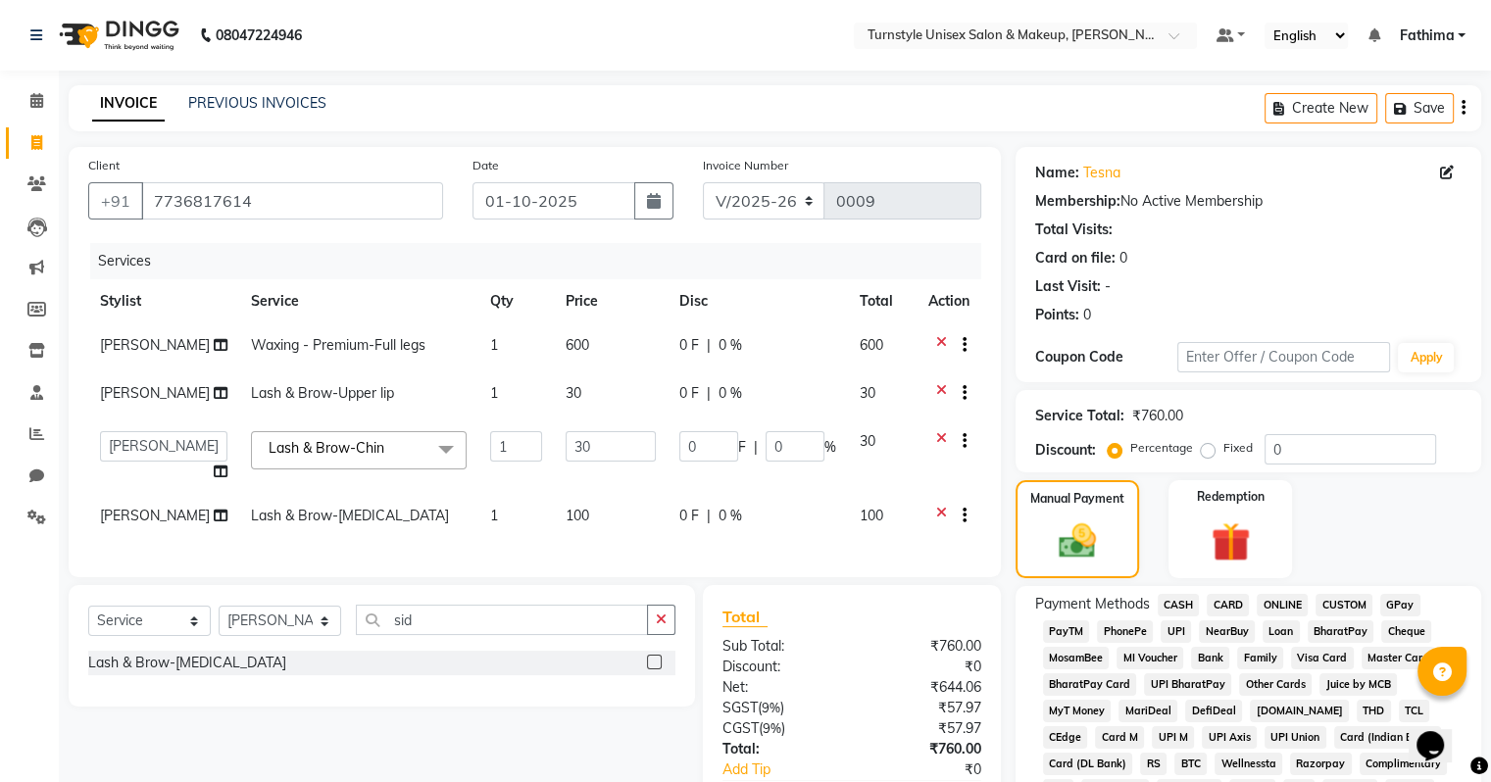
click at [1175, 630] on span "UPI" at bounding box center [1176, 632] width 30 height 23
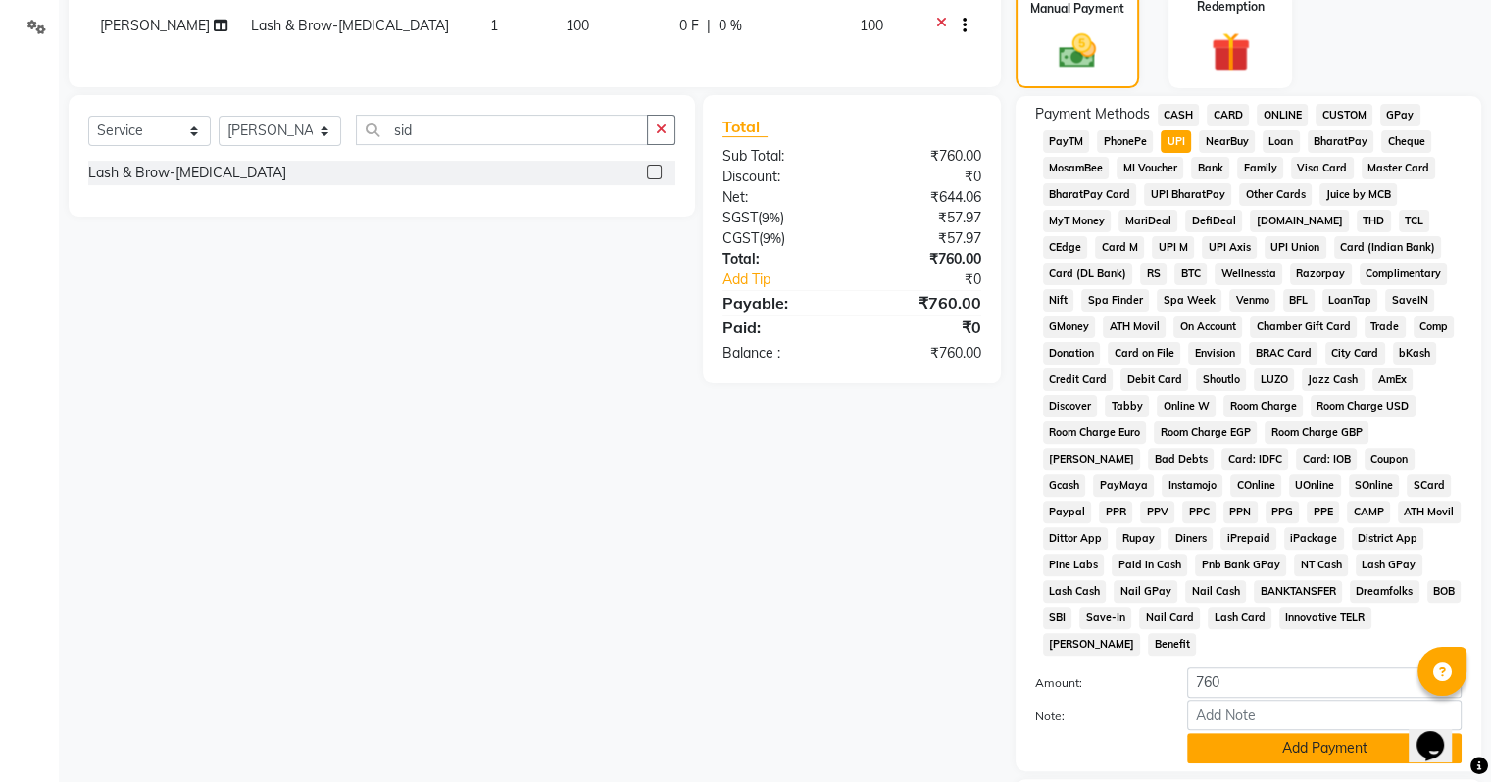
click at [1256, 733] on button "Add Payment" at bounding box center [1324, 748] width 275 height 30
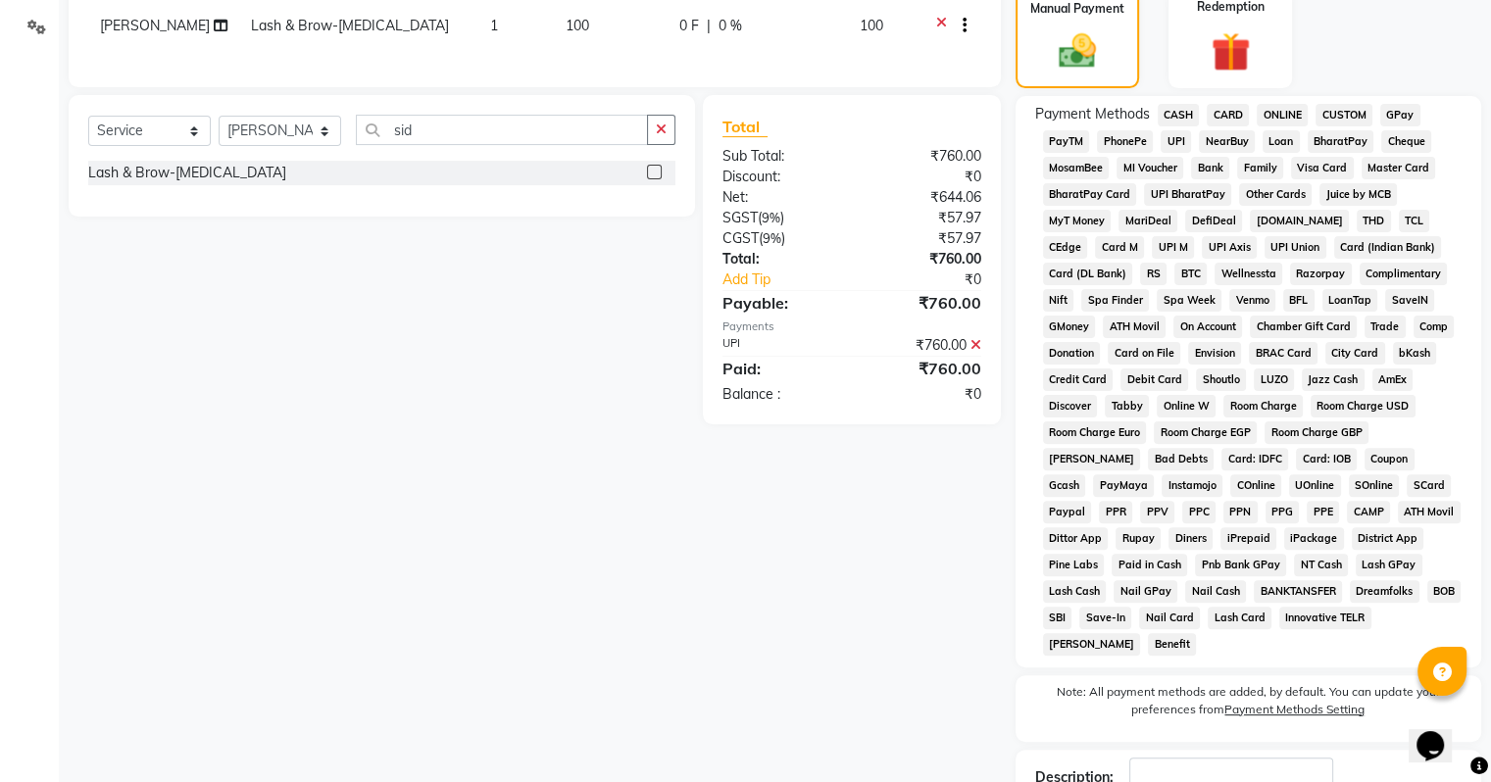
scroll to position [618, 0]
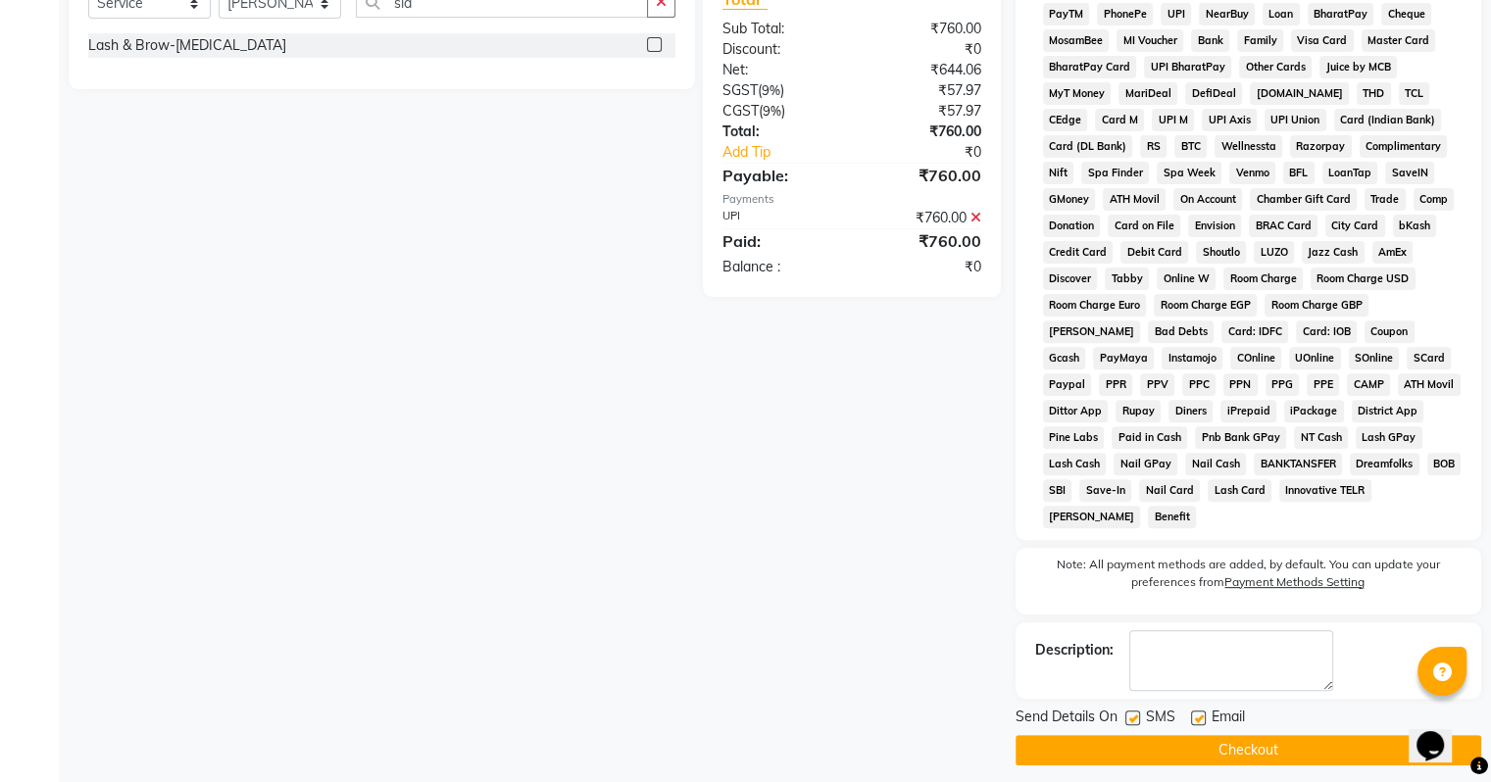
click at [1202, 711] on label at bounding box center [1198, 718] width 15 height 15
click at [1202, 713] on input "checkbox" at bounding box center [1197, 719] width 13 height 13
checkbox input "false"
click at [1204, 735] on button "Checkout" at bounding box center [1249, 750] width 466 height 30
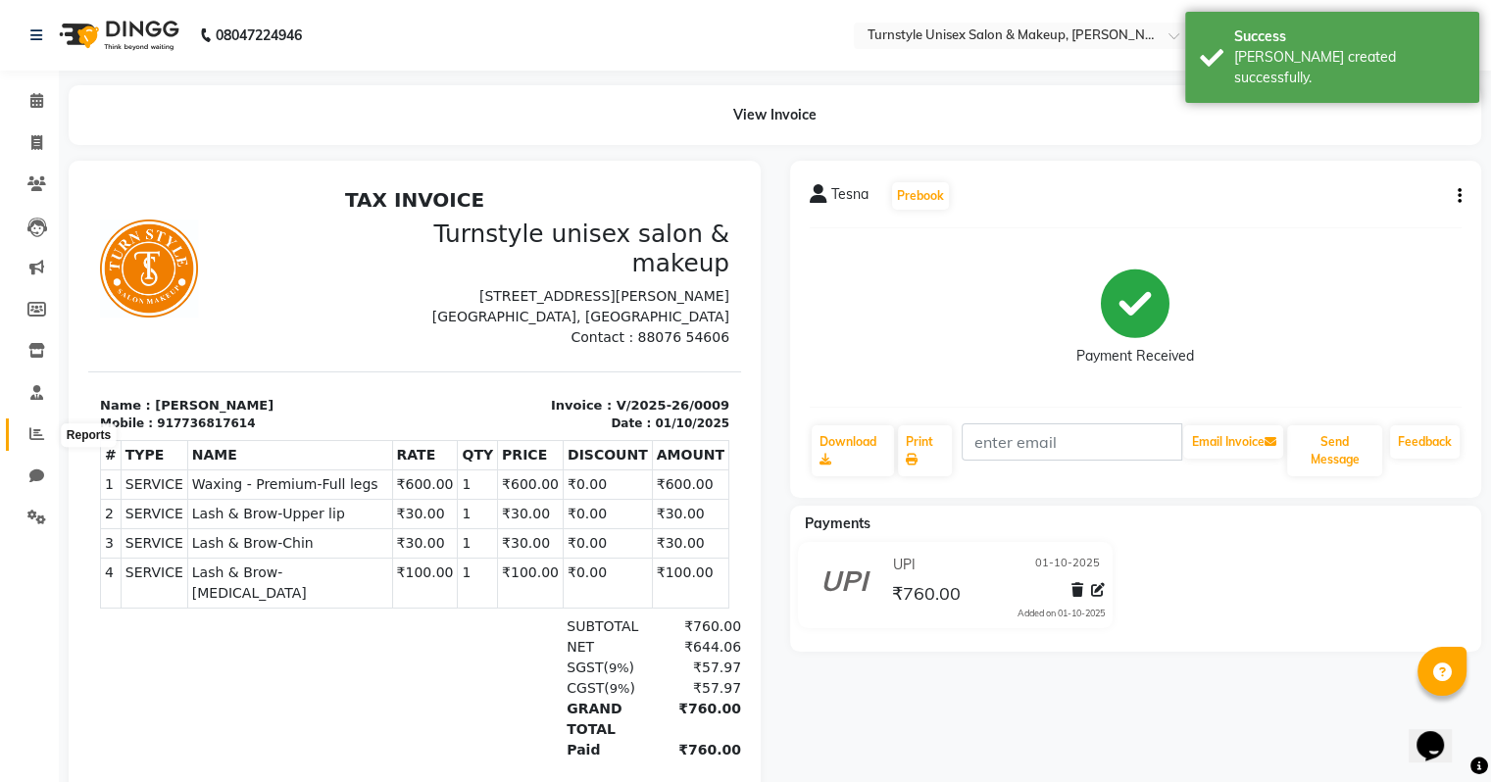
click at [37, 432] on icon at bounding box center [36, 433] width 15 height 15
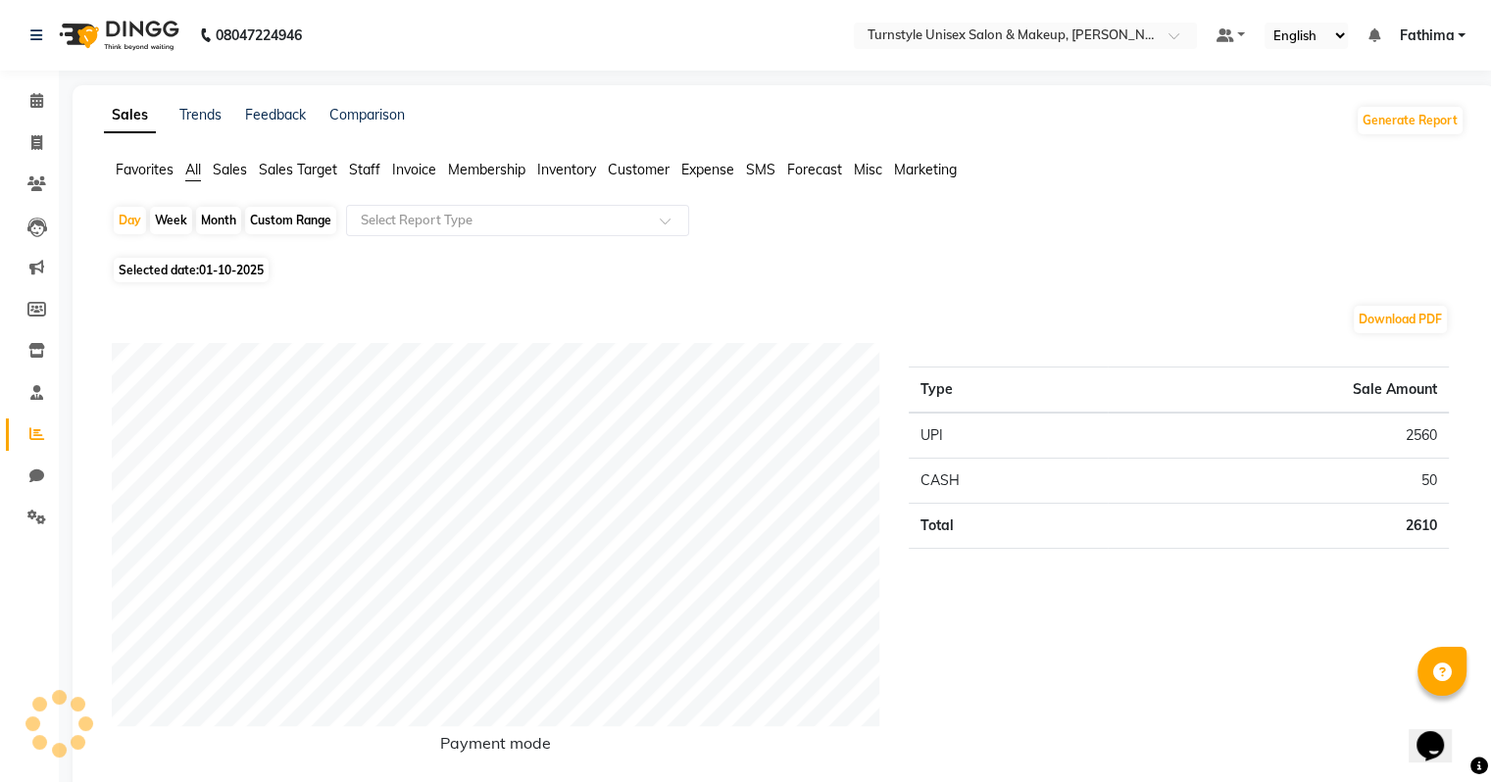
click at [322, 175] on span "Sales Target" at bounding box center [298, 170] width 78 height 18
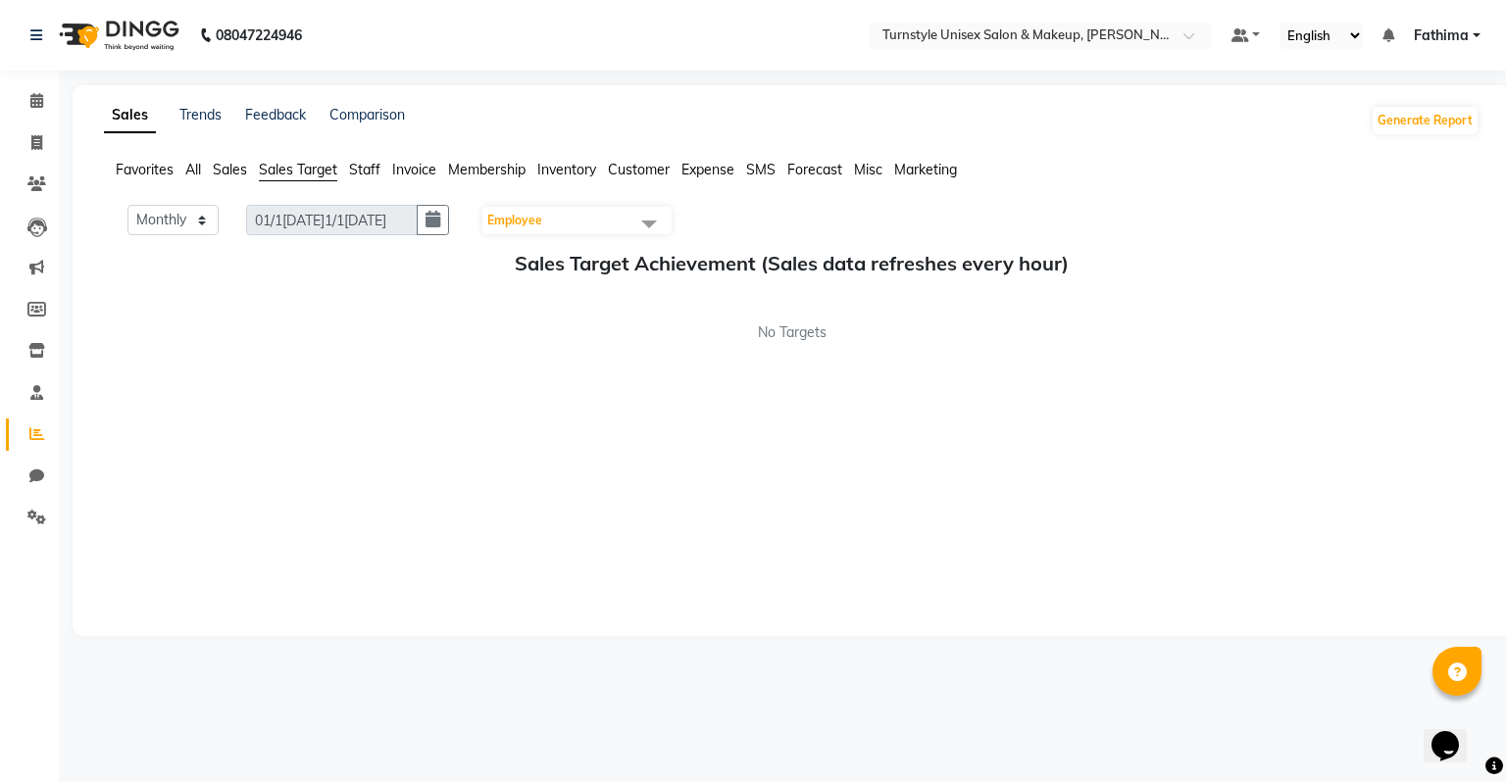
click at [562, 222] on span "Employee" at bounding box center [576, 220] width 189 height 27
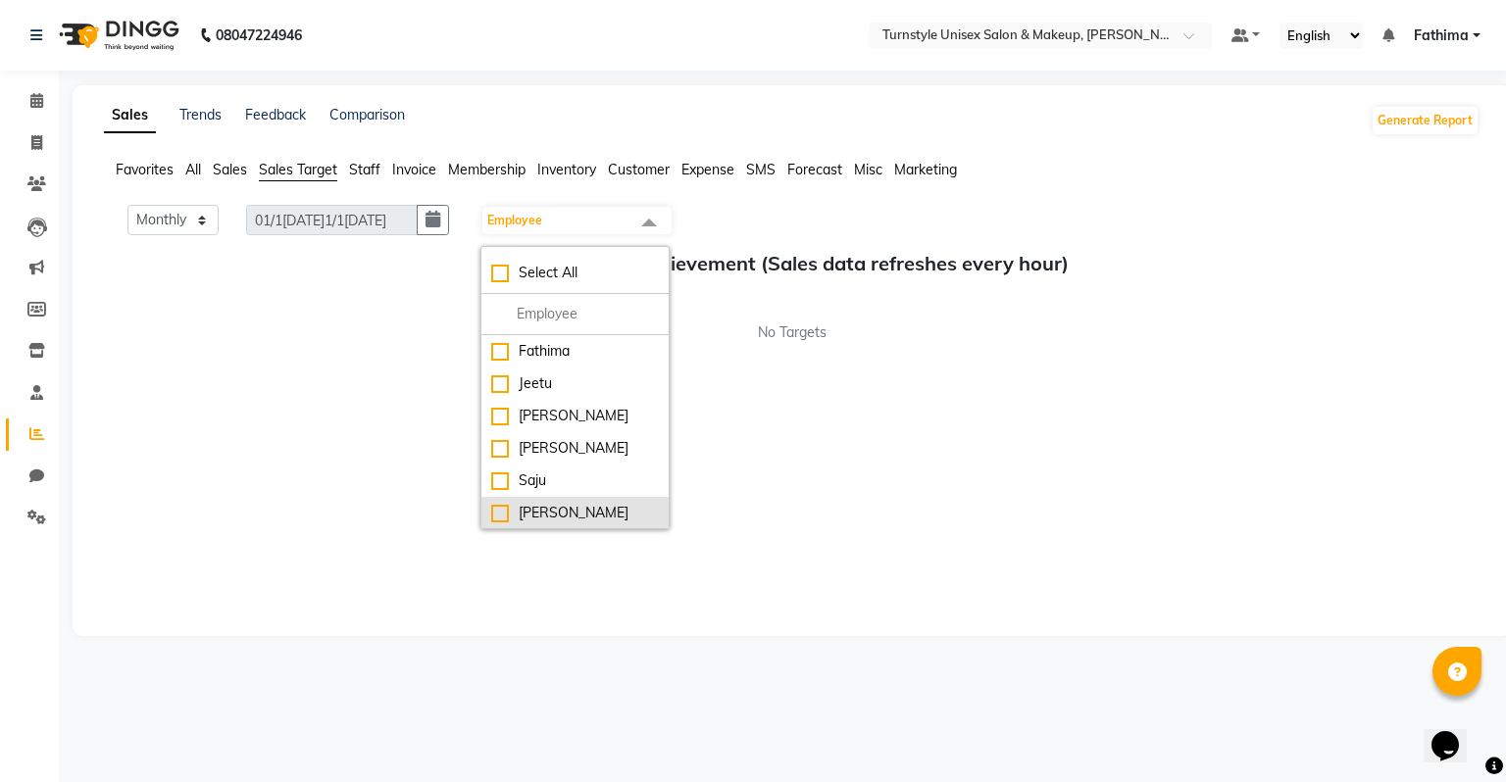
click at [576, 512] on div "Sara" at bounding box center [575, 513] width 168 height 21
checkbox input "true"
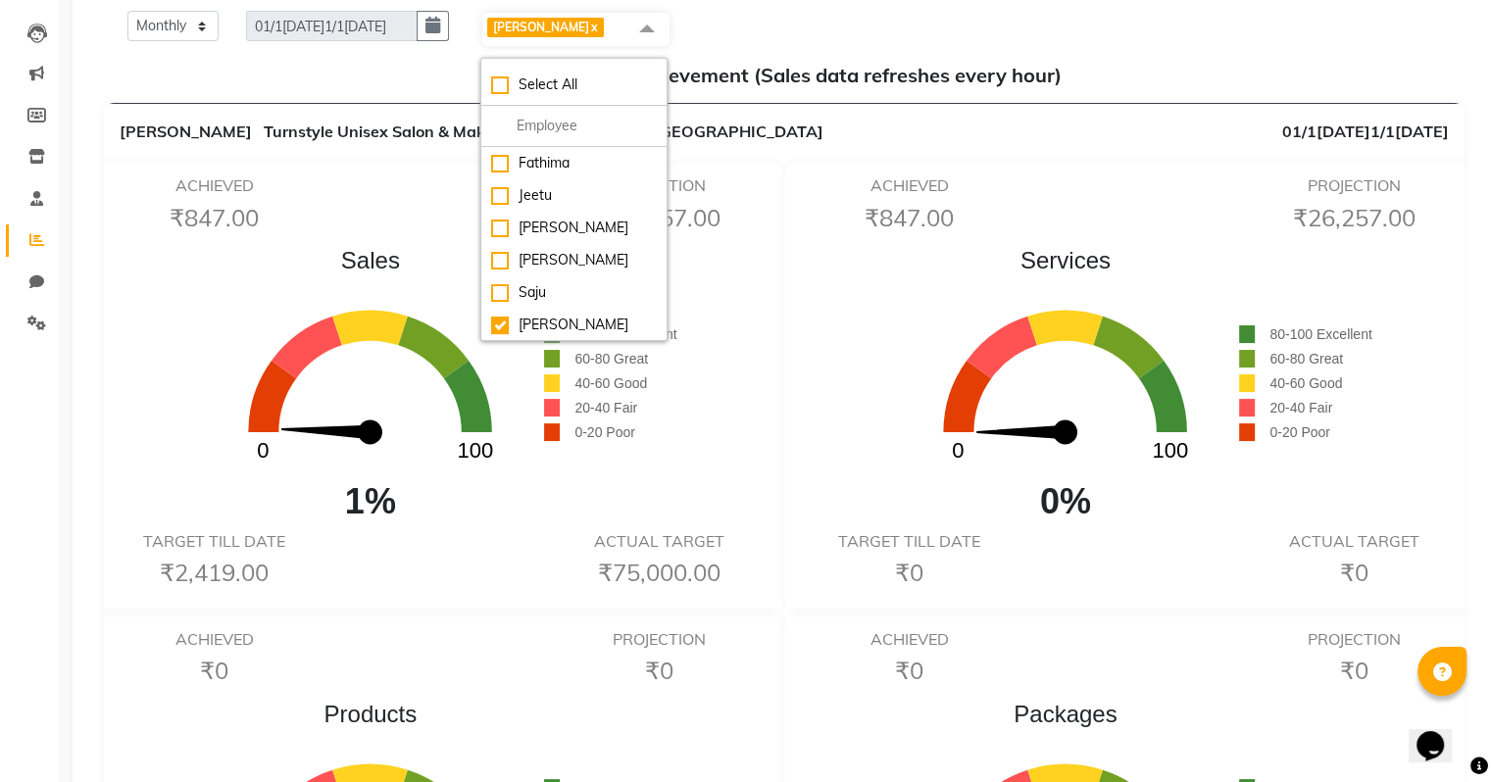
scroll to position [196, 0]
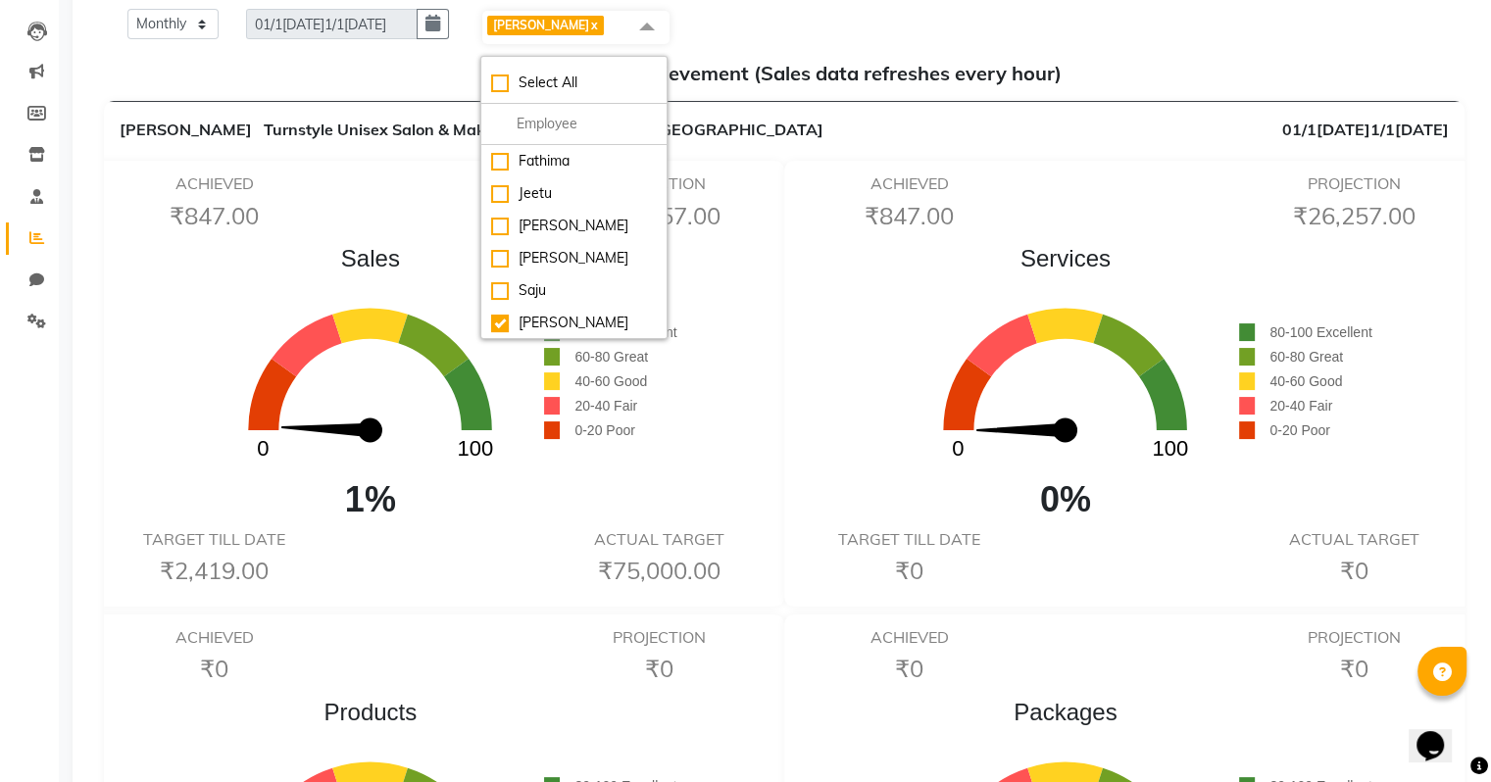
click at [764, 67] on h5 "Sales Target Achievement (Sales data refreshes every hour)" at bounding box center [784, 74] width 1329 height 24
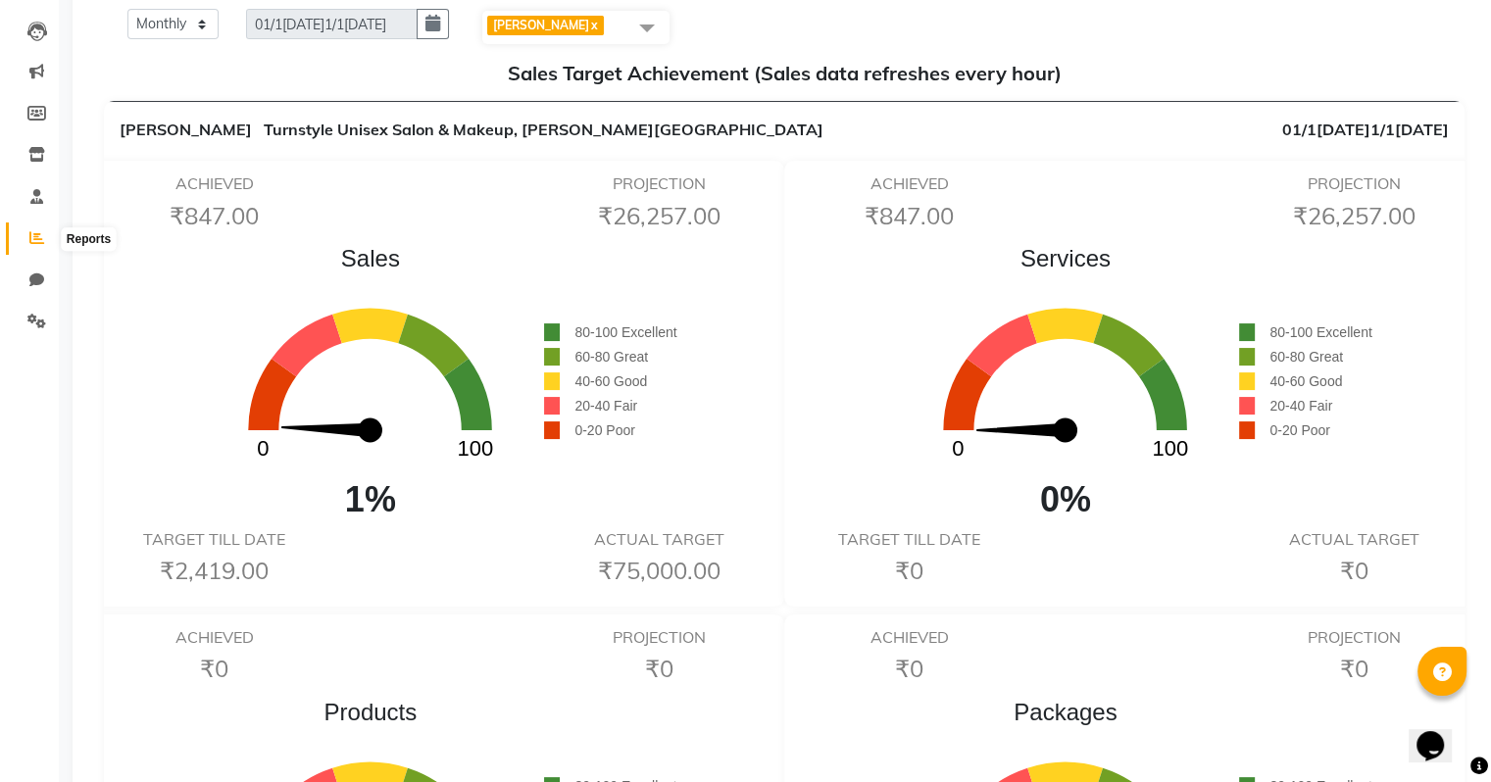
click at [31, 240] on icon at bounding box center [36, 237] width 15 height 15
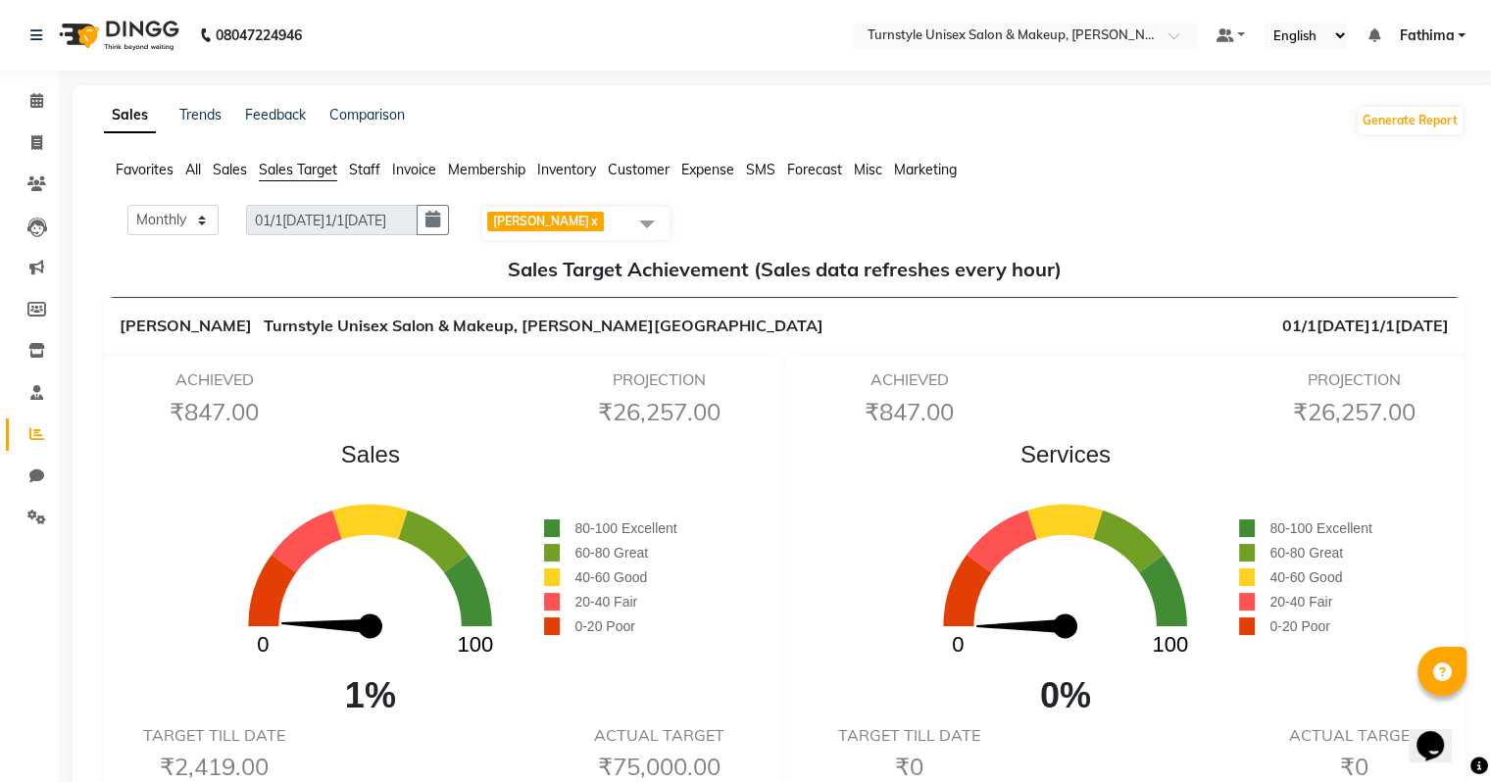
click at [26, 419] on link "Reports" at bounding box center [29, 435] width 47 height 32
click at [34, 392] on icon at bounding box center [36, 392] width 13 height 15
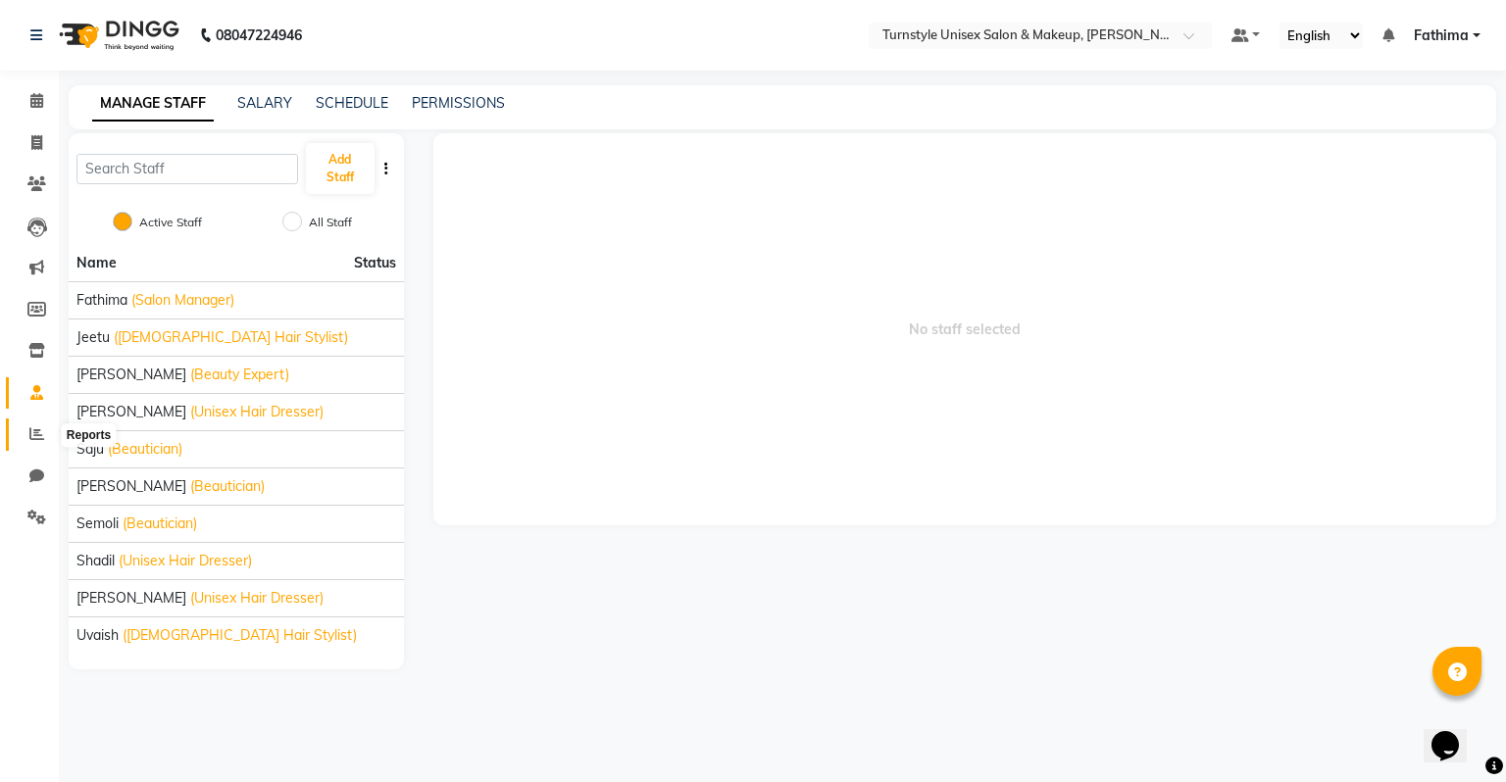
click at [34, 431] on icon at bounding box center [36, 433] width 15 height 15
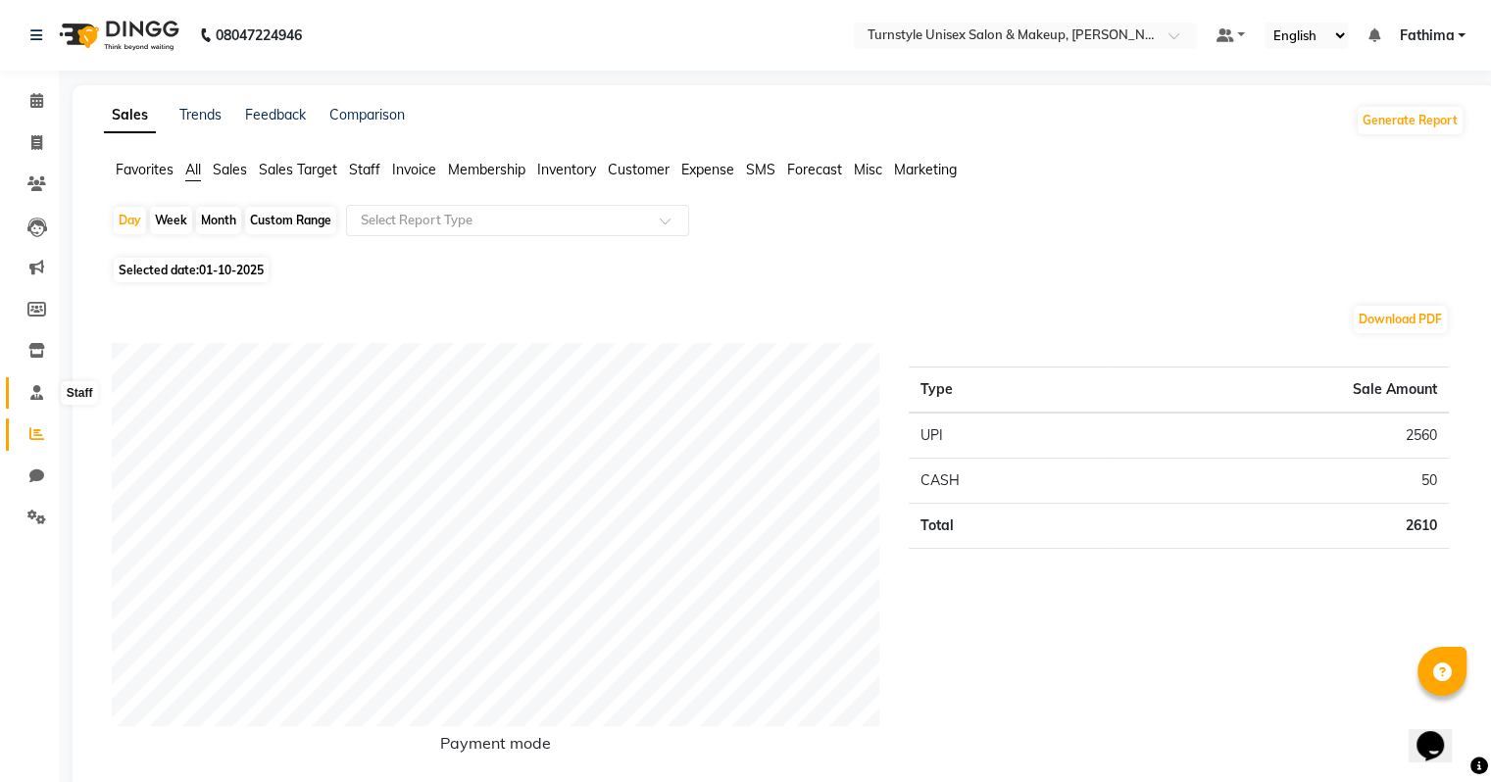
click at [40, 390] on icon at bounding box center [36, 392] width 13 height 15
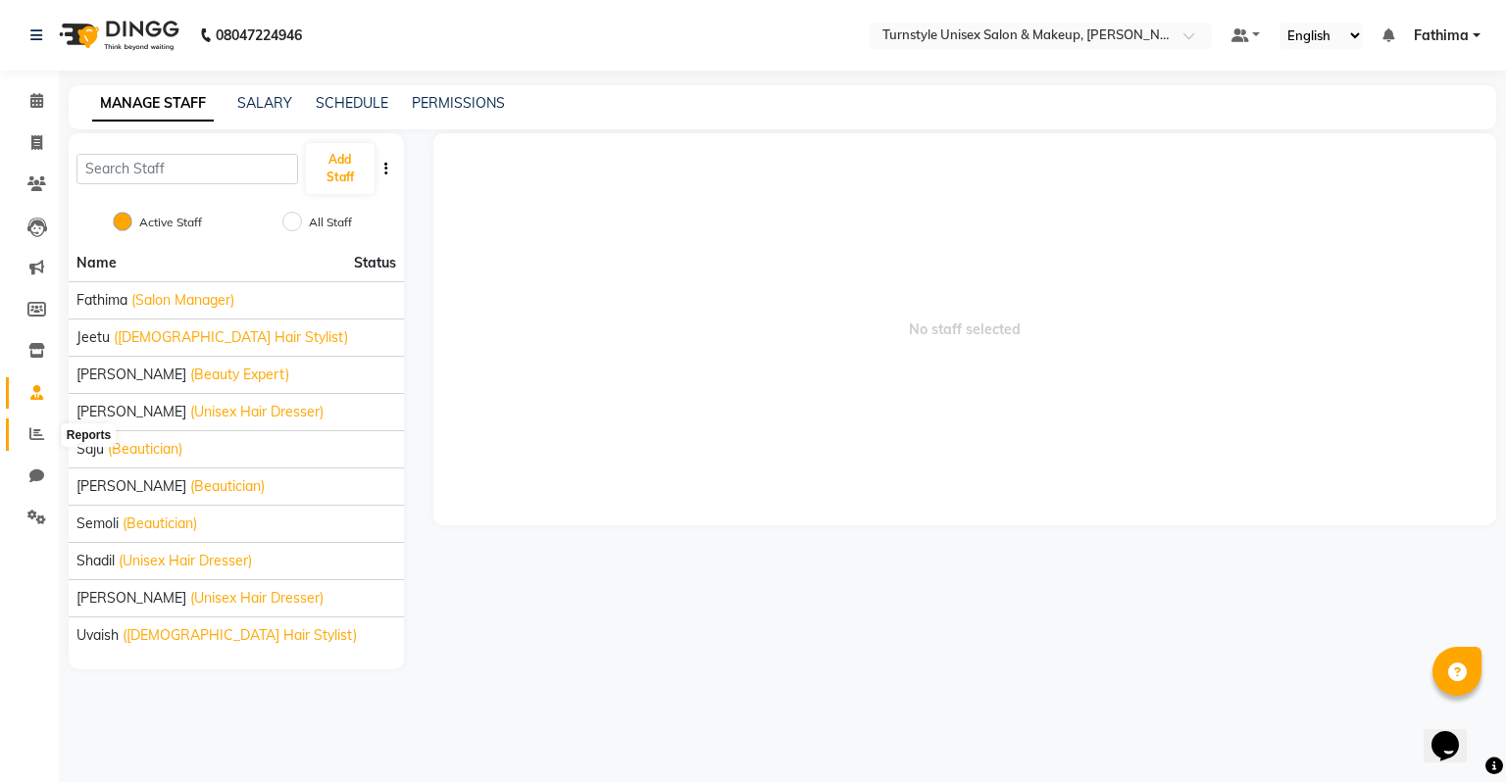
click at [40, 436] on icon at bounding box center [36, 433] width 15 height 15
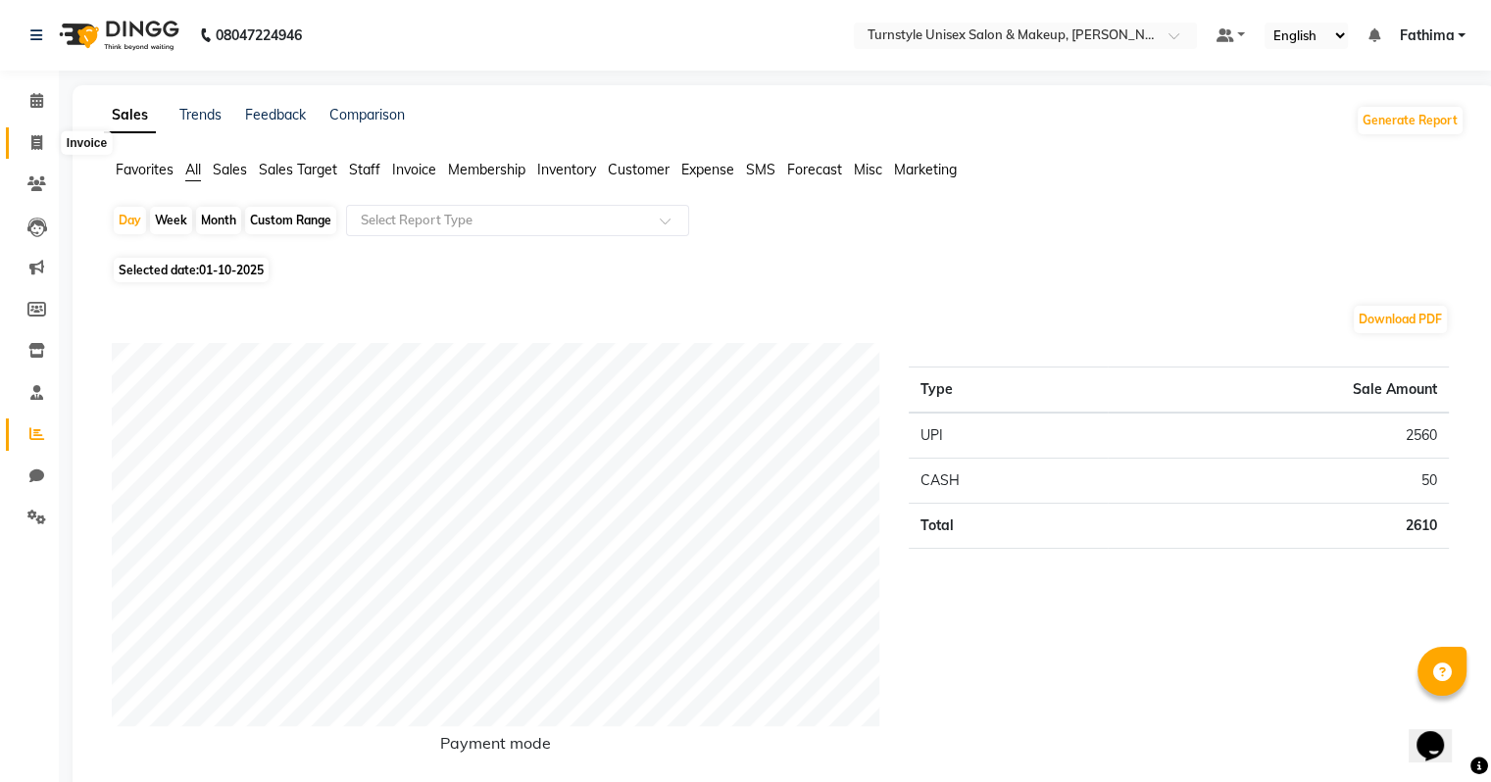
click at [36, 149] on icon at bounding box center [36, 142] width 11 height 15
select select "service"
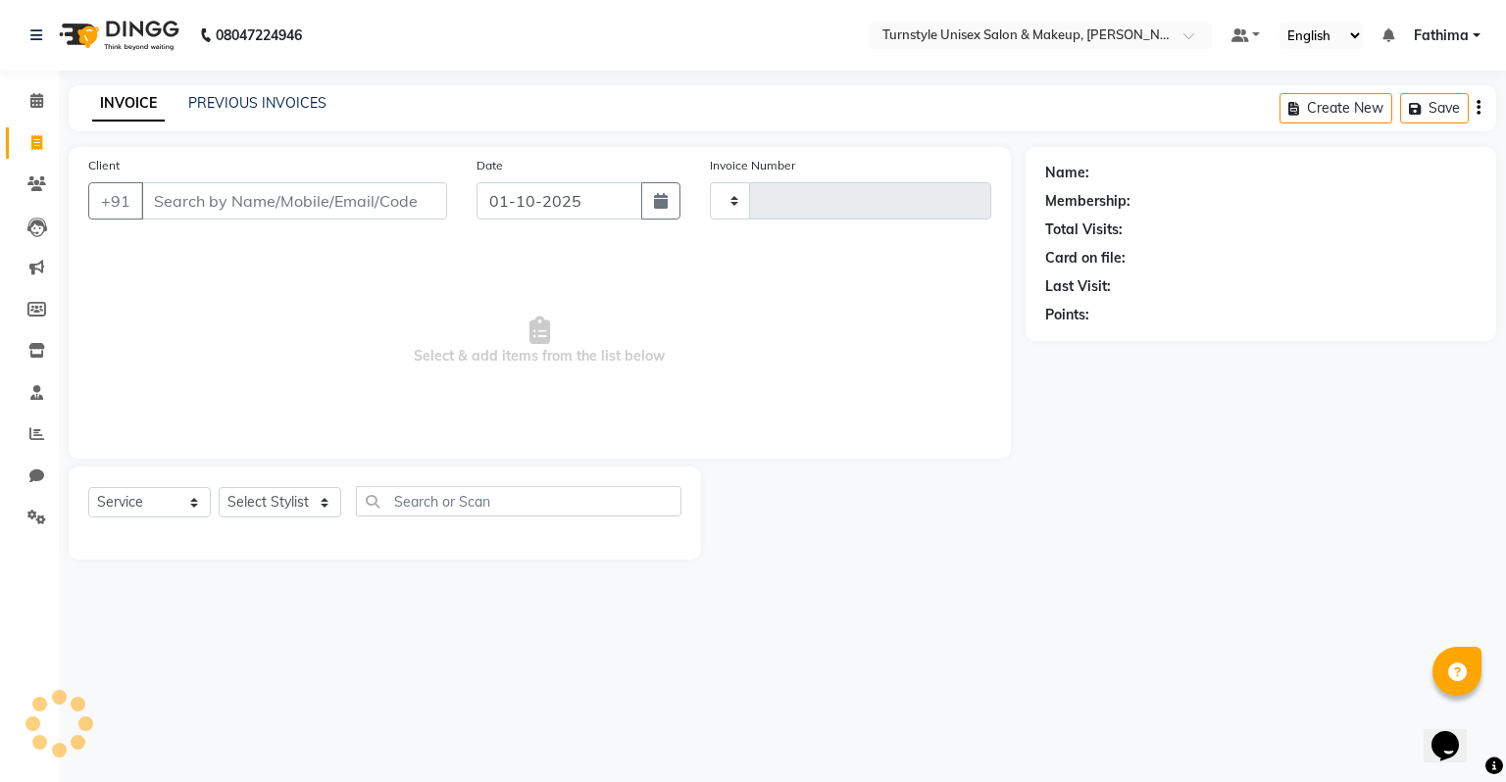
type input "0010"
select select "9091"
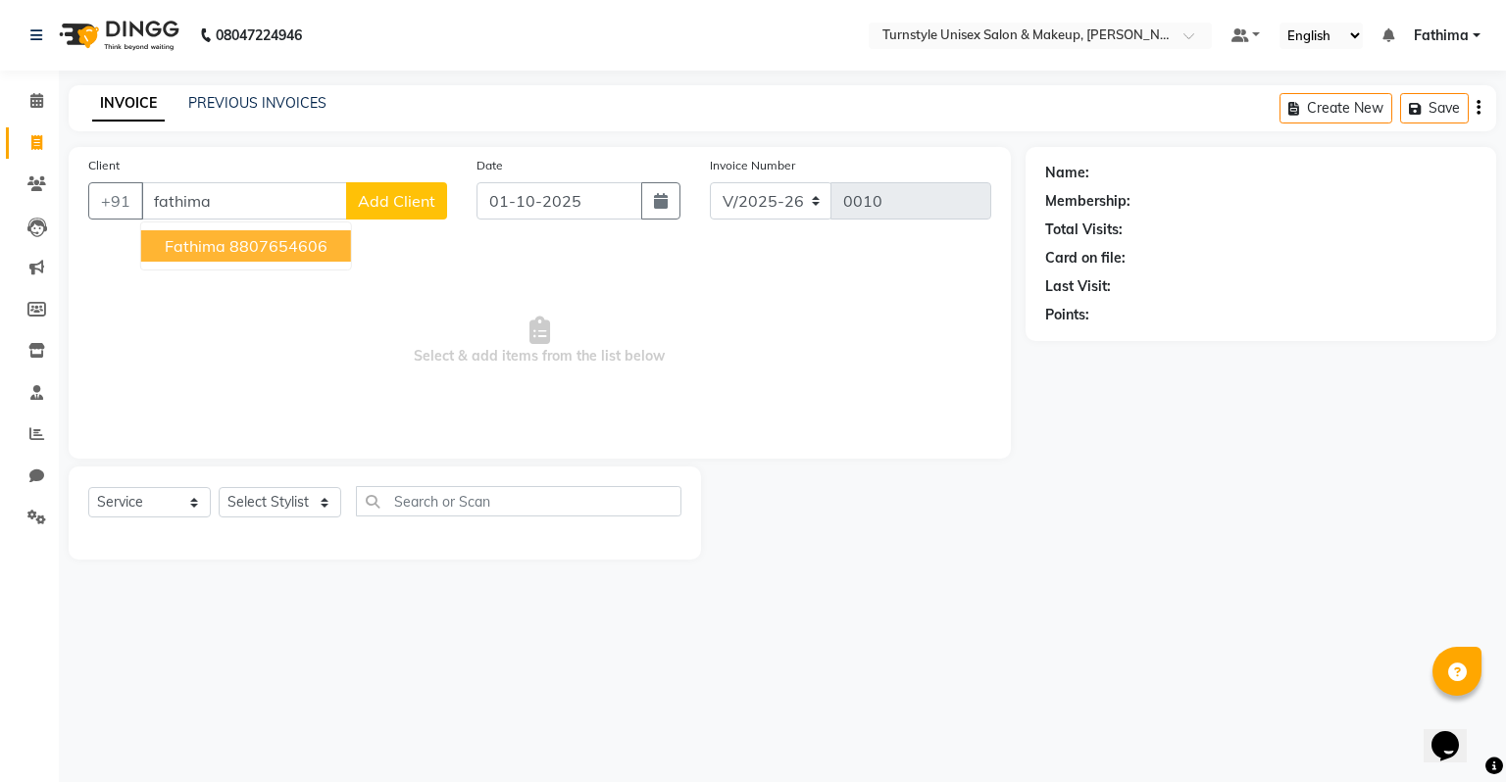
click at [222, 249] on span "Fathima" at bounding box center [195, 246] width 61 height 20
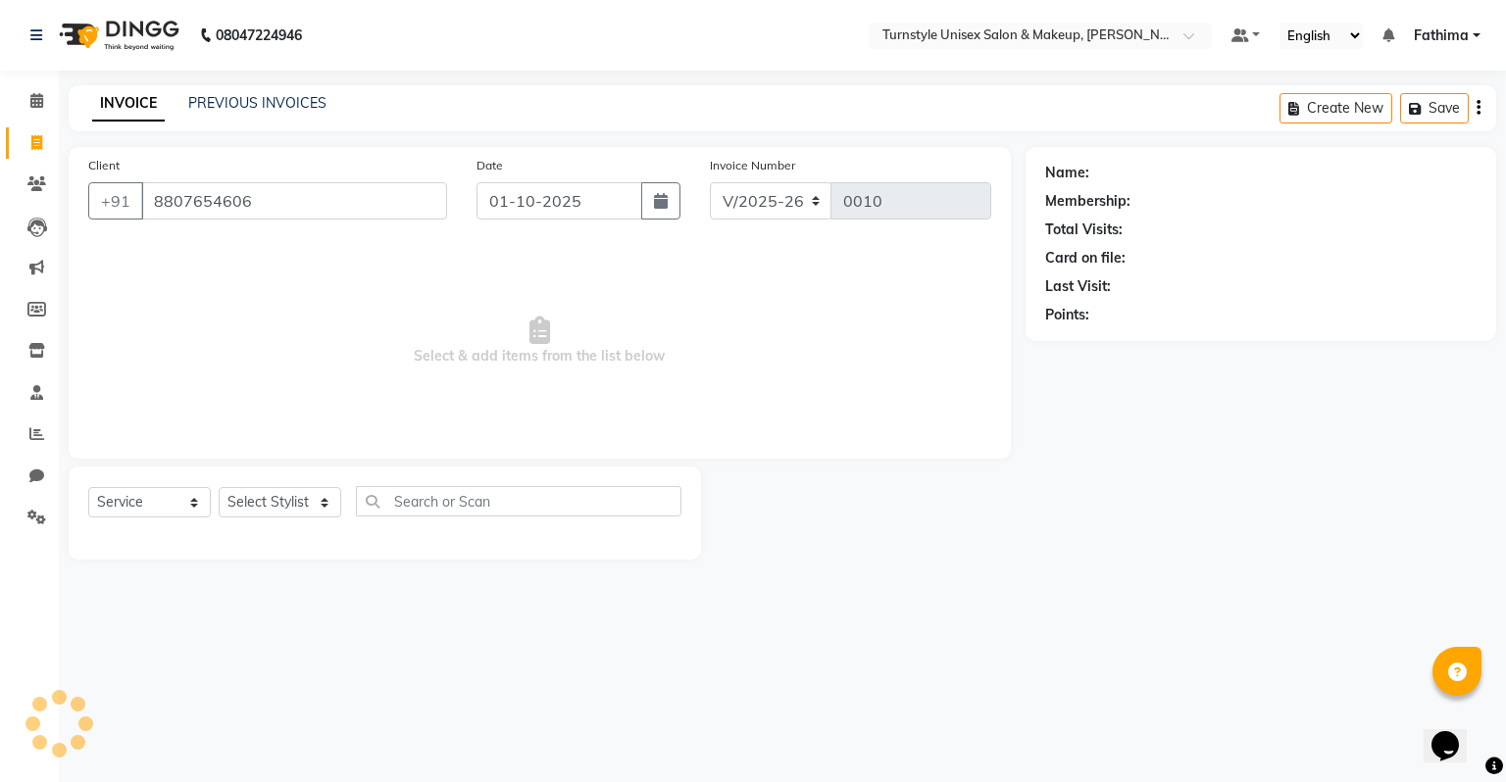
type input "8807654606"
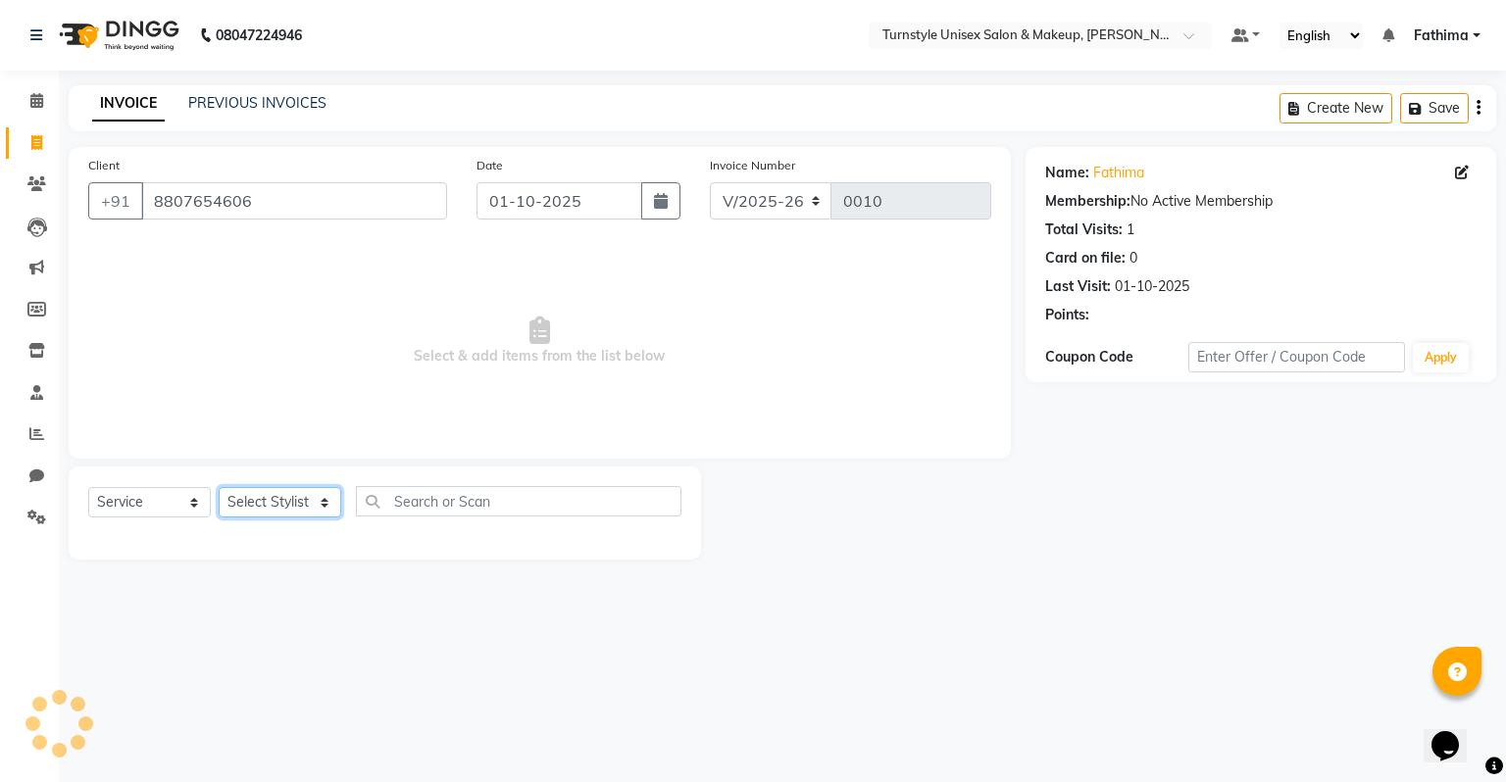
click at [247, 504] on select "Select Stylist Fathima Jeetu Lalita Saif Saju Sara Semoli Shadil Shahrukh Uvaish" at bounding box center [280, 502] width 123 height 30
select select "93348"
click at [219, 488] on select "Select Stylist Fathima Jeetu Lalita Saif Saju Sara Semoli Shadil Shahrukh Uvaish" at bounding box center [280, 502] width 123 height 30
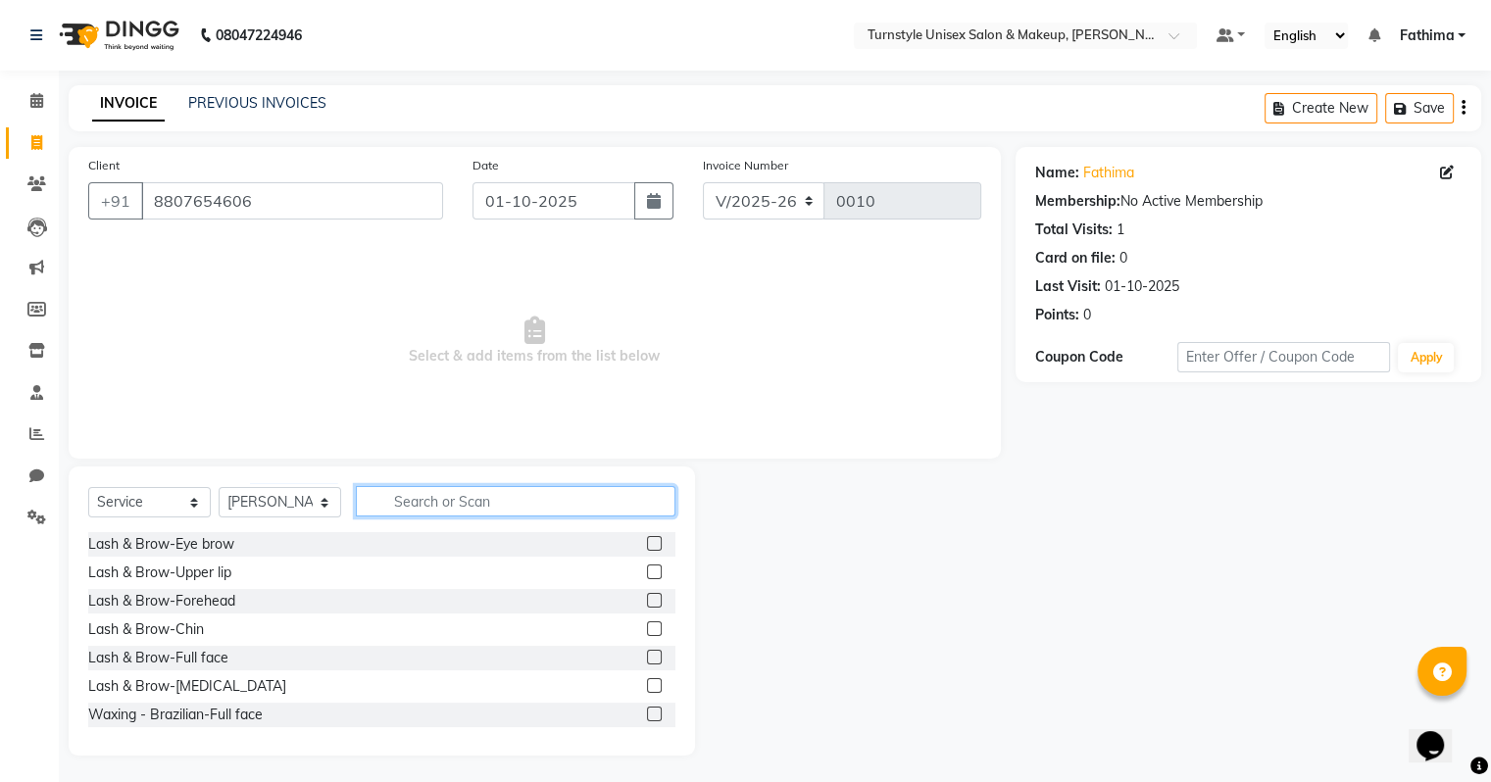
click at [390, 497] on input "text" at bounding box center [516, 501] width 320 height 30
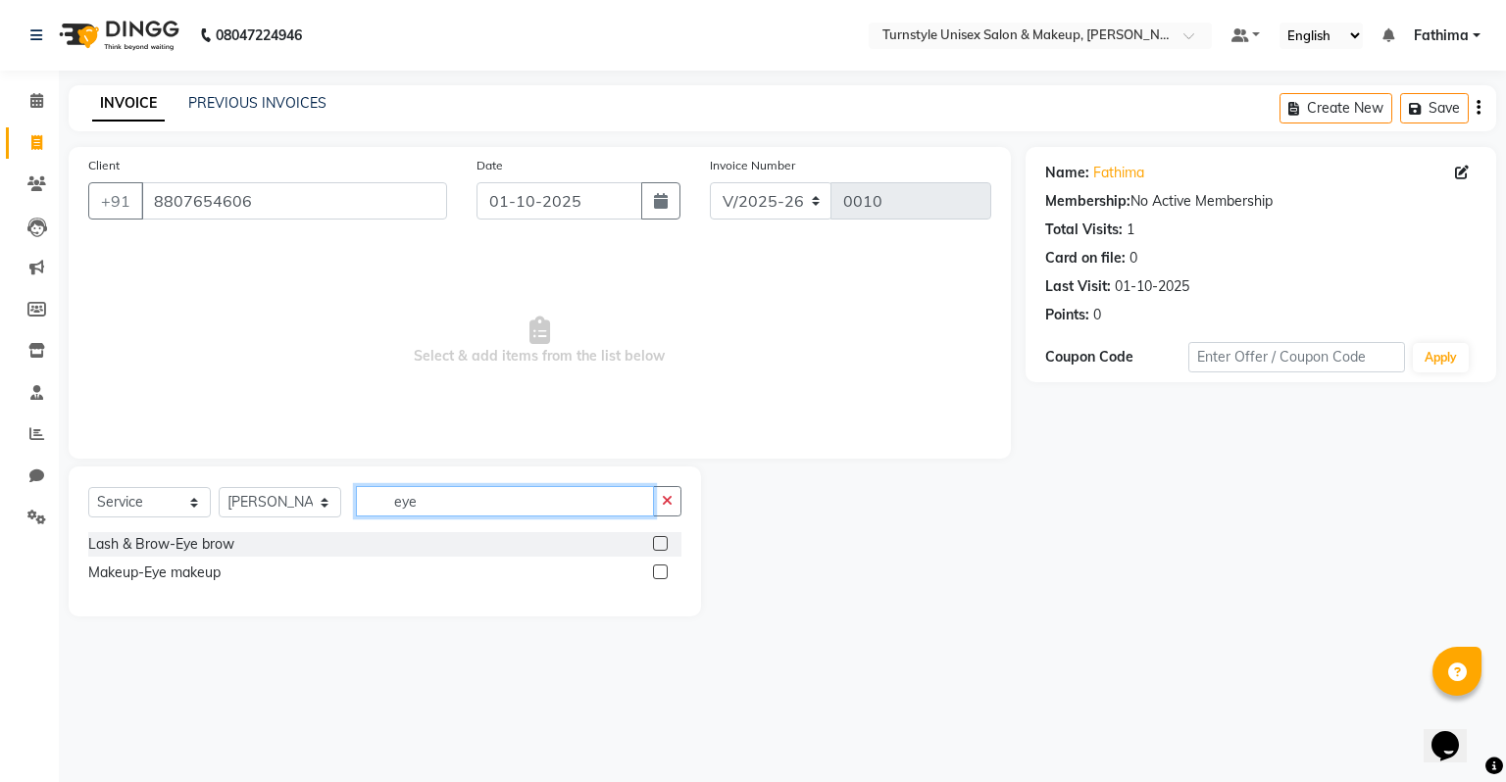
type input "eye"
click at [659, 538] on label at bounding box center [660, 543] width 15 height 15
click at [659, 538] on input "checkbox" at bounding box center [659, 544] width 13 height 13
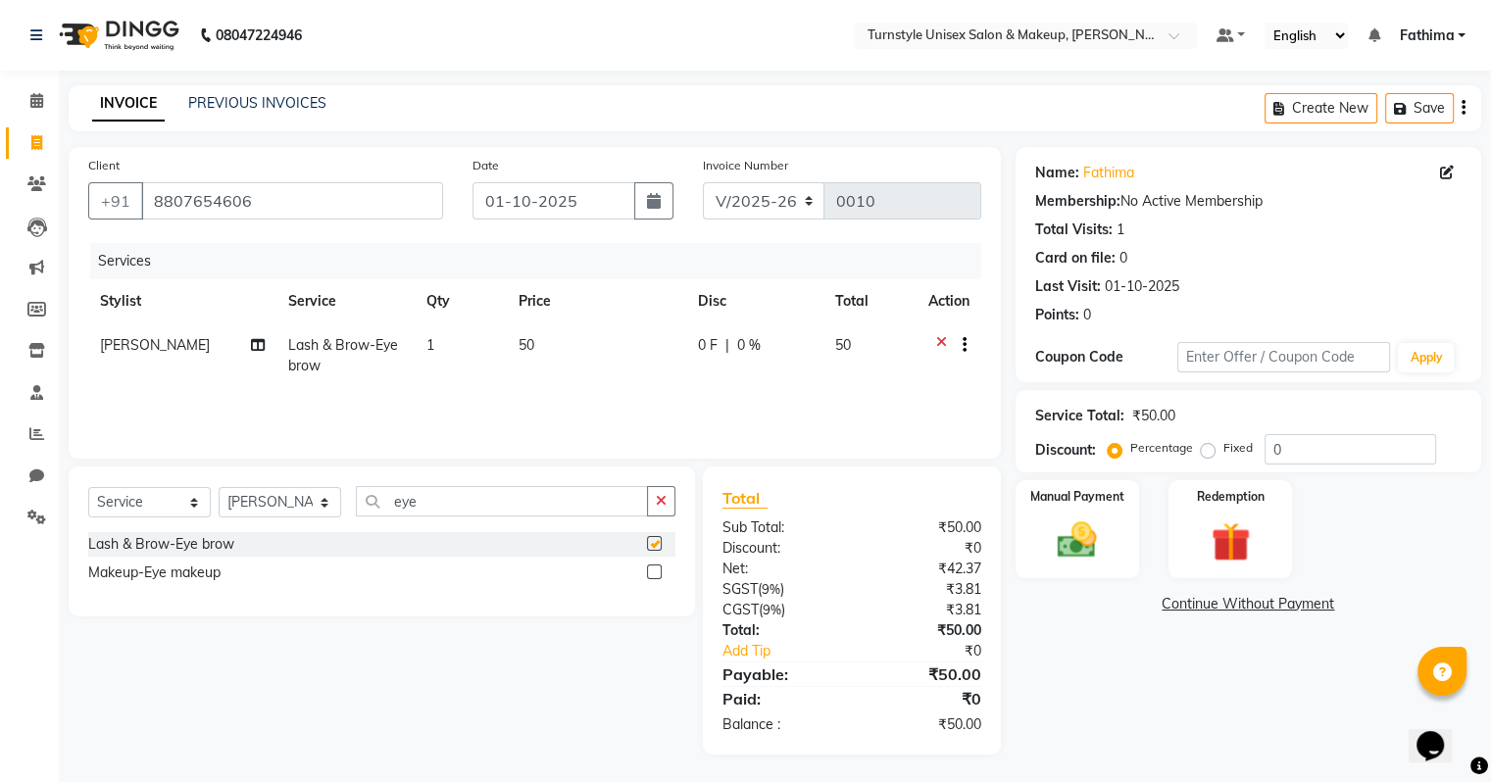
checkbox input "false"
click at [514, 498] on input "eye" at bounding box center [502, 501] width 292 height 30
type input "e"
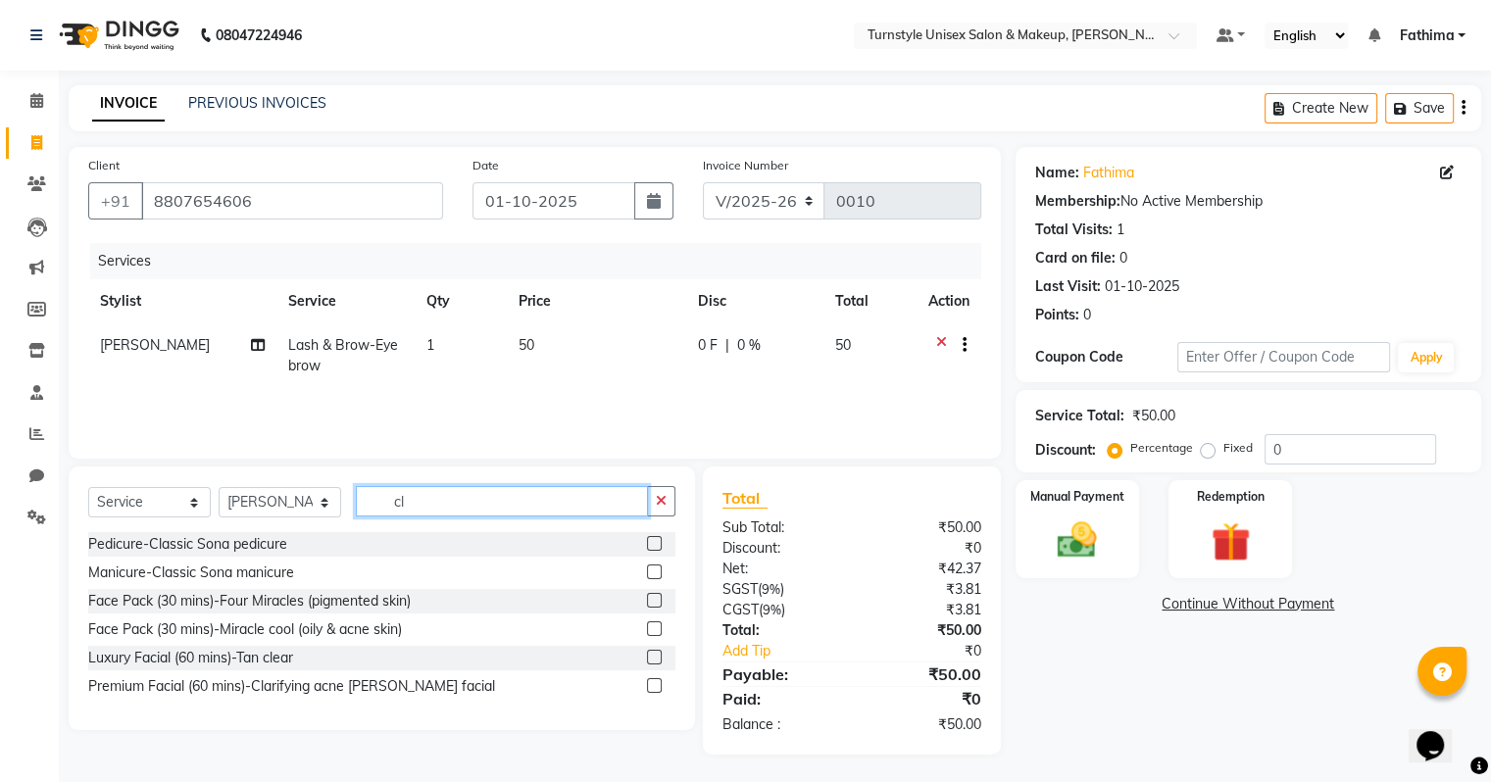
type input "c"
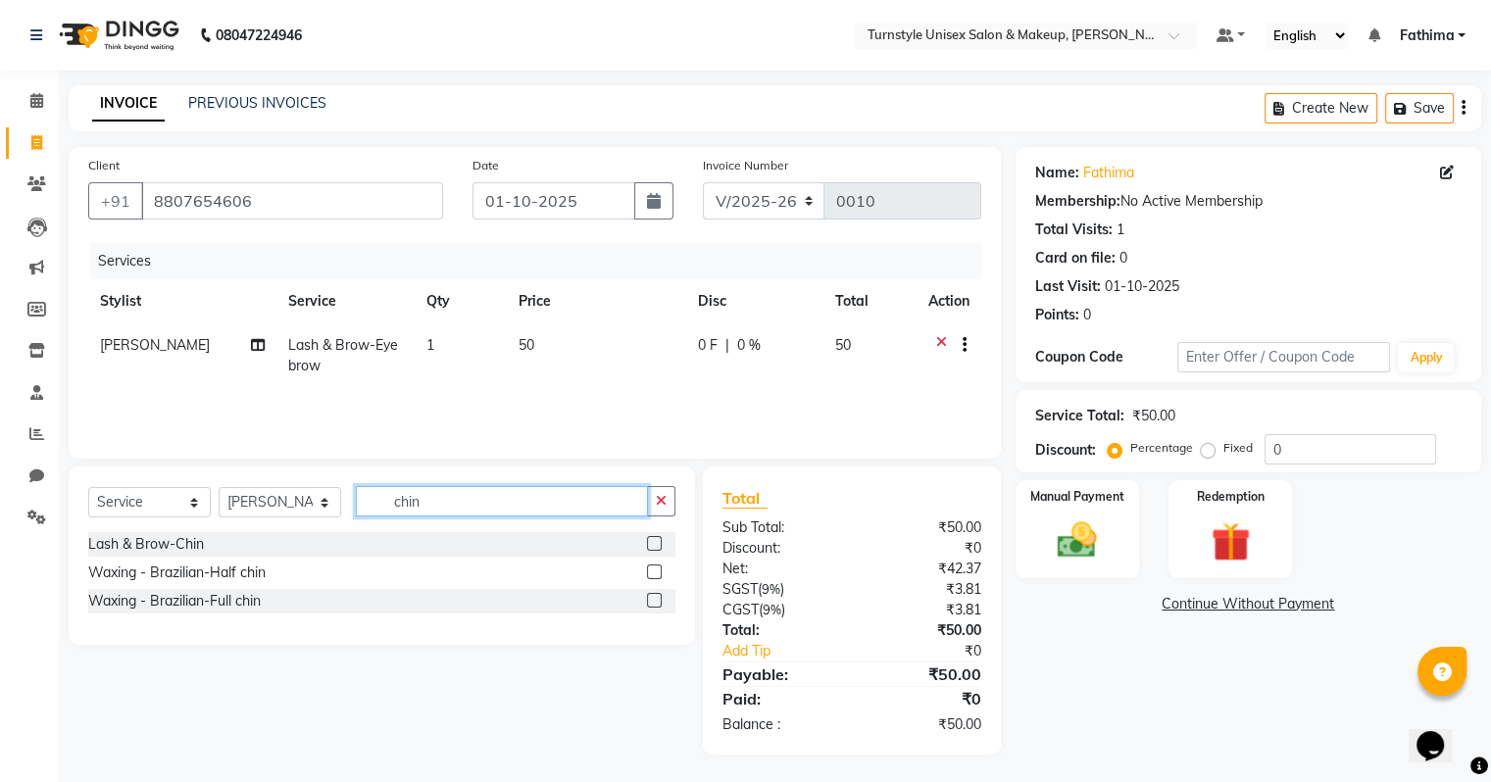
type input "chin"
click at [656, 542] on label at bounding box center [654, 543] width 15 height 15
click at [656, 542] on input "checkbox" at bounding box center [653, 544] width 13 height 13
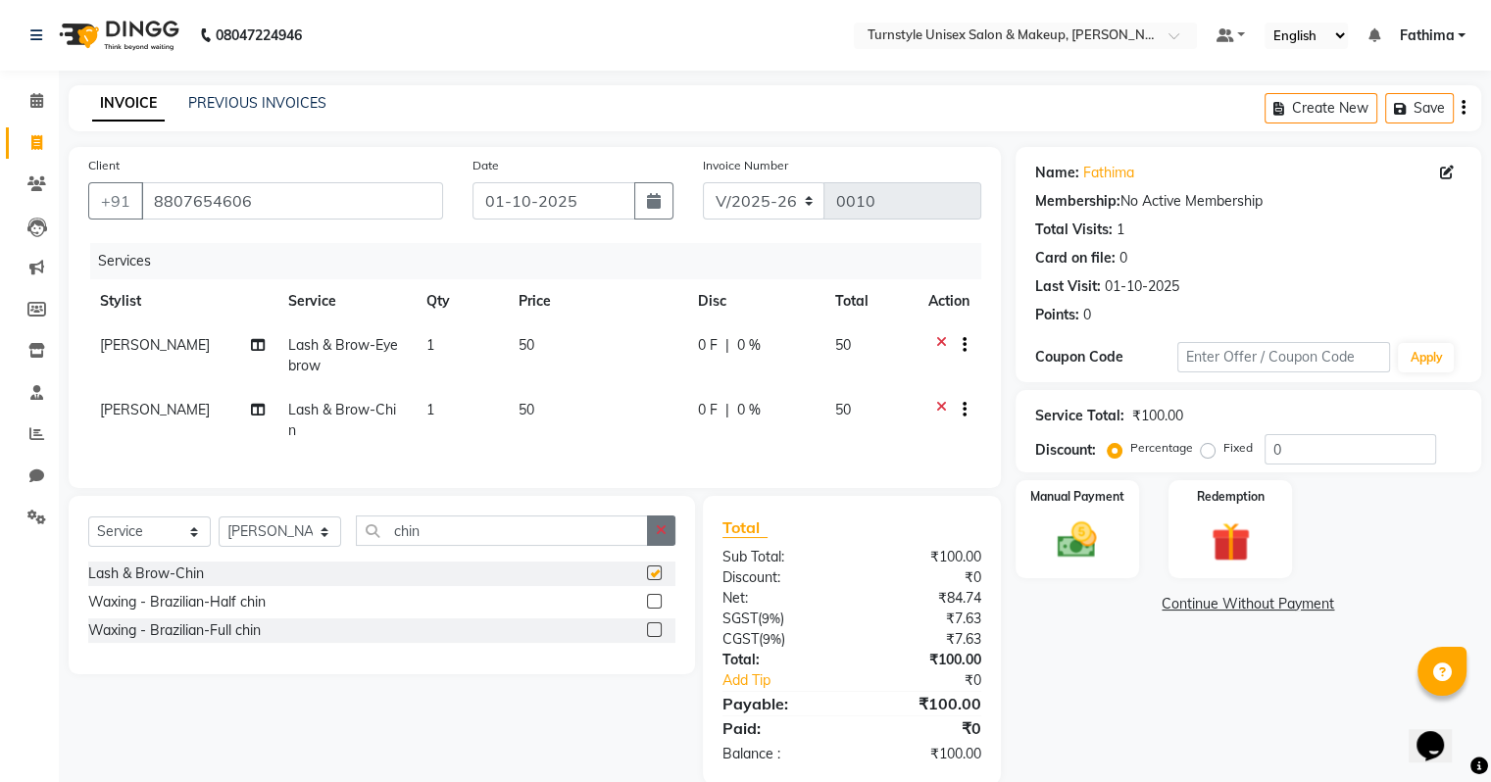
checkbox input "false"
click at [965, 412] on div at bounding box center [948, 412] width 41 height 25
click at [963, 411] on icon "button" at bounding box center [965, 410] width 4 height 1
click at [969, 353] on label "Up Sale" at bounding box center [960, 347] width 59 height 20
click at [944, 350] on input "Up Sale" at bounding box center [937, 343] width 13 height 13
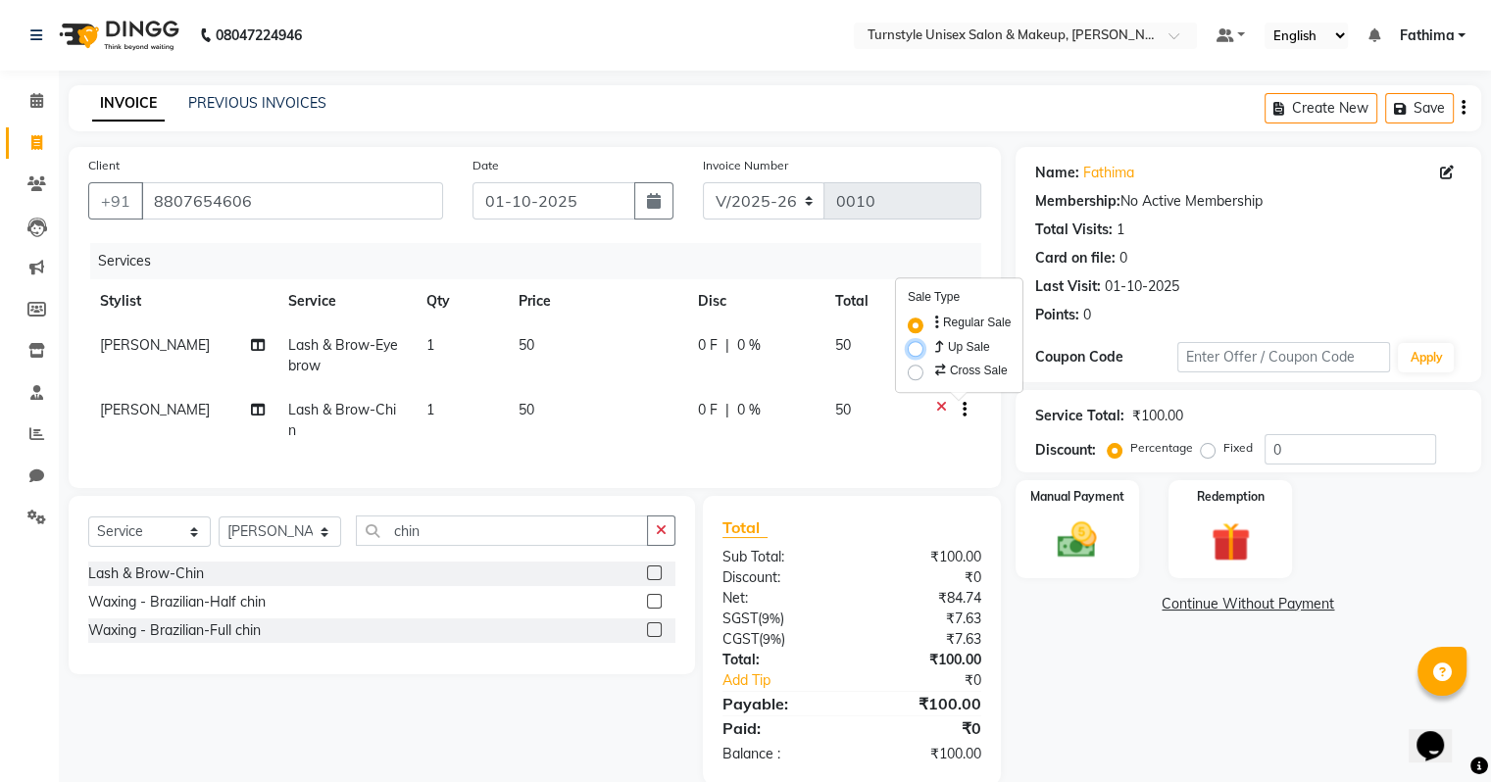
radio input "true"
click at [969, 353] on label "Up Sale" at bounding box center [961, 347] width 59 height 20
click at [945, 350] on input "Up Sale" at bounding box center [938, 343] width 13 height 13
click at [969, 353] on label "Up Sale" at bounding box center [961, 347] width 59 height 20
click at [945, 350] on input "Up Sale" at bounding box center [938, 343] width 13 height 13
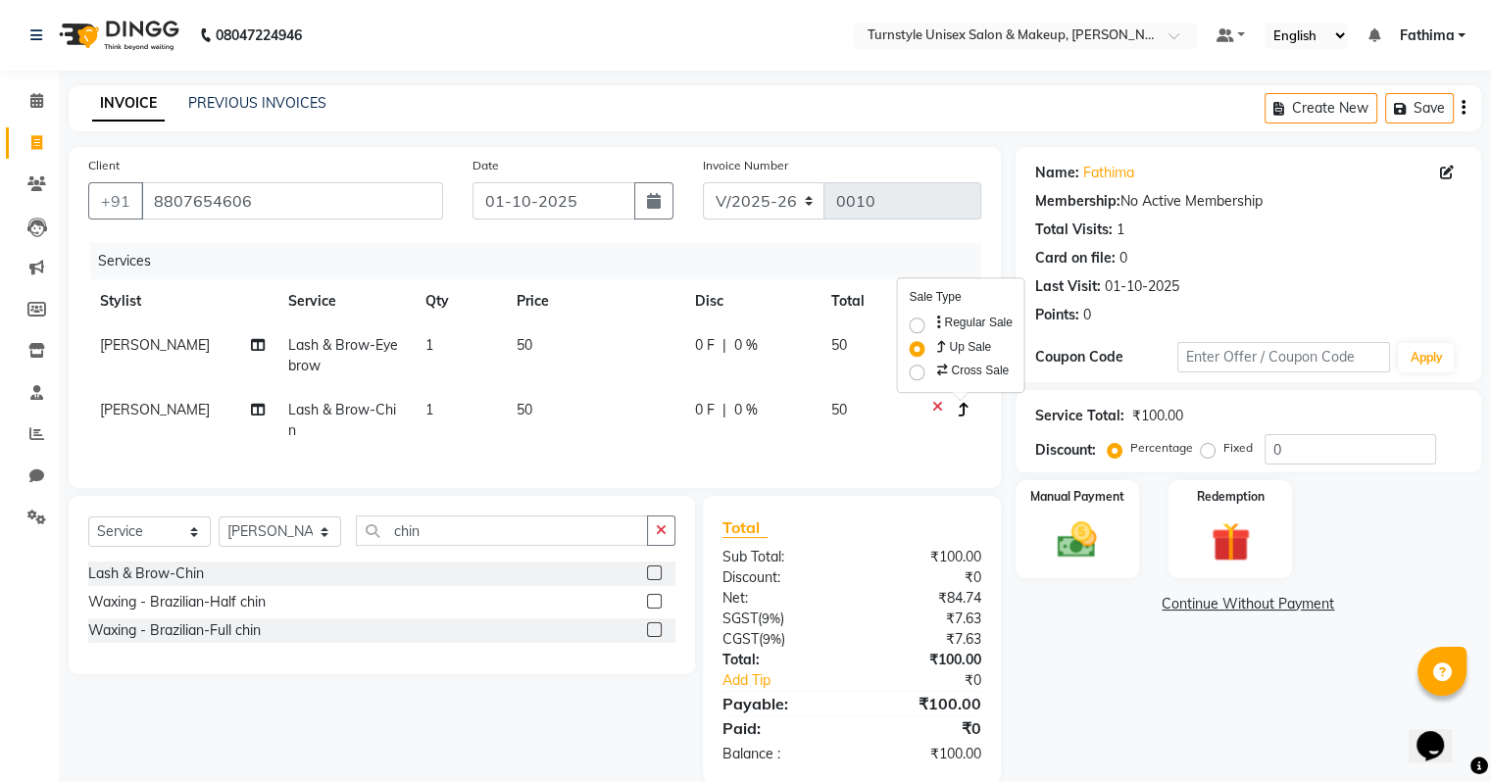
click at [932, 326] on label "Regular Sale" at bounding box center [971, 323] width 79 height 18
click at [932, 326] on input "Regular Sale" at bounding box center [938, 320] width 13 height 13
radio input "true"
click at [931, 356] on label "Up Sale" at bounding box center [960, 347] width 59 height 20
click at [931, 350] on input "Up Sale" at bounding box center [937, 343] width 13 height 13
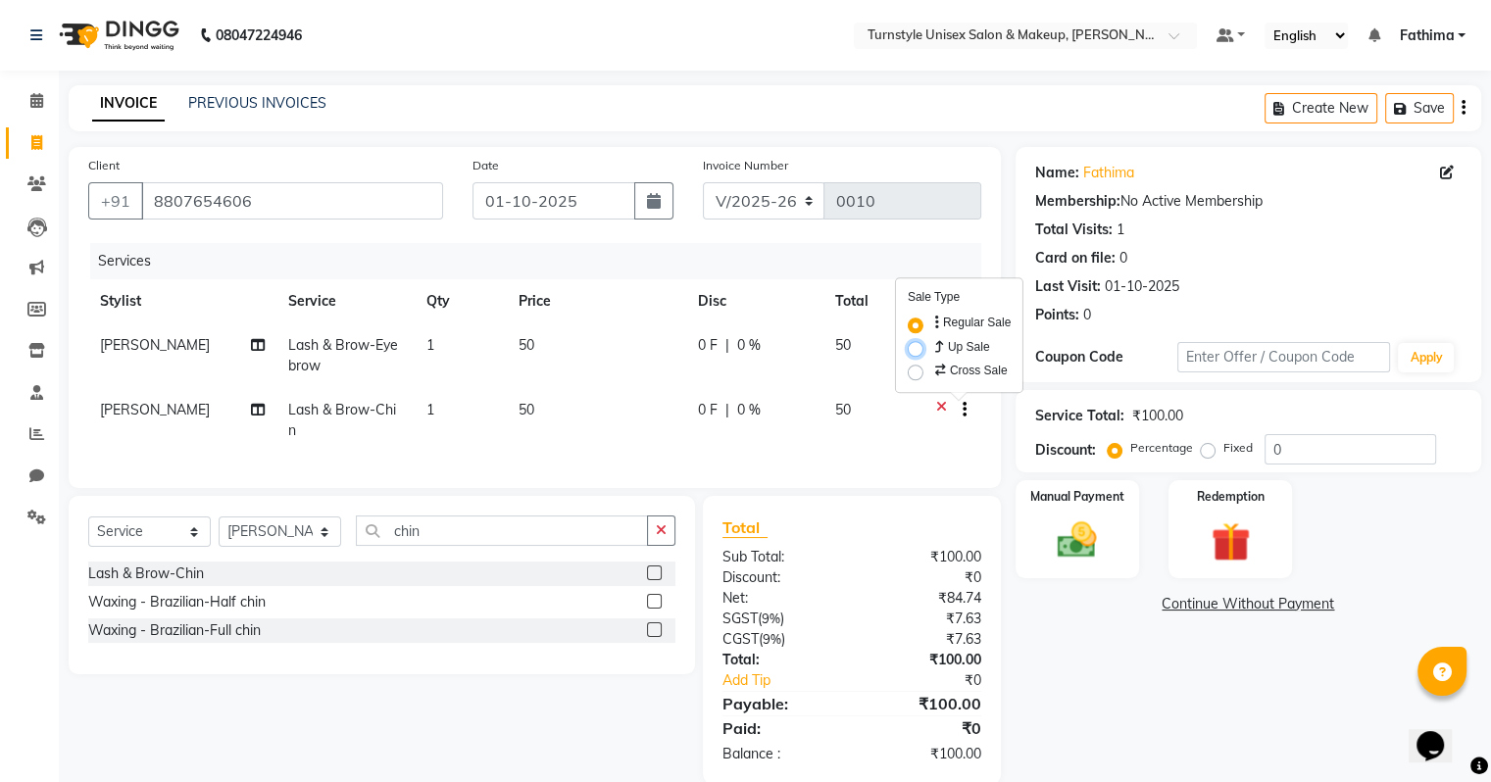
radio input "true"
click at [940, 372] on icon at bounding box center [941, 371] width 11 height 12
click at [940, 372] on input "Cross Sale" at bounding box center [938, 367] width 13 height 13
radio input "true"
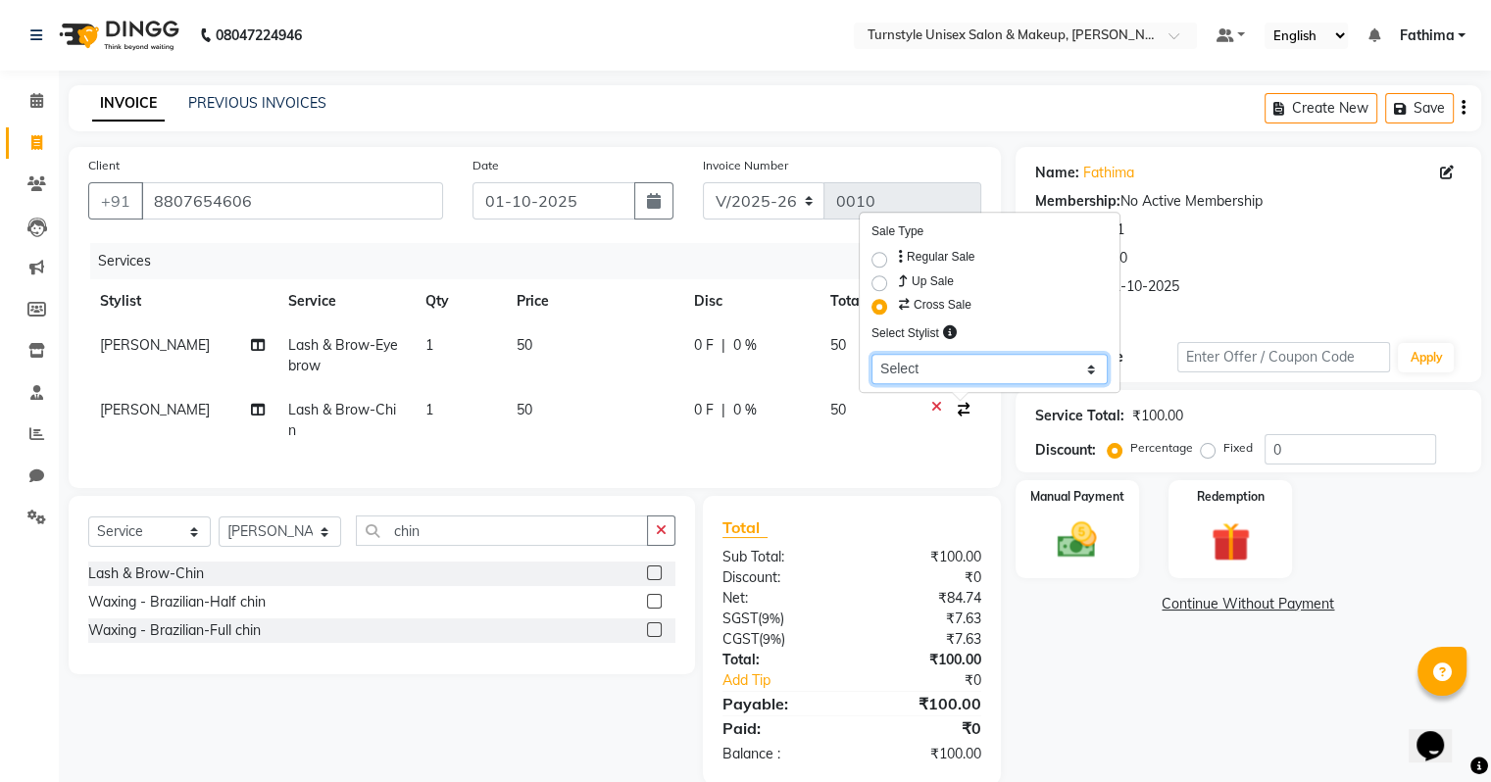
click at [923, 371] on select "Select Fathima Jeetu Lalita Saif Saju Semoli Shadil Shahrukh Uvaish" at bounding box center [990, 369] width 236 height 30
select select "93350"
click at [872, 354] on select "Select Fathima Jeetu Lalita Saif Saju Semoli Shadil Shahrukh Uvaish" at bounding box center [990, 369] width 236 height 30
click at [936, 375] on select "Select Fathima Jeetu Lalita Saif Saju Semoli Shadil Shahrukh Uvaish" at bounding box center [990, 369] width 236 height 30
click at [872, 354] on select "Select Fathima Jeetu Lalita Saif Saju Semoli Shadil Shahrukh Uvaish" at bounding box center [990, 369] width 236 height 30
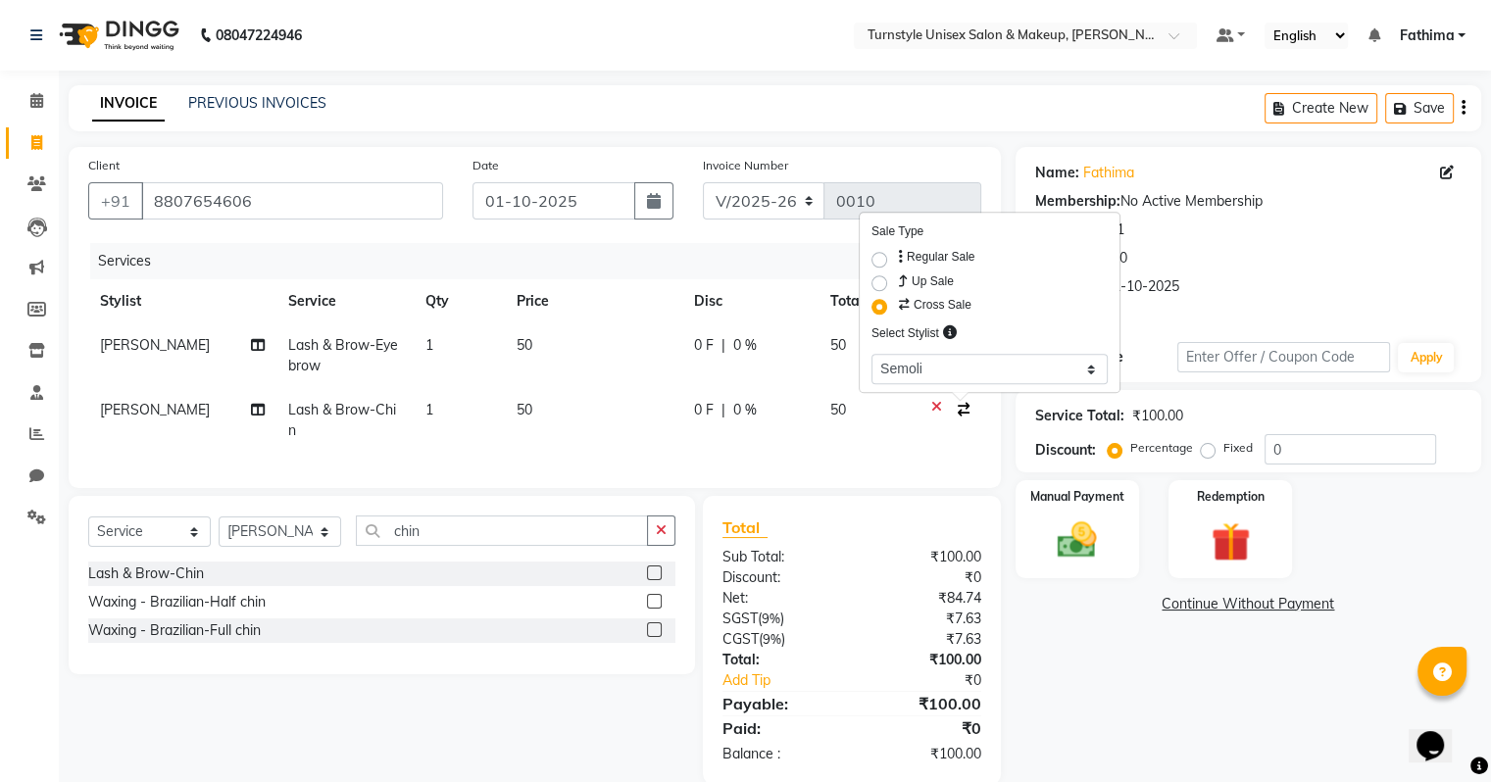
click at [894, 453] on td "50" at bounding box center [865, 420] width 93 height 65
select select "93348"
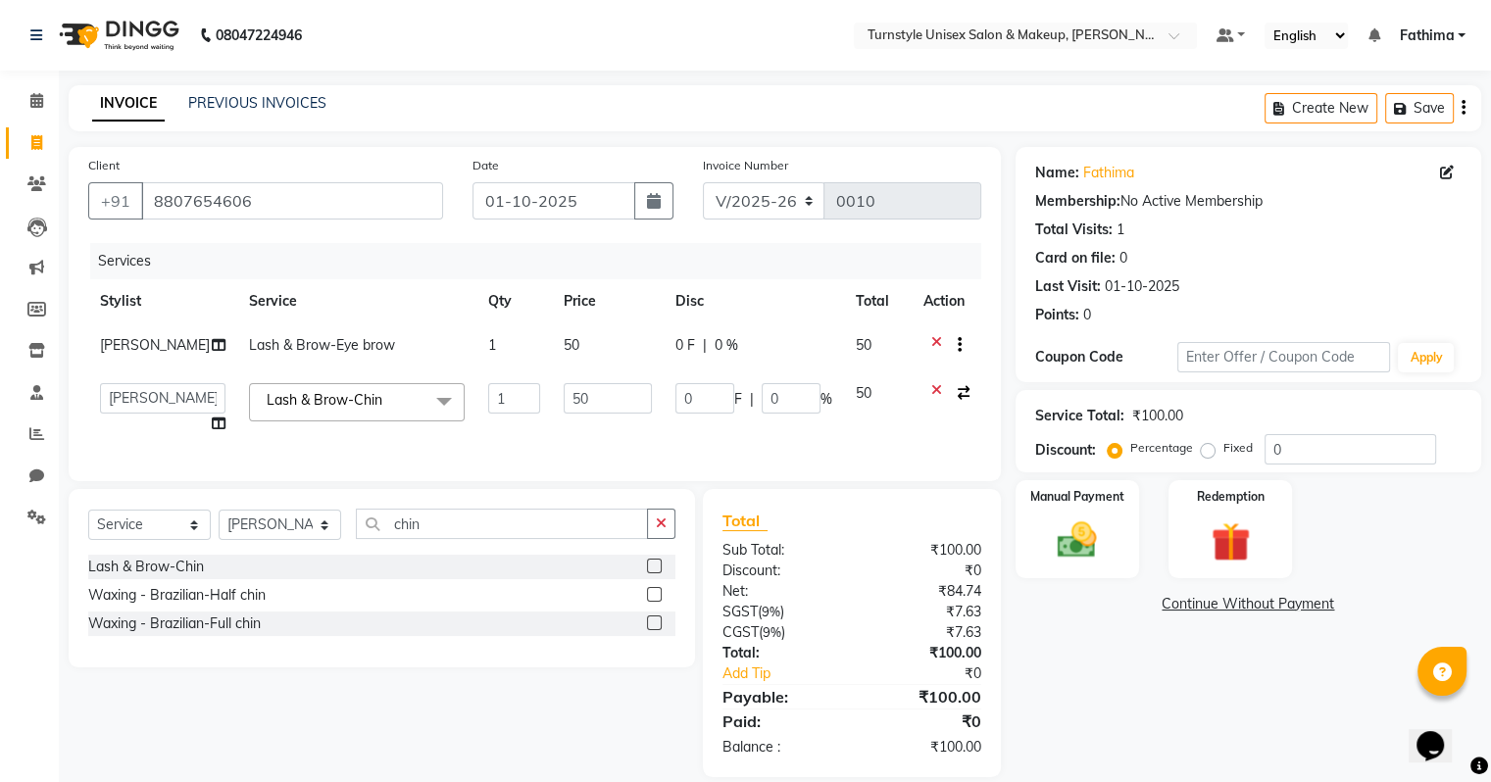
scroll to position [39, 0]
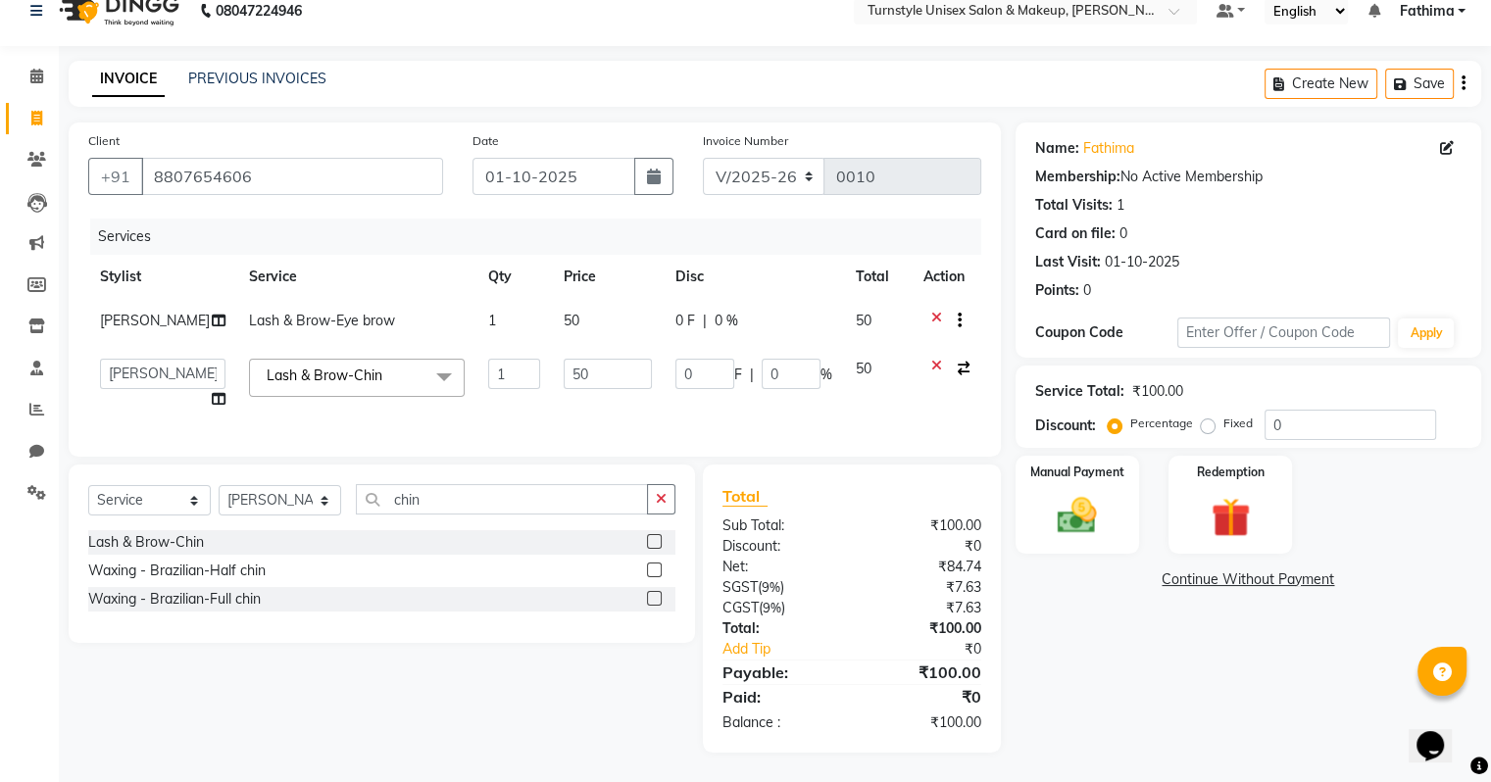
click at [939, 359] on icon at bounding box center [936, 371] width 11 height 25
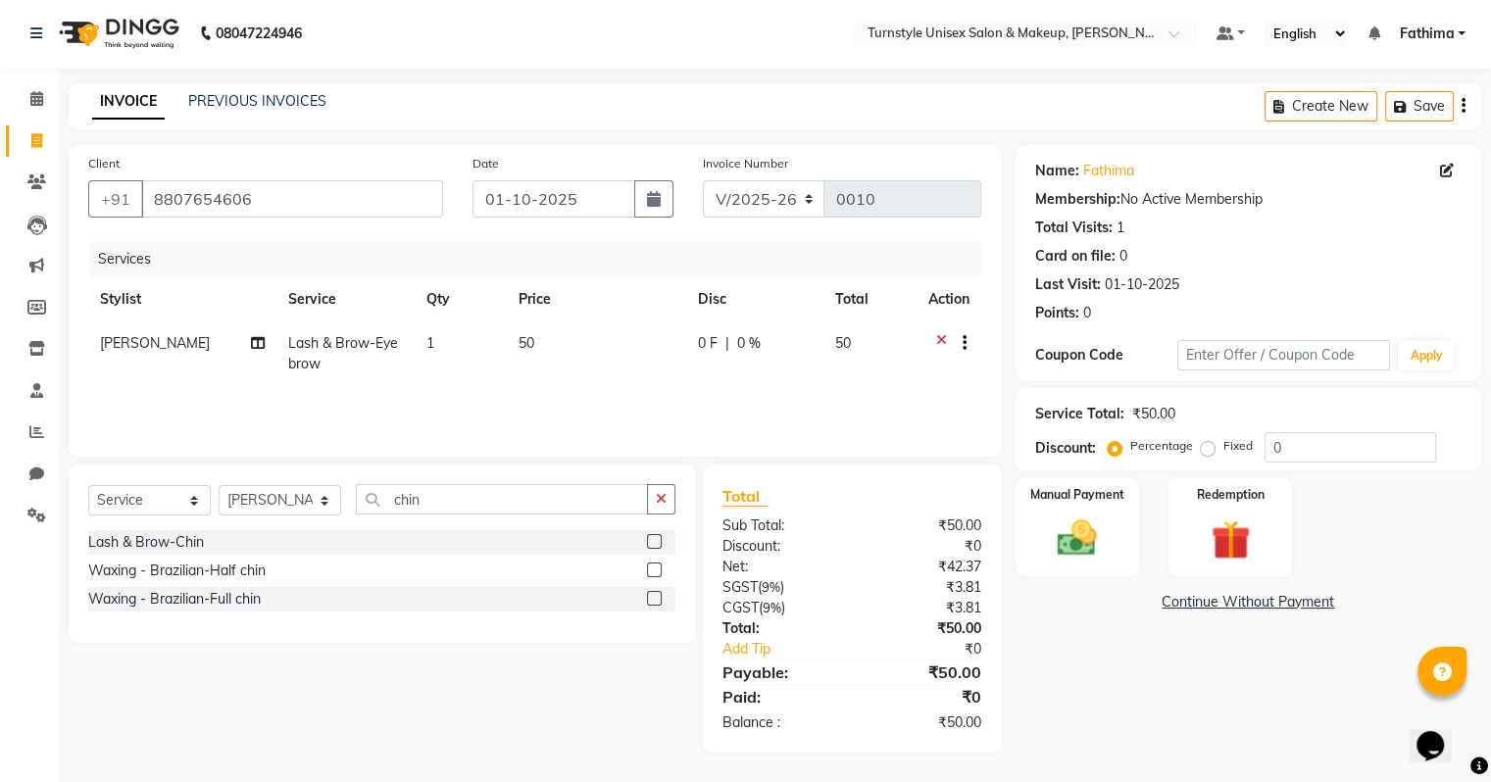
scroll to position [2, 0]
click at [941, 343] on icon at bounding box center [941, 345] width 11 height 25
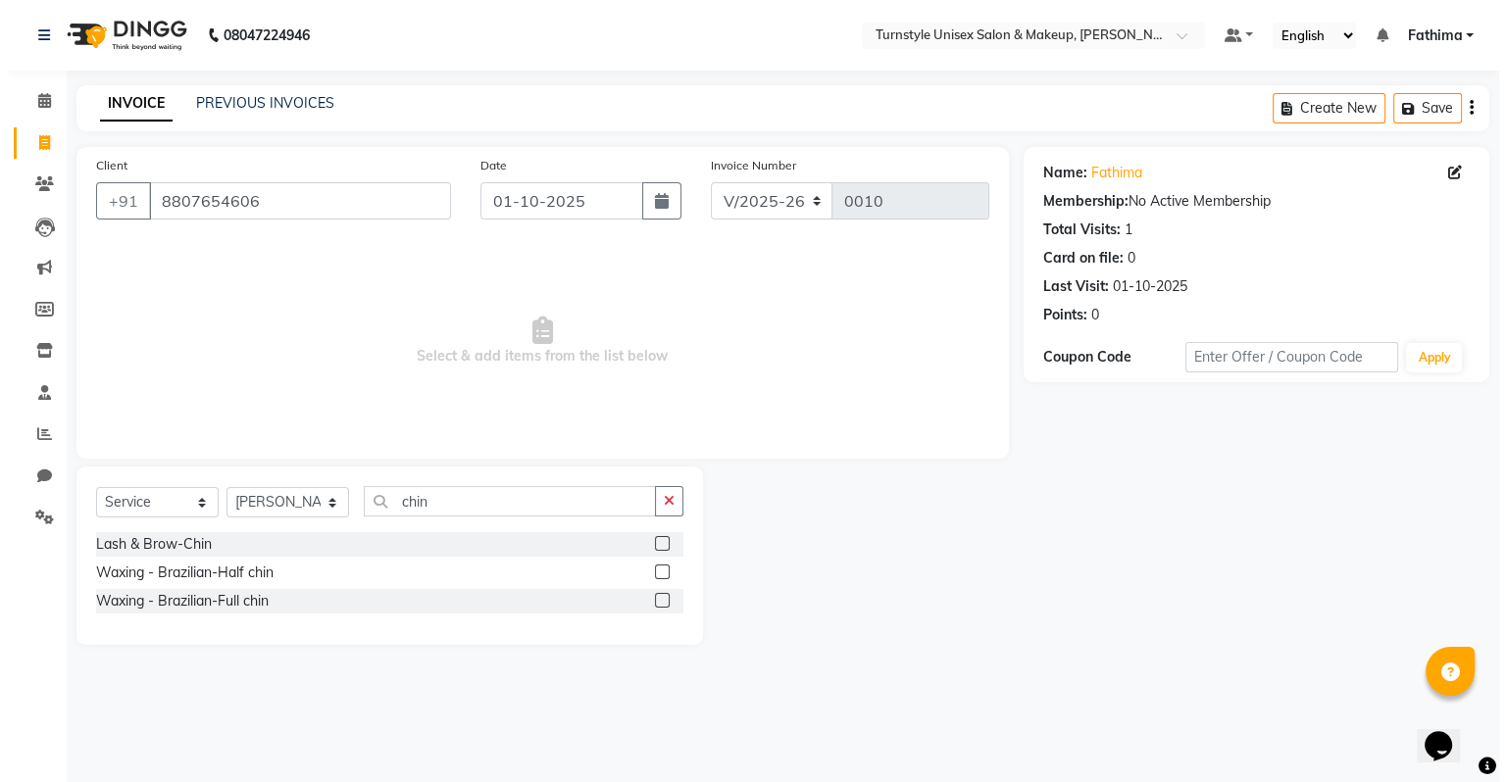
scroll to position [0, 0]
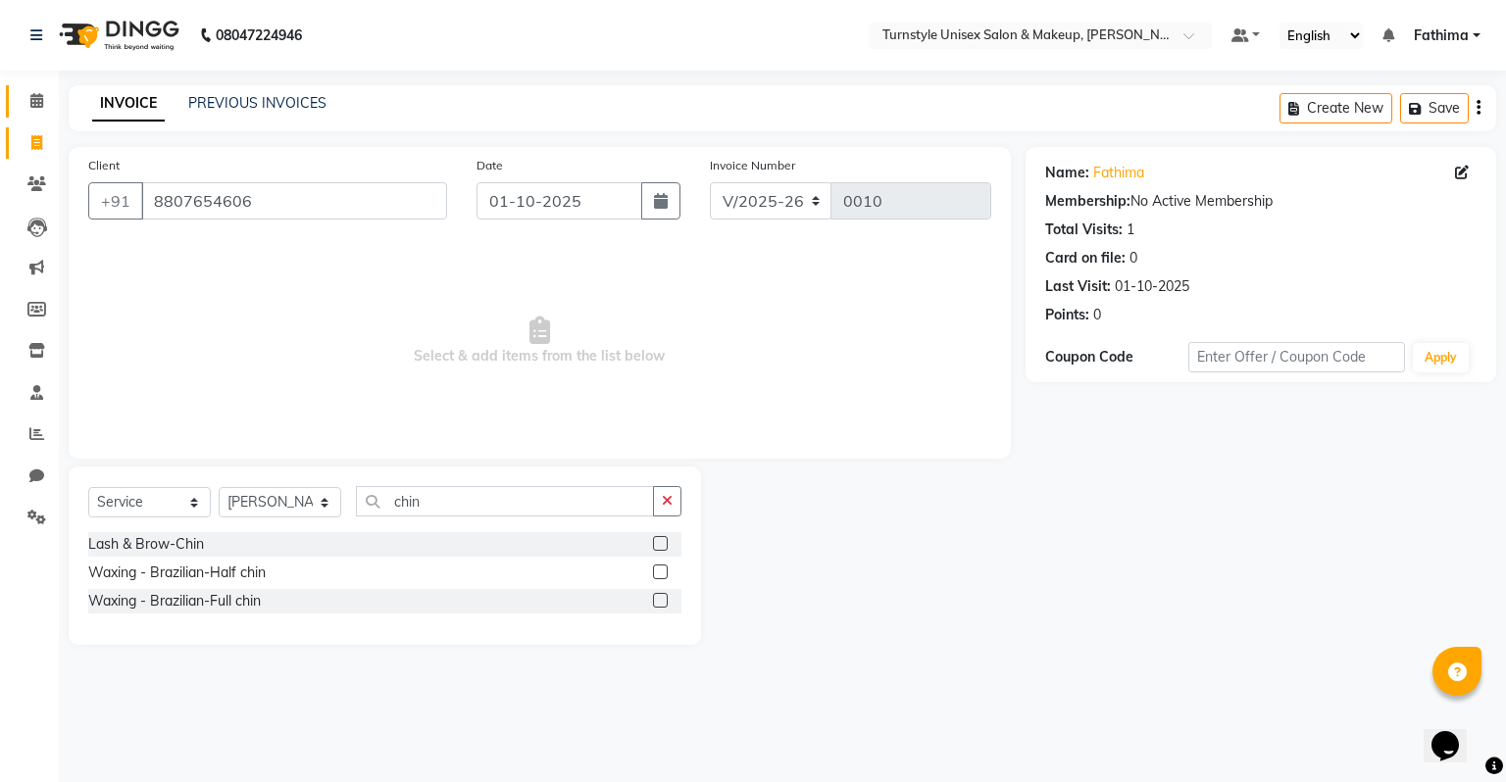
click at [44, 107] on span at bounding box center [37, 101] width 34 height 23
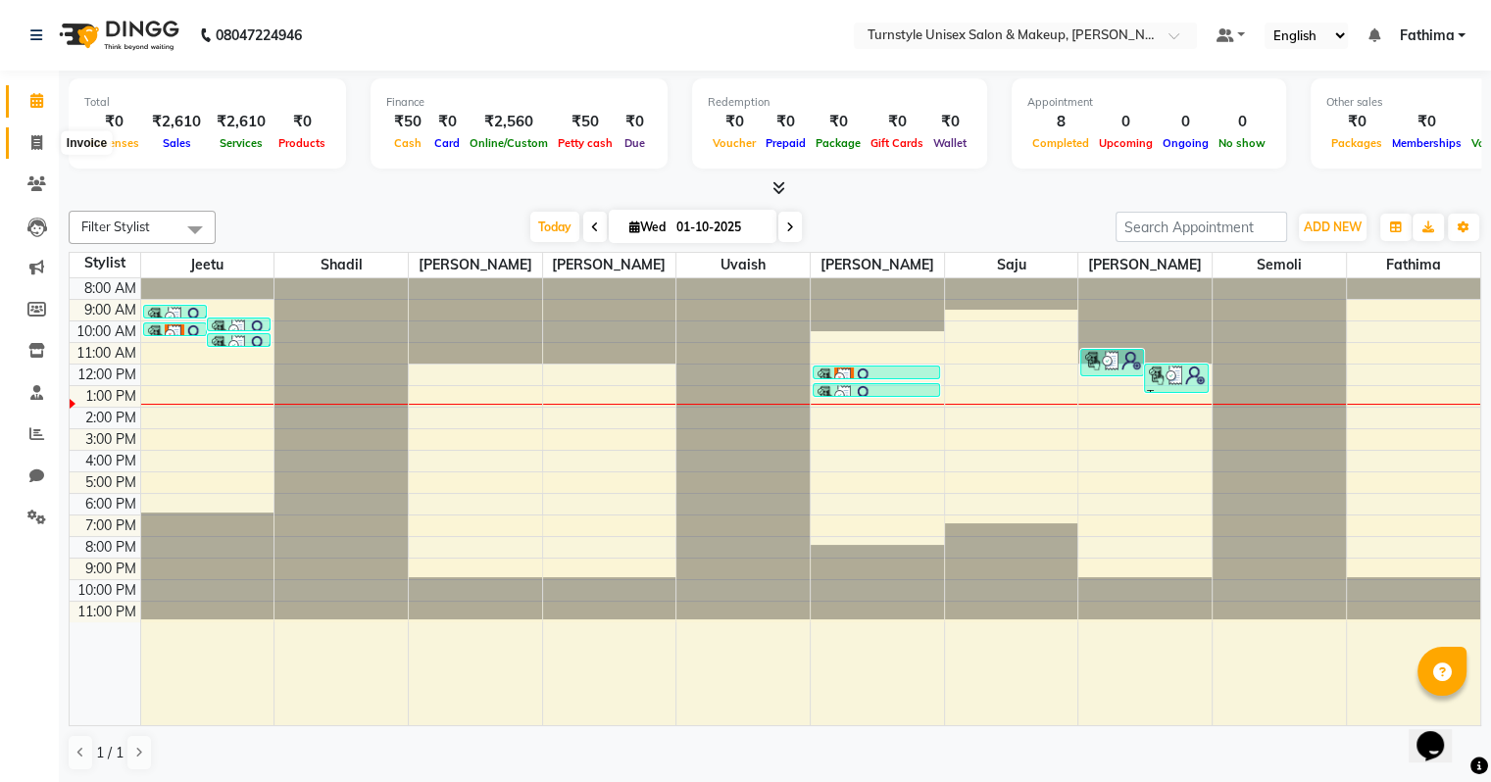
click at [27, 143] on span at bounding box center [37, 143] width 34 height 23
select select "service"
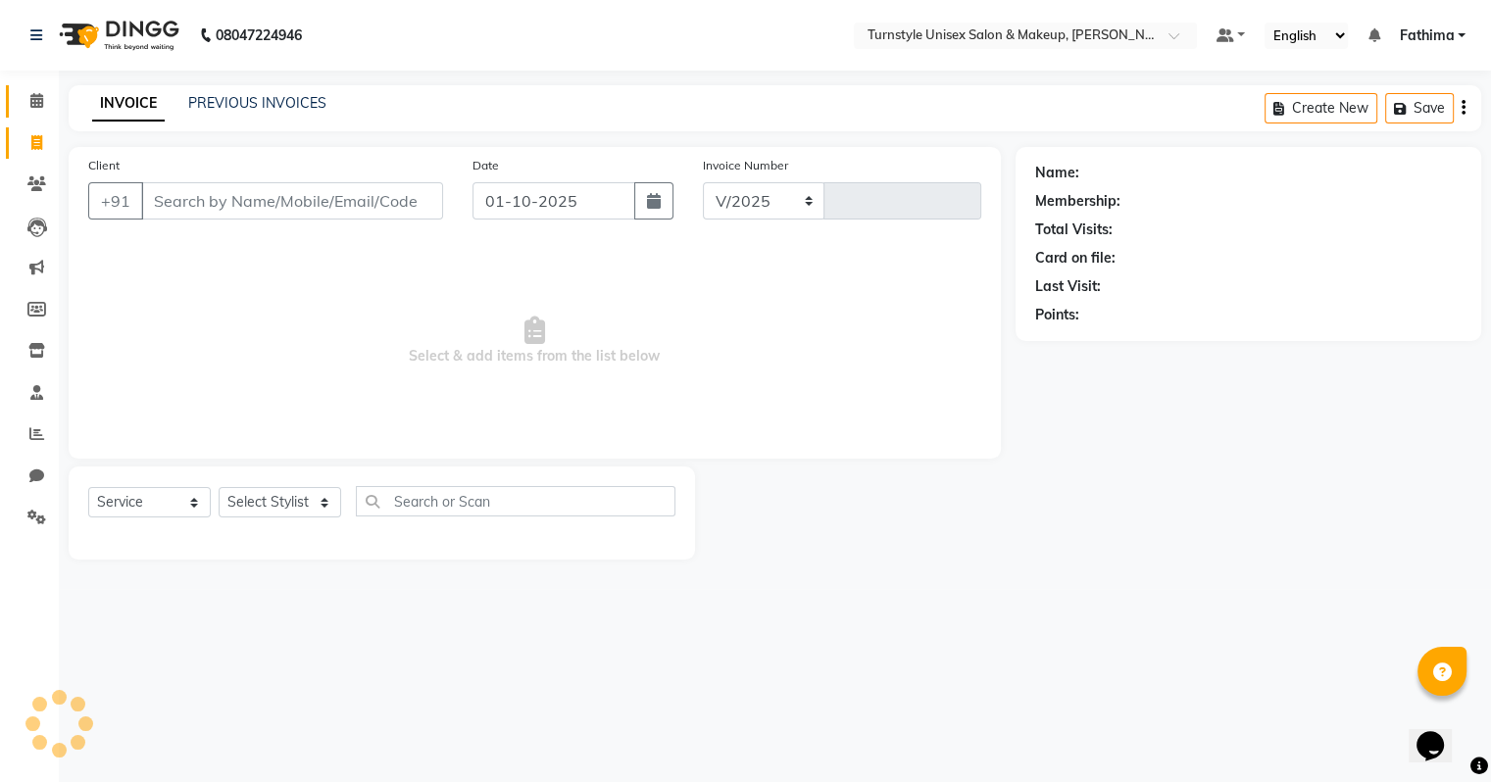
select select "9091"
type input "0010"
click at [169, 209] on input "Client" at bounding box center [294, 200] width 306 height 37
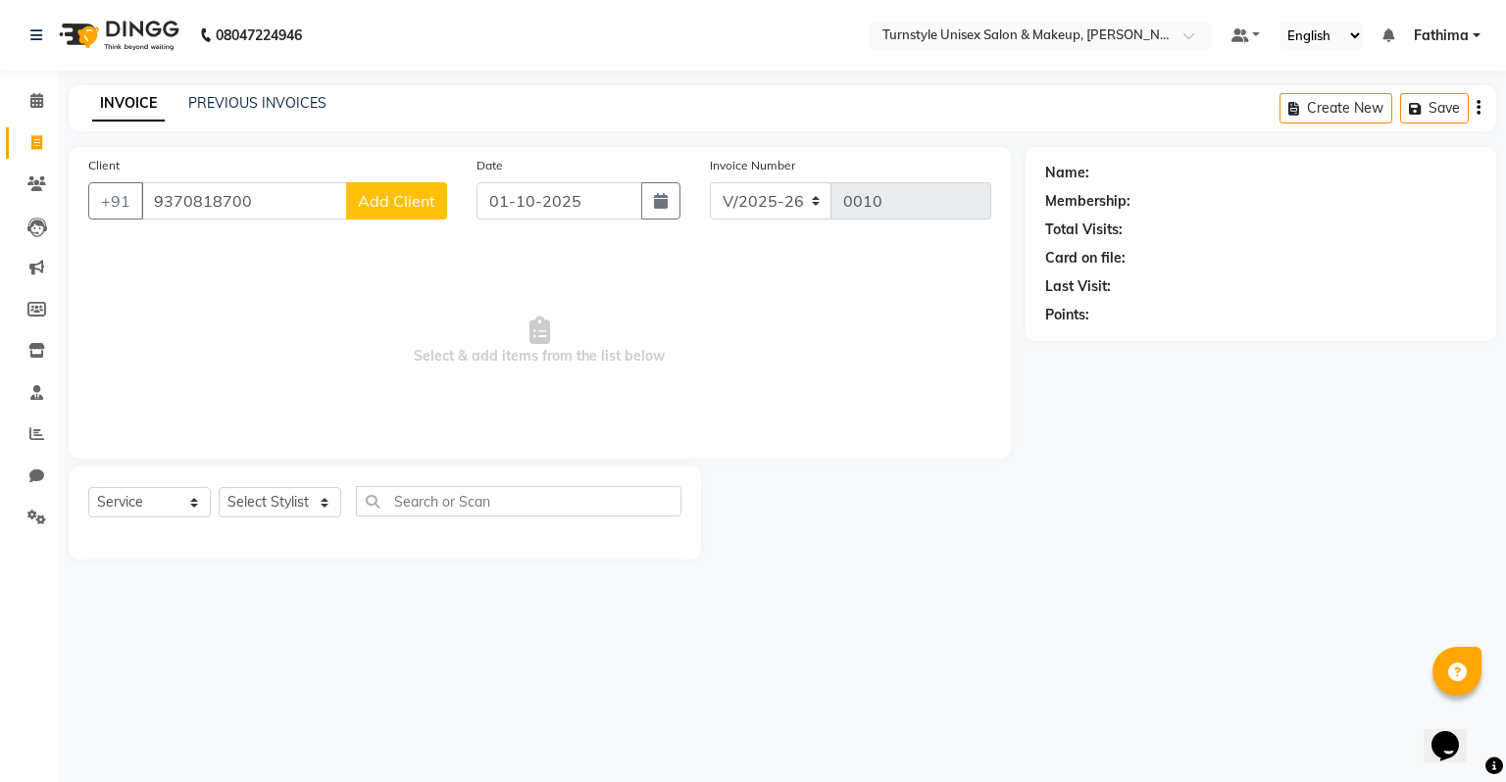
type input "9370818700"
click at [404, 205] on span "Add Client" at bounding box center [396, 201] width 77 height 20
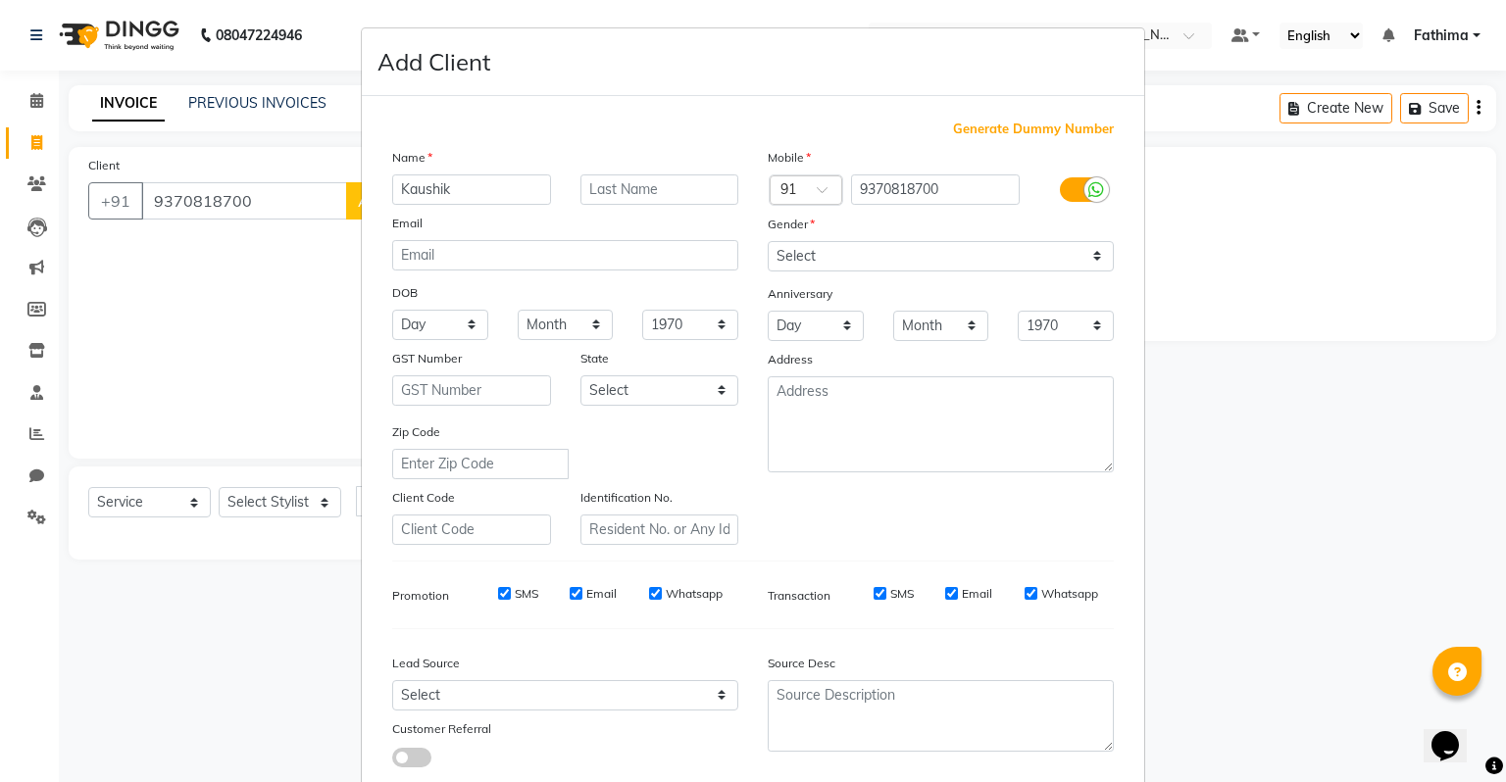
type input "Kaushik"
click at [671, 190] on input "text" at bounding box center [659, 190] width 159 height 30
type input "Kashyap"
click at [829, 251] on select "Select Male Female Other Prefer Not To Say" at bounding box center [941, 256] width 346 height 30
select select "male"
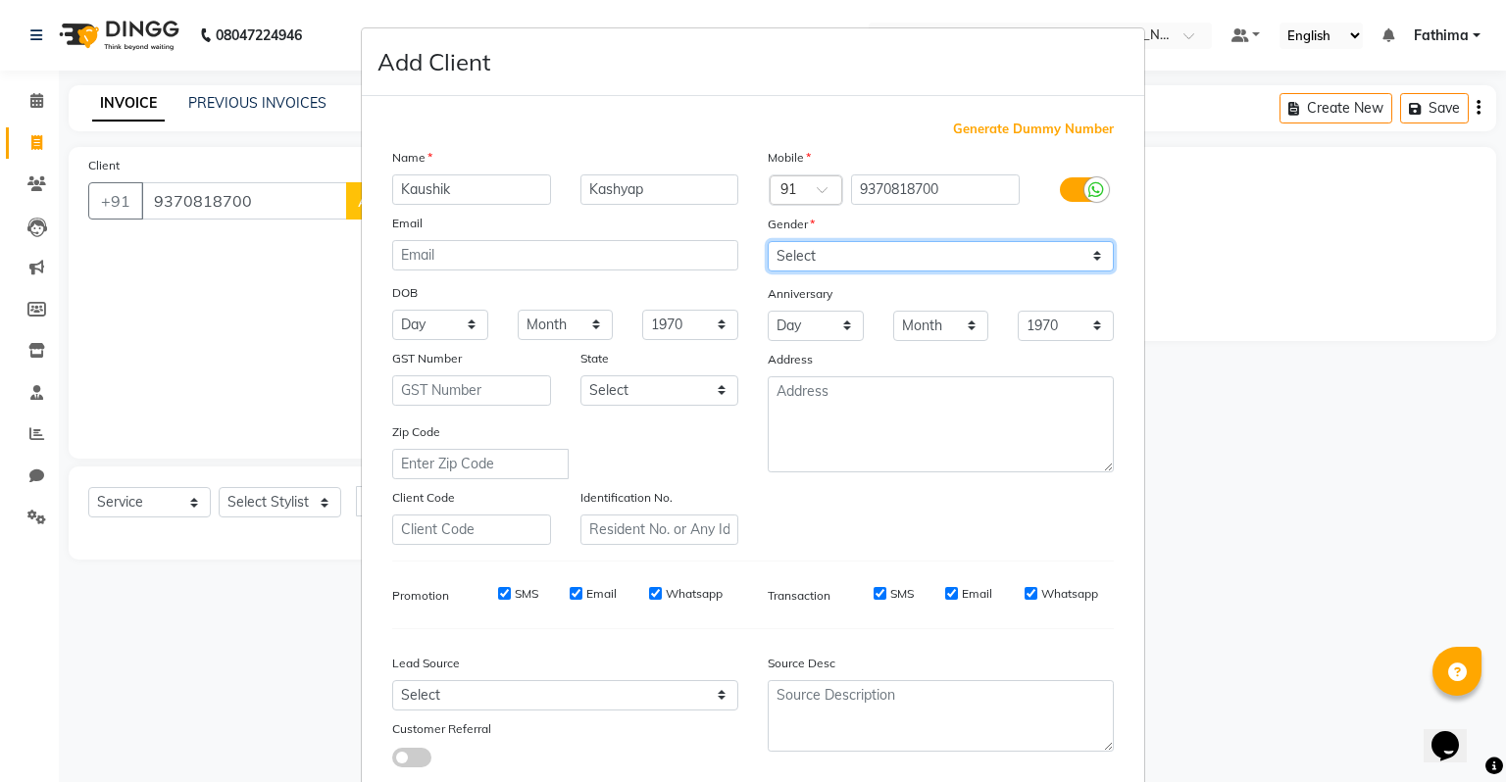
click at [768, 242] on select "Select Male Female Other Prefer Not To Say" at bounding box center [941, 256] width 346 height 30
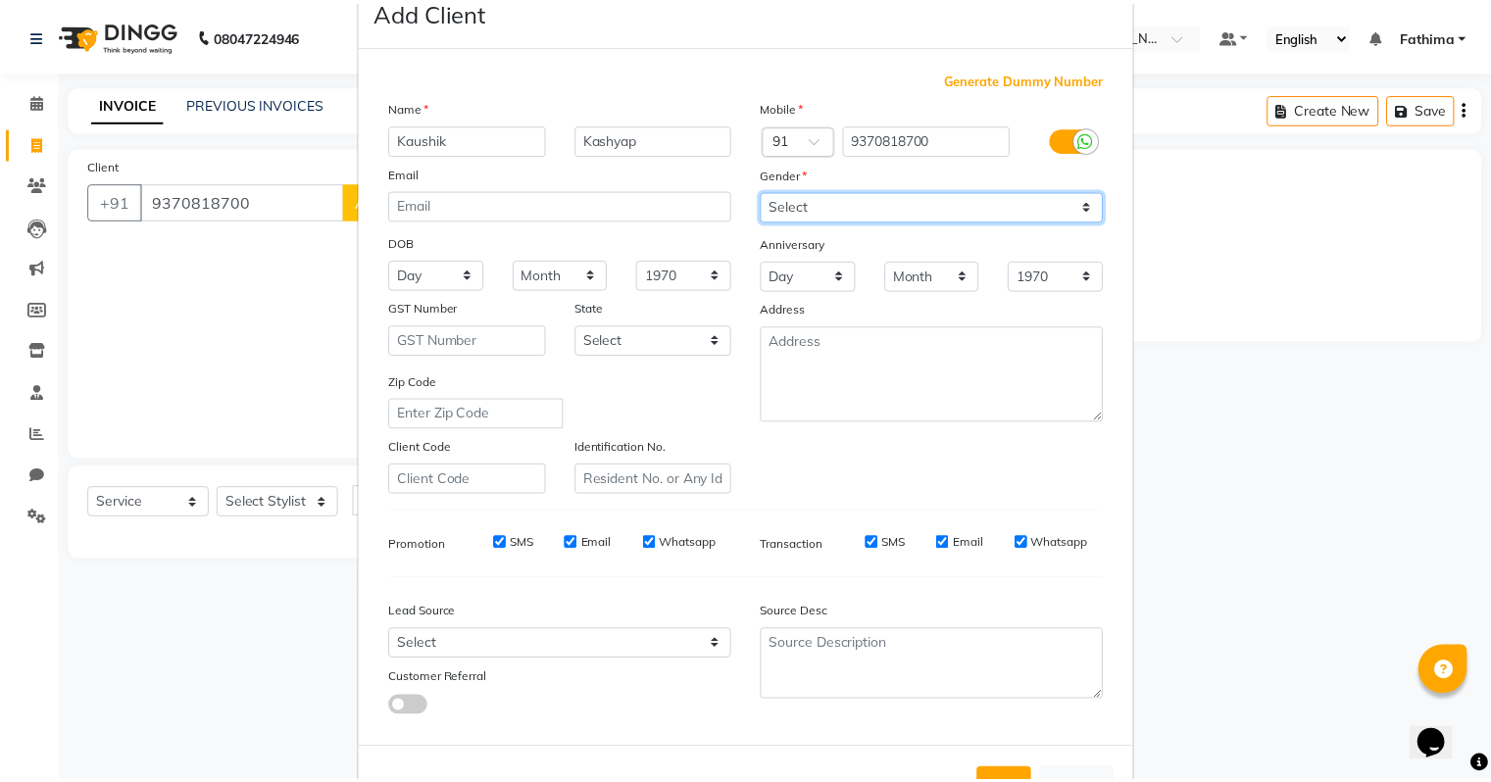
scroll to position [131, 0]
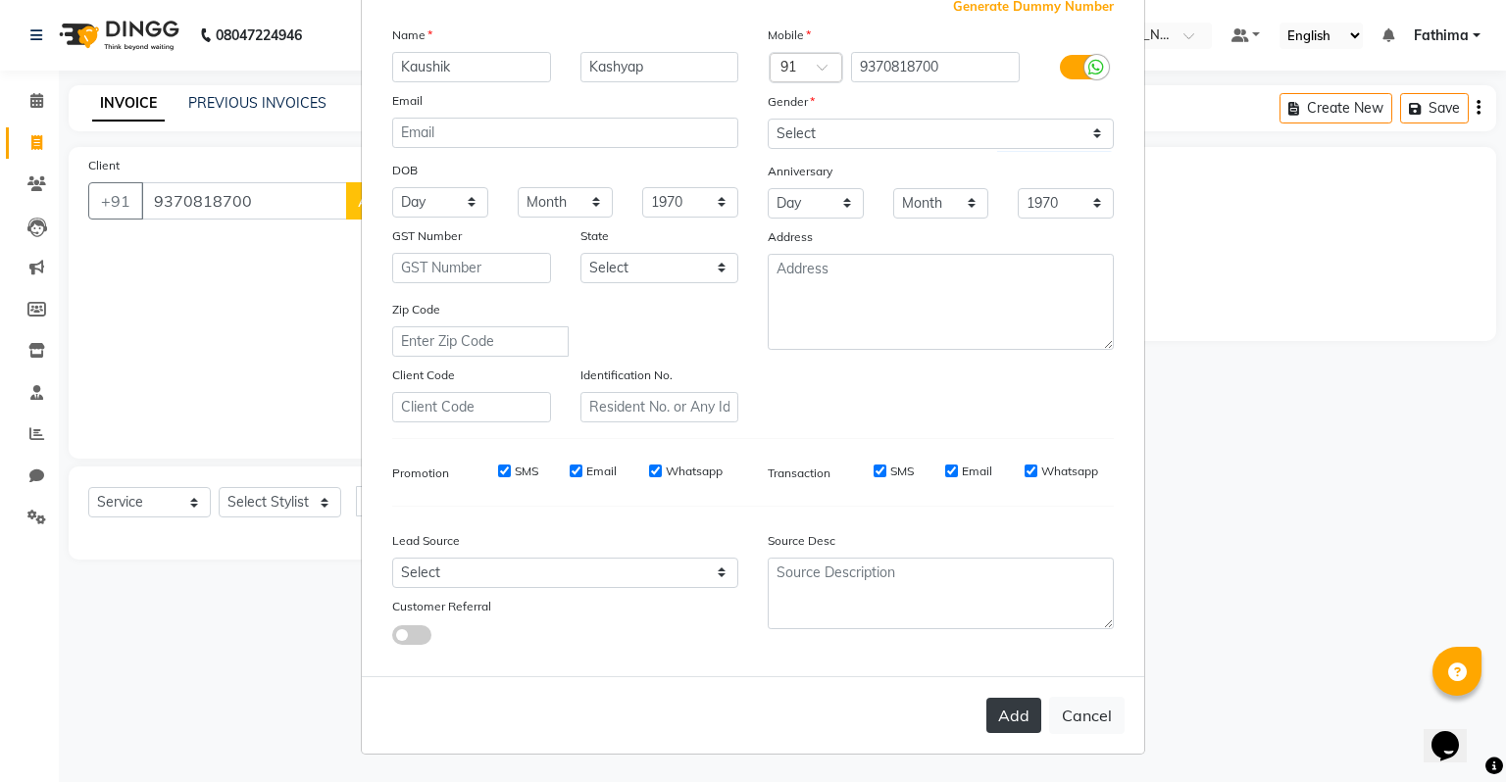
click at [999, 714] on button "Add" at bounding box center [1013, 715] width 55 height 35
select select
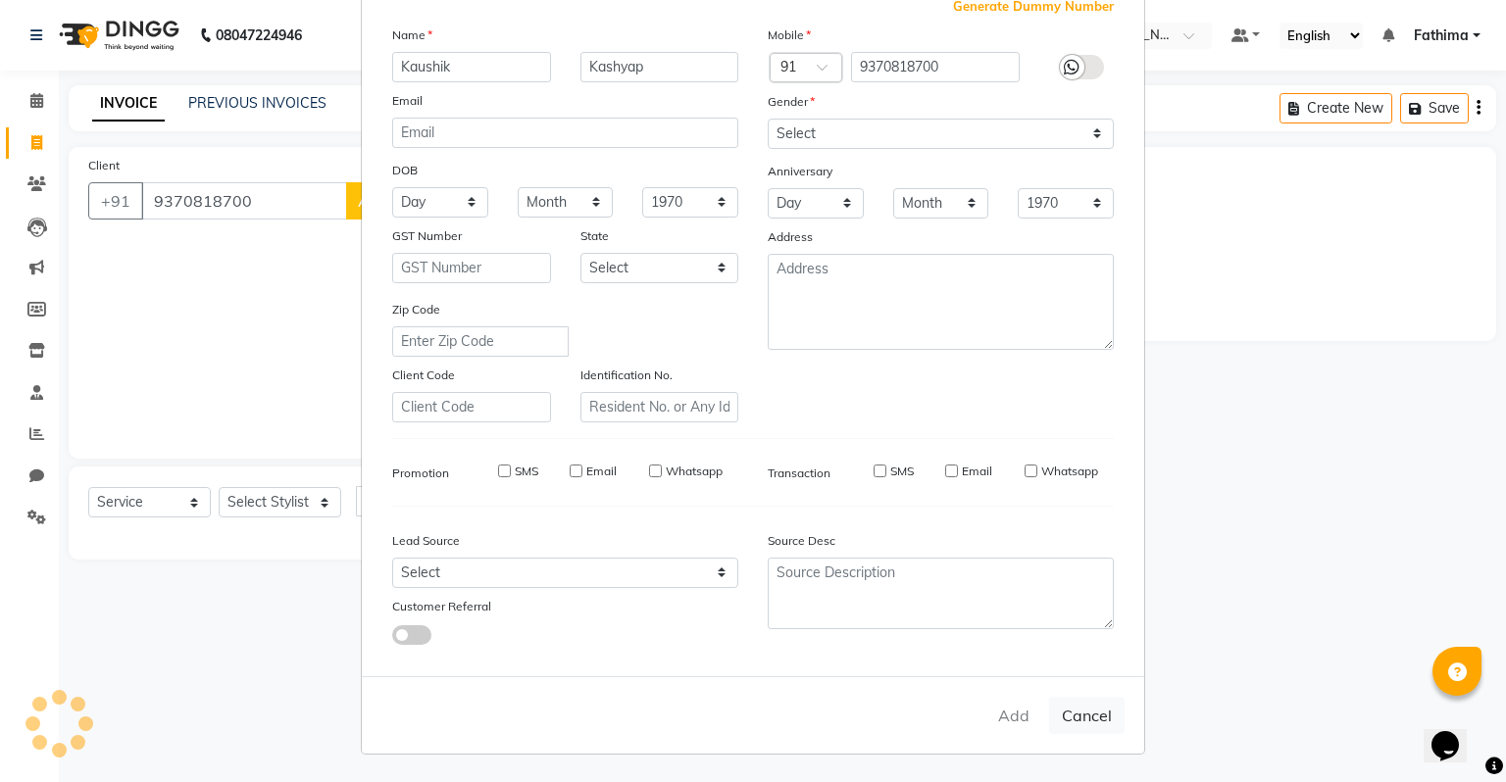
select select
checkbox input "false"
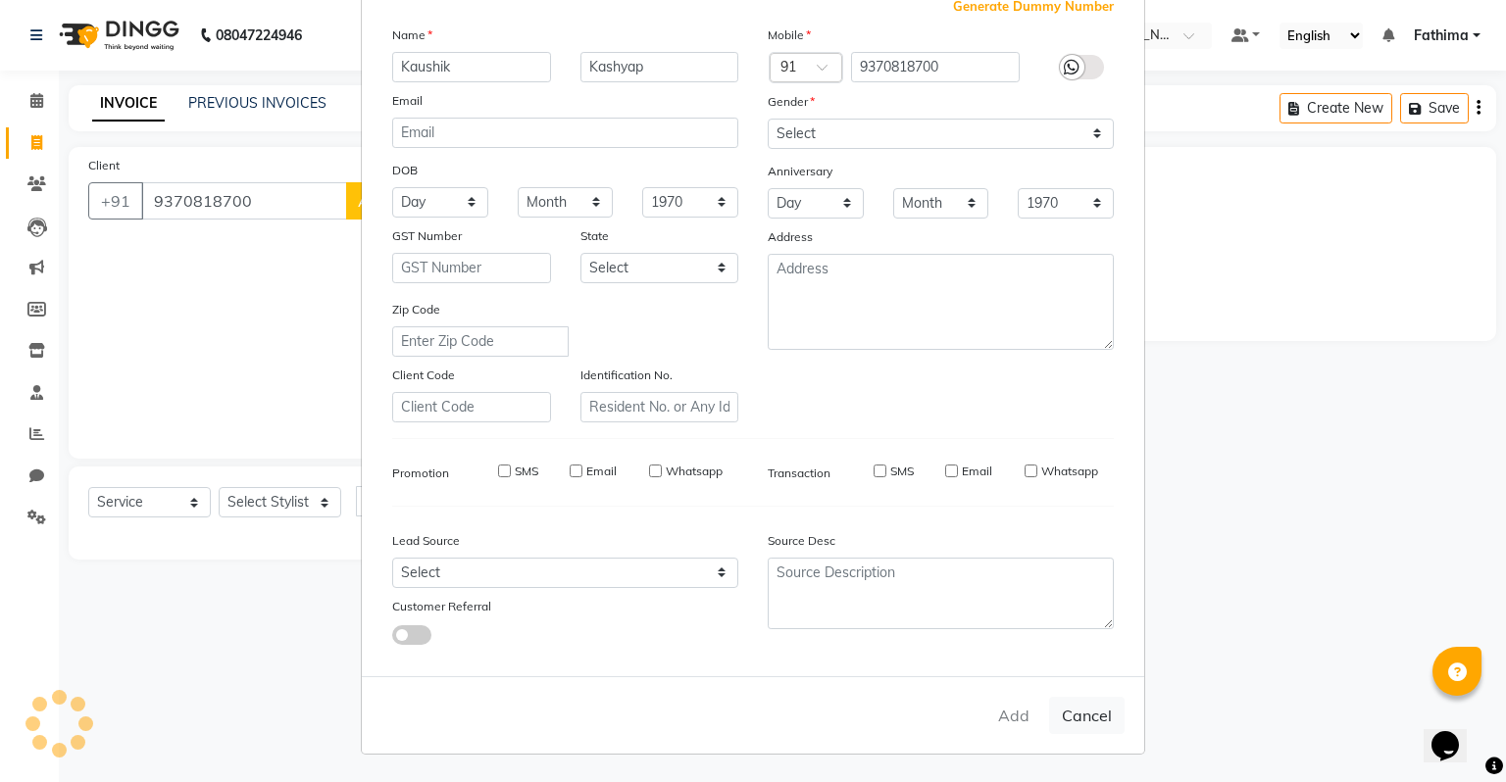
checkbox input "false"
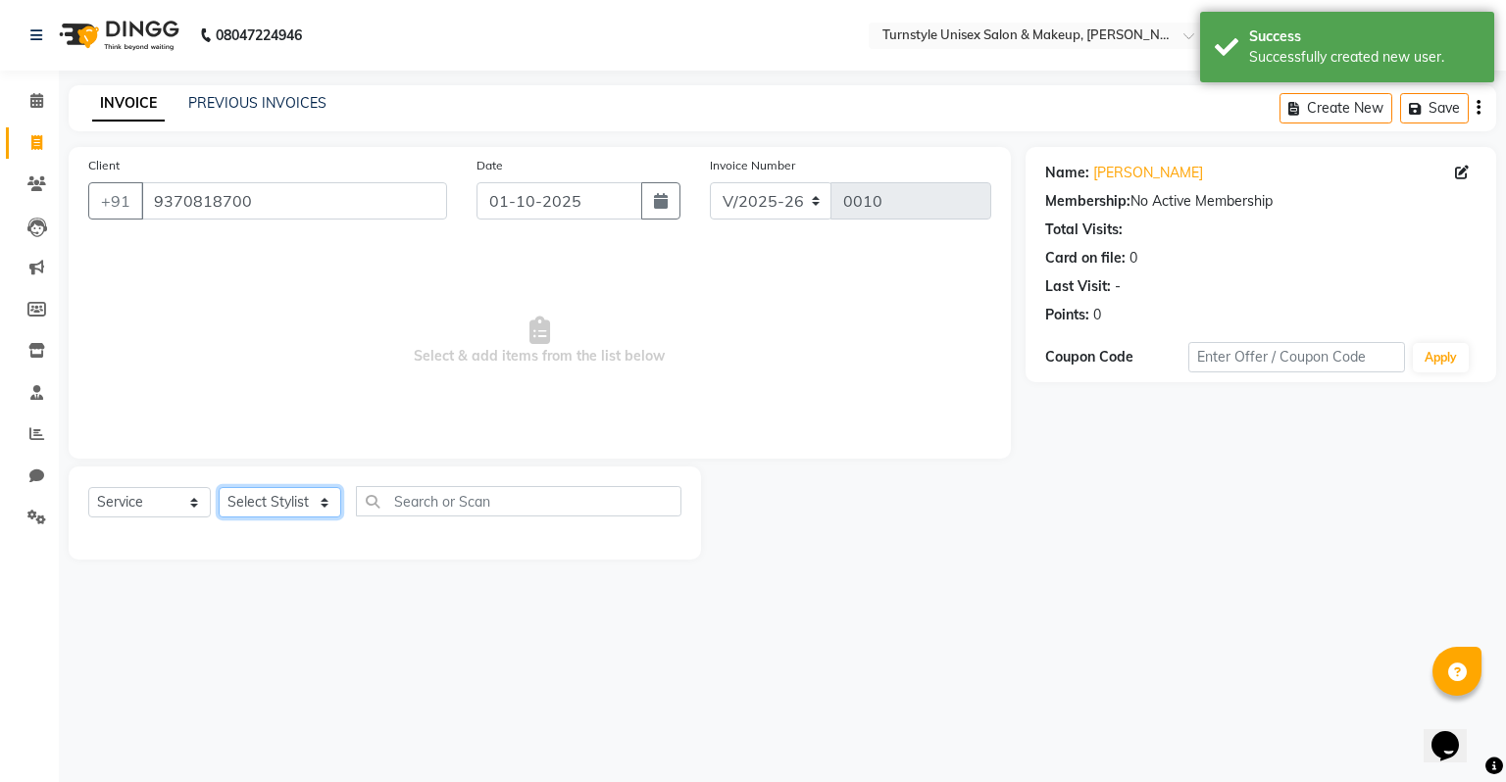
click at [310, 512] on select "Select Stylist Fathima Jeetu Lalita Saif Saju Sara Semoli Shadil Shahrukh Uvaish" at bounding box center [280, 502] width 123 height 30
select select "93345"
click at [219, 488] on select "Select Stylist Fathima Jeetu Lalita Saif Saju Sara Semoli Shadil Shahrukh Uvaish" at bounding box center [280, 502] width 123 height 30
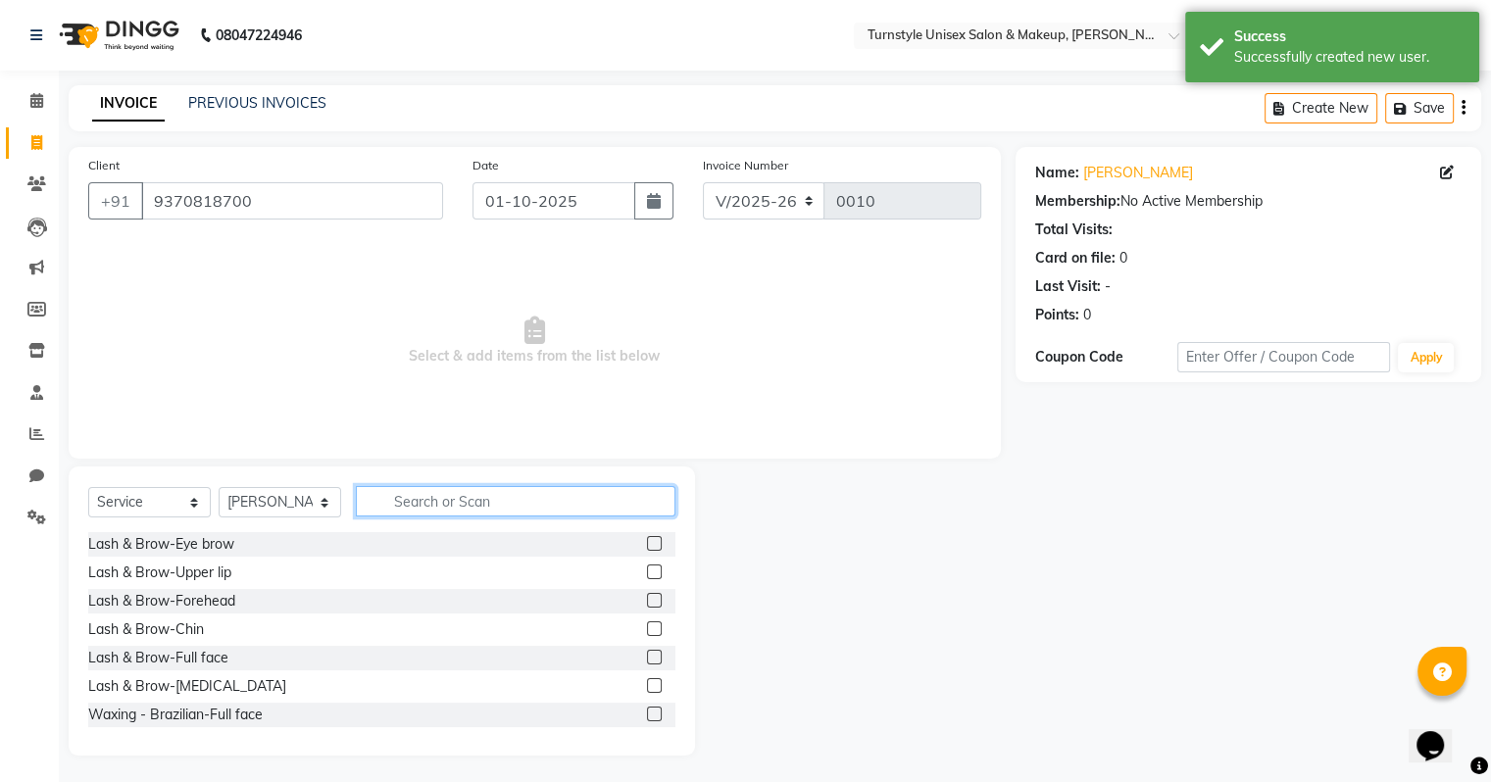
click at [425, 492] on input "text" at bounding box center [516, 501] width 320 height 30
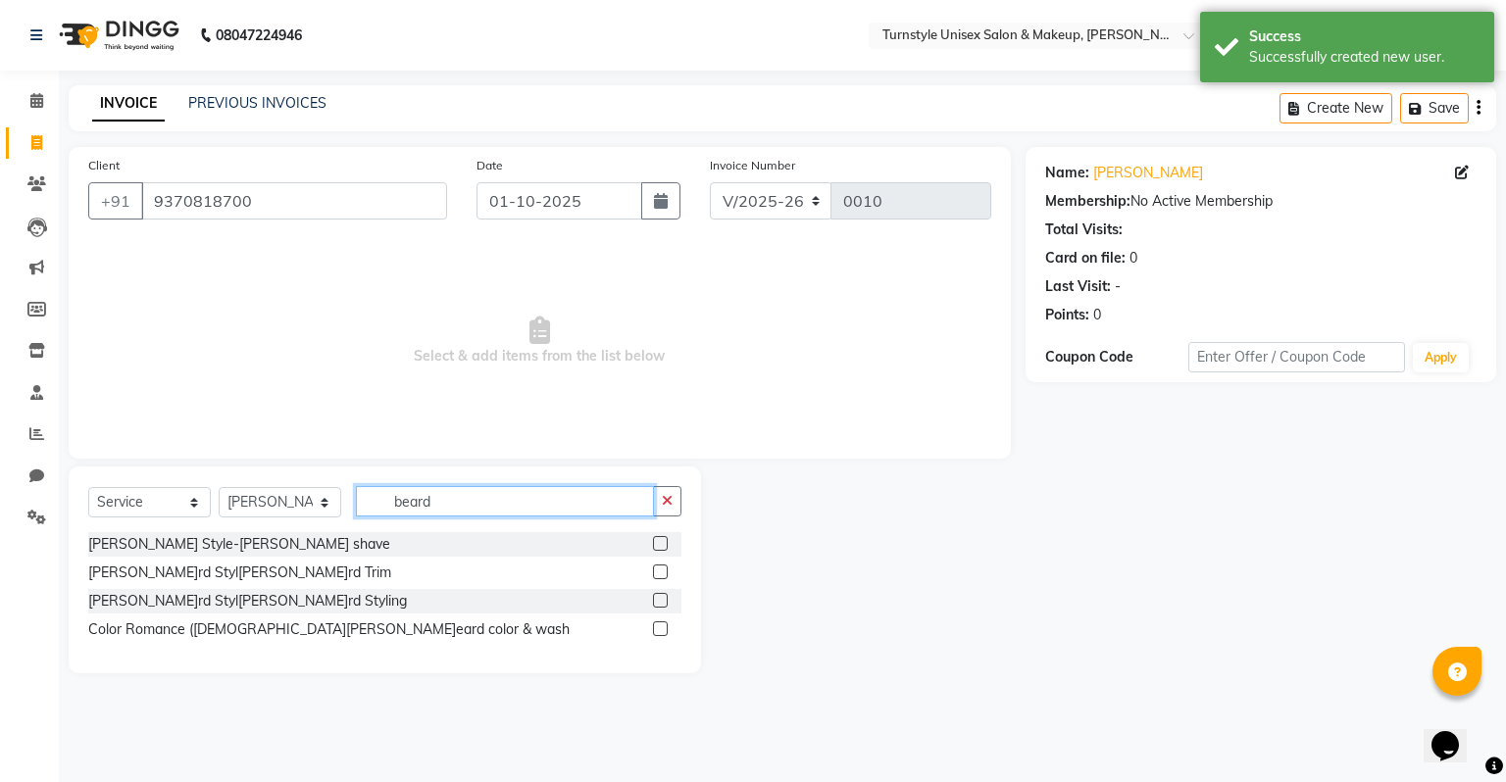
type input "beard"
click at [661, 575] on label at bounding box center [660, 572] width 15 height 15
click at [661, 575] on input "checkbox" at bounding box center [659, 573] width 13 height 13
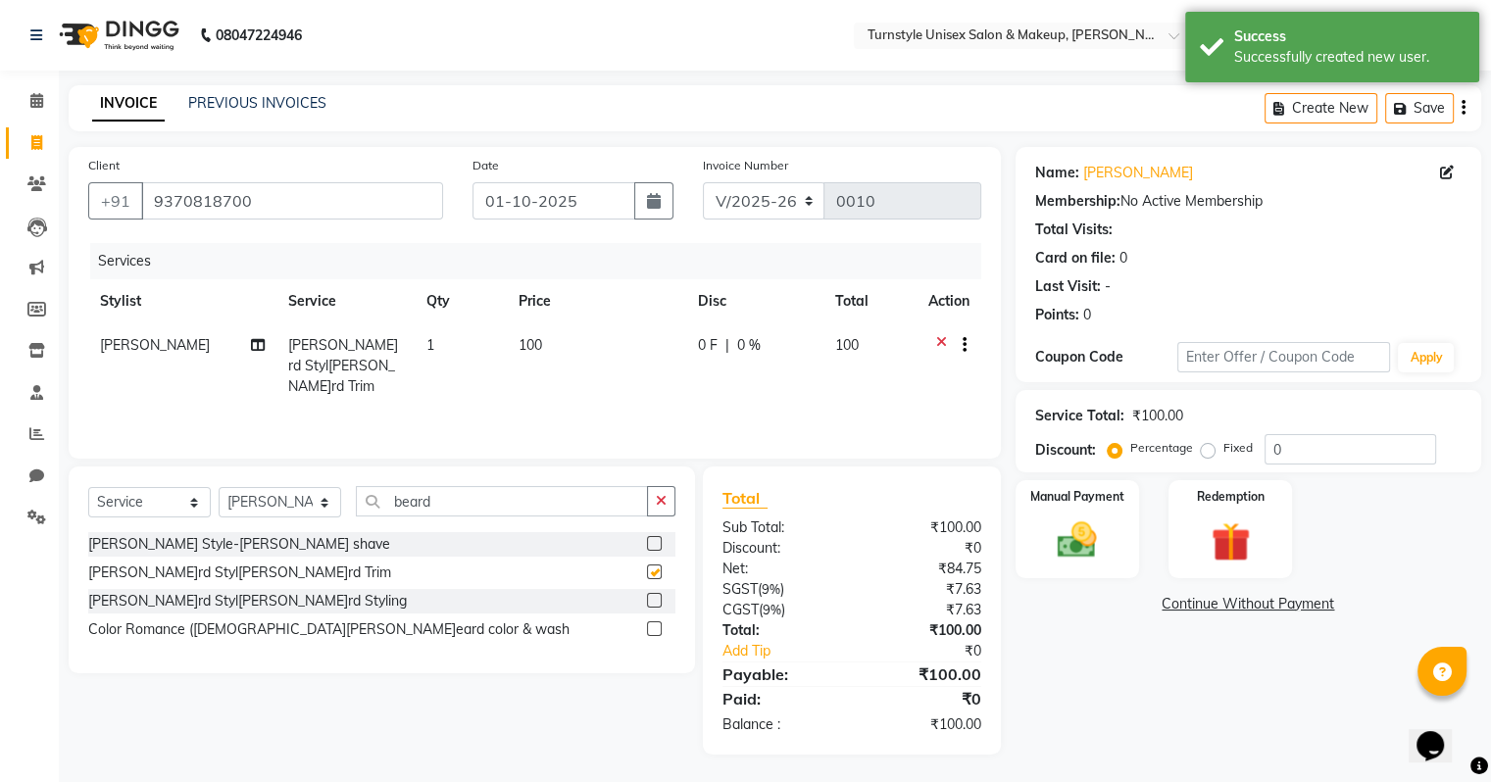
checkbox input "false"
click at [1044, 537] on img at bounding box center [1077, 541] width 66 height 47
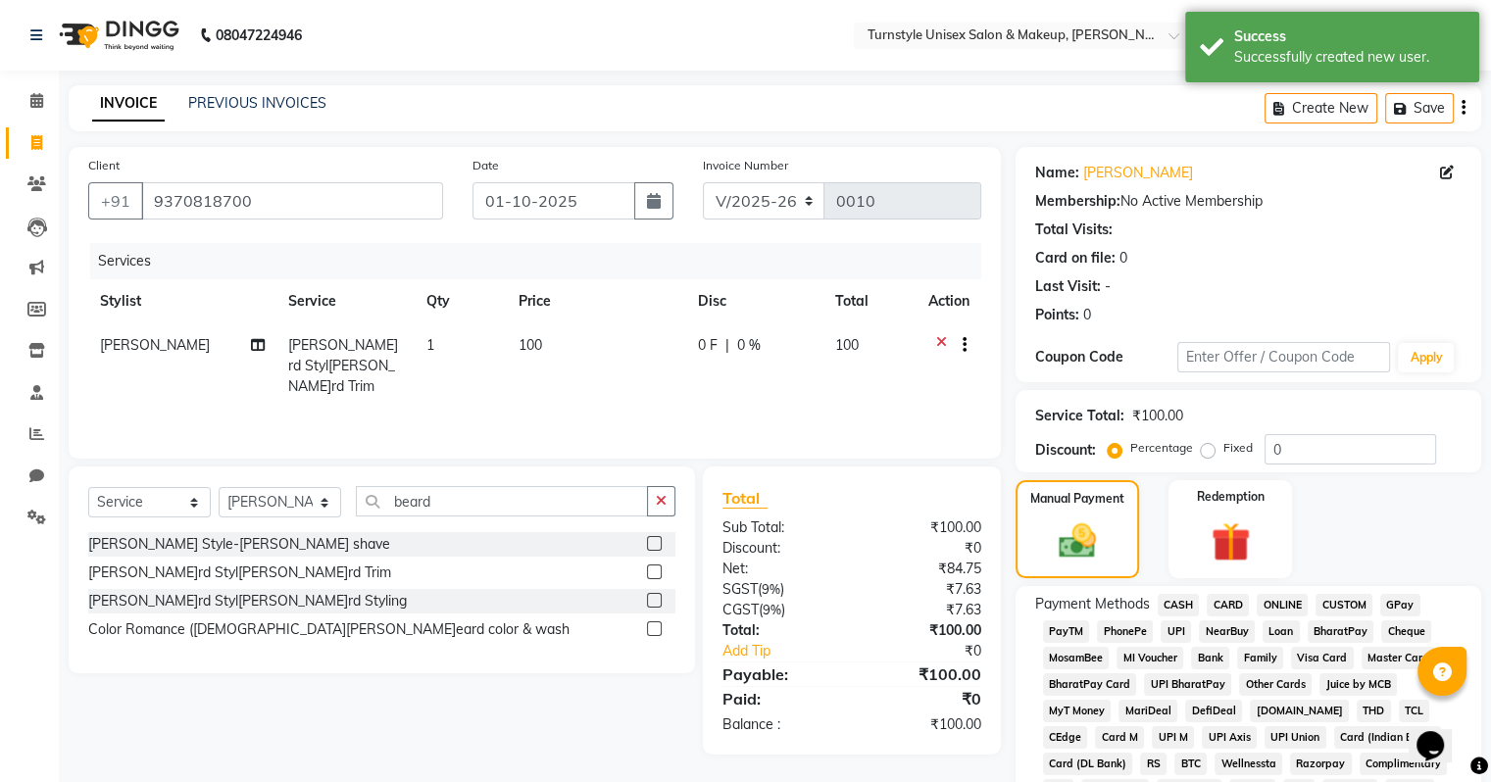
click at [1175, 636] on span "UPI" at bounding box center [1176, 632] width 30 height 23
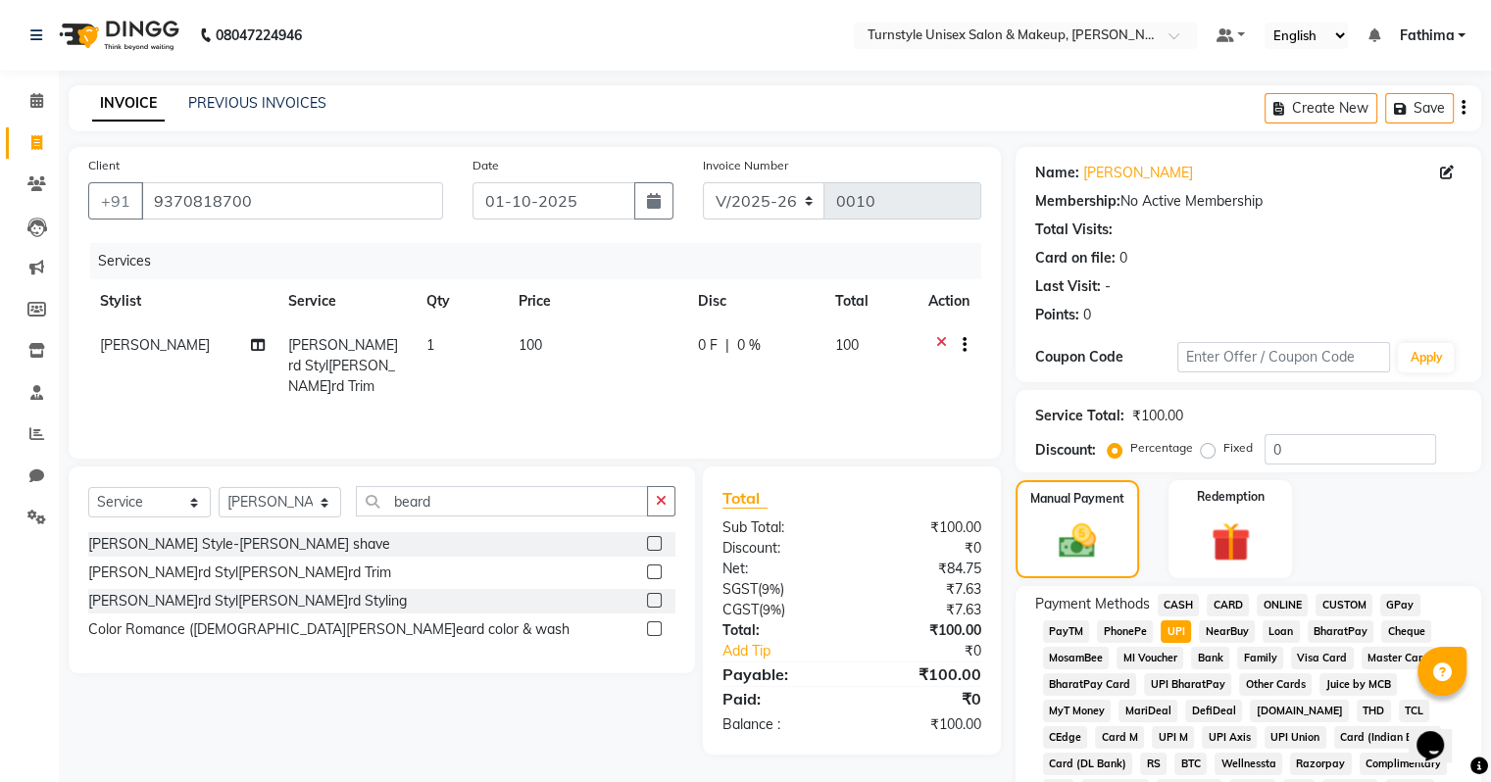
scroll to position [588, 0]
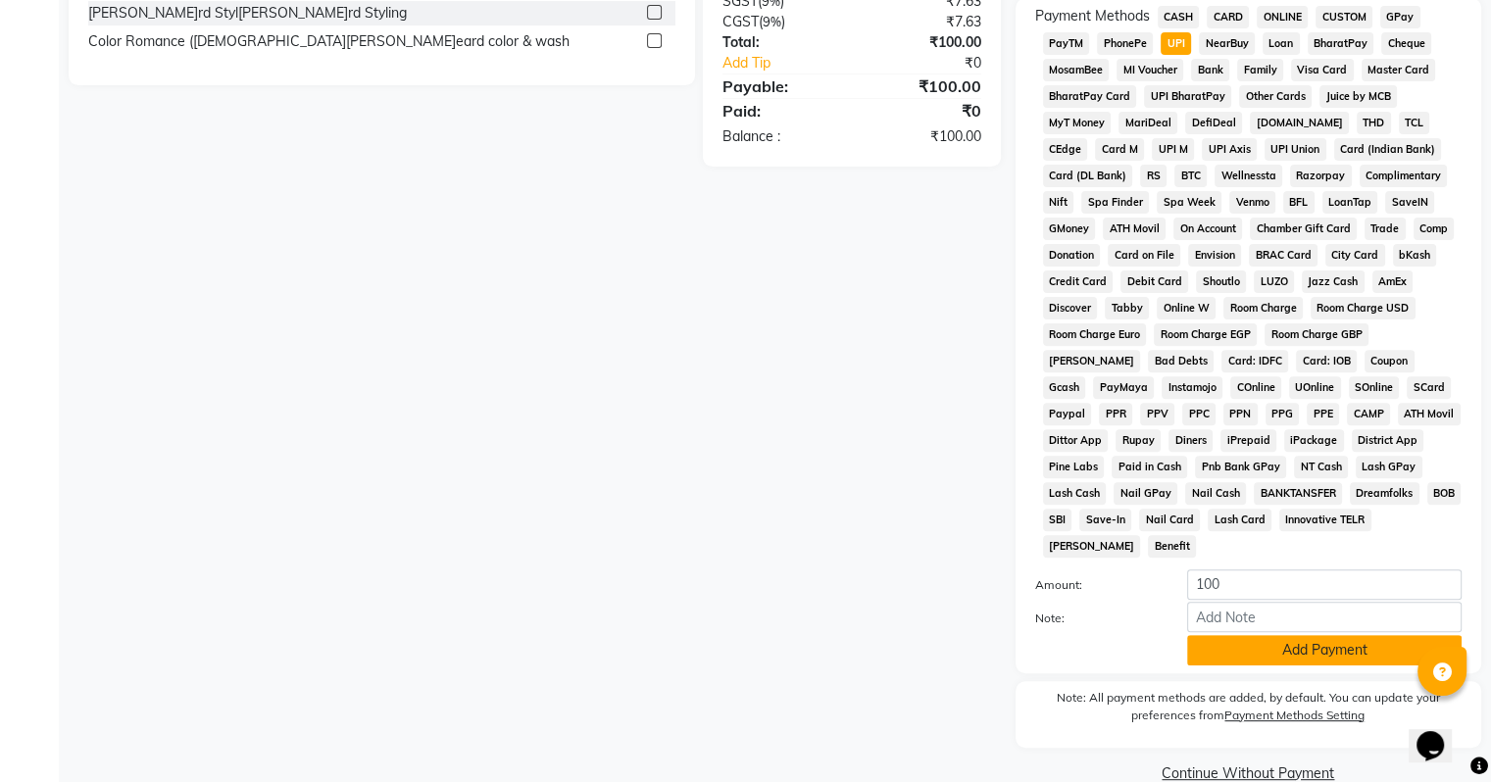
click at [1205, 641] on button "Add Payment" at bounding box center [1324, 650] width 275 height 30
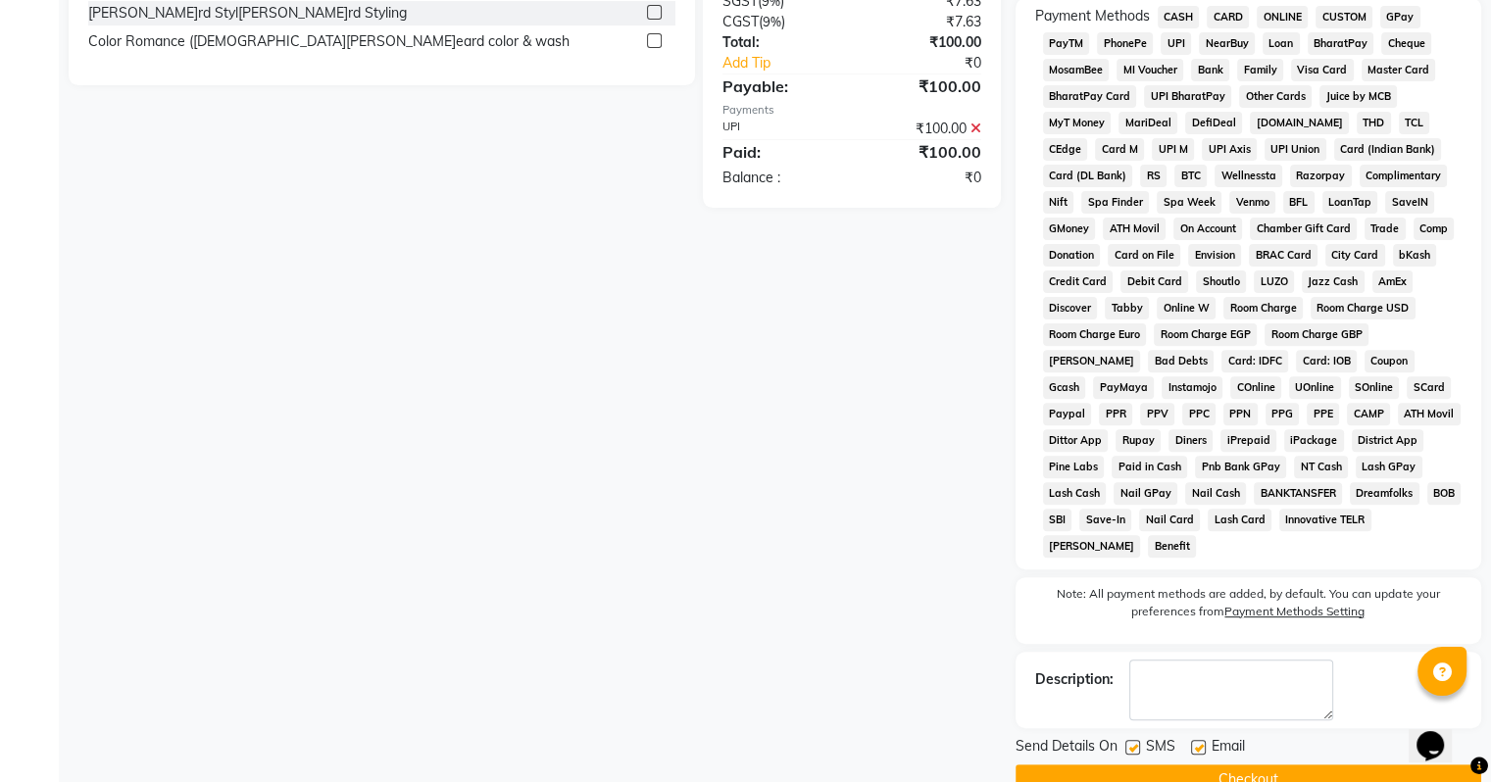
click at [1191, 740] on label at bounding box center [1198, 747] width 15 height 15
click at [1191, 742] on input "checkbox" at bounding box center [1197, 748] width 13 height 13
checkbox input "false"
click at [1197, 768] on button "Checkout" at bounding box center [1249, 780] width 466 height 30
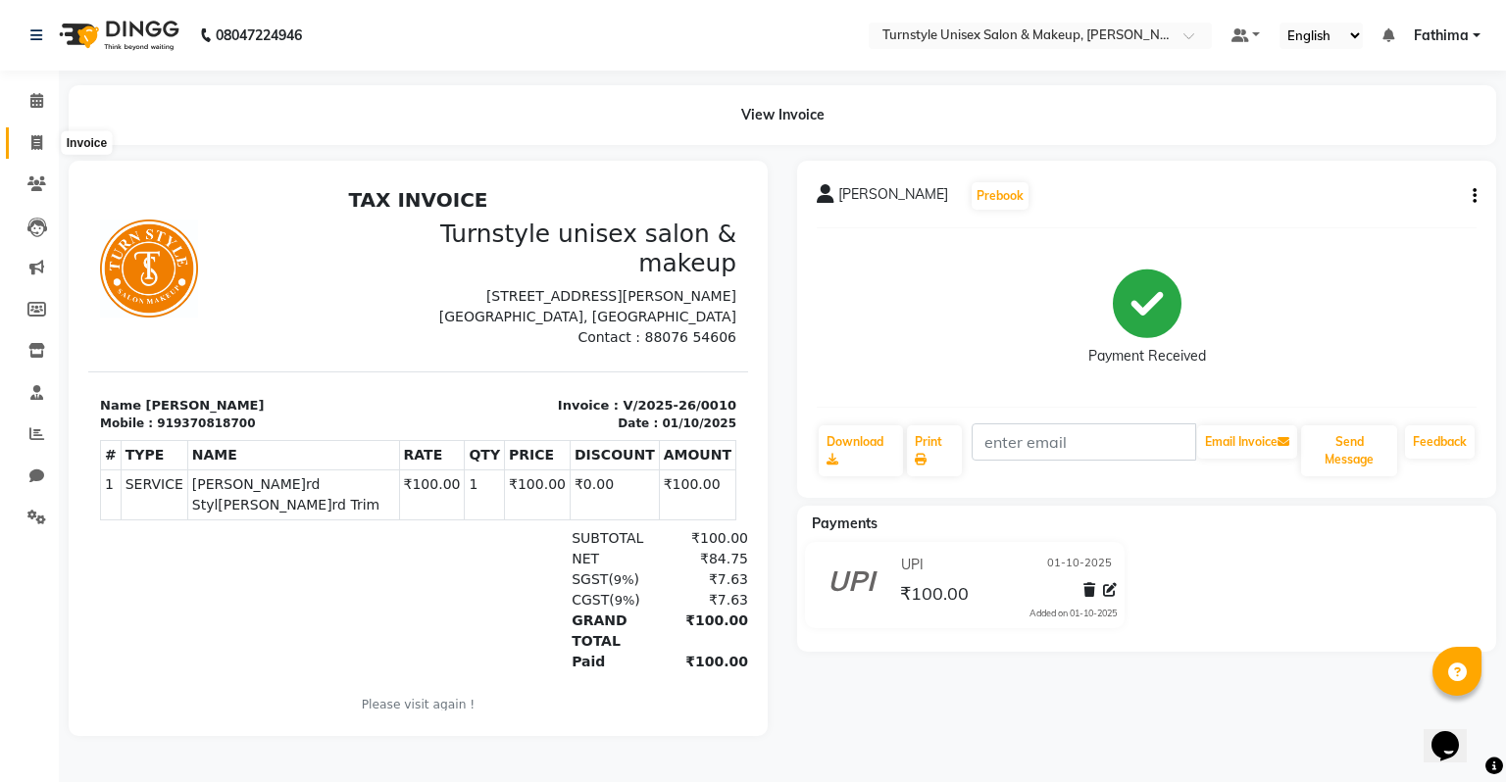
click at [25, 143] on span at bounding box center [37, 143] width 34 height 23
select select "service"
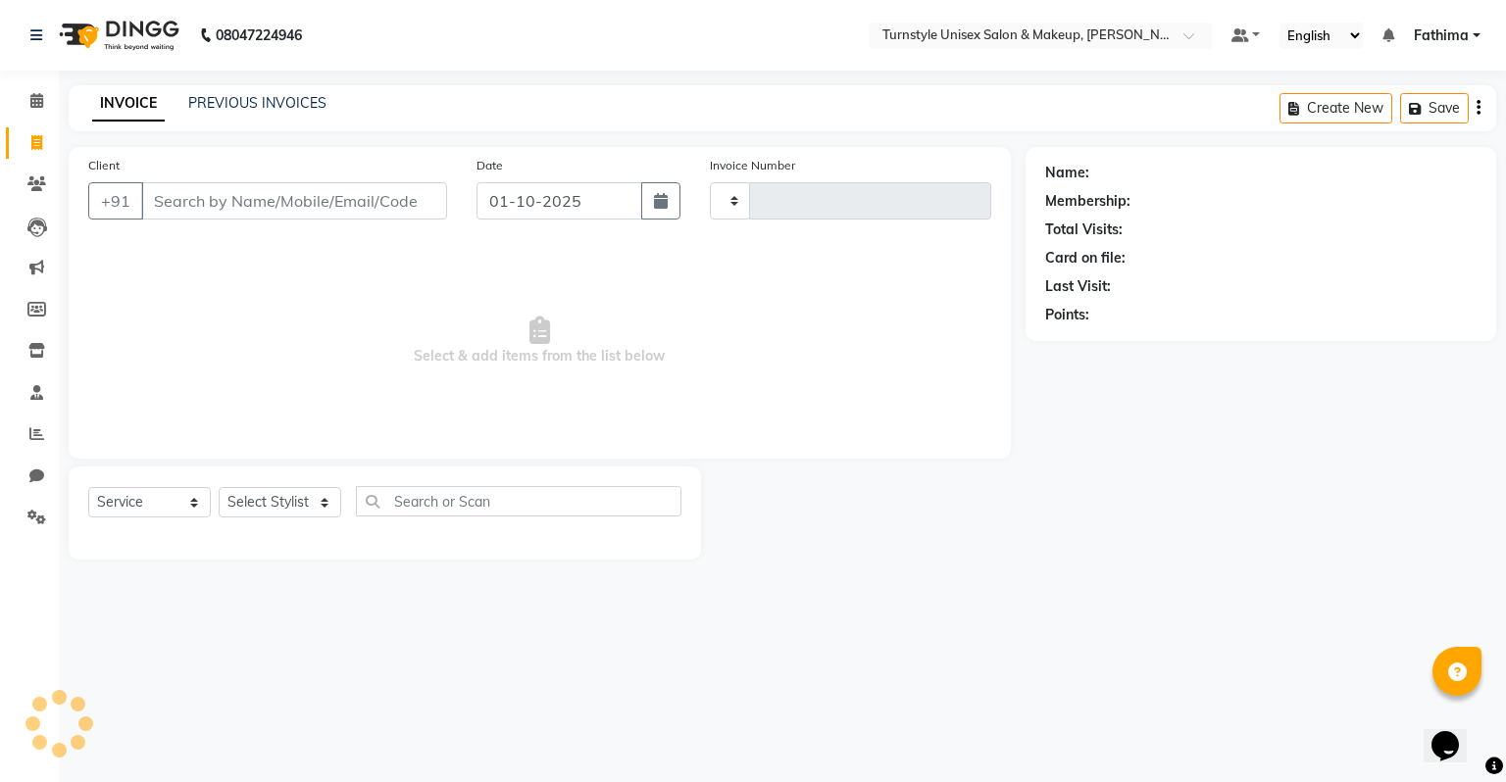
type input "0011"
select select "9091"
click at [32, 184] on icon at bounding box center [36, 183] width 19 height 15
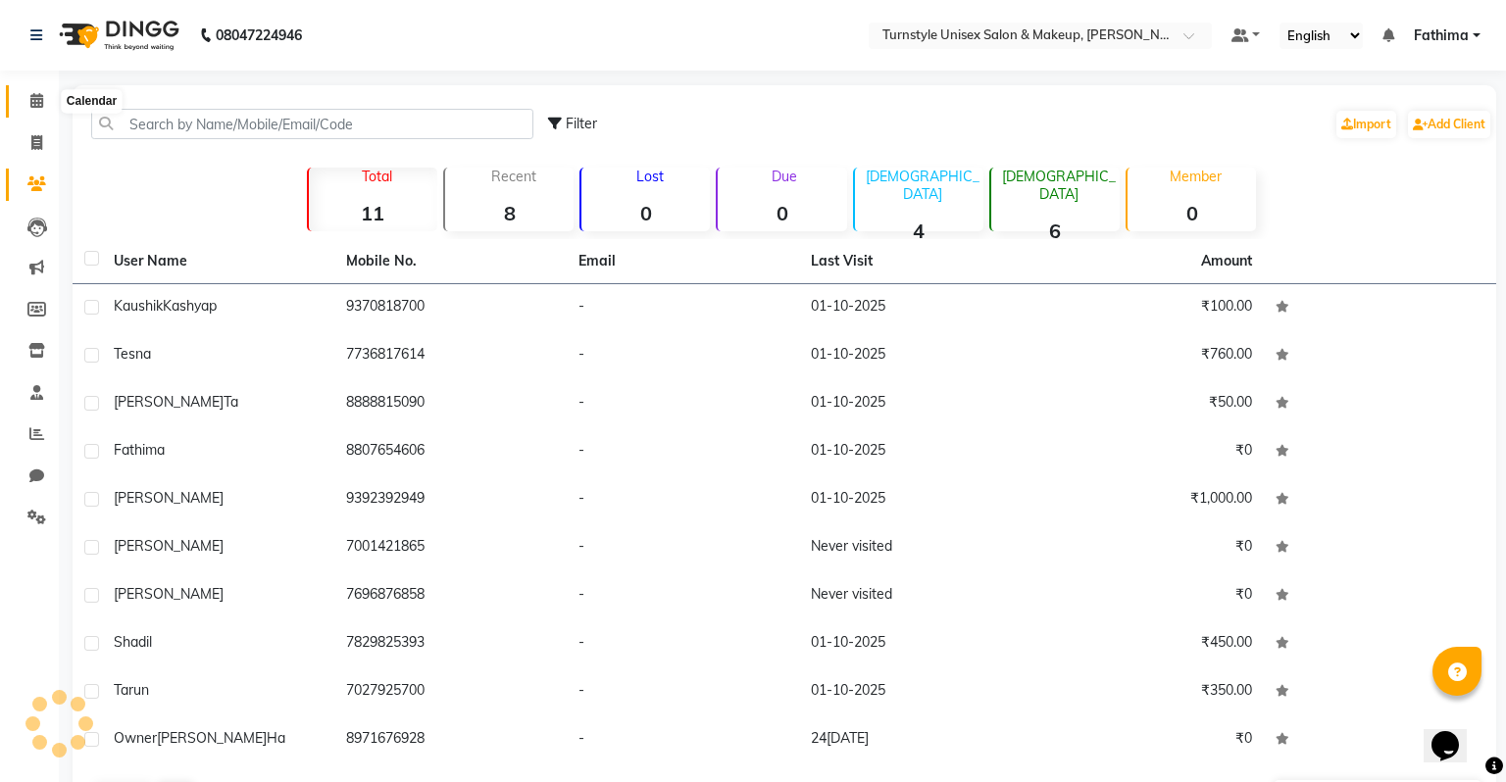
click at [42, 101] on icon at bounding box center [36, 100] width 13 height 15
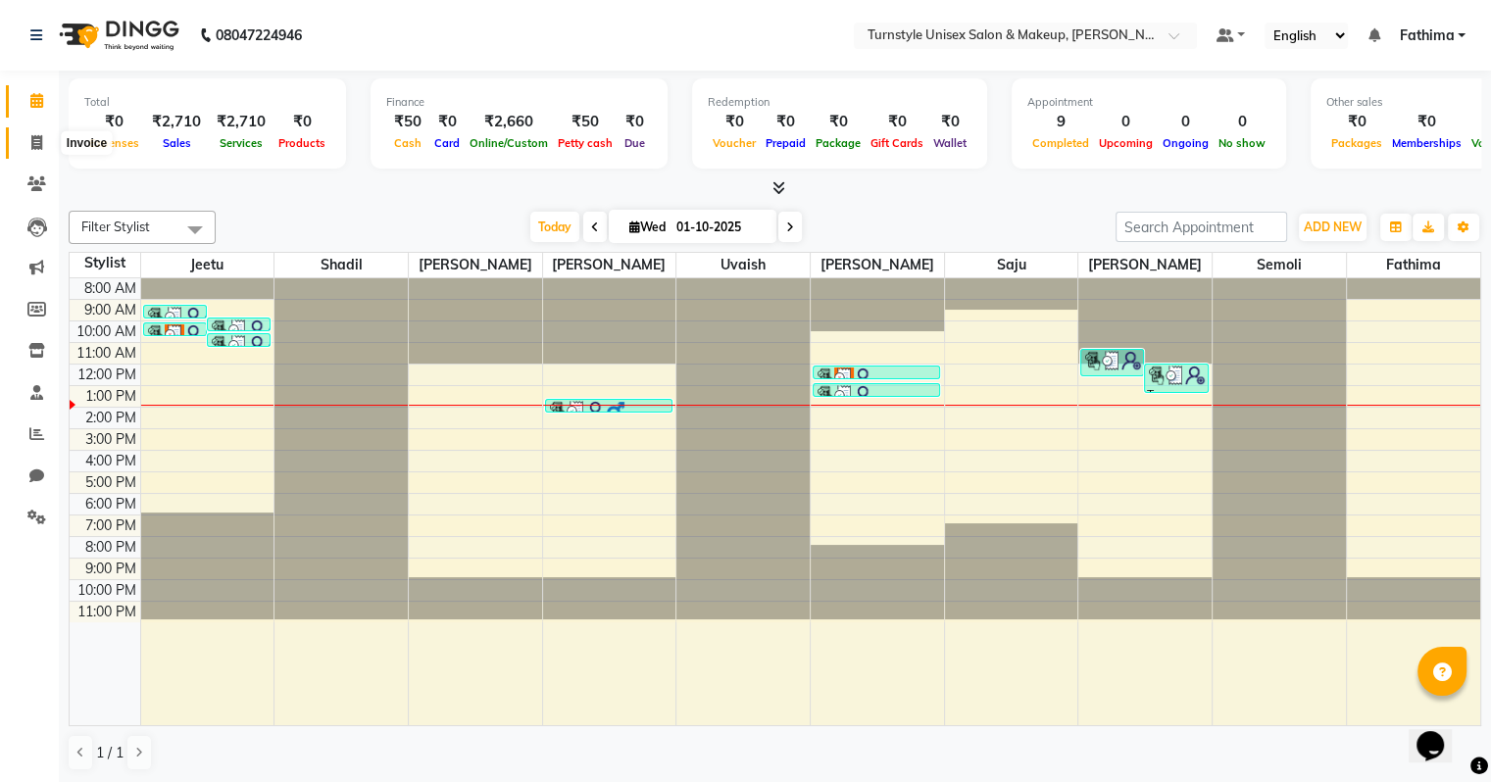
click at [41, 149] on icon at bounding box center [36, 142] width 11 height 15
select select "9091"
select select "service"
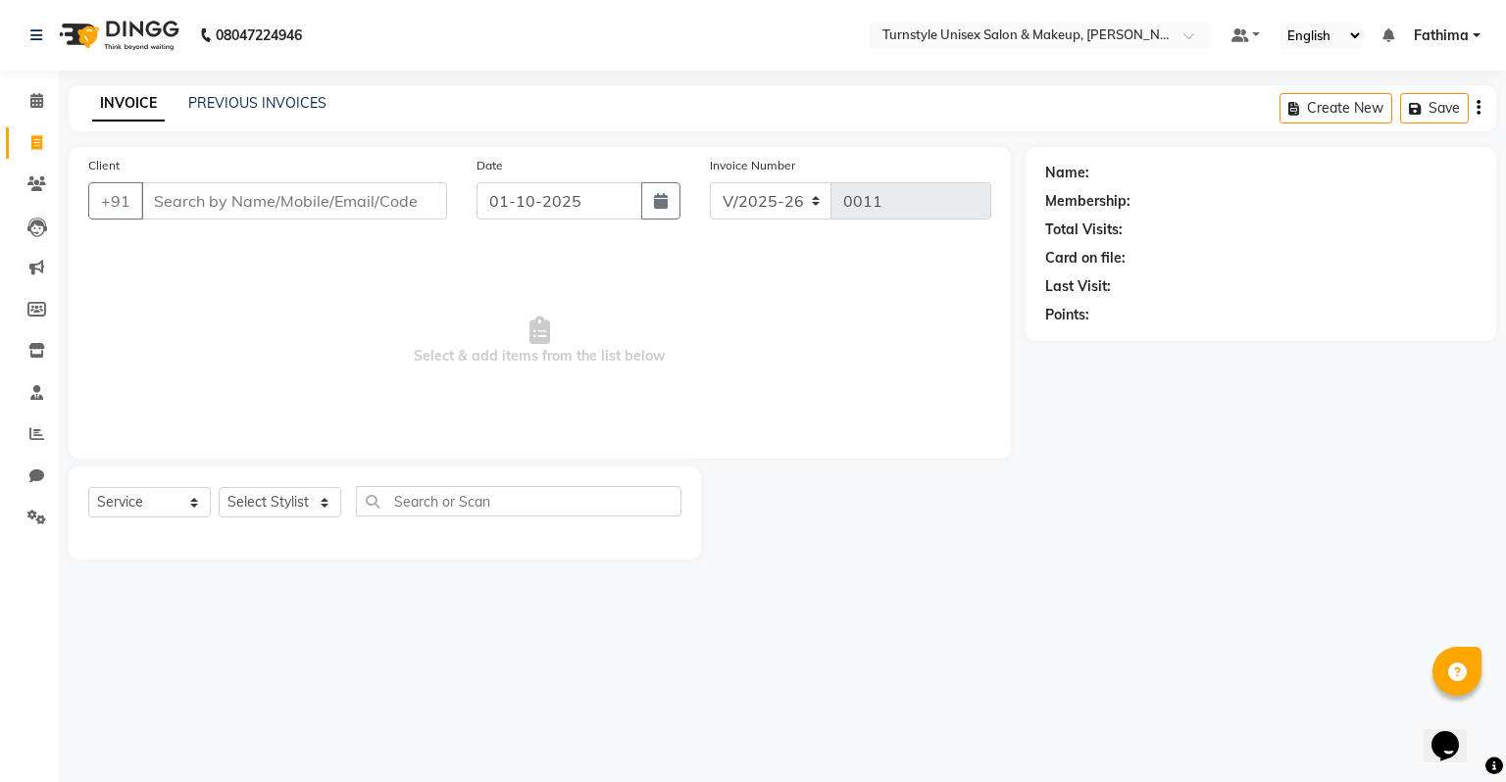
click at [168, 214] on input "Client" at bounding box center [294, 200] width 306 height 37
click at [214, 209] on input "Client" at bounding box center [294, 200] width 306 height 37
type input "9945498161"
click at [381, 210] on span "Add Client" at bounding box center [396, 201] width 77 height 20
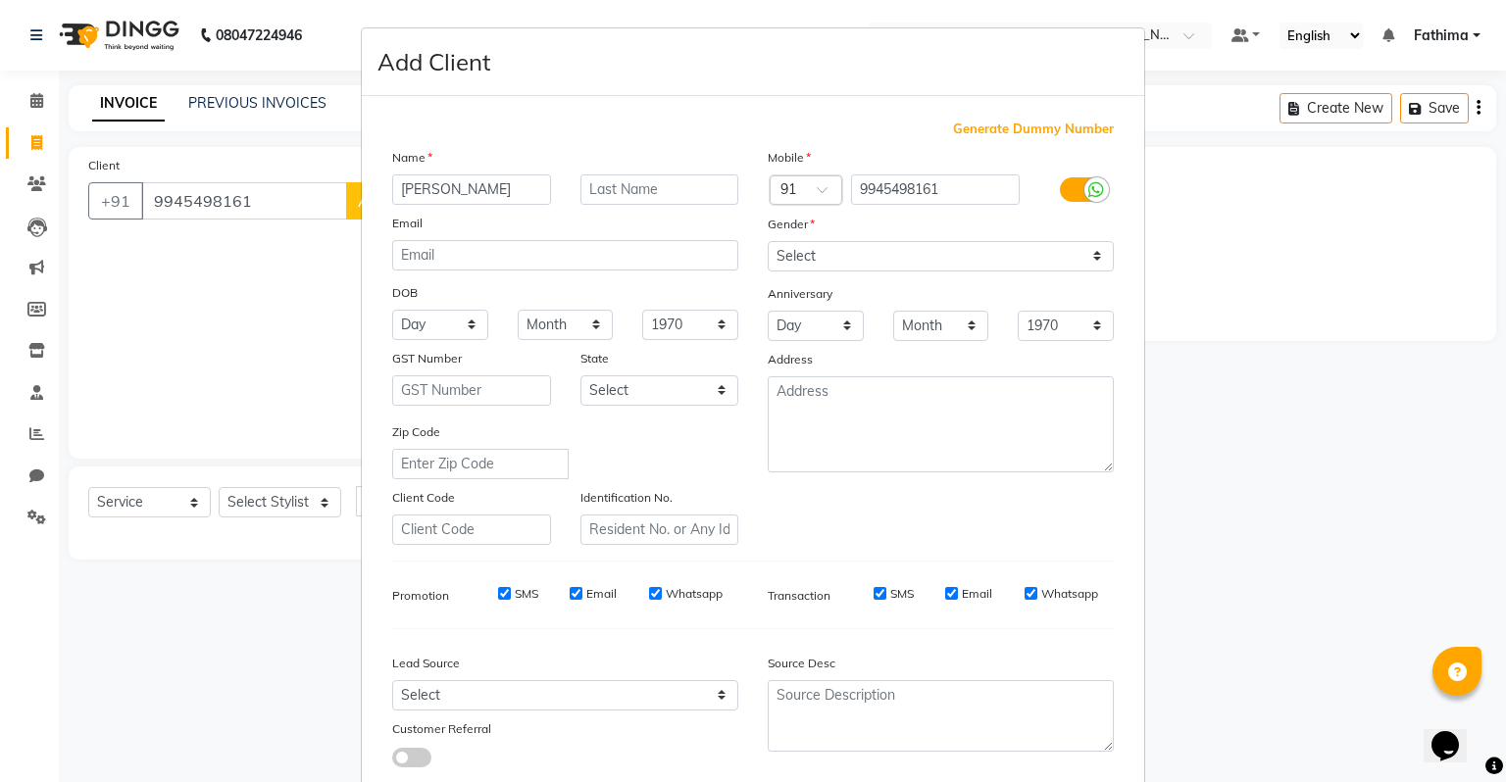
type input "Nipun"
click at [807, 265] on select "Select Male Female Other Prefer Not To Say" at bounding box center [941, 256] width 346 height 30
select select "male"
click at [768, 242] on select "Select Male Female Other Prefer Not To Say" at bounding box center [941, 256] width 346 height 30
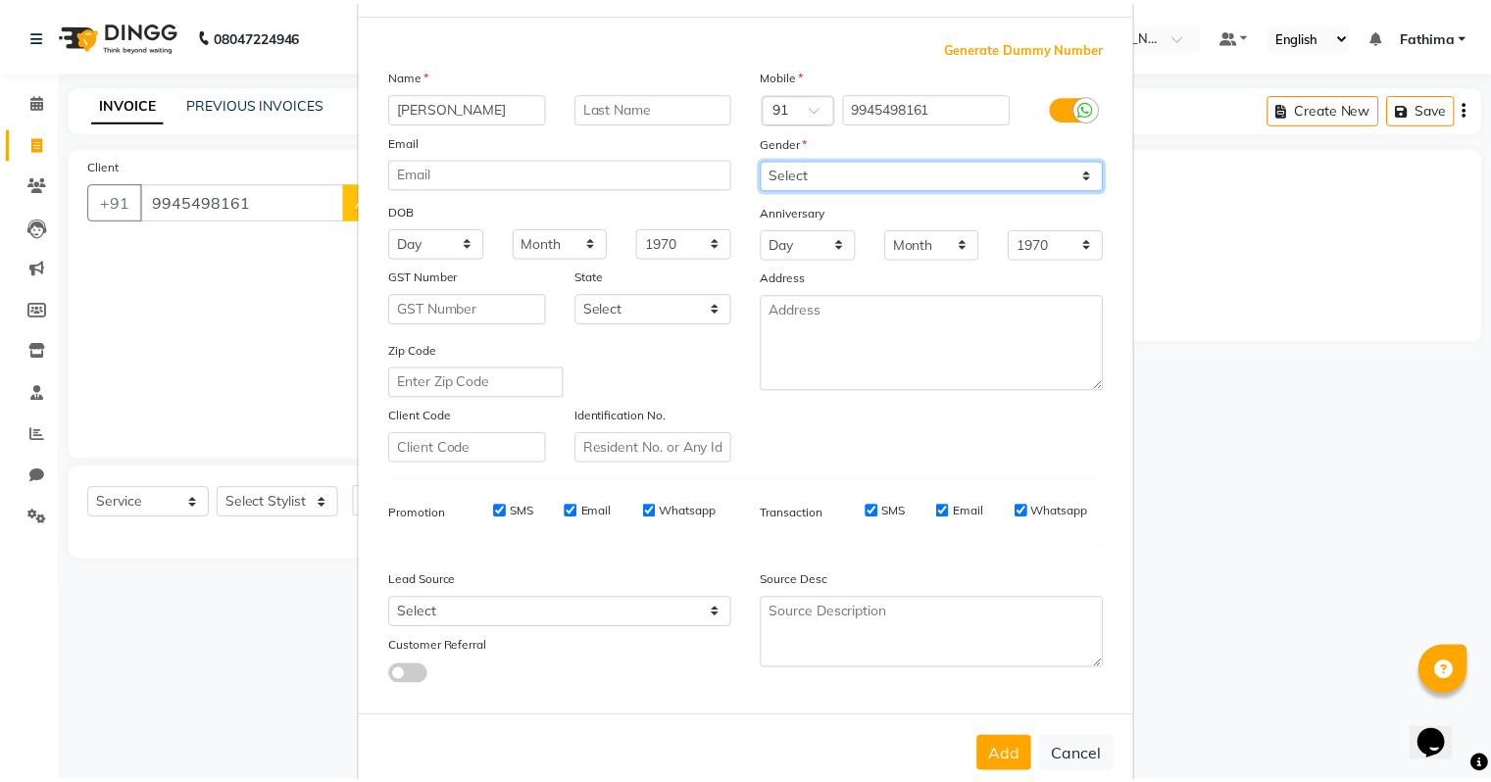
scroll to position [131, 0]
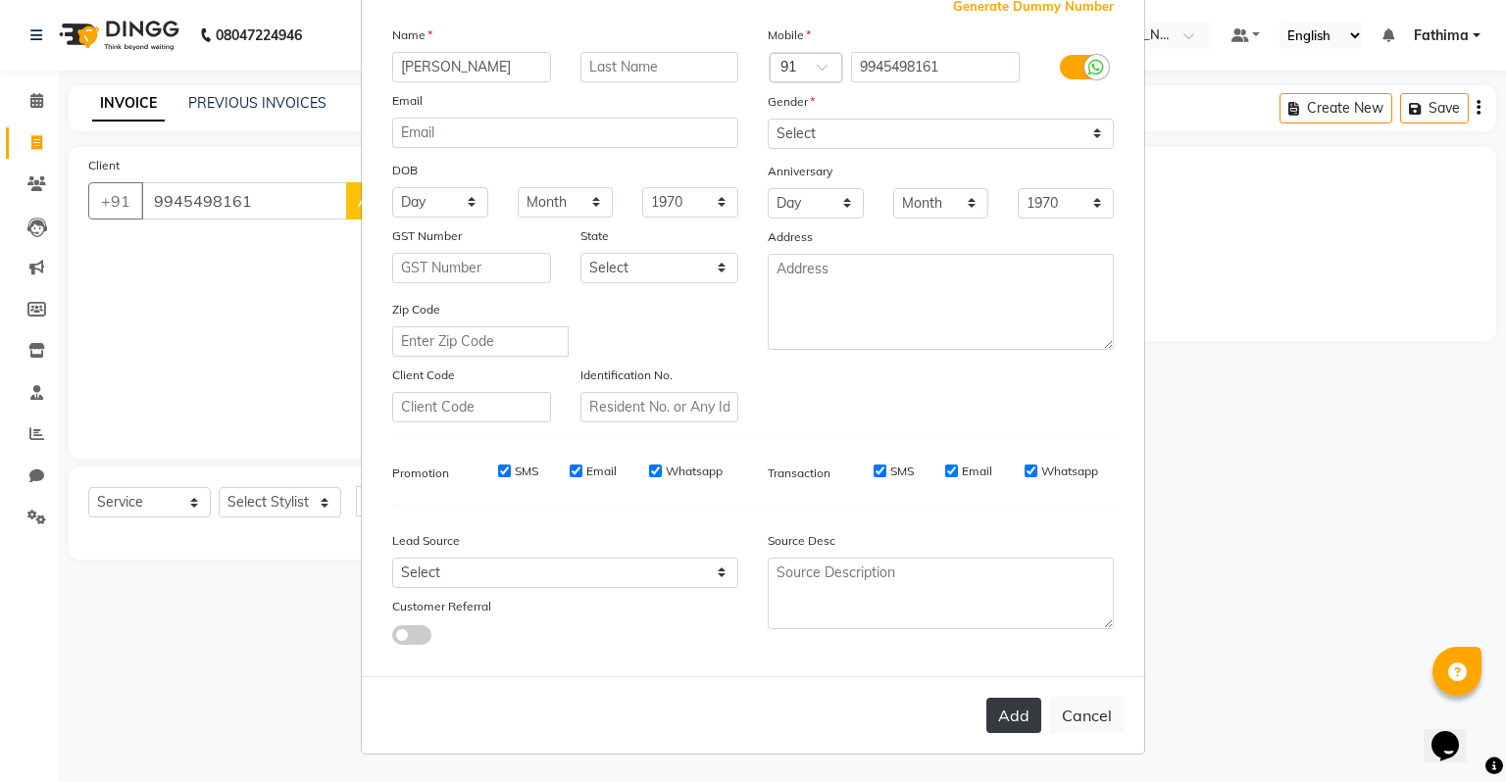
click at [1017, 716] on button "Add" at bounding box center [1013, 715] width 55 height 35
select select
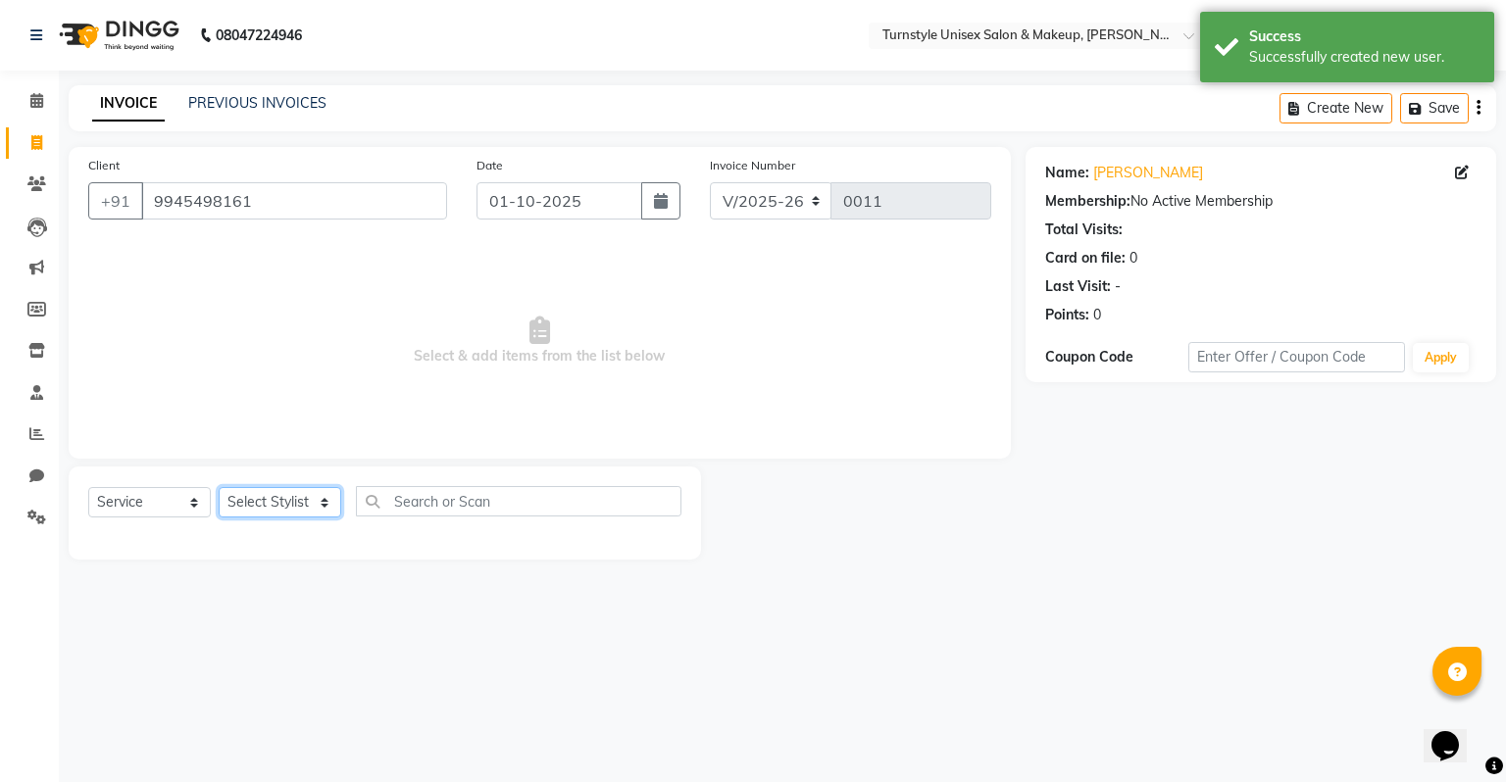
click at [275, 512] on select "Select Stylist Fathima Jeetu Lalita Saif Saju Sara Semoli Shadil Shahrukh Uvaish" at bounding box center [280, 502] width 123 height 30
click at [219, 488] on select "Select Stylist Fathima Jeetu Lalita Saif Saju Sara Semoli Shadil Shahrukh Uvaish" at bounding box center [280, 502] width 123 height 30
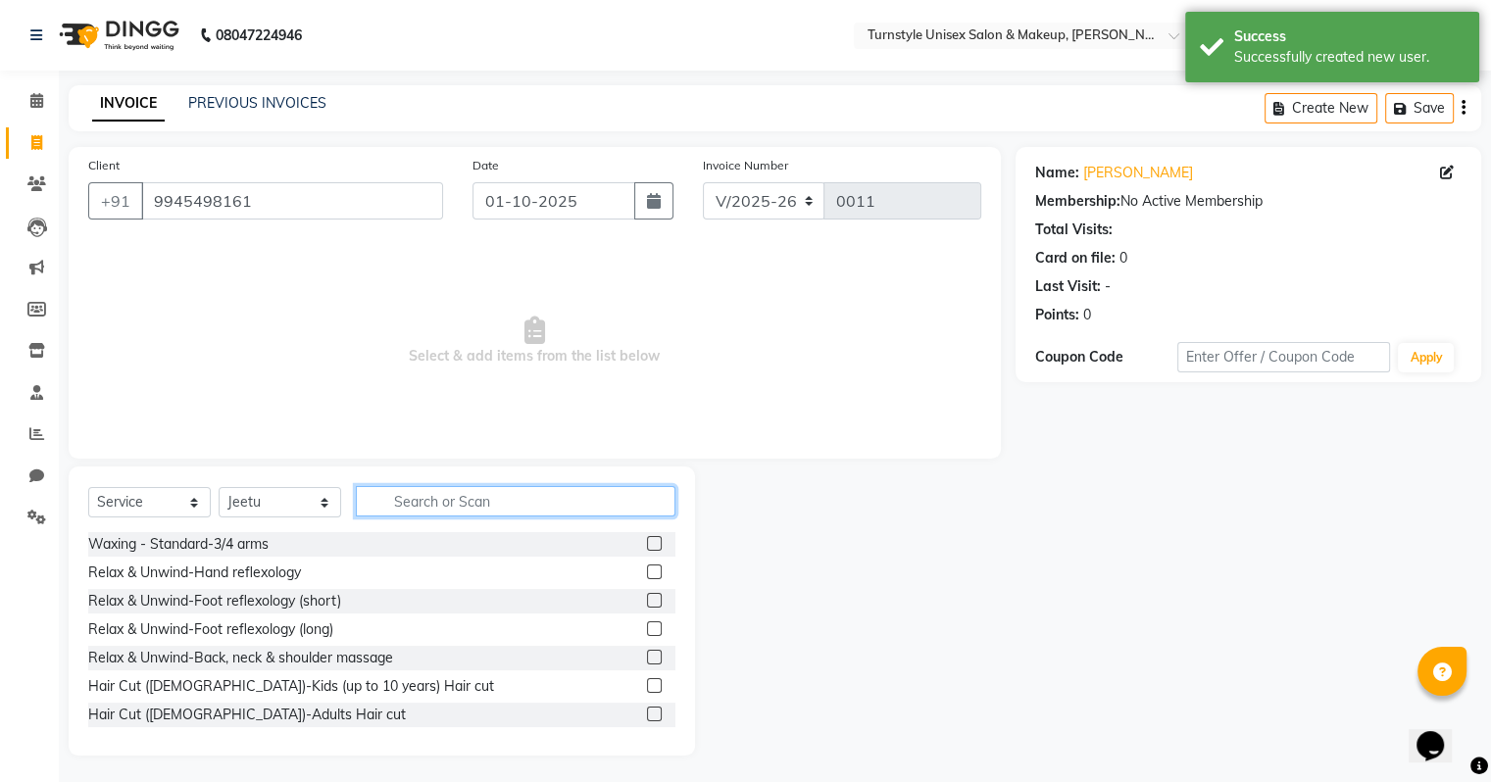
click at [431, 502] on input "text" at bounding box center [516, 501] width 320 height 30
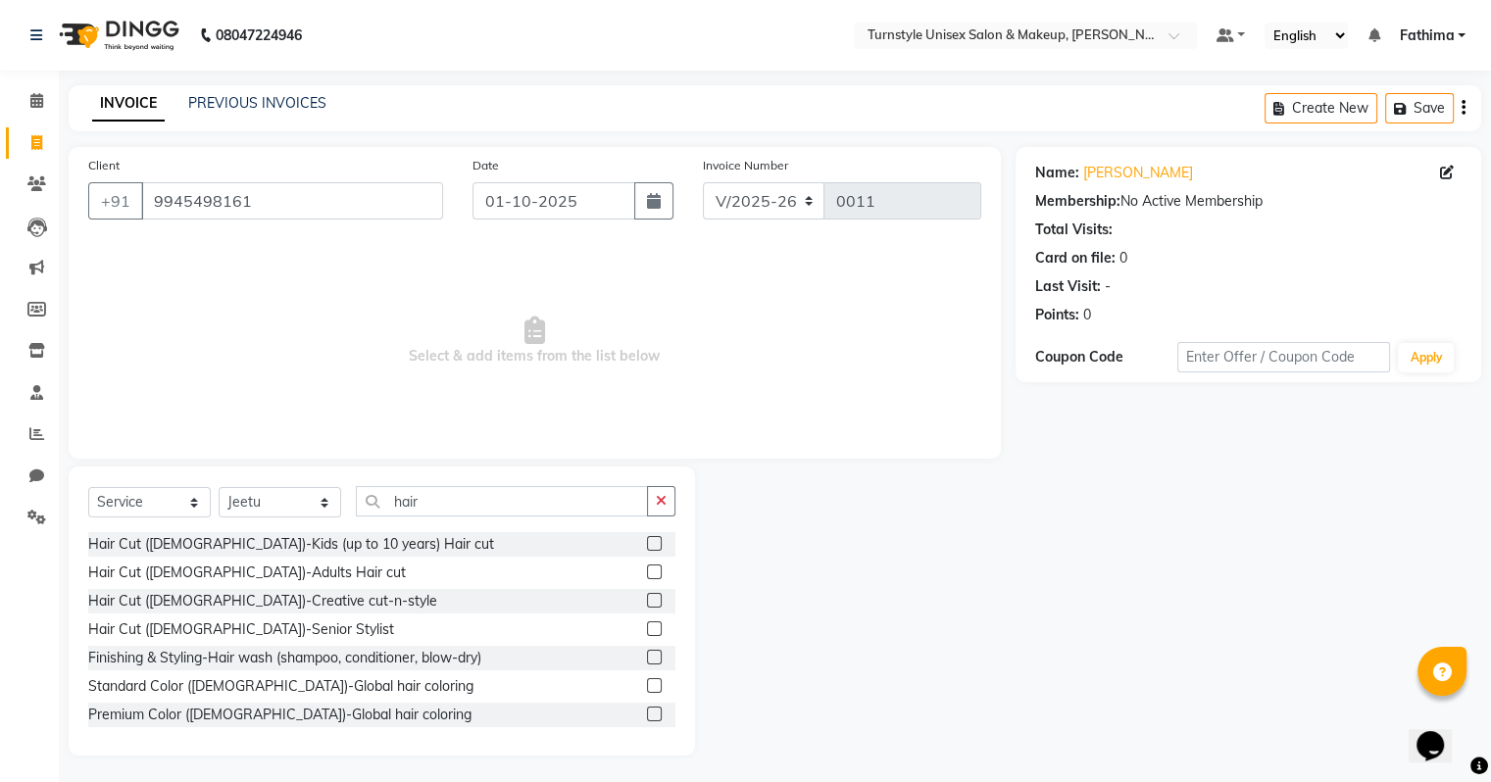
click at [647, 568] on label at bounding box center [654, 572] width 15 height 15
click at [647, 568] on input "checkbox" at bounding box center [653, 573] width 13 height 13
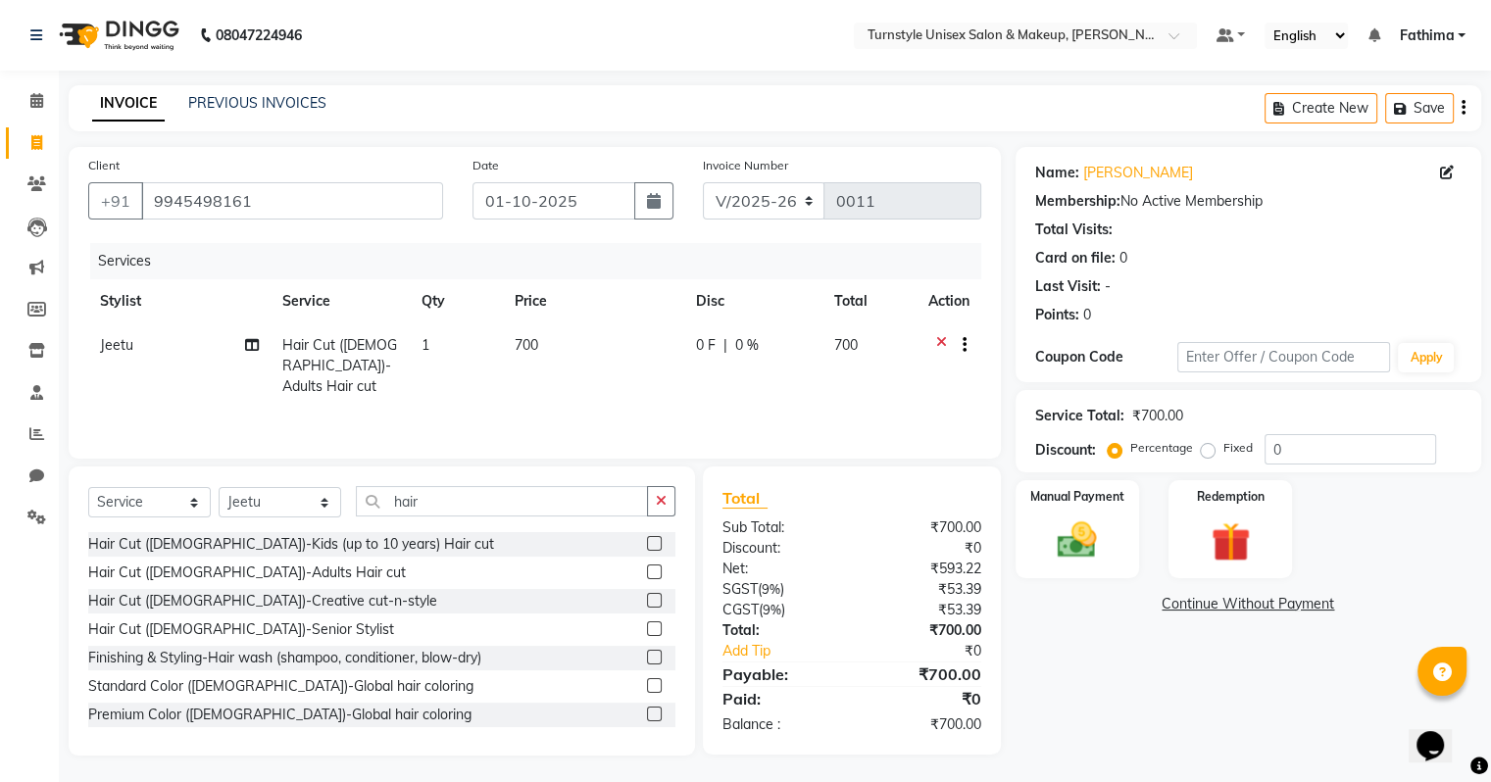
click at [936, 343] on icon at bounding box center [941, 347] width 11 height 25
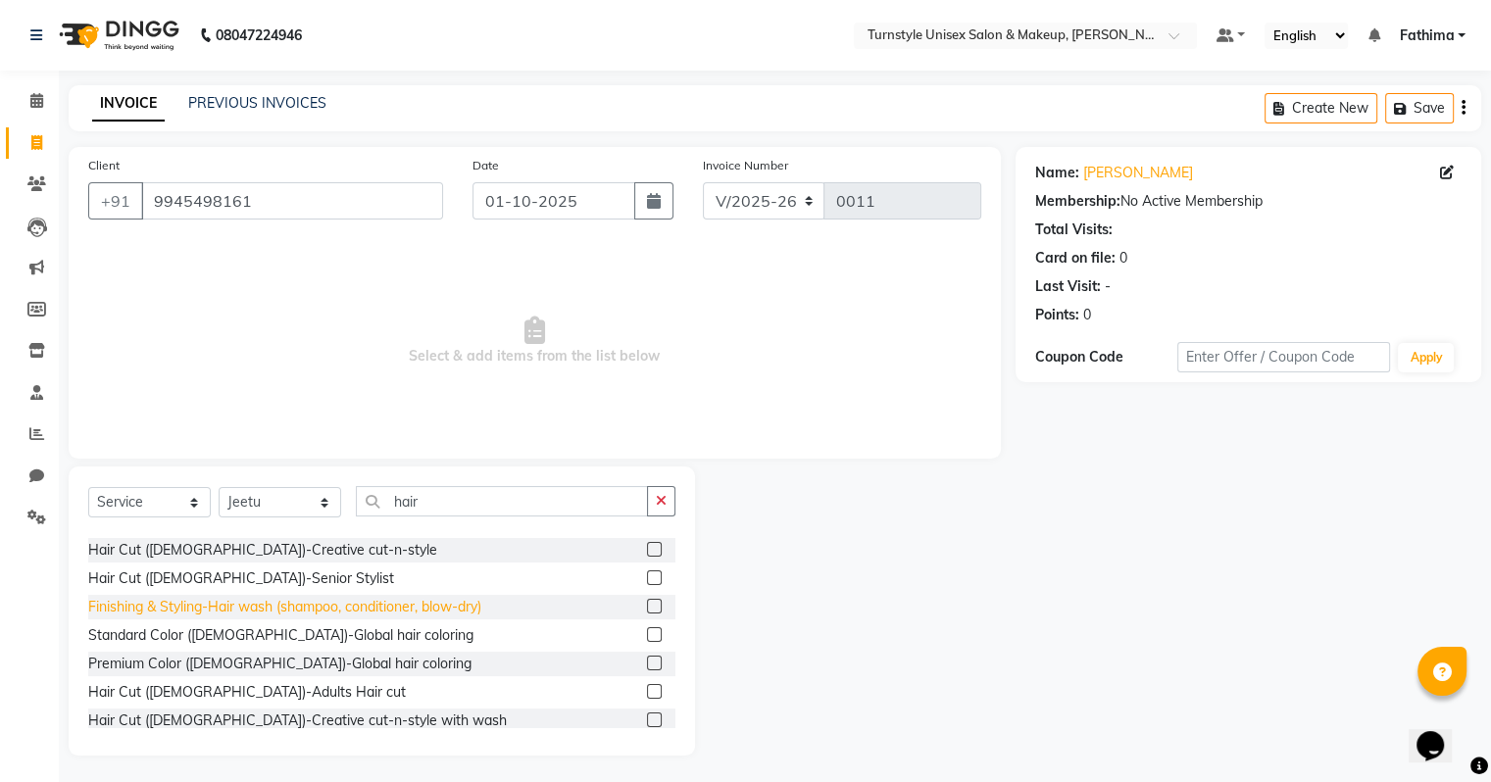
scroll to position [98, 0]
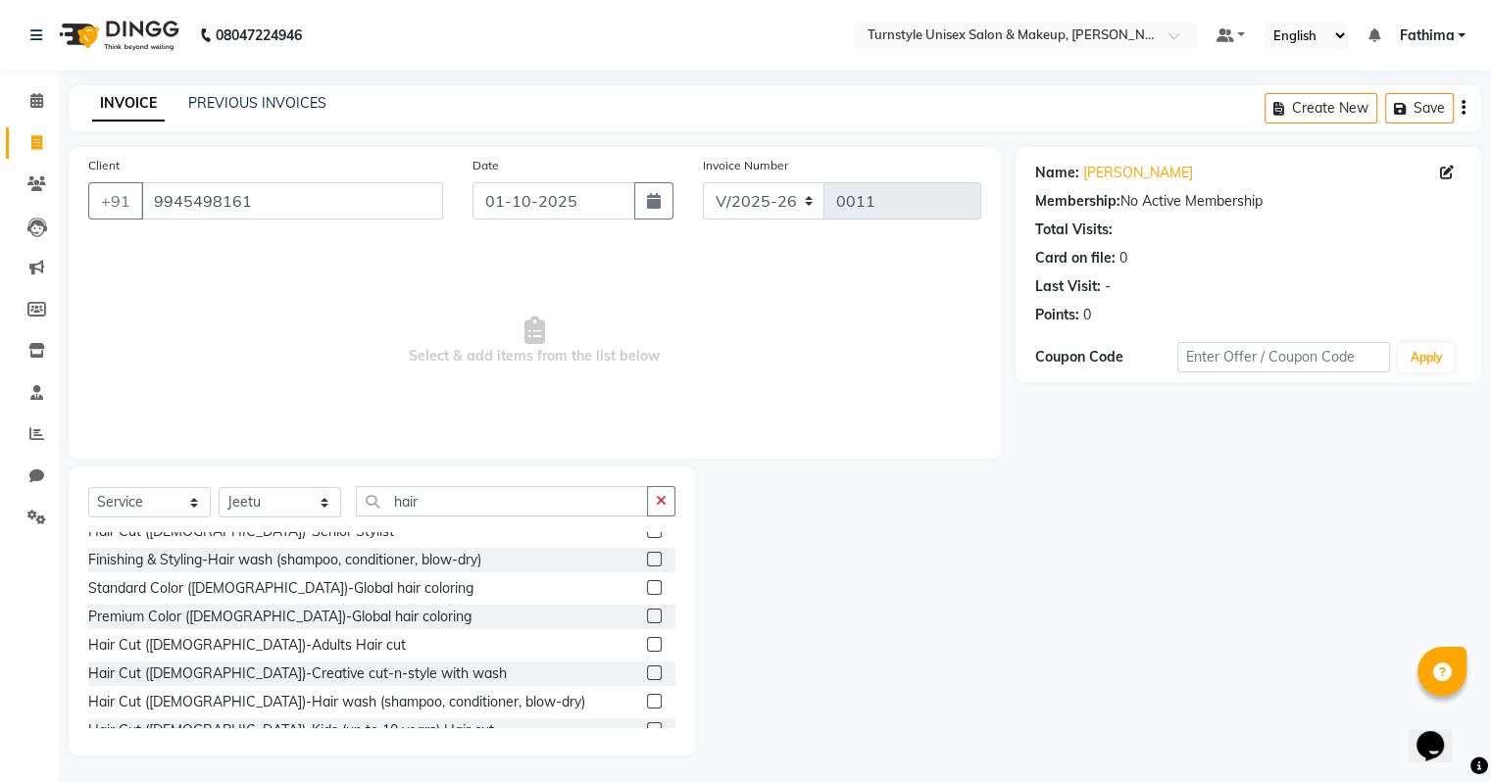
click at [647, 646] on label at bounding box center [654, 644] width 15 height 15
click at [647, 646] on input "checkbox" at bounding box center [653, 645] width 13 height 13
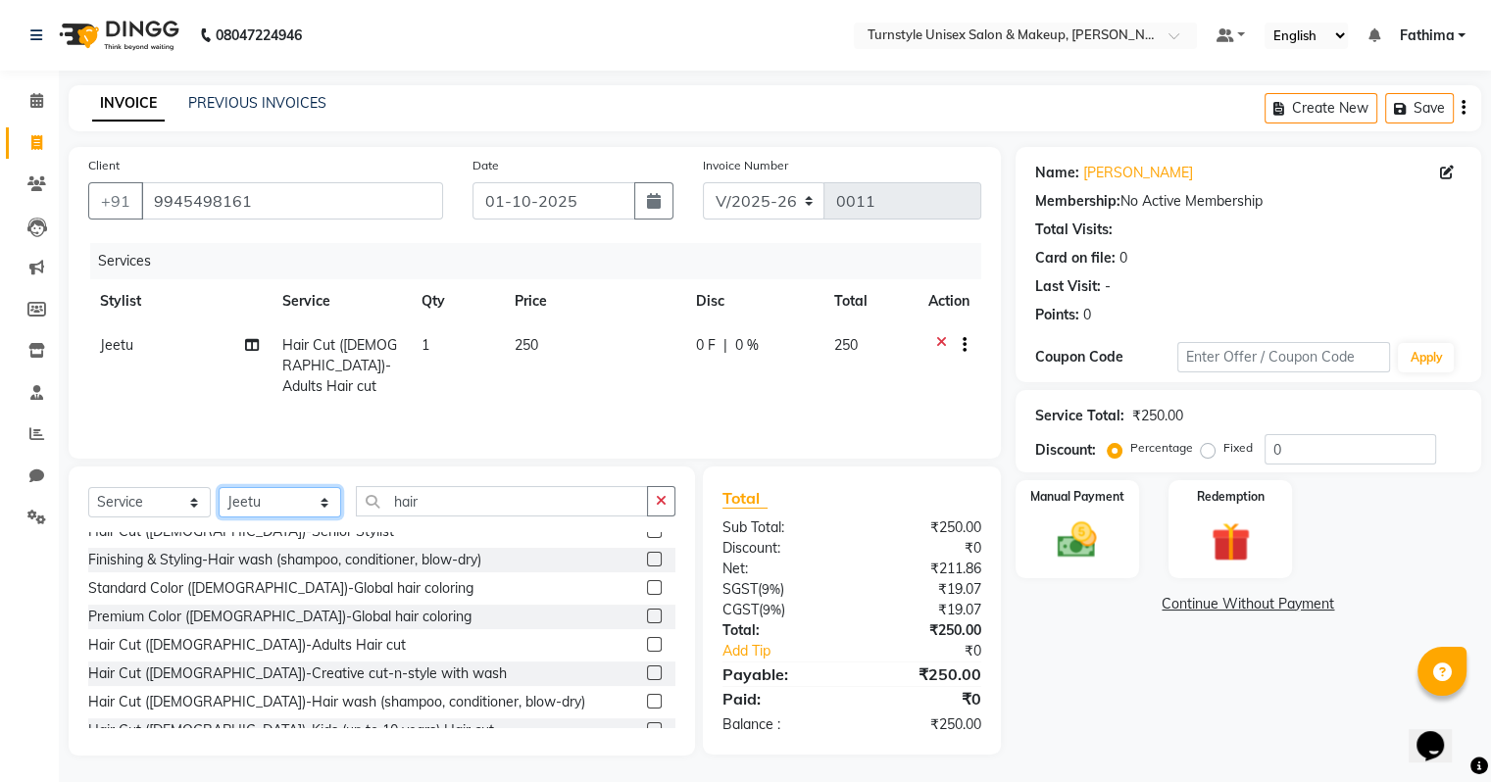
click at [283, 512] on select "Select Stylist Fathima Jeetu Lalita Saif Saju Sara Semoli Shadil Shahrukh Uvaish" at bounding box center [280, 502] width 123 height 30
click at [219, 488] on select "Select Stylist Fathima Jeetu Lalita Saif Saju Sara Semoli Shadil Shahrukh Uvaish" at bounding box center [280, 502] width 123 height 30
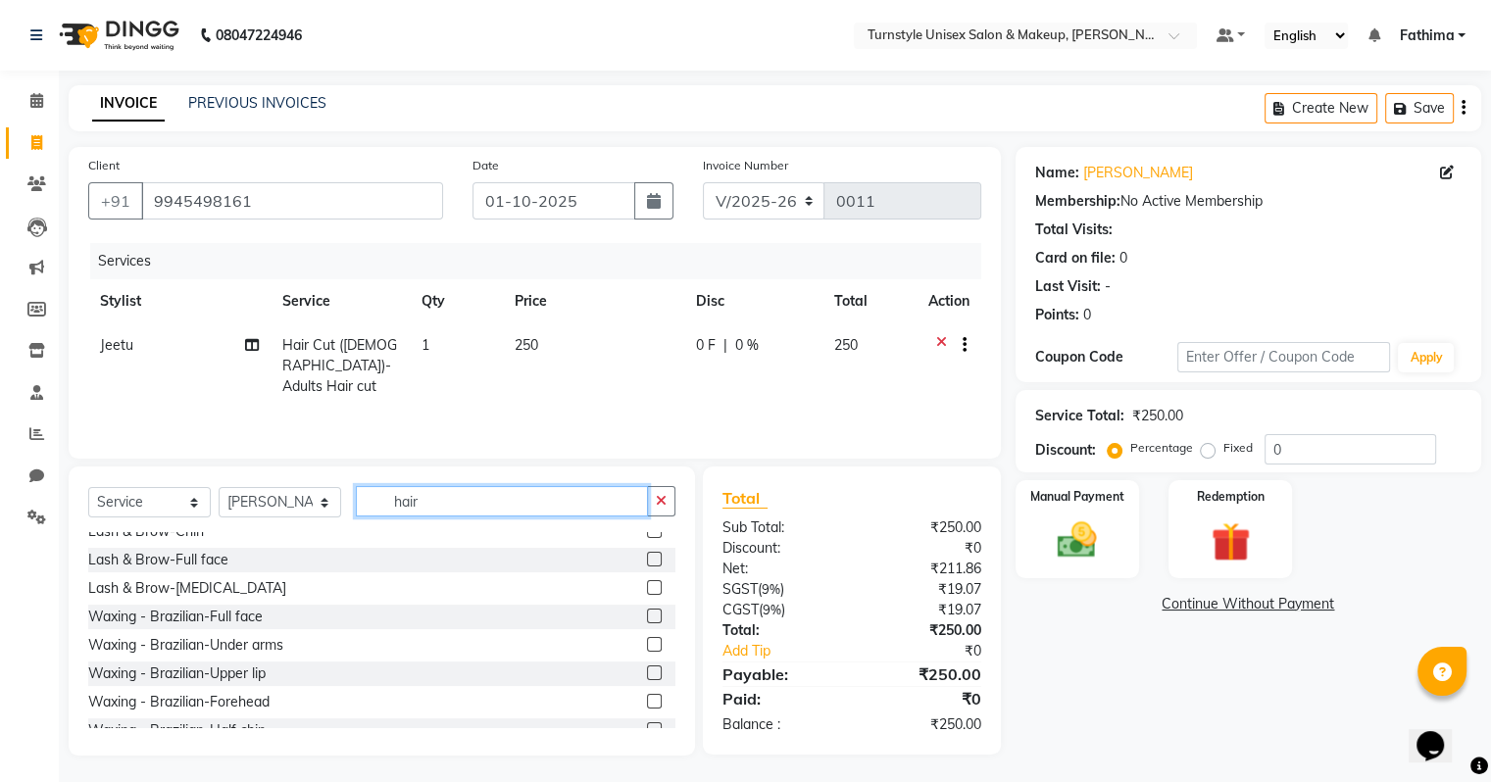
click at [414, 508] on input "hair" at bounding box center [502, 501] width 292 height 30
click at [430, 506] on input "hair" at bounding box center [502, 501] width 292 height 30
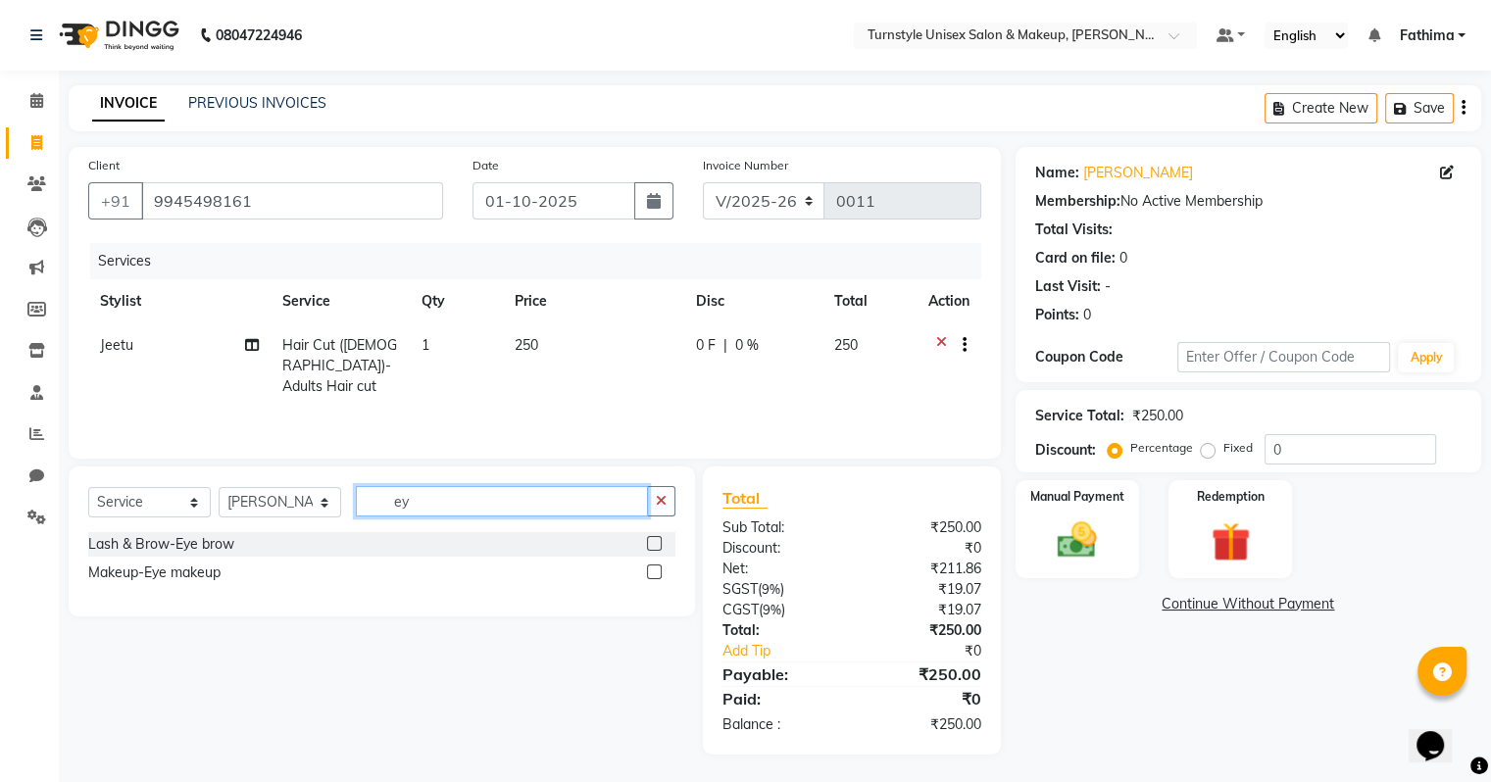
scroll to position [0, 0]
click at [650, 546] on label at bounding box center [654, 543] width 15 height 15
click at [650, 546] on input "checkbox" at bounding box center [653, 544] width 13 height 13
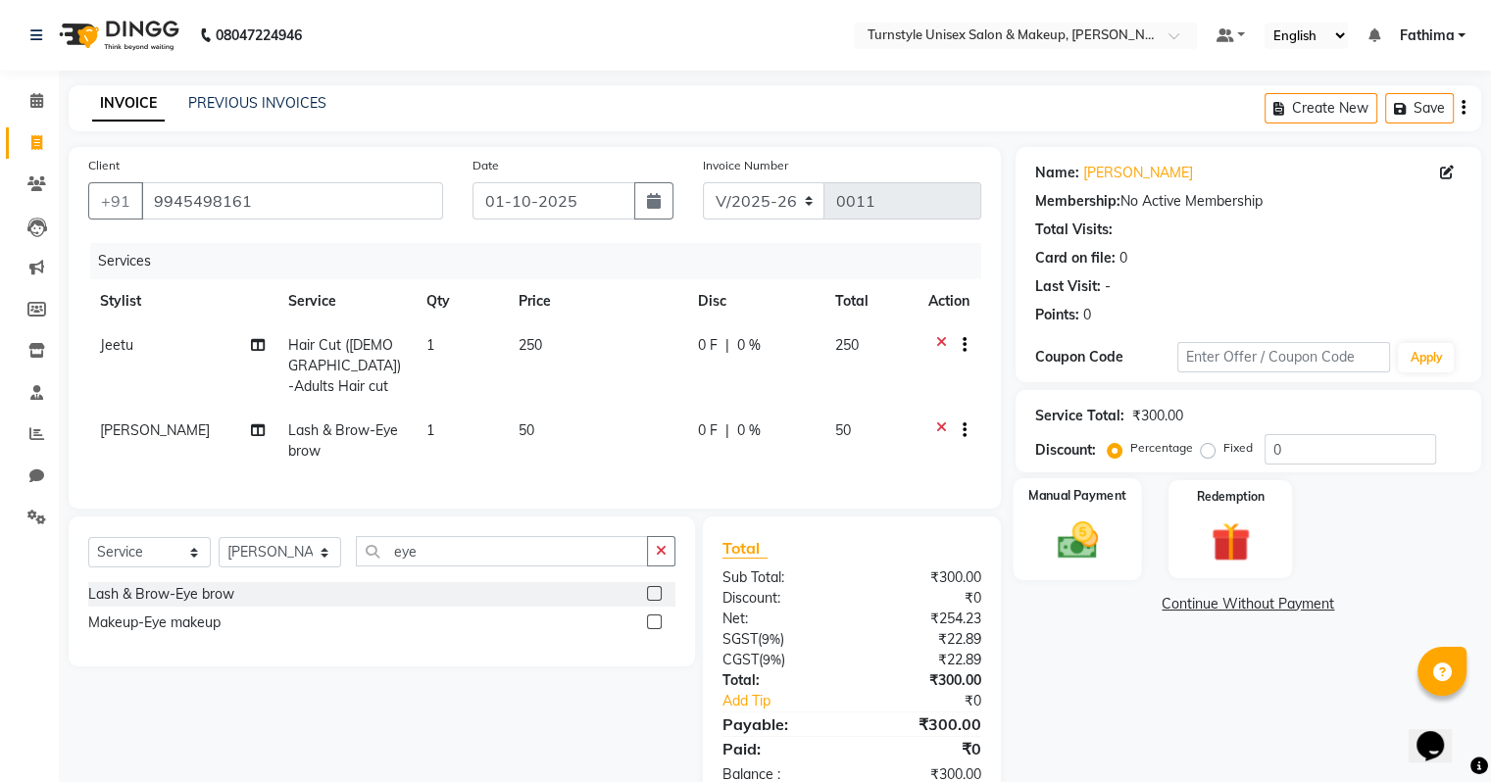
scroll to position [46, 0]
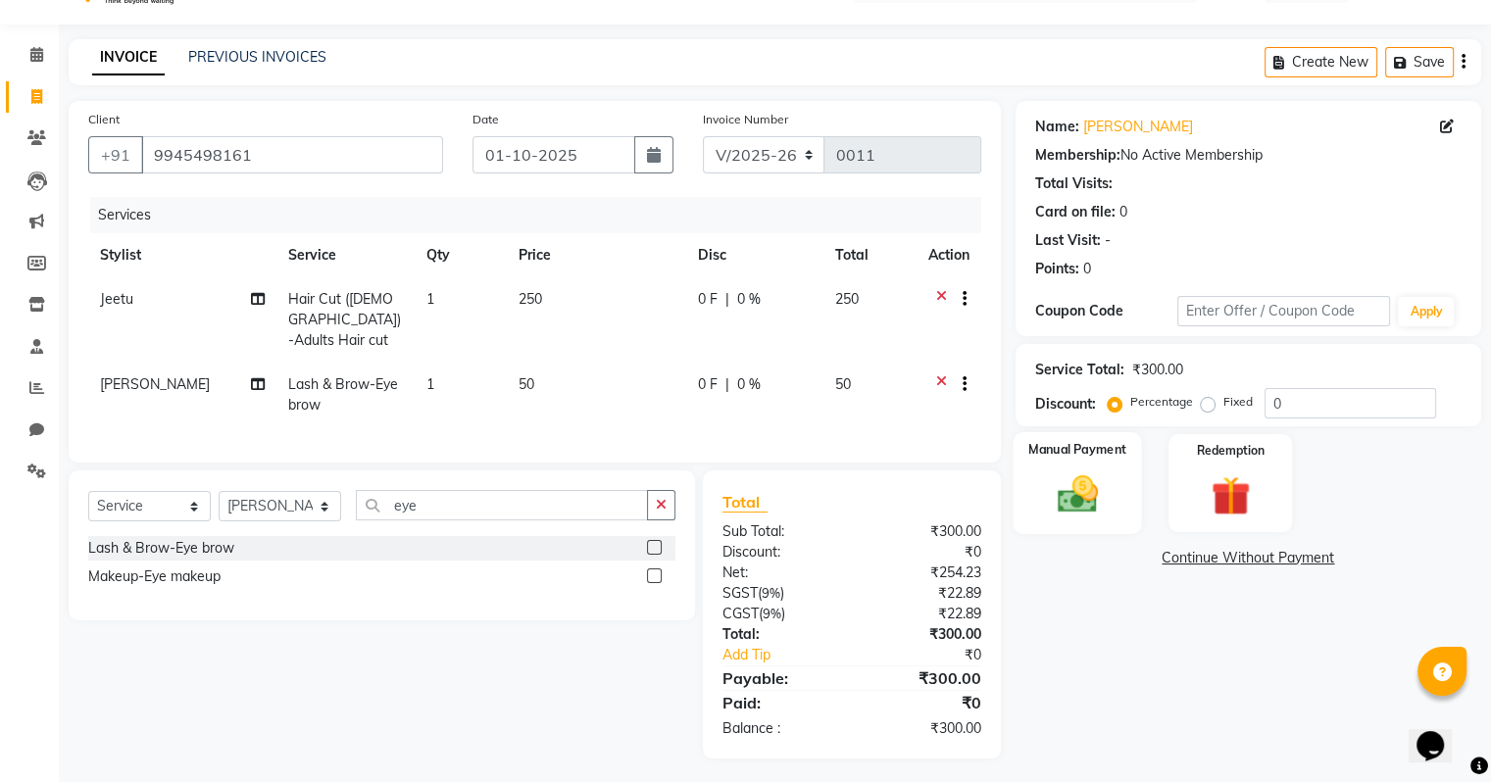
click at [1102, 515] on img at bounding box center [1077, 495] width 66 height 47
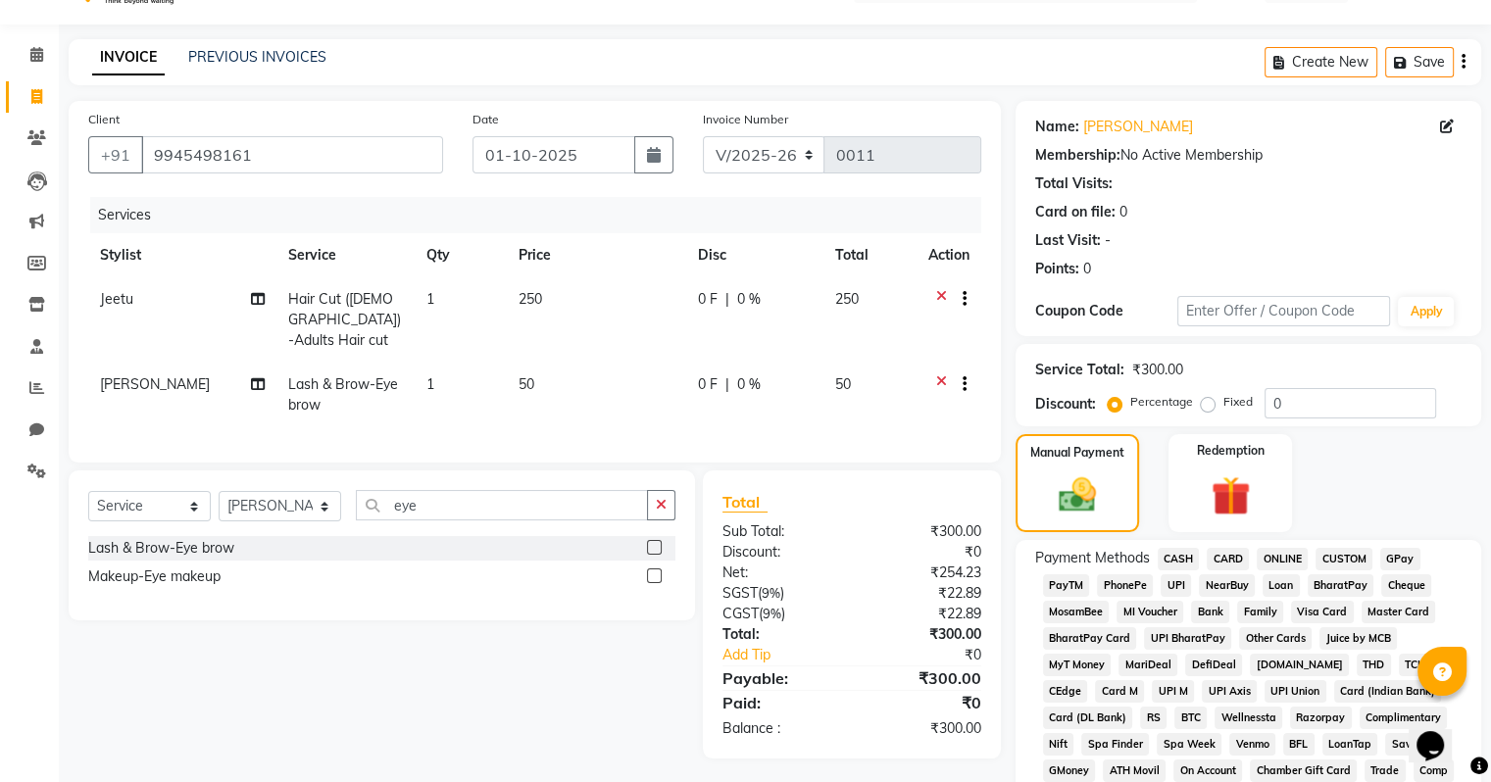
click at [1177, 590] on span "UPI" at bounding box center [1176, 586] width 30 height 23
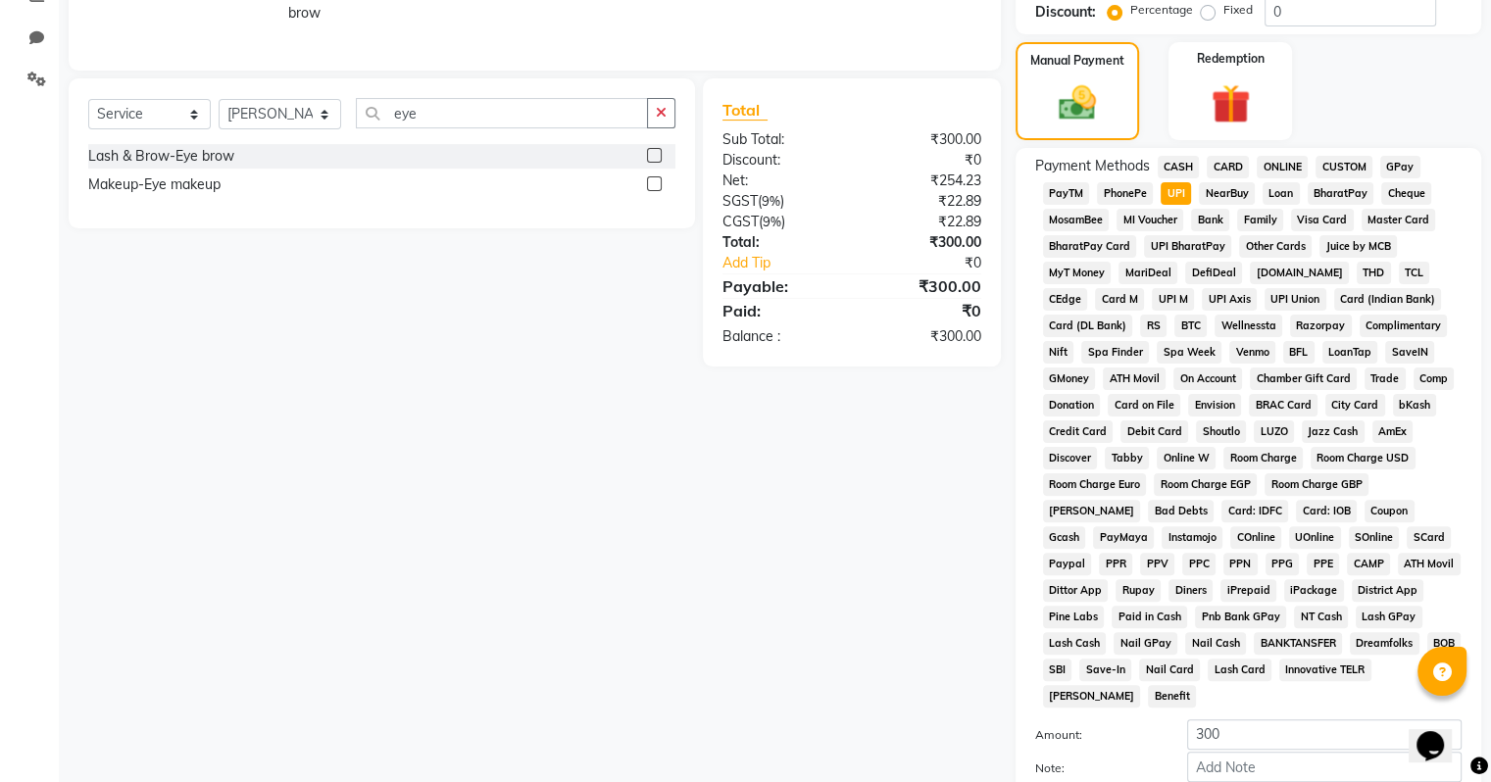
scroll to position [612, 0]
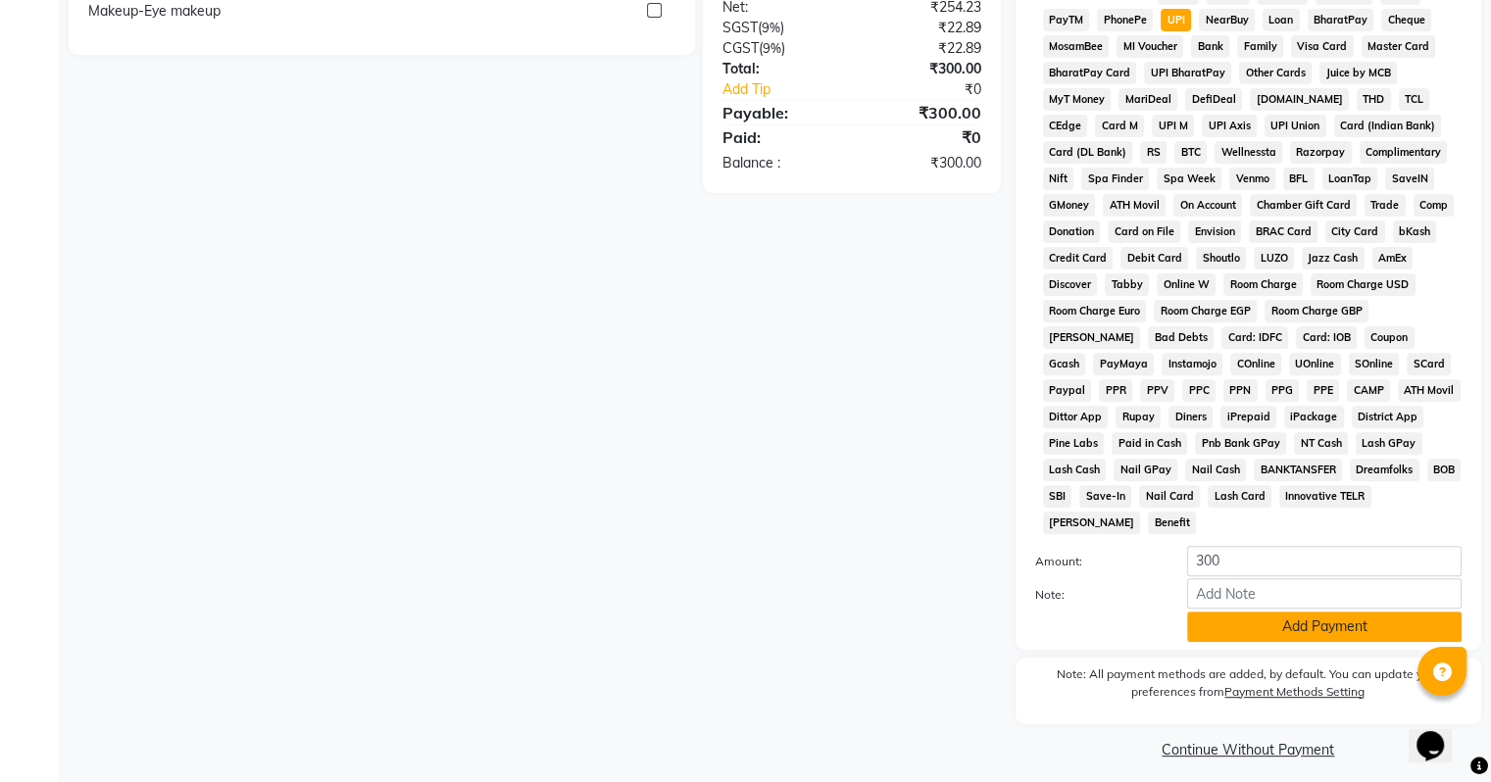
click at [1251, 626] on button "Add Payment" at bounding box center [1324, 627] width 275 height 30
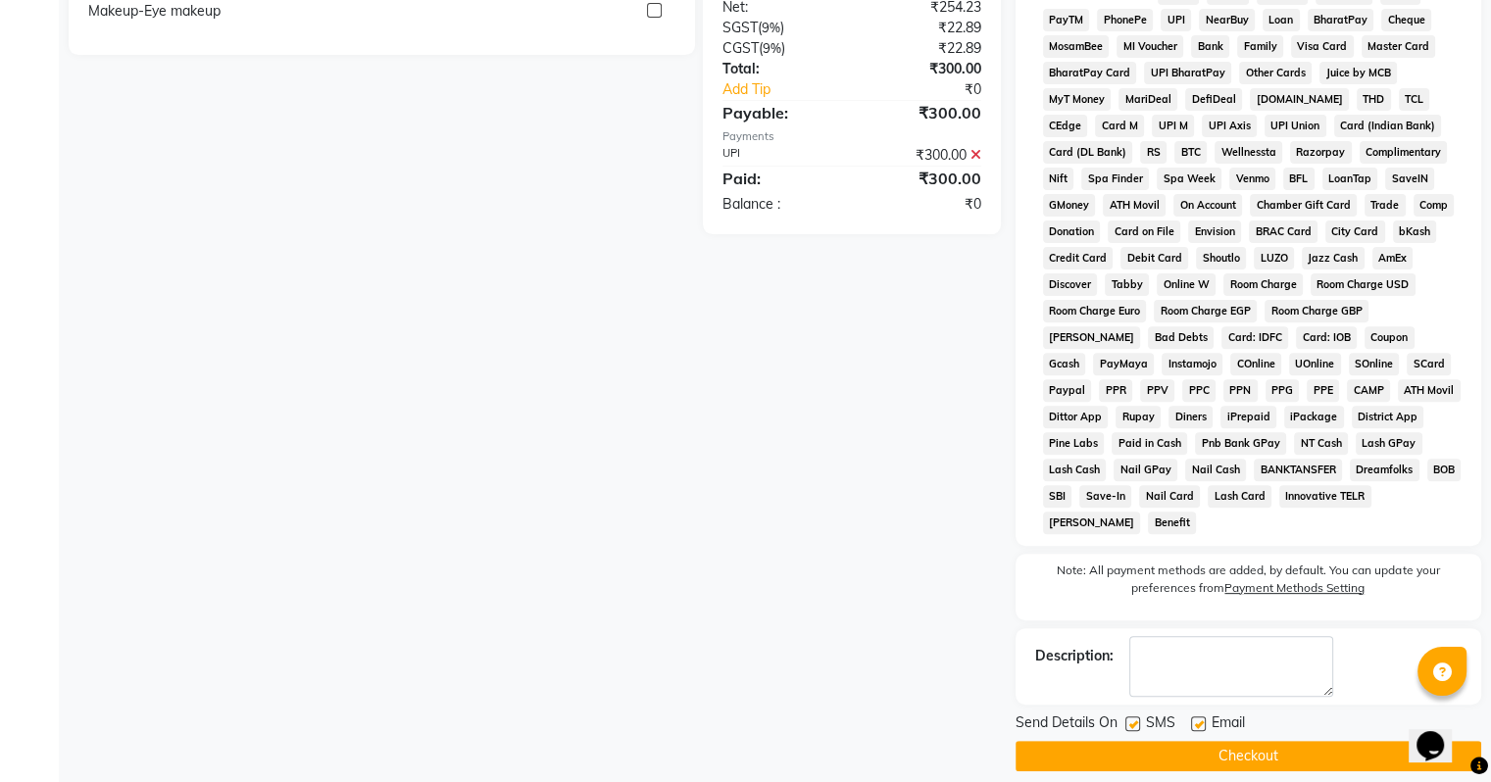
click at [1197, 717] on label at bounding box center [1198, 724] width 15 height 15
click at [1197, 719] on input "checkbox" at bounding box center [1197, 725] width 13 height 13
click at [1205, 752] on button "Checkout" at bounding box center [1249, 756] width 466 height 30
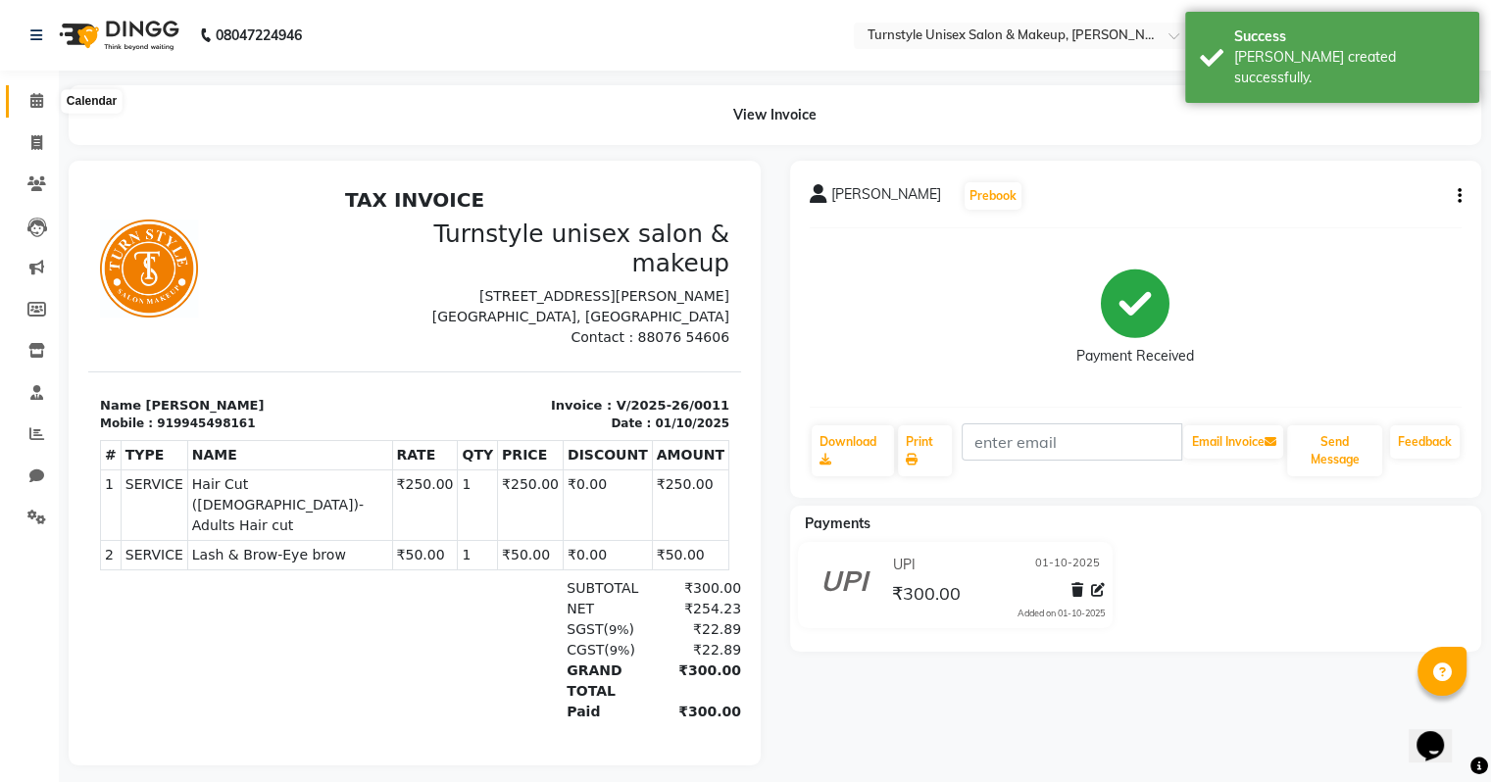
click at [43, 97] on span at bounding box center [37, 101] width 34 height 23
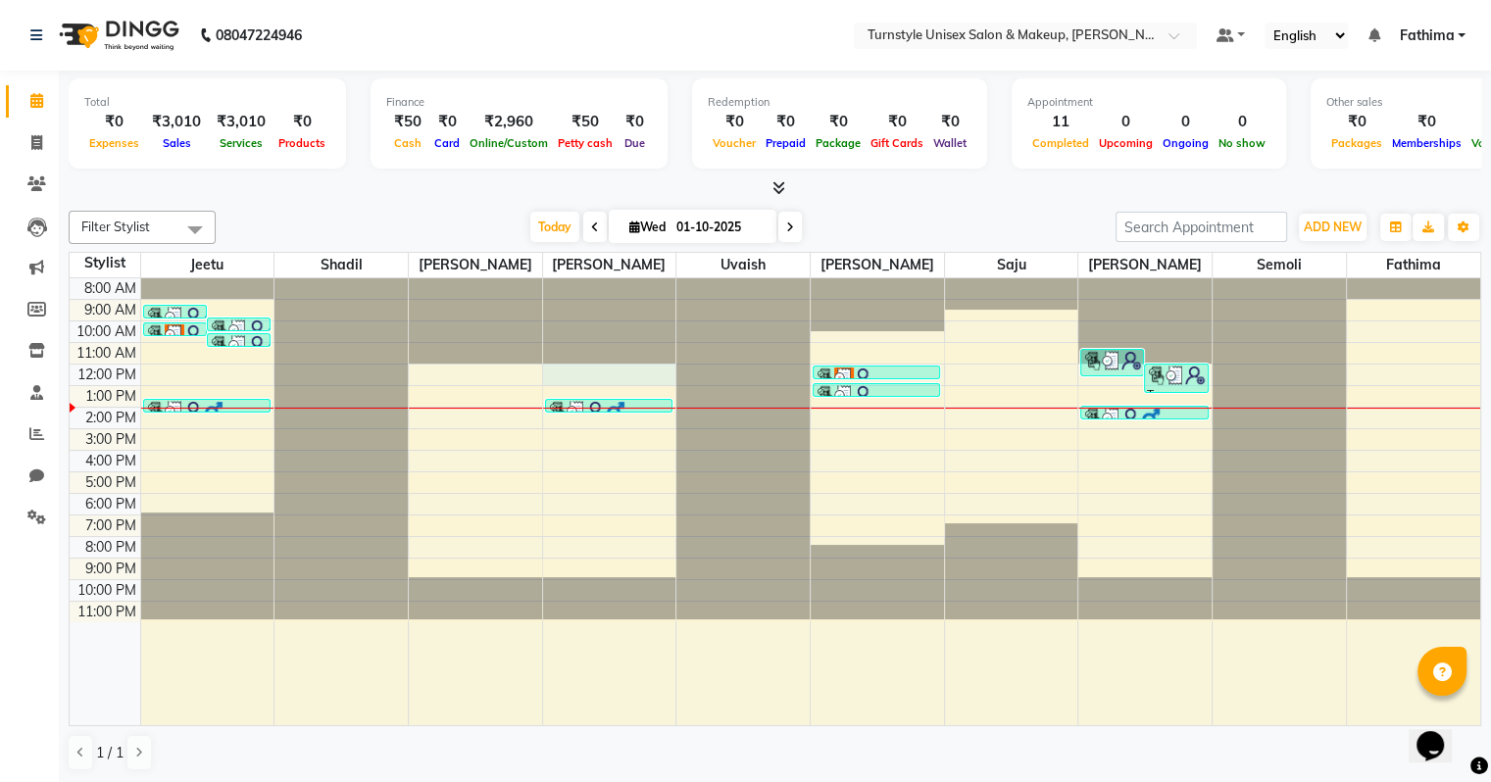
click at [671, 378] on div "8:00 AM 9:00 AM 10:00 AM 11:00 AM 12:00 PM 1:00 PM 2:00 PM 3:00 PM 4:00 PM 5:00…" at bounding box center [775, 502] width 1411 height 448
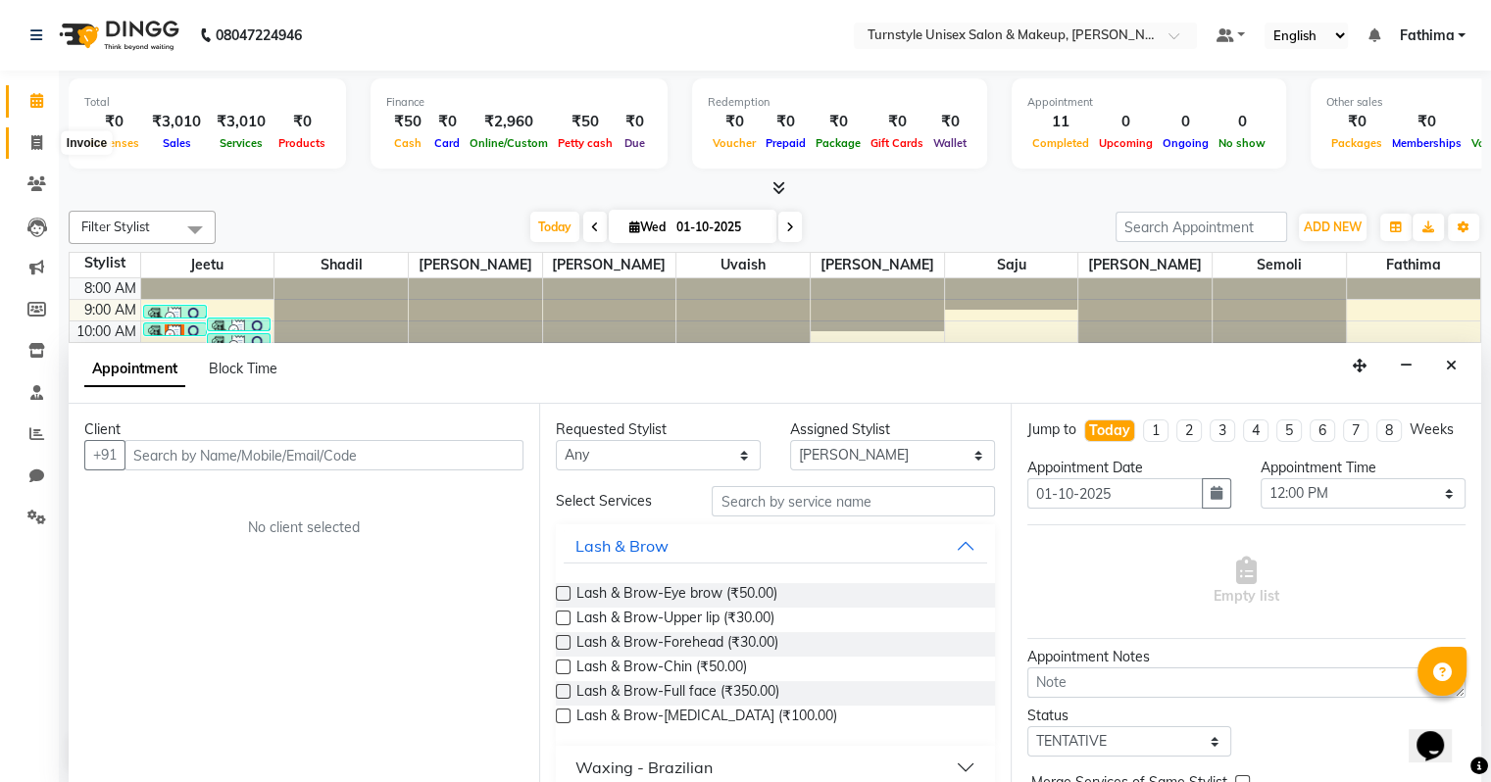
click at [22, 143] on span at bounding box center [37, 143] width 34 height 23
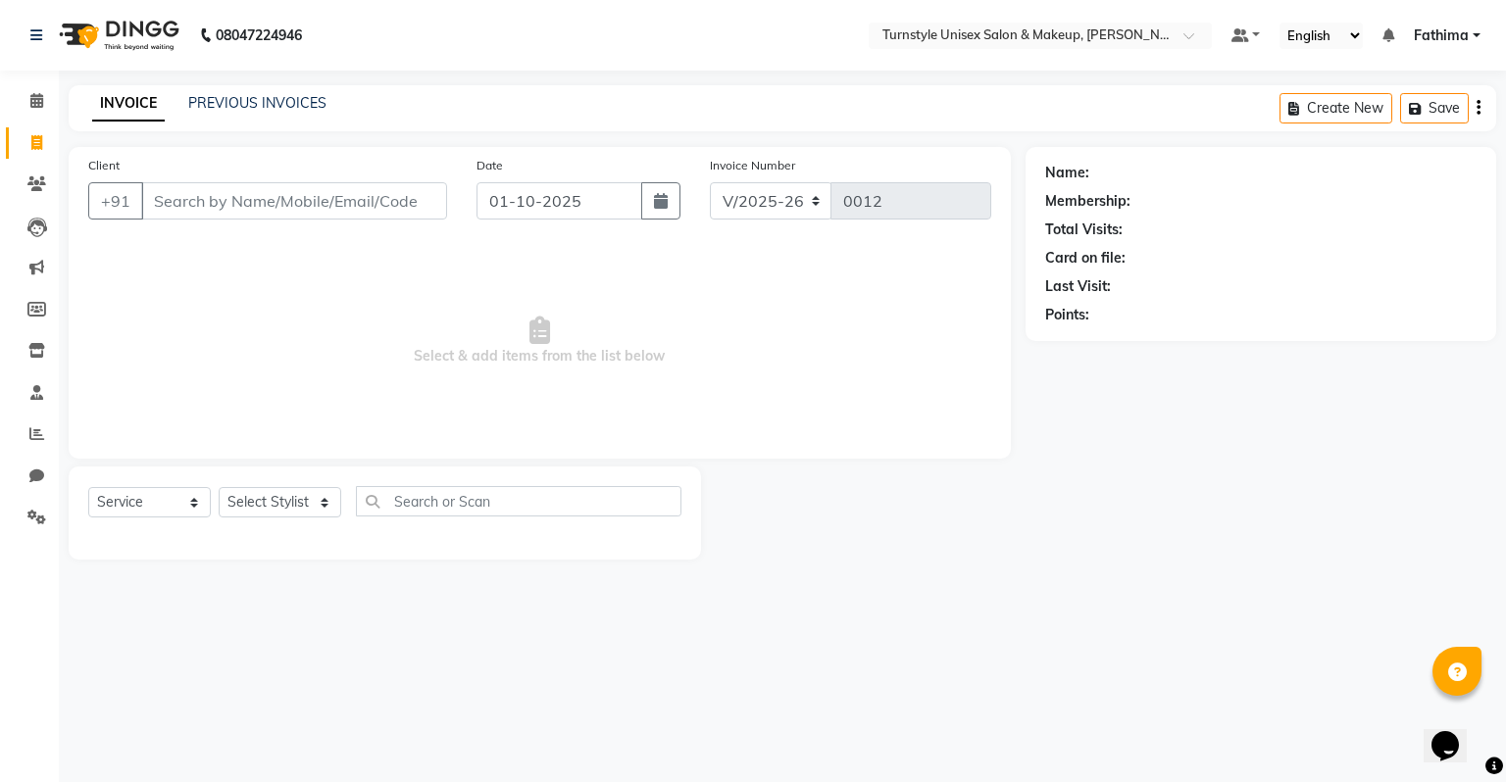
click at [203, 222] on div "Client +91" at bounding box center [268, 195] width 388 height 80
click at [253, 202] on input "Client" at bounding box center [294, 200] width 306 height 37
click at [365, 206] on span "Add Client" at bounding box center [396, 201] width 77 height 20
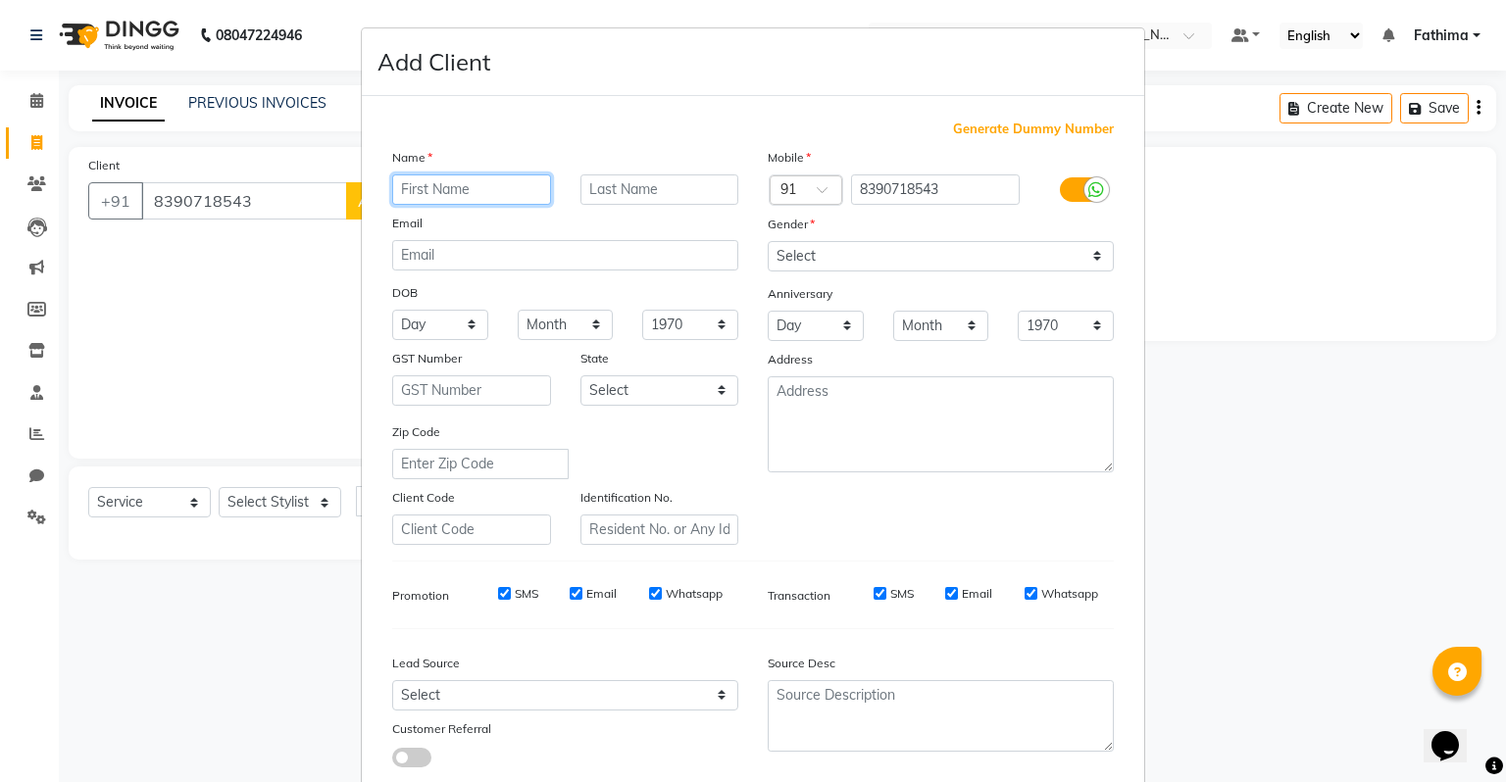
click at [424, 196] on input "text" at bounding box center [471, 190] width 159 height 30
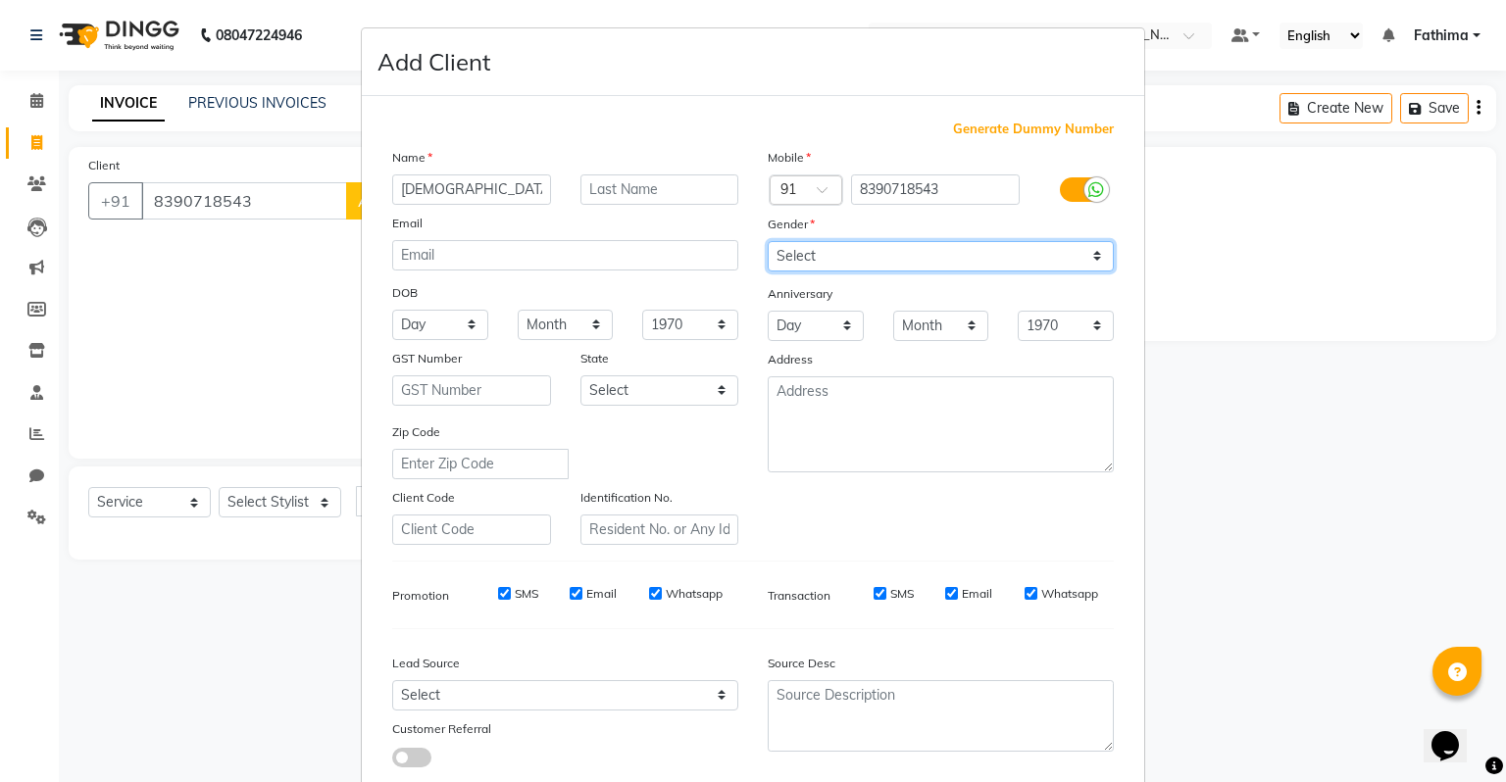
click at [844, 267] on select "Select Male Female Other Prefer Not To Say" at bounding box center [941, 256] width 346 height 30
click at [768, 242] on select "Select Male Female Other Prefer Not To Say" at bounding box center [941, 256] width 346 height 30
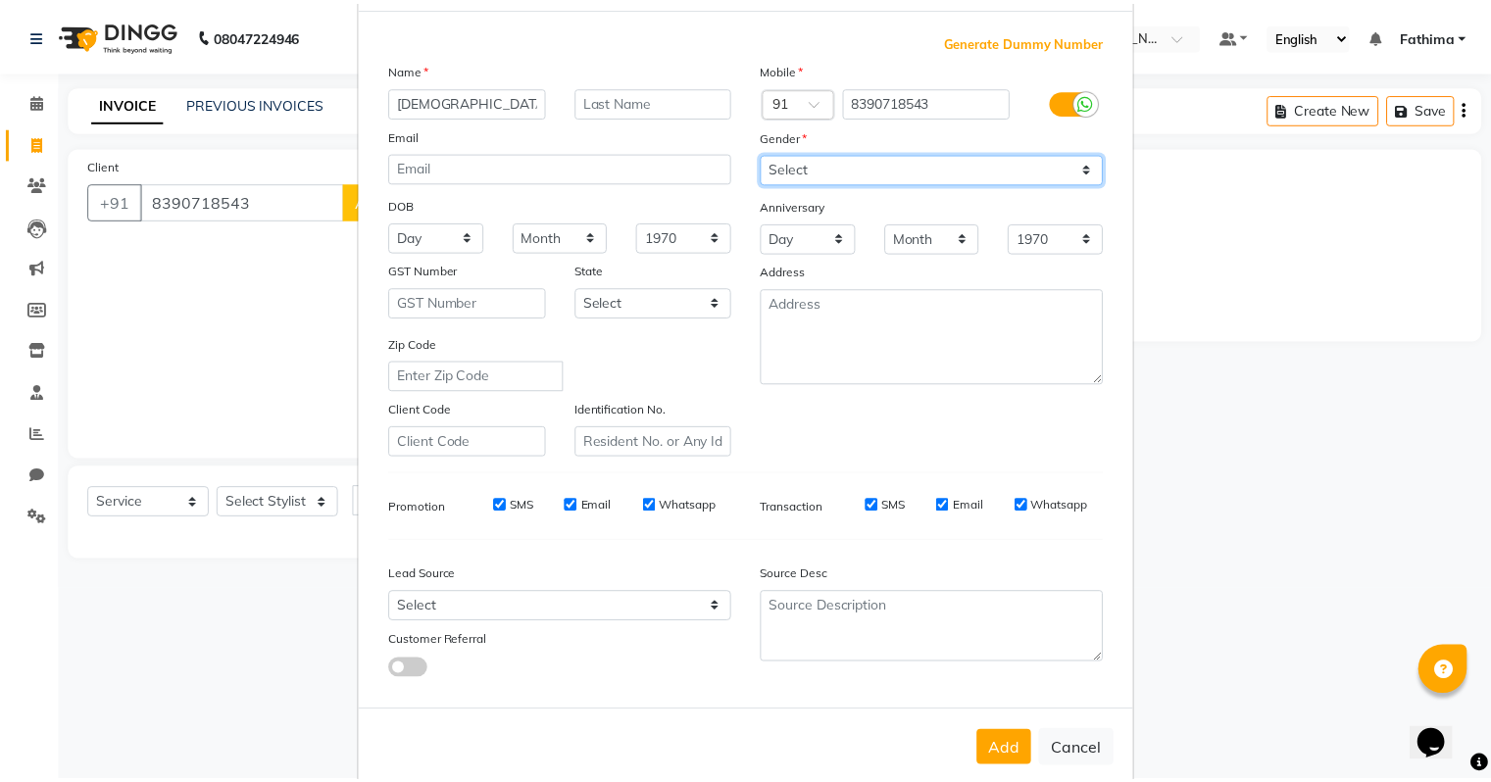
scroll to position [131, 0]
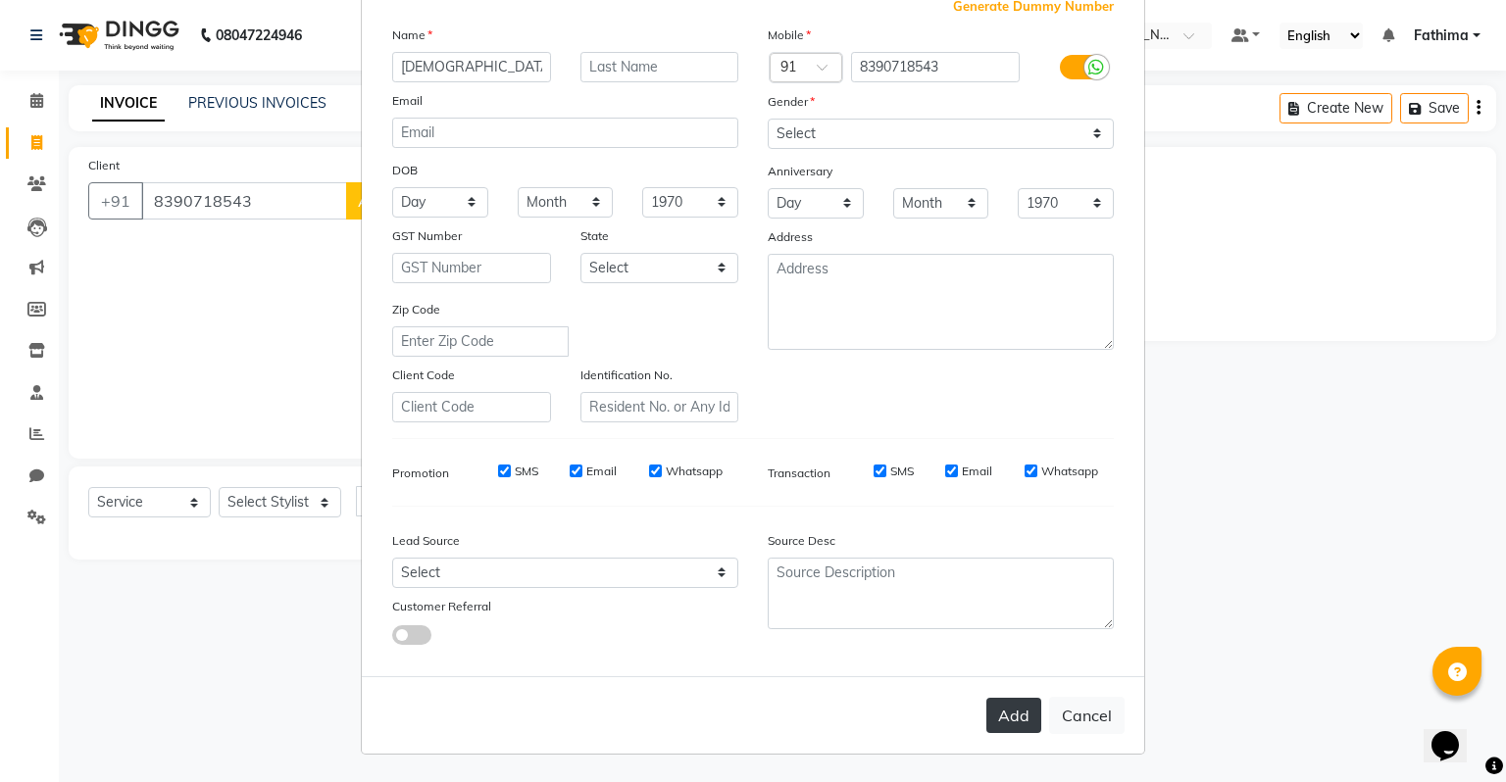
click at [997, 709] on button "Add" at bounding box center [1013, 715] width 55 height 35
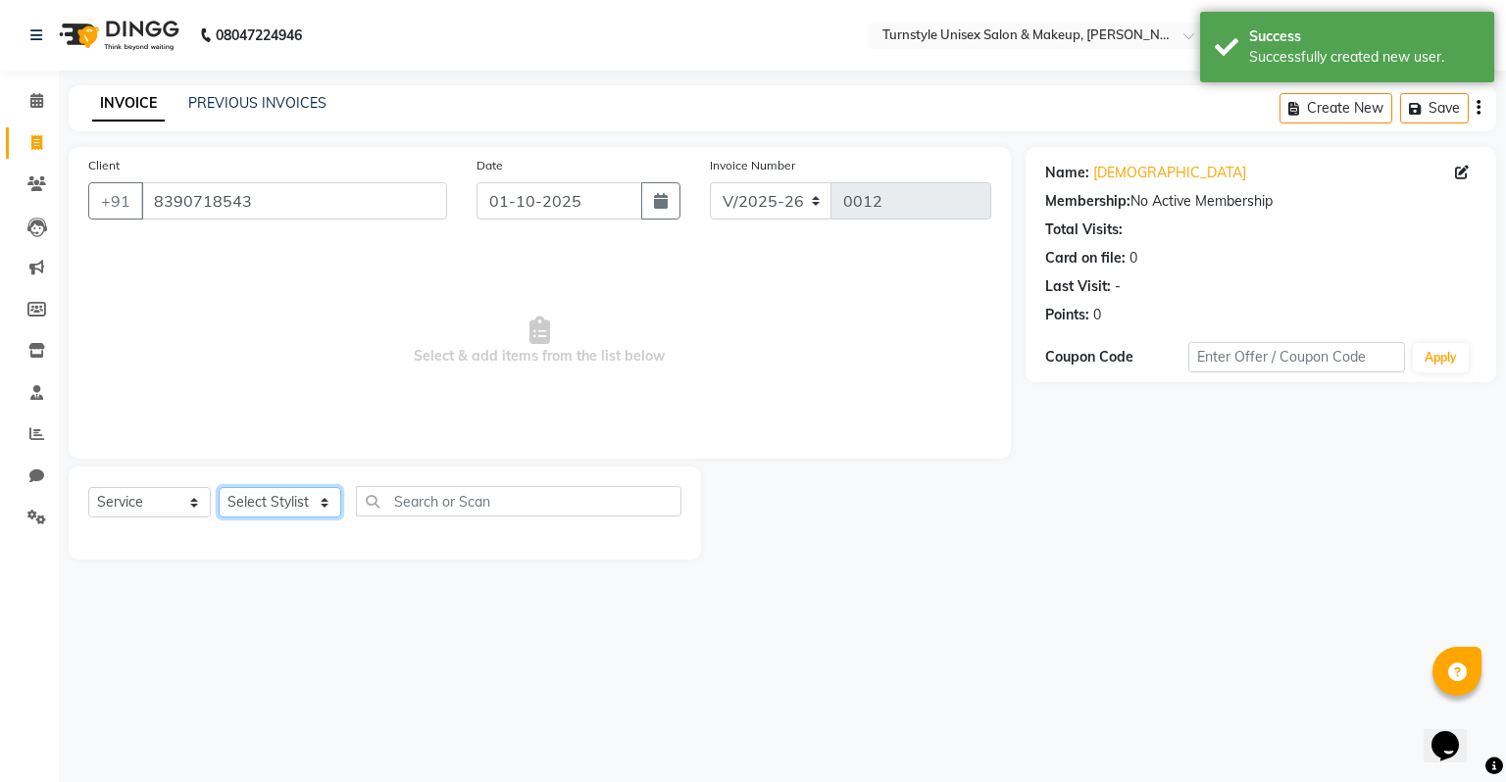
click at [261, 504] on select "Select Stylist Fathima Jeetu Lalita Saif Saju Sara Semoli Shadil Shahrukh Uvaish" at bounding box center [280, 502] width 123 height 30
click at [219, 488] on select "Select Stylist Fathima Jeetu Lalita Saif Saju Sara Semoli Shadil Shahrukh Uvaish" at bounding box center [280, 502] width 123 height 30
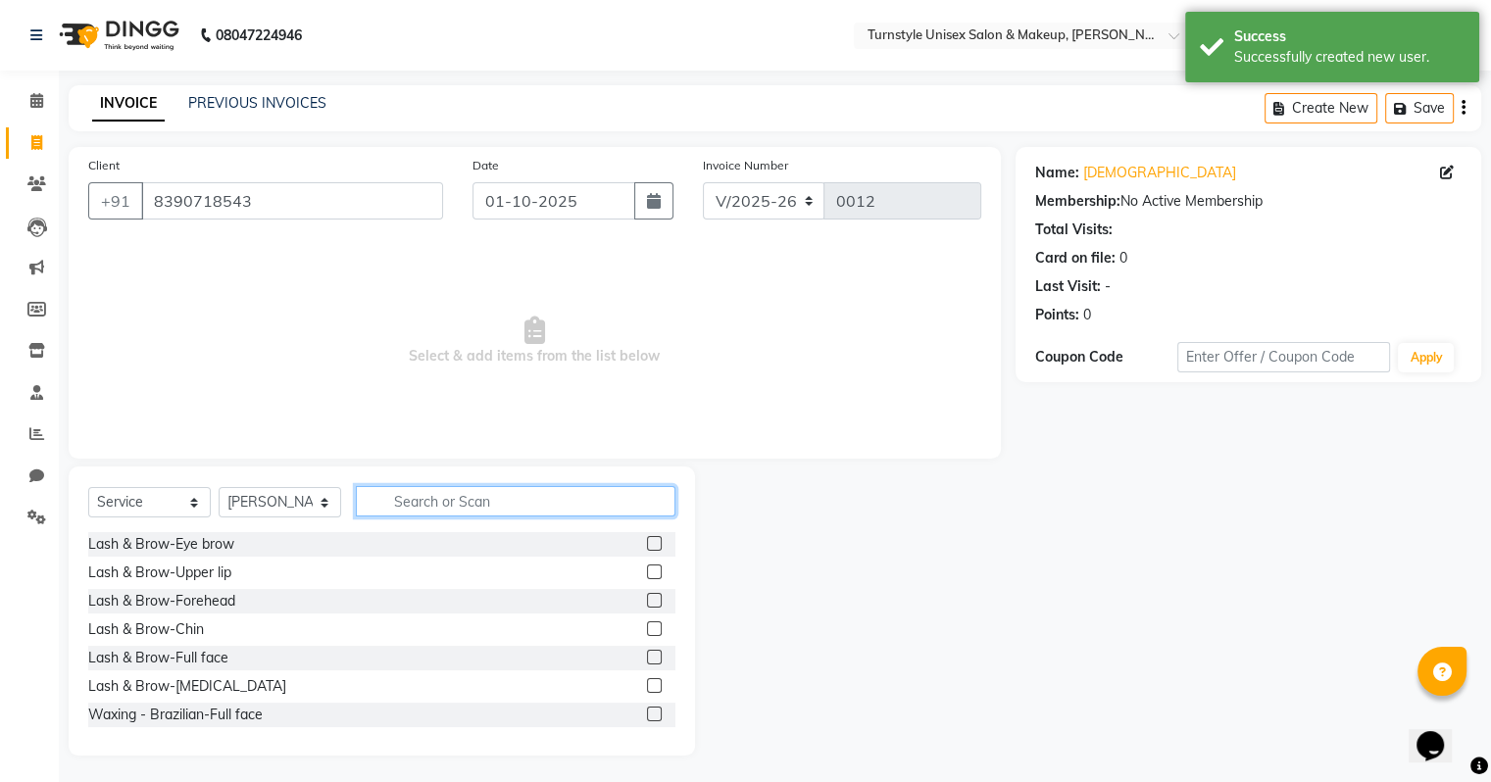
click at [375, 504] on input "text" at bounding box center [516, 501] width 320 height 30
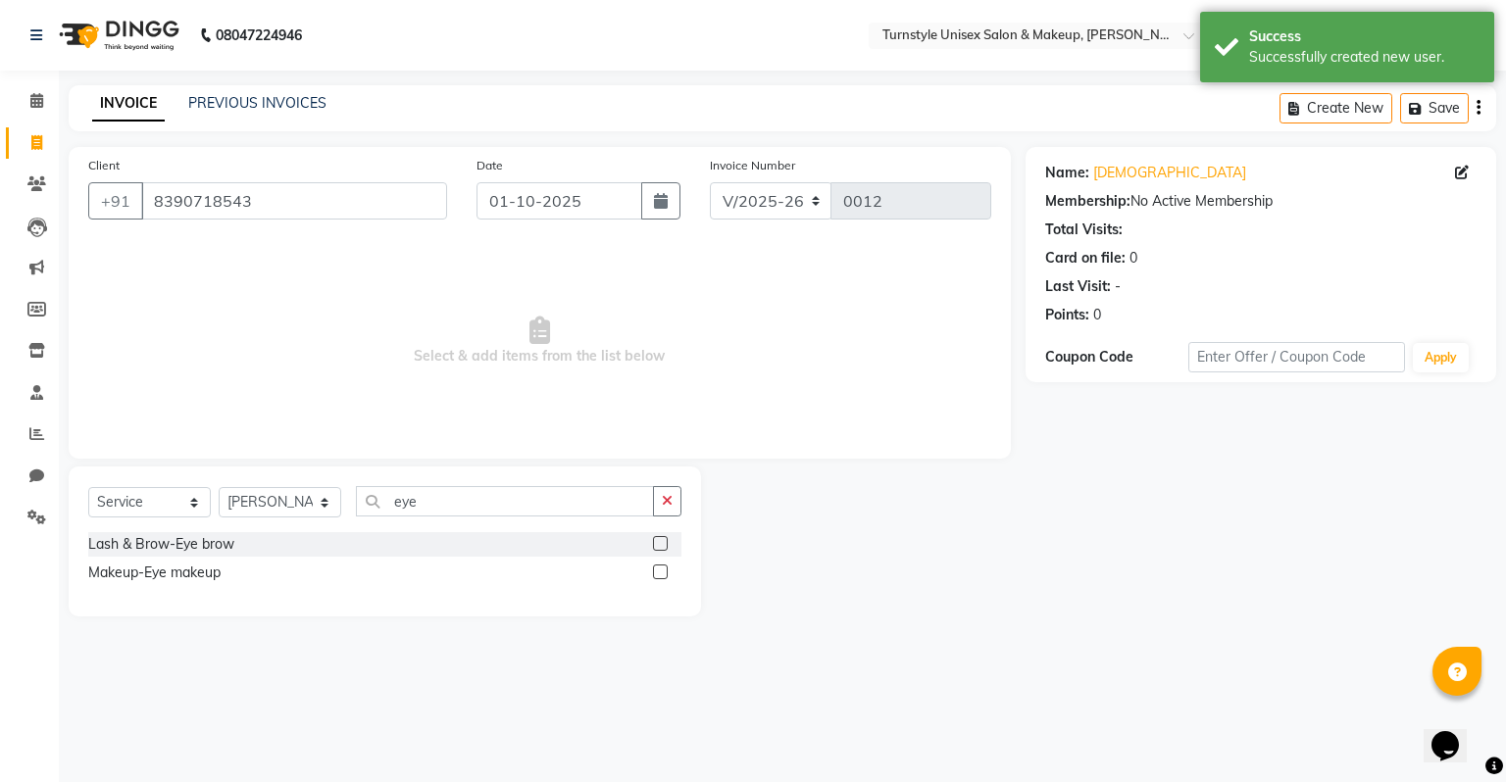
click at [666, 544] on label at bounding box center [660, 543] width 15 height 15
click at [666, 544] on input "checkbox" at bounding box center [659, 544] width 13 height 13
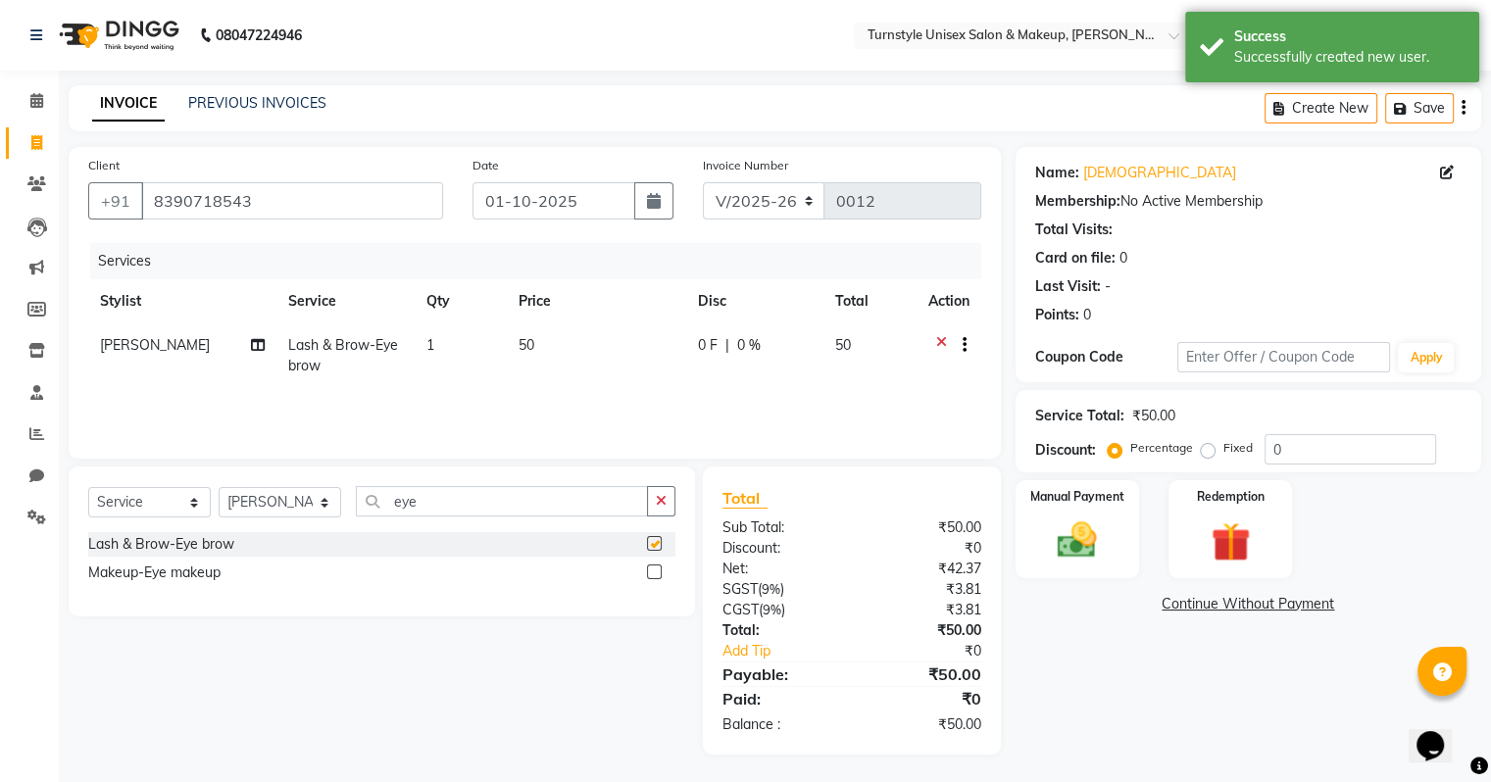
click at [522, 520] on div "Select Service Product Membership Package Voucher Prepaid Gift Card Select Styl…" at bounding box center [381, 509] width 587 height 46
click at [521, 507] on input "eye" at bounding box center [502, 501] width 292 height 30
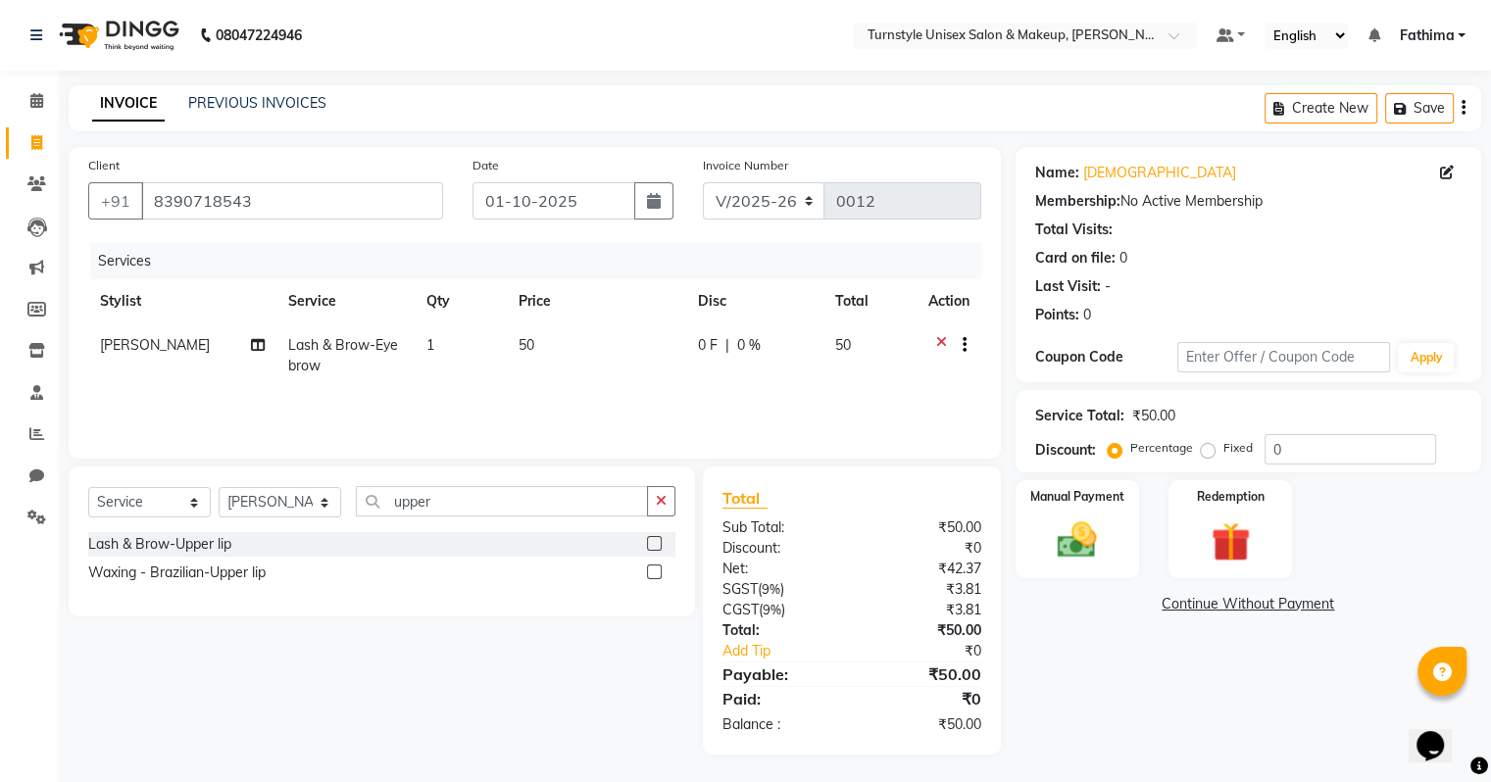
click at [653, 547] on label at bounding box center [654, 543] width 15 height 15
click at [653, 547] on input "checkbox" at bounding box center [653, 544] width 13 height 13
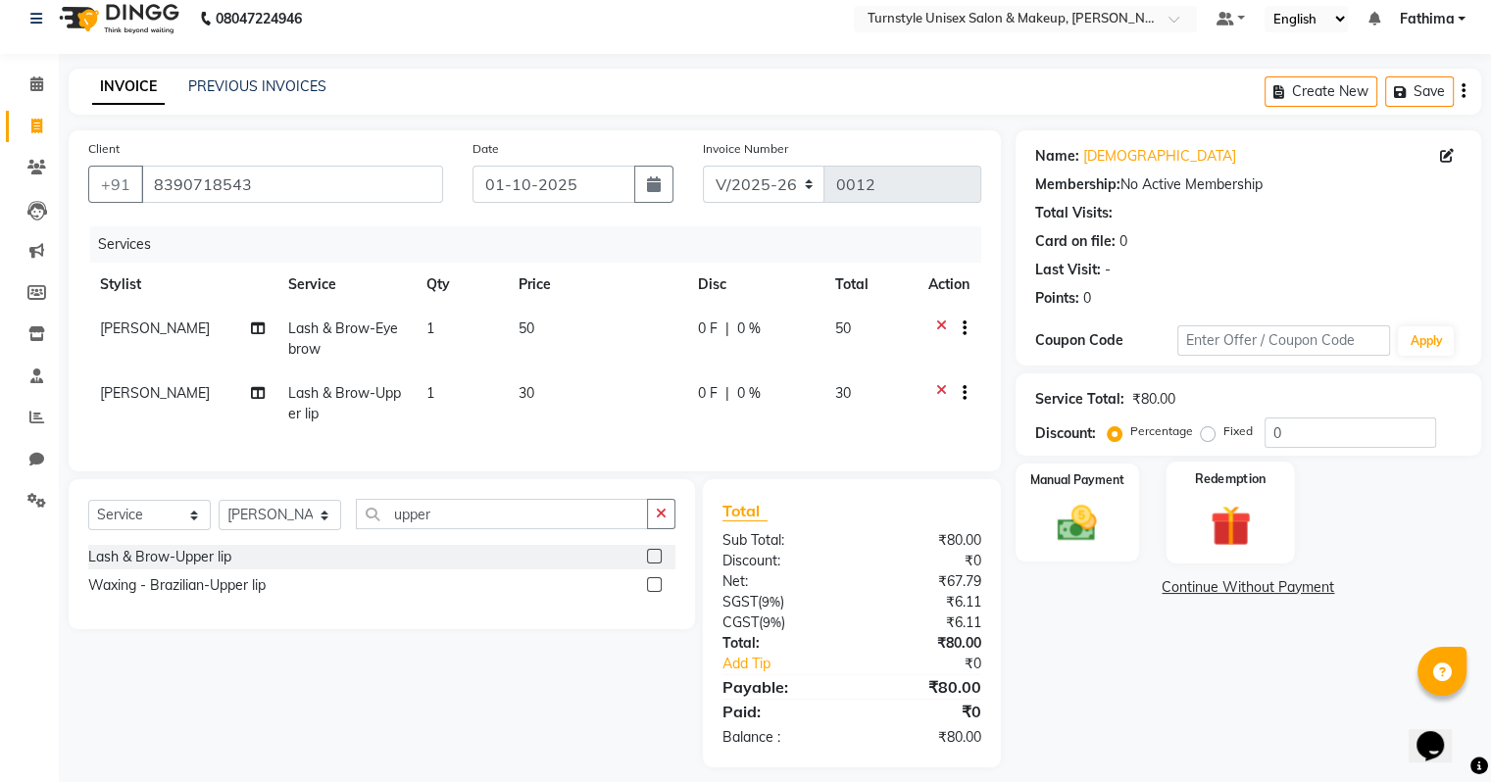
scroll to position [46, 0]
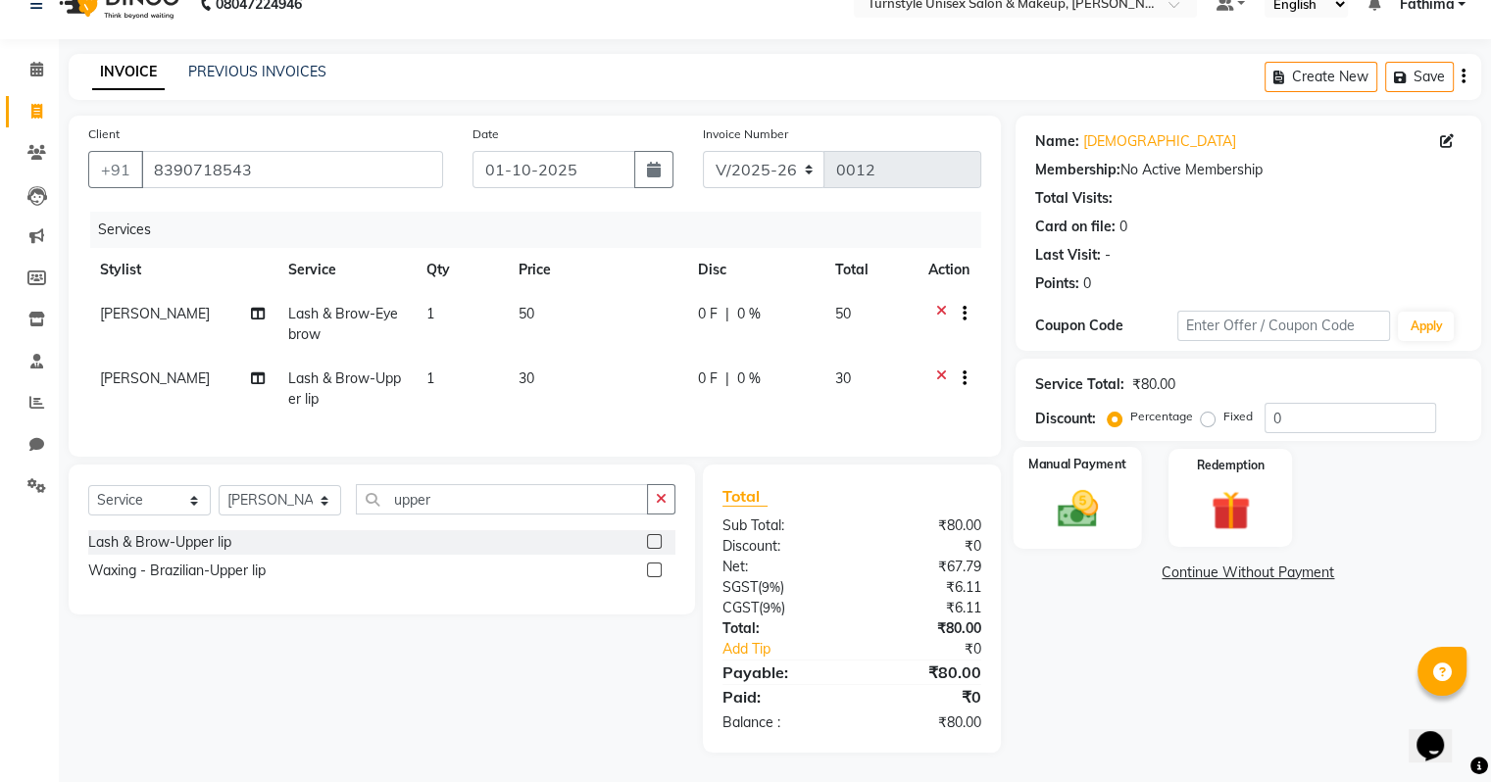
click at [1122, 509] on div "Manual Payment" at bounding box center [1077, 497] width 128 height 101
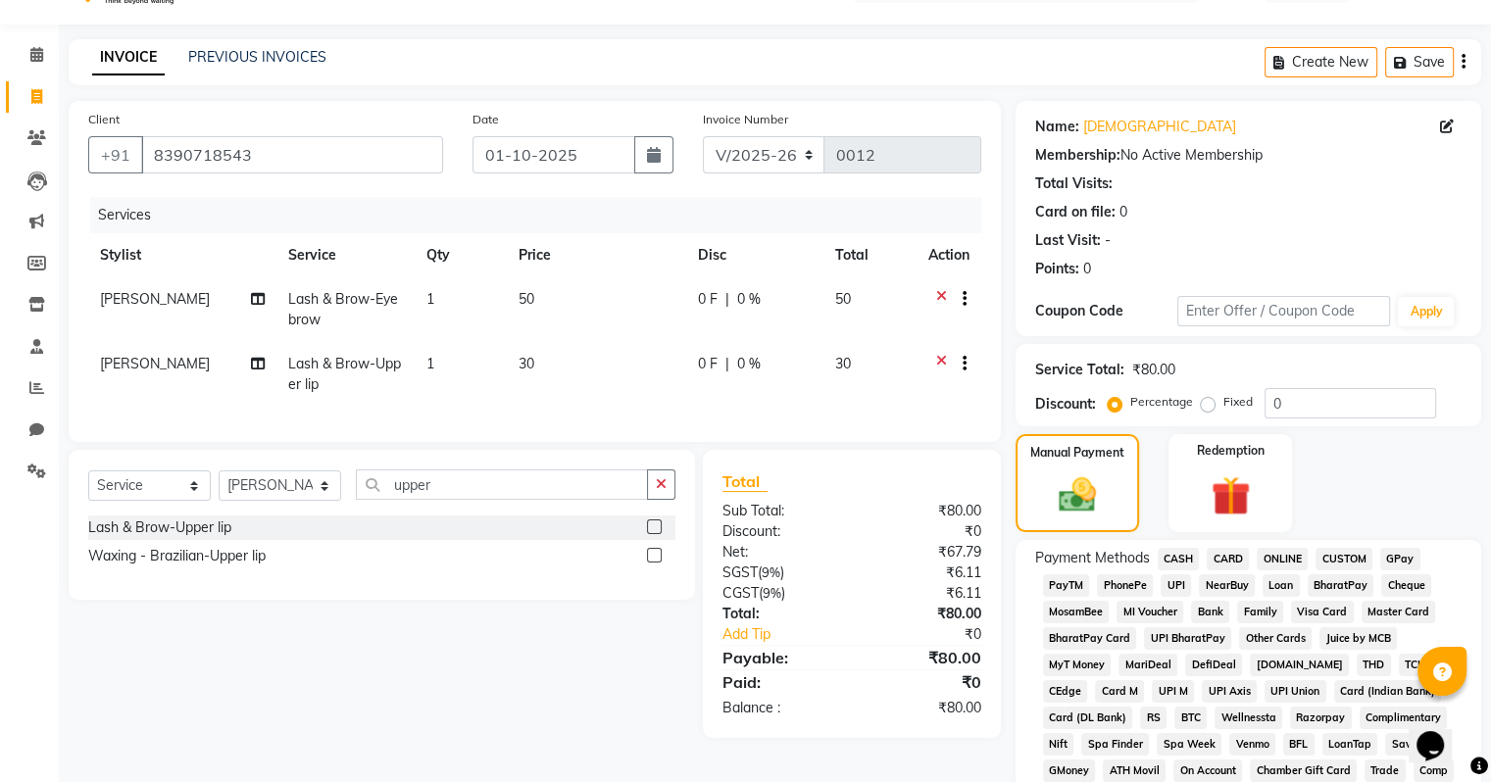
click at [1181, 587] on span "UPI" at bounding box center [1176, 586] width 30 height 23
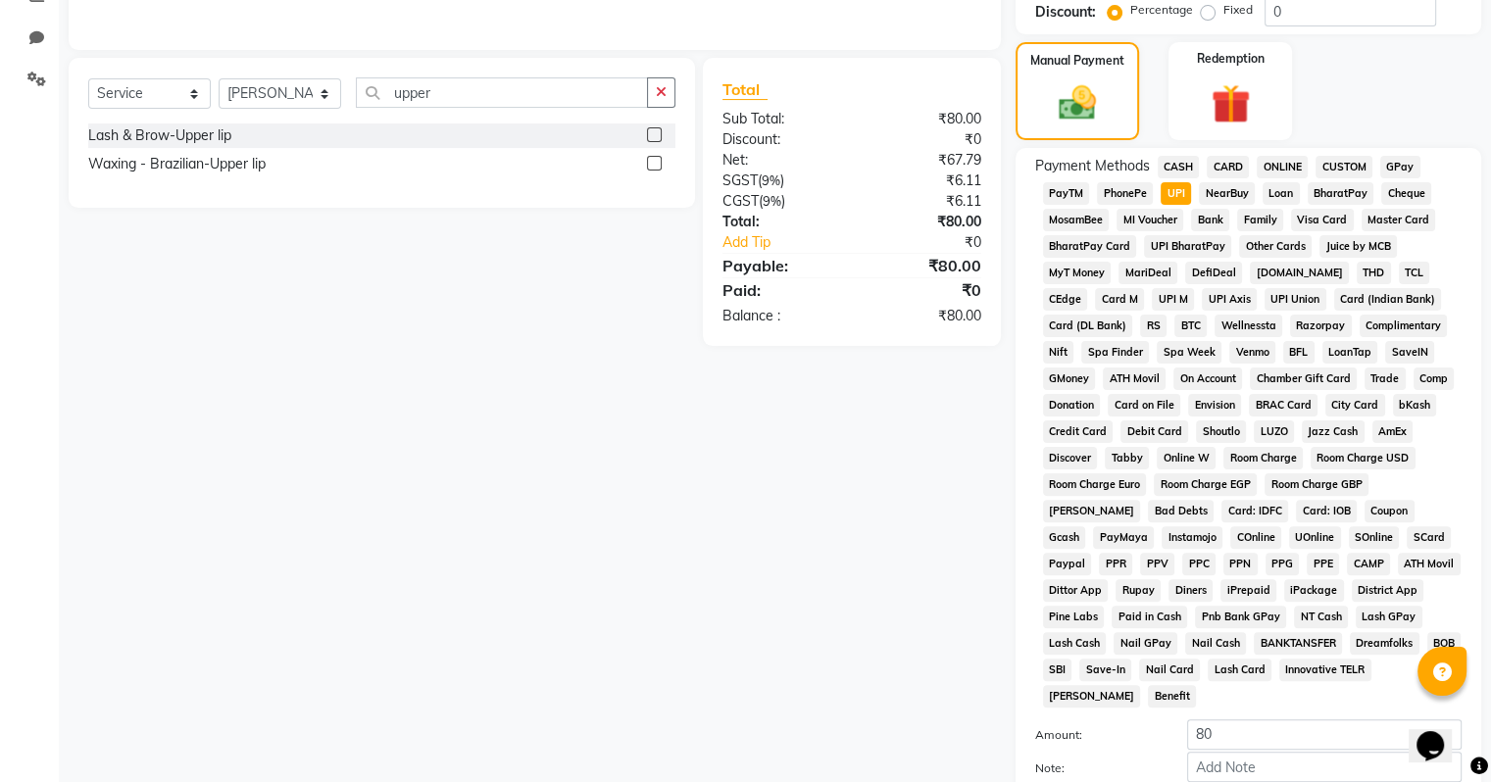
scroll to position [612, 0]
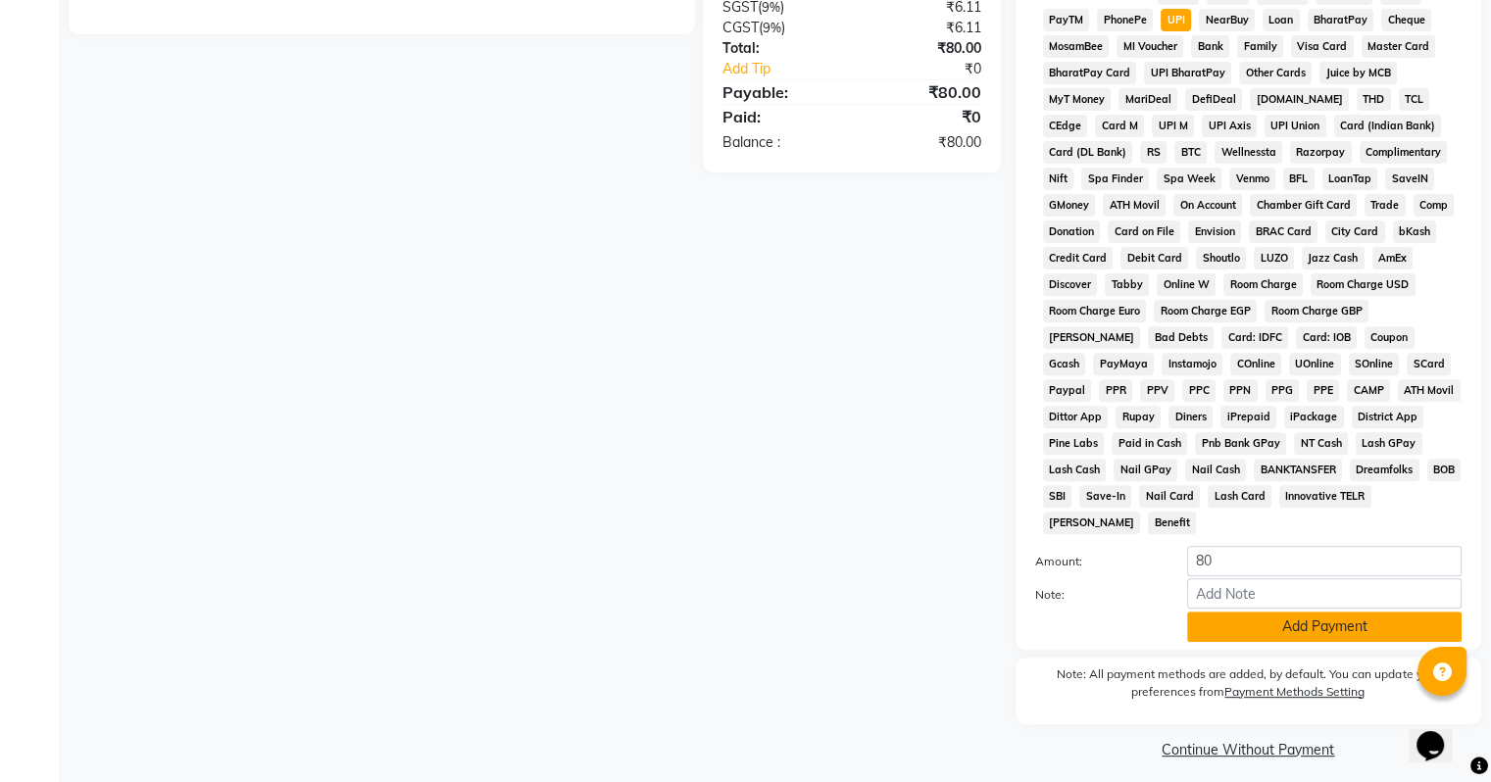
click at [1227, 622] on button "Add Payment" at bounding box center [1324, 627] width 275 height 30
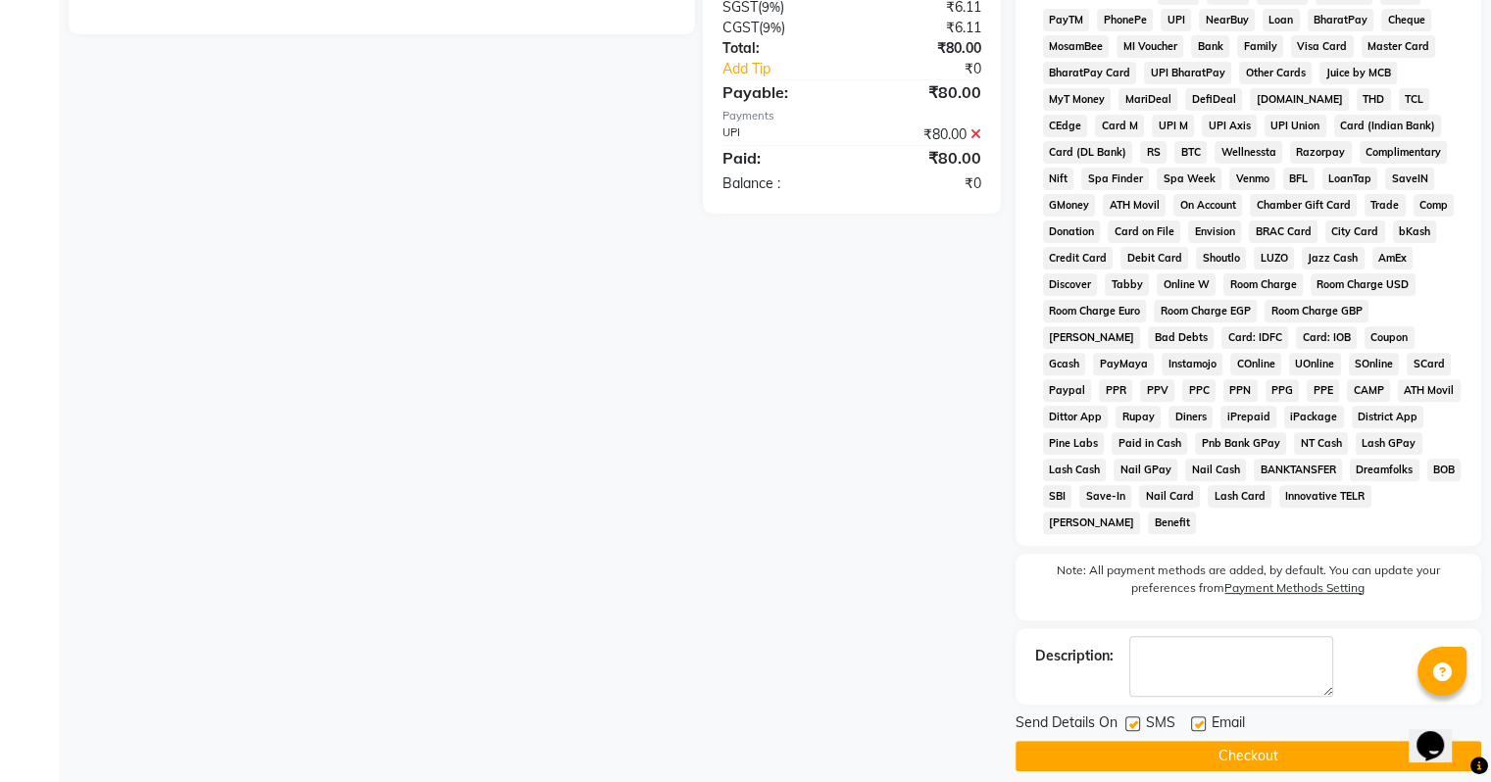
click at [1195, 717] on label at bounding box center [1198, 724] width 15 height 15
click at [1195, 719] on input "checkbox" at bounding box center [1197, 725] width 13 height 13
click at [1193, 741] on button "Checkout" at bounding box center [1249, 756] width 466 height 30
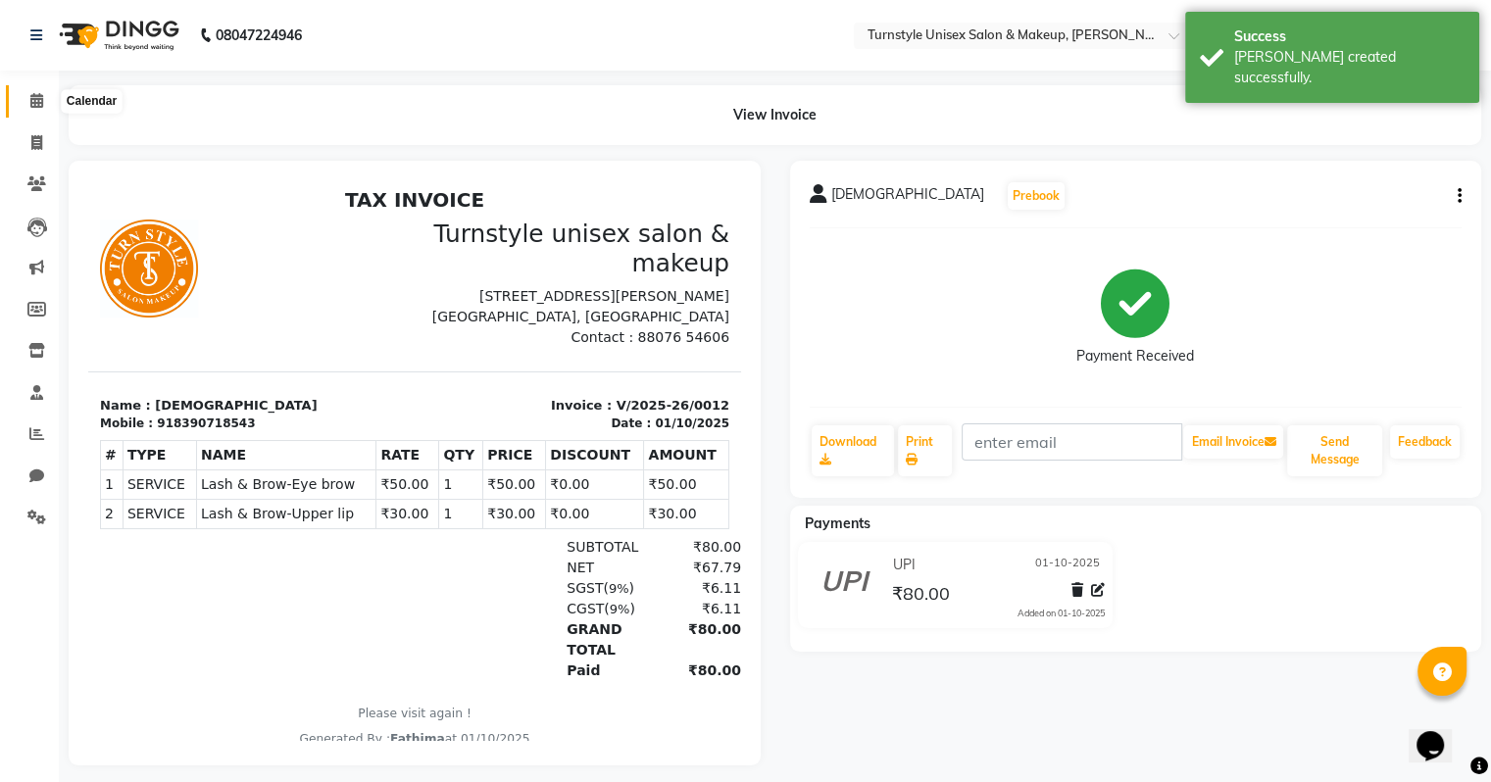
click at [31, 100] on icon at bounding box center [36, 100] width 13 height 15
